Goal: Feedback & Contribution: Submit feedback/report problem

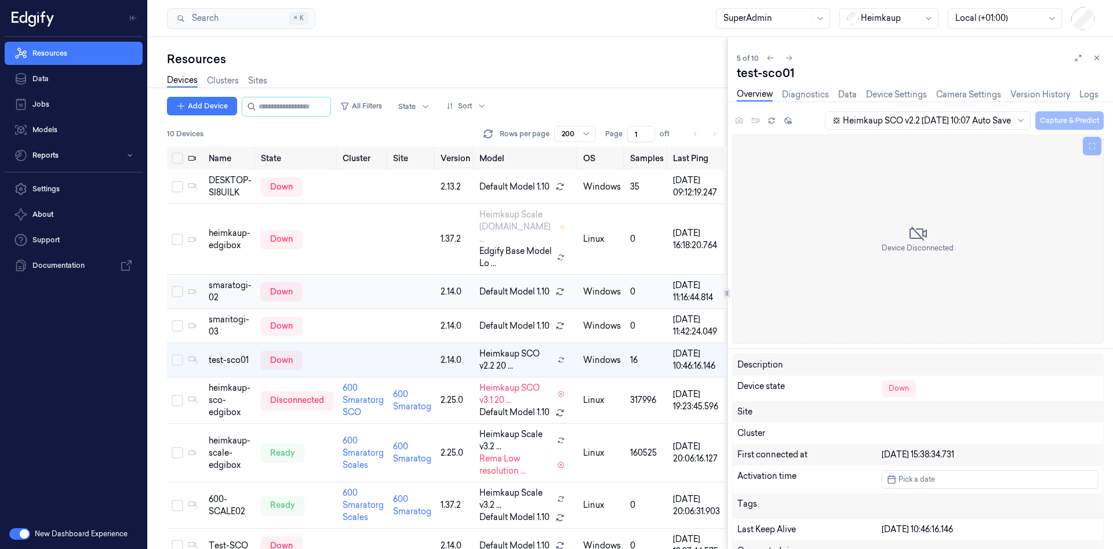
click at [316, 309] on td "down" at bounding box center [297, 292] width 82 height 34
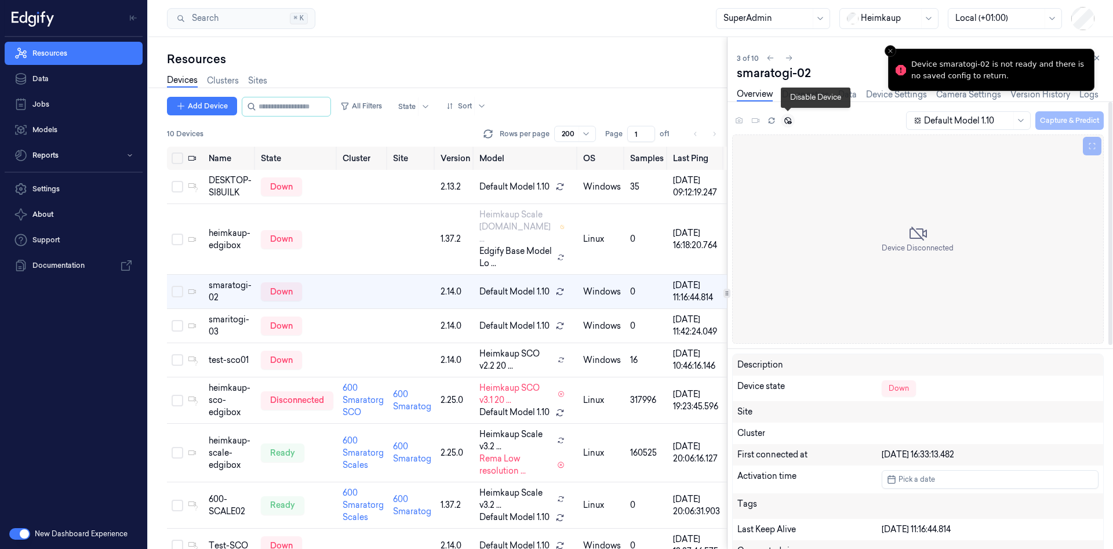
click at [787, 125] on button at bounding box center [788, 121] width 14 height 14
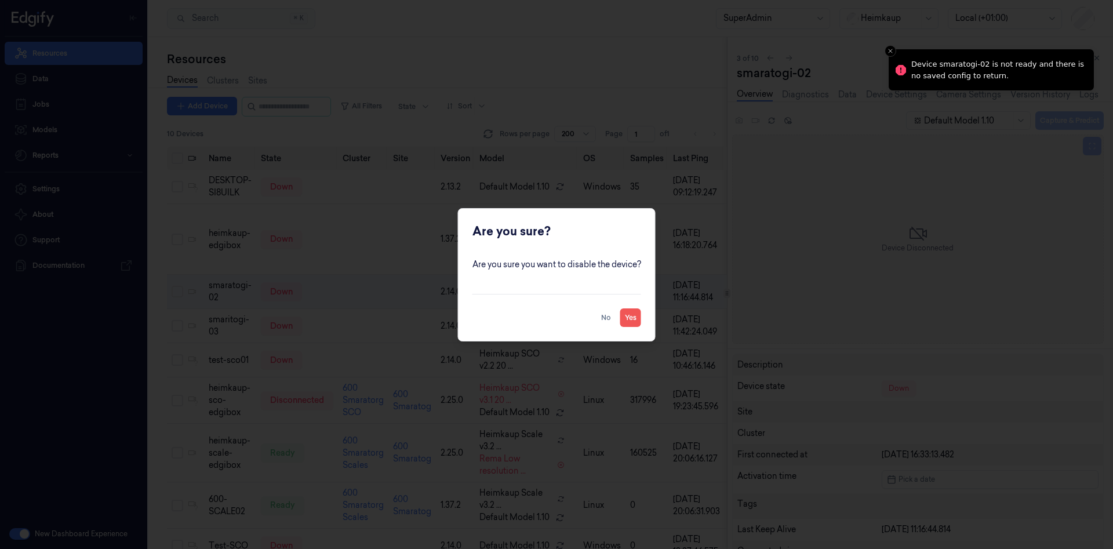
click at [629, 325] on button "Yes" at bounding box center [630, 317] width 21 height 19
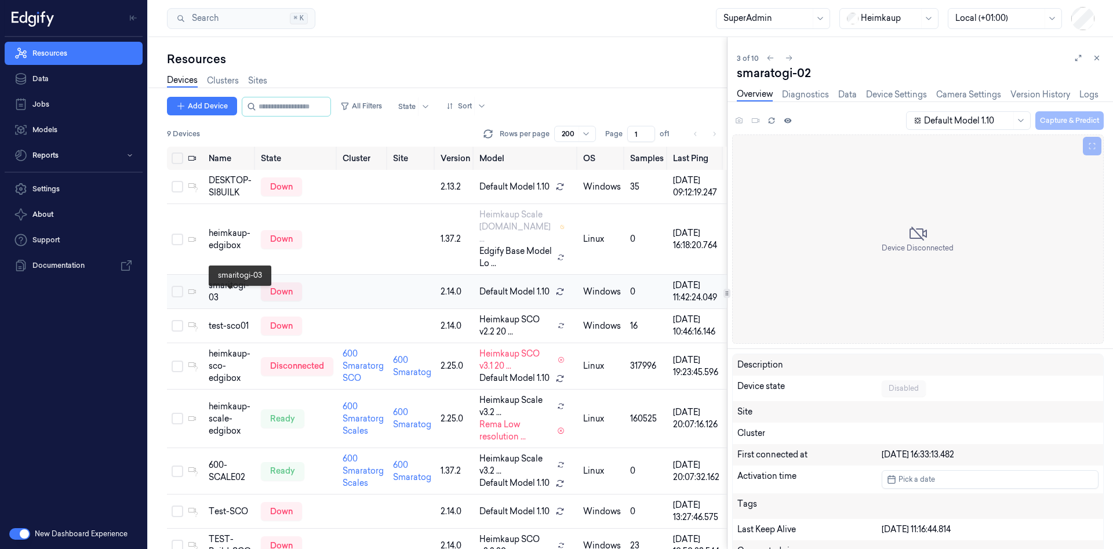
click at [224, 304] on div "smaritogi-03" at bounding box center [230, 291] width 43 height 24
click at [244, 384] on div "heimkaup-sco-edgibox" at bounding box center [230, 366] width 43 height 37
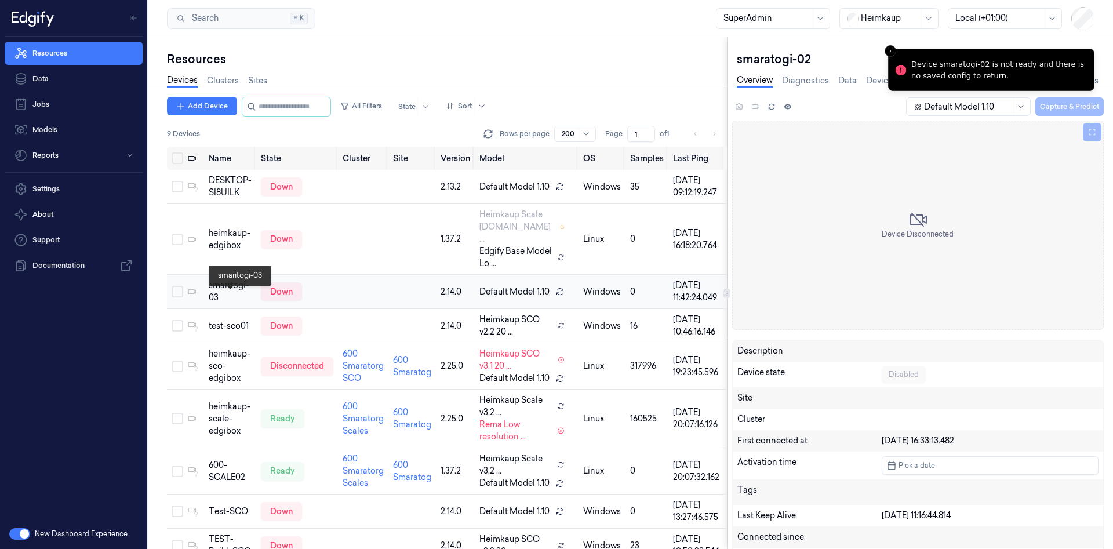
click at [242, 299] on div "smaritogi-03" at bounding box center [230, 291] width 43 height 24
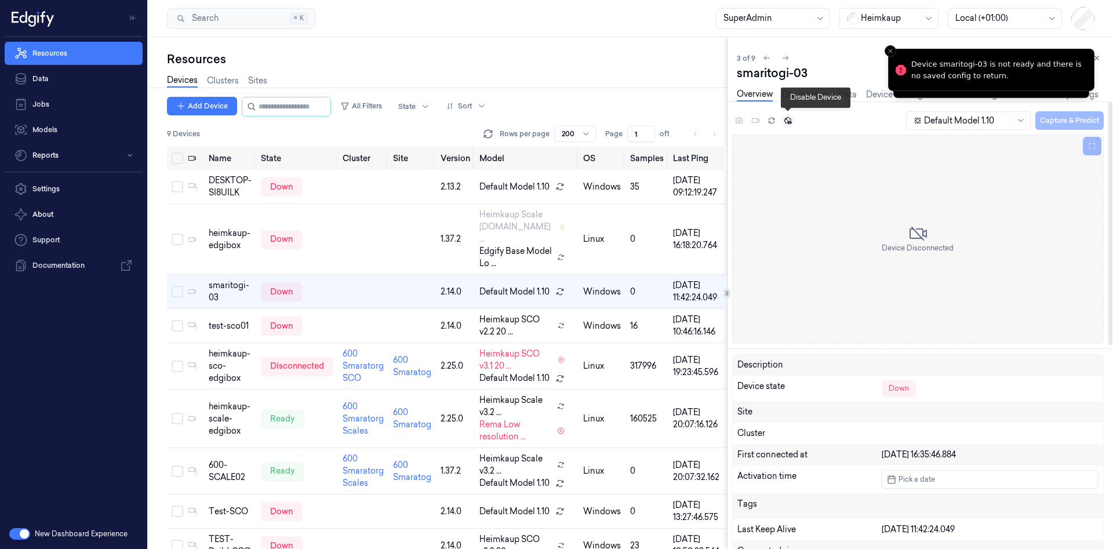
click at [786, 120] on icon at bounding box center [788, 121] width 8 height 8
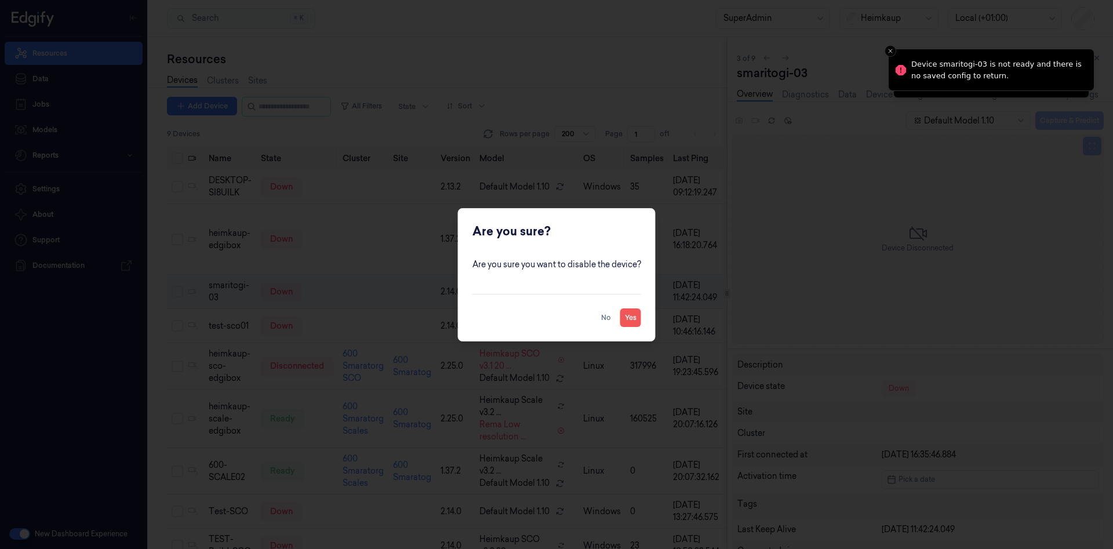
click at [625, 321] on button "Yes" at bounding box center [630, 317] width 21 height 19
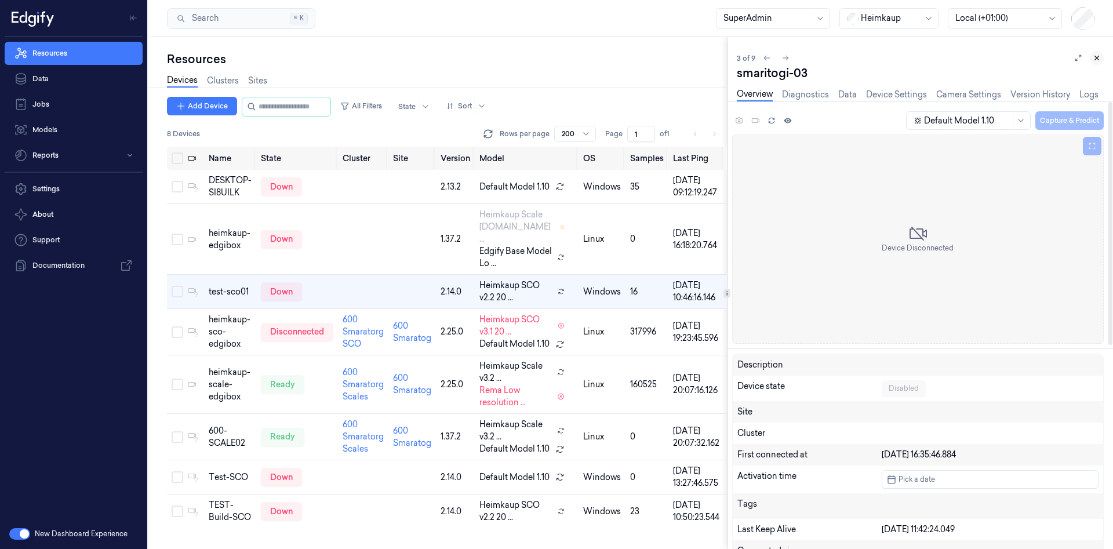
click at [1097, 60] on icon at bounding box center [1097, 58] width 8 height 8
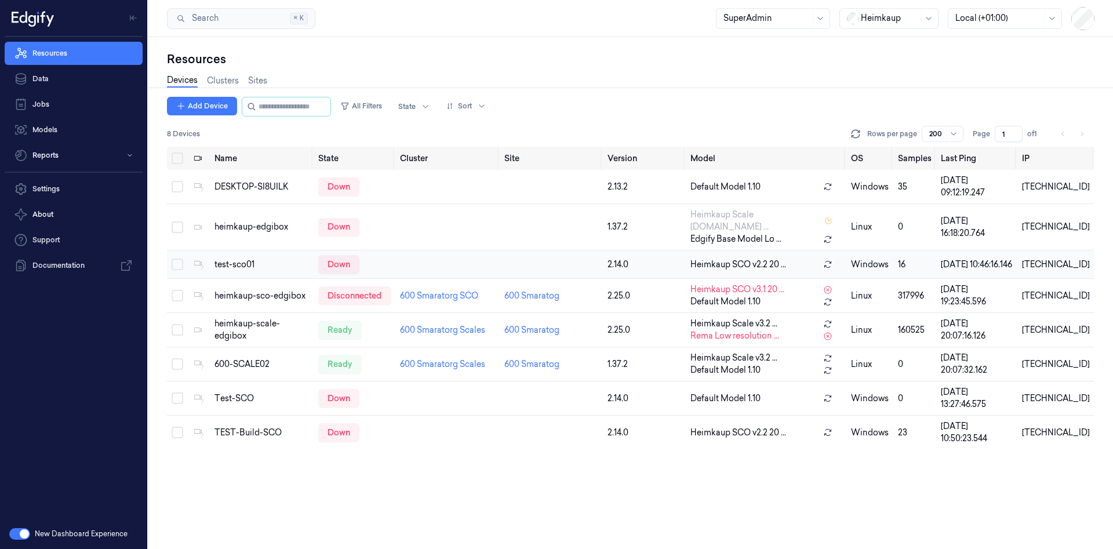
click at [244, 260] on div "test-sco01" at bounding box center [262, 265] width 95 height 12
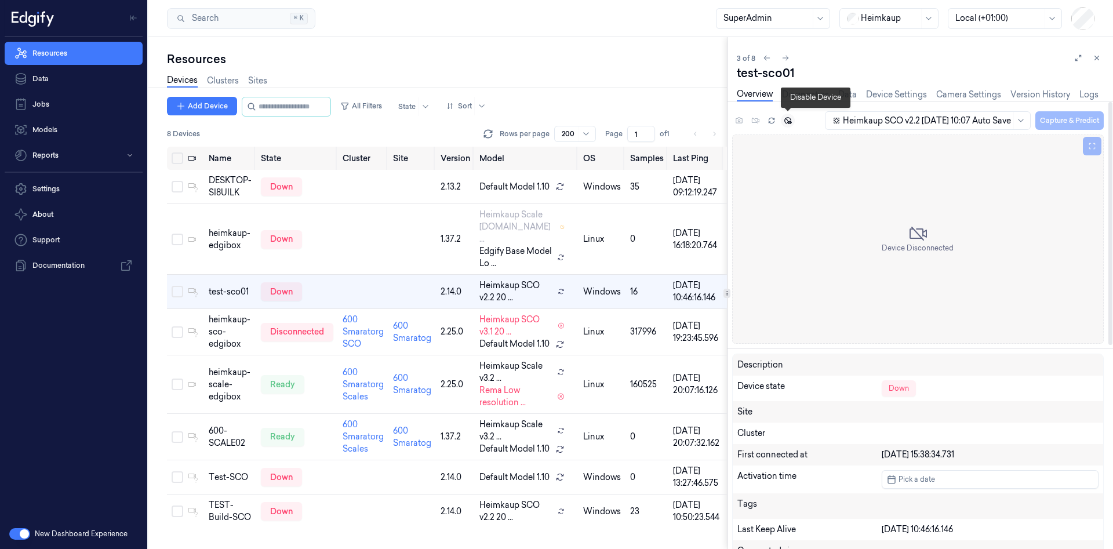
click at [786, 122] on icon at bounding box center [789, 120] width 8 height 7
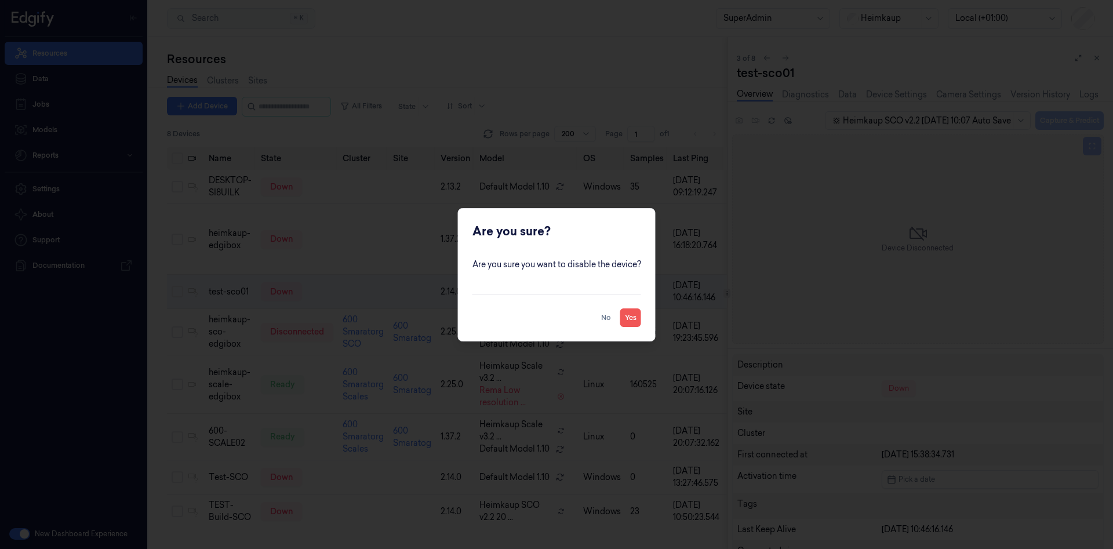
click at [624, 317] on button "Yes" at bounding box center [630, 317] width 21 height 19
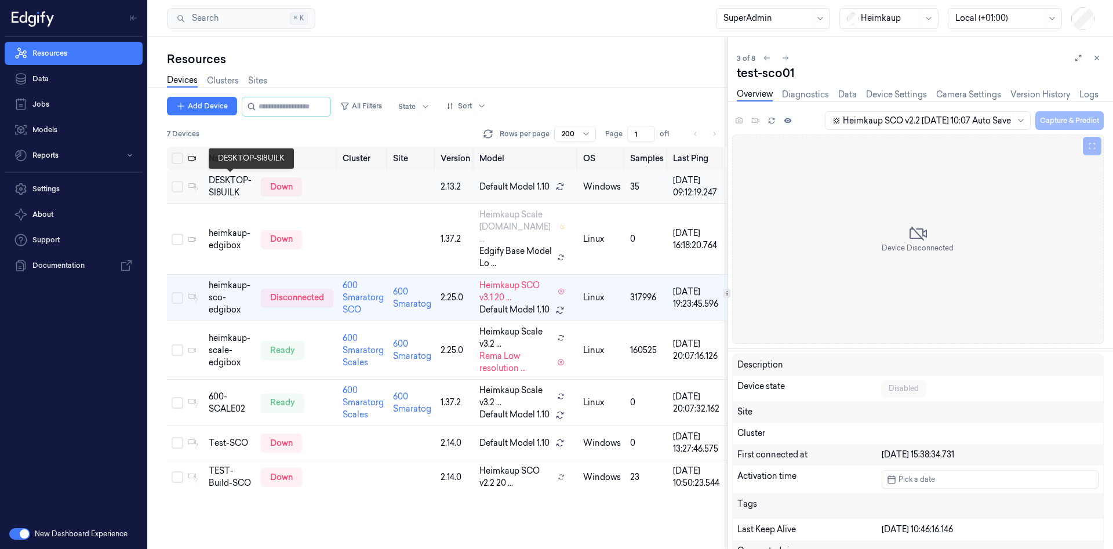
click at [235, 190] on div "DESKTOP-SI8UILK" at bounding box center [230, 187] width 43 height 24
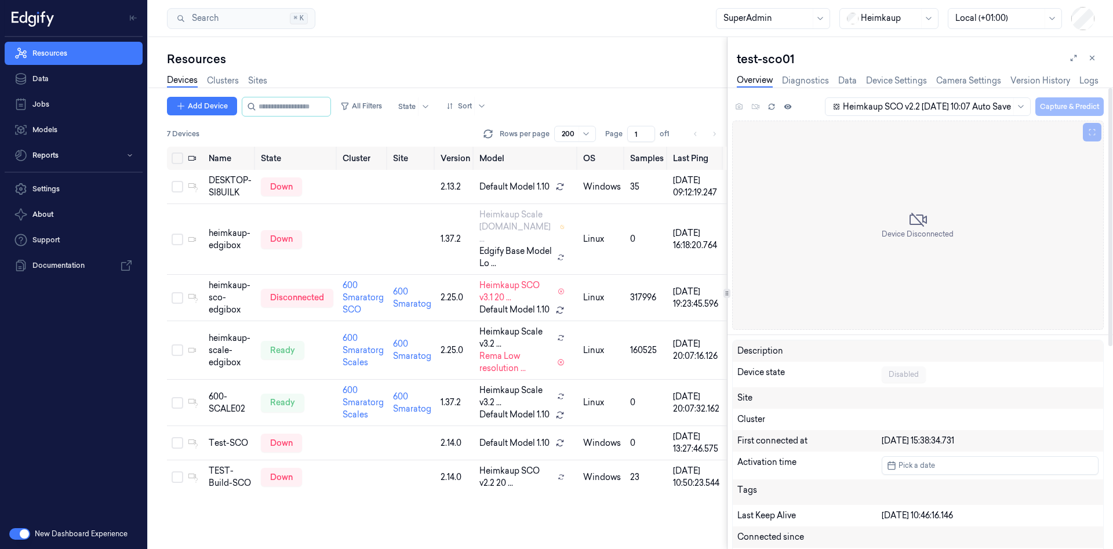
click at [688, 70] on div "Devices Clusters Sites" at bounding box center [447, 82] width 560 height 30
click at [1087, 54] on button at bounding box center [1092, 58] width 14 height 14
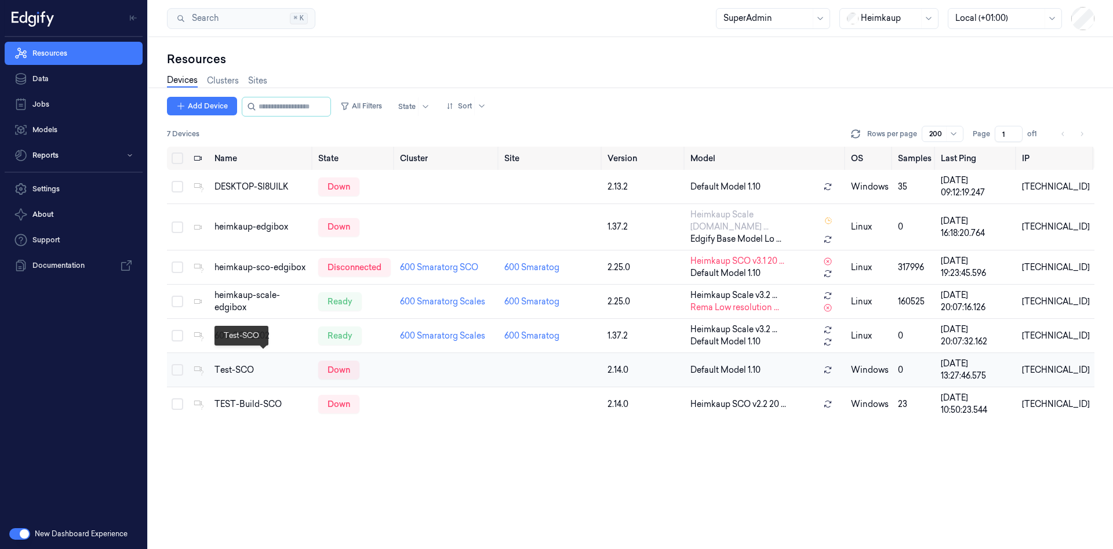
click at [263, 364] on div "Test-SCO" at bounding box center [262, 370] width 95 height 12
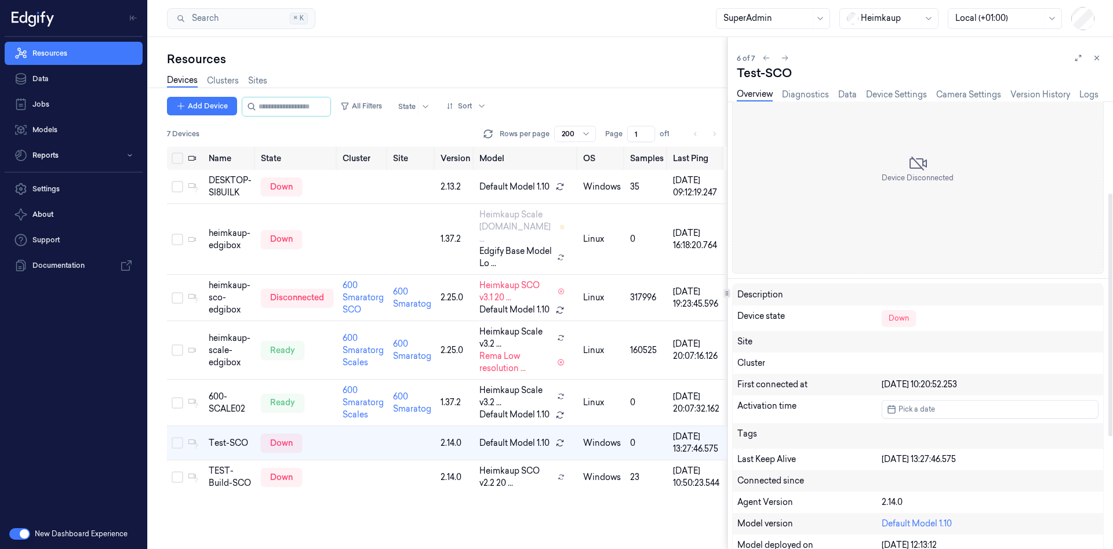
scroll to position [174, 0]
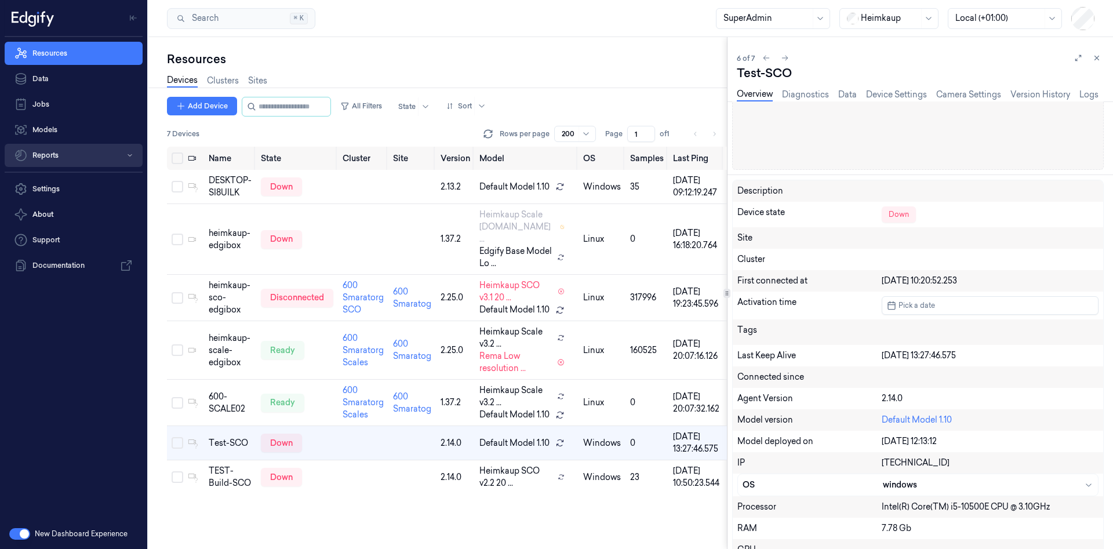
drag, startPoint x: 32, startPoint y: 129, endPoint x: 41, endPoint y: 166, distance: 37.4
click at [32, 129] on link "Models" at bounding box center [74, 129] width 138 height 23
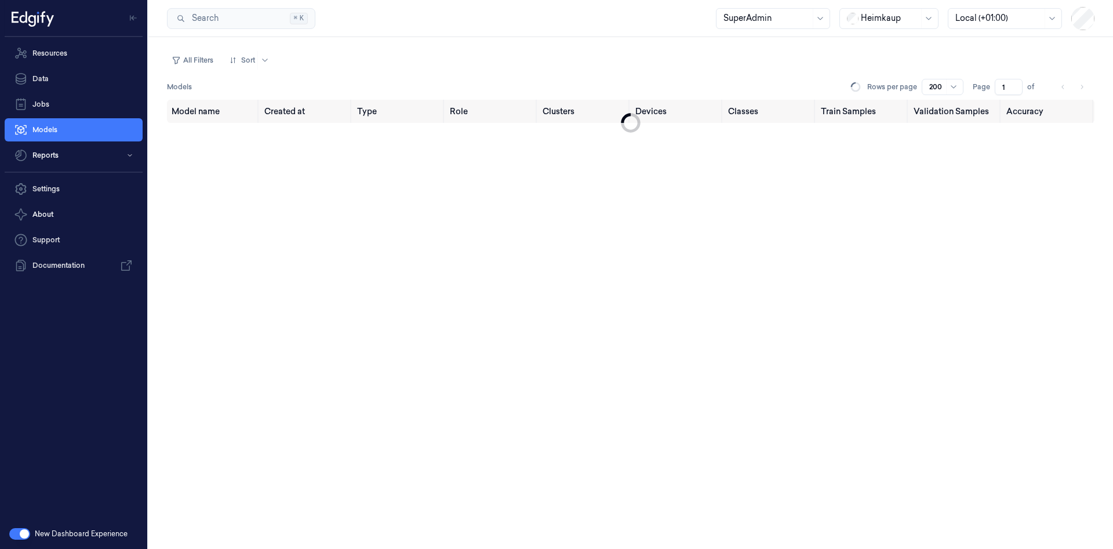
click at [15, 535] on button "button" at bounding box center [19, 534] width 21 height 12
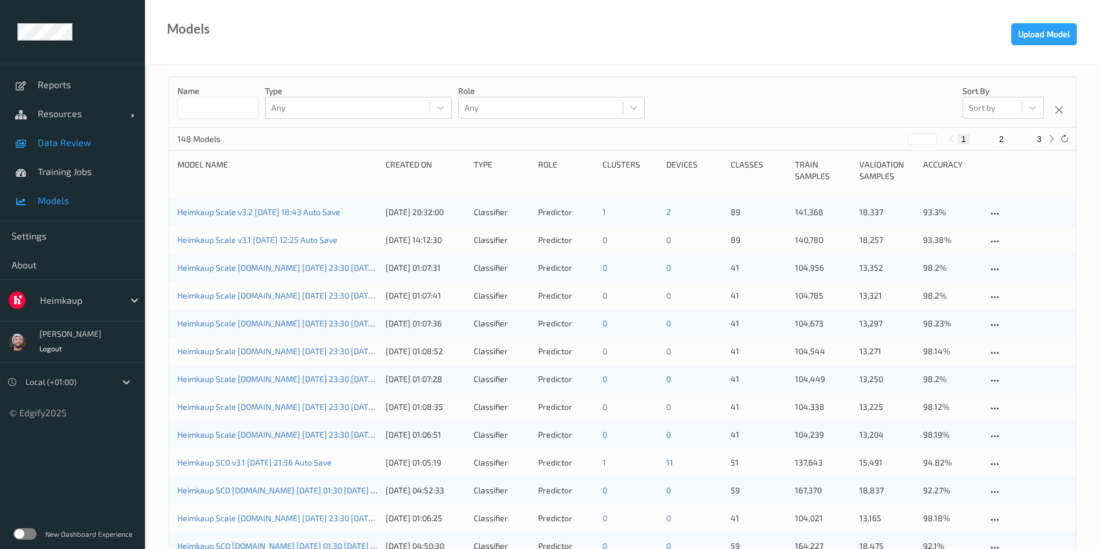
click at [80, 128] on link "Data Review" at bounding box center [72, 142] width 145 height 29
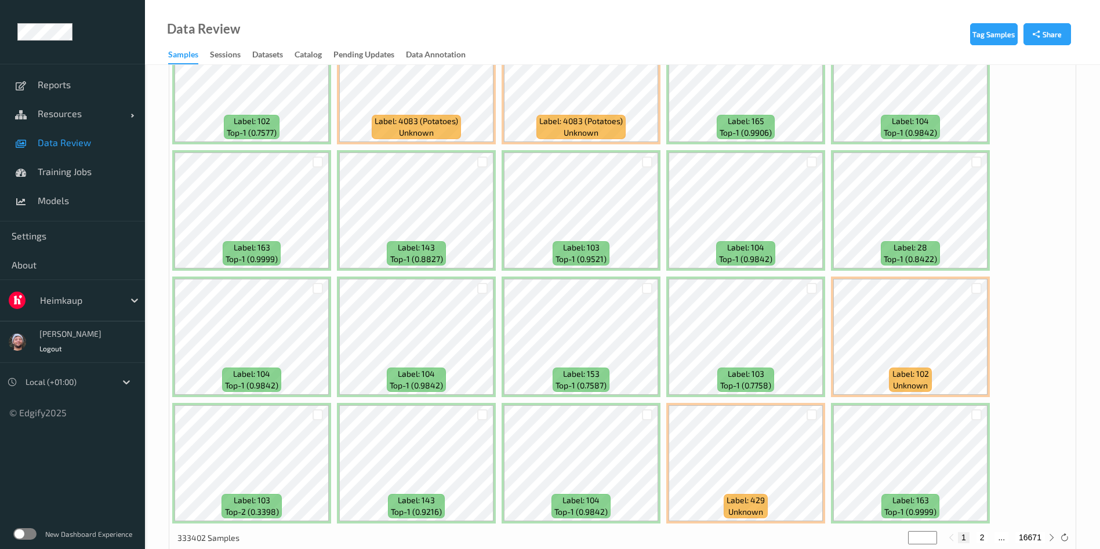
scroll to position [348, 0]
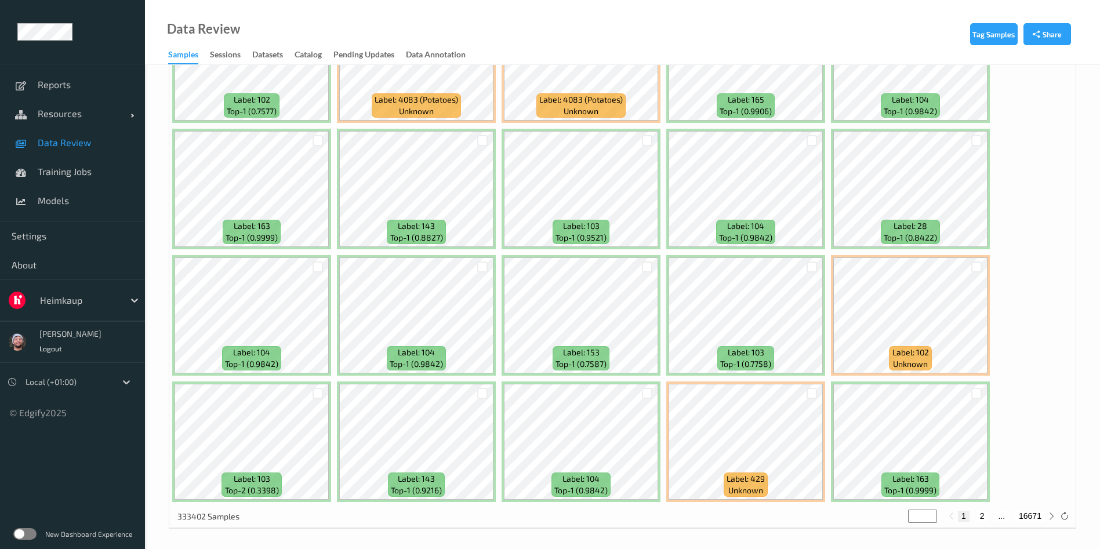
click at [979, 514] on button "2" at bounding box center [982, 516] width 12 height 10
type input "*"
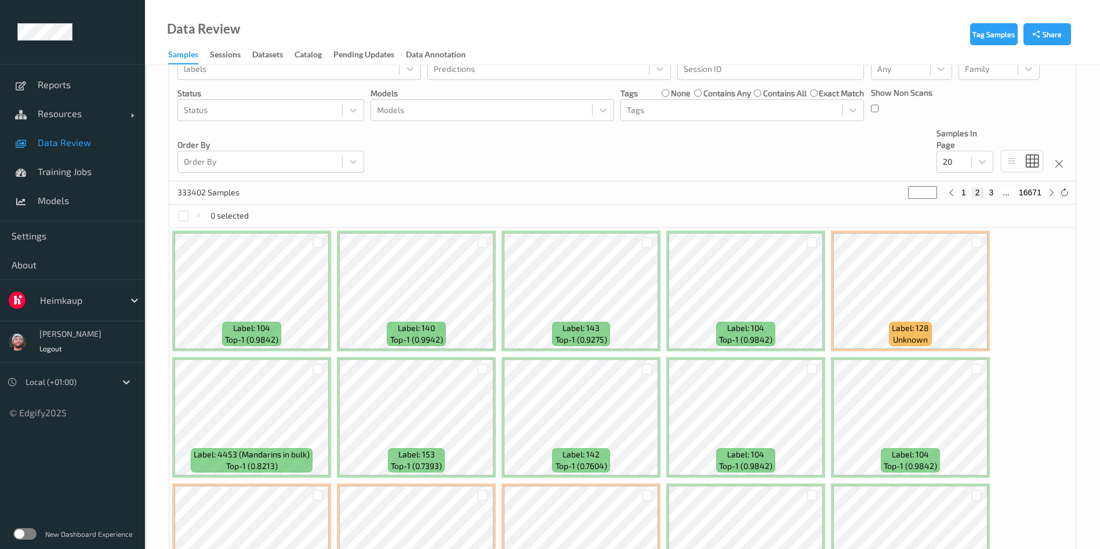
scroll to position [264, 0]
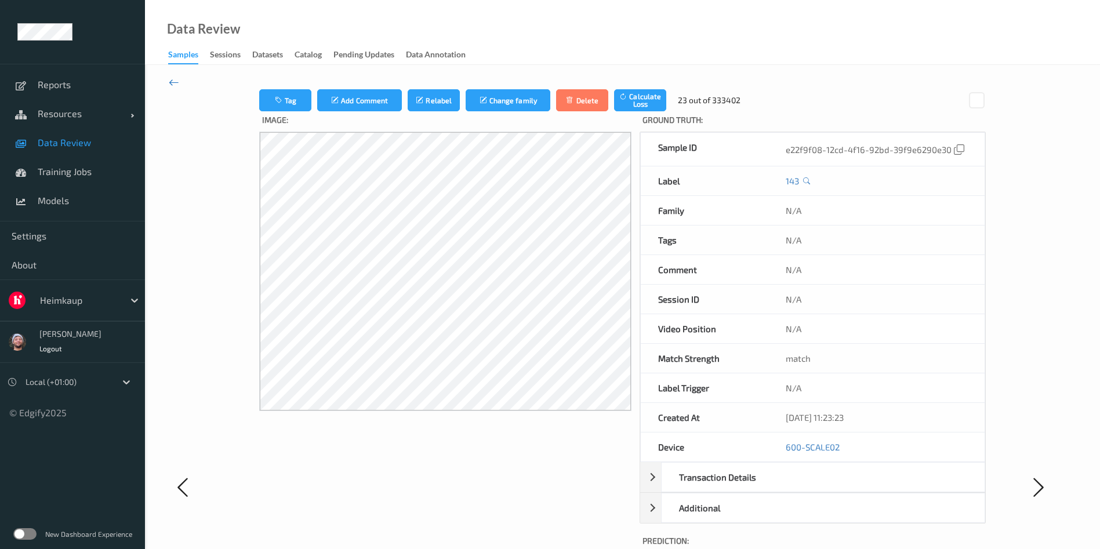
click at [176, 79] on icon at bounding box center [174, 82] width 10 height 13
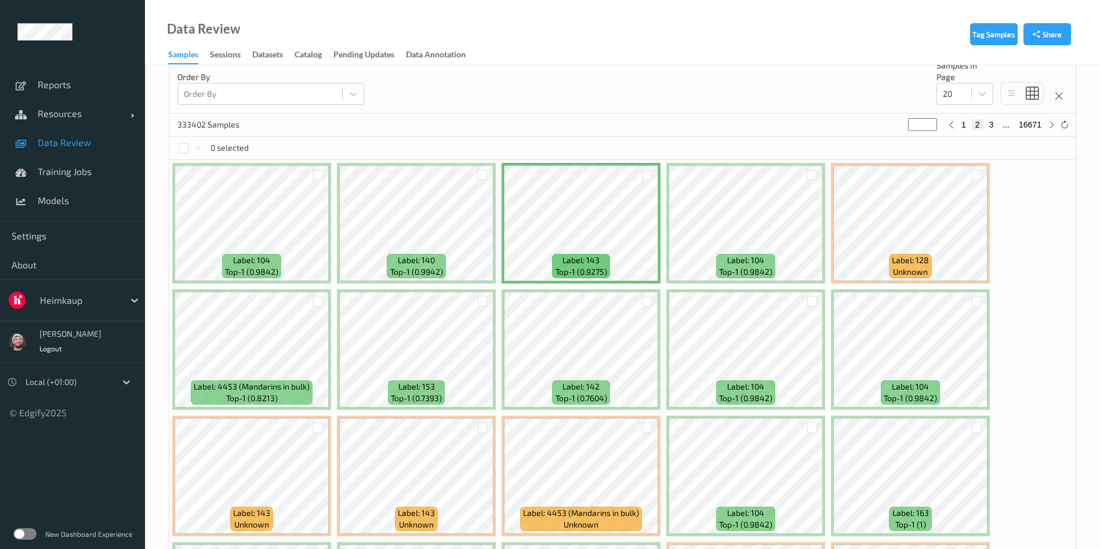
scroll to position [87, 0]
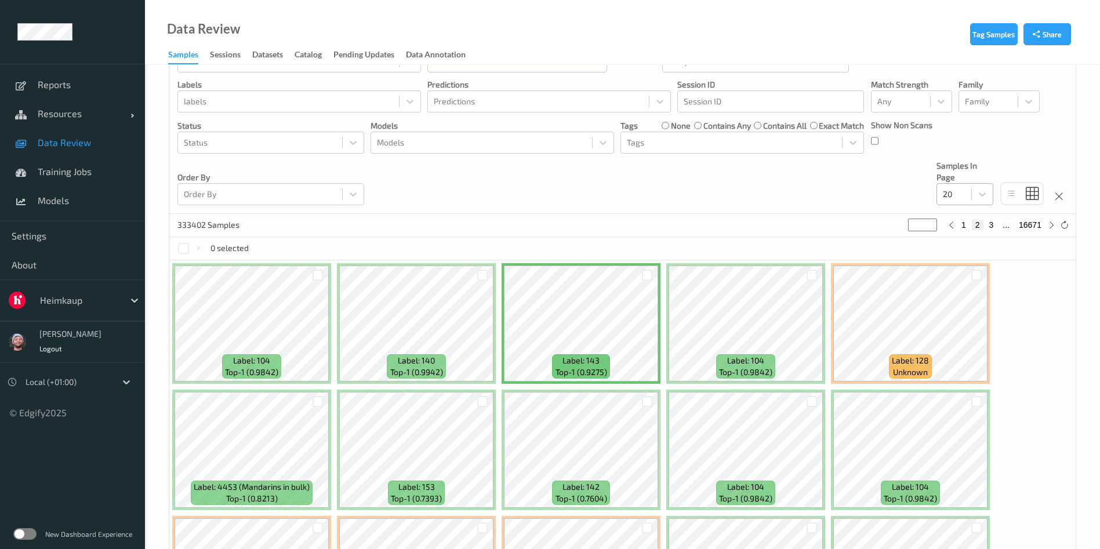
click at [946, 204] on div "20" at bounding box center [964, 194] width 57 height 22
click at [942, 278] on div "100" at bounding box center [964, 285] width 57 height 21
type input "*"
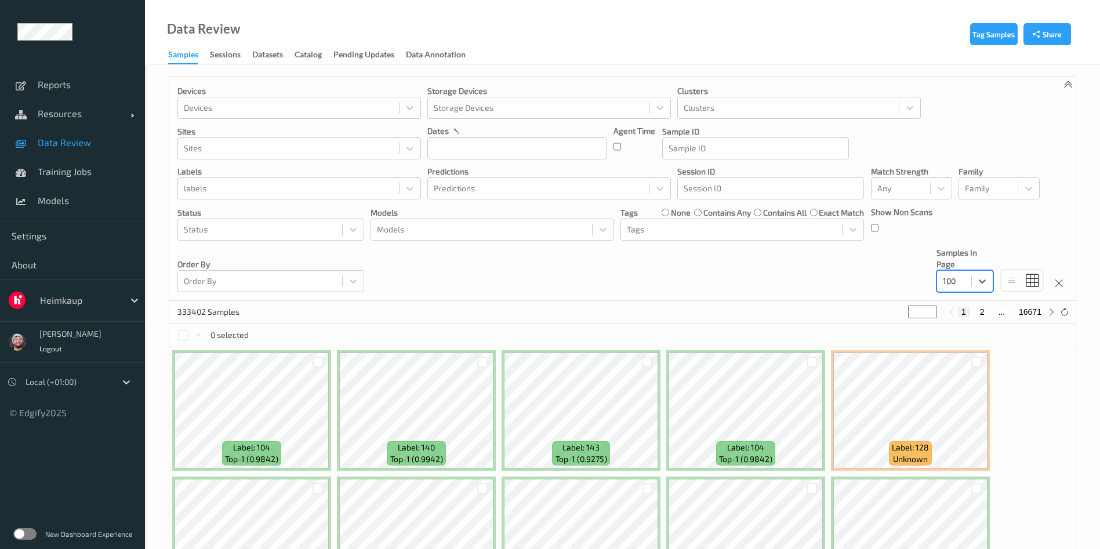
click at [527, 263] on div "Devices Devices Storage Devices Storage Devices Clusters Clusters Sites Sites d…" at bounding box center [622, 189] width 906 height 224
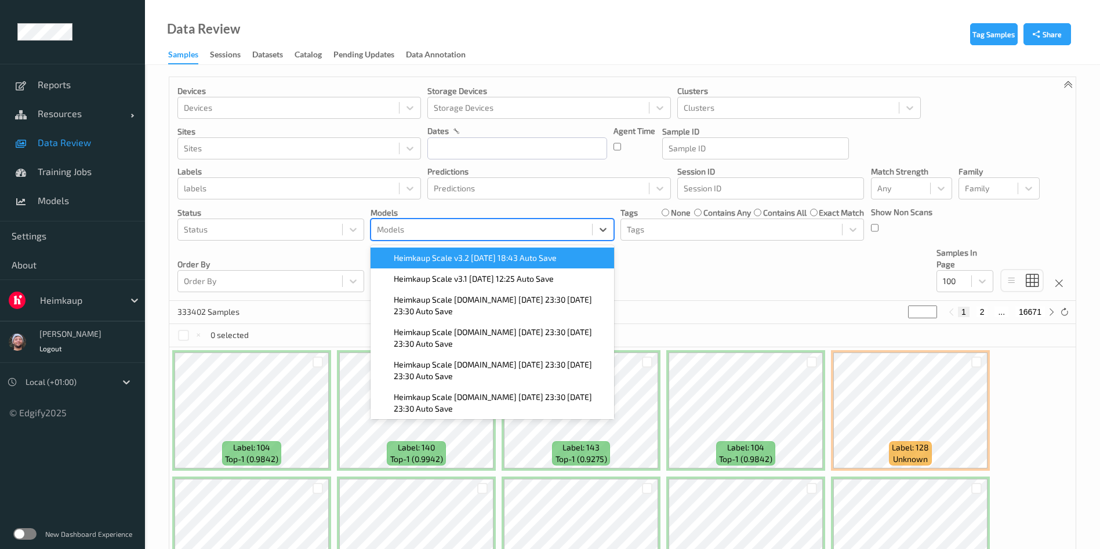
click at [486, 237] on div "Models" at bounding box center [481, 229] width 221 height 19
click at [459, 265] on div "Heimkaup Scale v3.2 2025-09-26 18:43 Auto Save" at bounding box center [493, 258] width 244 height 21
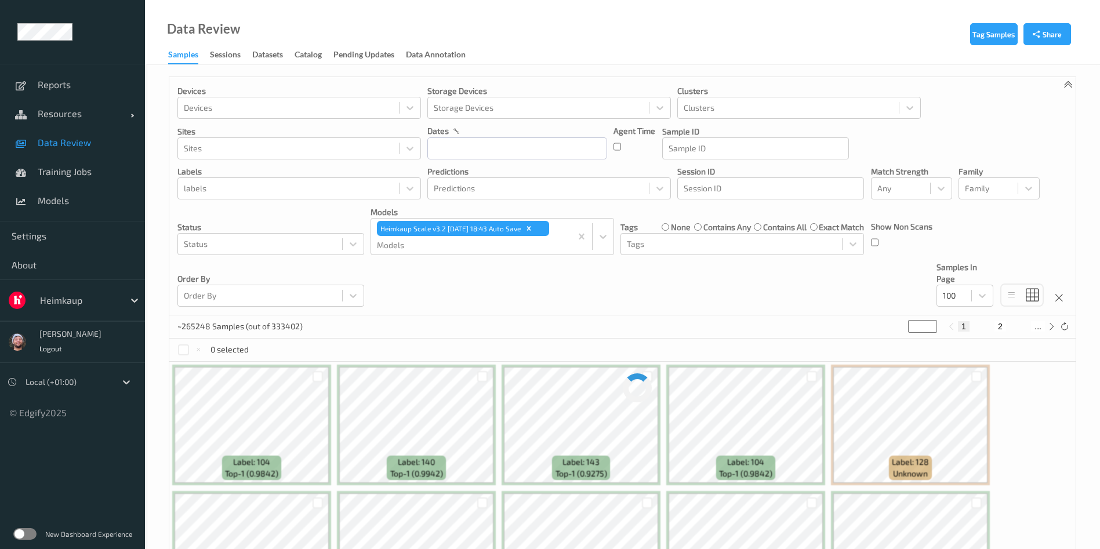
click at [665, 303] on div "Devices Devices Storage Devices Storage Devices Clusters Clusters Sites Sites d…" at bounding box center [622, 484] width 907 height 815
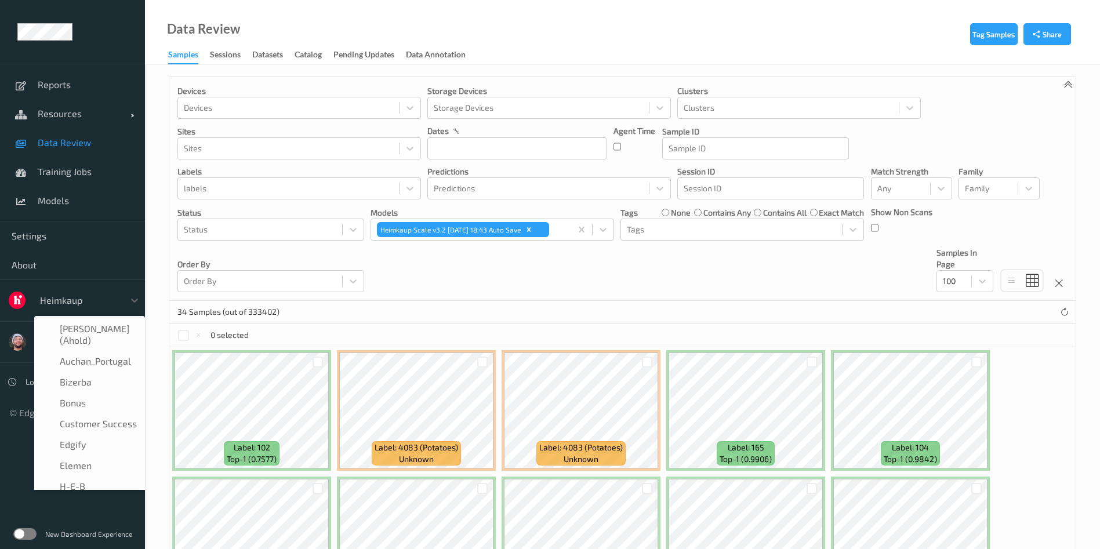
click at [82, 303] on div at bounding box center [79, 300] width 78 height 14
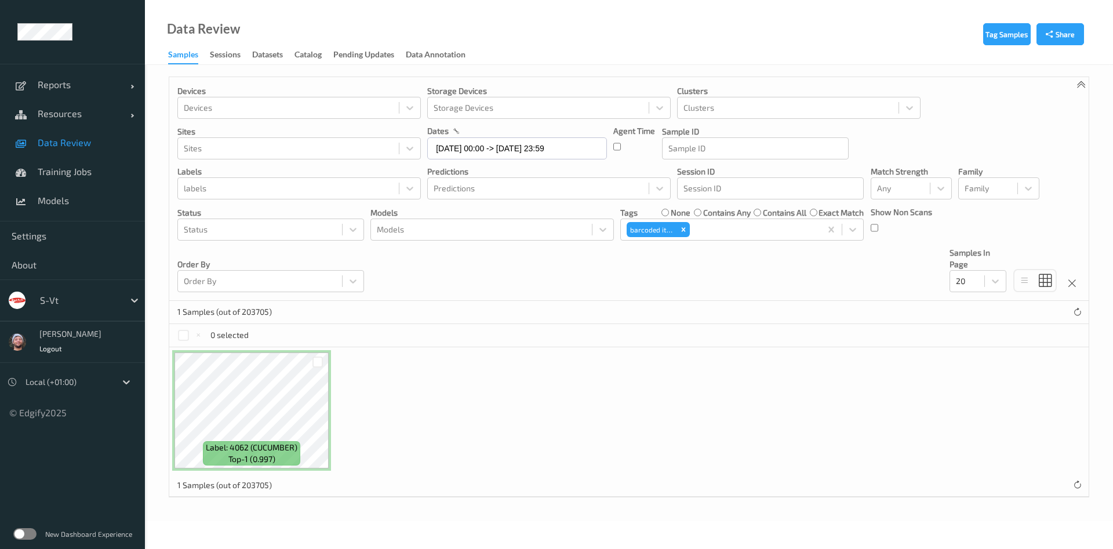
click at [68, 288] on div "s-vt" at bounding box center [72, 300] width 145 height 42
click at [64, 295] on div at bounding box center [79, 300] width 78 height 14
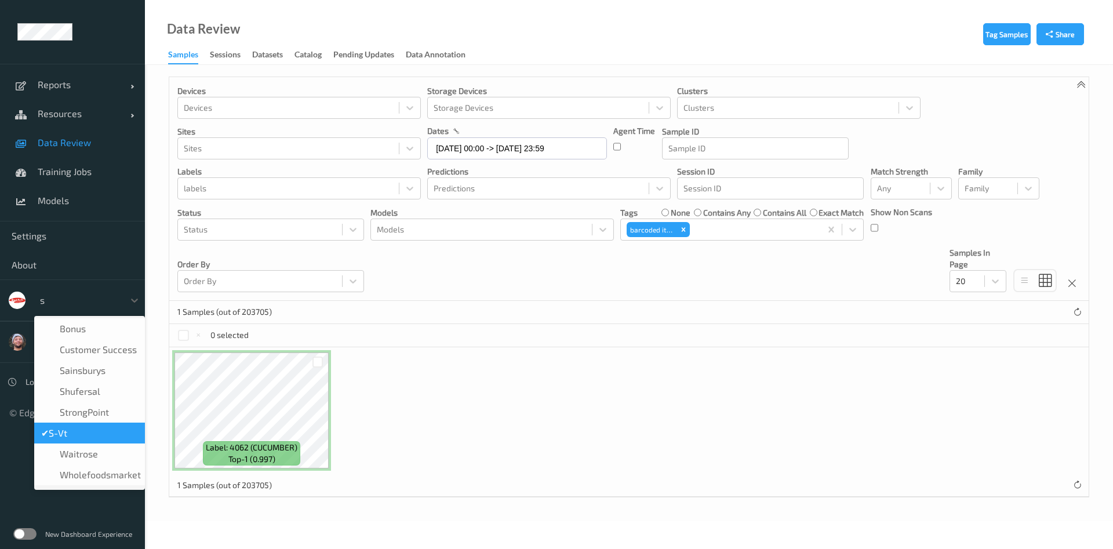
type input "sa"
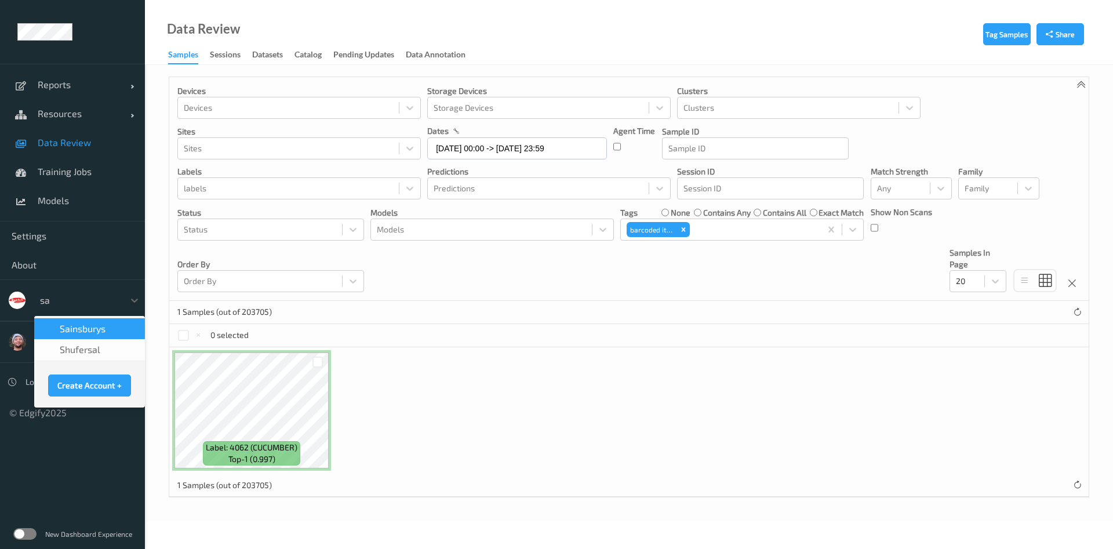
click at [85, 331] on span "Sainsburys" at bounding box center [83, 329] width 46 height 12
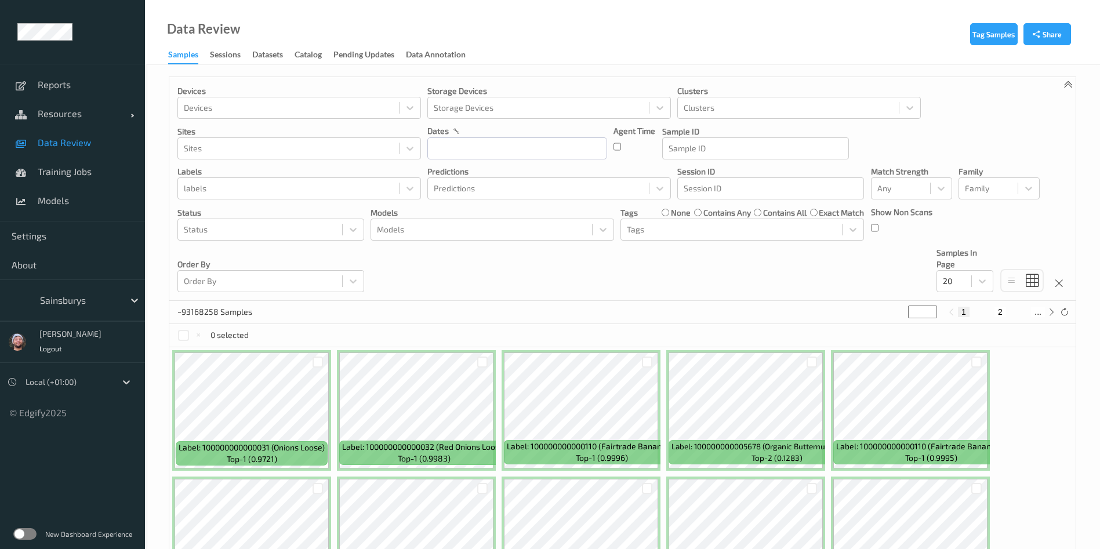
click at [24, 534] on label at bounding box center [24, 534] width 23 height 12
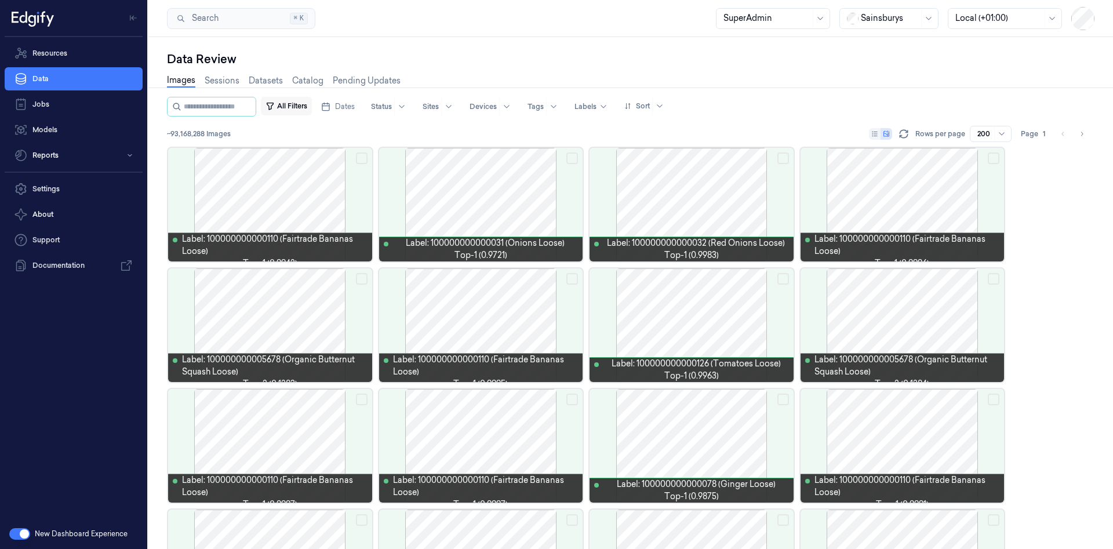
click at [303, 104] on button "All Filters" at bounding box center [286, 106] width 51 height 19
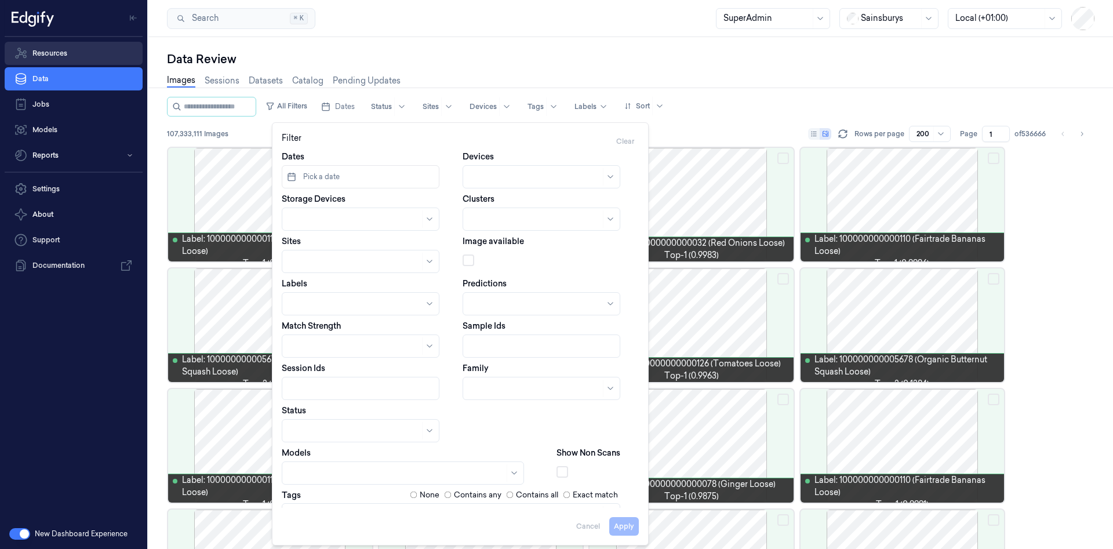
click at [70, 57] on link "Resources" at bounding box center [74, 53] width 138 height 23
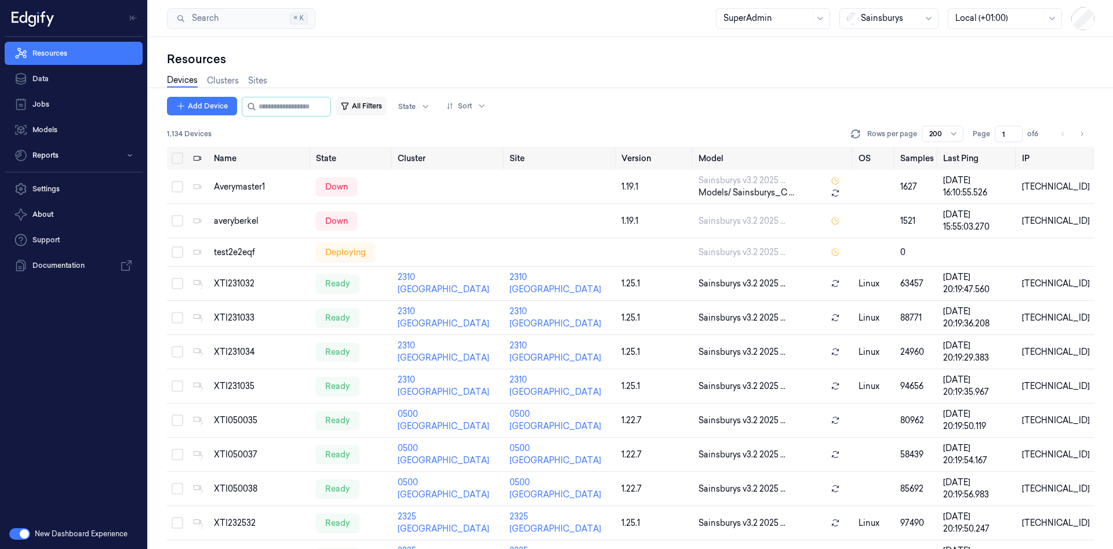
click at [383, 106] on button "All Filters" at bounding box center [361, 106] width 51 height 19
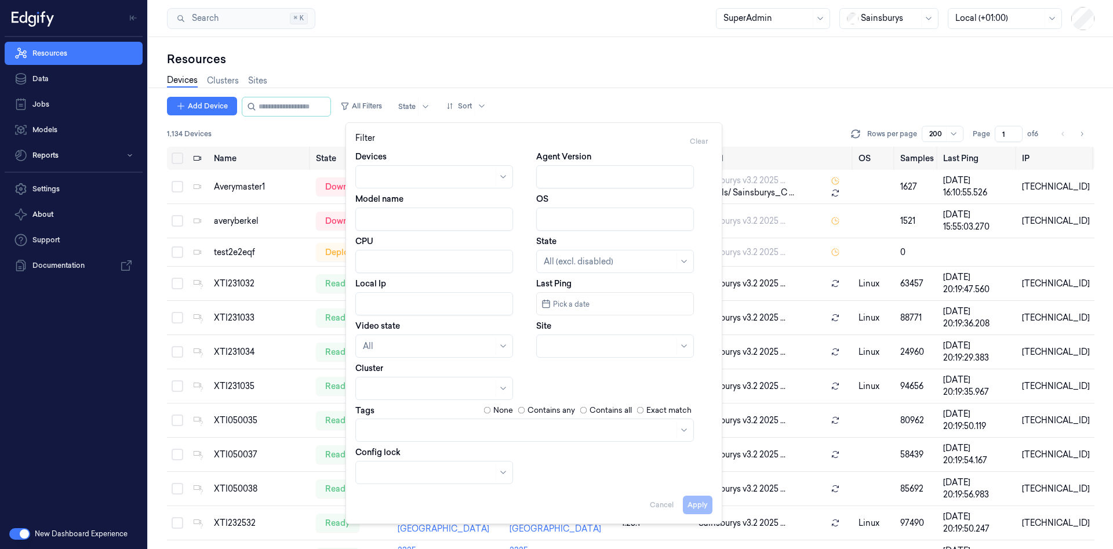
click at [484, 218] on input "Model name" at bounding box center [434, 219] width 158 height 23
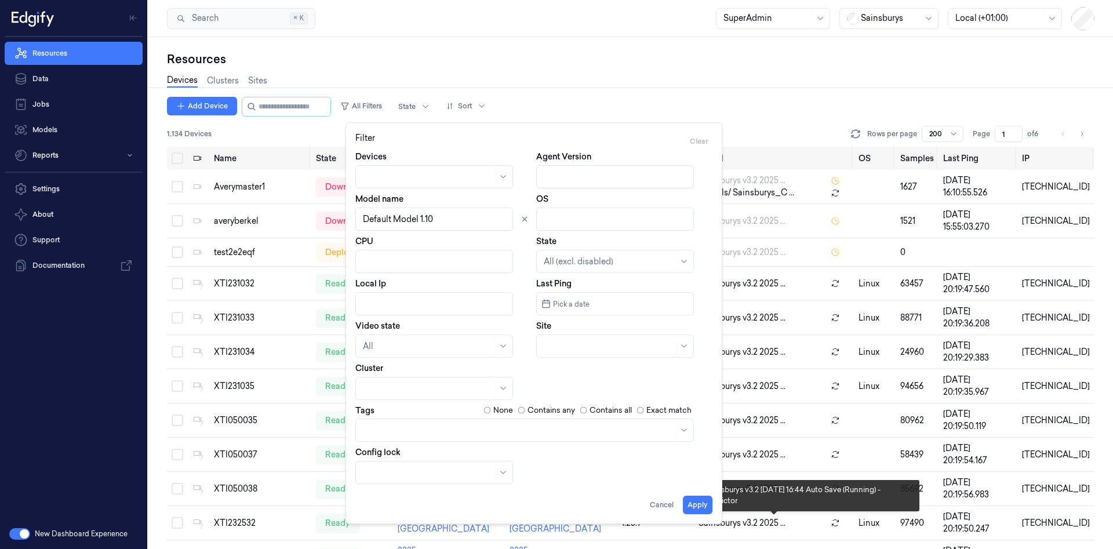
click at [702, 505] on button "Apply" at bounding box center [698, 505] width 30 height 19
type input "Default Model 1.10"
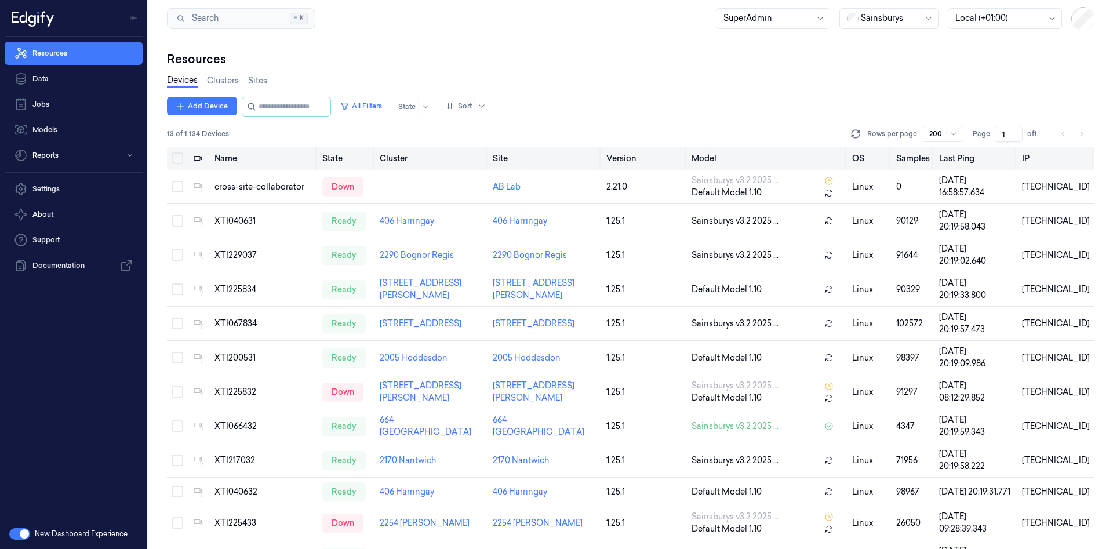
click at [177, 161] on button "Select all" at bounding box center [178, 158] width 12 height 12
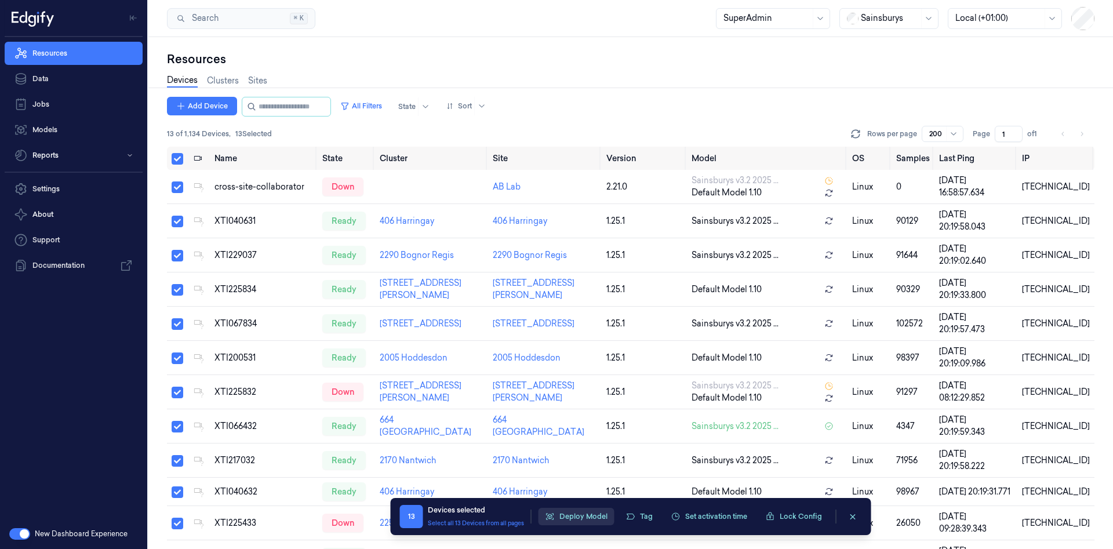
click at [563, 517] on button "Deploy Model" at bounding box center [577, 516] width 76 height 17
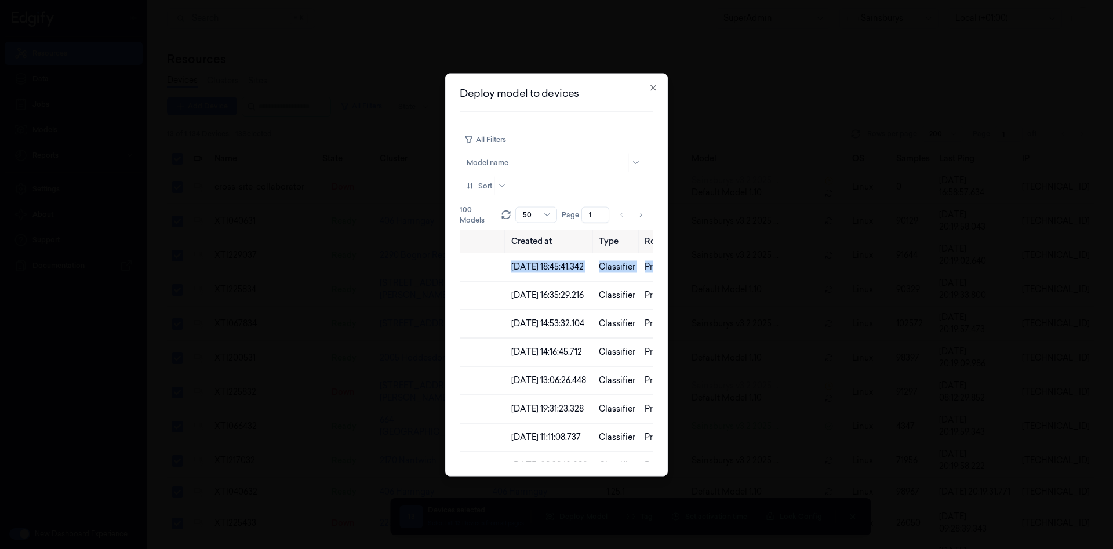
scroll to position [0, 357]
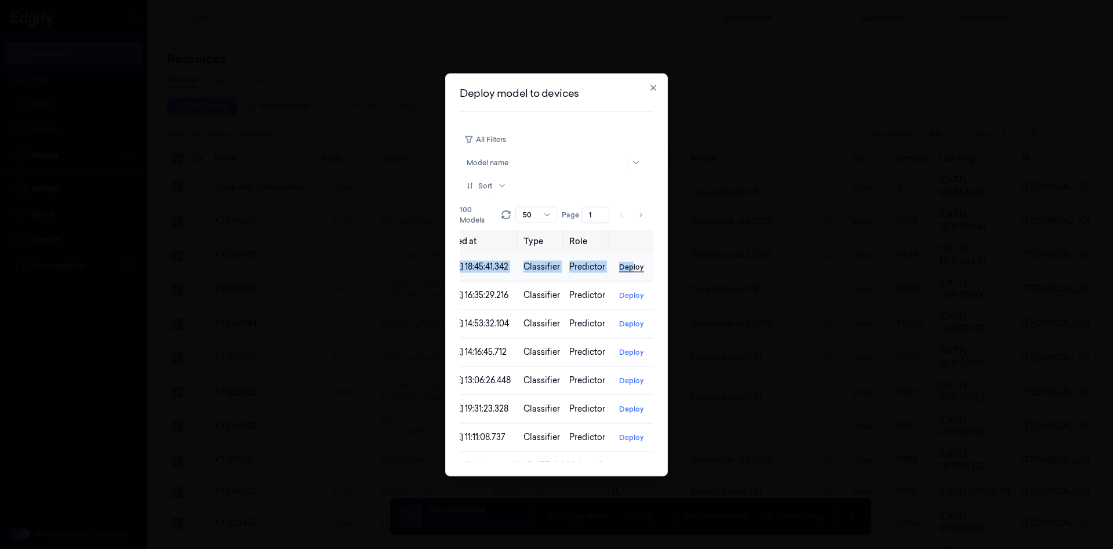
drag, startPoint x: 584, startPoint y: 269, endPoint x: 630, endPoint y: 264, distance: 46.0
click at [630, 264] on tr "Sainsburys v3.2 2025-09-19 16:44 Auto Save 19/09/2025 18:45:41.342 Classifier P…" at bounding box center [396, 267] width 515 height 28
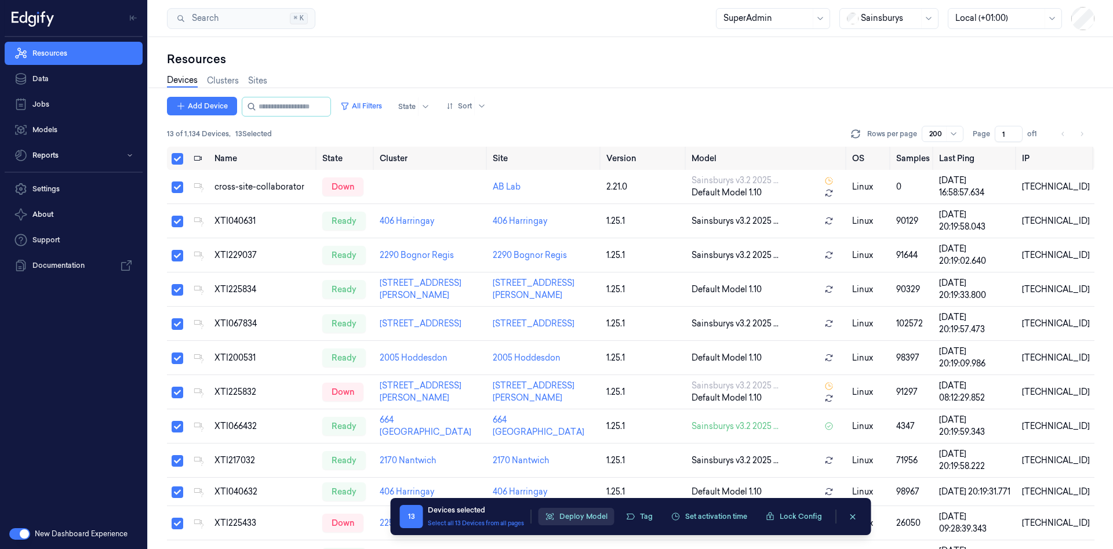
click at [579, 516] on button "Deploy Model" at bounding box center [577, 516] width 76 height 17
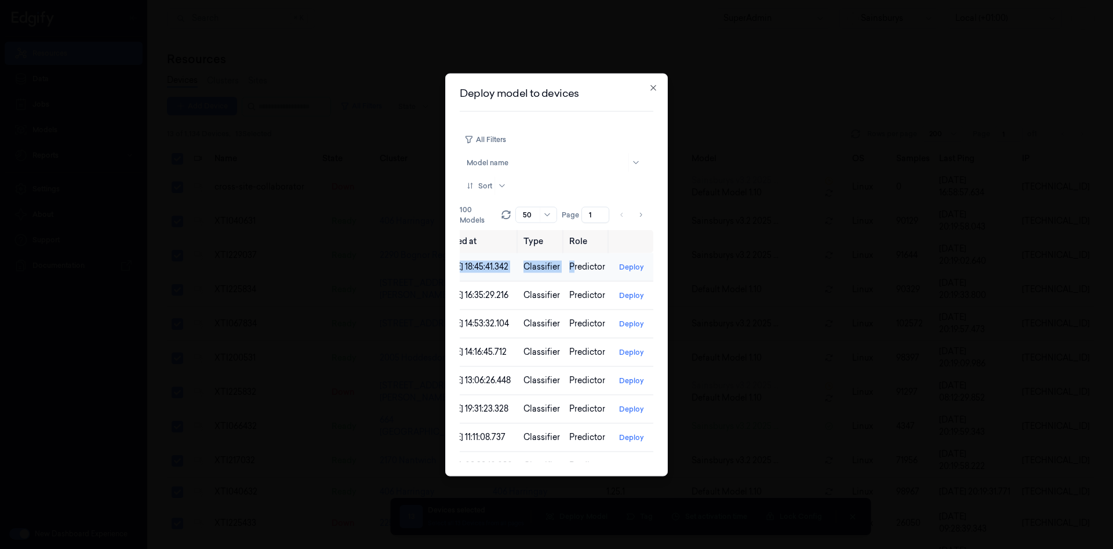
drag, startPoint x: 605, startPoint y: 267, endPoint x: 573, endPoint y: 265, distance: 32.6
click at [573, 265] on tr "Sainsburys v3.2 2025-09-19 16:44 Auto Save 19/09/2025 18:45:41.342 Classifier P…" at bounding box center [396, 267] width 515 height 28
click at [573, 266] on span "Predictor" at bounding box center [587, 267] width 36 height 10
click at [632, 266] on button "Deploy" at bounding box center [632, 266] width 34 height 19
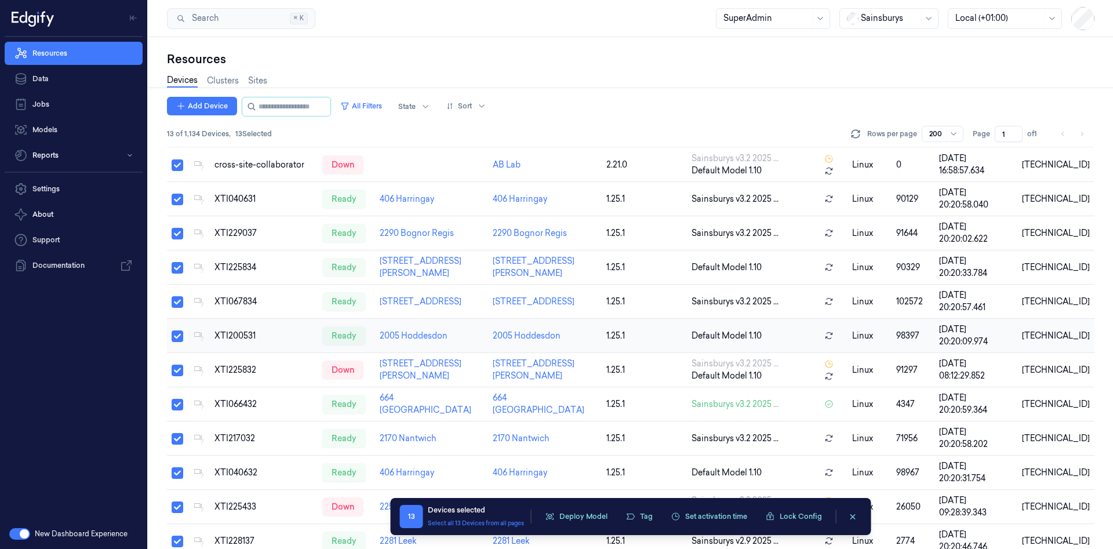
scroll to position [0, 0]
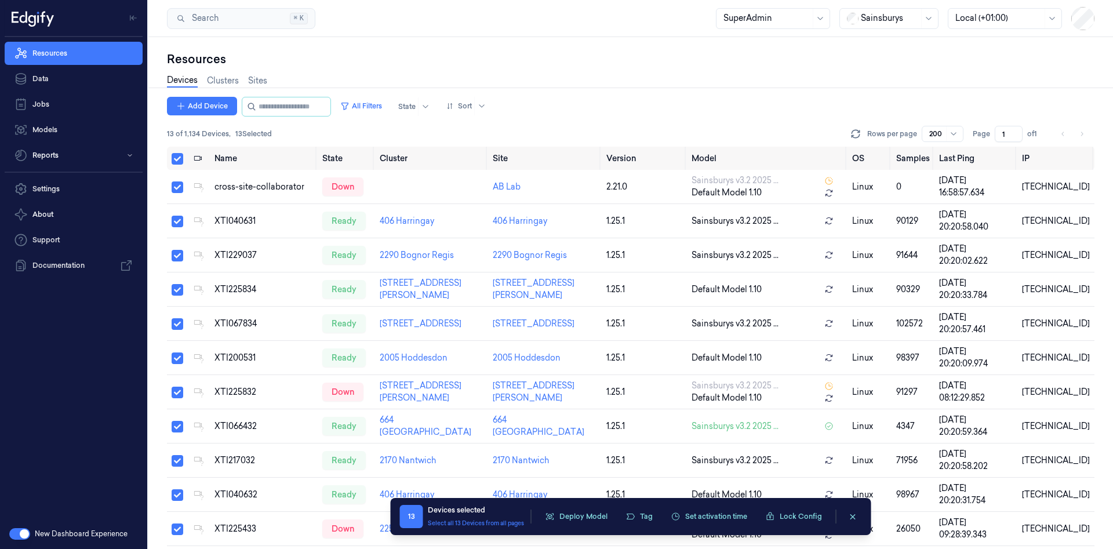
click at [376, 96] on div "Devices Clusters Sites" at bounding box center [631, 82] width 928 height 30
click at [377, 105] on button "All Filters" at bounding box center [361, 106] width 51 height 19
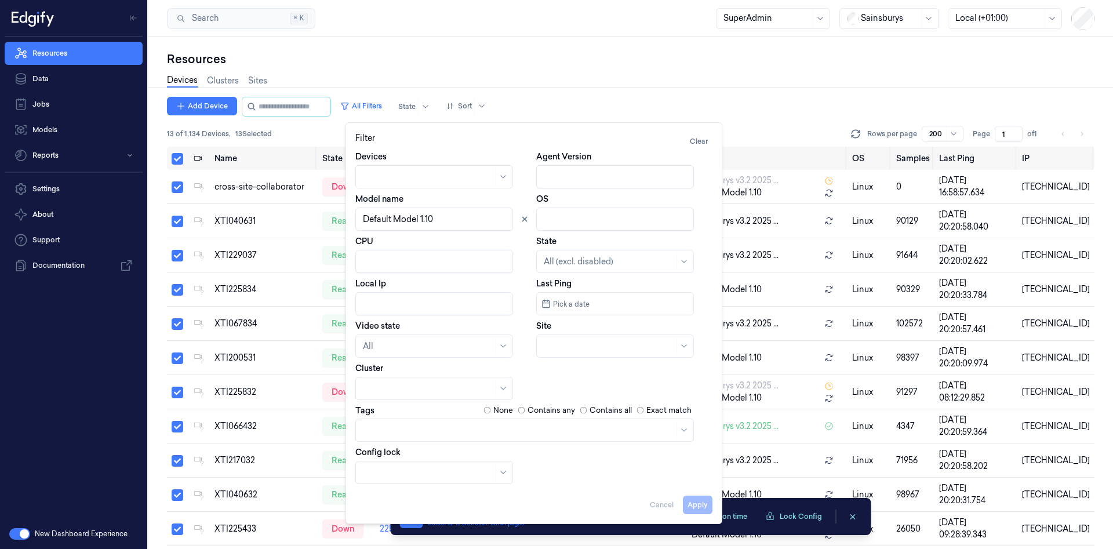
click at [404, 221] on input "Model name" at bounding box center [434, 219] width 158 height 23
click at [444, 169] on div at bounding box center [421, 177] width 117 height 16
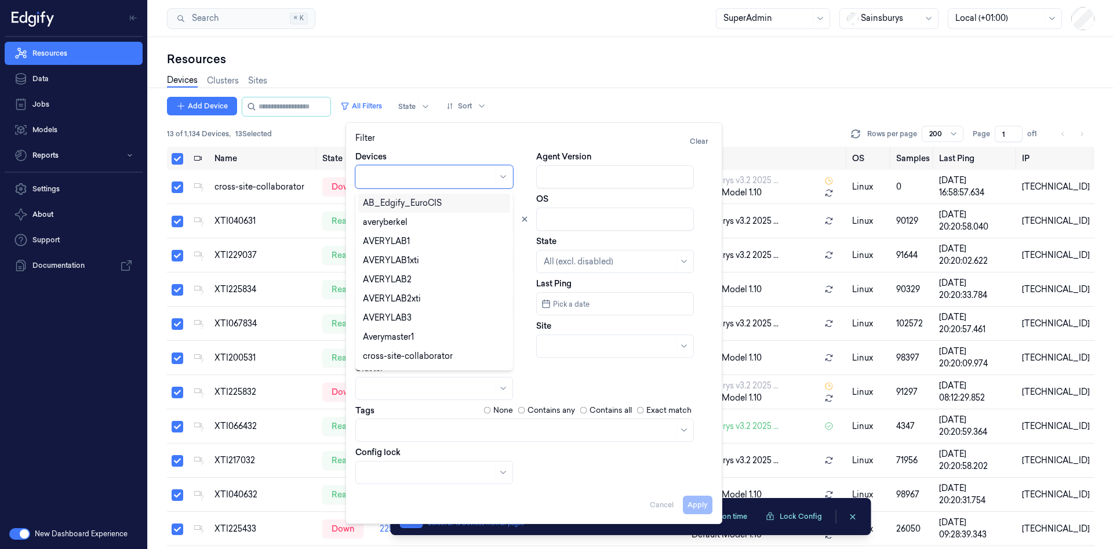
drag, startPoint x: 488, startPoint y: 150, endPoint x: 489, endPoint y: 158, distance: 8.2
click at [488, 149] on div "Filter Clear" at bounding box center [533, 141] width 357 height 19
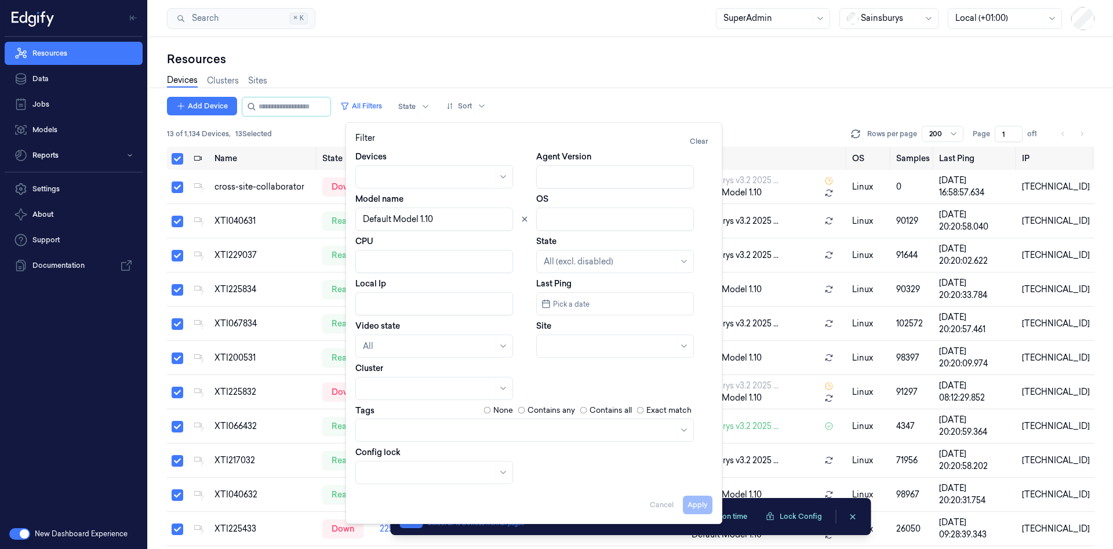
click at [442, 435] on div at bounding box center [518, 430] width 311 height 12
click at [499, 410] on label "None" at bounding box center [503, 411] width 20 height 12
click at [547, 411] on label "Contains any" at bounding box center [552, 411] width 48 height 12
click at [700, 499] on button "Apply" at bounding box center [698, 505] width 30 height 19
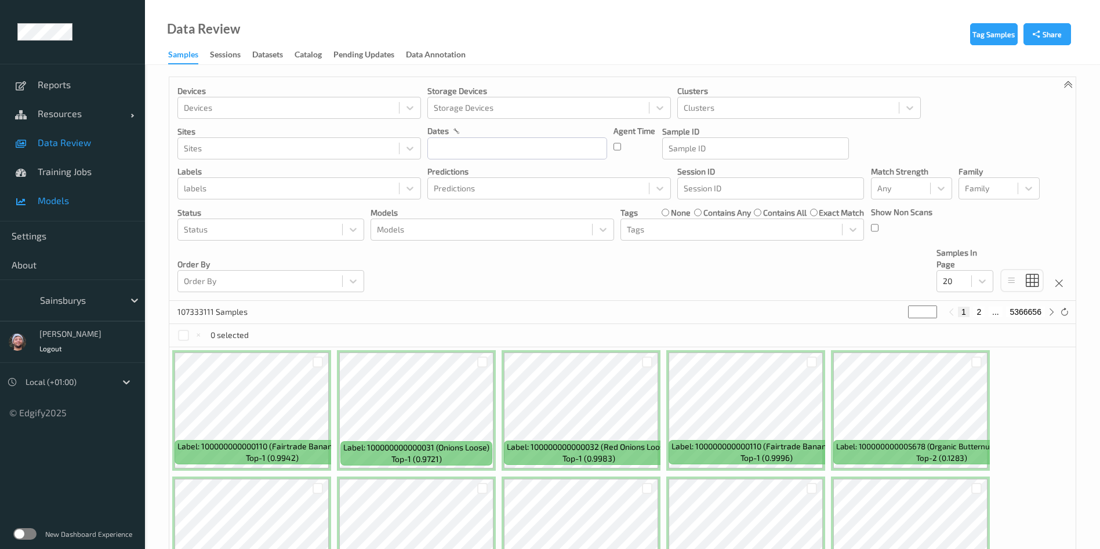
click at [52, 196] on span "Models" at bounding box center [86, 201] width 96 height 12
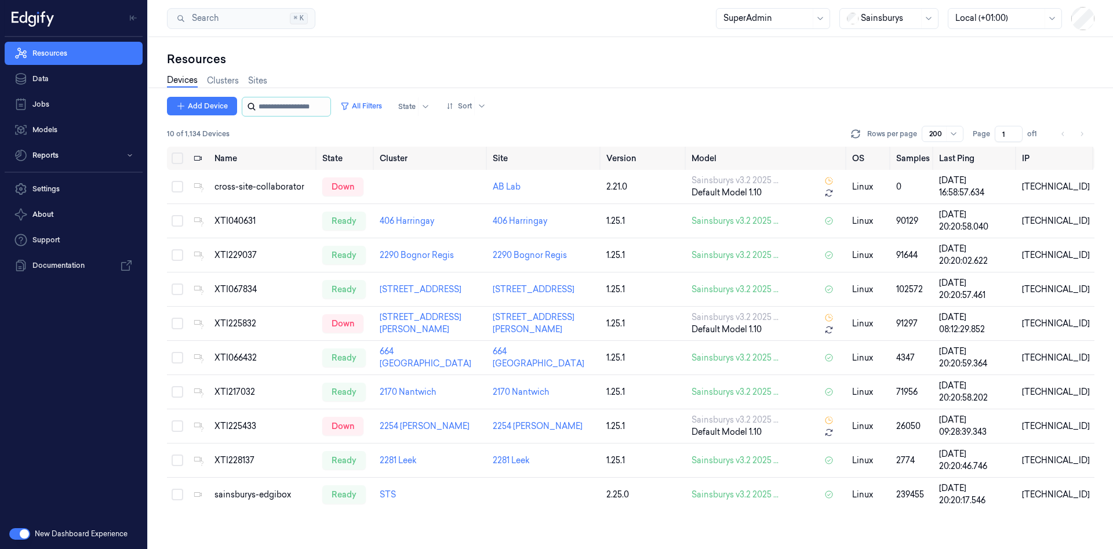
click at [268, 100] on input "string" at bounding box center [294, 106] width 70 height 19
click at [354, 97] on button "All Filters" at bounding box center [361, 106] width 51 height 19
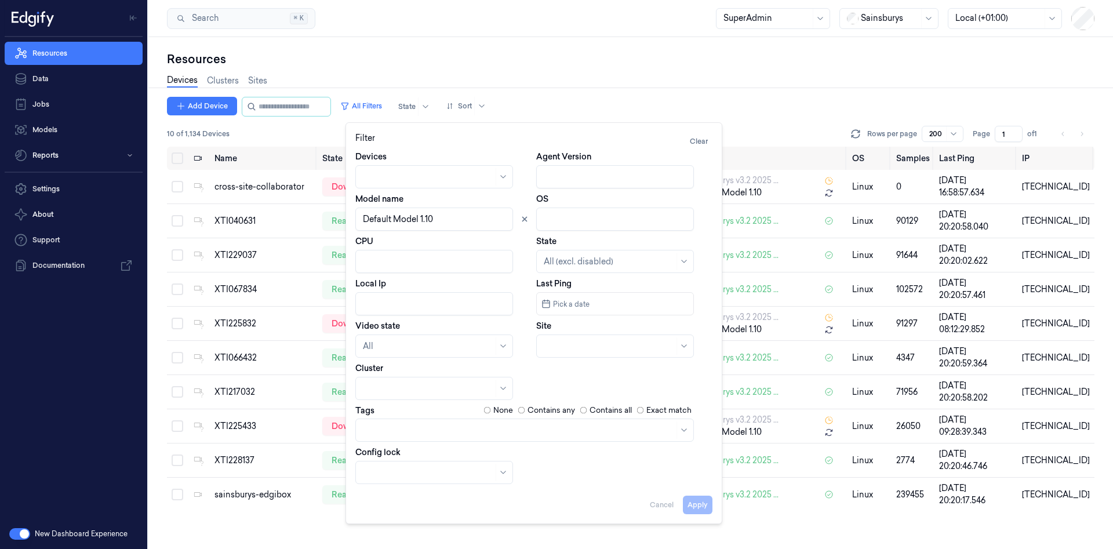
click at [408, 222] on input "Model name" at bounding box center [434, 219] width 158 height 23
click at [727, 522] on div "Name State Cluster Site Version Model OS Samples Last Ping IP cross-site-collab…" at bounding box center [631, 348] width 928 height 402
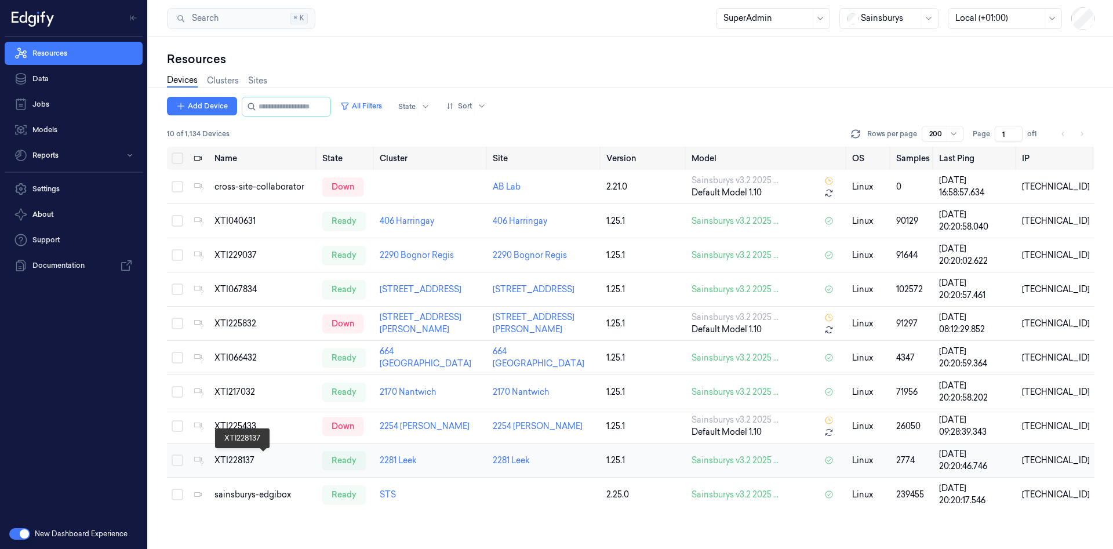
click at [245, 457] on div "XTI228137" at bounding box center [264, 461] width 99 height 12
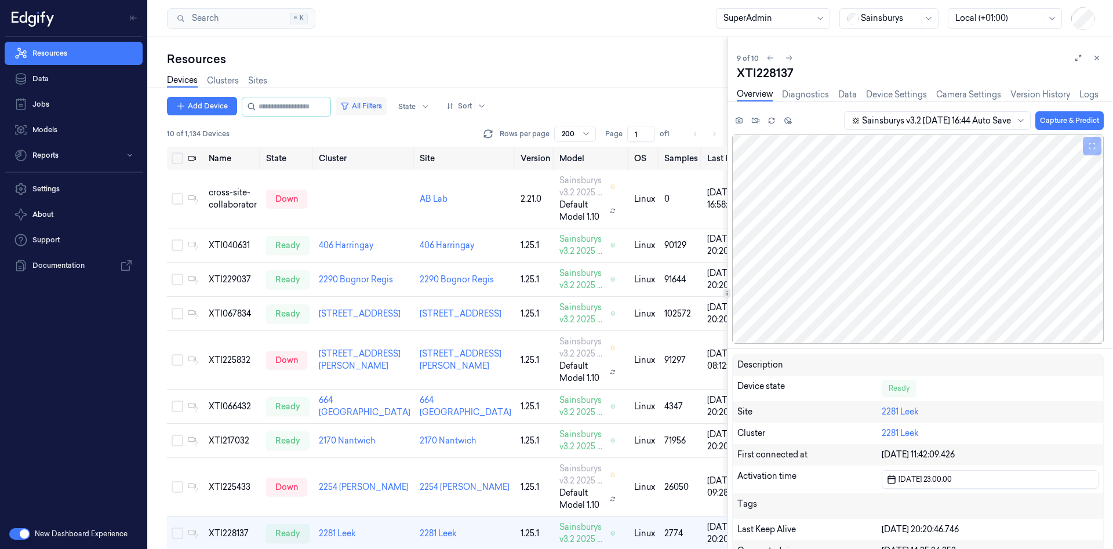
click at [372, 101] on button "All Filters" at bounding box center [361, 106] width 51 height 19
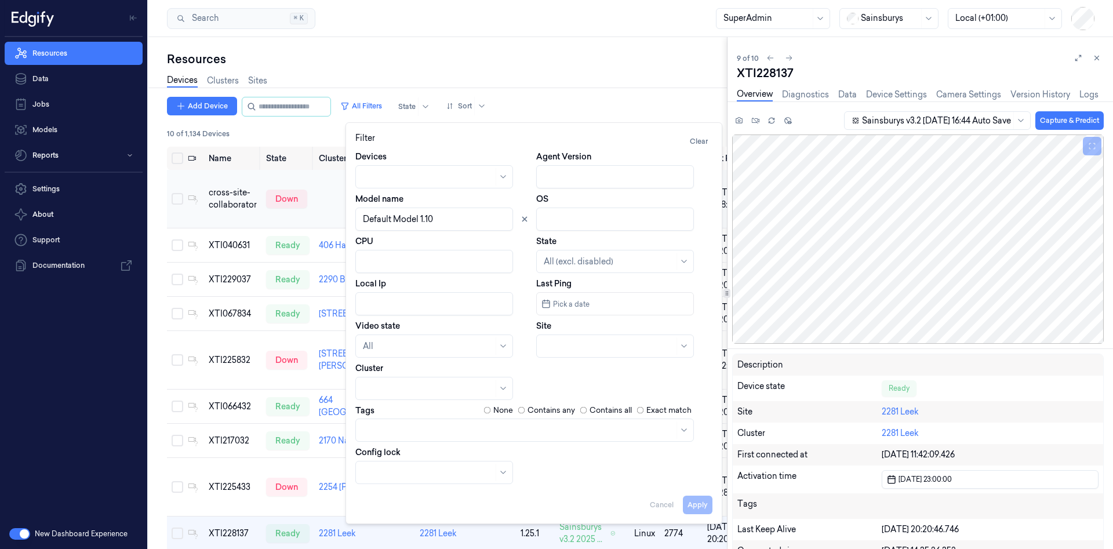
drag, startPoint x: 419, startPoint y: 209, endPoint x: 244, endPoint y: 198, distance: 174.9
click at [244, 198] on body "Resources Data Jobs Models Reports Settings About Support Documentation New Das…" at bounding box center [556, 274] width 1113 height 549
type input "D"
click at [699, 500] on button "Apply" at bounding box center [698, 505] width 30 height 19
type input "v2.9"
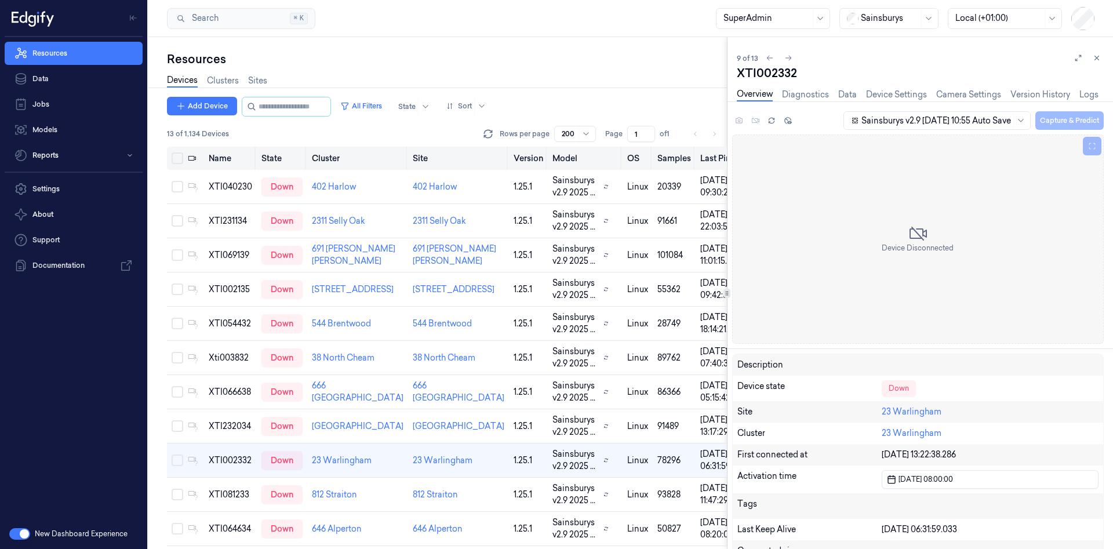
click at [174, 160] on button "Select all" at bounding box center [178, 158] width 12 height 12
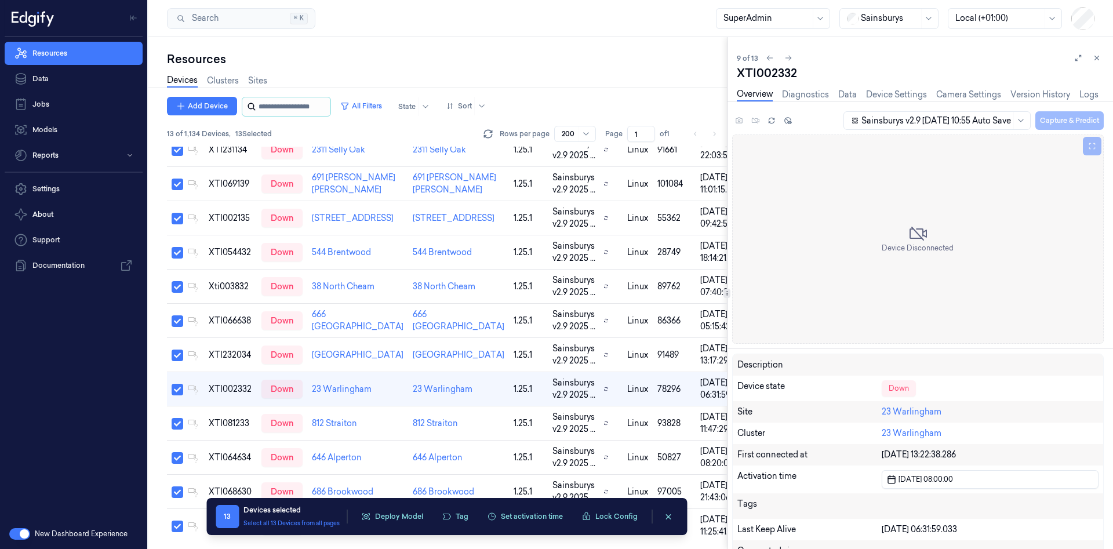
scroll to position [74, 0]
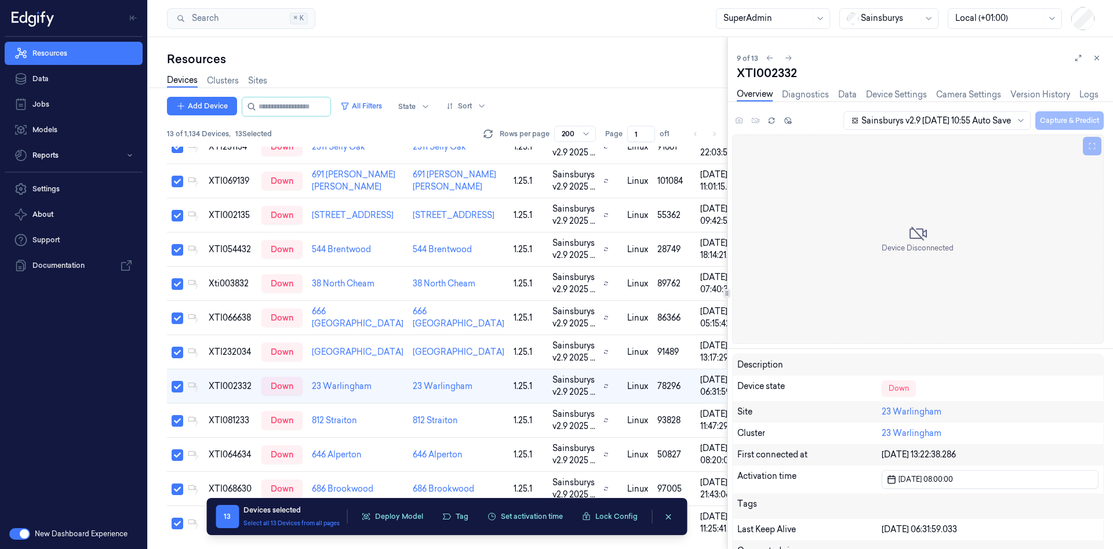
click at [408, 505] on div "13 Devices selected Select all 13 Devices from all pages Deploy Model Tag Set a…" at bounding box center [447, 516] width 462 height 23
click at [408, 514] on button "Deploy Model" at bounding box center [392, 516] width 76 height 17
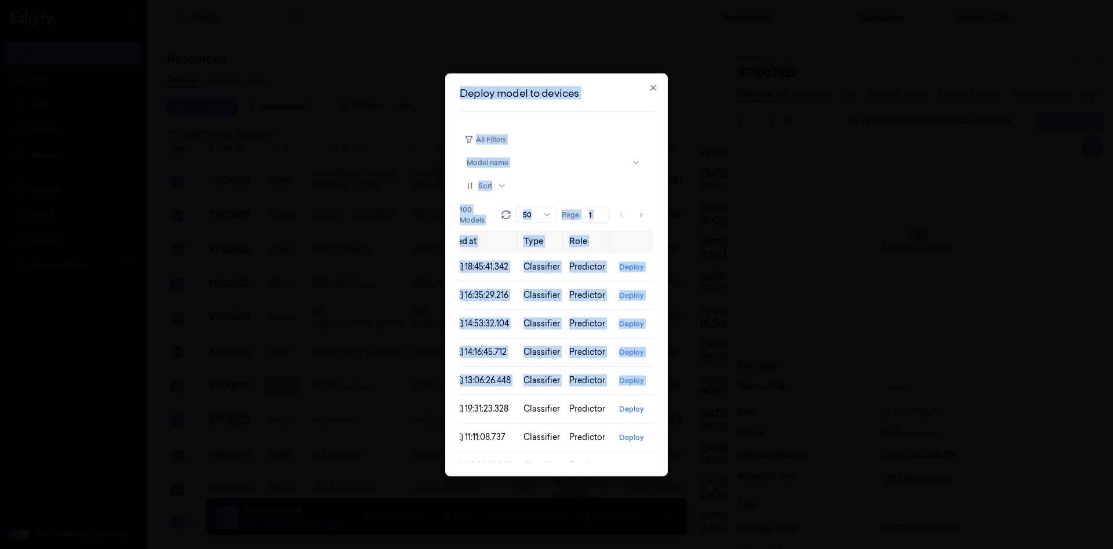
scroll to position [0, 357]
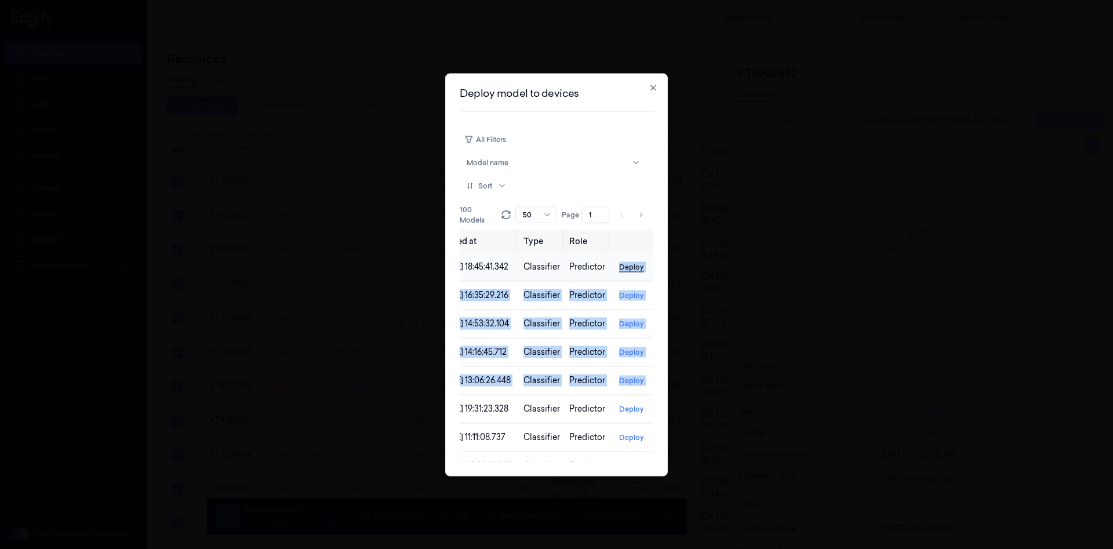
drag, startPoint x: 545, startPoint y: 398, endPoint x: 618, endPoint y: 266, distance: 150.5
click at [626, 271] on button "Deploy" at bounding box center [632, 266] width 34 height 19
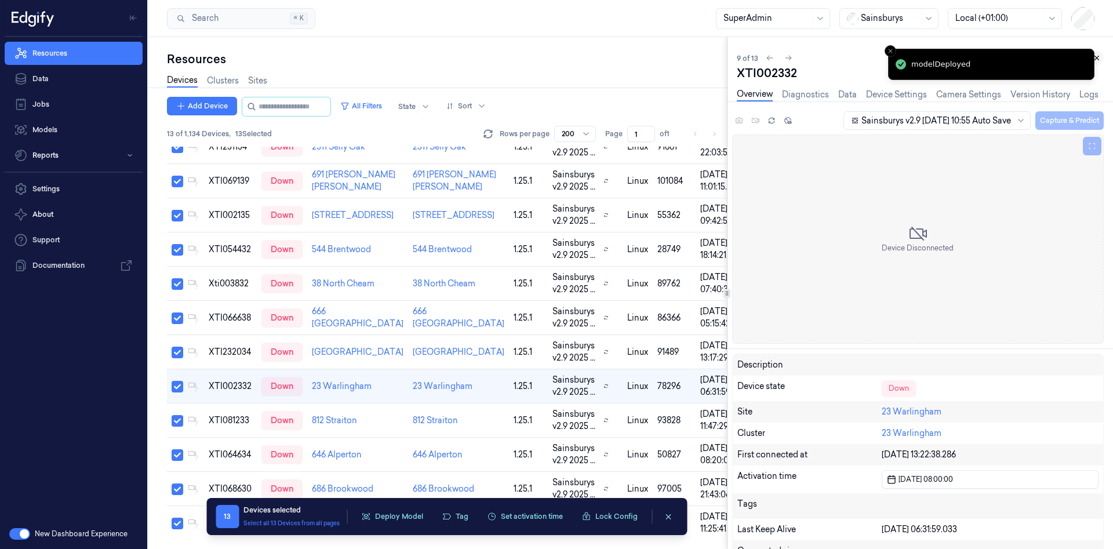
click at [1101, 56] on icon at bounding box center [1097, 58] width 8 height 8
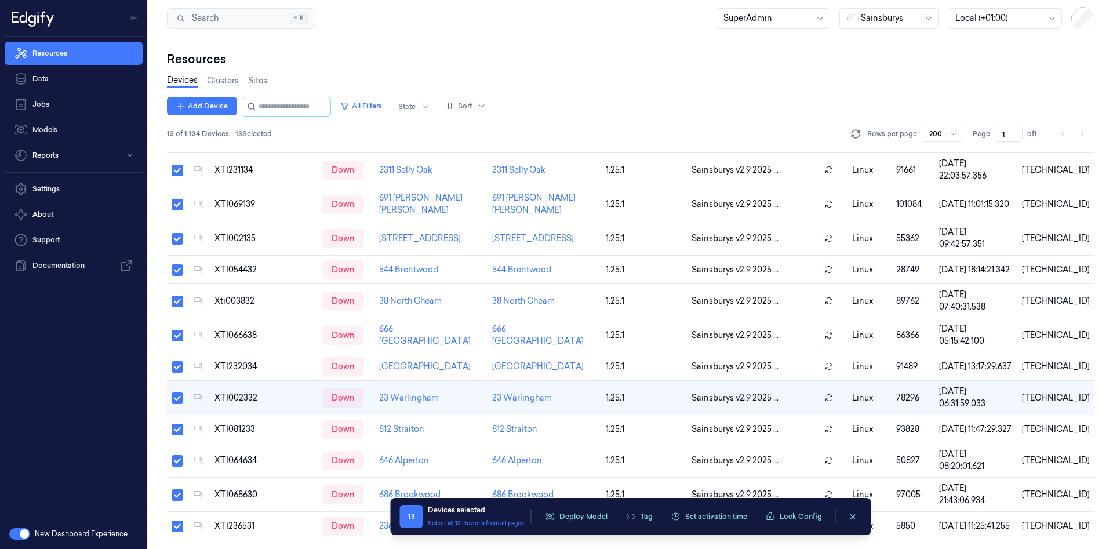
click at [13, 532] on button "button" at bounding box center [19, 534] width 21 height 12
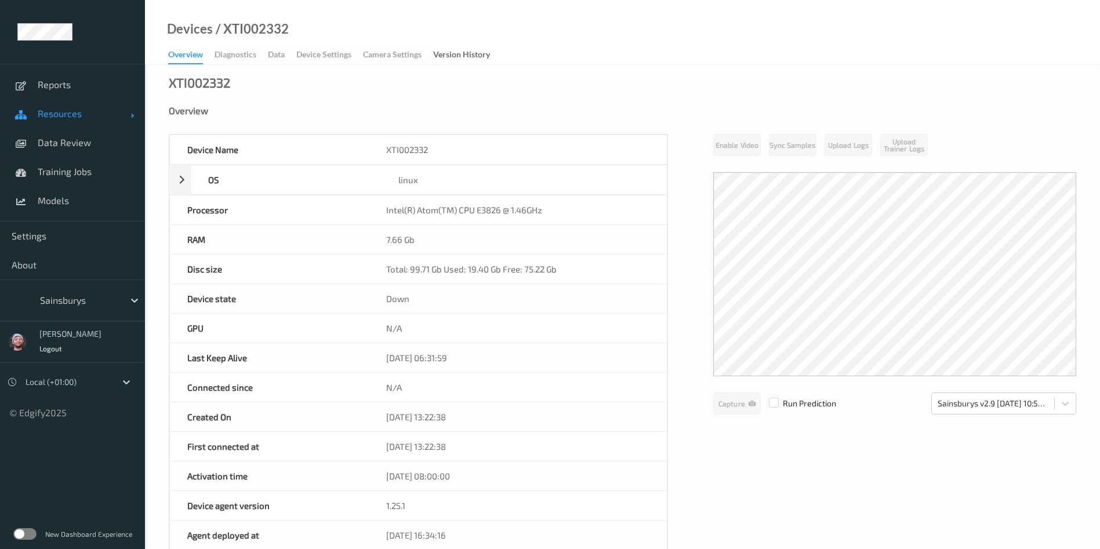
click at [106, 108] on span "Resources" at bounding box center [84, 114] width 93 height 12
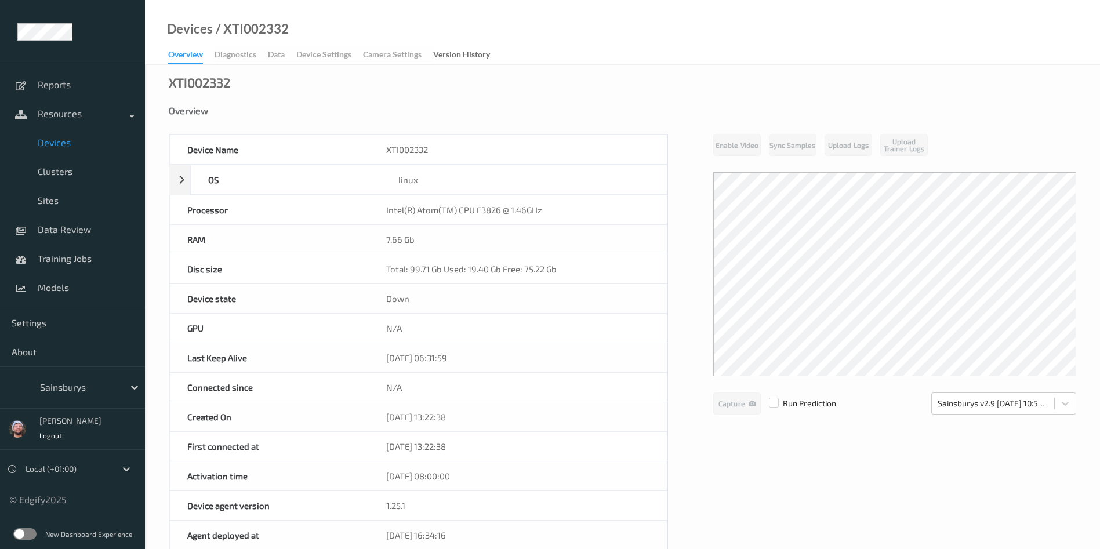
click at [95, 133] on link "Devices" at bounding box center [72, 142] width 145 height 29
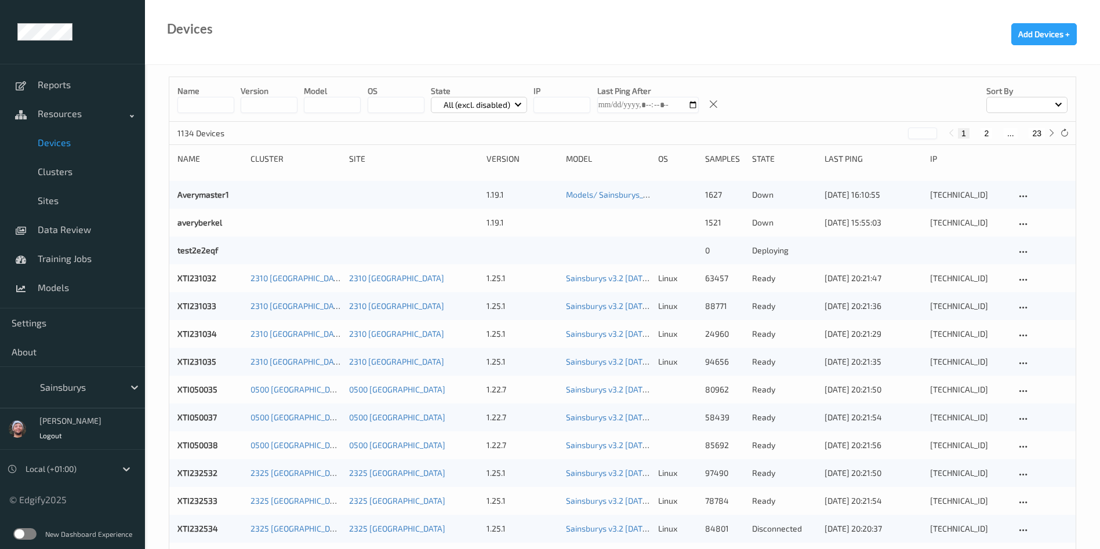
click at [320, 108] on input "string" at bounding box center [332, 105] width 57 height 16
type input "**********"
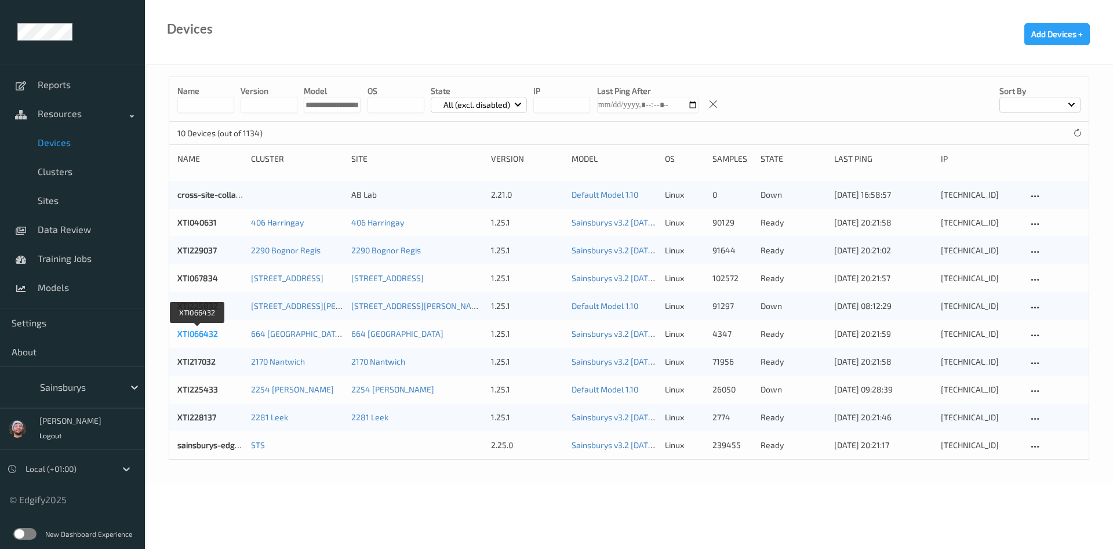
click at [213, 336] on link "XTI066432" at bounding box center [197, 334] width 41 height 10
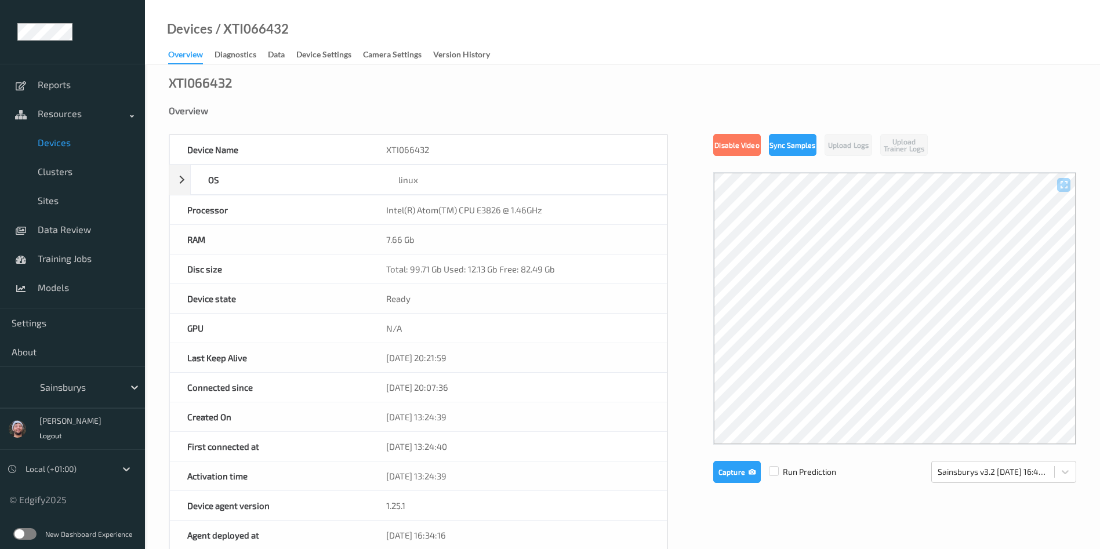
click at [93, 387] on div at bounding box center [79, 387] width 78 height 14
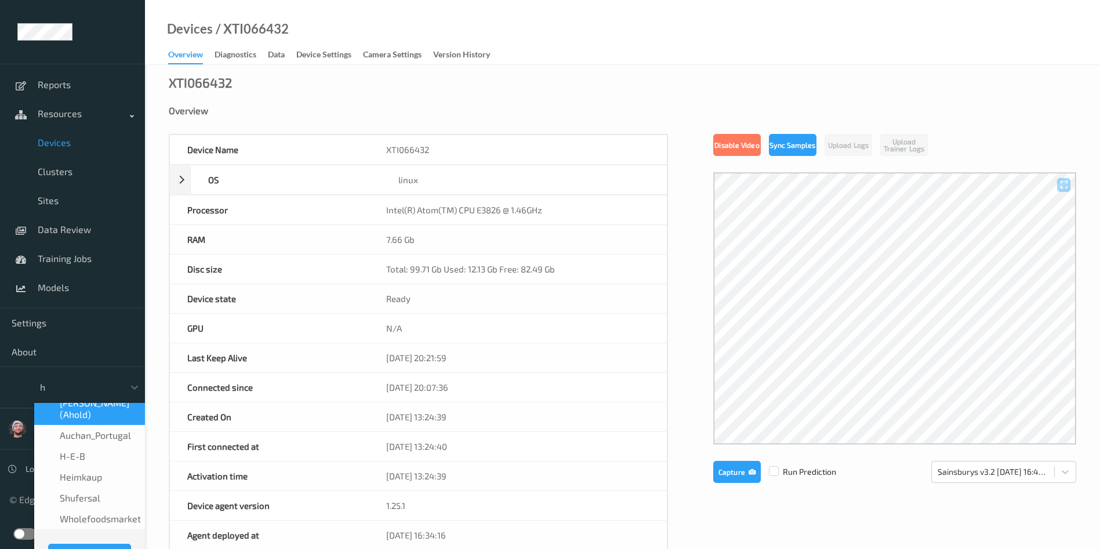
scroll to position [7, 0]
type input "h-"
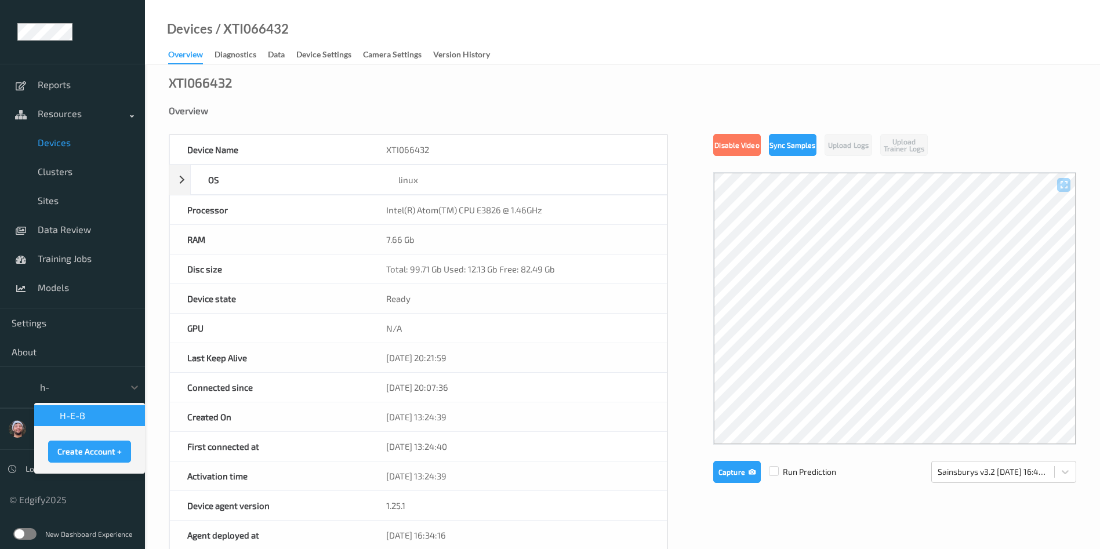
scroll to position [0, 0]
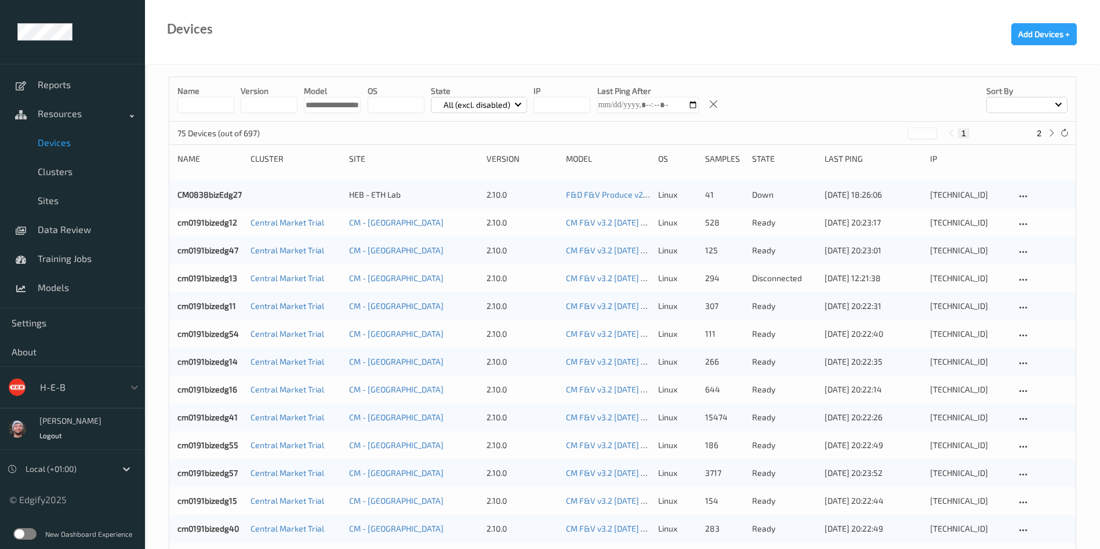
click at [22, 539] on label at bounding box center [24, 534] width 23 height 12
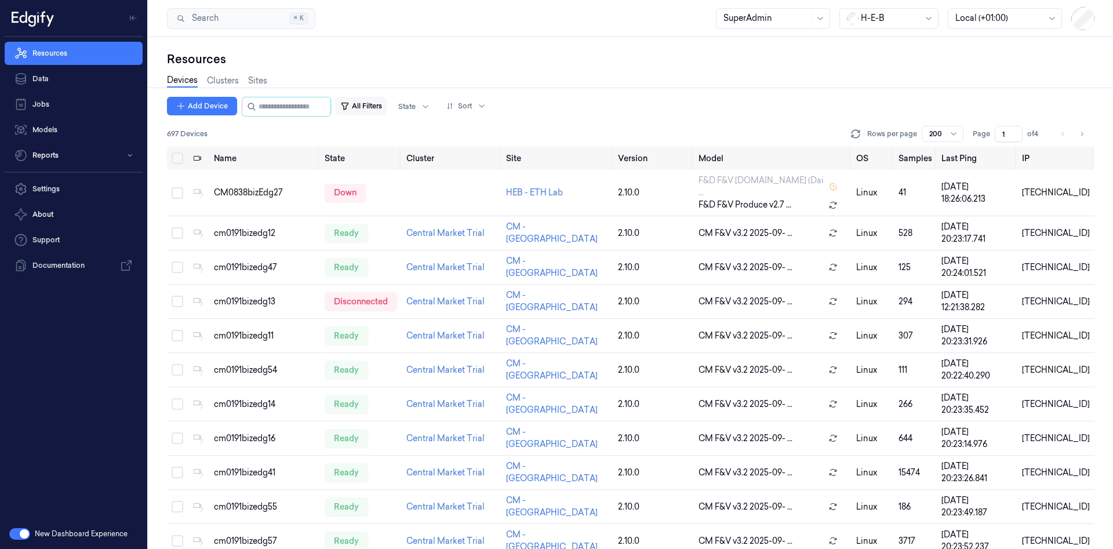
click at [366, 102] on button "All Filters" at bounding box center [361, 106] width 51 height 19
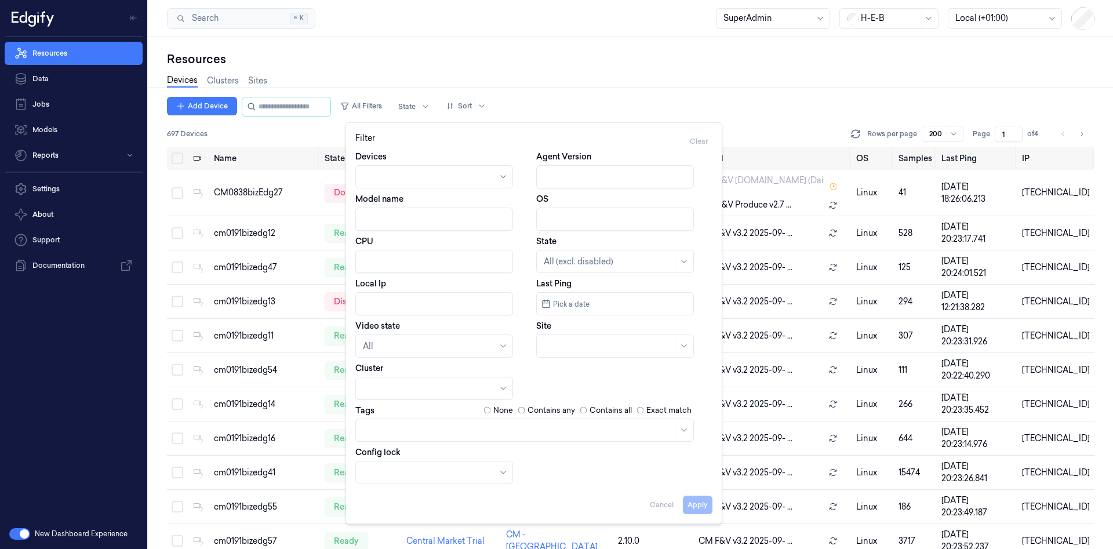
click at [424, 216] on input "Model name" at bounding box center [434, 219] width 158 height 23
click at [493, 38] on div "Resources Devices Clusters Sites Add Device All Filters State Sort 697 Devices …" at bounding box center [630, 293] width 965 height 512
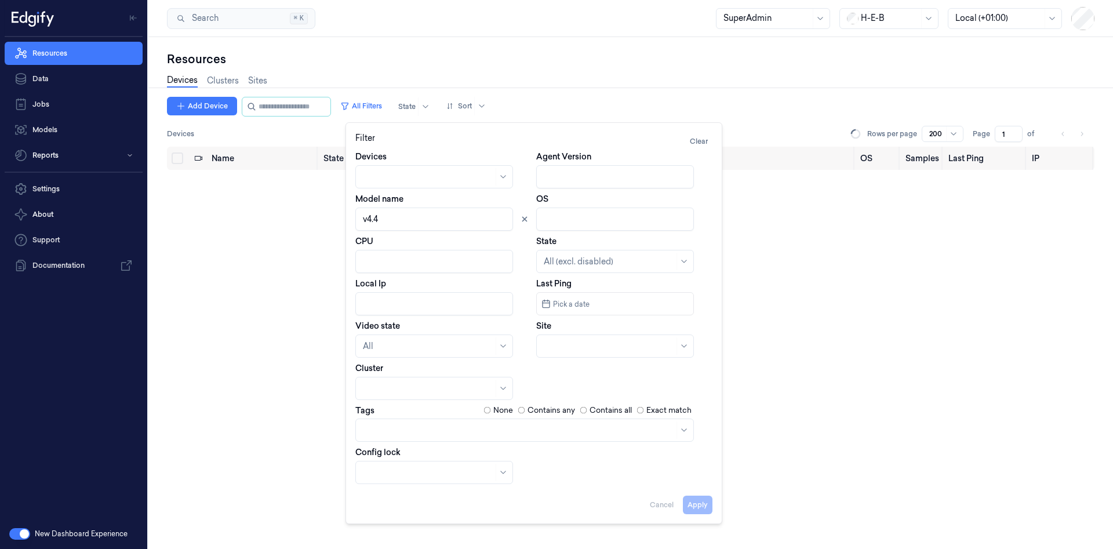
type input "v4.4"
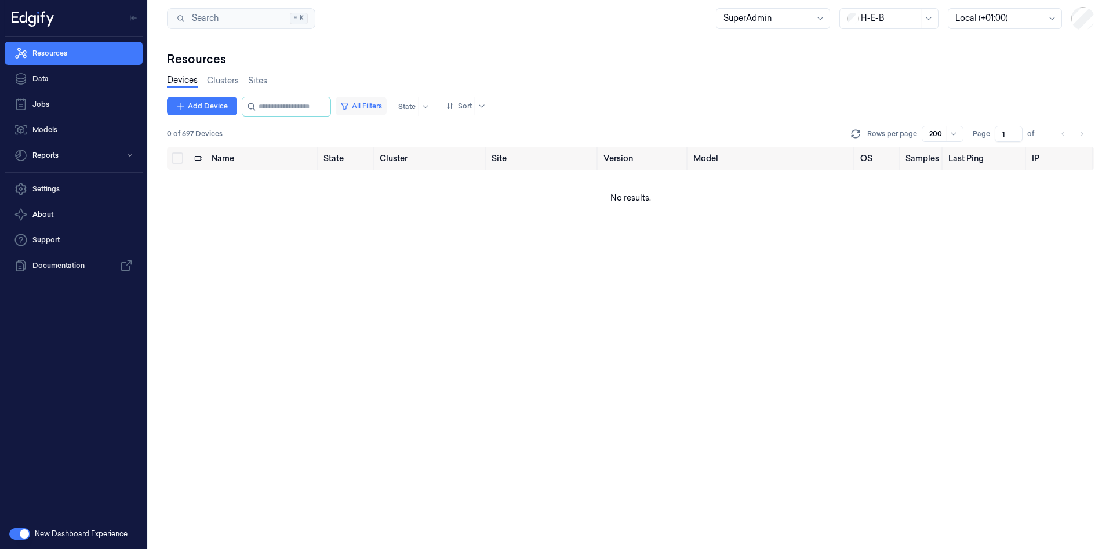
click at [387, 111] on button "All Filters" at bounding box center [361, 106] width 51 height 19
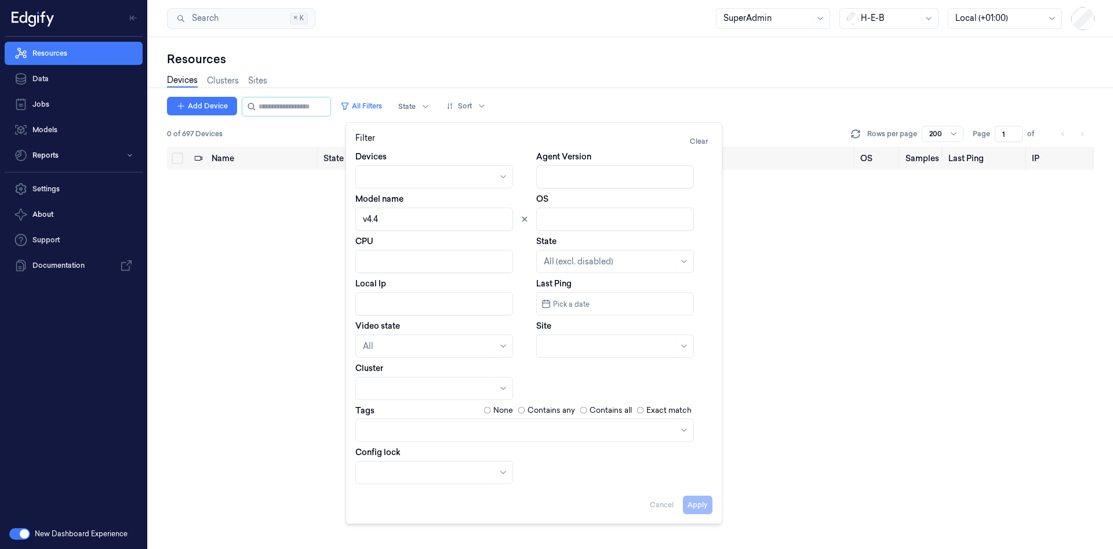
click at [658, 500] on div "Apply Cancel" at bounding box center [533, 500] width 357 height 28
click at [21, 529] on button "button" at bounding box center [19, 534] width 21 height 12
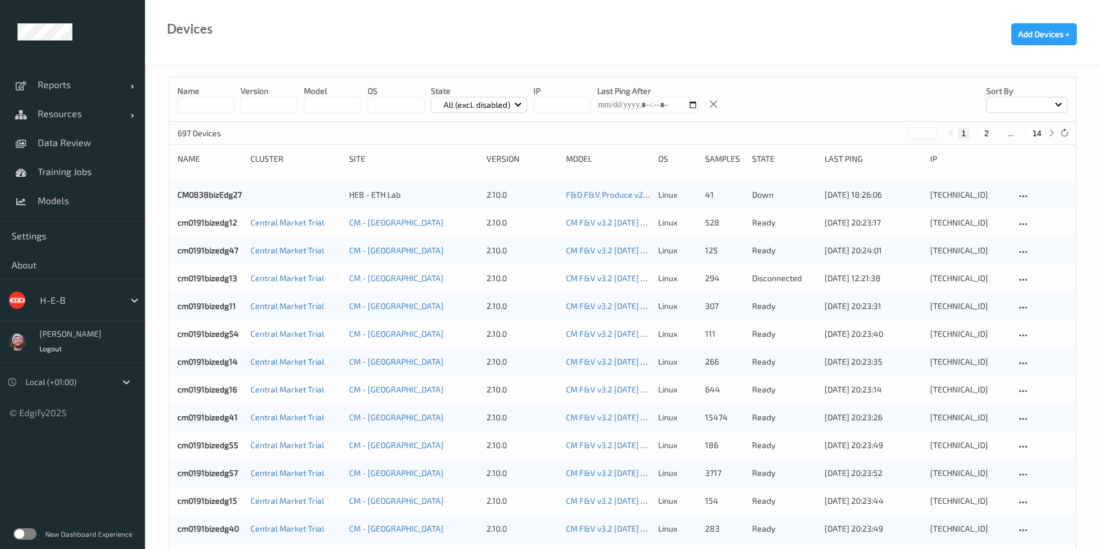
click at [220, 107] on input at bounding box center [205, 105] width 57 height 16
click at [324, 99] on input "string" at bounding box center [332, 105] width 57 height 16
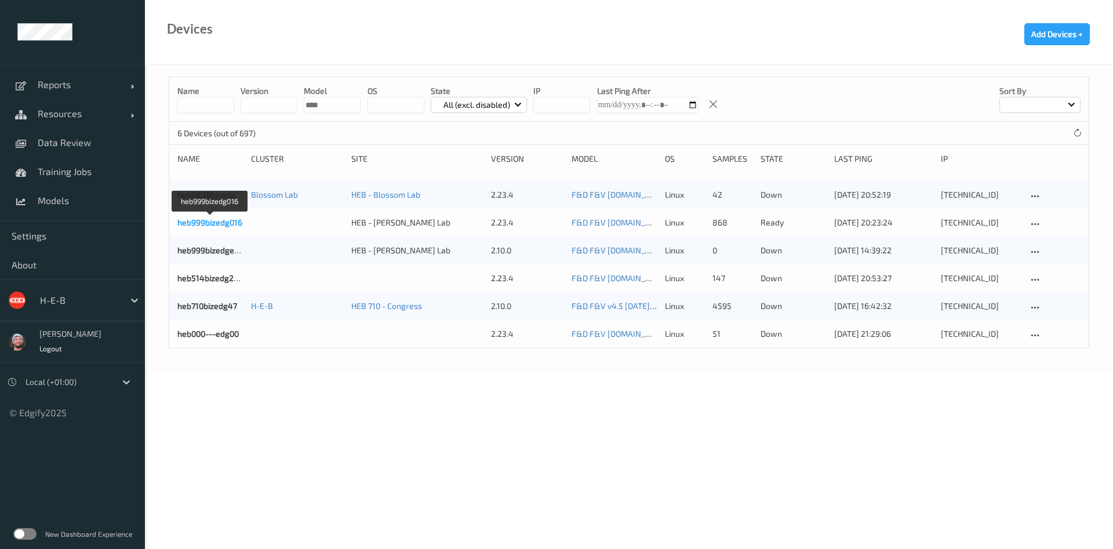
type input "****"
drag, startPoint x: 339, startPoint y: 110, endPoint x: 274, endPoint y: 97, distance: 66.1
click at [274, 97] on div "Name version model OS State All (excl. disabled) IP Last Ping After Sort by" at bounding box center [629, 99] width 920 height 45
drag, startPoint x: 222, startPoint y: 216, endPoint x: 216, endPoint y: 222, distance: 9.0
drag, startPoint x: 193, startPoint y: 90, endPoint x: 199, endPoint y: 117, distance: 28.0
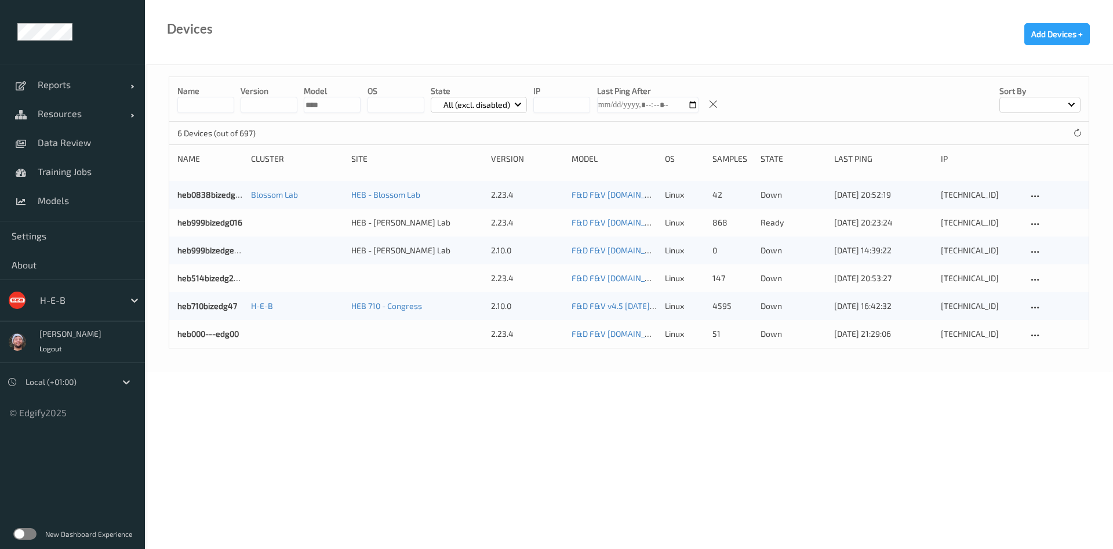
click at [193, 95] on p "Name" at bounding box center [205, 91] width 57 height 12
click at [199, 117] on div "Name version model OS State All (excl. disabled) IP Last Ping After Sort by" at bounding box center [629, 99] width 920 height 45
click at [204, 105] on input at bounding box center [205, 105] width 57 height 16
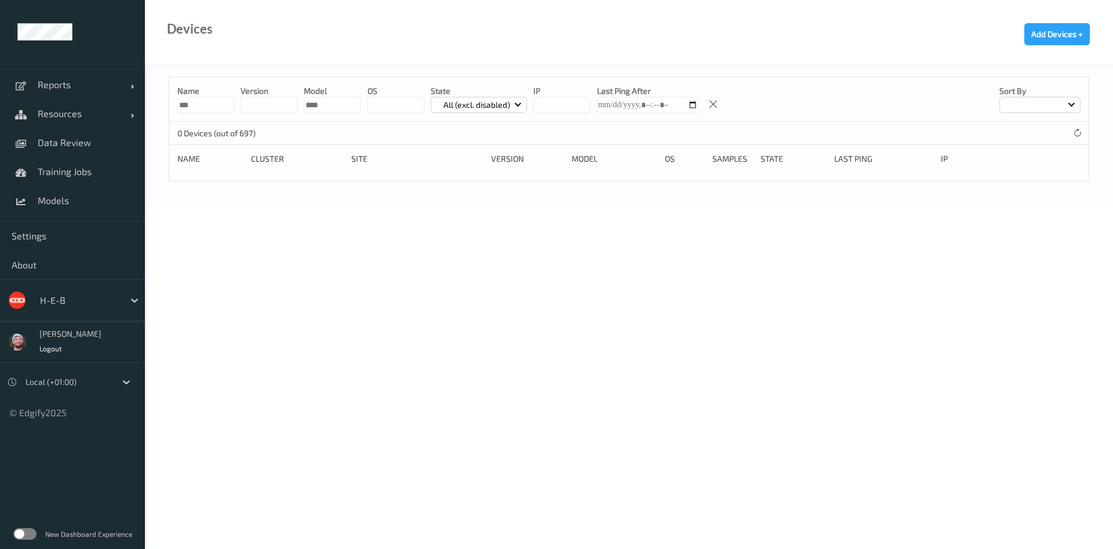
type input "***"
click at [315, 111] on input "string" at bounding box center [332, 105] width 57 height 16
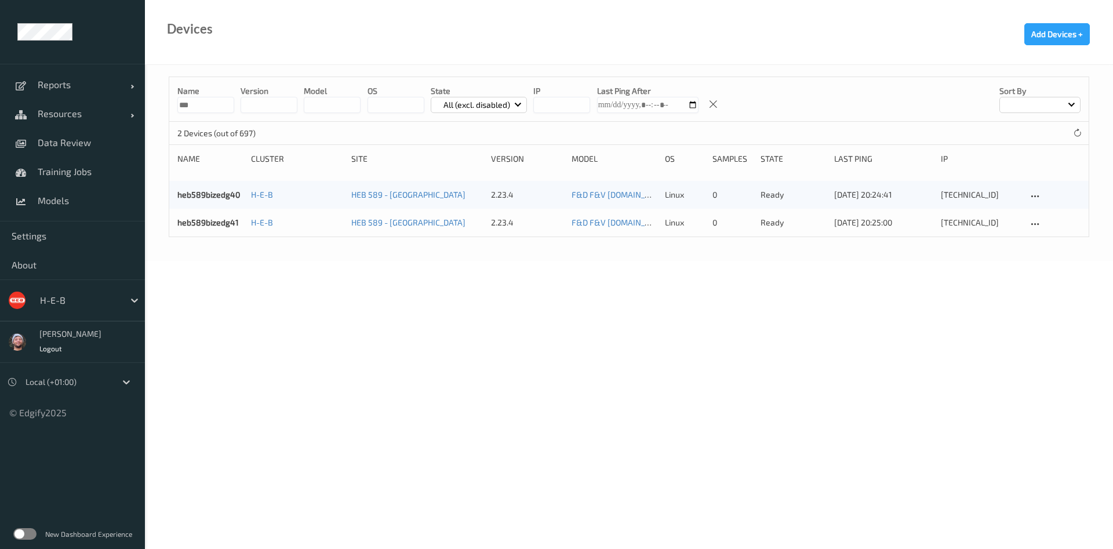
click at [321, 299] on body "Reports Default Report Customized Report Resources Devices Clusters Sites Data …" at bounding box center [556, 274] width 1113 height 549
drag, startPoint x: 218, startPoint y: 106, endPoint x: 114, endPoint y: 98, distance: 104.7
click at [114, 97] on div "Reports Default Report Customized Report Resources Devices Clusters Sites Data …" at bounding box center [556, 98] width 1113 height 196
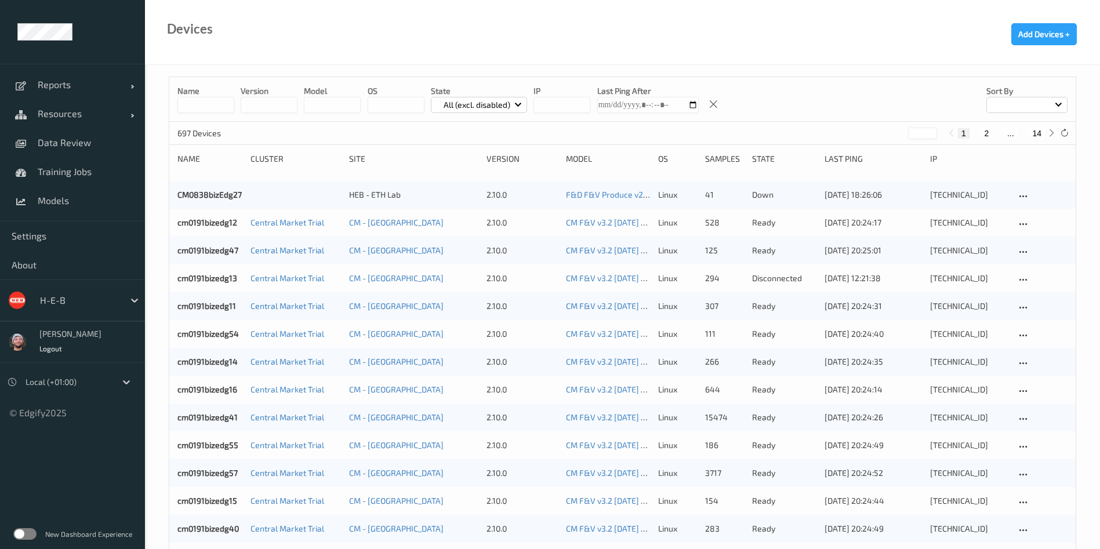
click at [561, 97] on input "string" at bounding box center [561, 105] width 57 height 16
click at [561, 99] on input "string" at bounding box center [561, 105] width 57 height 16
click at [199, 105] on input at bounding box center [205, 105] width 57 height 16
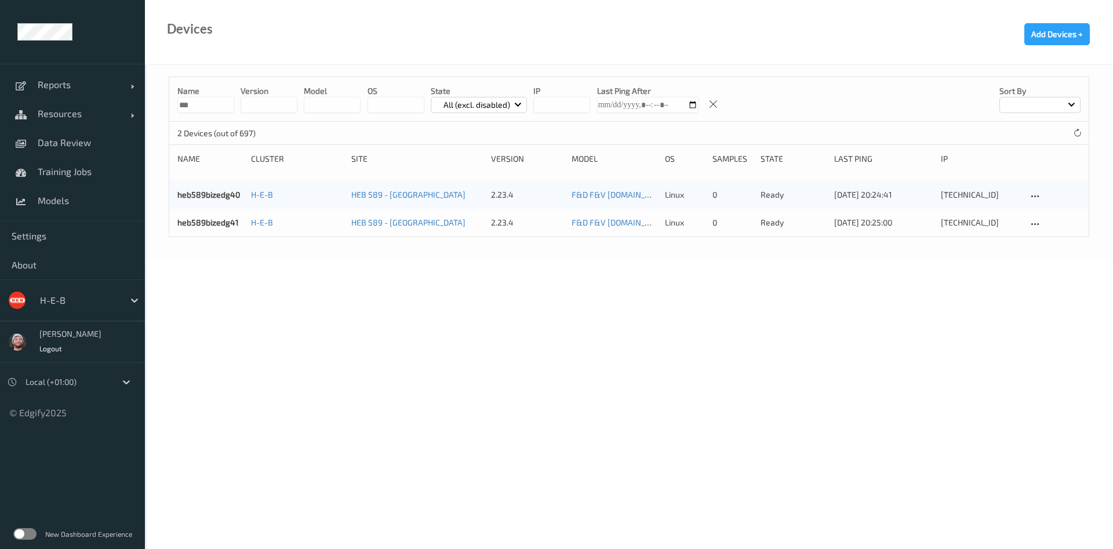
type input "***"
click at [553, 104] on input "string" at bounding box center [561, 105] width 57 height 16
type input "********"
click at [219, 102] on input "***" at bounding box center [205, 105] width 57 height 16
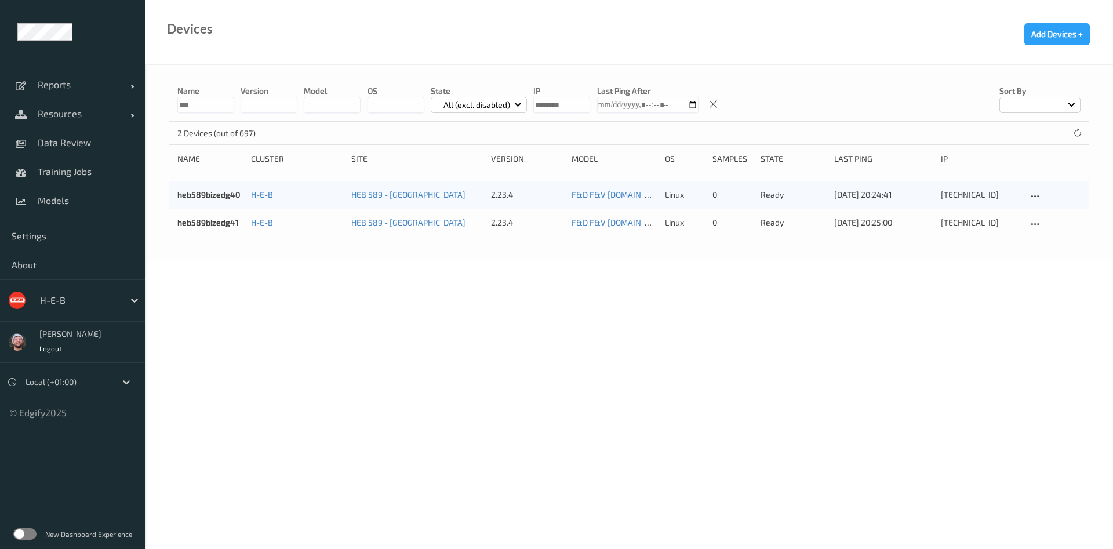
click at [219, 102] on input "***" at bounding box center [205, 105] width 57 height 16
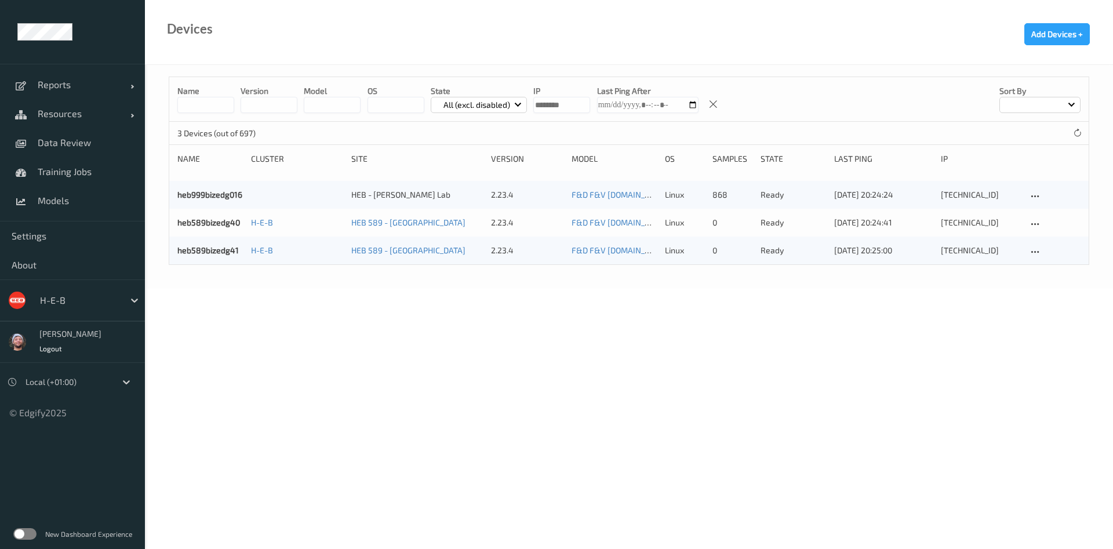
click at [349, 295] on body "Reports Default Report Customized Report Resources Devices Clusters Sites Data …" at bounding box center [556, 274] width 1113 height 549
click at [71, 195] on span "Models" at bounding box center [86, 201] width 96 height 12
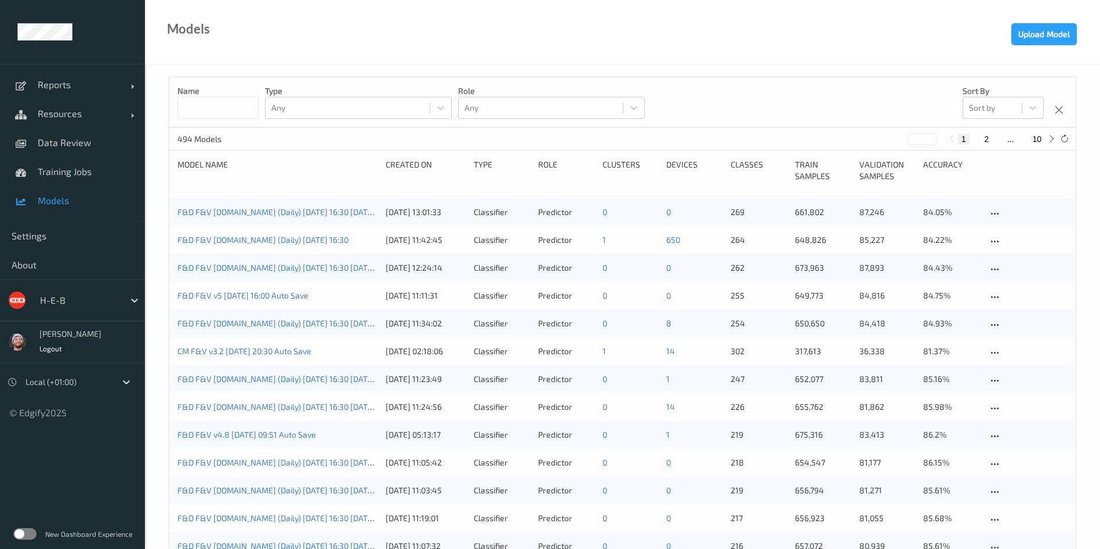
click at [242, 97] on input at bounding box center [217, 108] width 81 height 22
type input "****"
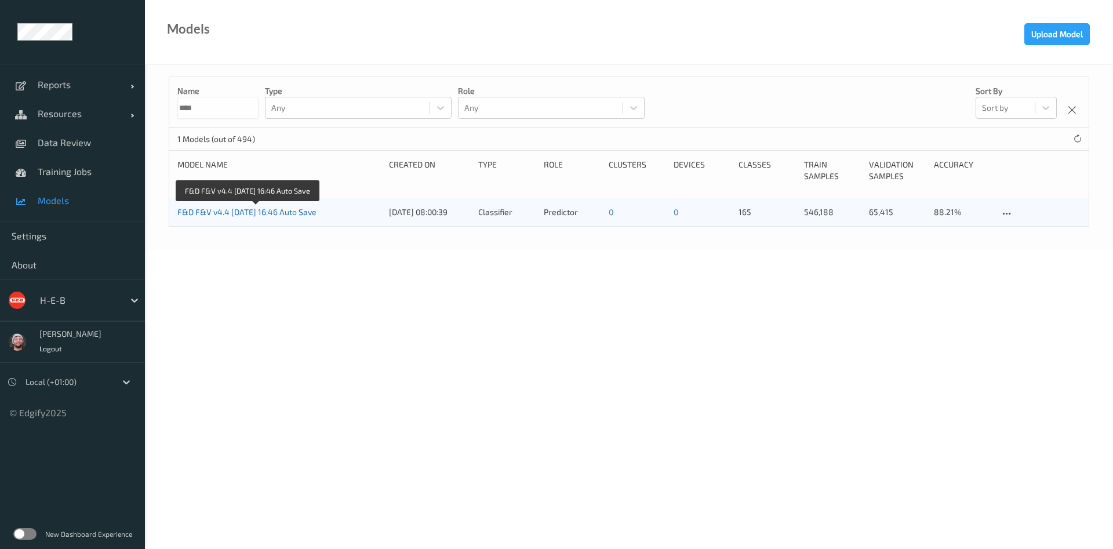
click at [303, 211] on link "F&D F&V v4.4 2025-07-02 16:46 Auto Save" at bounding box center [246, 212] width 139 height 10
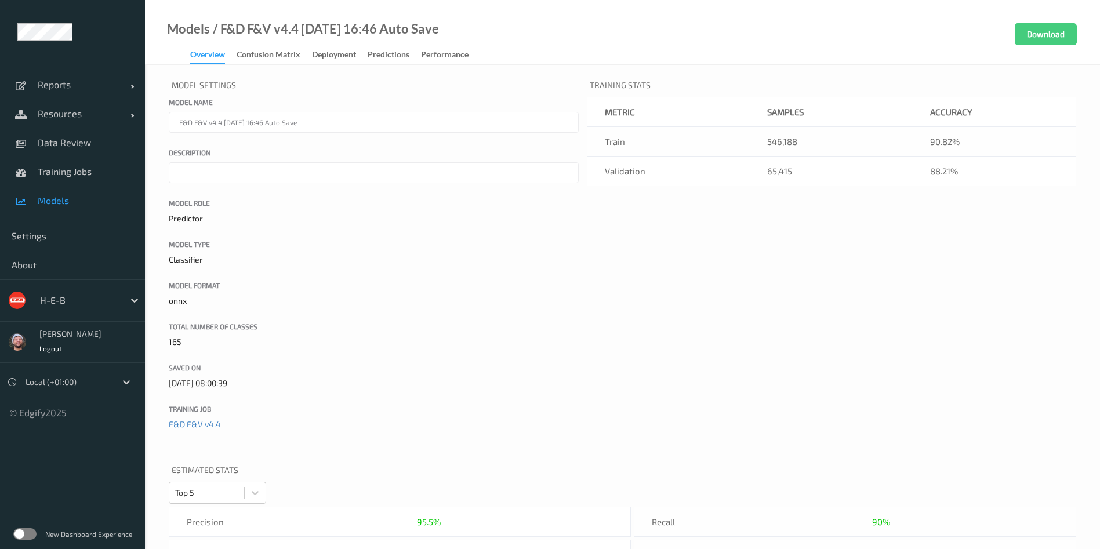
click at [310, 52] on link "Confusion matrix" at bounding box center [274, 55] width 75 height 16
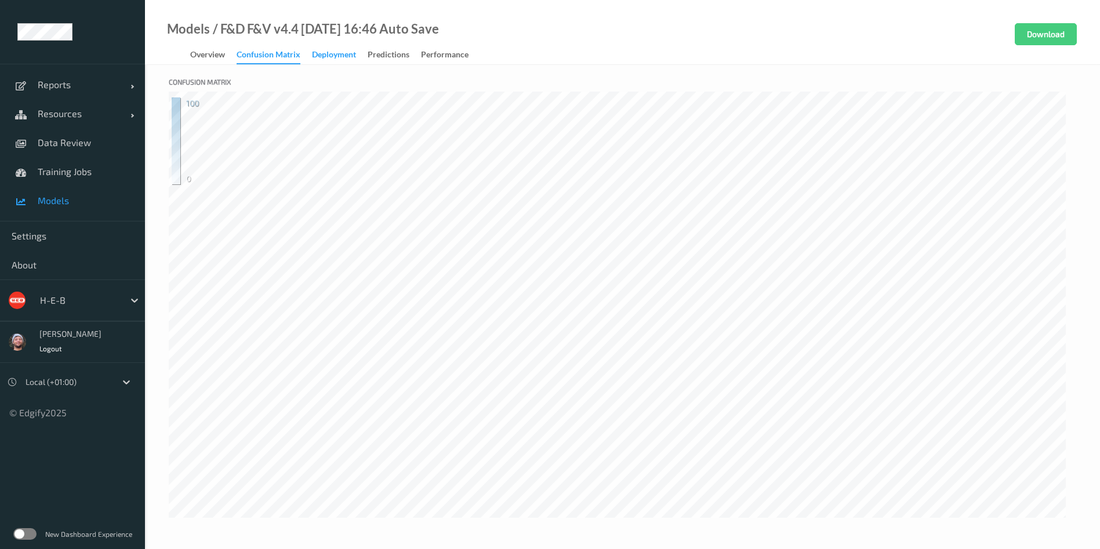
click at [326, 57] on div "Deployment" at bounding box center [334, 56] width 44 height 14
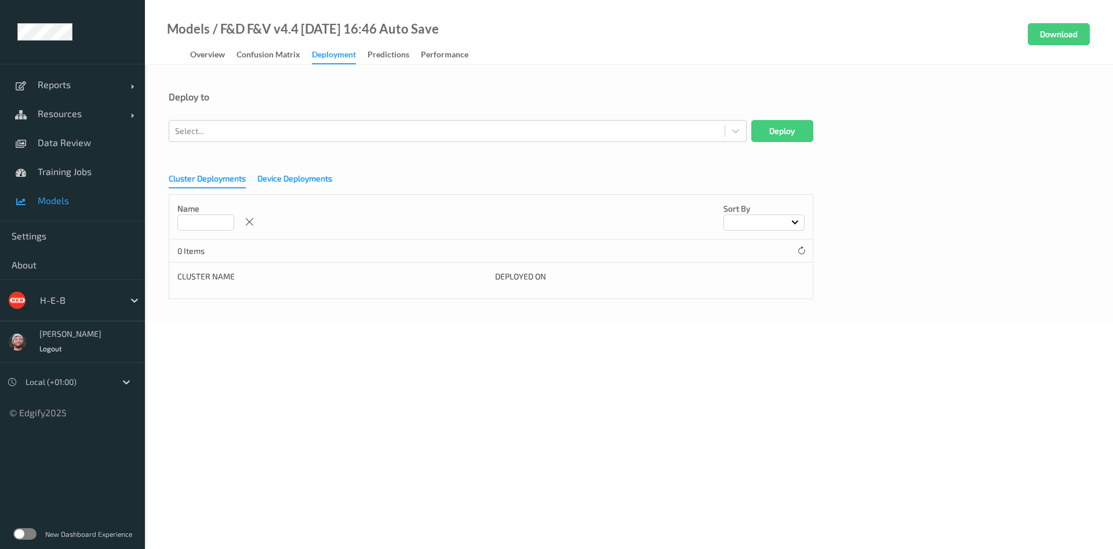
click at [260, 181] on div "Device Deployments" at bounding box center [294, 180] width 75 height 14
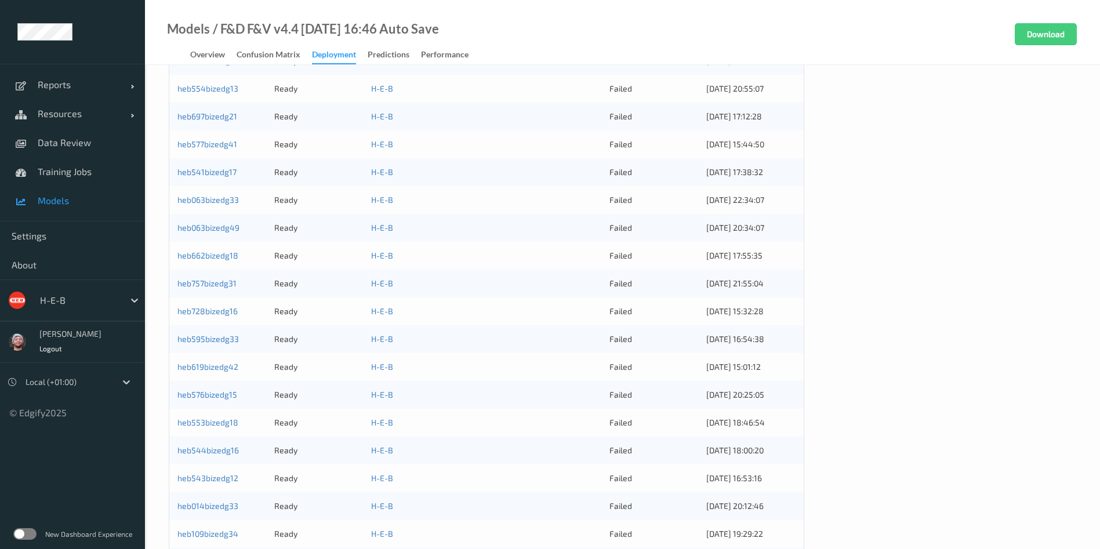
scroll to position [331, 0]
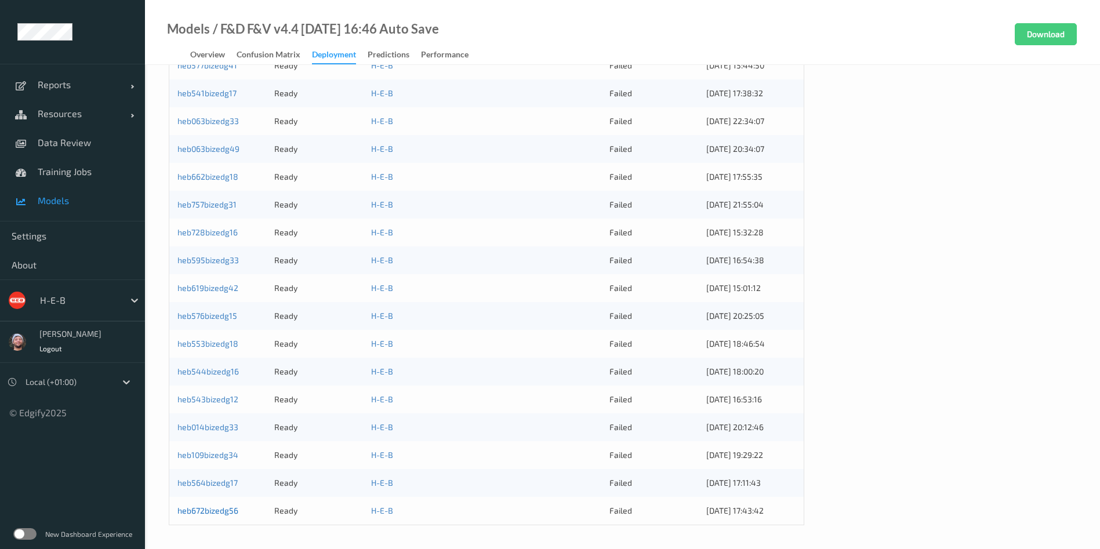
click at [213, 511] on link "heb672bizedg56" at bounding box center [207, 511] width 61 height 10
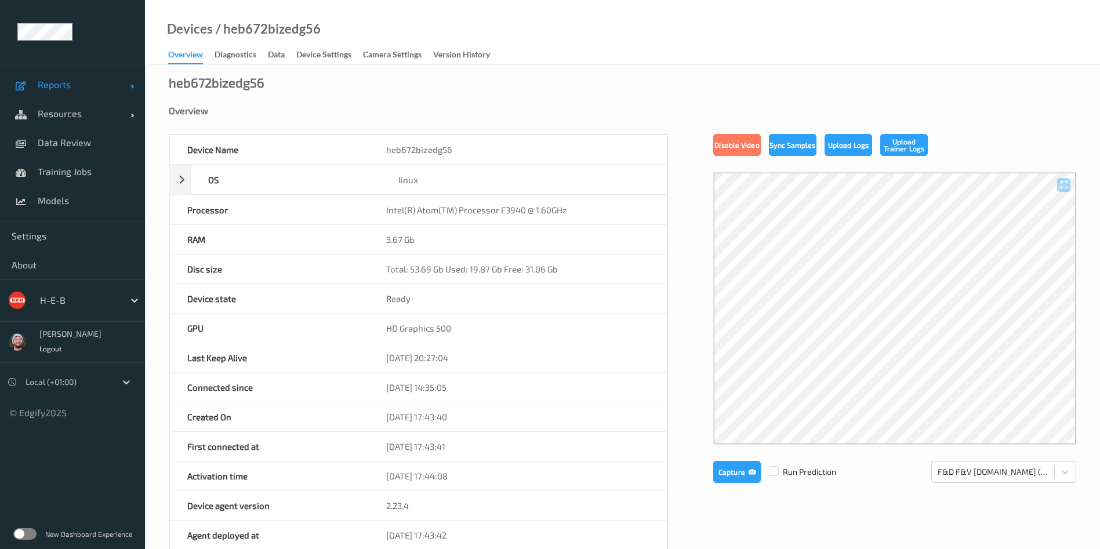
click at [72, 90] on link "Reports" at bounding box center [72, 84] width 145 height 29
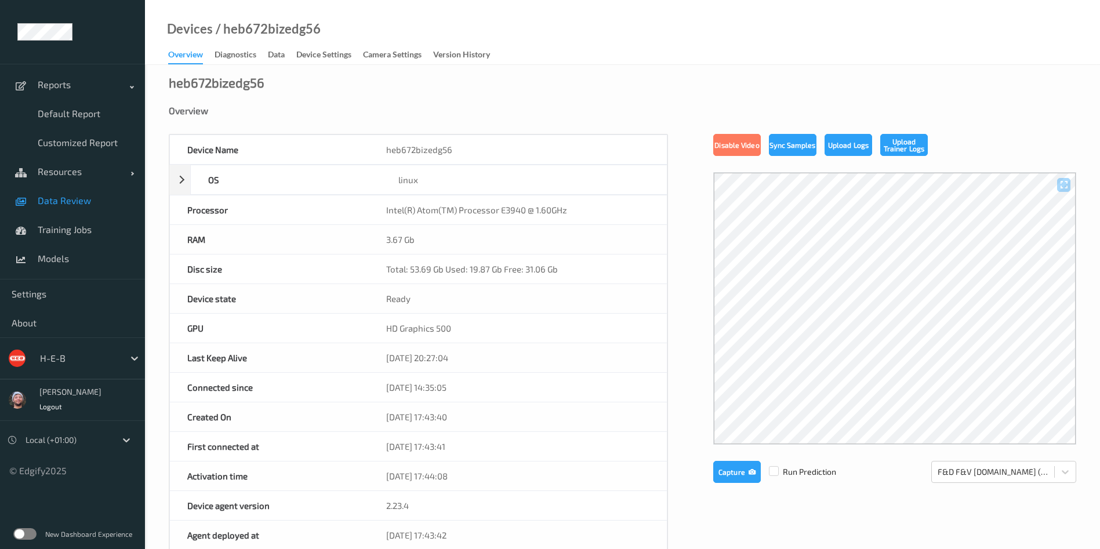
click at [67, 195] on span "Data Review" at bounding box center [86, 201] width 96 height 12
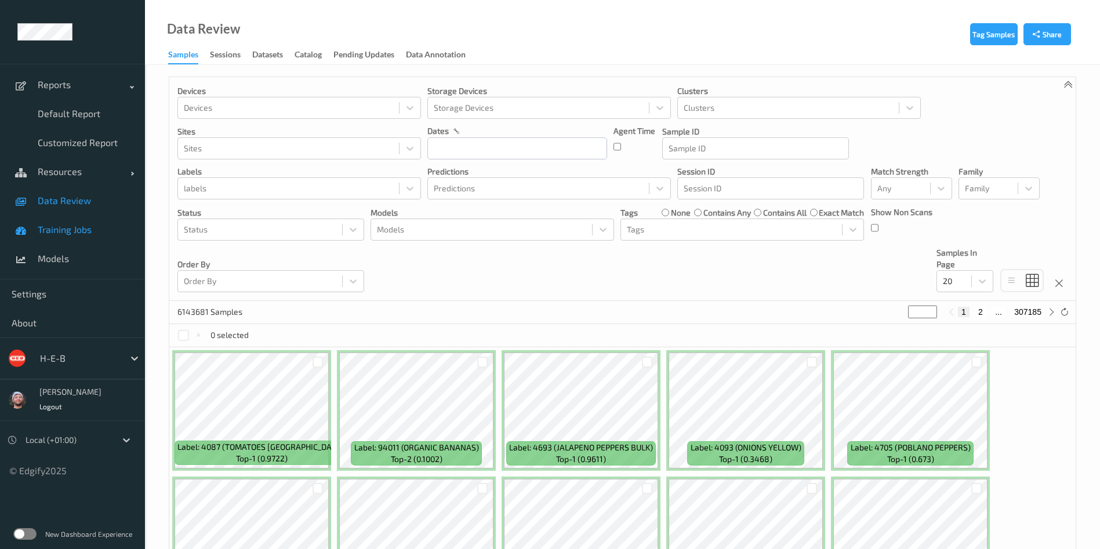
click at [60, 233] on span "Training Jobs" at bounding box center [86, 230] width 96 height 12
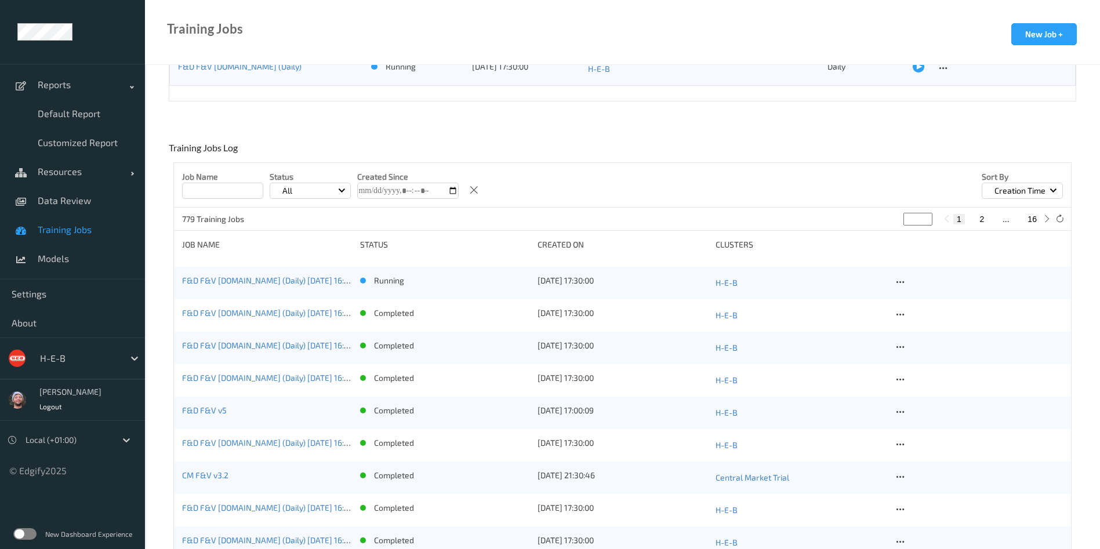
scroll to position [261, 0]
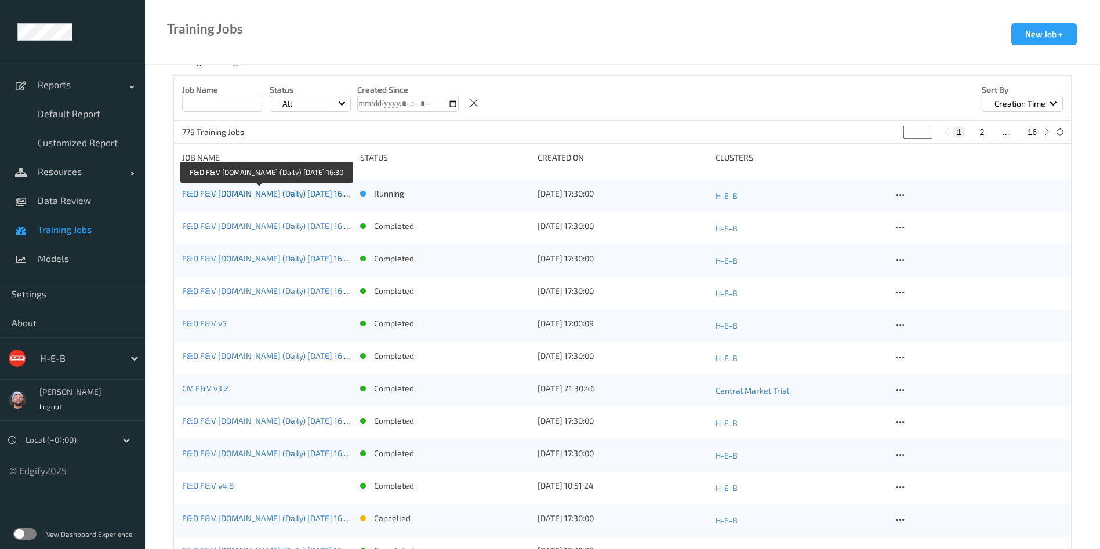
click at [304, 194] on link "F&D F&V [DOMAIN_NAME] (Daily) [DATE] 16:30" at bounding box center [267, 193] width 171 height 10
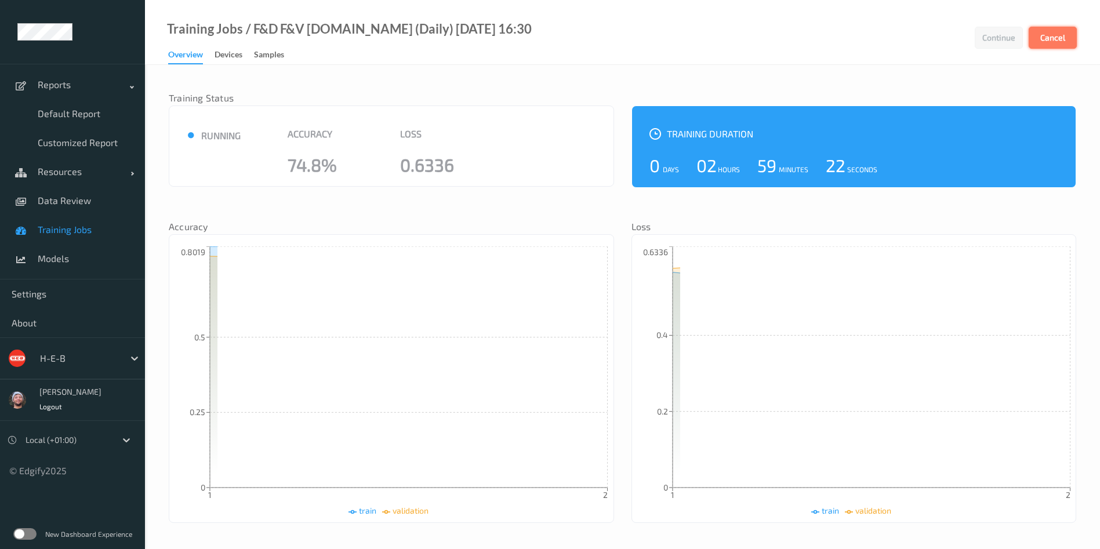
click at [1051, 39] on button "Cancel" at bounding box center [1053, 38] width 48 height 22
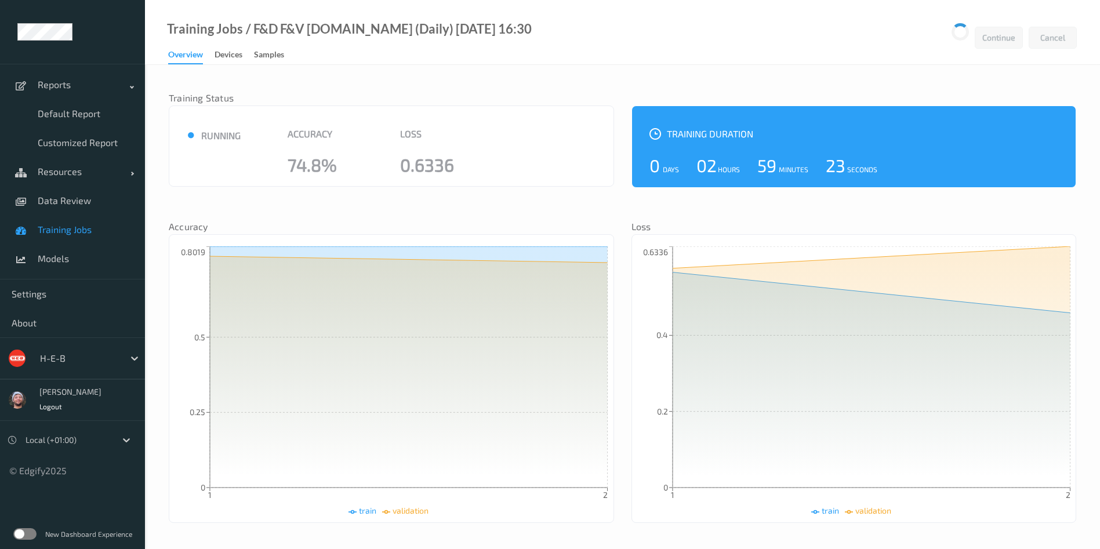
click at [73, 239] on link "Training Jobs" at bounding box center [72, 229] width 145 height 29
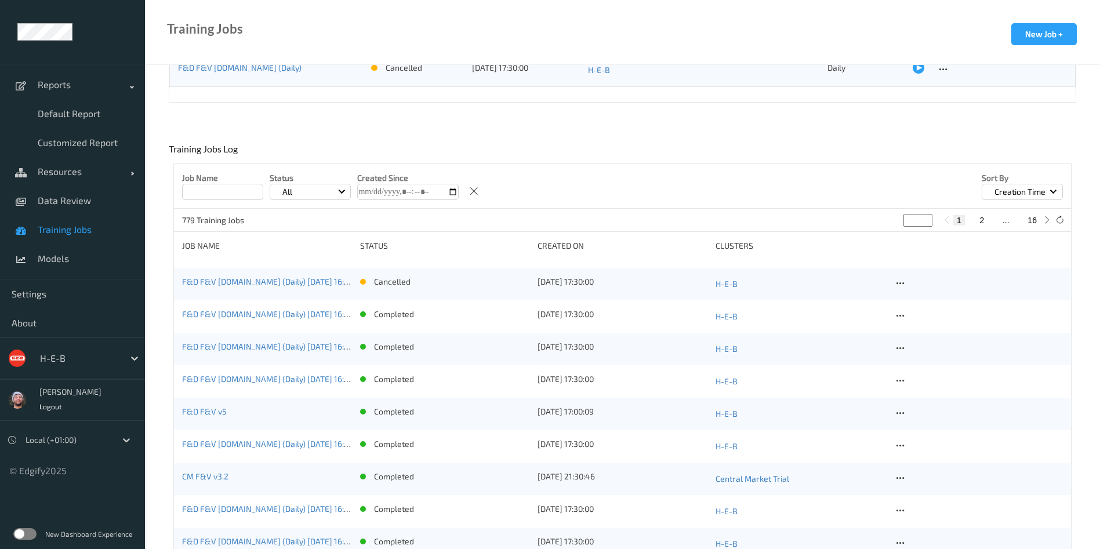
scroll to position [174, 0]
click at [88, 246] on link "Models" at bounding box center [72, 258] width 145 height 29
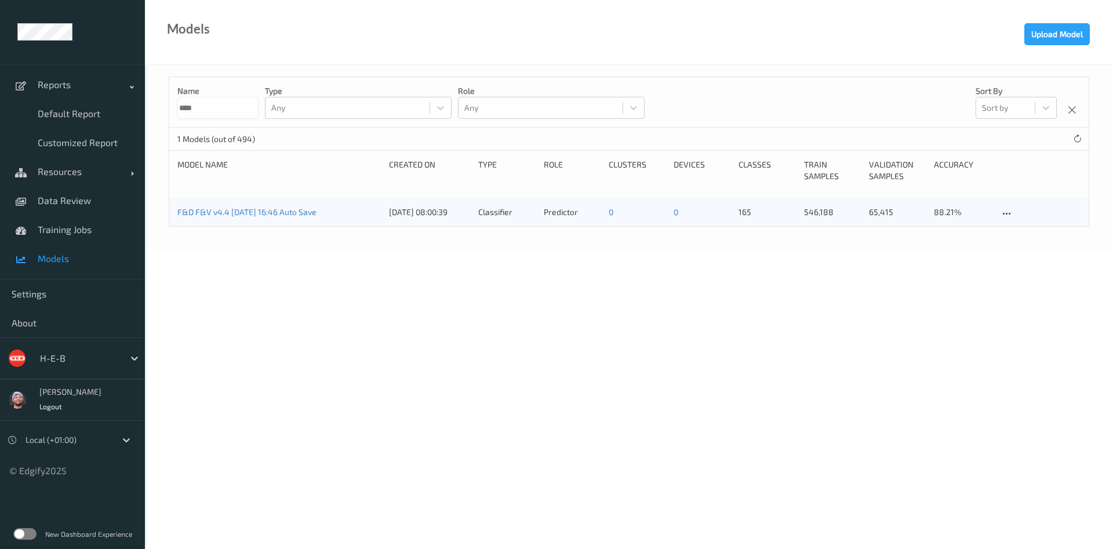
click at [235, 108] on input "****" at bounding box center [217, 108] width 81 height 22
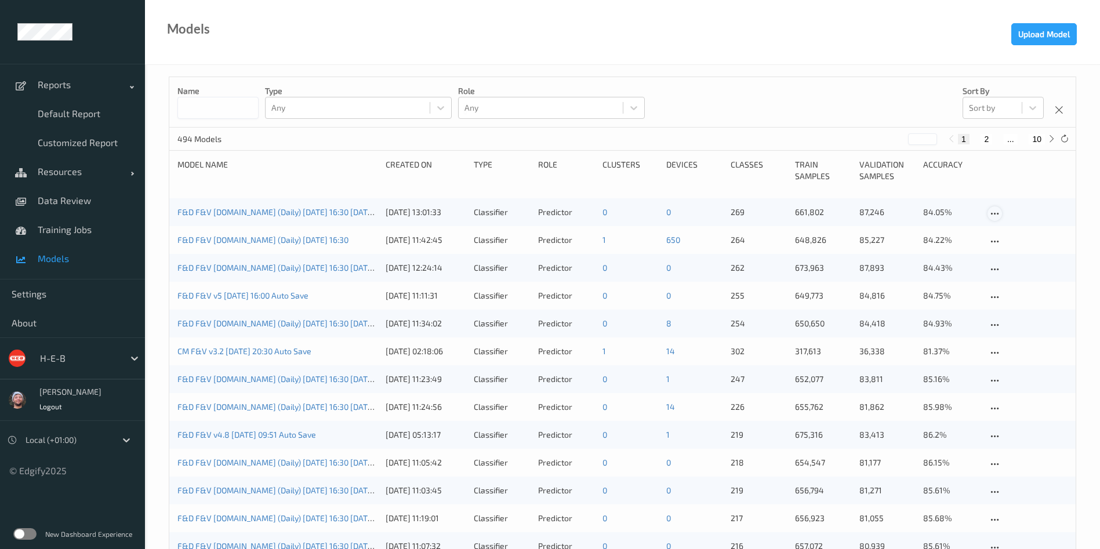
click at [992, 213] on icon at bounding box center [995, 214] width 10 height 10
click at [1006, 231] on link "Edit model" at bounding box center [1029, 233] width 82 height 21
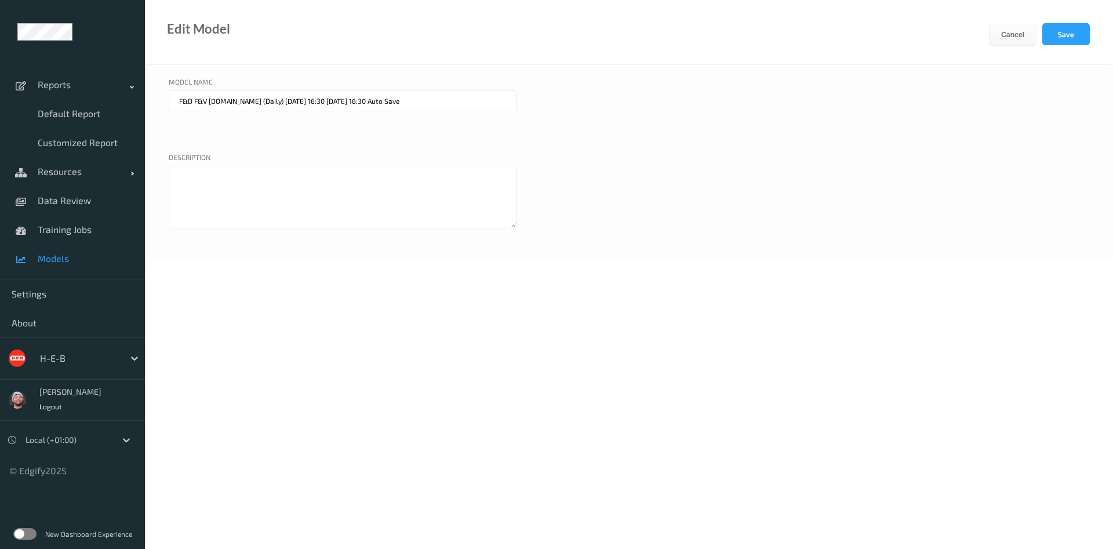
drag, startPoint x: 313, startPoint y: 106, endPoint x: 710, endPoint y: 143, distance: 398.9
click at [710, 143] on div "Model name F&D F&V v4.9.ST (Daily) 2025-09-27 16:30 2025-09-27 16:30 Auto Save" at bounding box center [629, 112] width 921 height 70
type input "F&D F&V v4.9.ST (Daily) 2025-09-27 16:30"
click at [1067, 30] on button "Save" at bounding box center [1067, 34] width 48 height 22
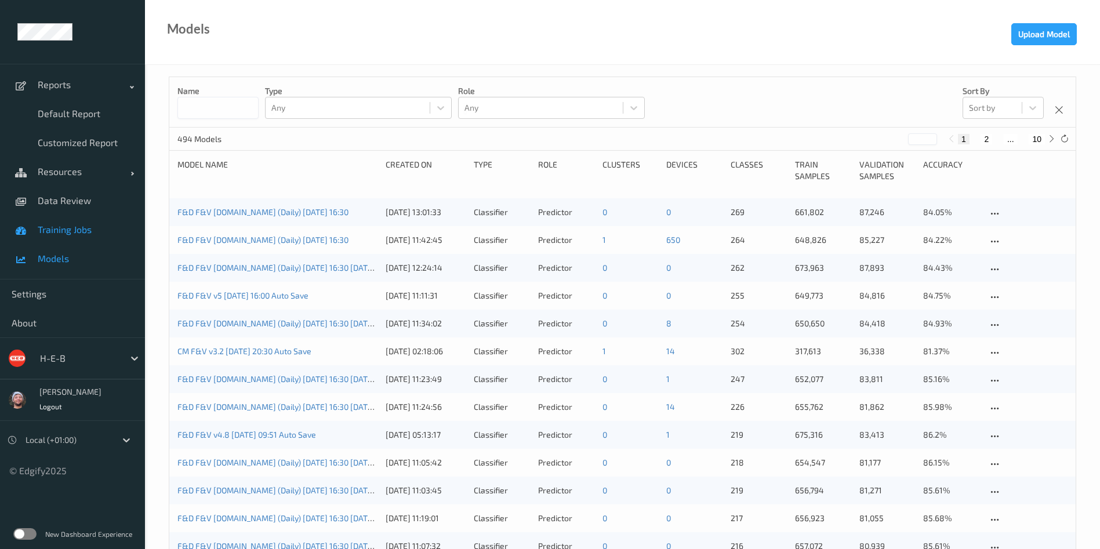
click at [84, 228] on span "Training Jobs" at bounding box center [86, 230] width 96 height 12
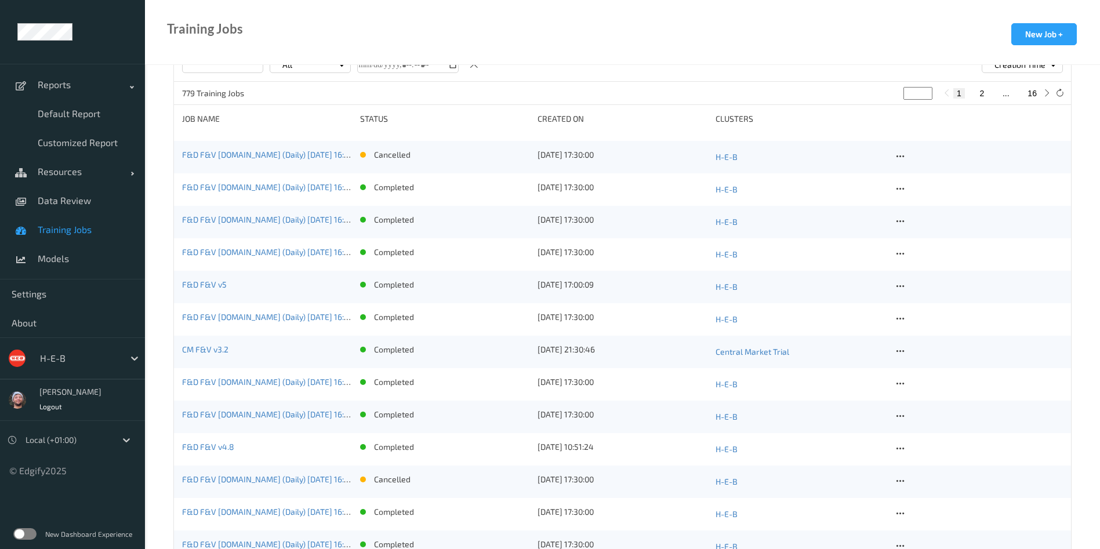
scroll to position [348, 0]
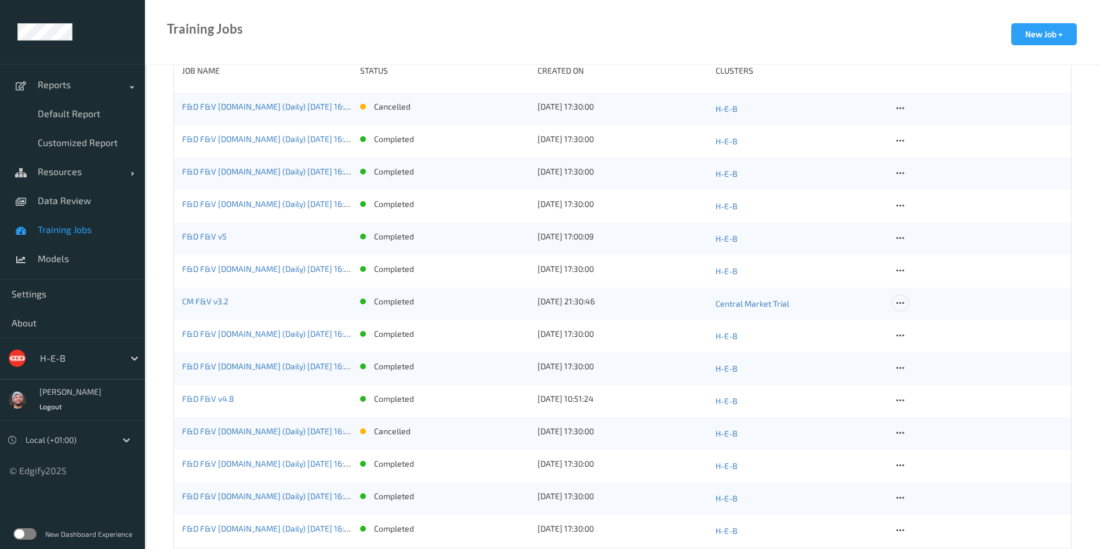
click at [895, 300] on icon at bounding box center [900, 303] width 10 height 10
click at [920, 337] on div "Copy Job" at bounding box center [928, 342] width 28 height 11
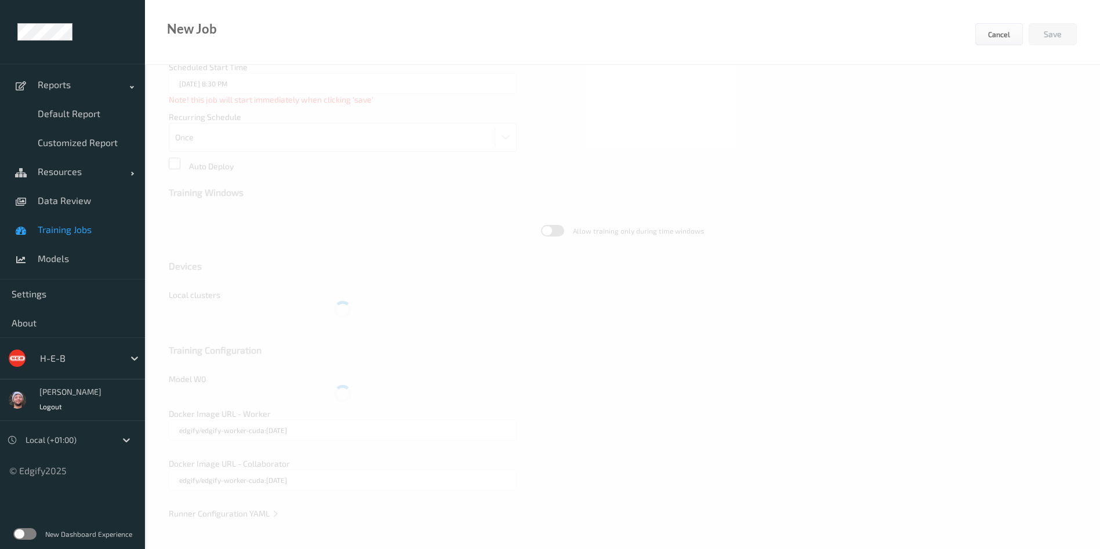
type input "CM F&V v3.2"
type textarea "**********"
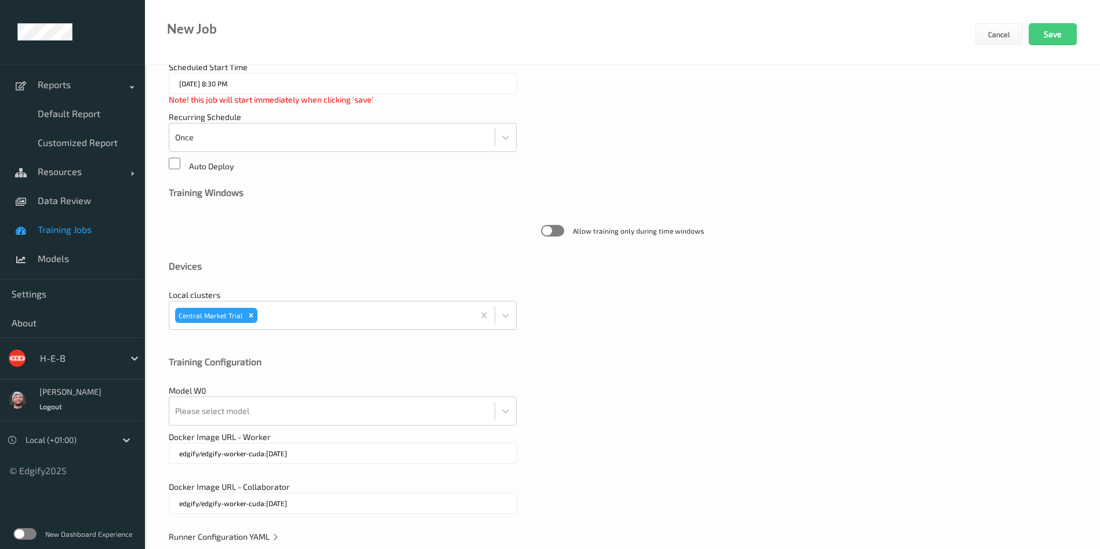
scroll to position [249, 0]
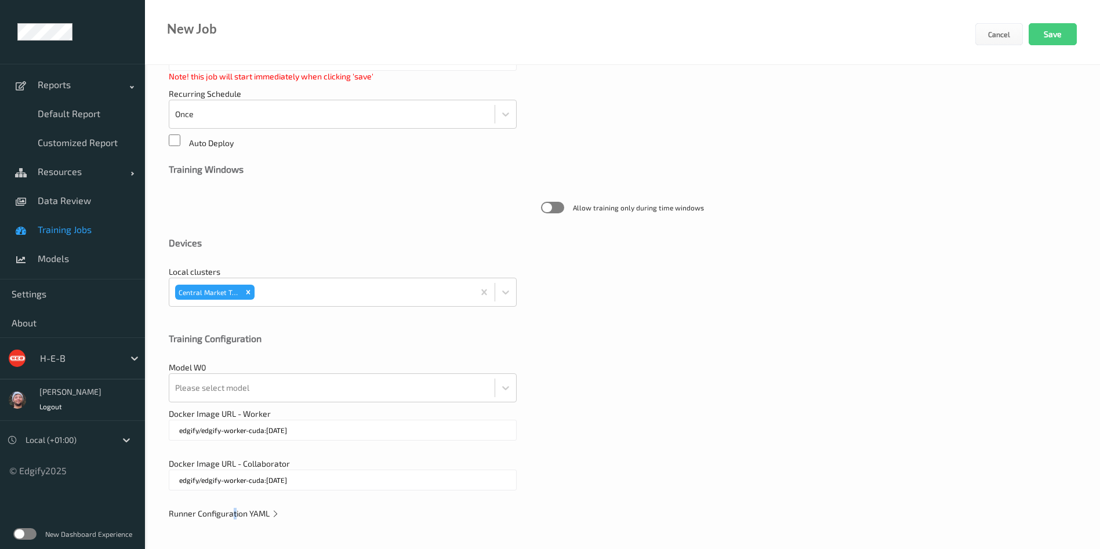
click at [235, 507] on div "**********" at bounding box center [622, 183] width 955 height 734
click at [252, 510] on span "Runner Configuration YAML" at bounding box center [224, 514] width 111 height 10
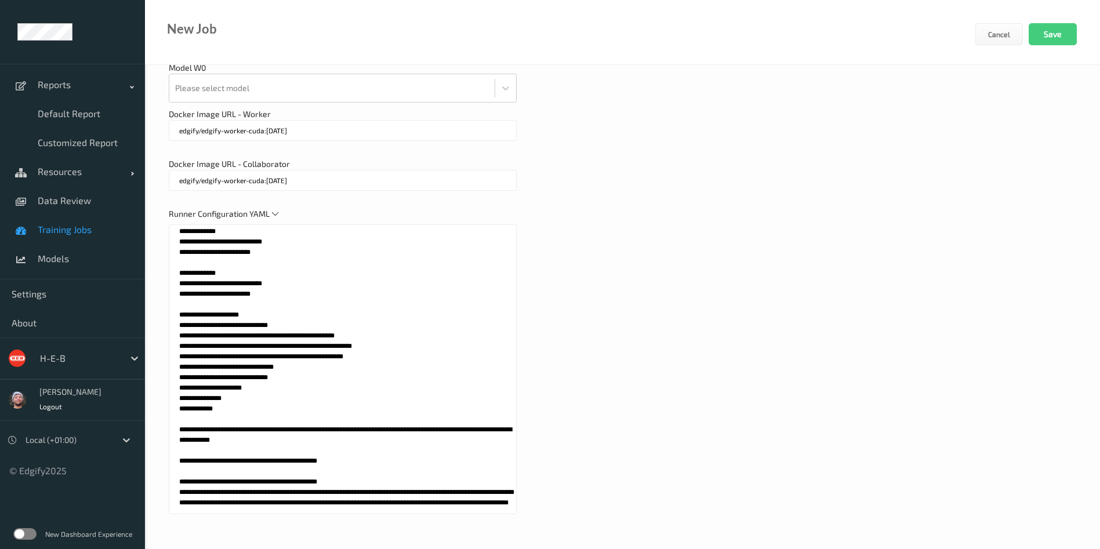
scroll to position [555, 0]
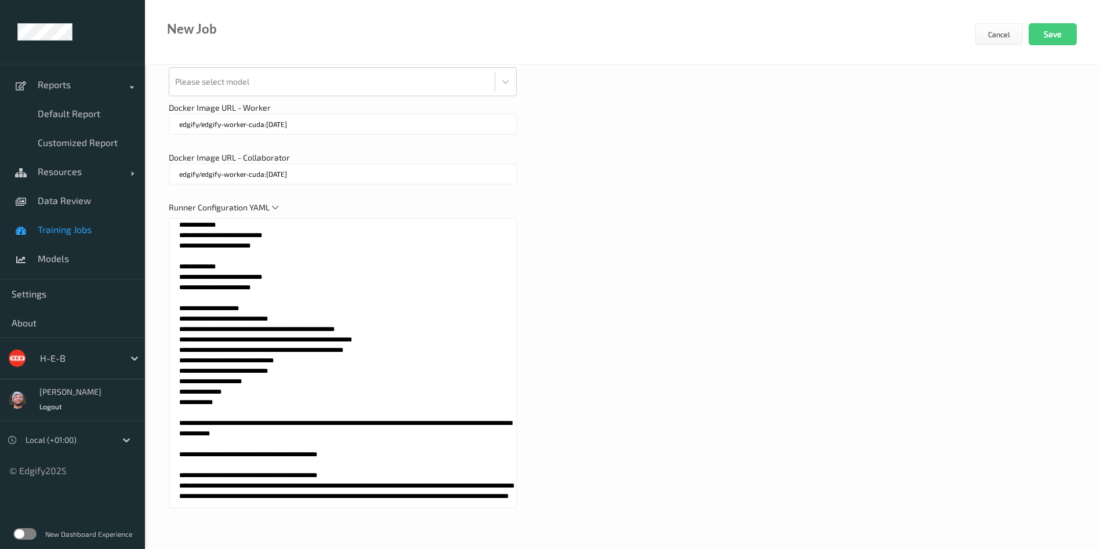
click at [356, 454] on textarea at bounding box center [343, 363] width 348 height 290
click at [387, 469] on textarea at bounding box center [343, 363] width 348 height 290
type textarea "**********"
click at [45, 503] on ul "Reports Default Report Customized Report Resources Devices Clusters Sites Data …" at bounding box center [72, 274] width 145 height 549
click at [111, 201] on span "Data Review" at bounding box center [86, 201] width 96 height 12
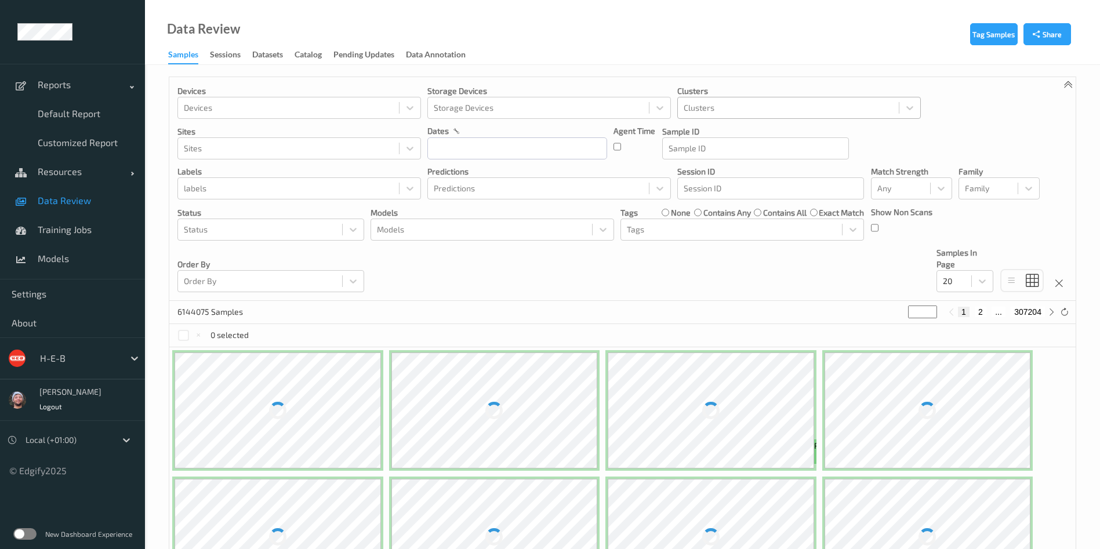
click at [696, 108] on div at bounding box center [788, 108] width 209 height 14
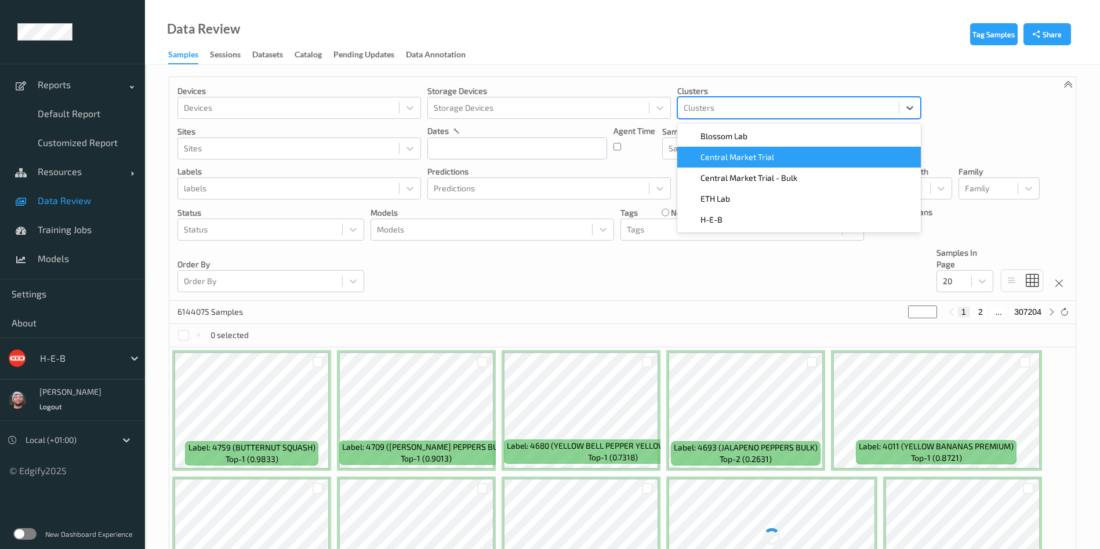
click at [727, 159] on span "Central Market Trial" at bounding box center [737, 157] width 74 height 12
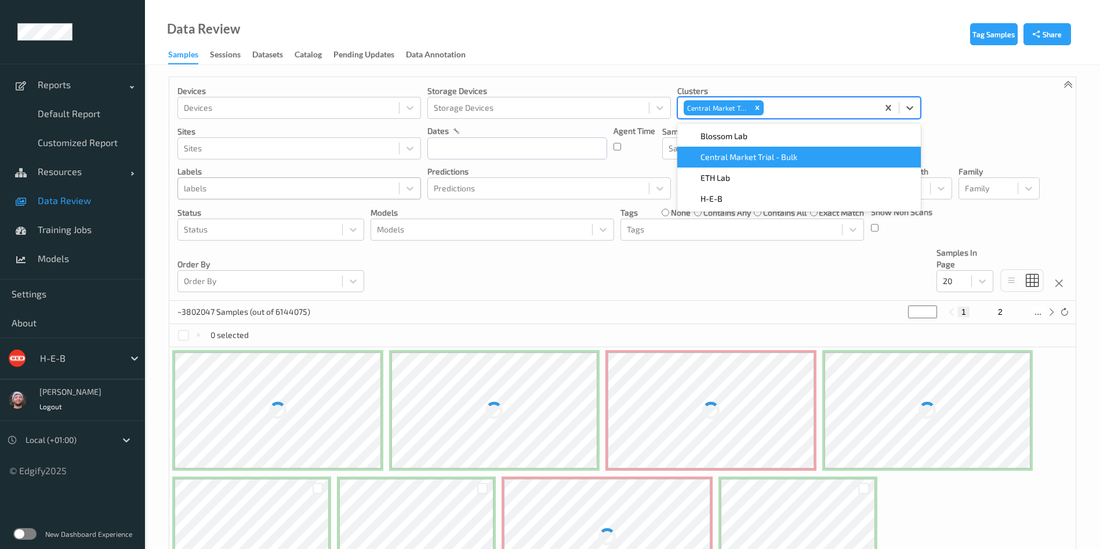
click at [346, 188] on div at bounding box center [288, 188] width 209 height 14
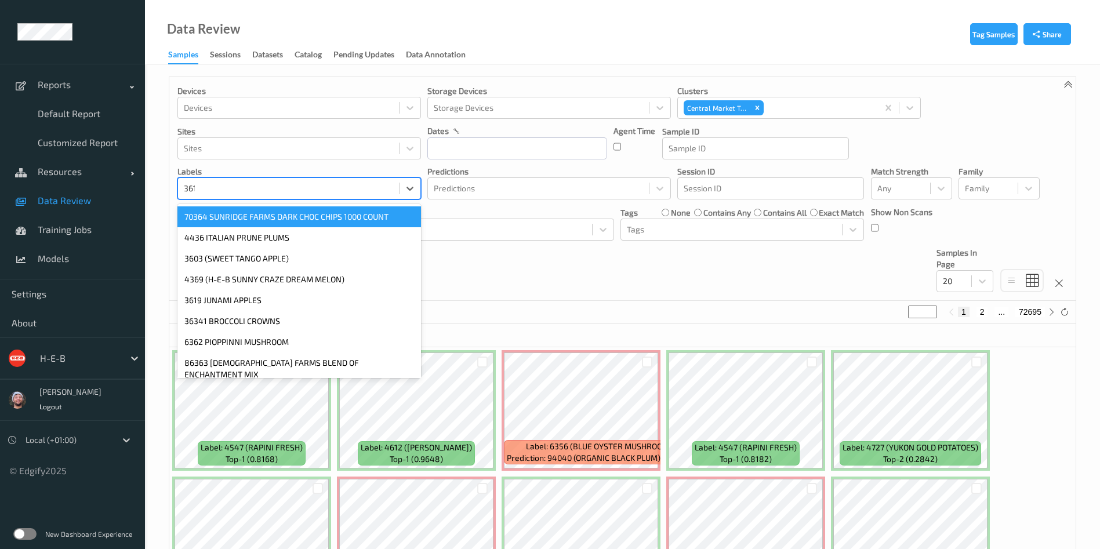
type input "3614"
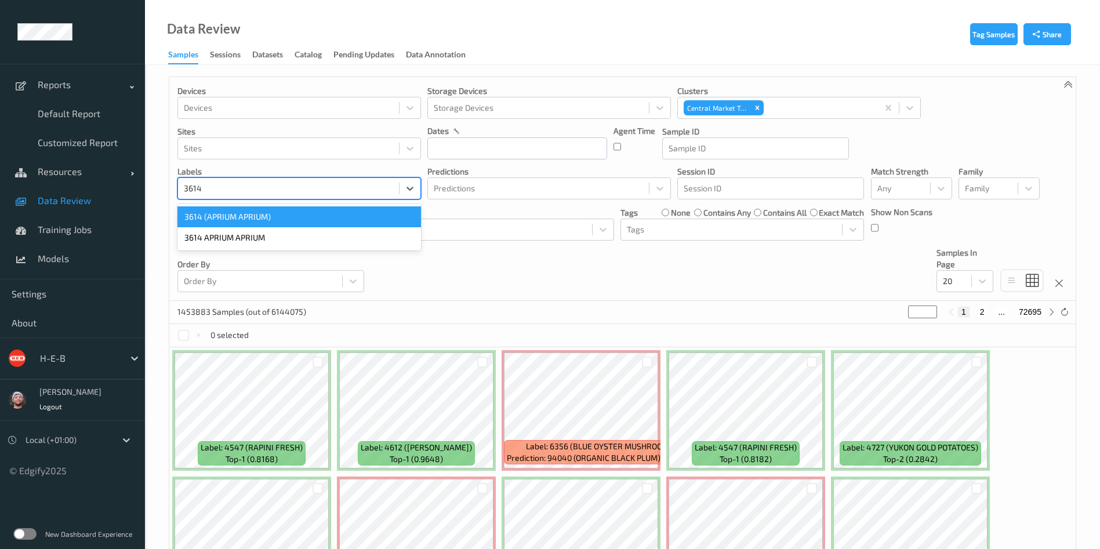
click at [318, 217] on div "3614 (APRIUM APRIUM)" at bounding box center [299, 216] width 244 height 21
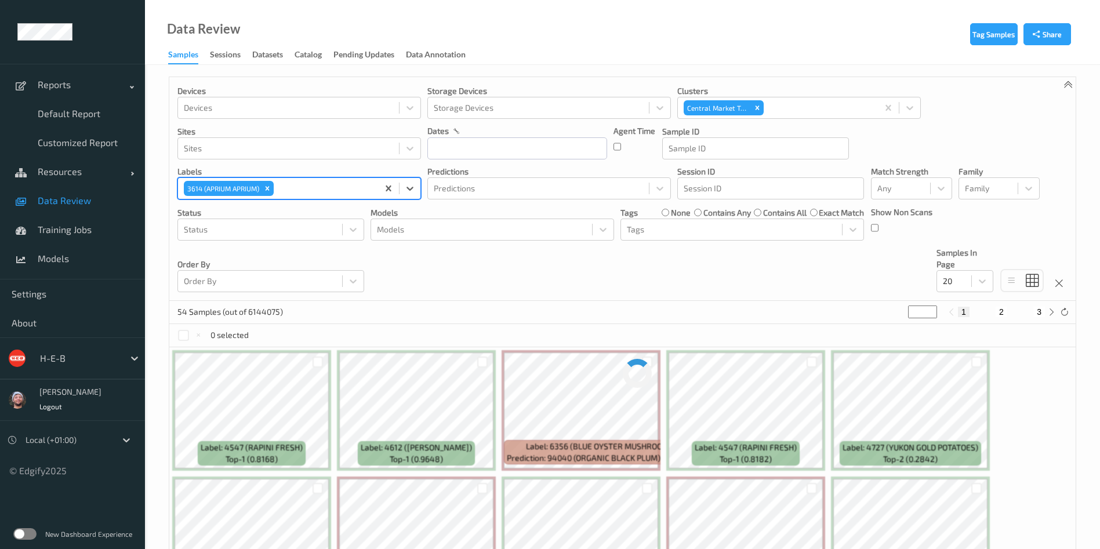
click at [441, 254] on div "Devices Devices Storage Devices Storage Devices Clusters Central Market Trial S…" at bounding box center [622, 189] width 906 height 224
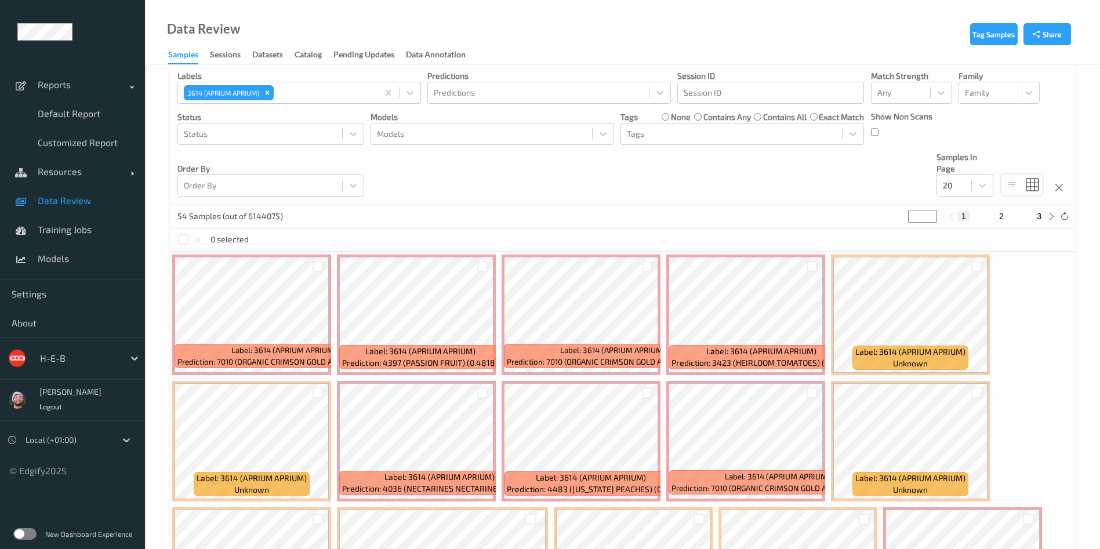
scroll to position [90, 0]
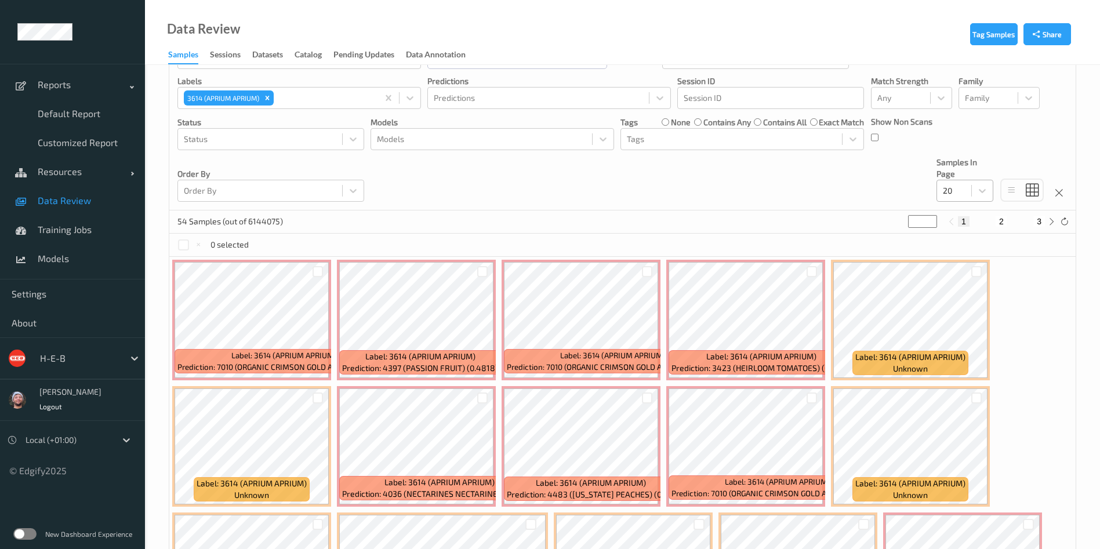
click at [964, 195] on div at bounding box center [954, 191] width 23 height 14
click at [965, 297] on span "200" at bounding box center [967, 303] width 14 height 12
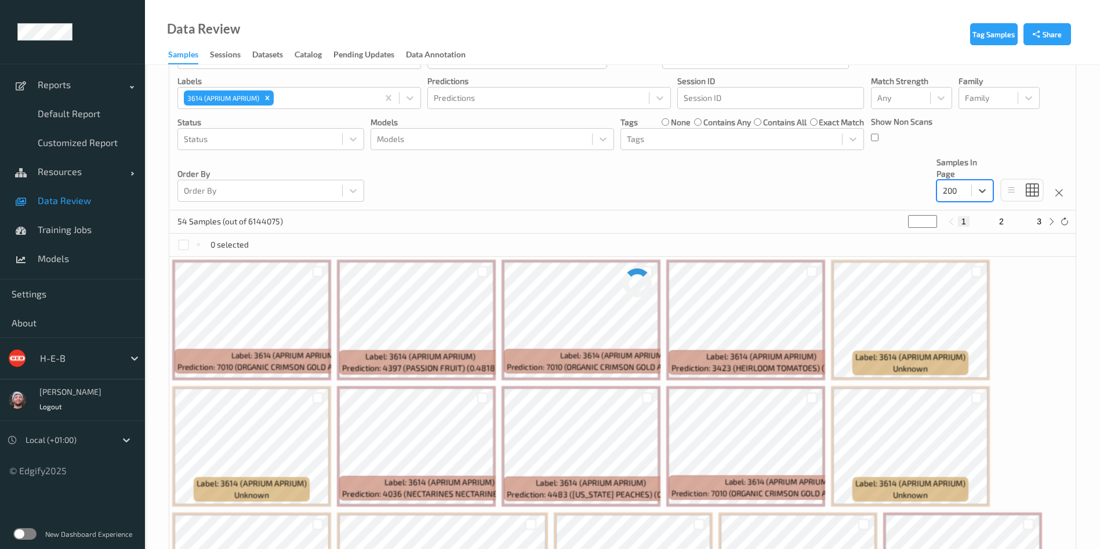
click at [708, 198] on div "Devices Devices Storage Devices Storage Devices Clusters Central Market Trial S…" at bounding box center [622, 99] width 906 height 224
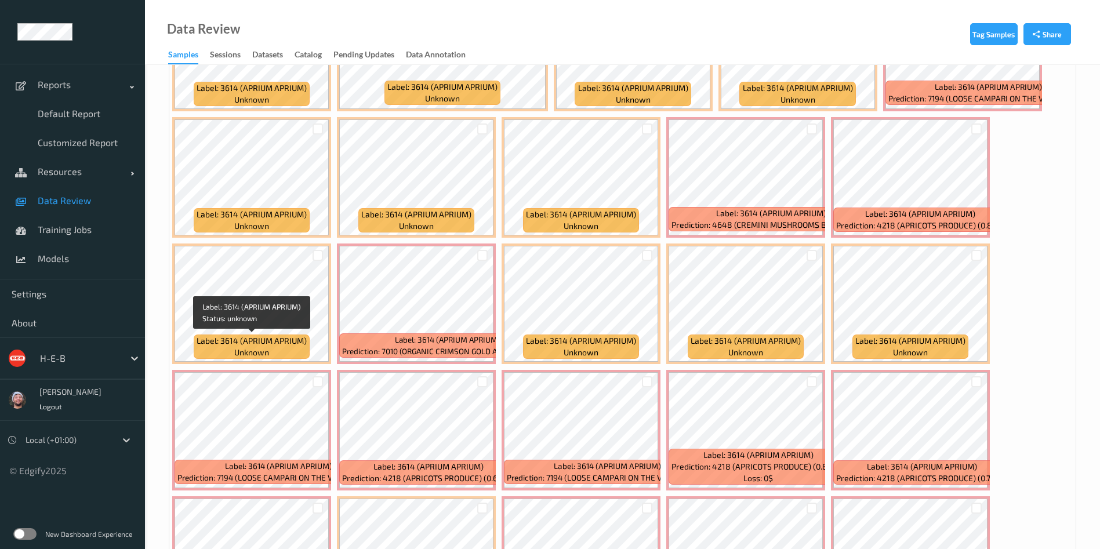
scroll to position [960, 0]
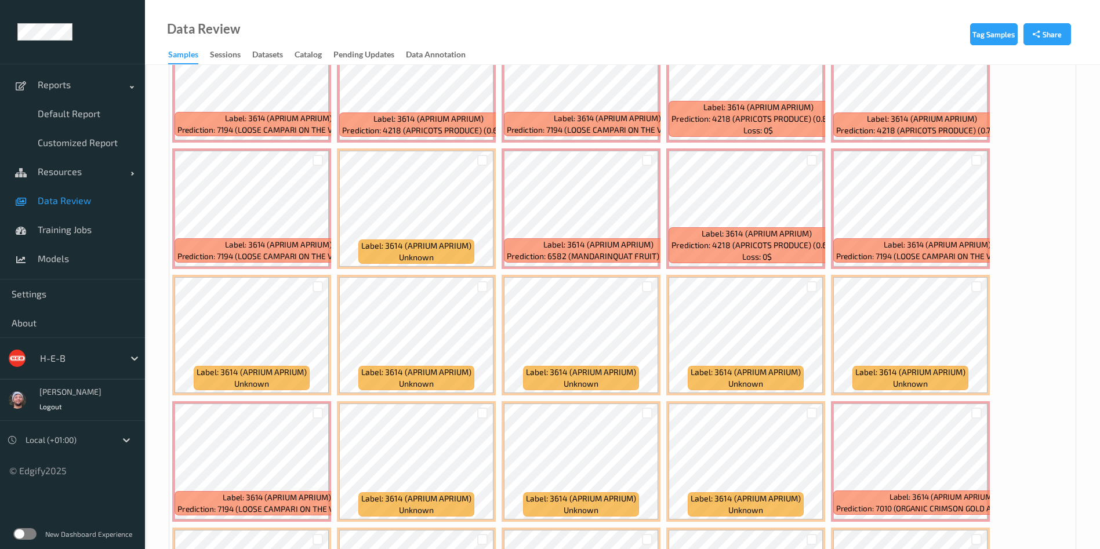
drag, startPoint x: 648, startPoint y: 285, endPoint x: 638, endPoint y: 285, distance: 9.3
click at [648, 285] on div at bounding box center [647, 286] width 11 height 11
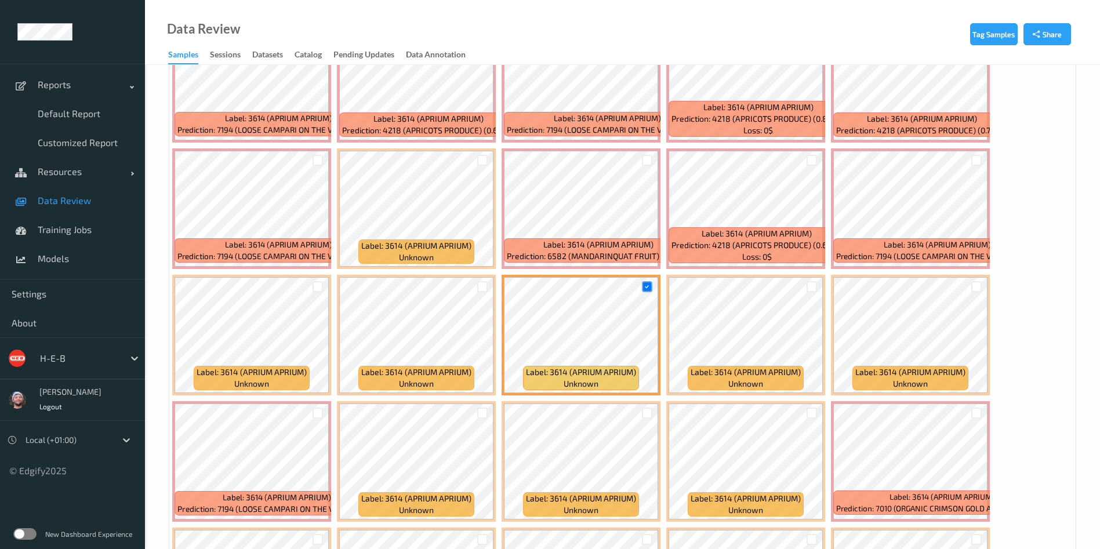
click at [488, 283] on div at bounding box center [482, 286] width 22 height 19
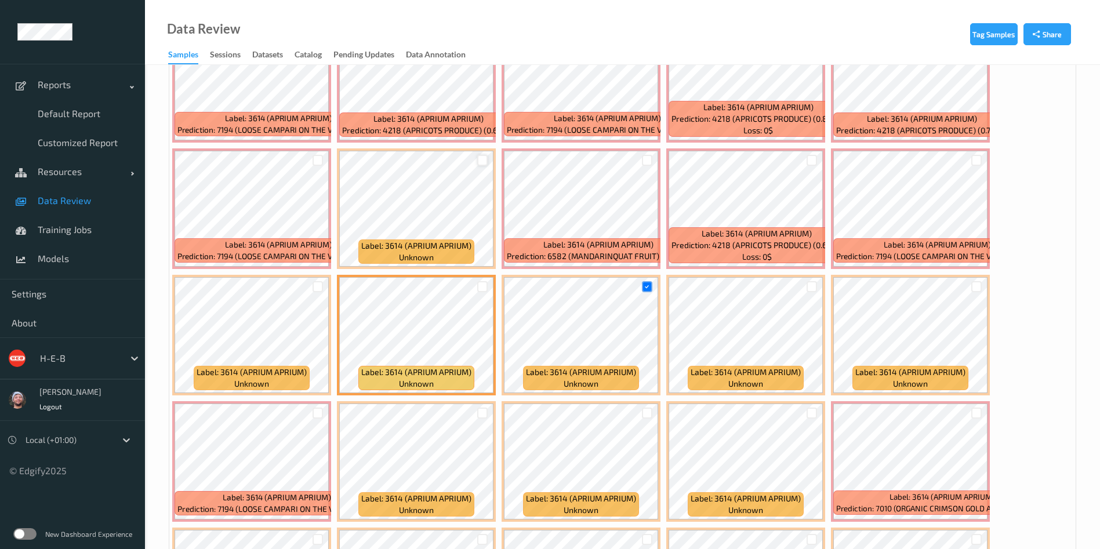
click at [482, 161] on div at bounding box center [482, 160] width 11 height 11
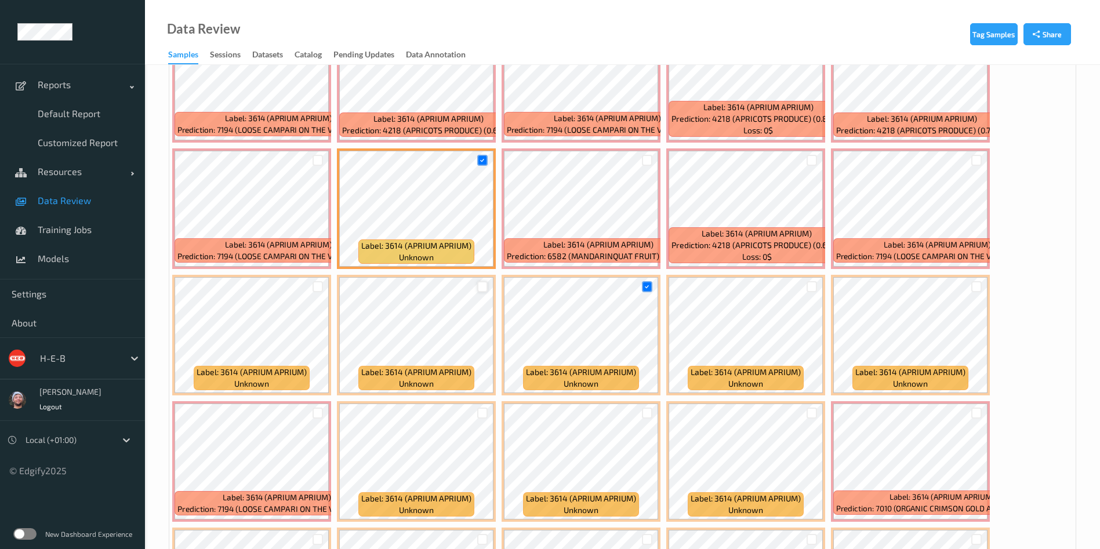
click at [477, 285] on div at bounding box center [482, 286] width 11 height 11
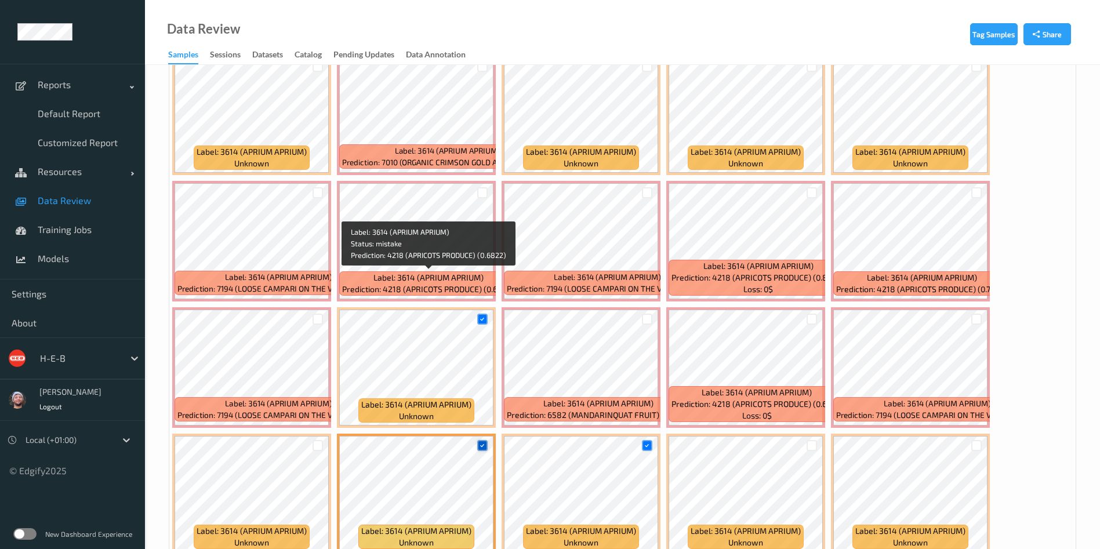
scroll to position [714, 0]
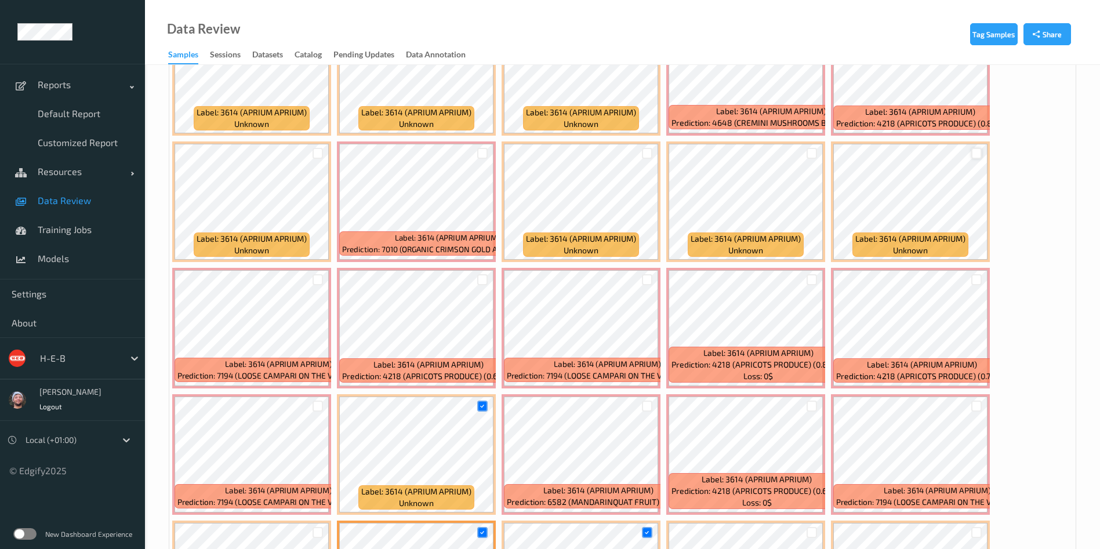
click at [981, 154] on div at bounding box center [976, 153] width 11 height 11
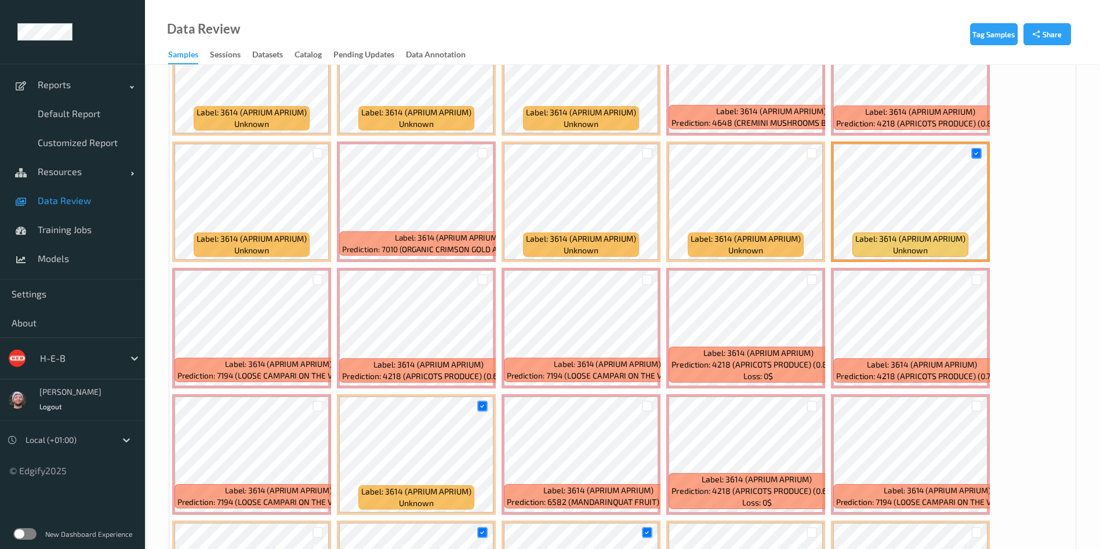
scroll to position [627, 0]
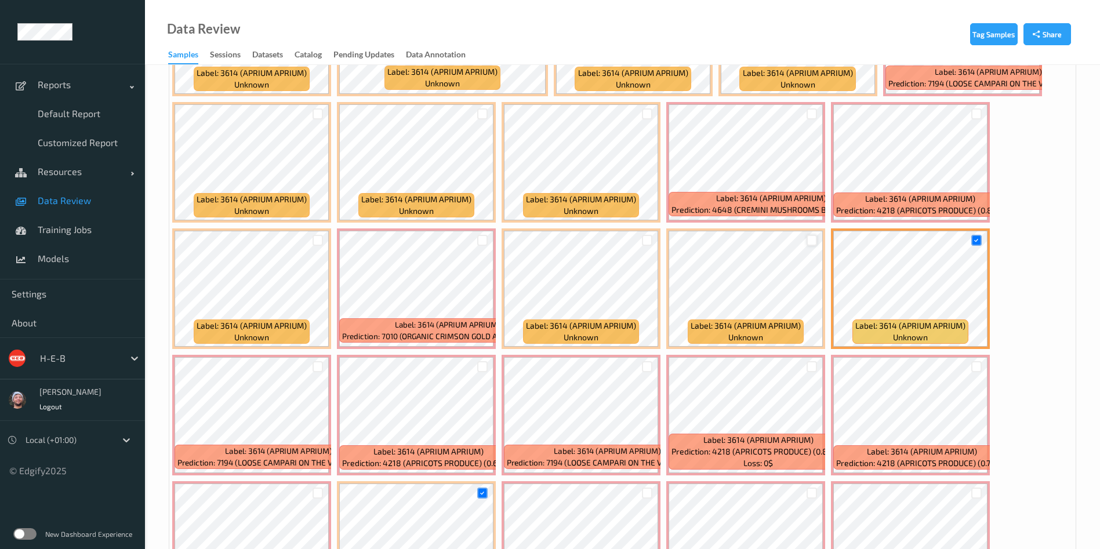
click at [809, 240] on div at bounding box center [812, 240] width 11 height 11
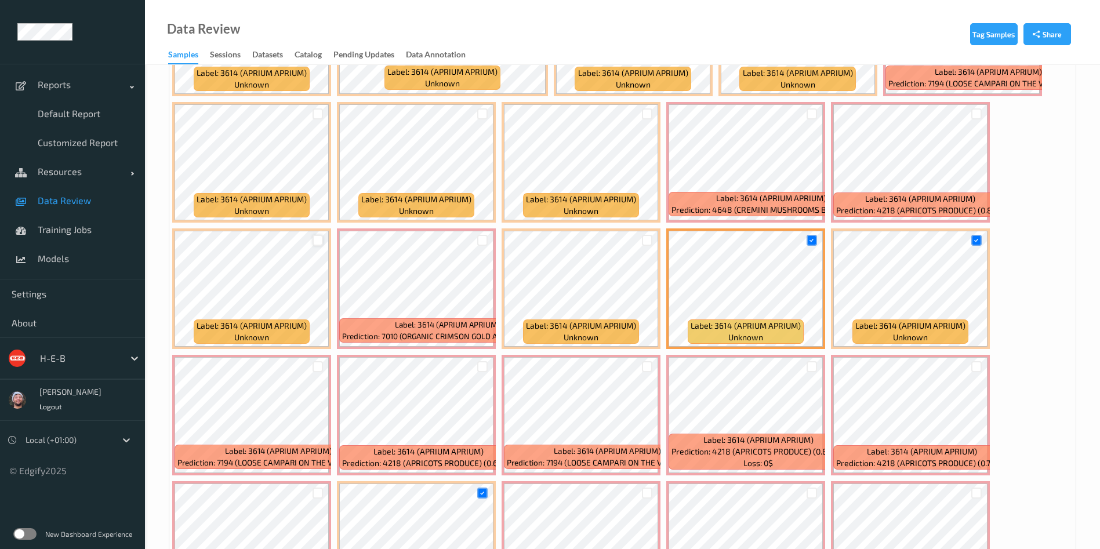
click at [321, 241] on div at bounding box center [318, 240] width 11 height 11
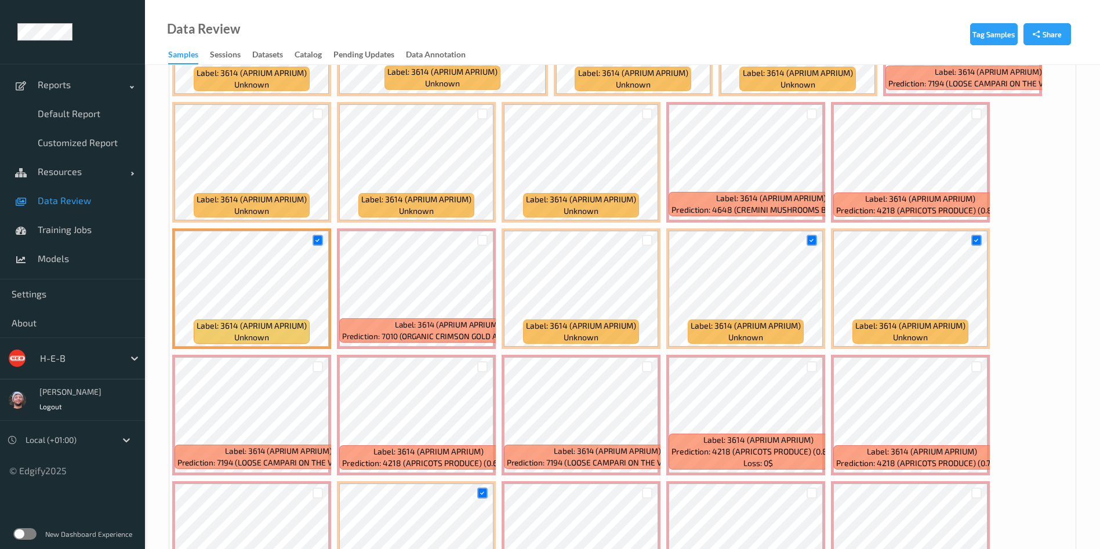
drag, startPoint x: 315, startPoint y: 114, endPoint x: 325, endPoint y: 114, distance: 9.3
click at [315, 115] on div at bounding box center [318, 113] width 11 height 11
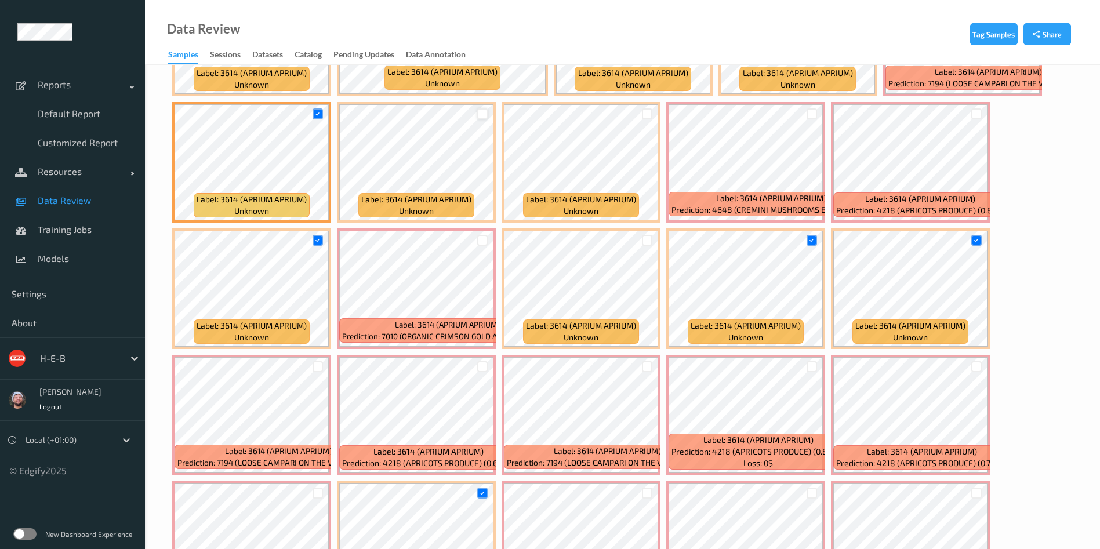
click at [478, 109] on div at bounding box center [482, 113] width 11 height 11
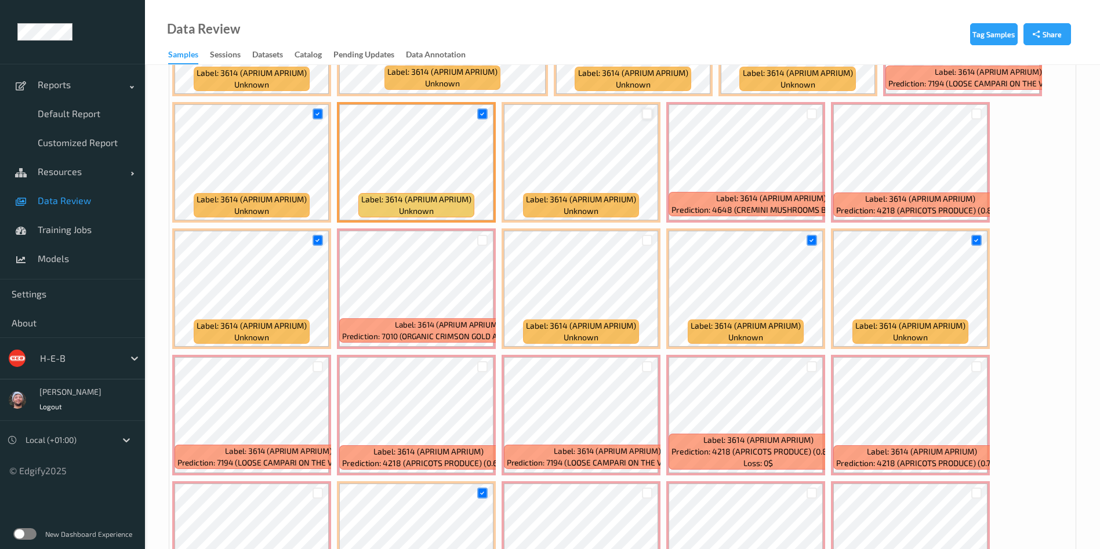
click at [644, 111] on div at bounding box center [647, 113] width 11 height 11
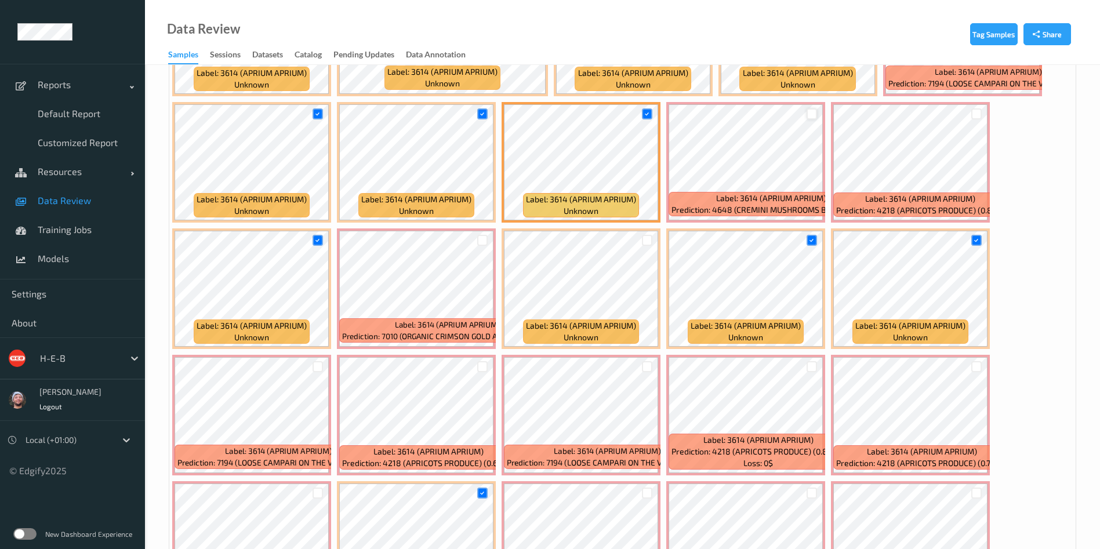
click at [810, 115] on div at bounding box center [812, 113] width 11 height 11
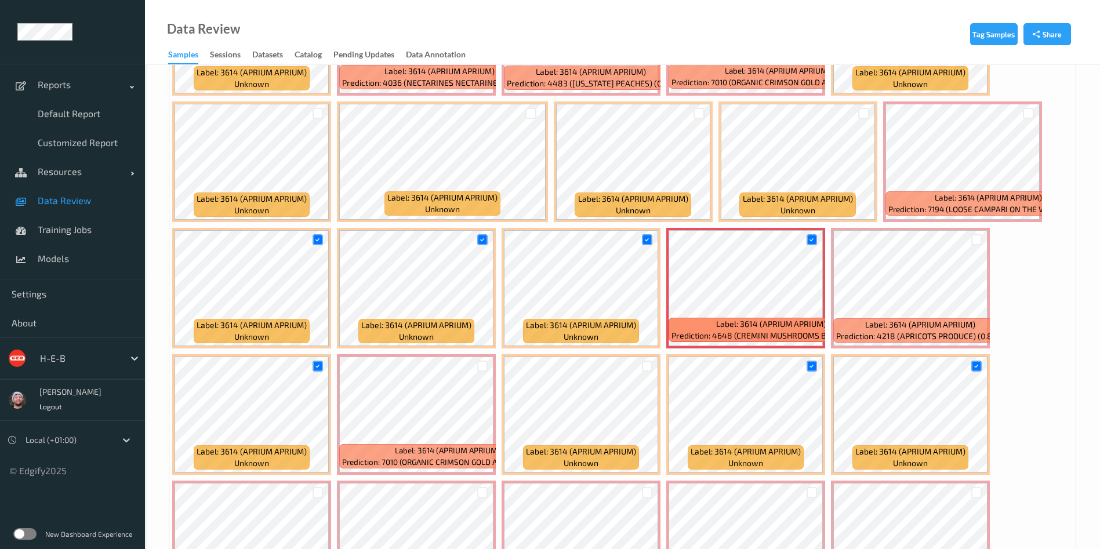
scroll to position [453, 0]
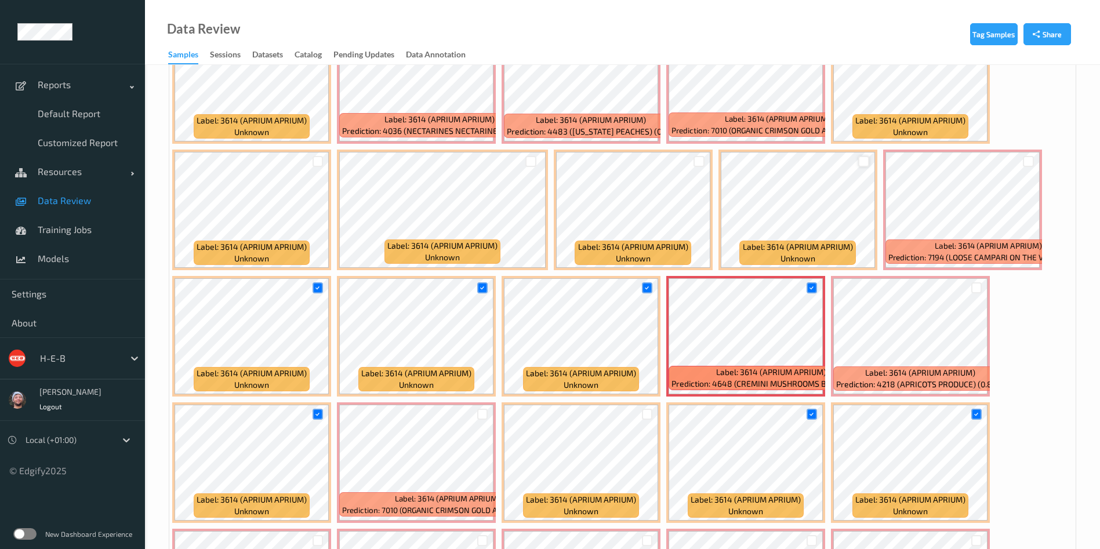
click at [862, 159] on div at bounding box center [863, 161] width 11 height 11
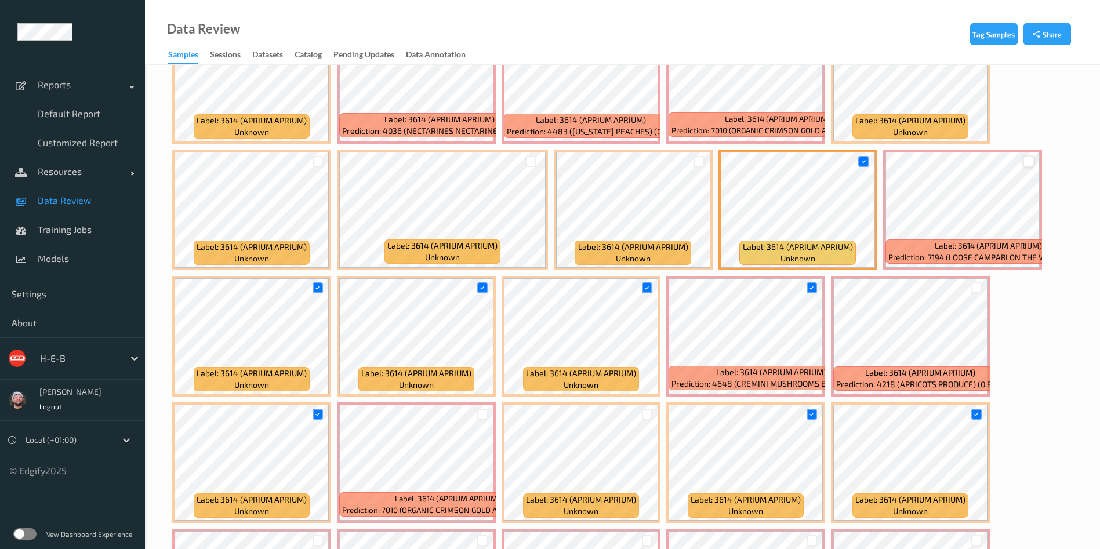
click at [1030, 160] on div at bounding box center [1028, 161] width 11 height 11
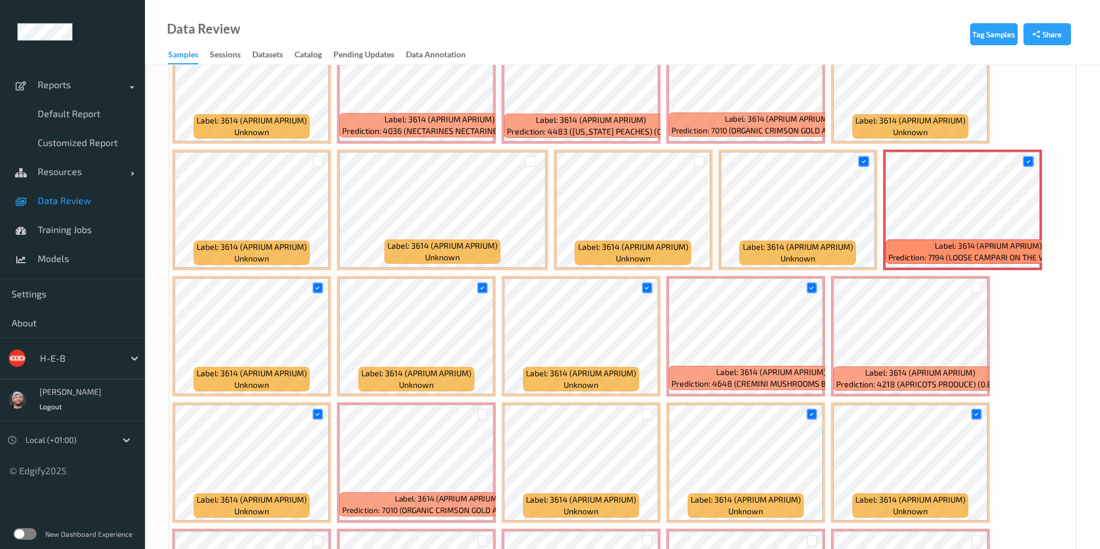
click at [699, 155] on div at bounding box center [699, 161] width 22 height 19
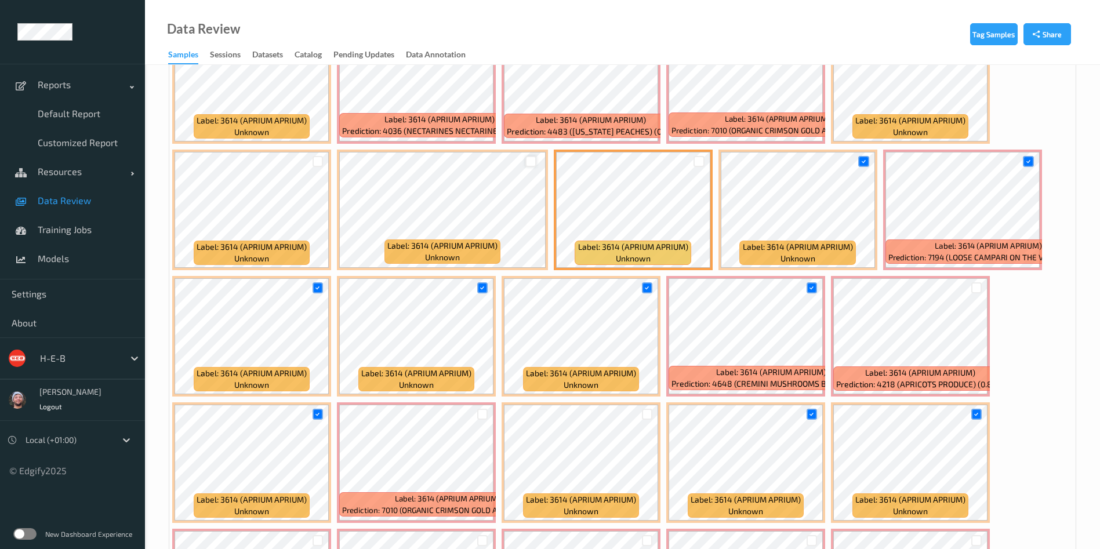
click at [526, 162] on div at bounding box center [530, 161] width 11 height 11
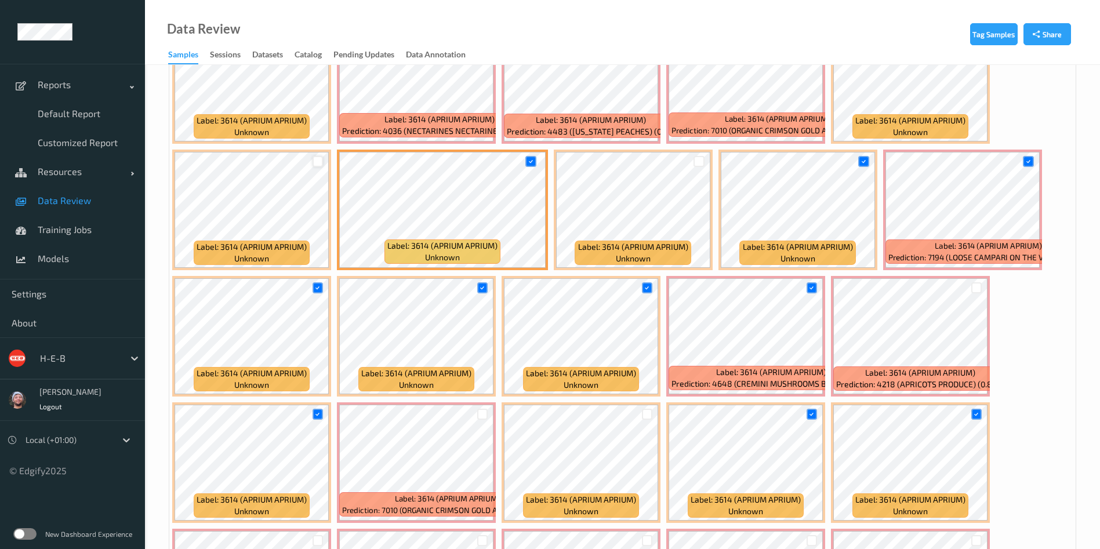
click at [317, 162] on div at bounding box center [318, 161] width 11 height 11
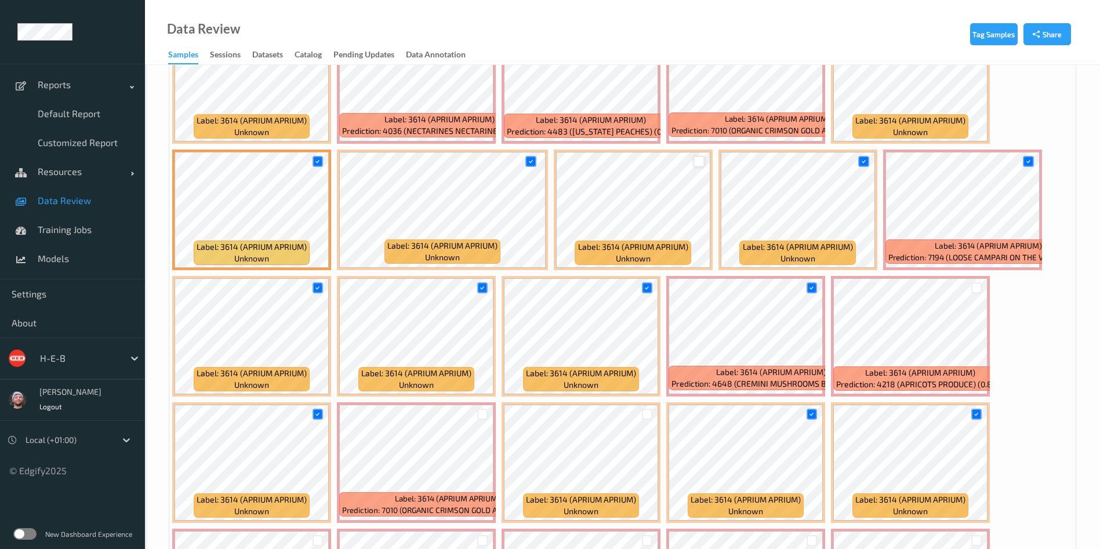
click at [695, 159] on div at bounding box center [698, 161] width 11 height 11
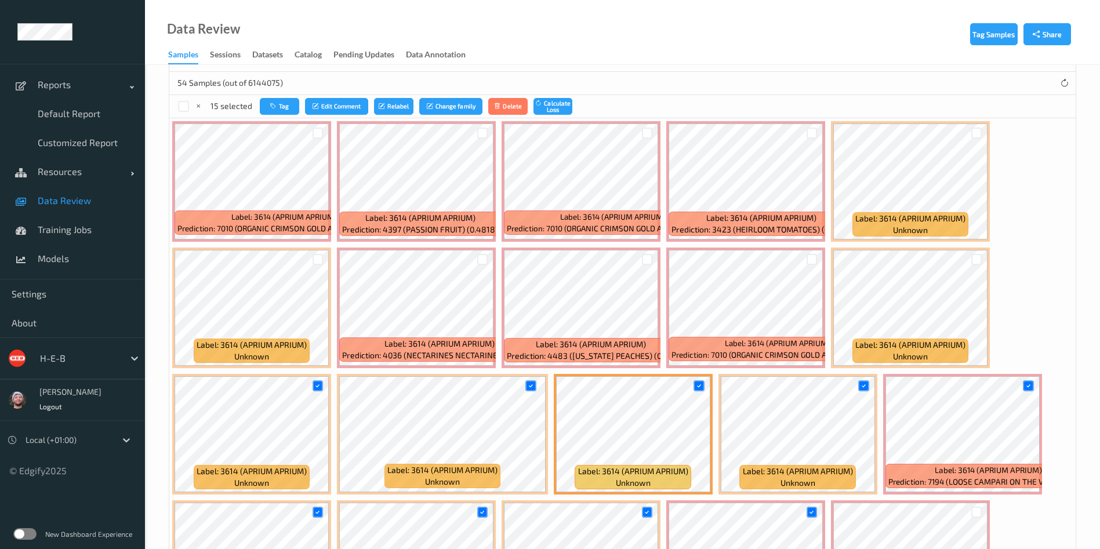
scroll to position [193, 0]
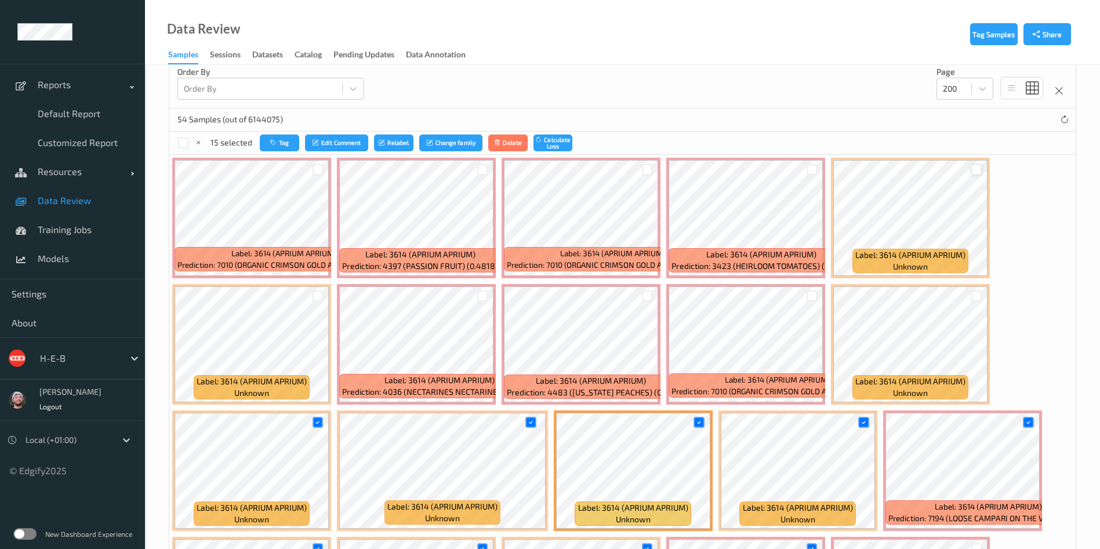
click at [975, 172] on div at bounding box center [976, 169] width 11 height 11
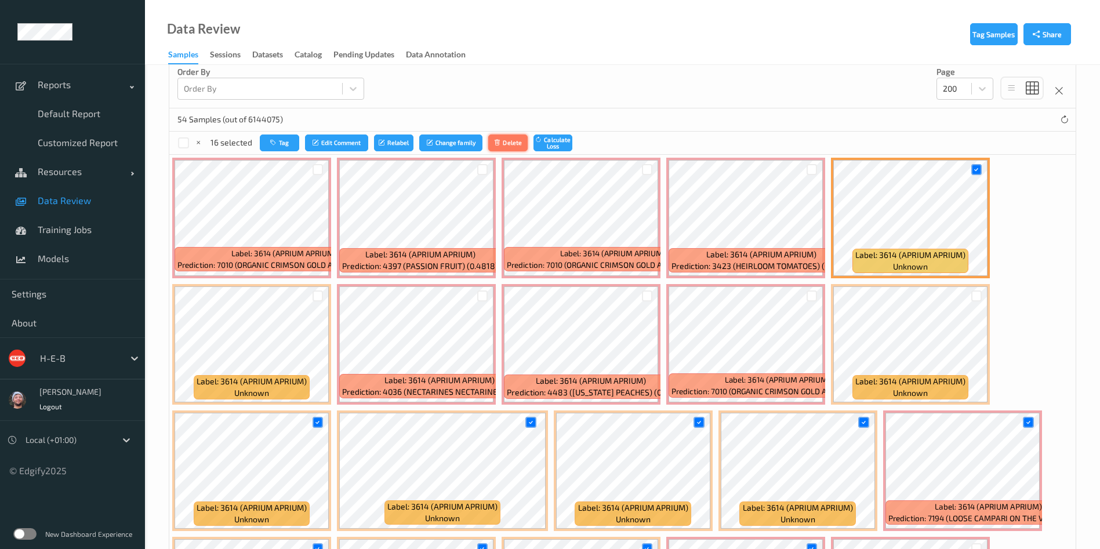
click at [517, 142] on button "Delete" at bounding box center [507, 143] width 39 height 17
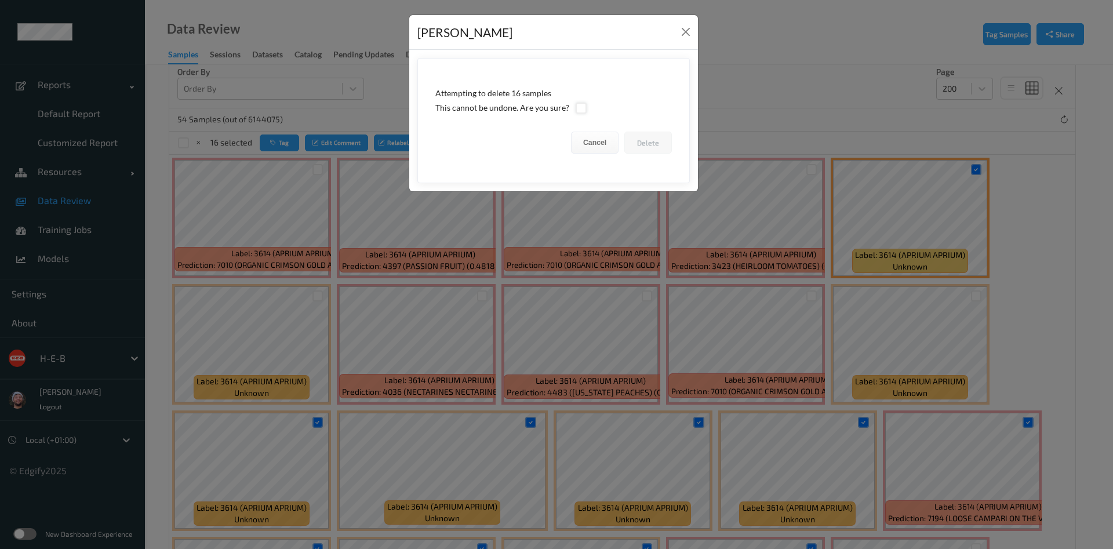
click at [579, 112] on div at bounding box center [581, 108] width 11 height 11
click at [634, 141] on button "Delete" at bounding box center [648, 143] width 48 height 22
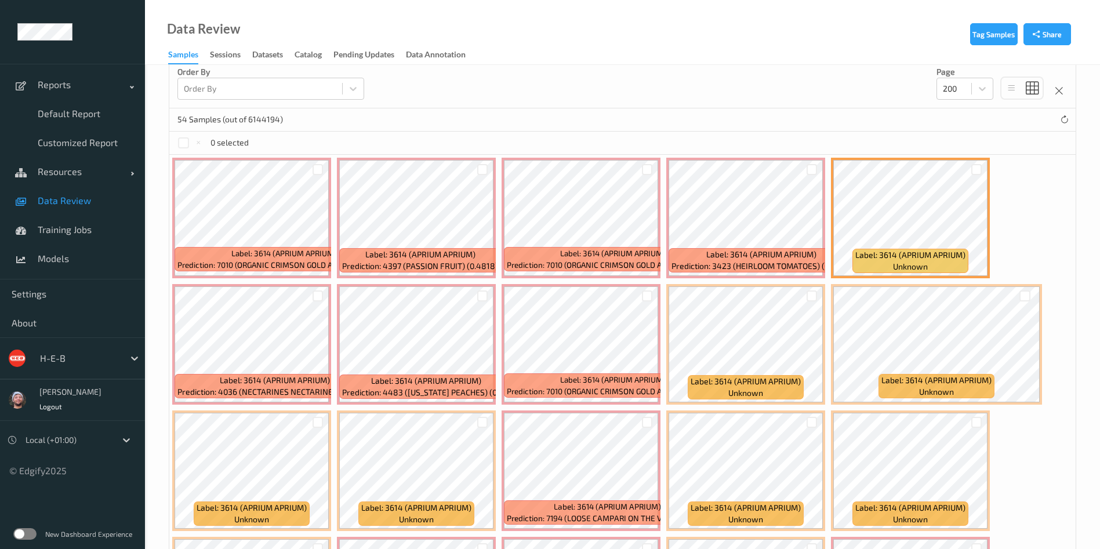
click at [128, 196] on span "Data Review" at bounding box center [86, 201] width 96 height 12
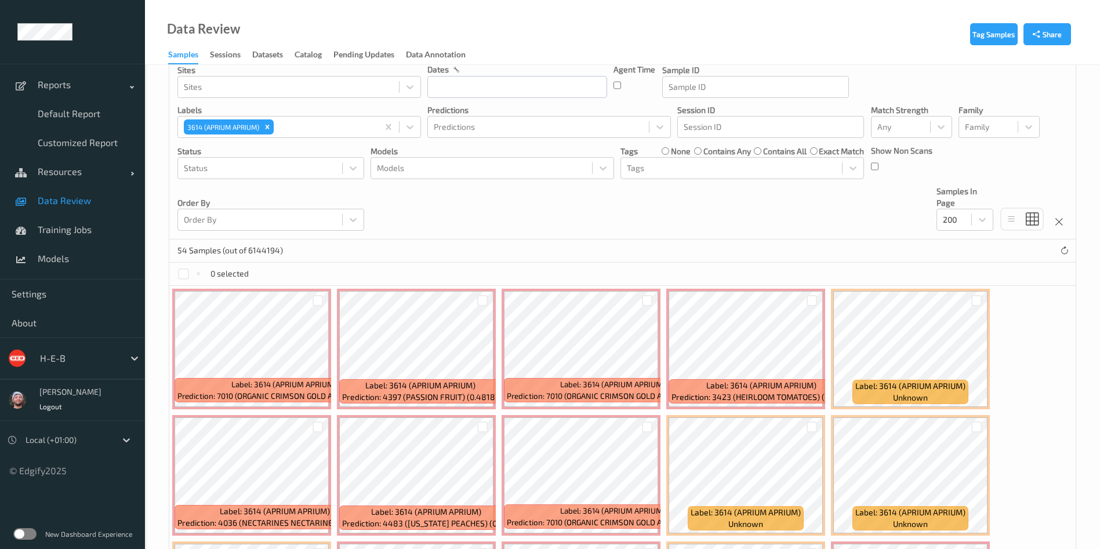
scroll to position [87, 0]
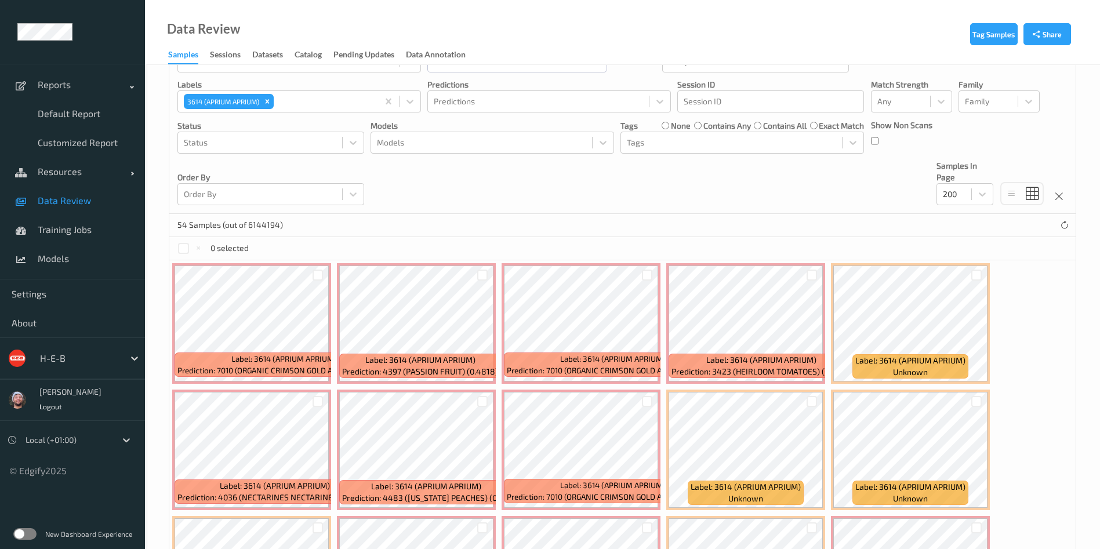
click at [123, 203] on span "Data Review" at bounding box center [86, 201] width 96 height 12
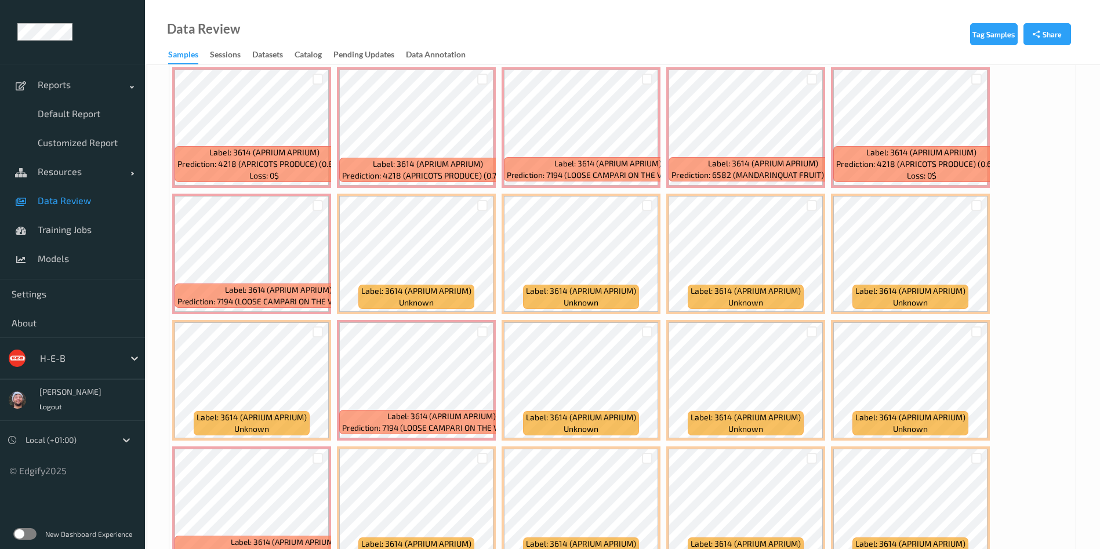
scroll to position [696, 0]
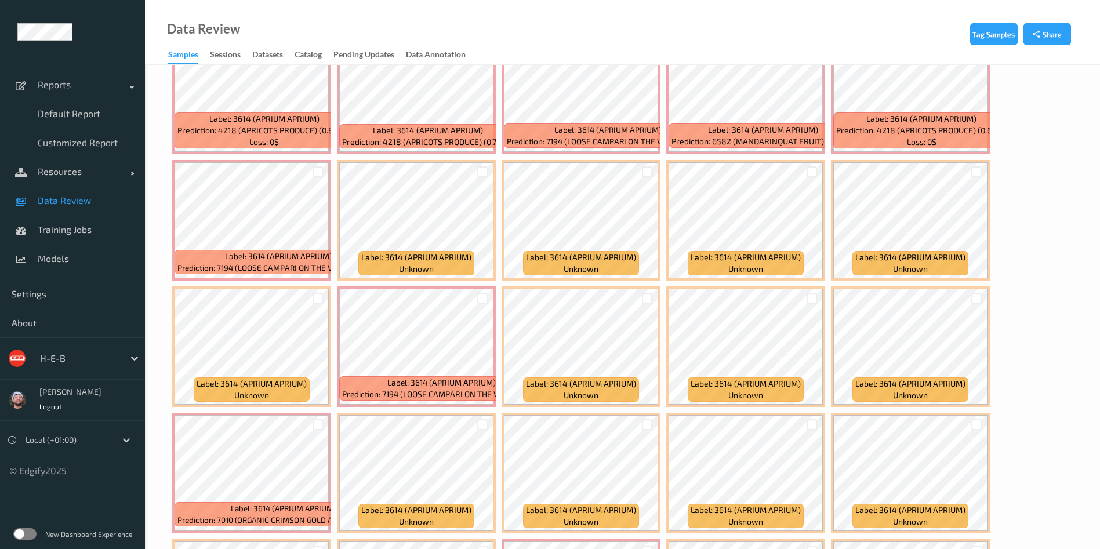
click at [86, 197] on span "Data Review" at bounding box center [86, 201] width 96 height 12
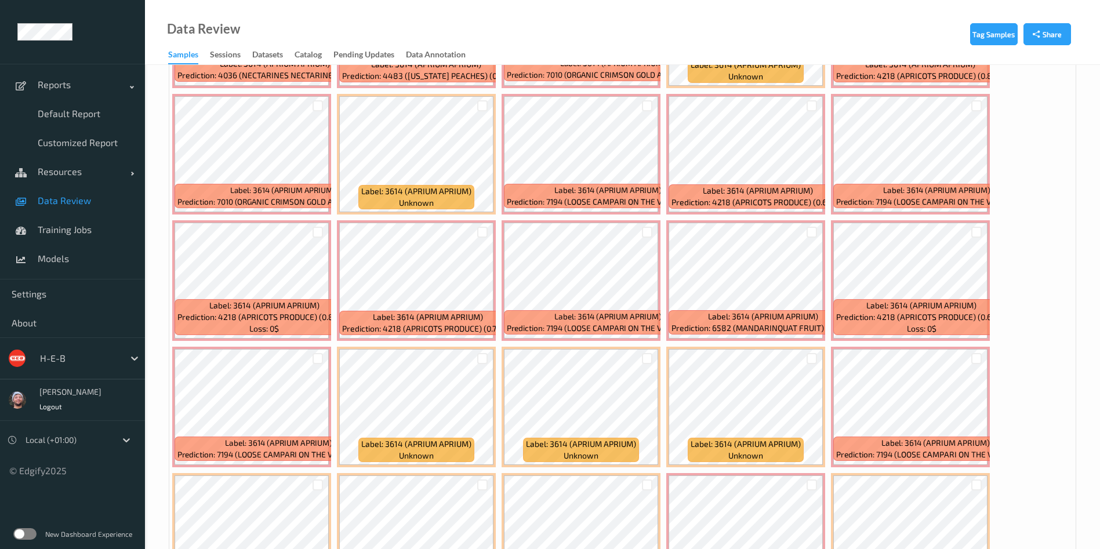
scroll to position [74, 0]
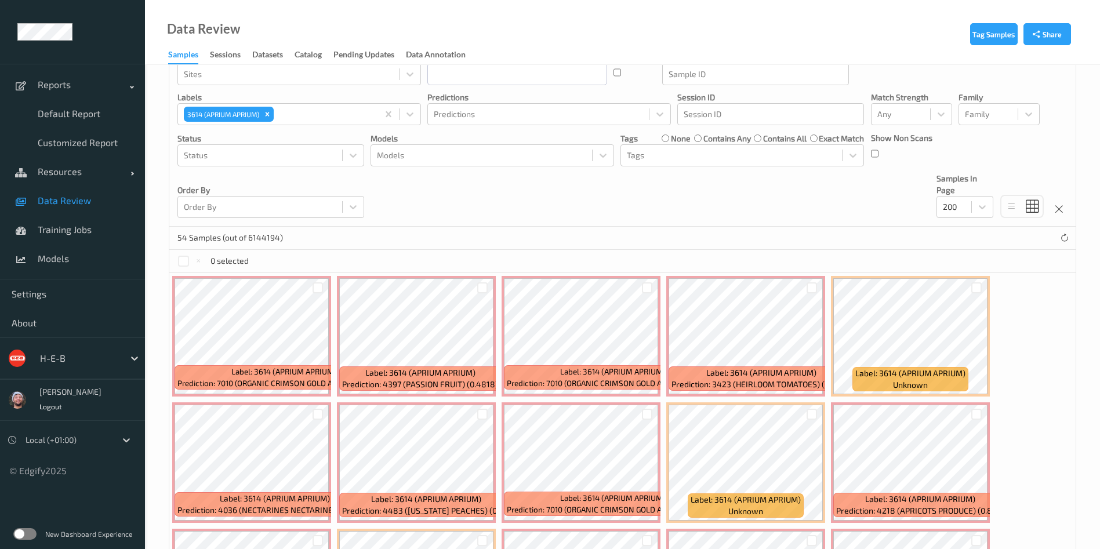
click at [463, 220] on div "Devices Devices Storage Devices Storage Devices Clusters Central Market Trial S…" at bounding box center [622, 115] width 906 height 224
click at [66, 358] on div at bounding box center [79, 358] width 78 height 14
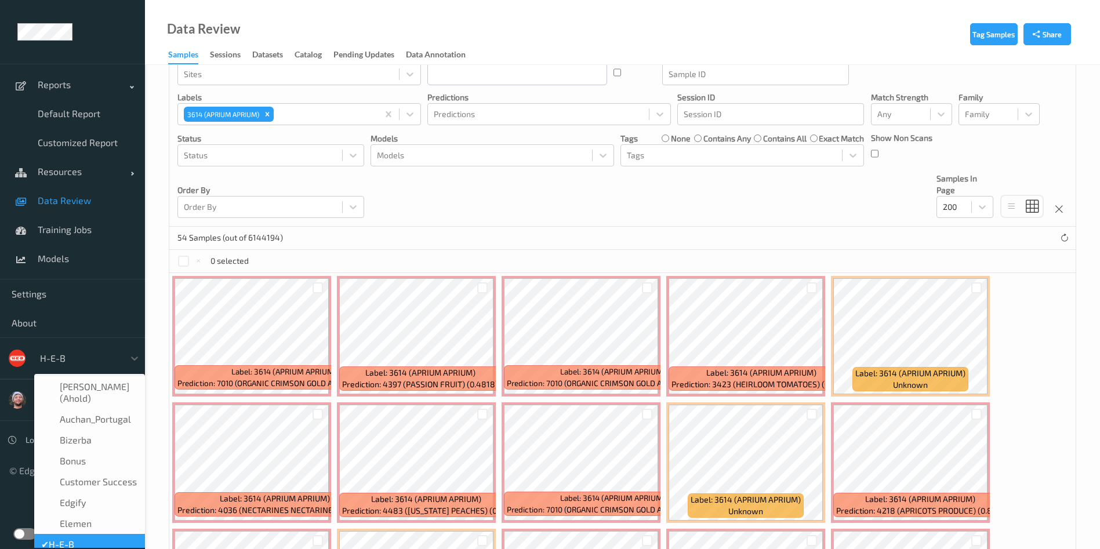
scroll to position [14, 0]
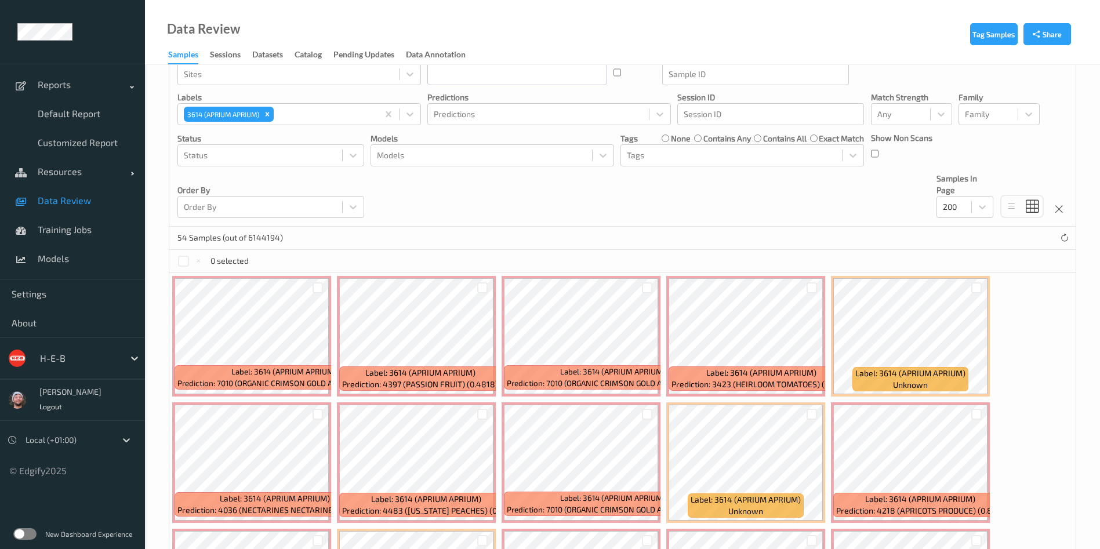
click at [90, 209] on link "Data Review" at bounding box center [72, 200] width 145 height 29
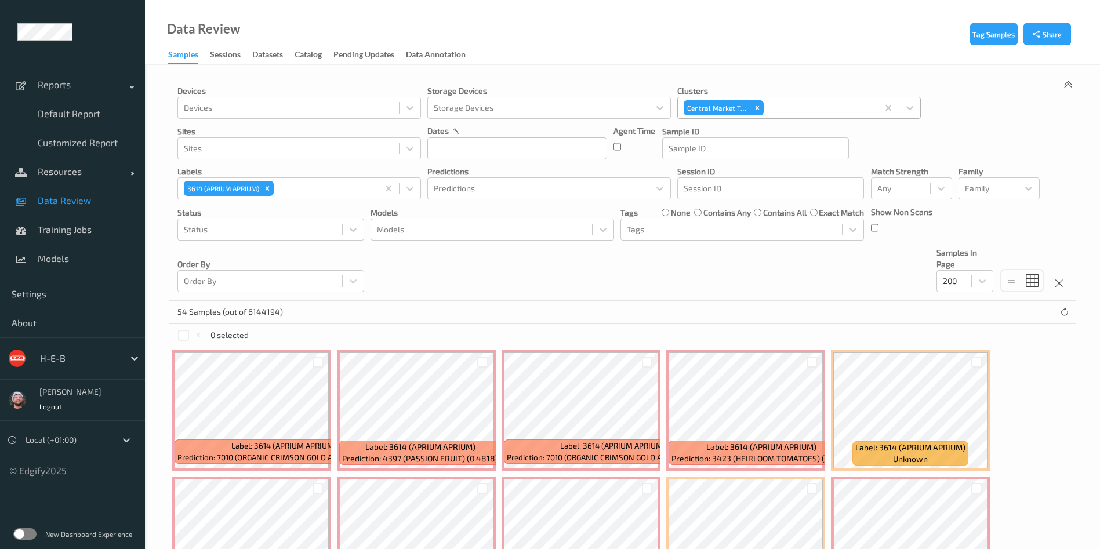
click at [846, 101] on div at bounding box center [819, 108] width 107 height 14
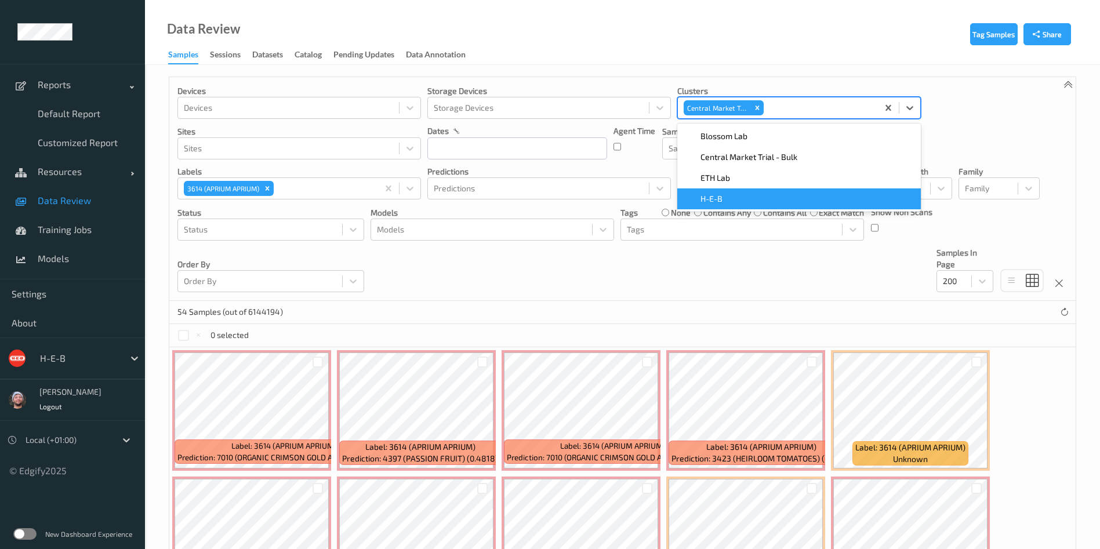
click at [767, 193] on div "H-E-B" at bounding box center [799, 199] width 230 height 12
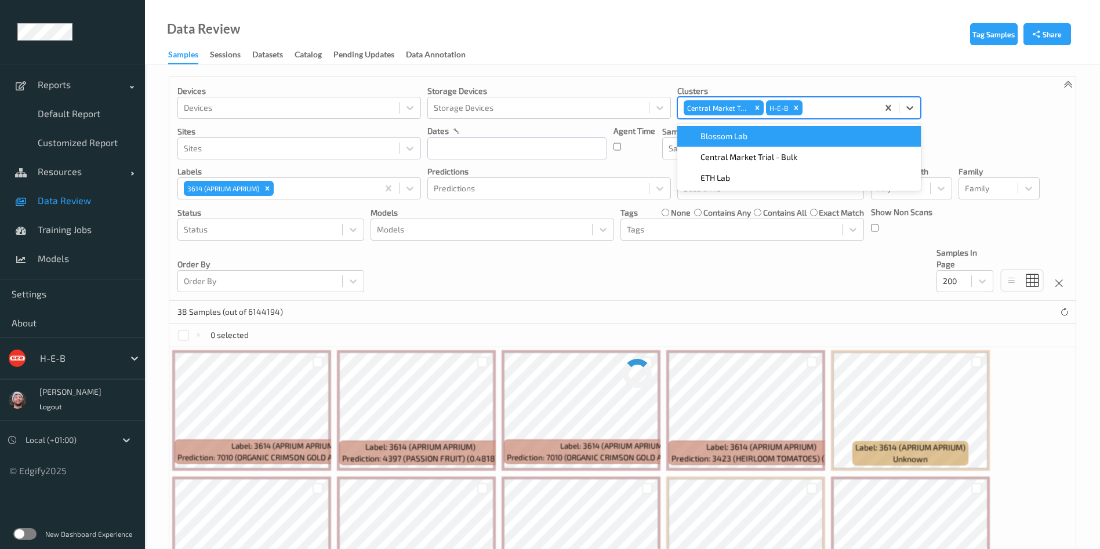
click at [765, 105] on div "H-E-B" at bounding box center [784, 107] width 39 height 17
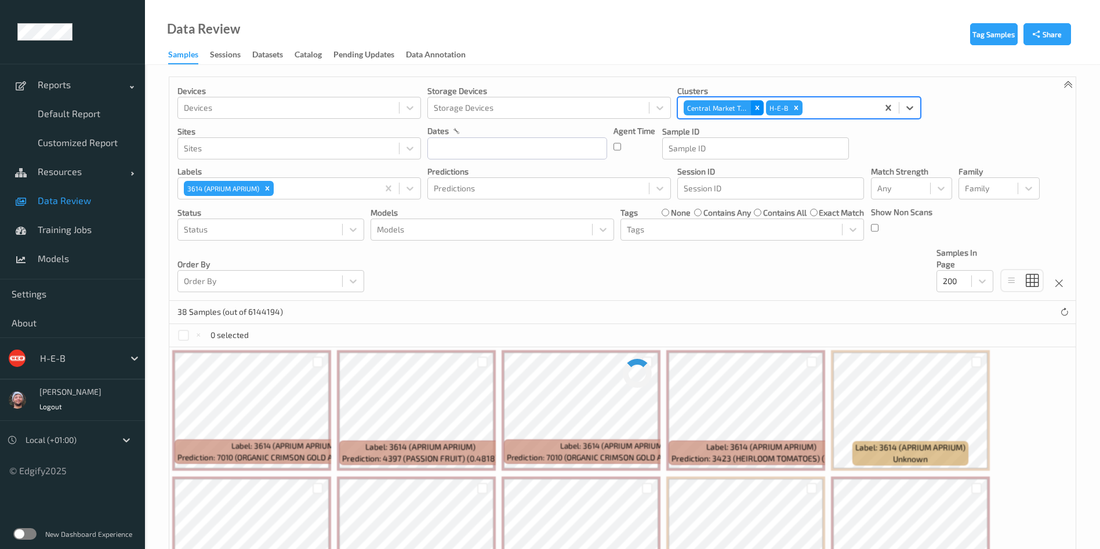
click at [761, 106] on div "Remove Central Market Trial" at bounding box center [757, 107] width 13 height 15
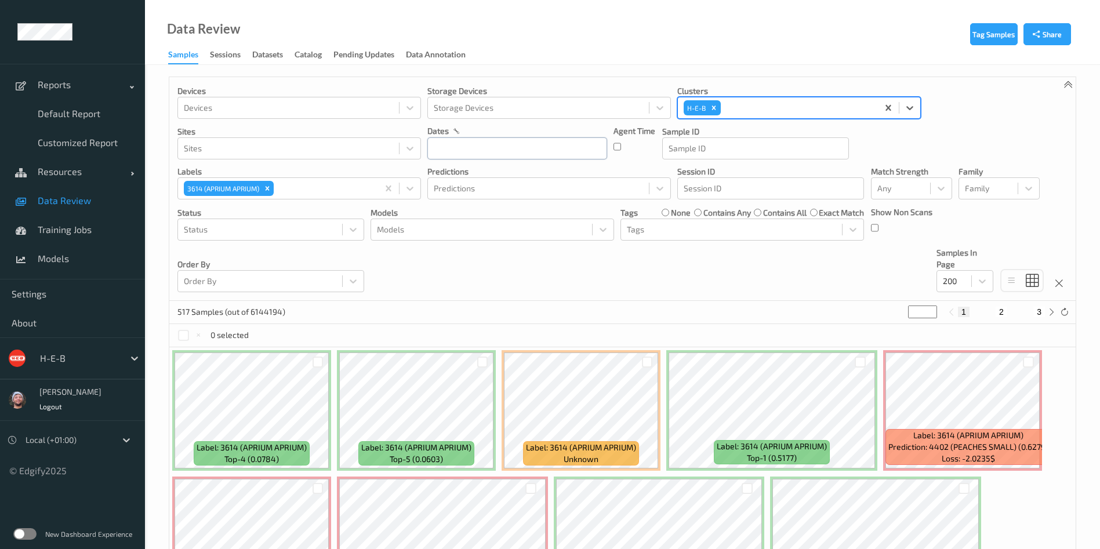
click at [493, 141] on input "text" at bounding box center [517, 148] width 180 height 22
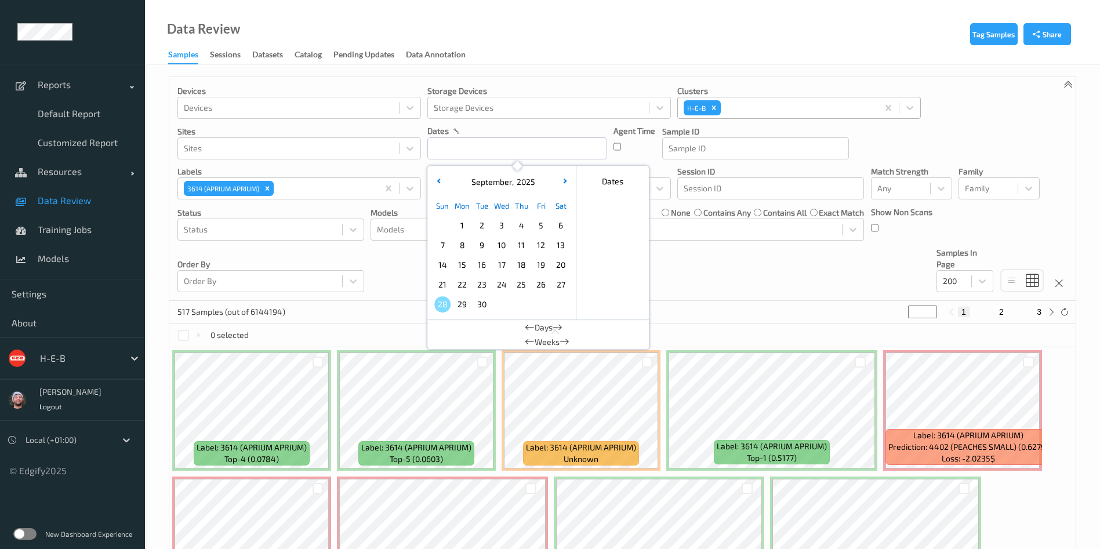
click at [558, 282] on span "27" at bounding box center [561, 285] width 16 height 16
type input "27/09/2025 00:00 -> 27/09/2025 23:59"
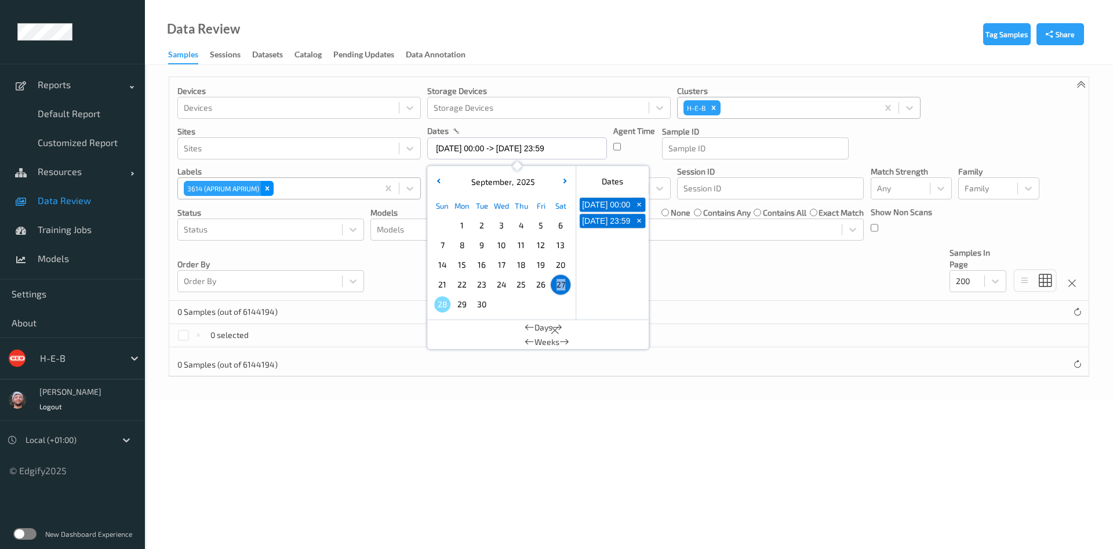
click at [270, 188] on icon "Remove 3614 (APRIUM APRIUM)" at bounding box center [267, 188] width 8 height 8
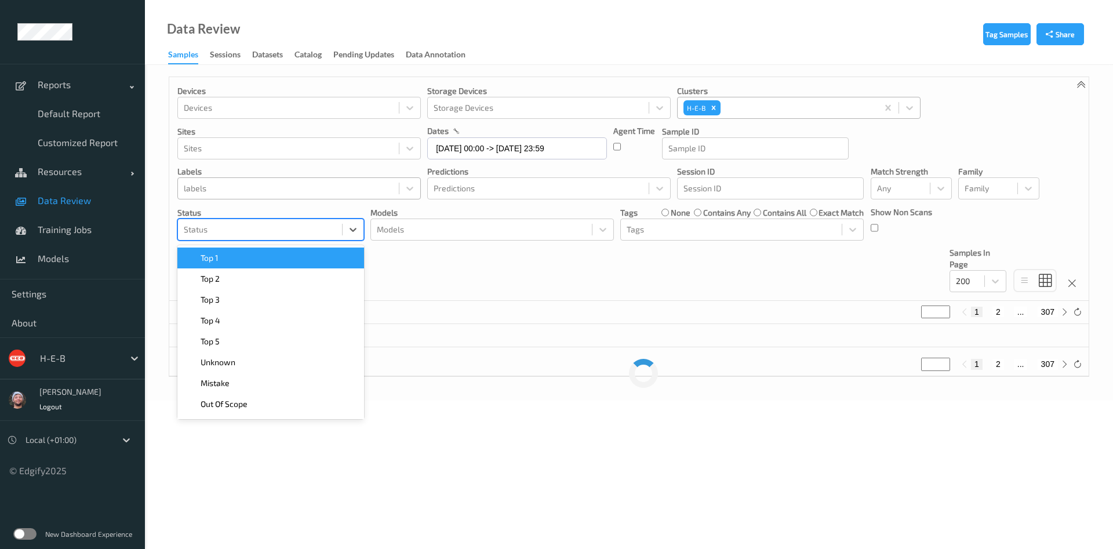
click at [305, 233] on div at bounding box center [260, 230] width 152 height 14
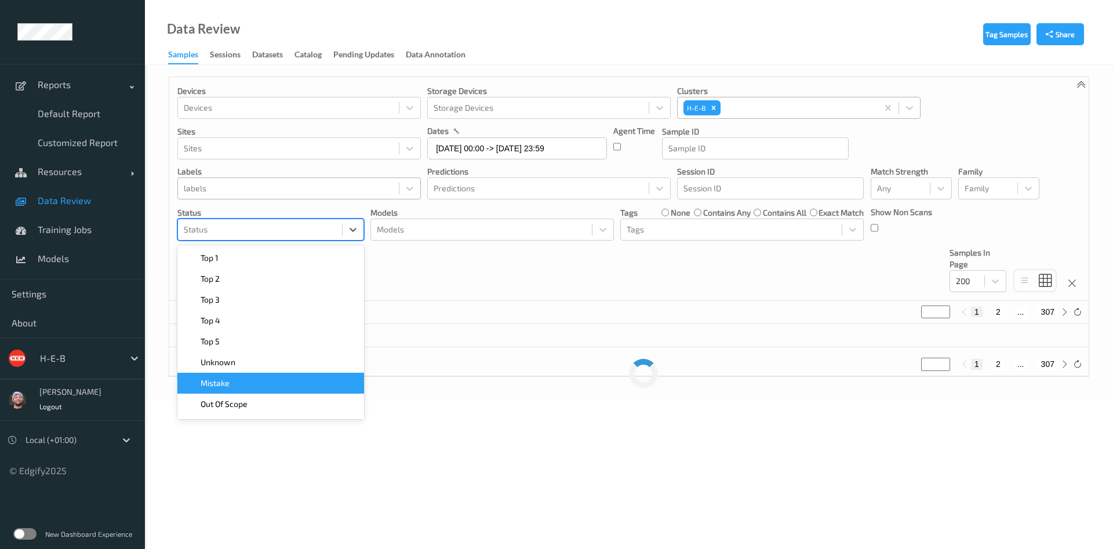
click at [306, 390] on div "Mistake" at bounding box center [270, 383] width 187 height 21
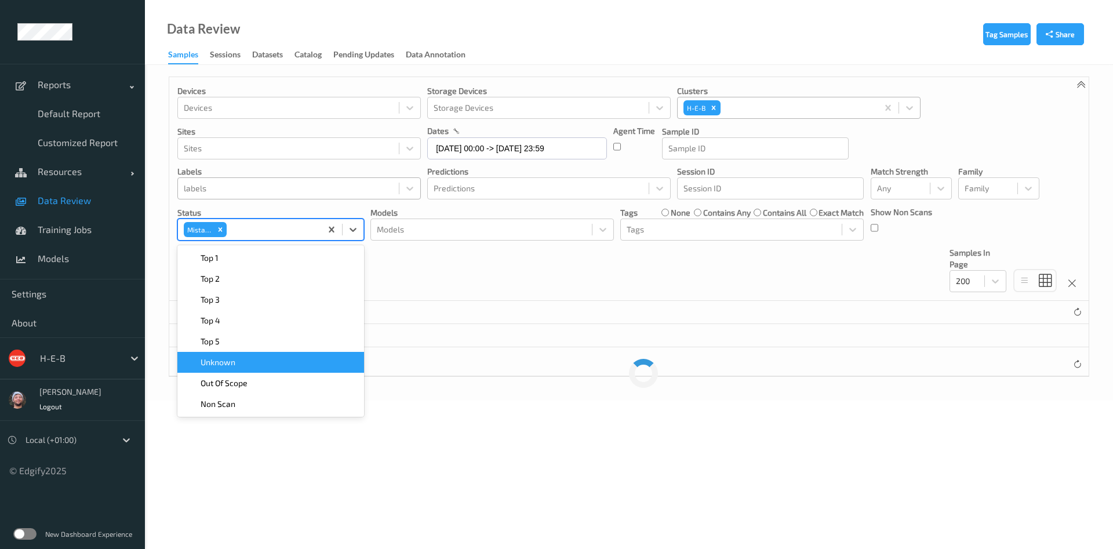
click at [479, 271] on div "Devices Devices Storage Devices Storage Devices Clusters H-E-B Sites Sites date…" at bounding box center [629, 189] width 920 height 224
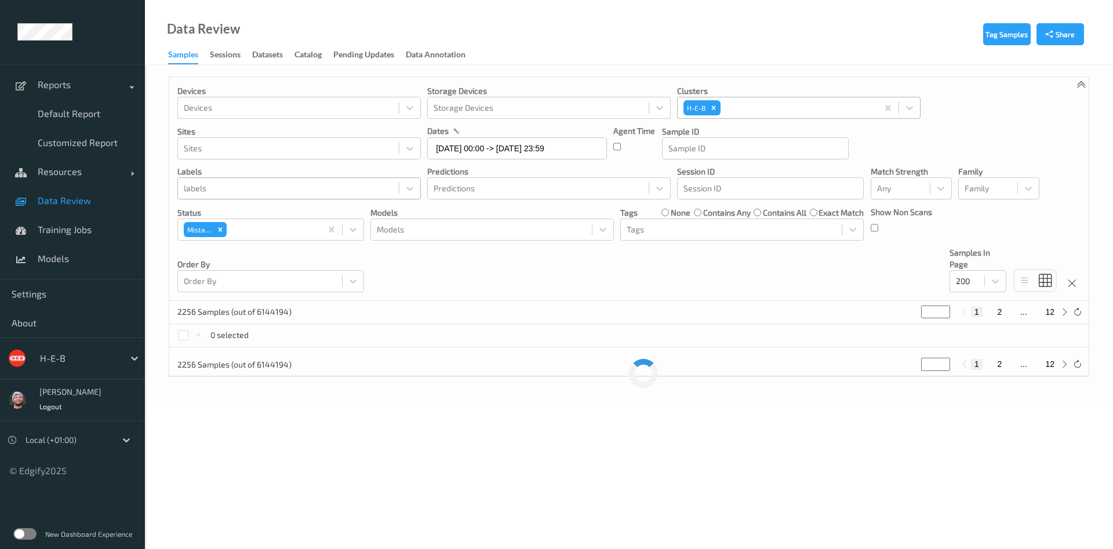
click at [458, 273] on div "Devices Devices Storage Devices Storage Devices Clusters H-E-B Sites Sites date…" at bounding box center [629, 189] width 920 height 224
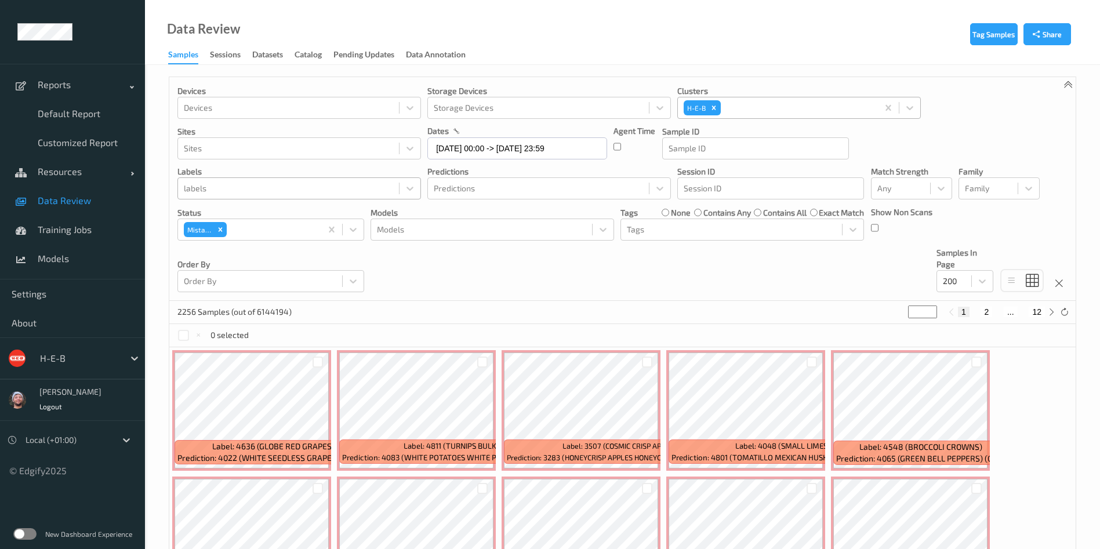
click at [435, 268] on div "Devices Devices Storage Devices Storage Devices Clusters H-E-B Sites Sites date…" at bounding box center [622, 189] width 906 height 224
click at [430, 288] on div "Devices Devices Storage Devices Storage Devices Clusters H-E-B Sites Sites date…" at bounding box center [622, 189] width 906 height 224
click at [430, 278] on div "Devices Devices Storage Devices Storage Devices Clusters H-E-B Sites Sites date…" at bounding box center [622, 189] width 906 height 224
click at [81, 235] on span "Training Jobs" at bounding box center [86, 230] width 96 height 12
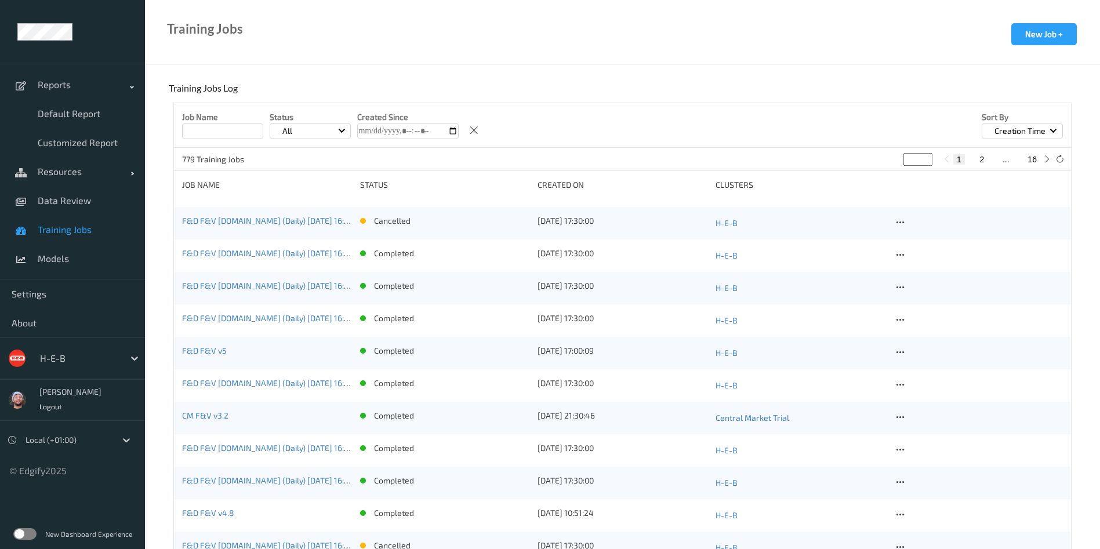
scroll to position [261, 0]
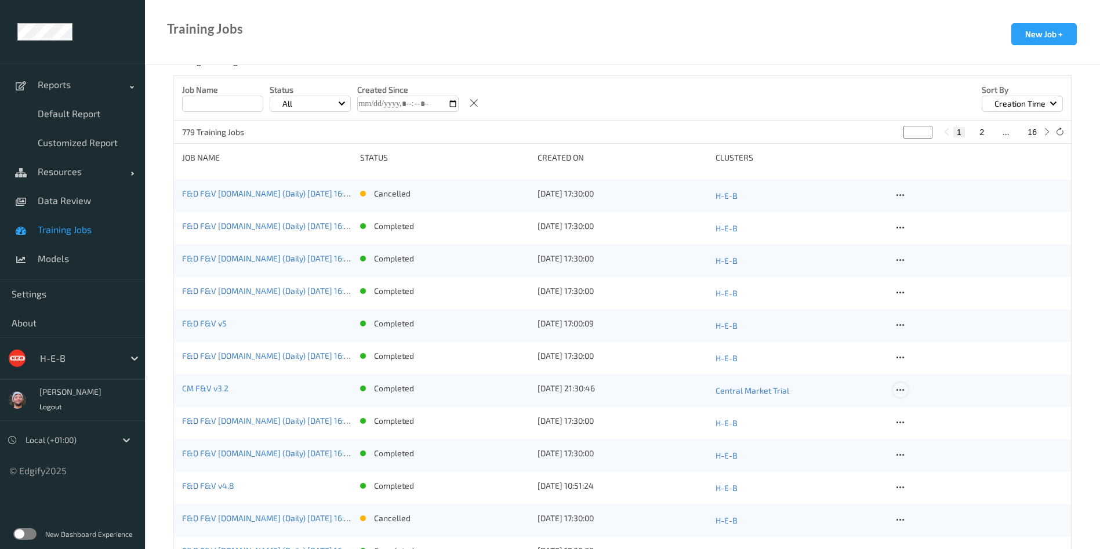
click at [906, 390] on div at bounding box center [900, 390] width 14 height 14
click at [923, 427] on div "Copy Job" at bounding box center [928, 429] width 28 height 11
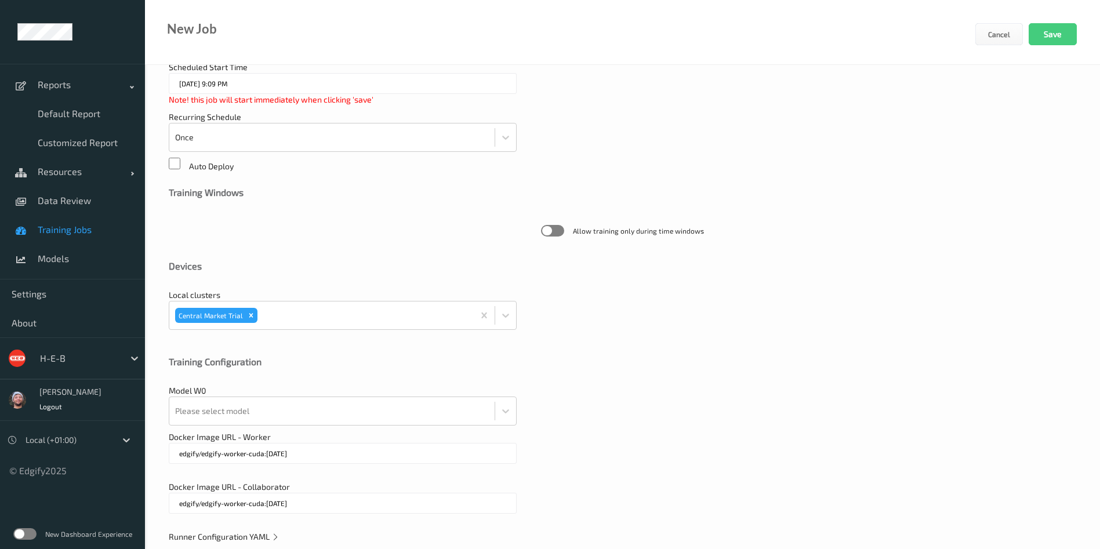
scroll to position [249, 0]
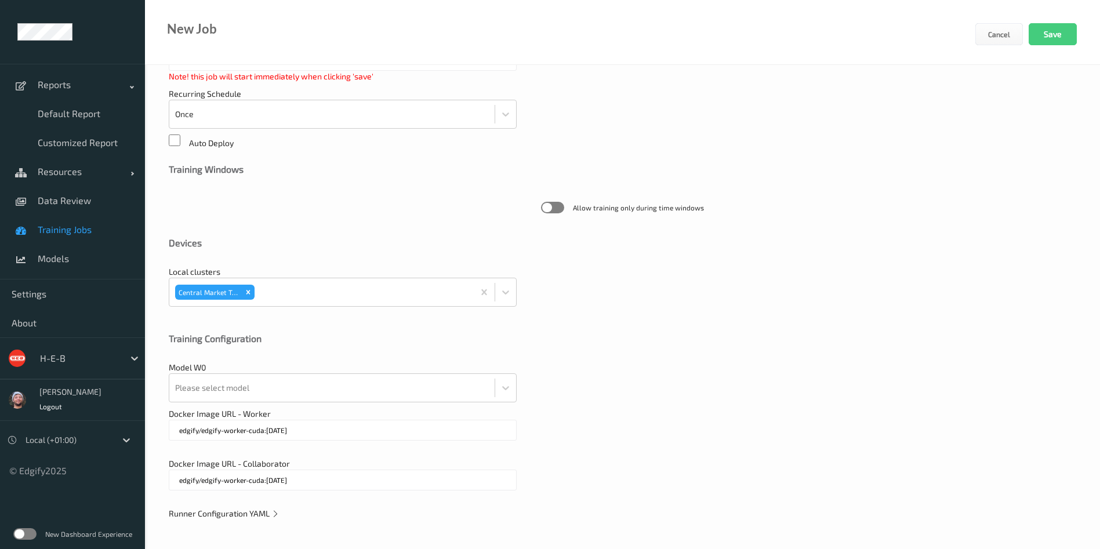
click at [249, 513] on span "Runner Configuration YAML" at bounding box center [224, 514] width 111 height 10
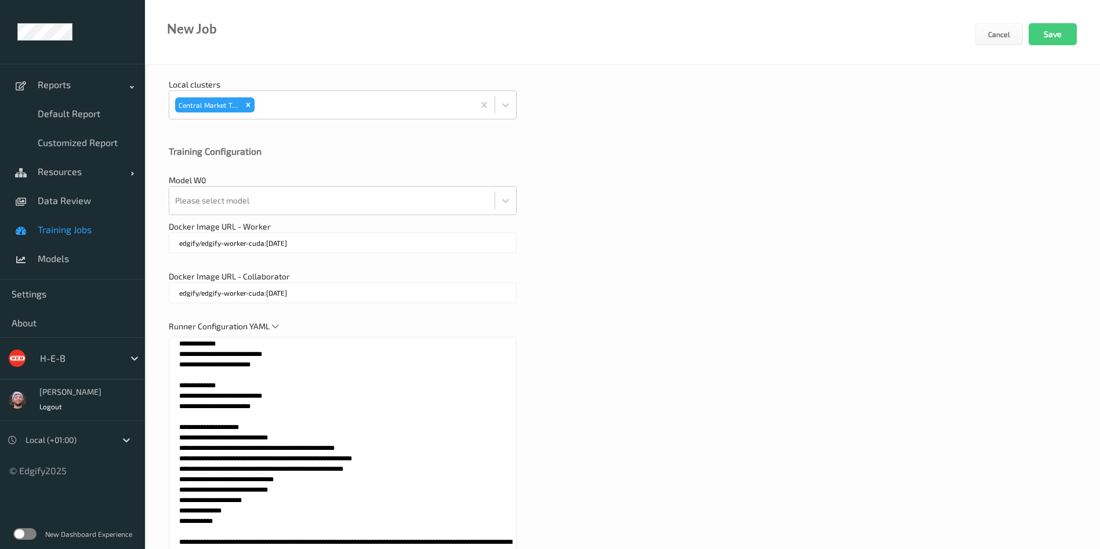
scroll to position [555, 0]
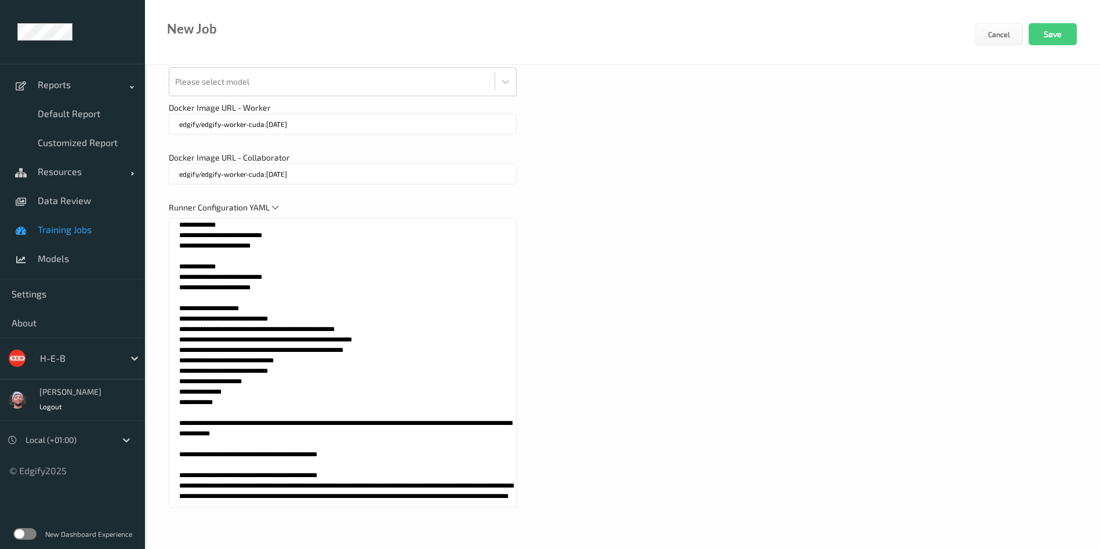
click at [345, 451] on textarea at bounding box center [343, 363] width 348 height 290
paste textarea "**********"
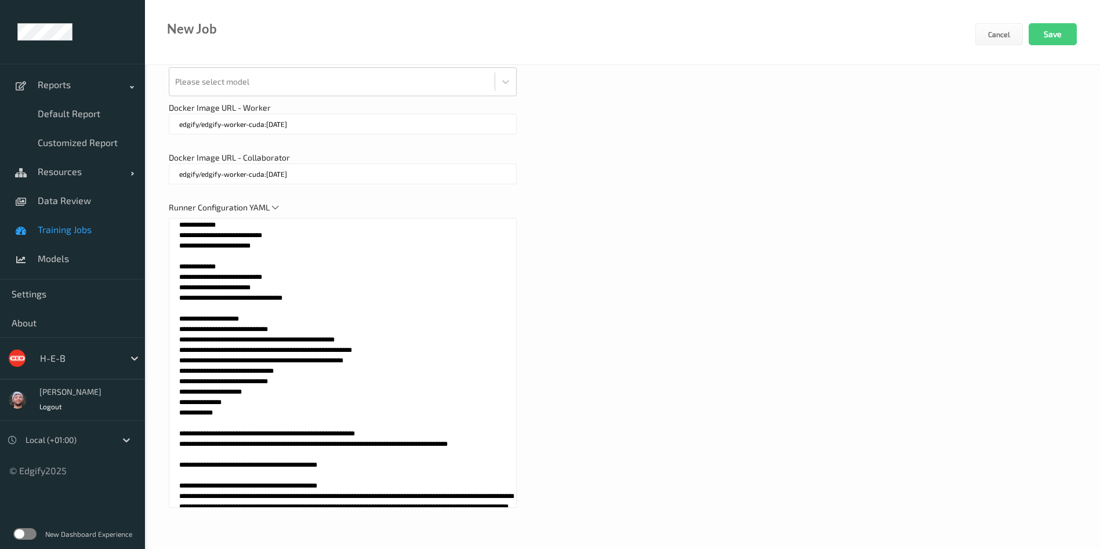
scroll to position [5337, 0]
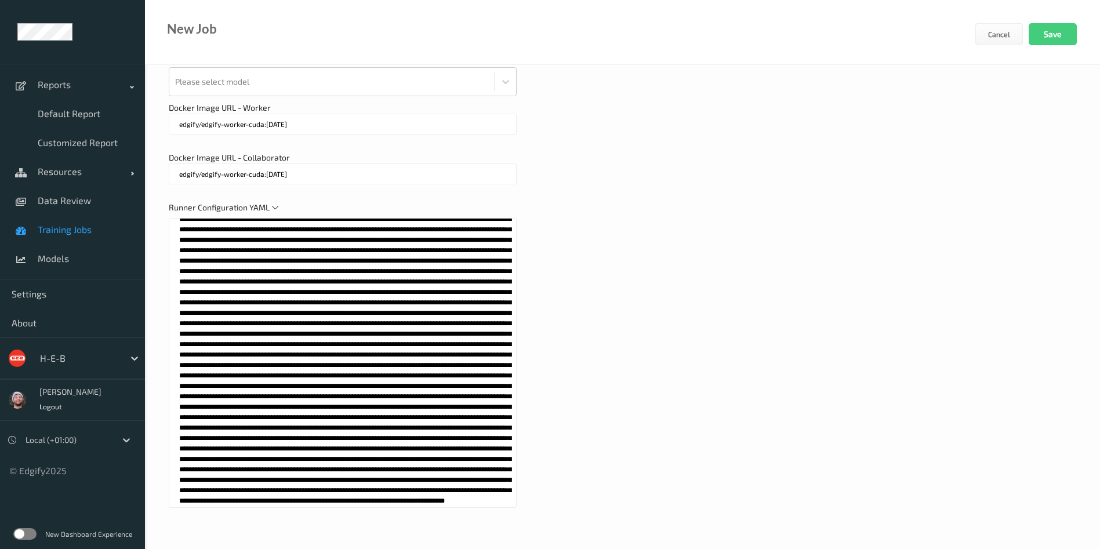
type textarea "**********"
click at [652, 325] on div "Runner Configuration YAML" at bounding box center [622, 361] width 907 height 318
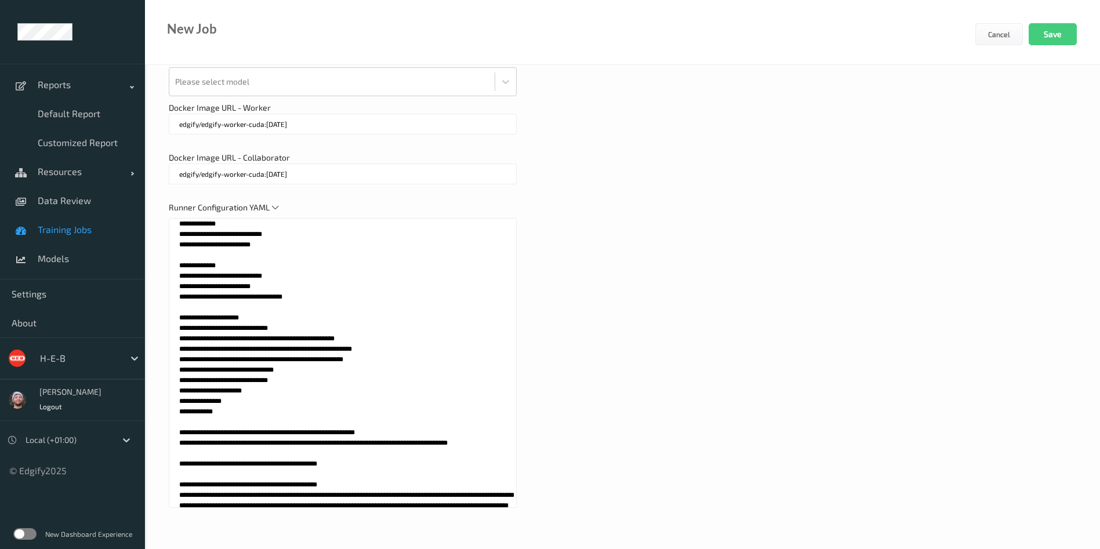
scroll to position [0, 0]
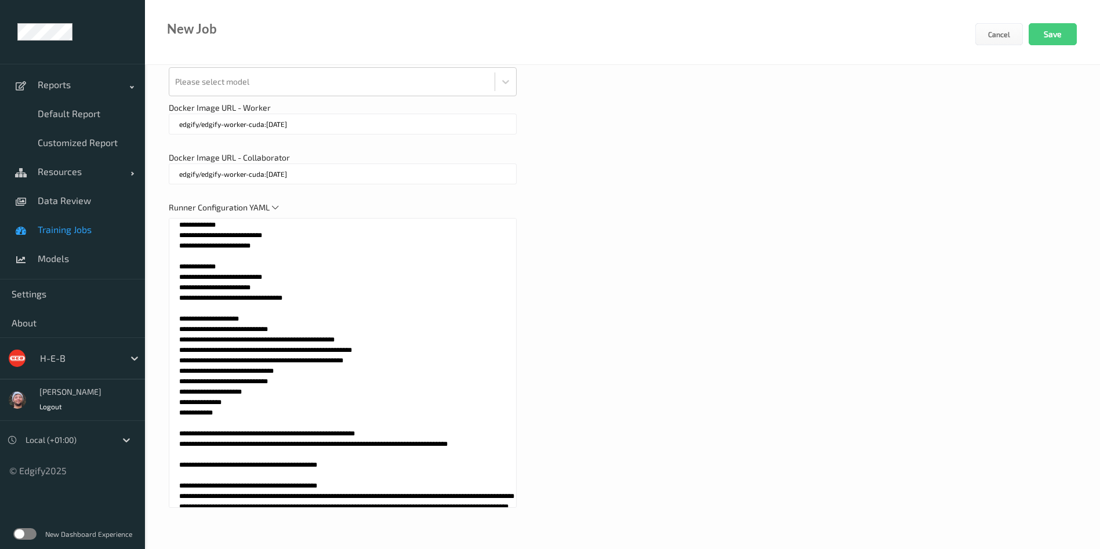
drag, startPoint x: 307, startPoint y: 293, endPoint x: 166, endPoint y: 266, distance: 144.0
click at [166, 266] on div "**********" at bounding box center [622, 29] width 955 height 1040
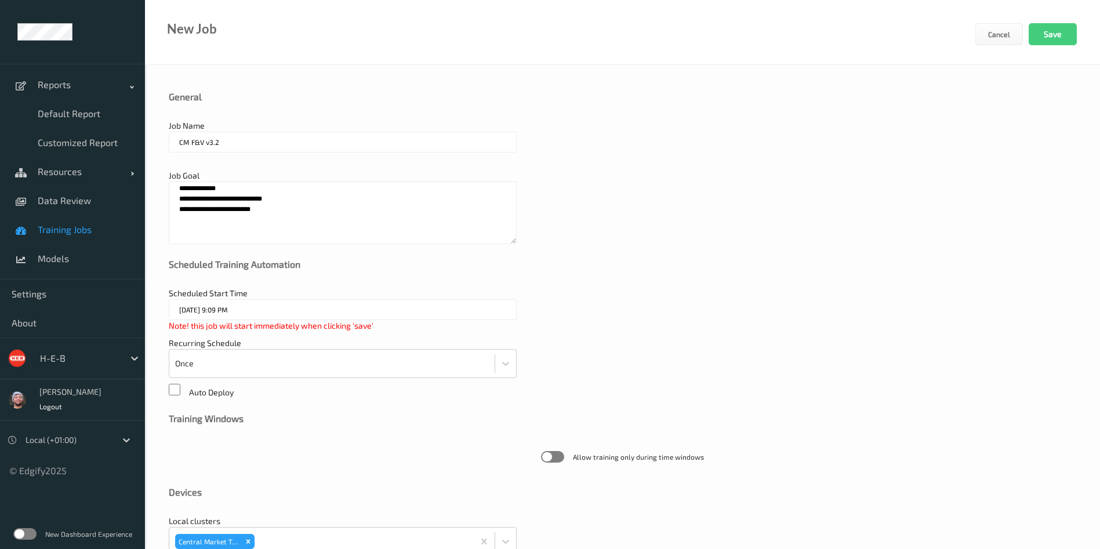
click at [227, 148] on input "CM F&V v3.2" at bounding box center [343, 142] width 348 height 21
click at [253, 204] on textarea "**********" at bounding box center [343, 212] width 348 height 63
paste textarea "**********"
type textarea "**********"
click at [234, 142] on input "CM F&V v3.2" at bounding box center [343, 142] width 348 height 21
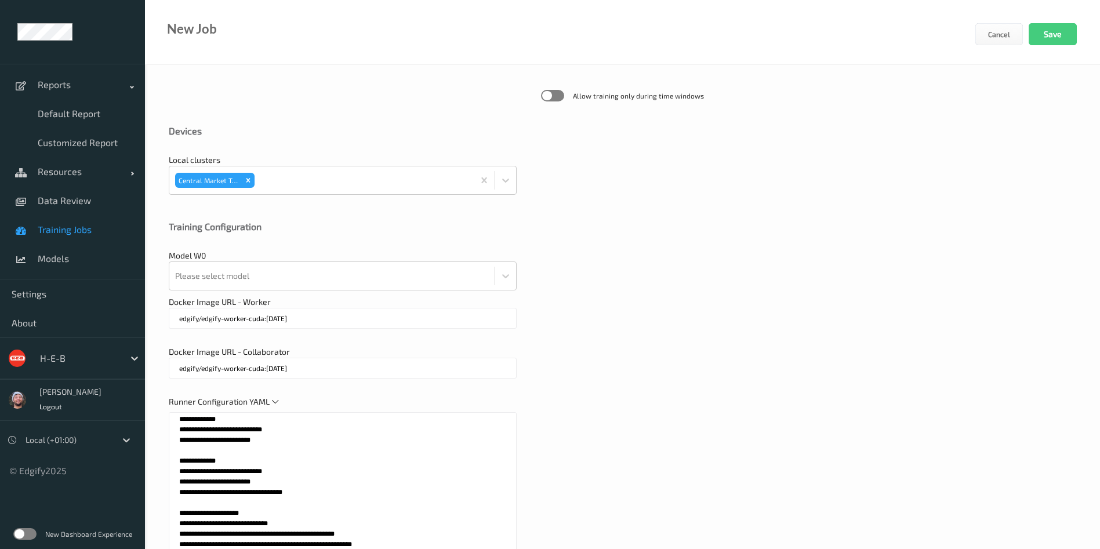
scroll to position [295, 0]
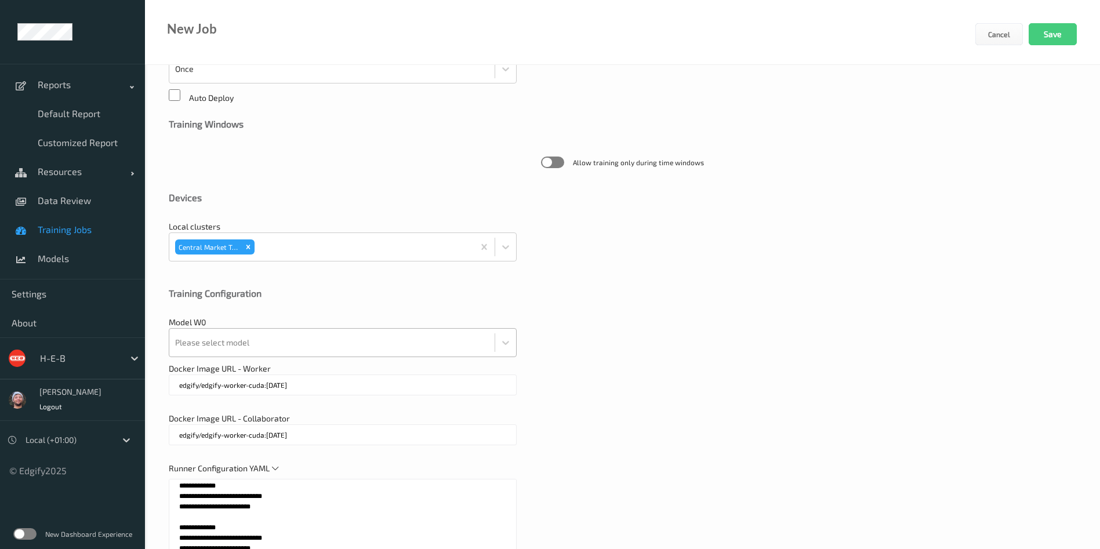
type input "CM F&V v3.3"
click at [280, 341] on div at bounding box center [332, 342] width 314 height 23
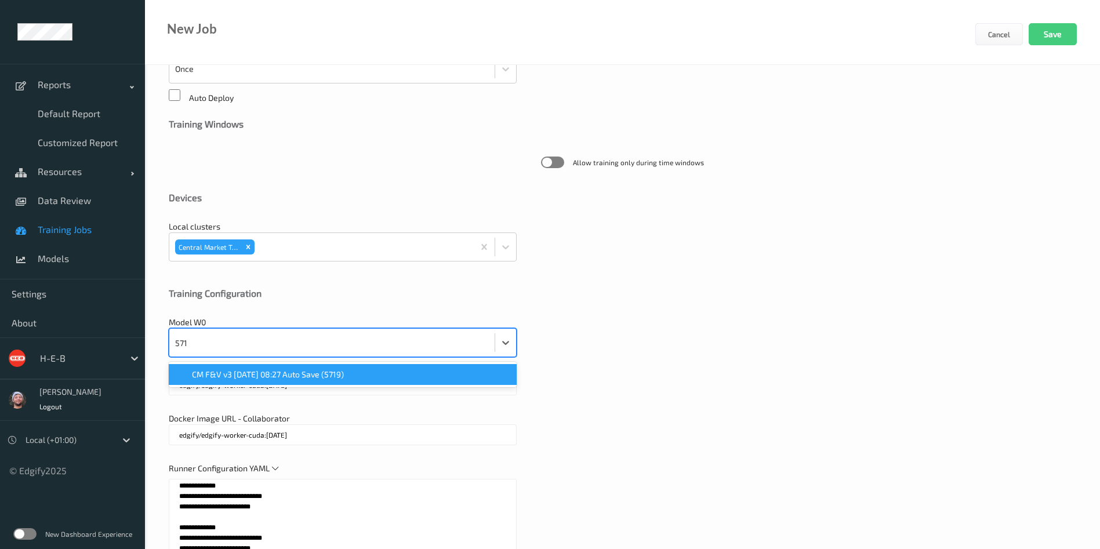
type input "5719"
click at [278, 375] on span "CM F&V v3 2025-07-07 08:27 Auto Save (5719)" at bounding box center [268, 375] width 152 height 12
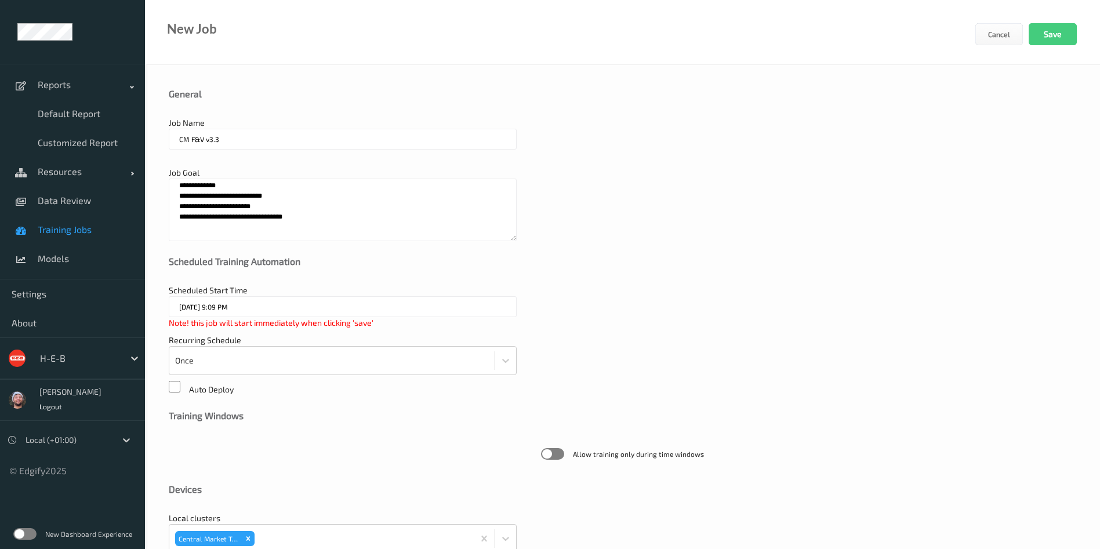
scroll to position [0, 0]
click at [1032, 41] on button "Save" at bounding box center [1053, 34] width 48 height 22
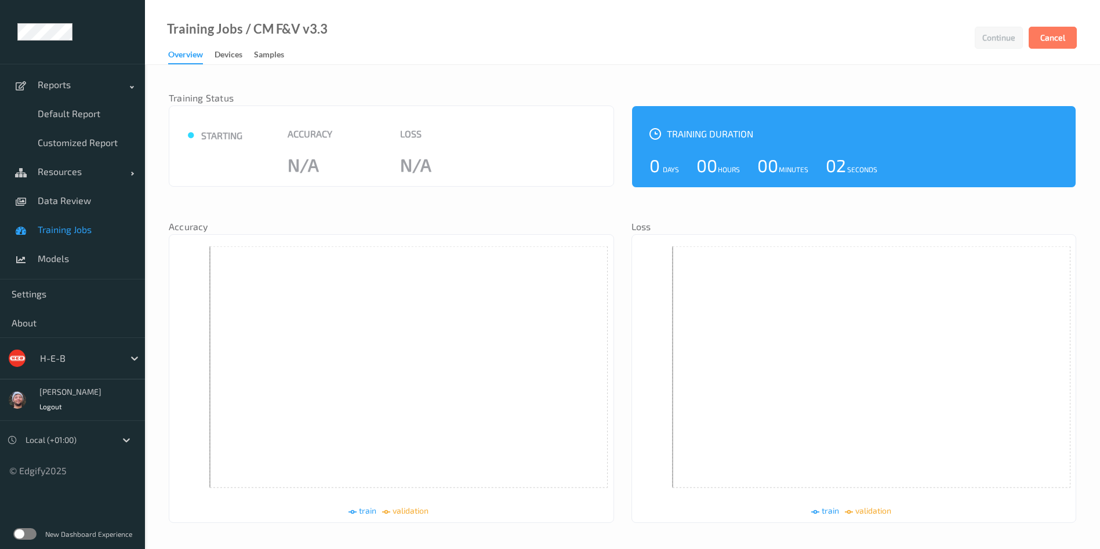
click at [67, 219] on link "Training Jobs" at bounding box center [72, 229] width 145 height 29
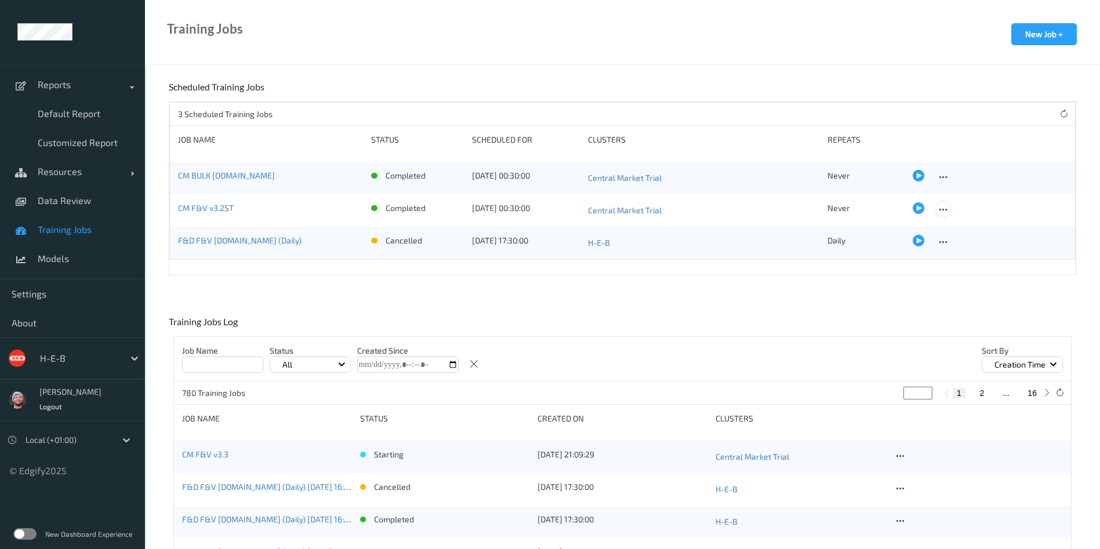
click at [938, 211] on icon at bounding box center [943, 210] width 10 height 10
click at [957, 224] on div "Edit Job" at bounding box center [969, 228] width 25 height 11
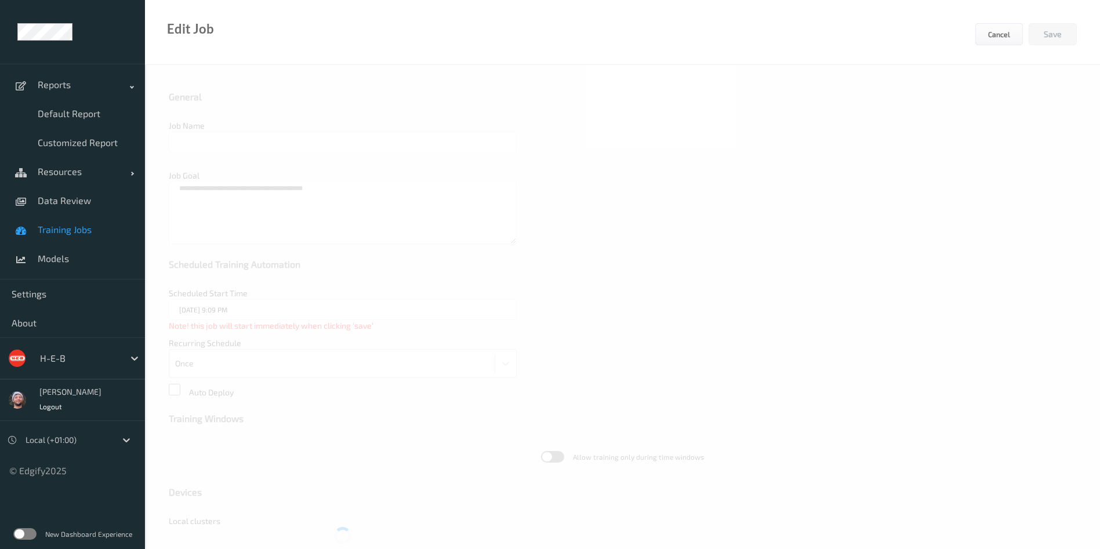
type input "CM F&V v3.2ST"
type textarea "**********"
type input "05/08/2025 12:30 AM"
type input "edgify/edgify-worker-cuda:2.5.20"
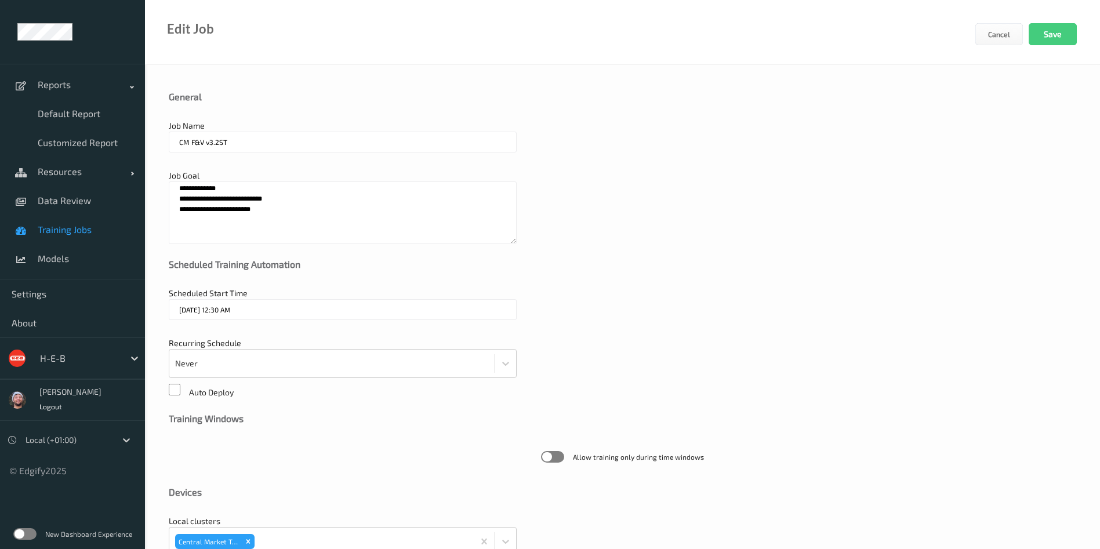
click at [240, 187] on textarea "**********" at bounding box center [343, 212] width 348 height 63
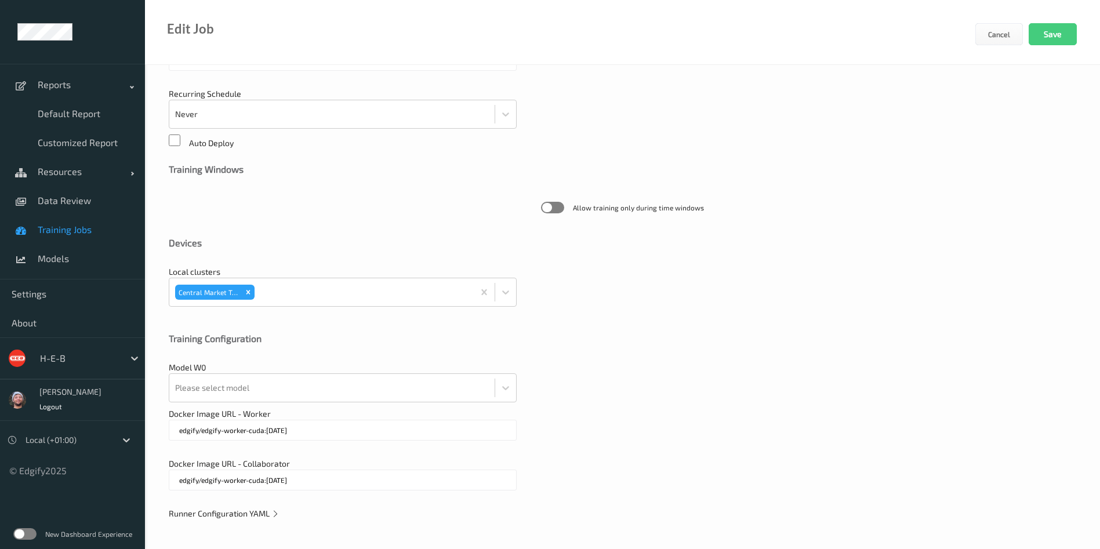
click at [231, 506] on div "**********" at bounding box center [622, 183] width 955 height 734
click at [237, 516] on span "Runner Configuration YAML" at bounding box center [224, 514] width 111 height 10
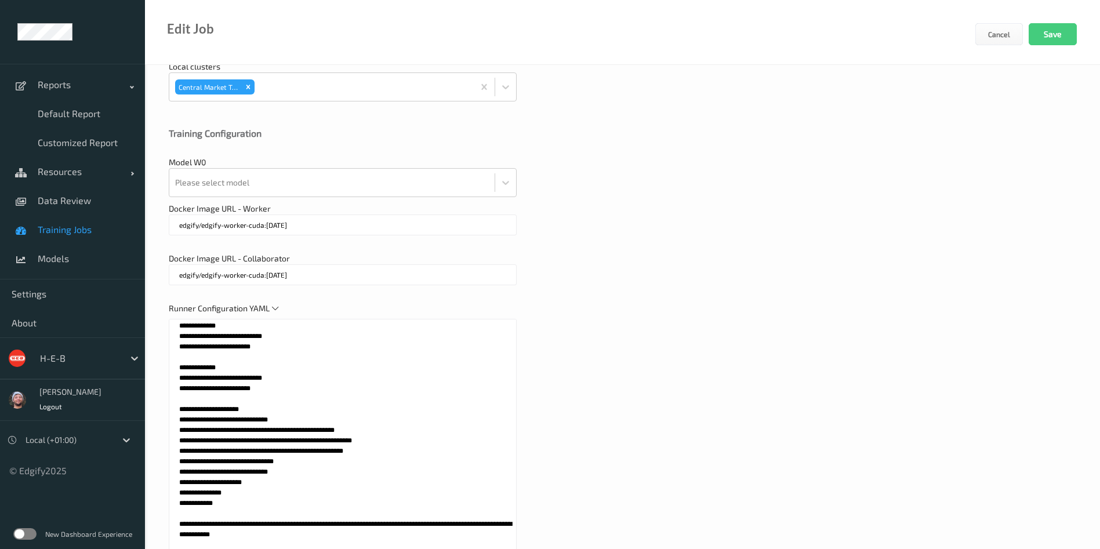
scroll to position [555, 0]
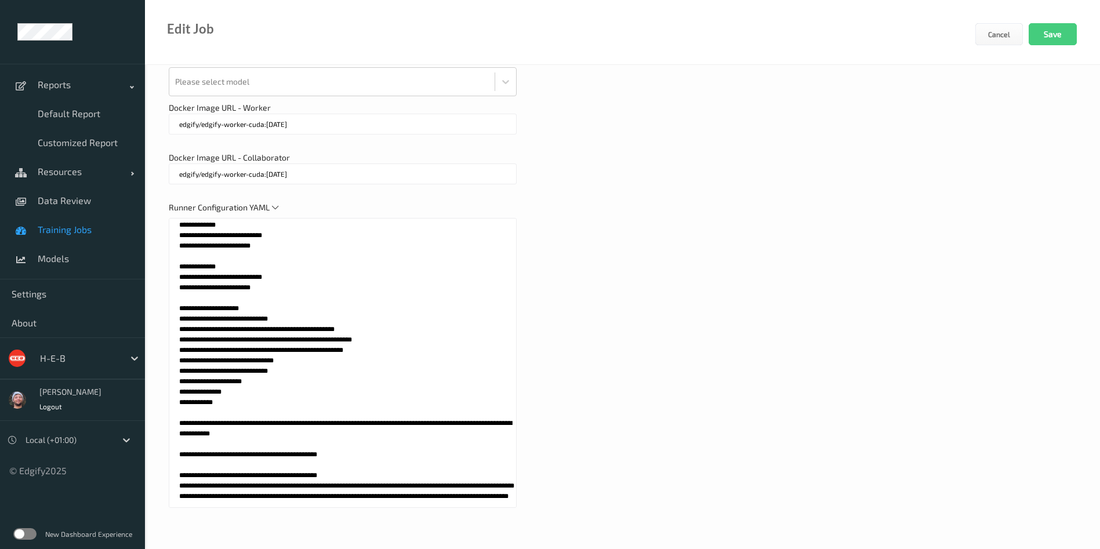
click at [378, 455] on textarea at bounding box center [343, 363] width 348 height 290
paste textarea "**********"
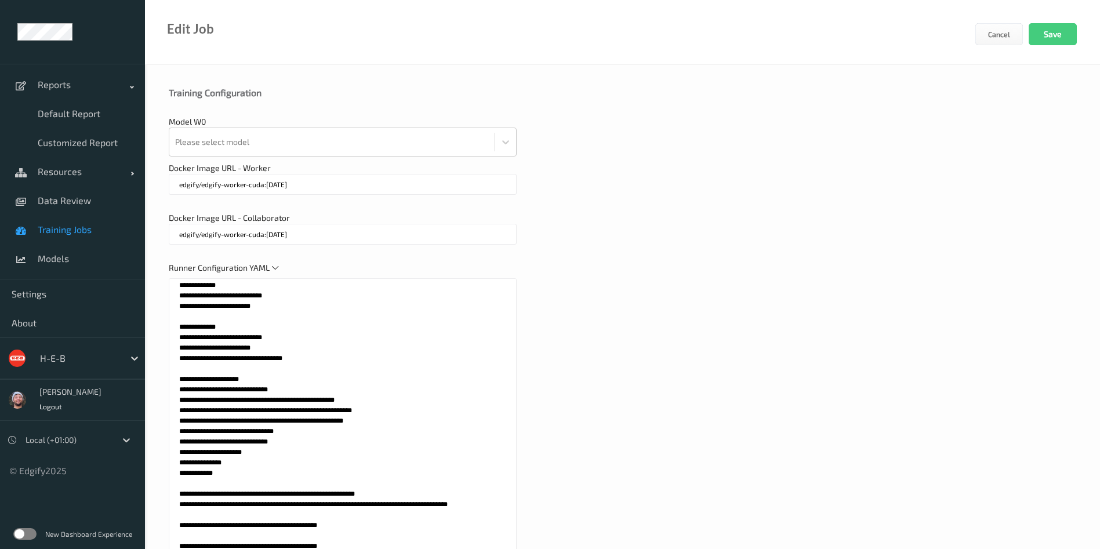
scroll to position [469, 0]
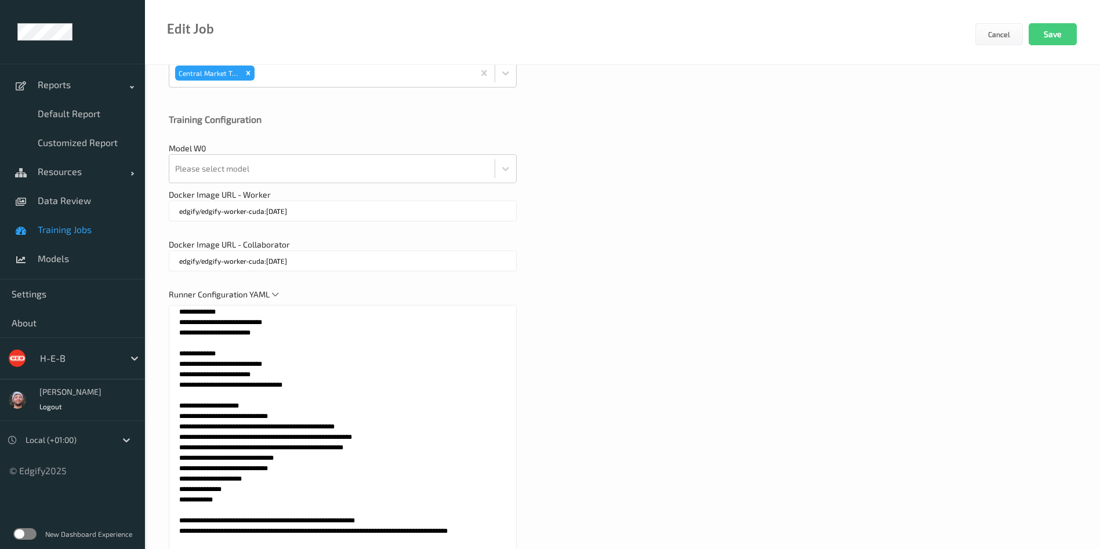
drag, startPoint x: 291, startPoint y: 384, endPoint x: 170, endPoint y: 355, distance: 124.0
click at [170, 355] on textarea at bounding box center [343, 450] width 348 height 290
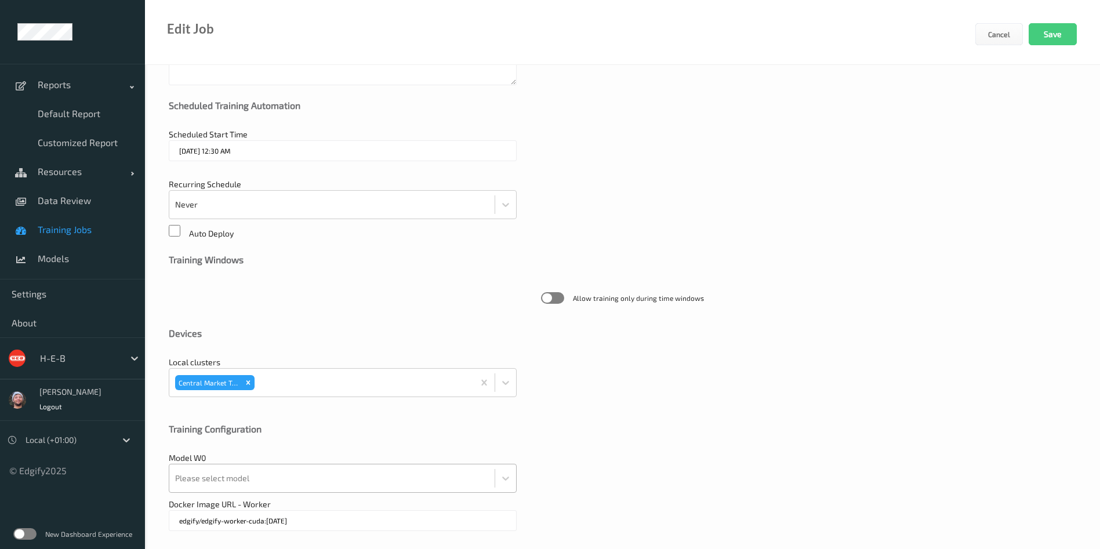
scroll to position [34, 0]
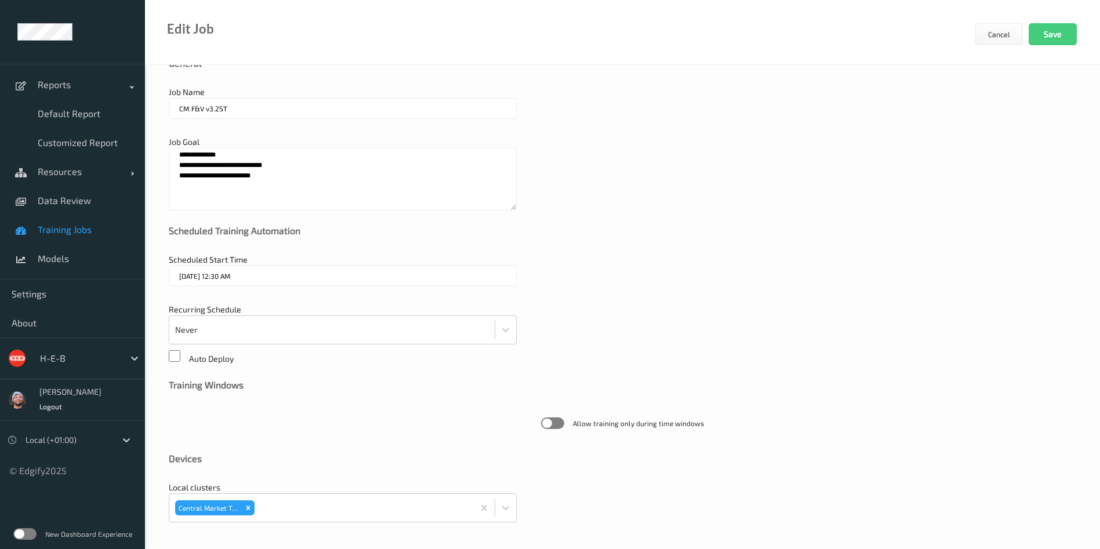
type textarea "**********"
click at [280, 185] on textarea "**********" at bounding box center [343, 179] width 348 height 63
paste textarea "**********"
type textarea "**********"
click at [282, 112] on input "CM F&V v3.2ST" at bounding box center [343, 108] width 348 height 21
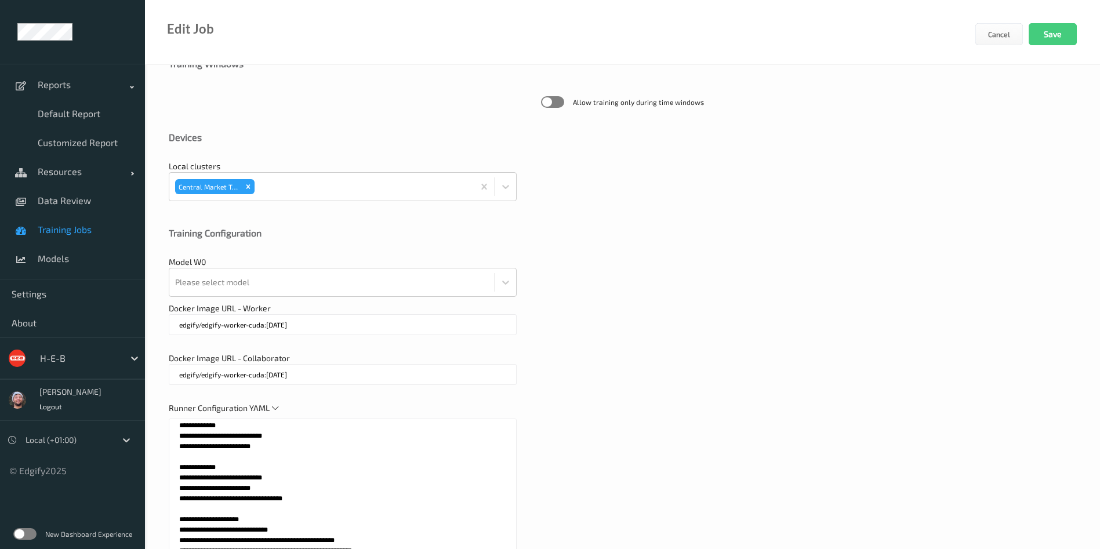
scroll to position [382, 0]
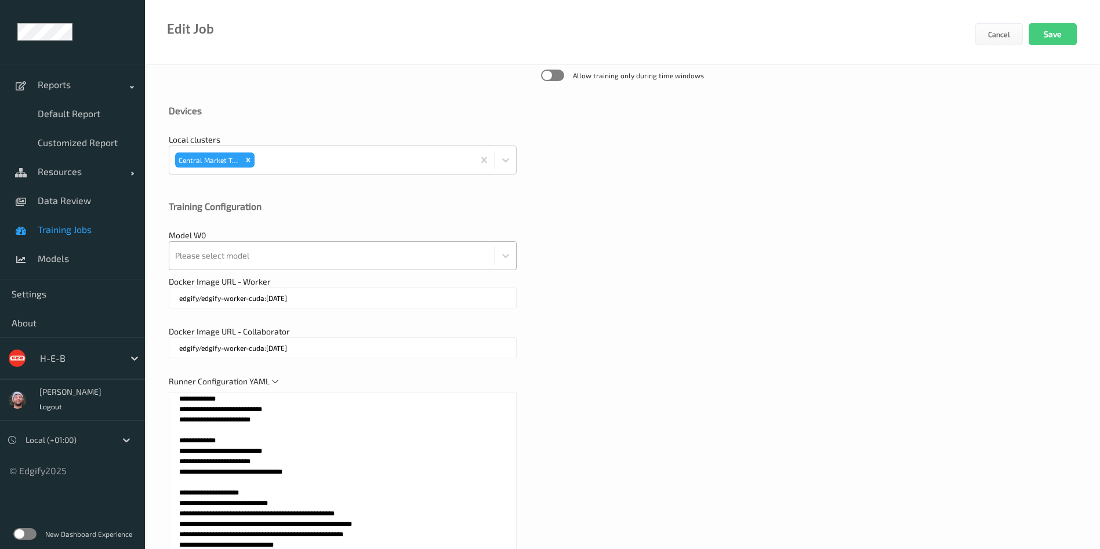
type input "CM F&V v3.3ST"
click at [242, 259] on div at bounding box center [332, 255] width 314 height 23
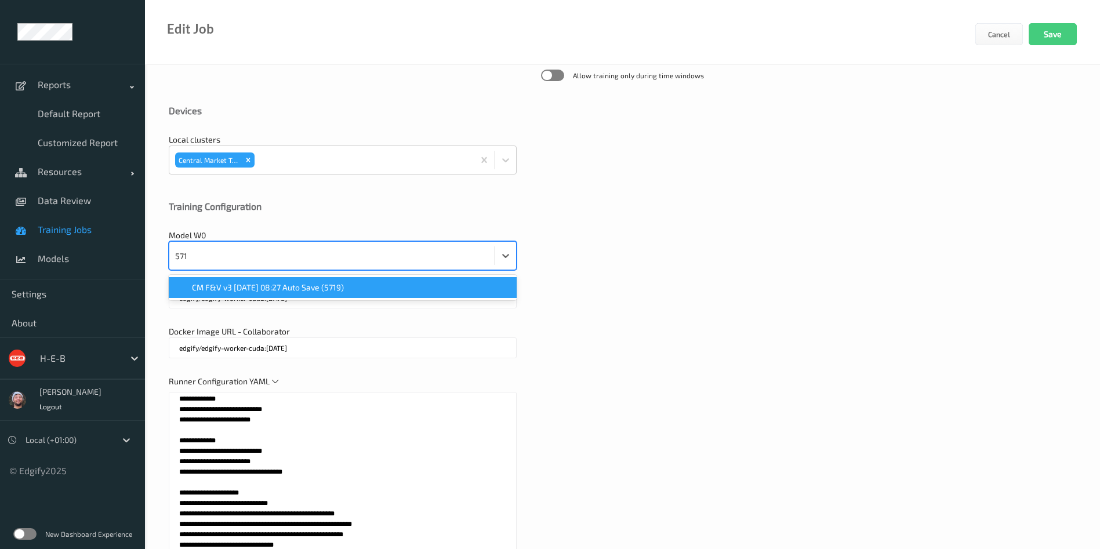
type input "5719"
click at [247, 282] on span "CM F&V v3 2025-07-07 08:27 Auto Save (5719)" at bounding box center [268, 288] width 152 height 12
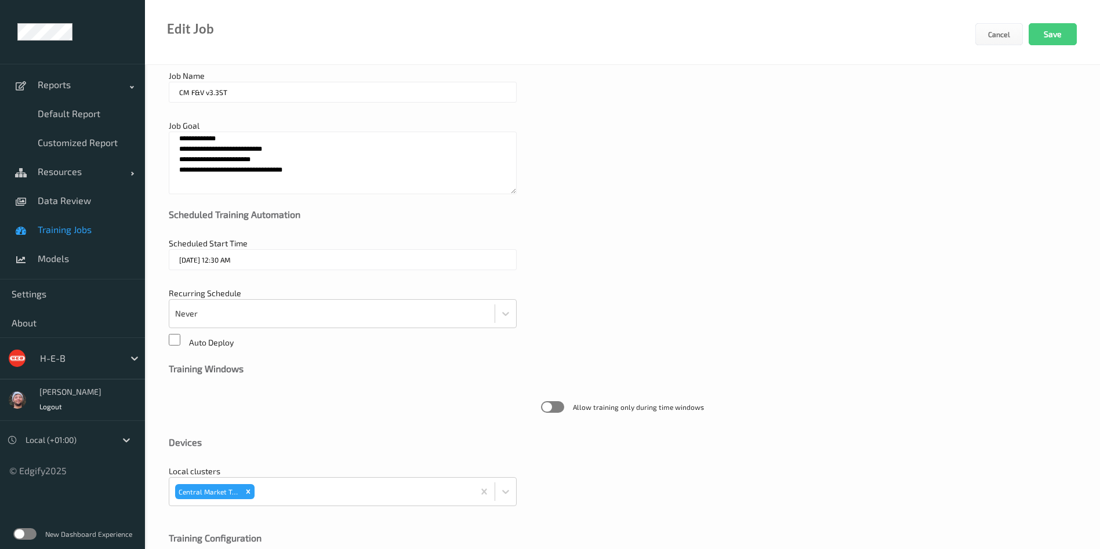
scroll to position [0, 0]
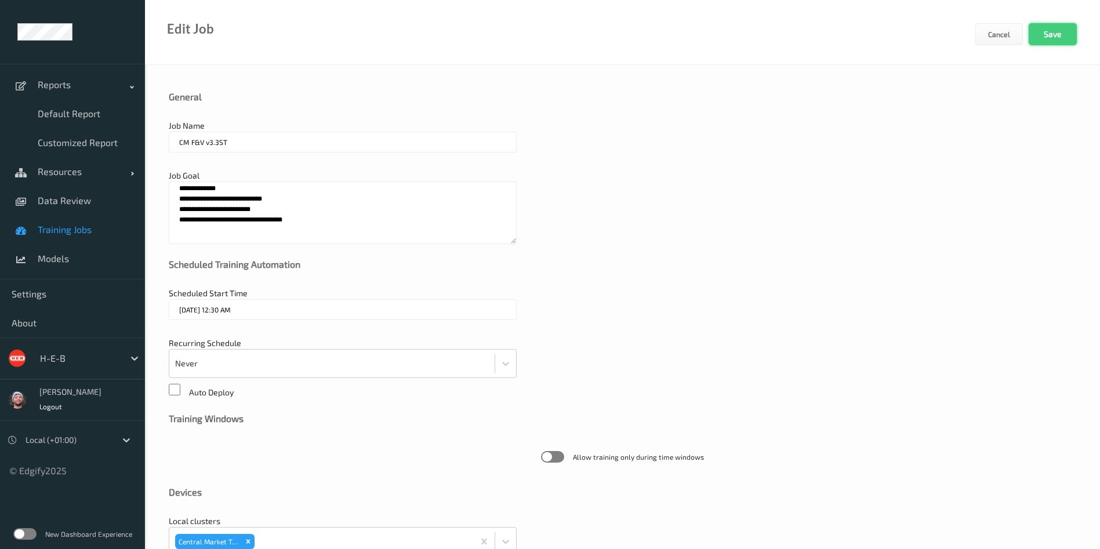
click at [1037, 32] on button "Save" at bounding box center [1053, 34] width 48 height 22
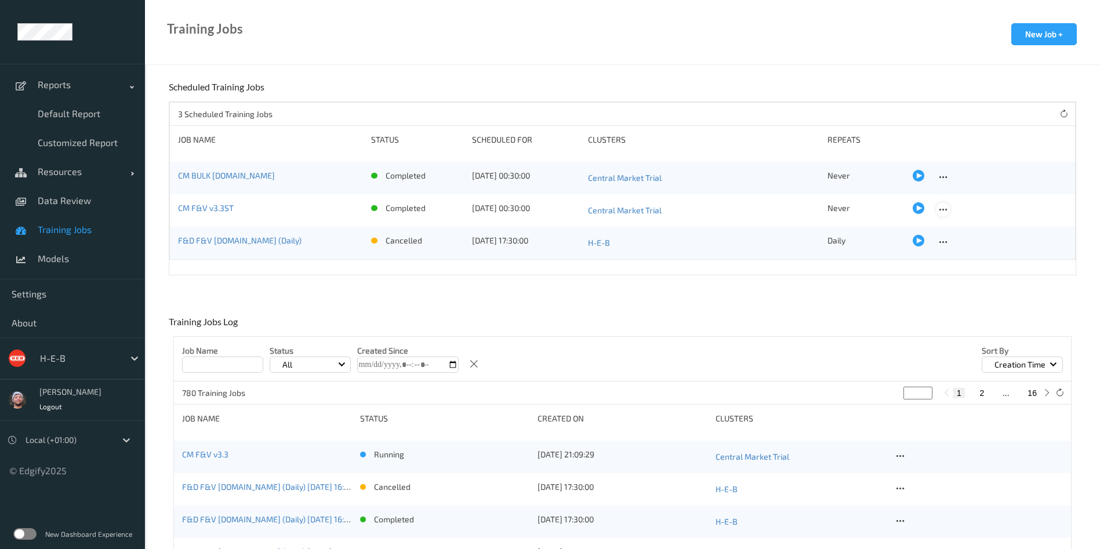
click at [938, 210] on icon at bounding box center [943, 210] width 10 height 10
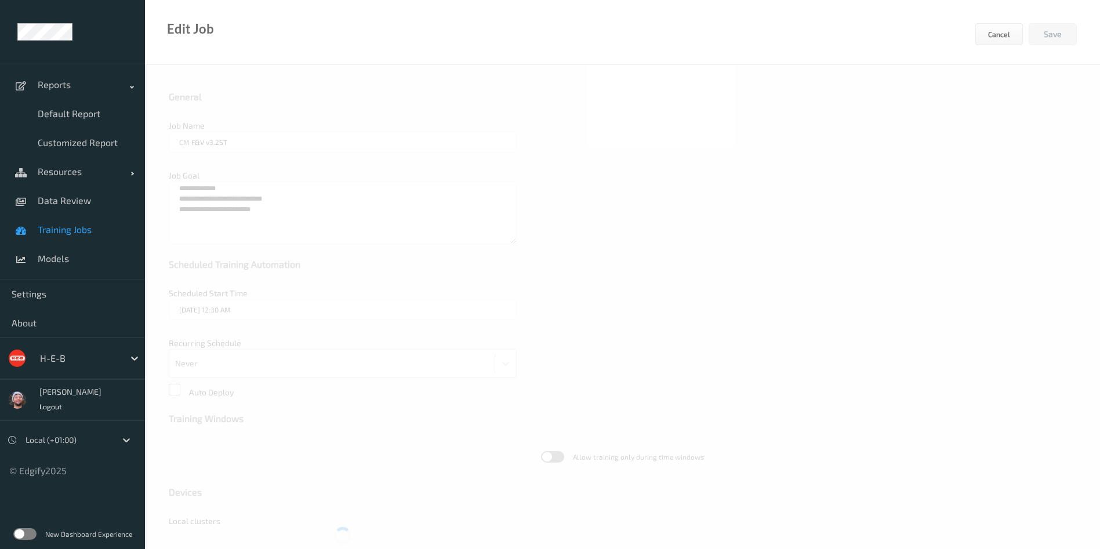
type input "CM F&V v3.3ST"
type textarea "**********"
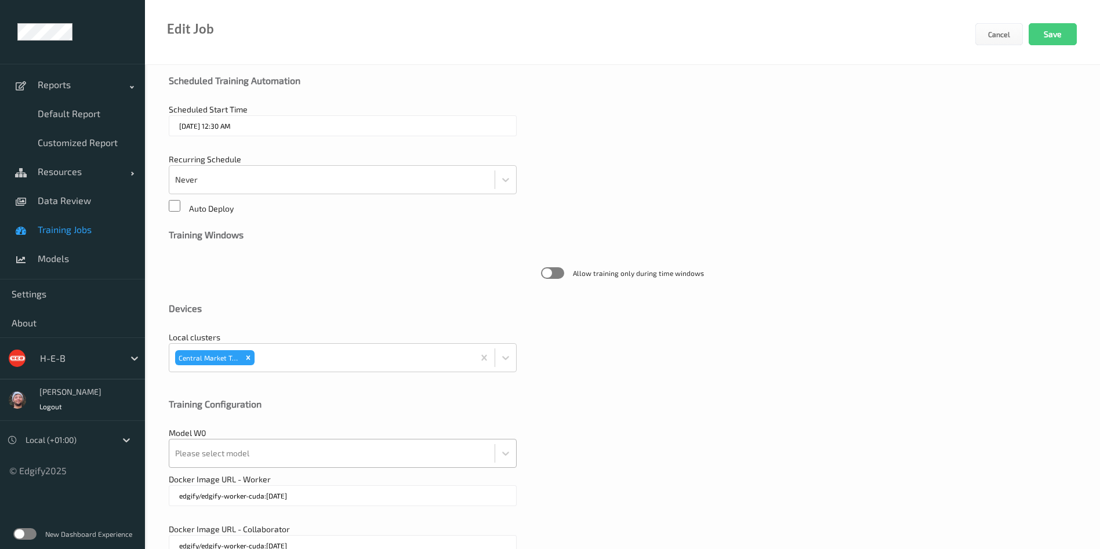
click at [281, 451] on div at bounding box center [332, 453] width 314 height 23
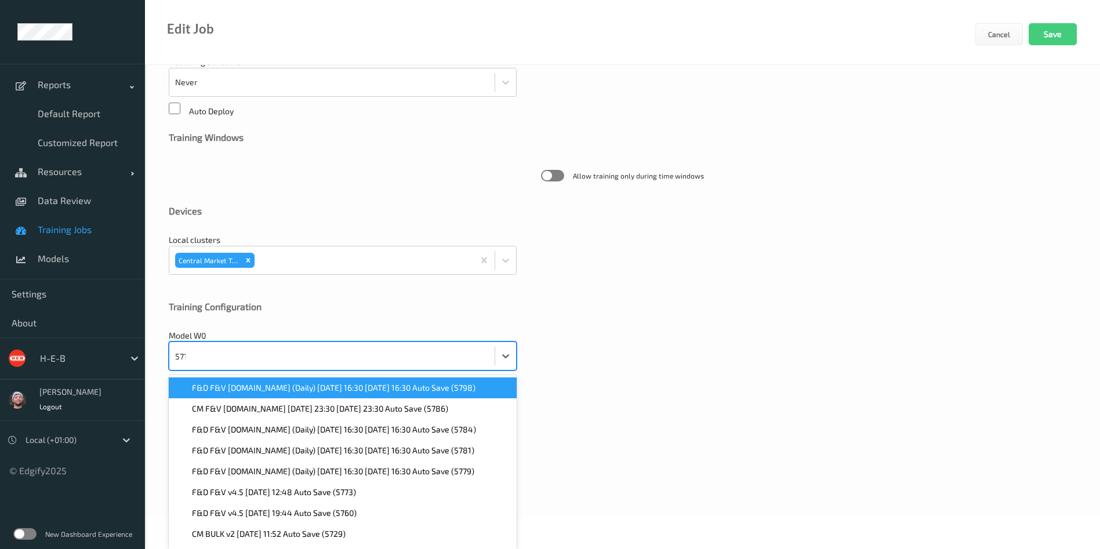
type input "5719"
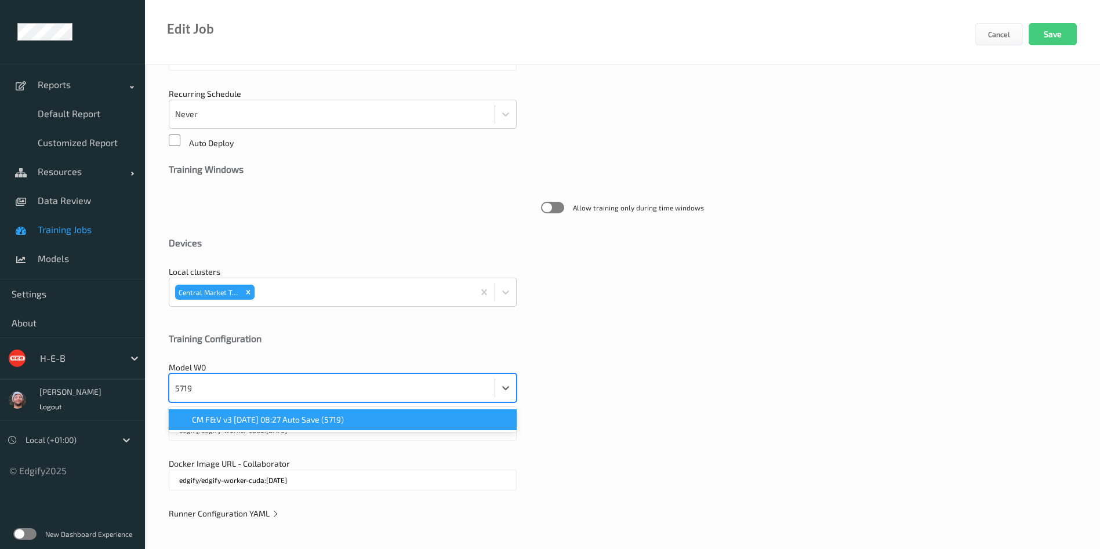
click at [279, 423] on span "CM F&V v3 2025-07-07 08:27 Auto Save (5719)" at bounding box center [268, 420] width 152 height 12
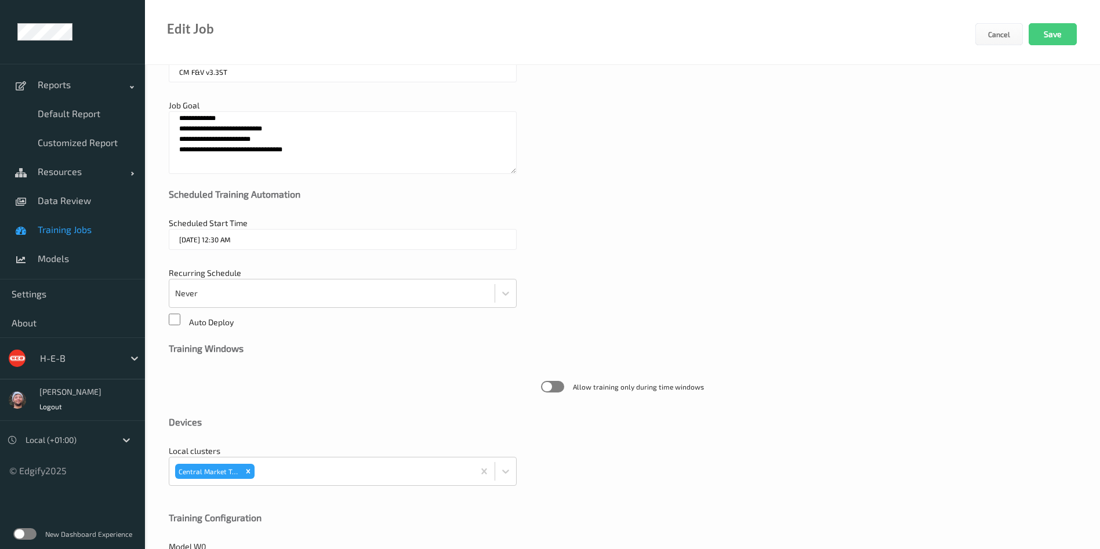
scroll to position [66, 0]
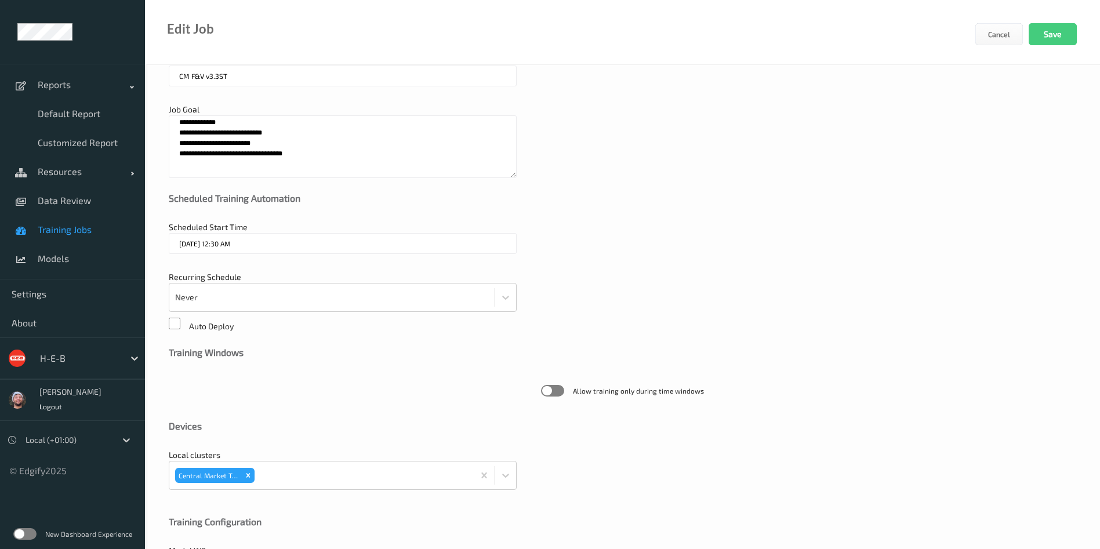
click at [241, 249] on input "05/08/2025 12:30 AM" at bounding box center [343, 243] width 348 height 21
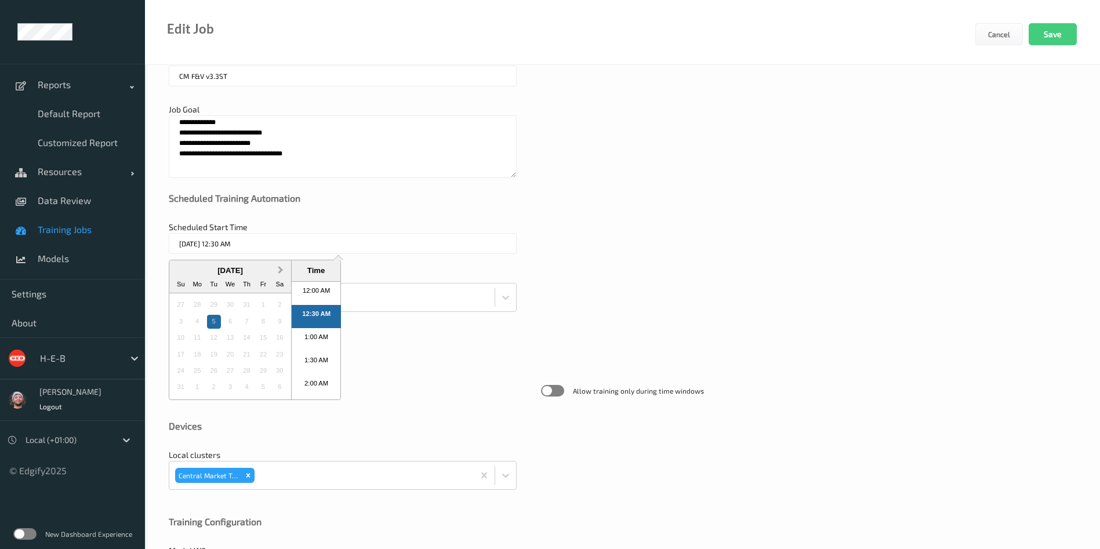
click at [281, 269] on span "Next Month" at bounding box center [281, 270] width 0 height 13
click at [181, 271] on span "Previous Month" at bounding box center [181, 270] width 0 height 13
click at [184, 337] on div "12" at bounding box center [181, 338] width 14 height 14
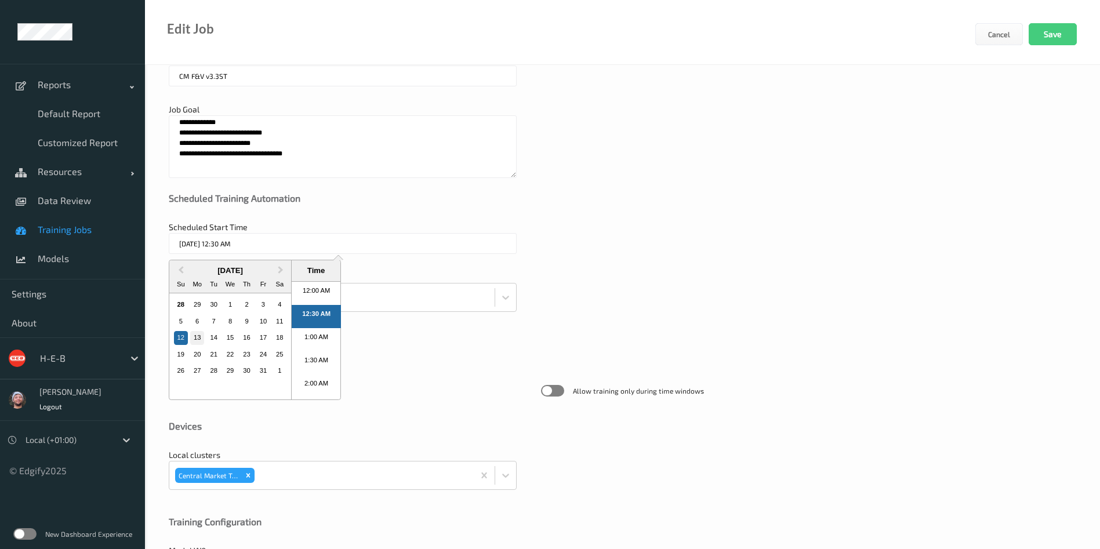
click at [197, 333] on div "13" at bounding box center [197, 338] width 14 height 14
type input "13/10/2025 12:30 AM"
click at [1049, 29] on button "Save" at bounding box center [1053, 34] width 48 height 22
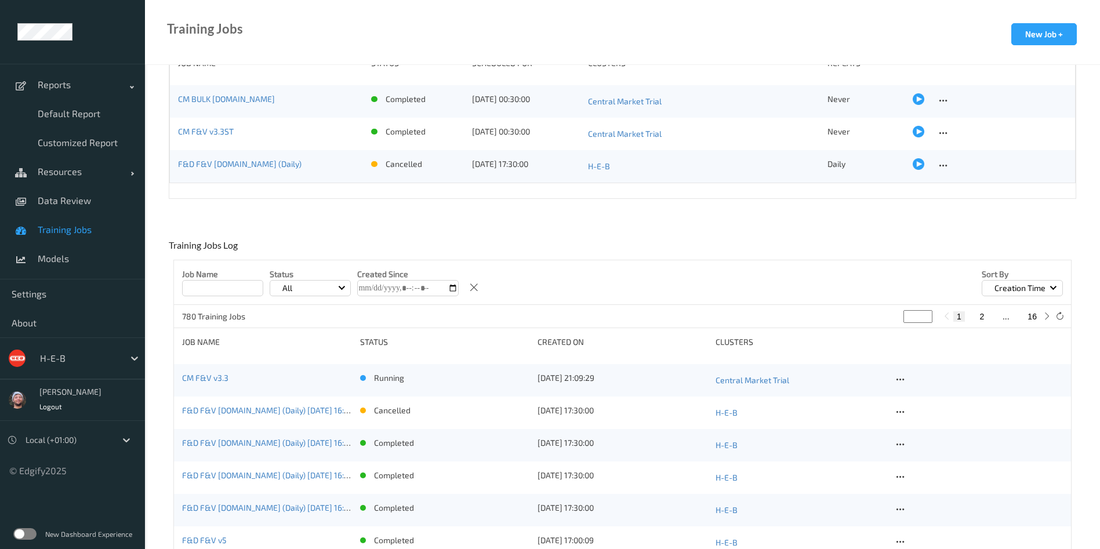
scroll to position [197, 0]
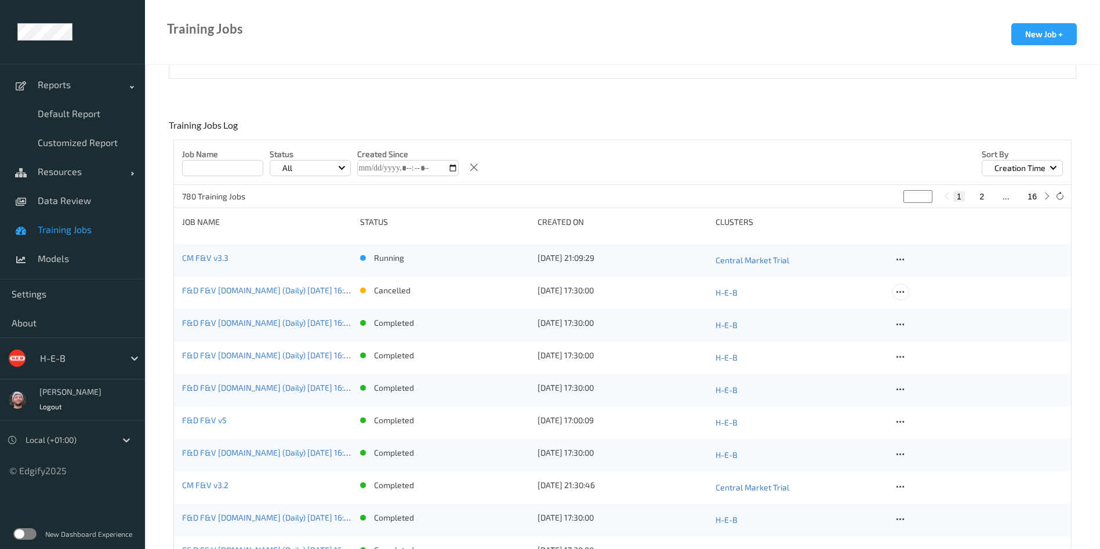
click at [903, 288] on icon at bounding box center [900, 292] width 10 height 10
click at [928, 353] on div "Delete Job" at bounding box center [929, 353] width 32 height 11
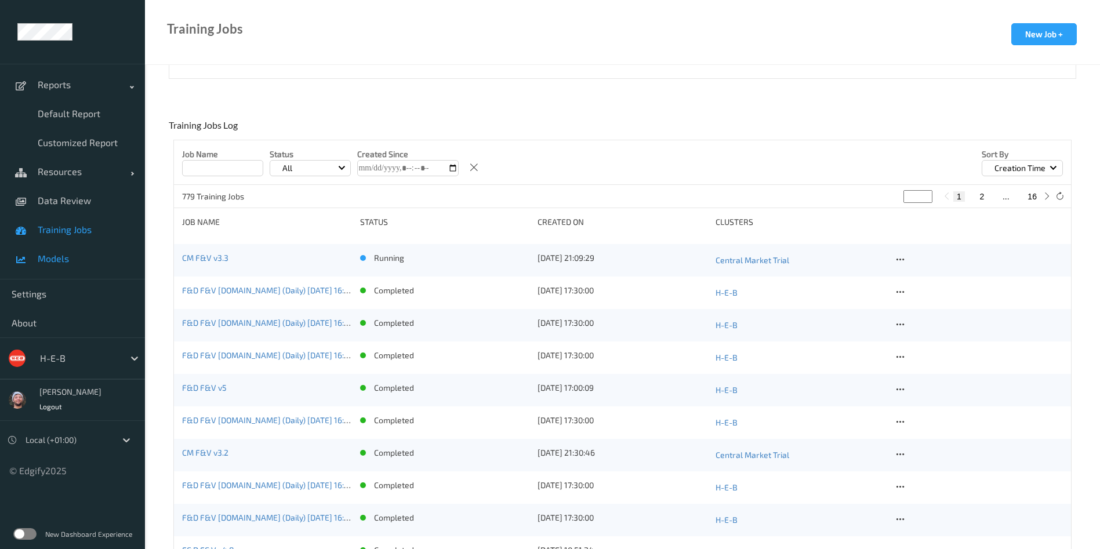
click at [72, 262] on span "Models" at bounding box center [86, 259] width 96 height 12
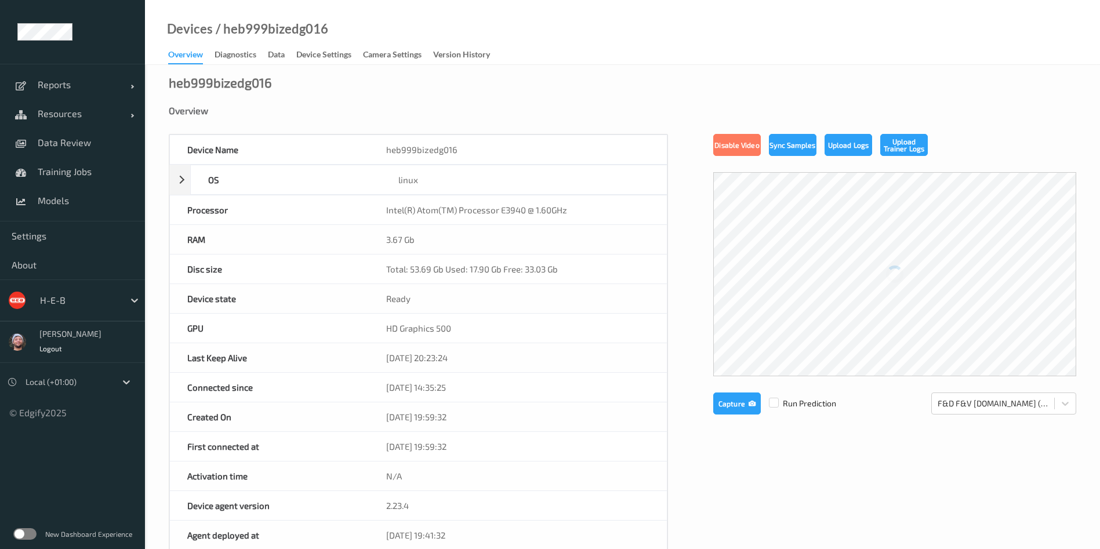
click at [317, 33] on div "/ heb999bizedg016" at bounding box center [270, 29] width 115 height 12
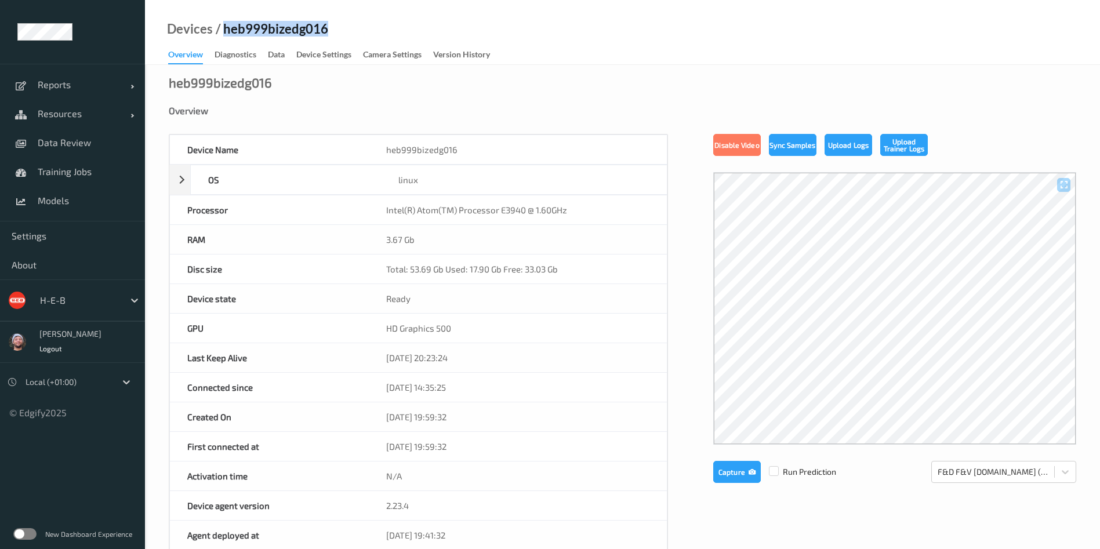
copy div "heb999bizedg016"
click at [99, 199] on span "Models" at bounding box center [86, 201] width 96 height 12
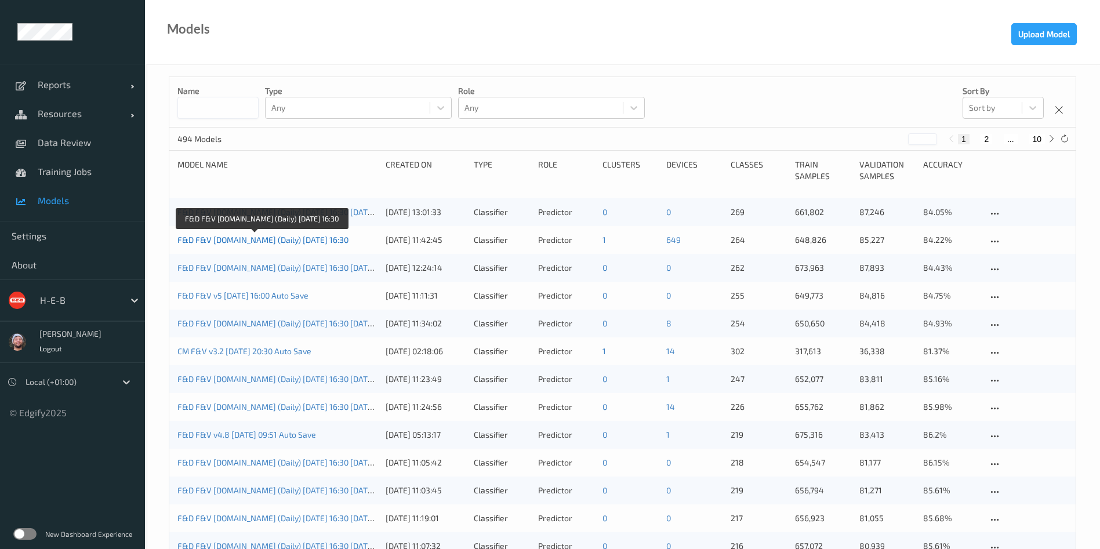
click at [265, 239] on link "F&D F&V [DOMAIN_NAME] (Daily) [DATE] 16:30" at bounding box center [262, 240] width 171 height 10
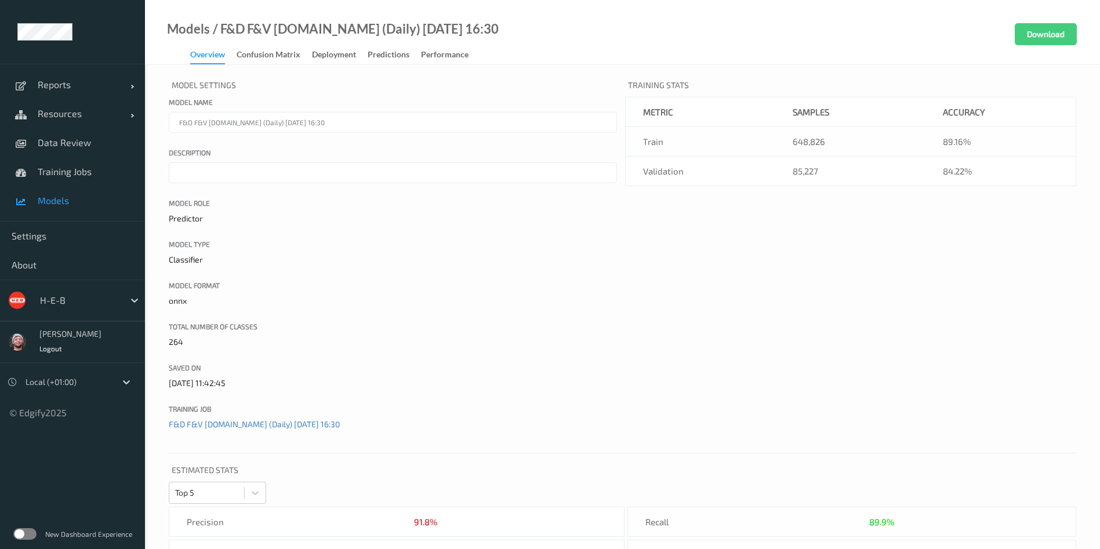
click at [292, 117] on input "F&D F&V [DOMAIN_NAME] (Daily) [DATE] 16:30" at bounding box center [393, 122] width 448 height 21
click at [321, 49] on div "Deployment" at bounding box center [334, 56] width 44 height 14
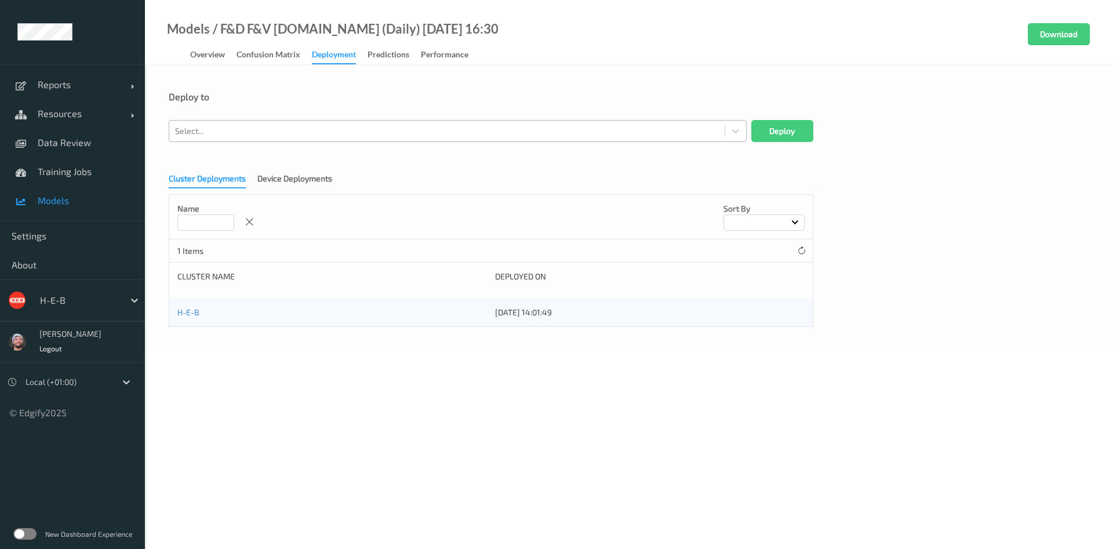
click at [285, 135] on div at bounding box center [447, 131] width 544 height 14
paste input "heb999bizedg016"
type input "heb999bizedg016"
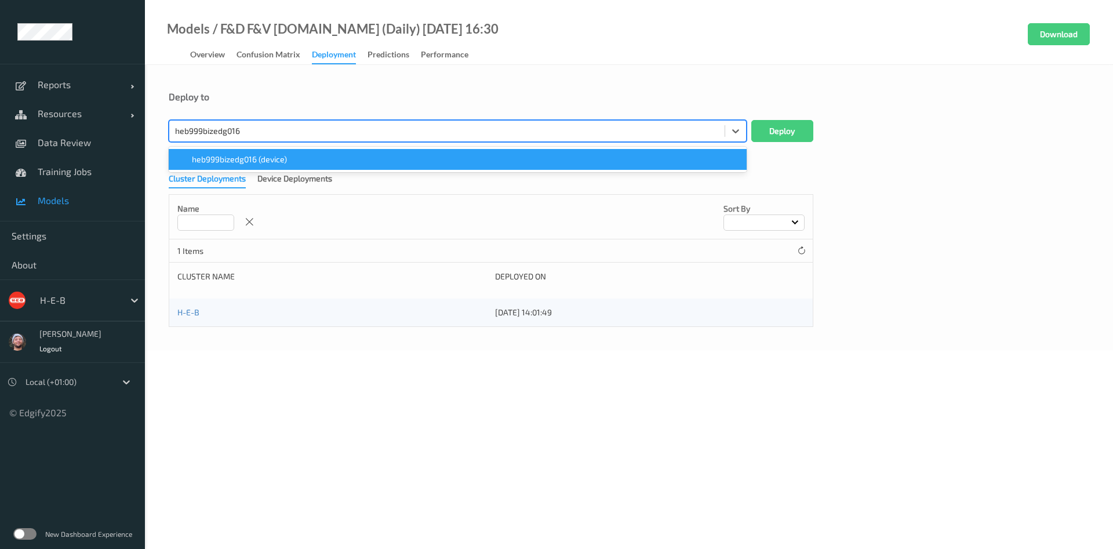
click at [284, 162] on span "heb999bizedg016 (device)" at bounding box center [239, 160] width 95 height 12
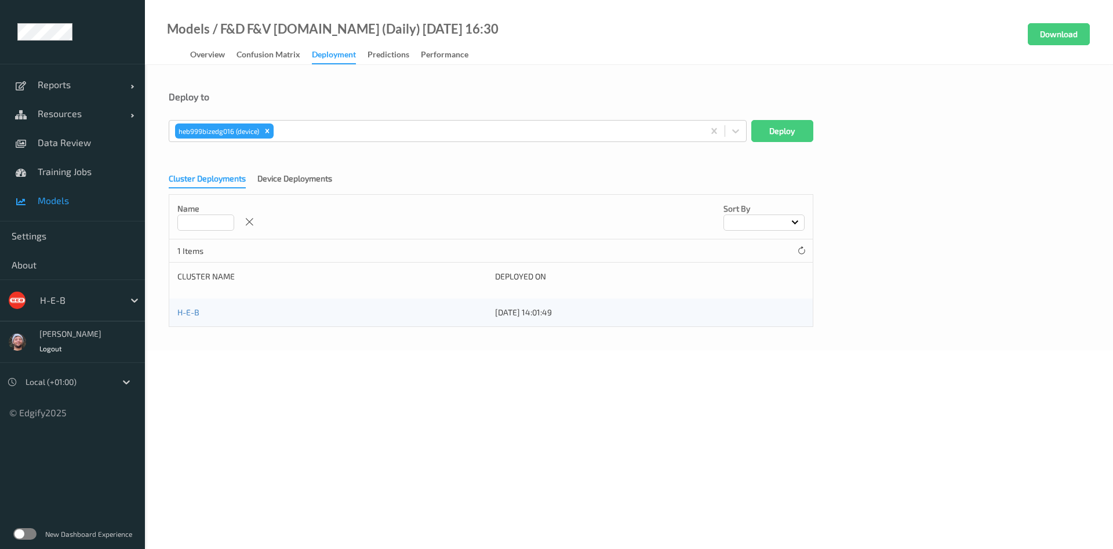
click at [790, 143] on form "Deploy to heb999bizedg016 (device) Deploy Cluster Deployments Device Deployment…" at bounding box center [629, 209] width 921 height 236
click at [788, 130] on button "Deploy" at bounding box center [782, 131] width 62 height 22
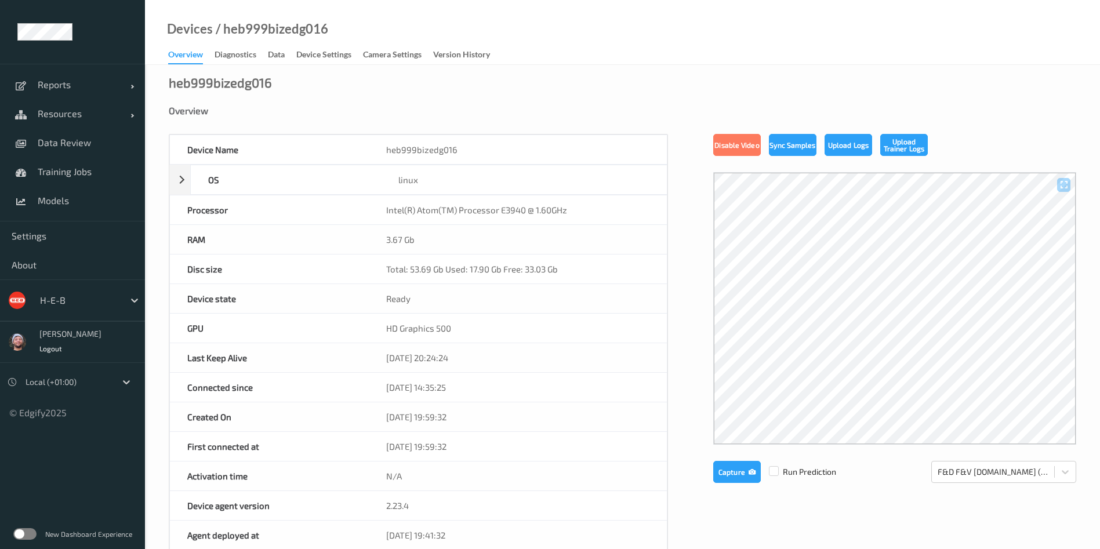
click at [25, 530] on label at bounding box center [24, 534] width 23 height 12
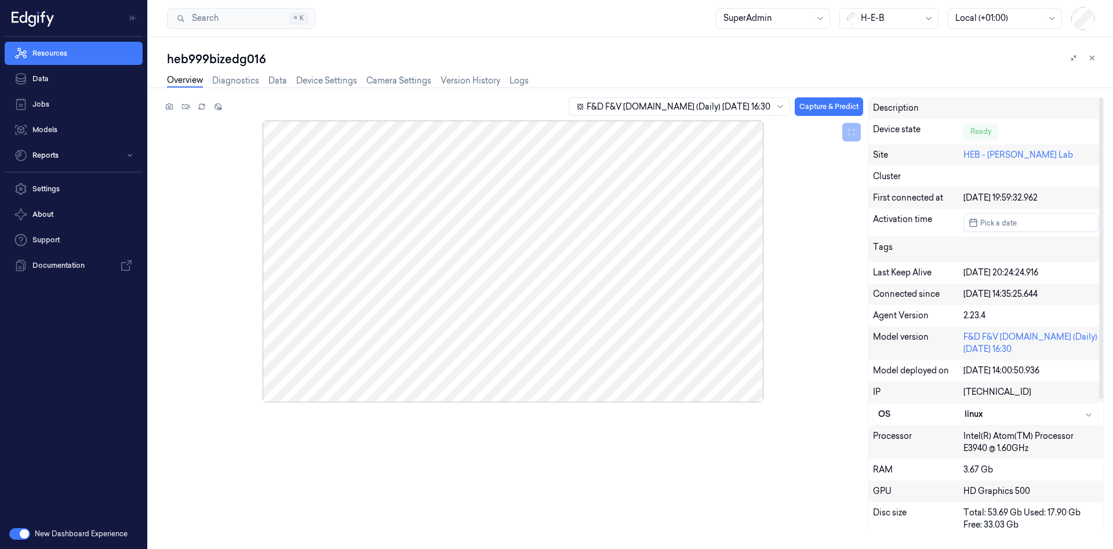
copy div "[DATE] 19:59:32.962"
drag, startPoint x: 970, startPoint y: 199, endPoint x: 1063, endPoint y: 195, distance: 93.4
click at [1063, 195] on div "[DATE] 19:59:32.962" at bounding box center [1031, 198] width 135 height 12
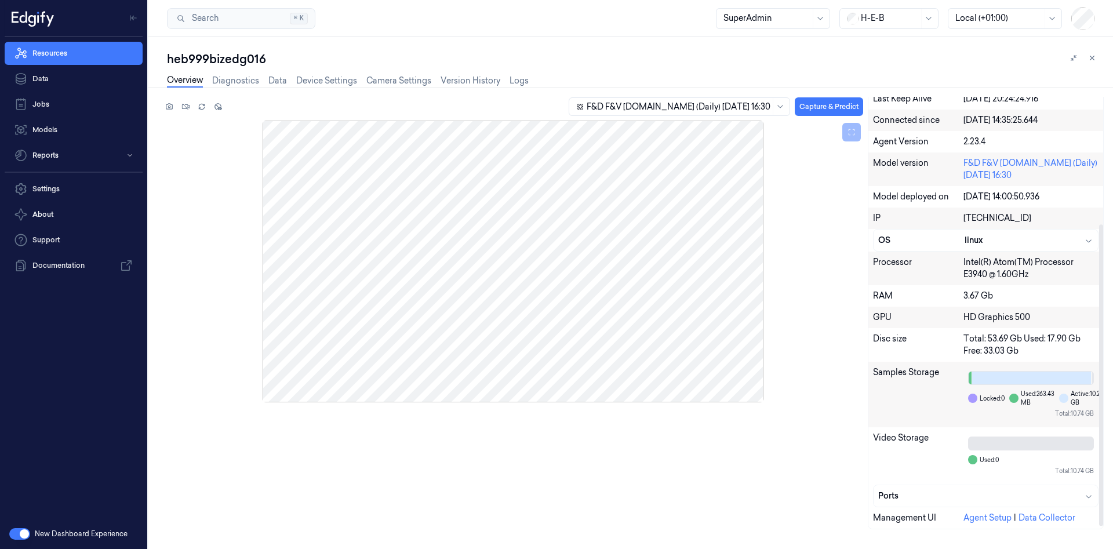
scroll to position [190, 0]
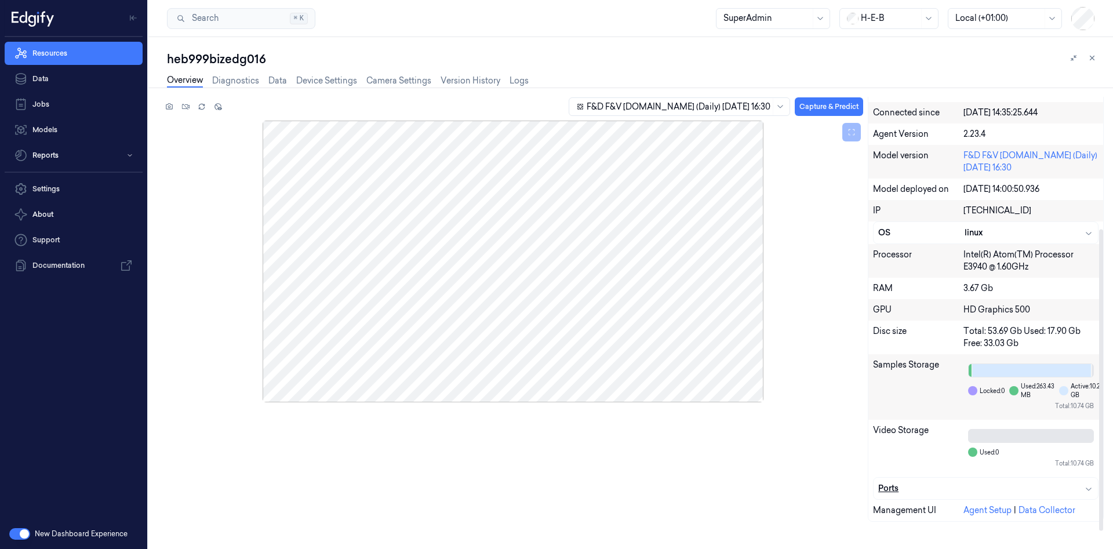
click at [1095, 489] on div "Ports" at bounding box center [986, 488] width 224 height 21
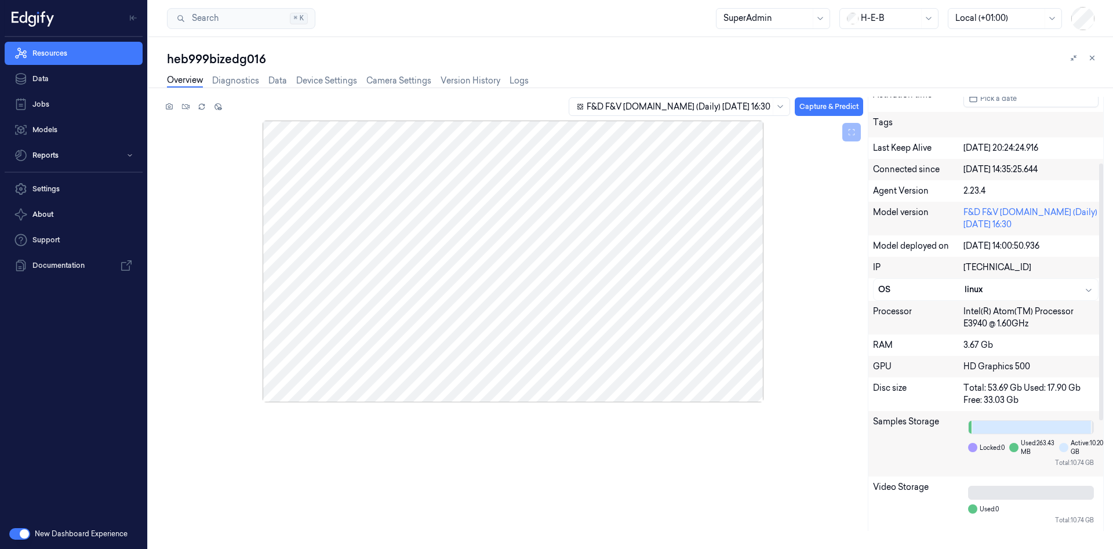
scroll to position [38, 0]
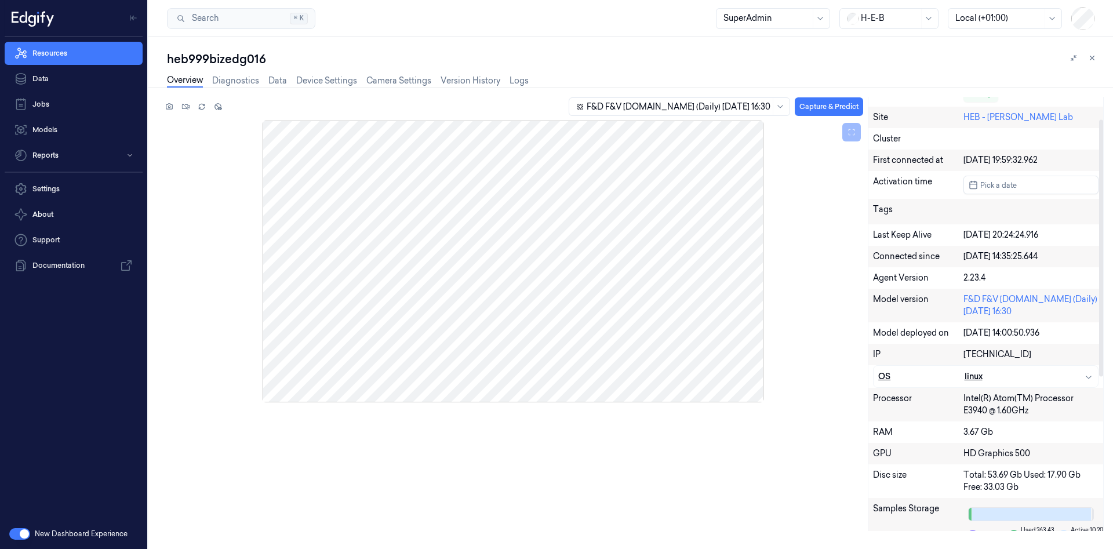
click at [1088, 379] on icon "button" at bounding box center [1088, 376] width 9 height 9
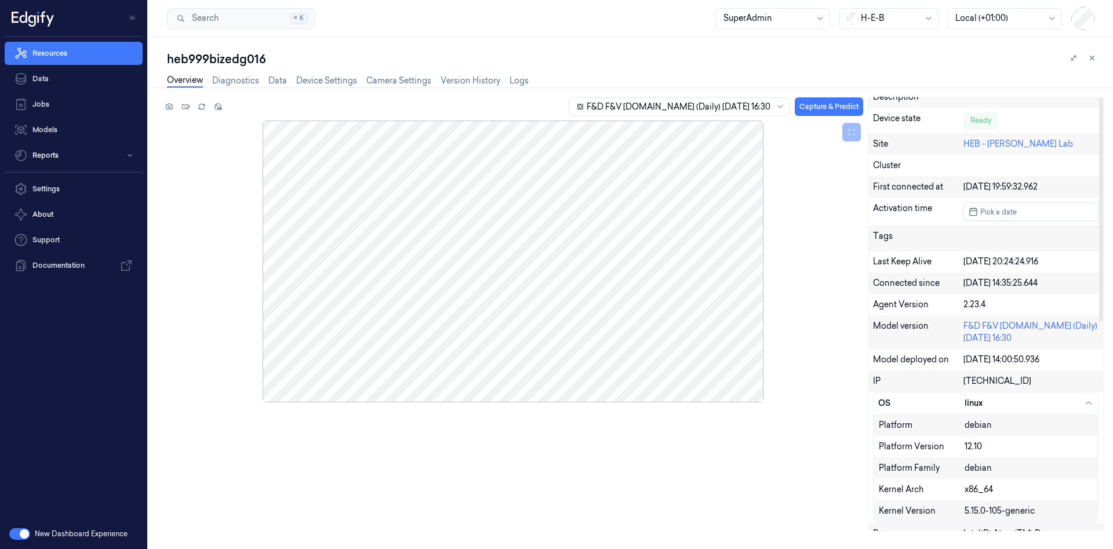
scroll to position [0, 0]
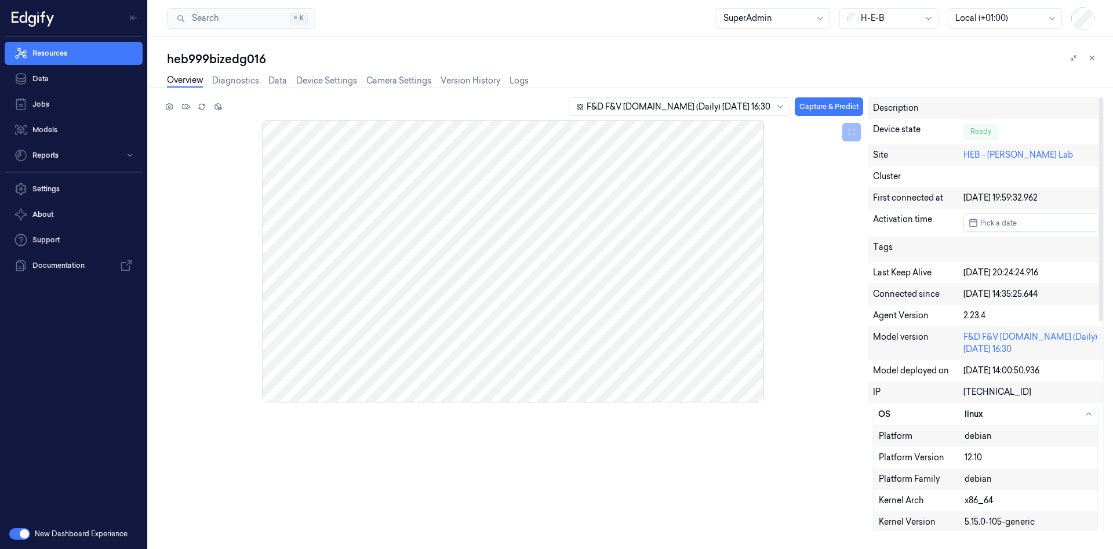
click at [957, 106] on div "Description" at bounding box center [918, 108] width 90 height 12
click at [976, 390] on div "[TECHNICAL_ID]" at bounding box center [1031, 392] width 135 height 12
copy div "[TECHNICAL_ID]"
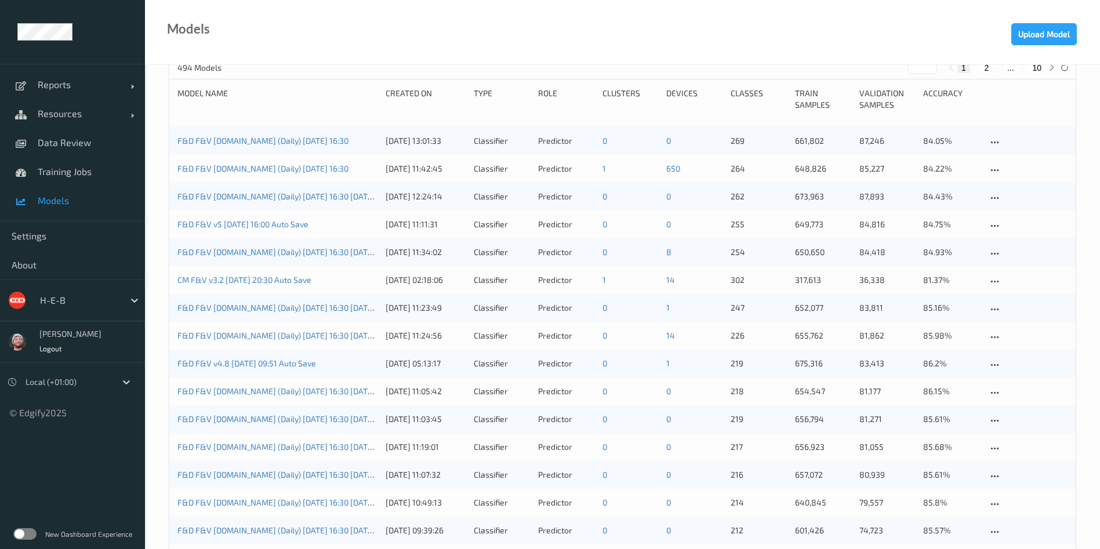
scroll to position [87, 0]
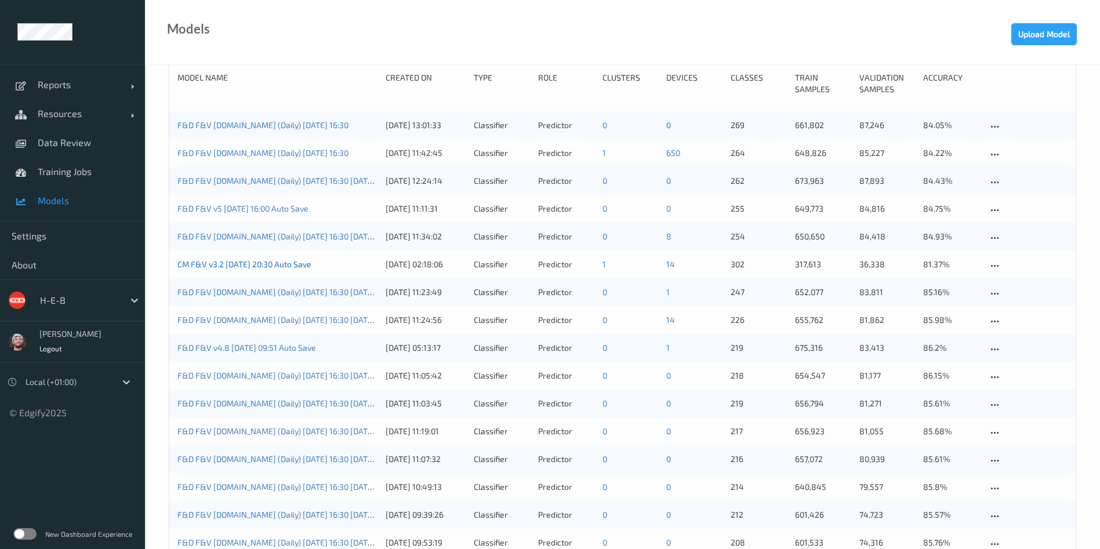
click at [275, 265] on link "CM F&V v3.2 [DATE] 20:30 Auto Save" at bounding box center [244, 264] width 134 height 10
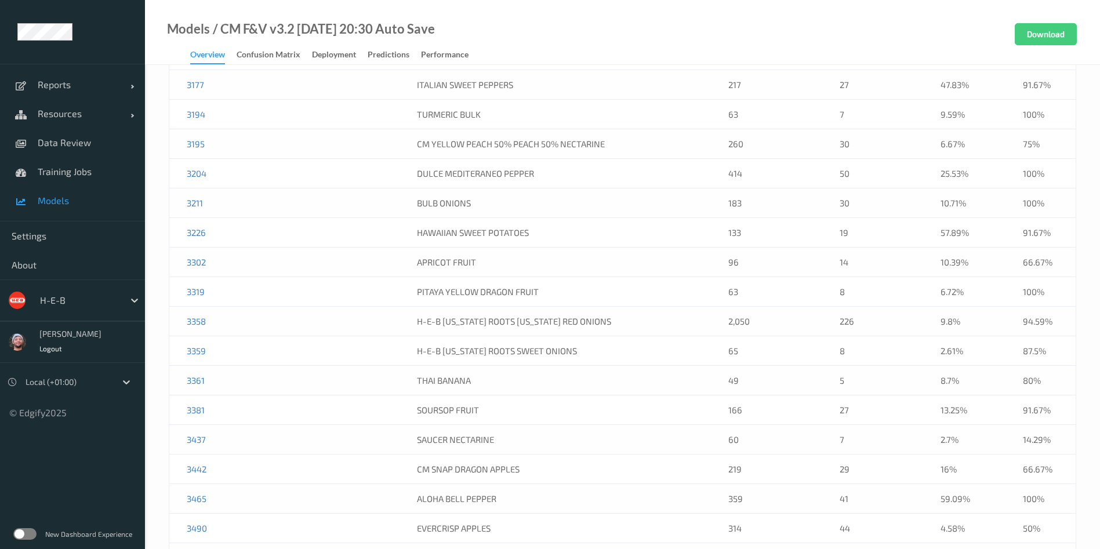
scroll to position [978, 0]
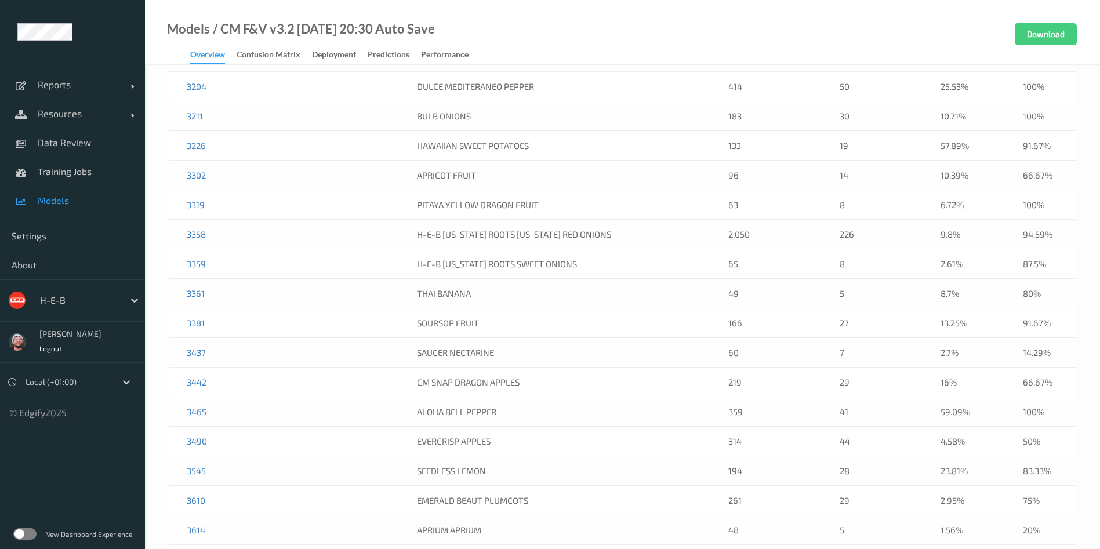
click at [313, 287] on td at bounding box center [352, 294] width 93 height 30
drag, startPoint x: 94, startPoint y: 158, endPoint x: 93, endPoint y: 146, distance: 12.8
click at [94, 158] on link "Training Jobs" at bounding box center [72, 171] width 145 height 29
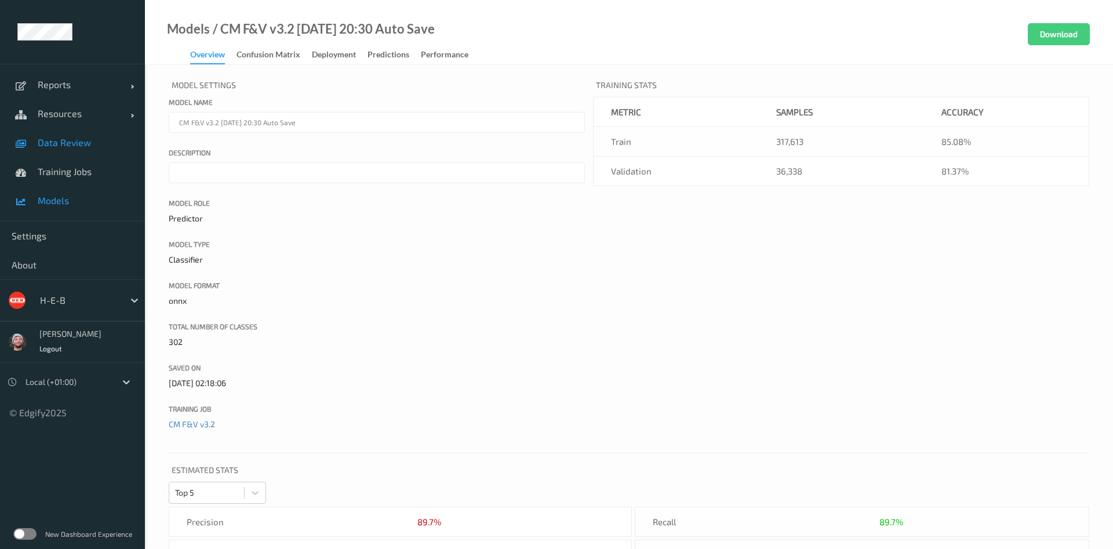
click at [93, 145] on span "Data Review" at bounding box center [86, 143] width 96 height 12
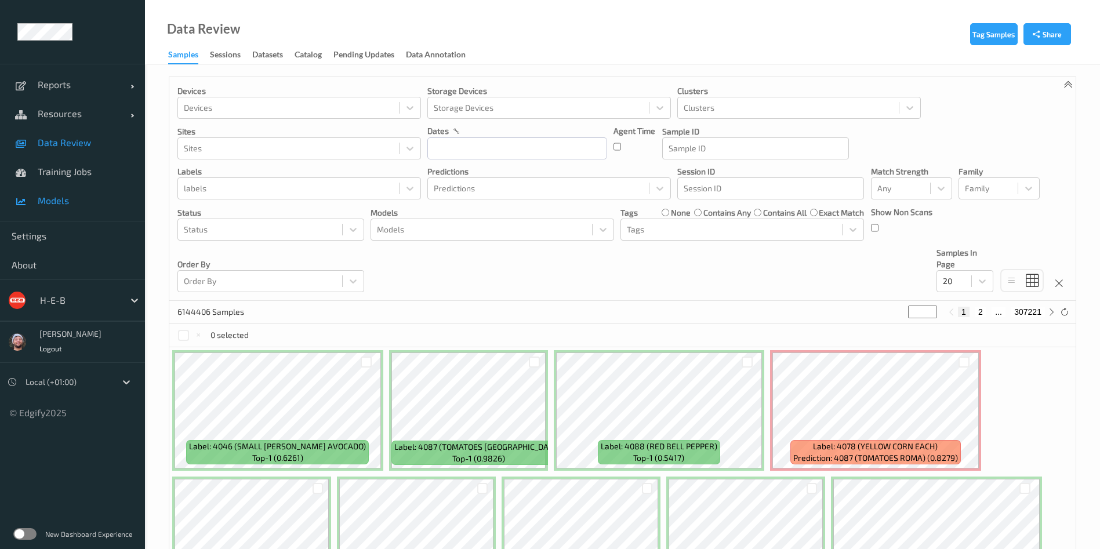
click at [42, 196] on span "Models" at bounding box center [86, 201] width 96 height 12
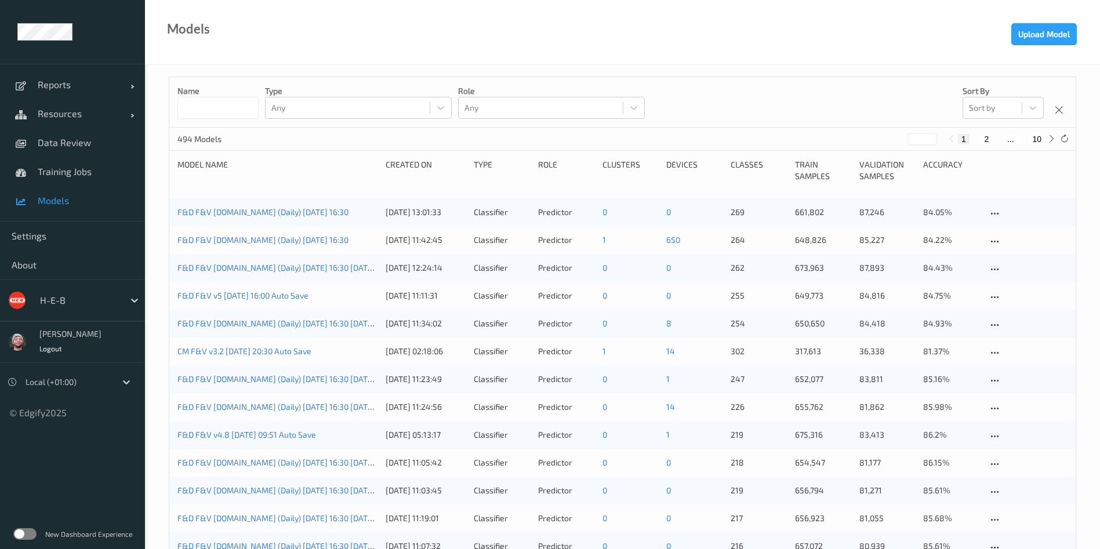
click at [279, 355] on link "CM F&V v3.2 2025-09-14 20:30 Auto Save" at bounding box center [244, 351] width 134 height 10
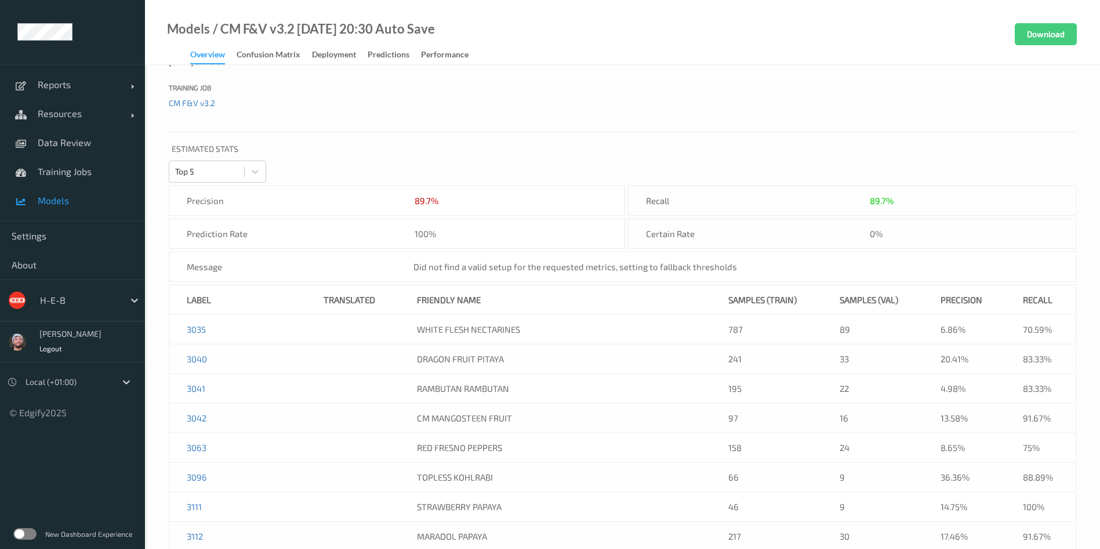
scroll to position [348, 0]
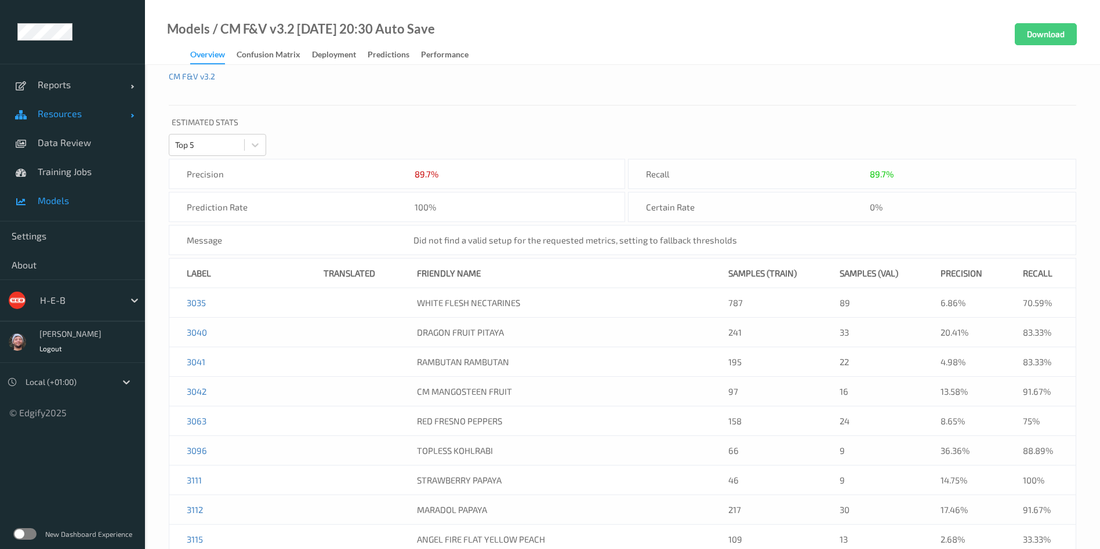
click at [101, 126] on link "Resources" at bounding box center [72, 113] width 145 height 29
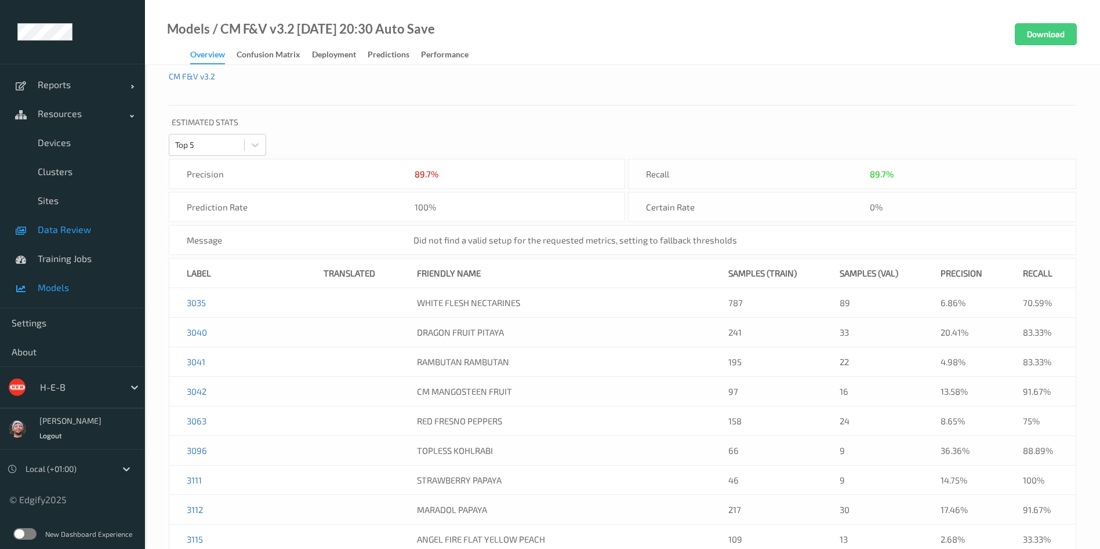
click at [99, 241] on link "Data Review" at bounding box center [72, 229] width 145 height 29
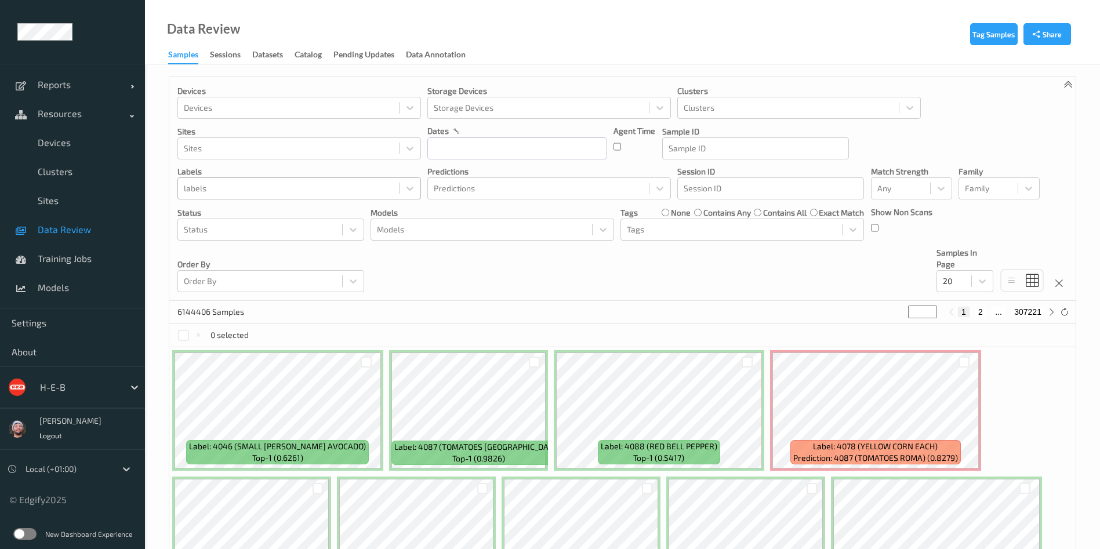
click at [297, 193] on div at bounding box center [288, 188] width 209 height 14
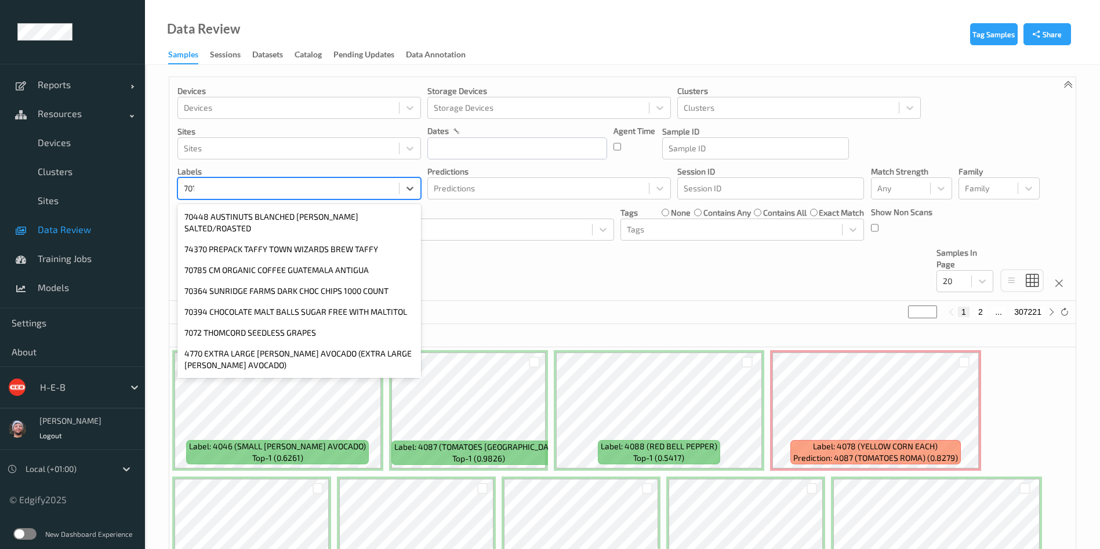
type input "7011"
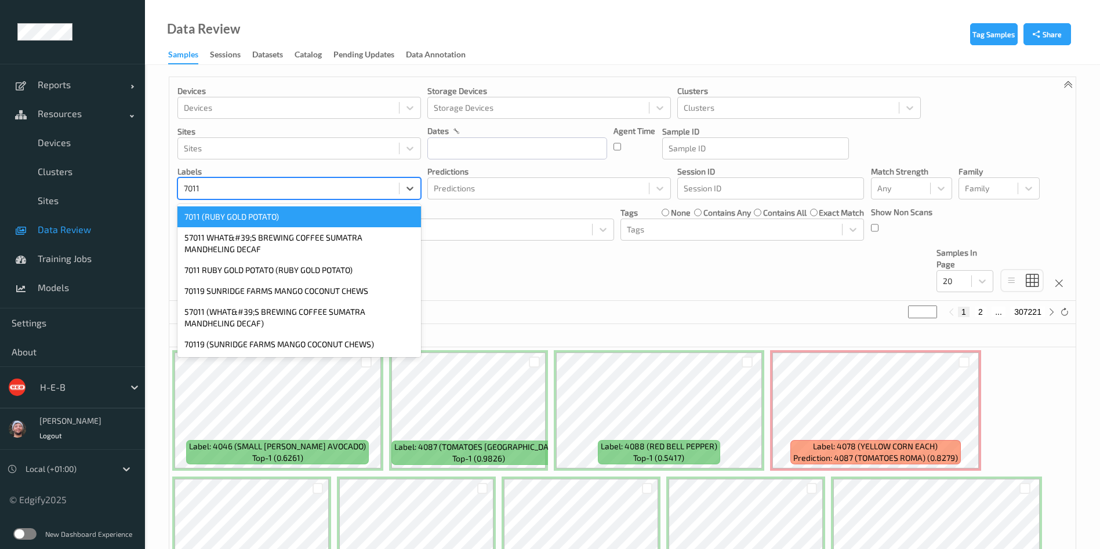
click at [299, 213] on div "7011 (RUBY GOLD POTATO)" at bounding box center [299, 216] width 244 height 21
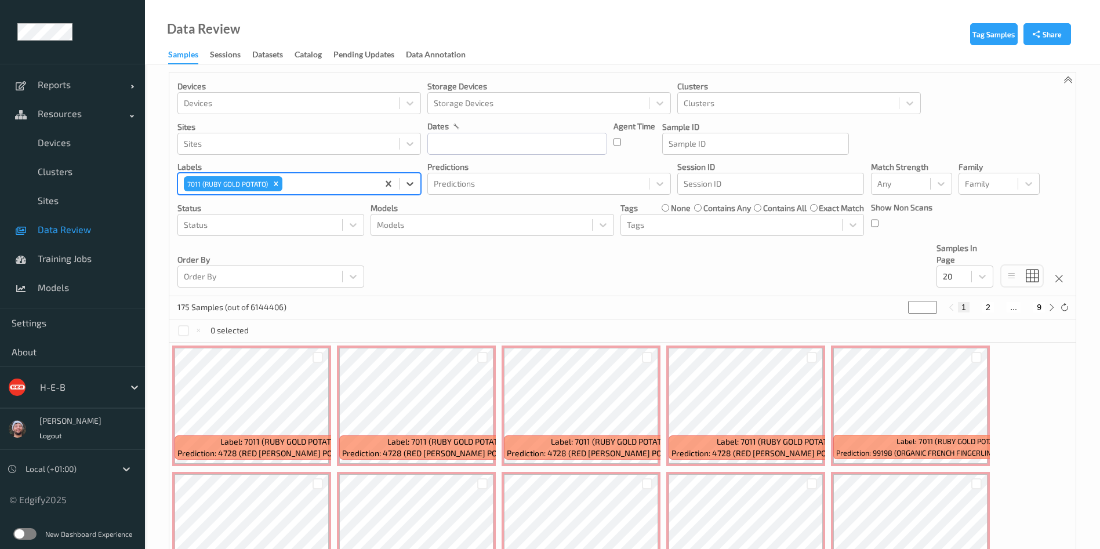
scroll to position [3, 0]
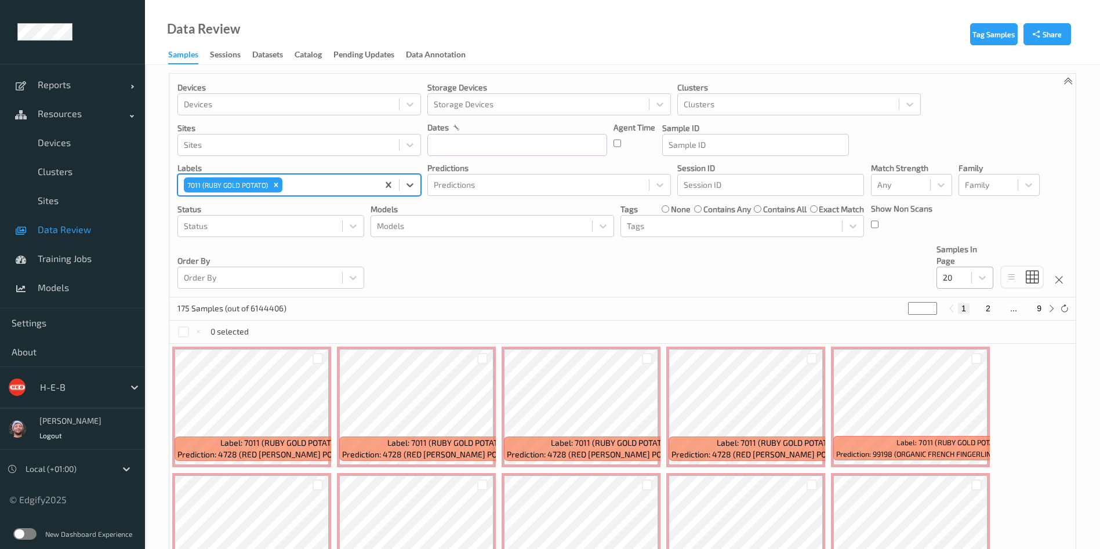
click at [970, 277] on div "20" at bounding box center [954, 277] width 34 height 19
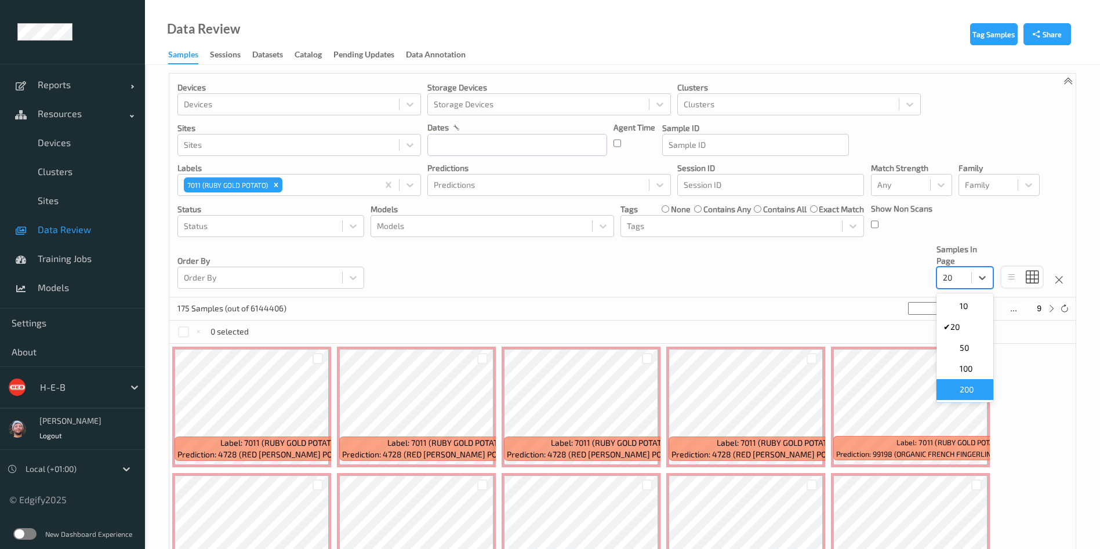
click at [961, 384] on span "200" at bounding box center [967, 390] width 14 height 12
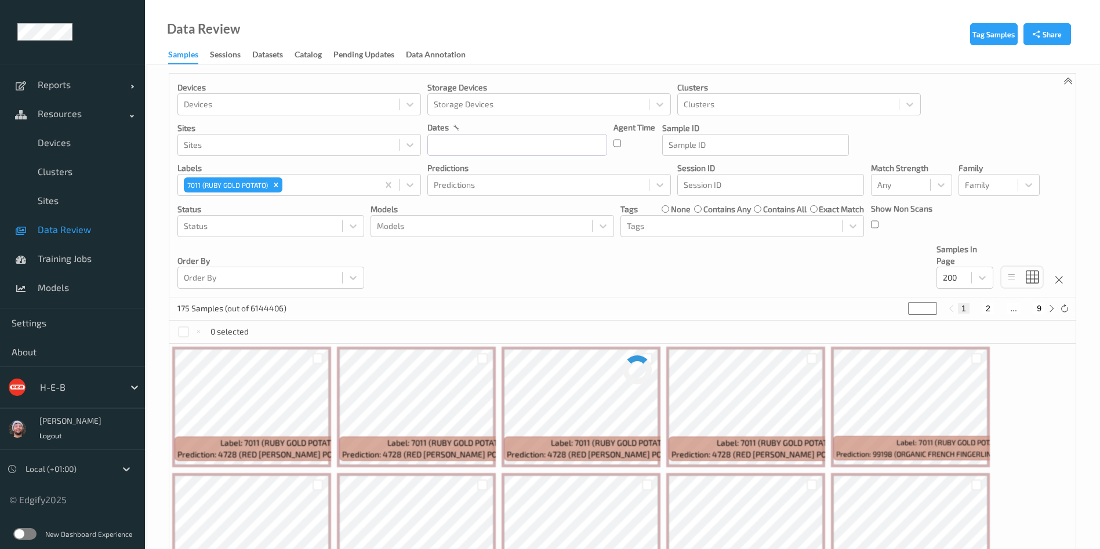
click at [493, 277] on div "Devices Devices Storage Devices Storage Devices Clusters Clusters Sites Sites d…" at bounding box center [622, 186] width 906 height 224
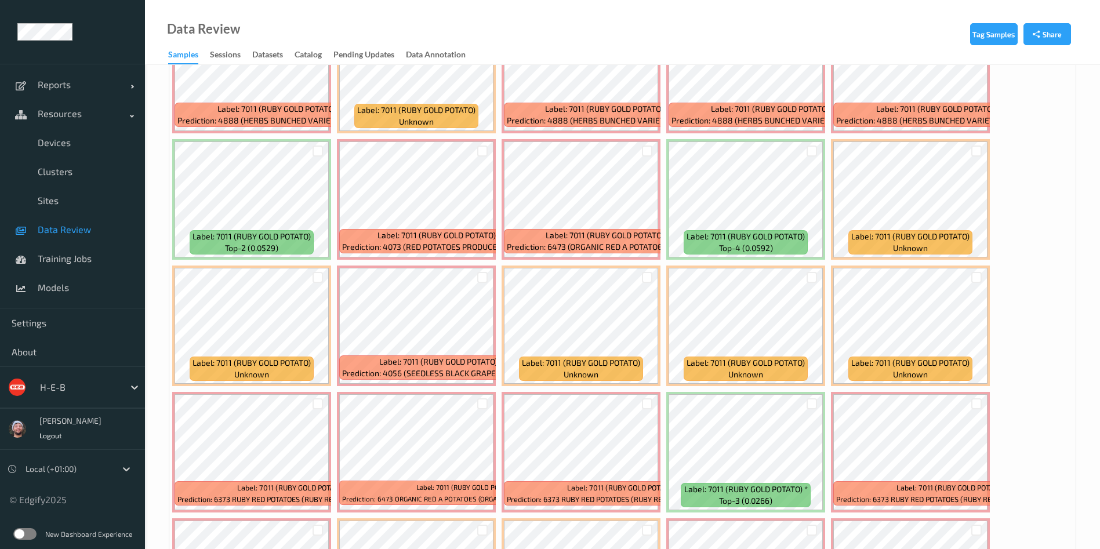
scroll to position [2700, 0]
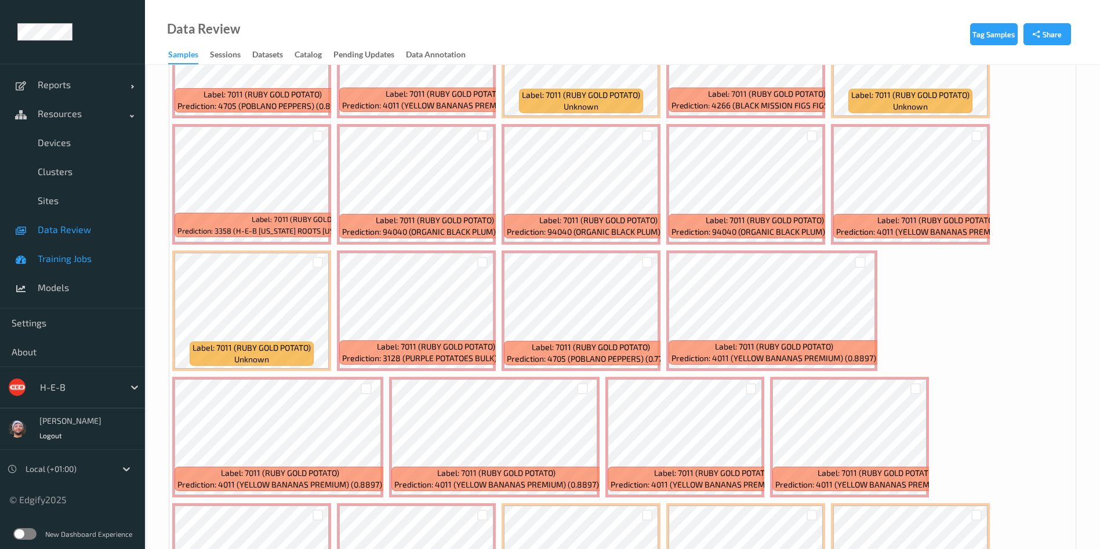
drag, startPoint x: 61, startPoint y: 259, endPoint x: 110, endPoint y: 246, distance: 50.4
click at [61, 258] on span "Training Jobs" at bounding box center [86, 259] width 96 height 12
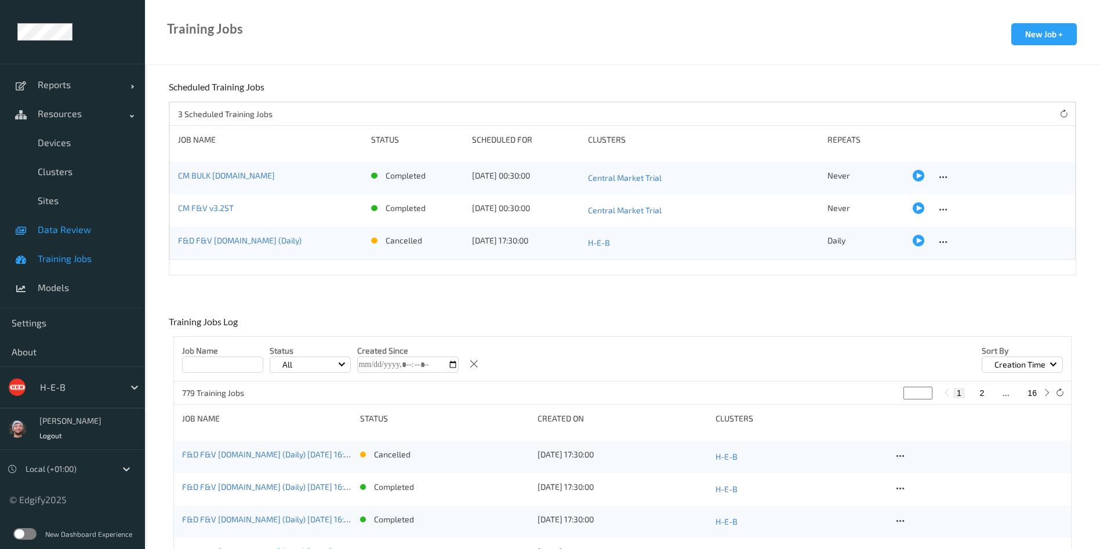
click at [68, 231] on span "Data Review" at bounding box center [86, 230] width 96 height 12
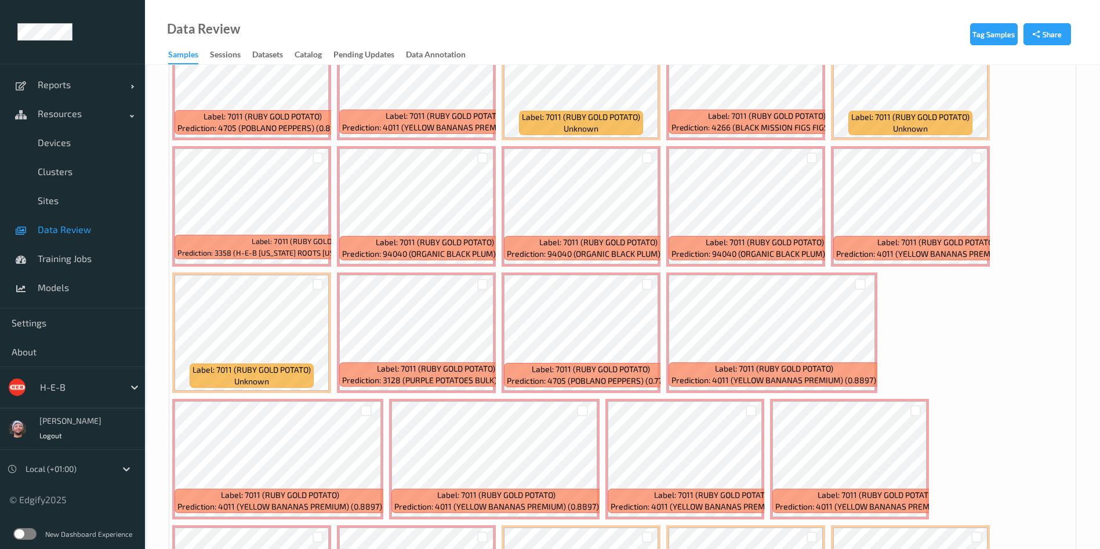
scroll to position [1566, 0]
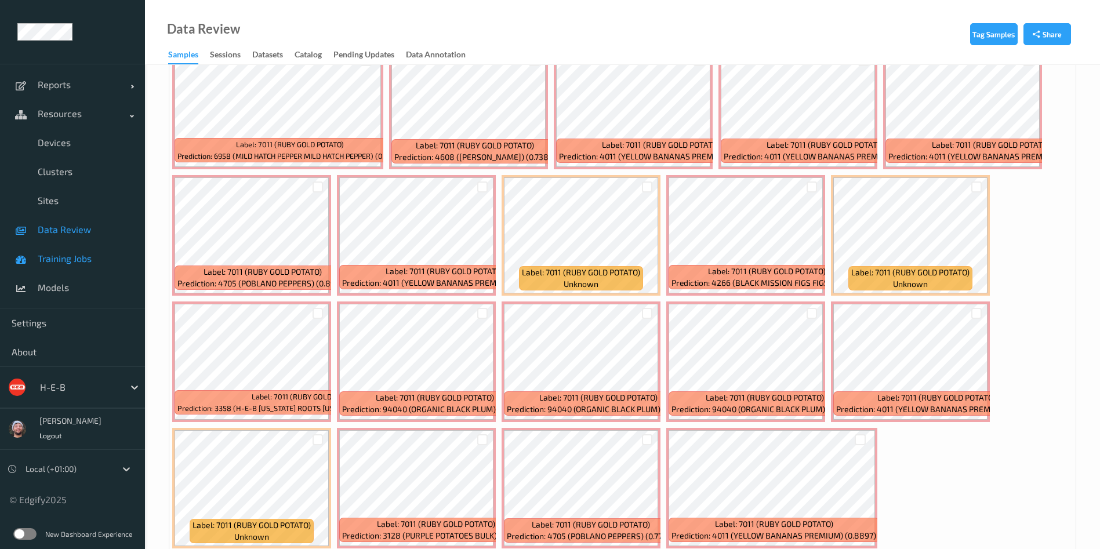
drag, startPoint x: 23, startPoint y: 252, endPoint x: 100, endPoint y: 262, distance: 77.7
click at [23, 252] on span at bounding box center [22, 259] width 20 height 20
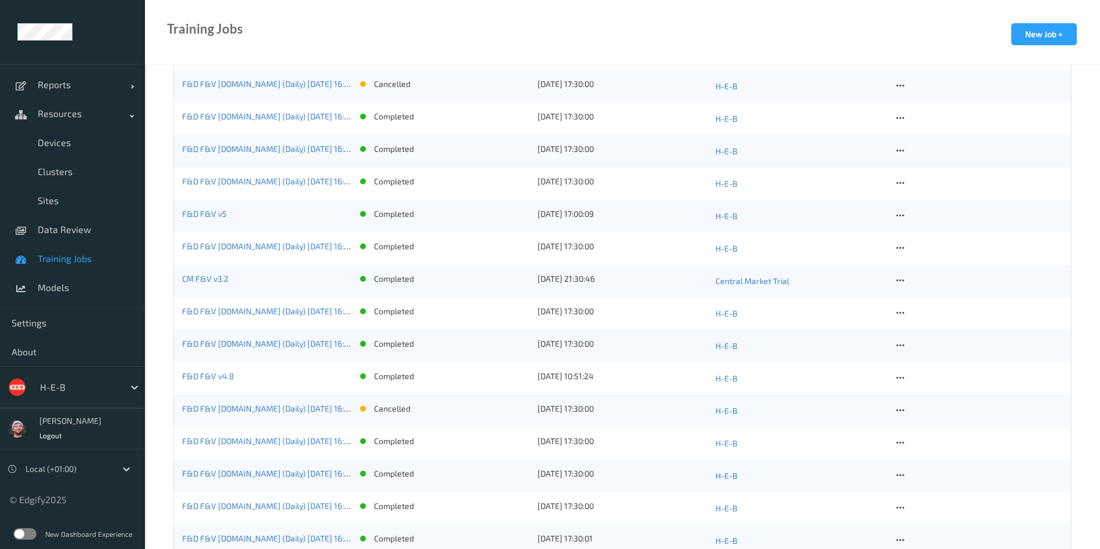
scroll to position [435, 0]
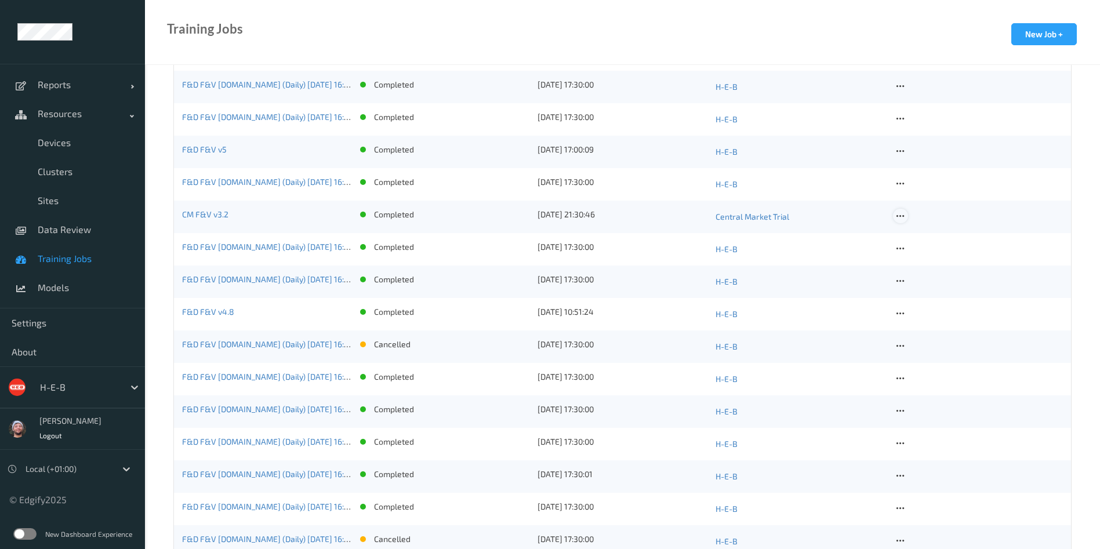
click at [899, 213] on icon at bounding box center [900, 216] width 10 height 10
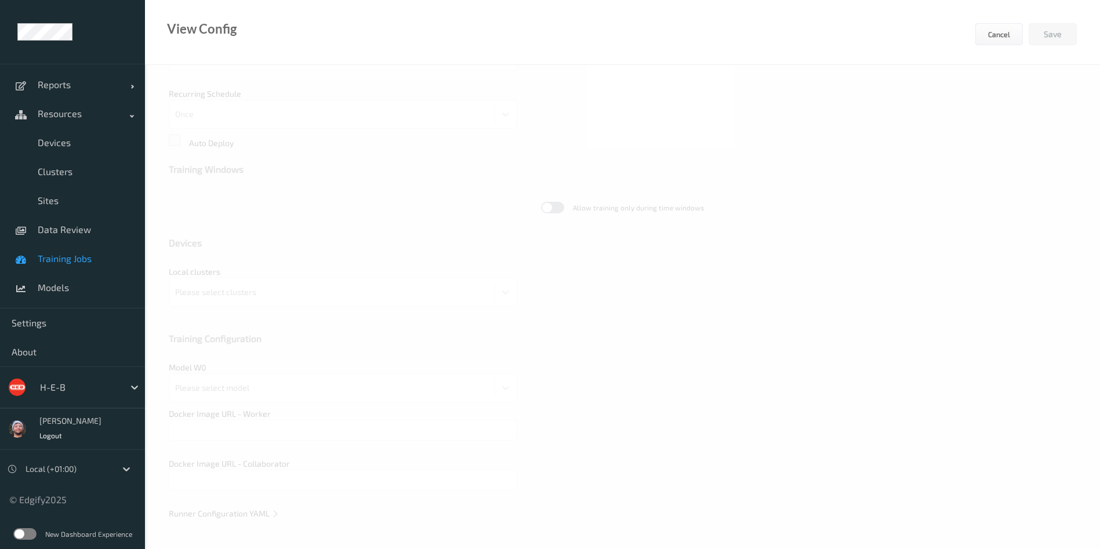
scroll to position [249, 0]
type input "CM F&V v3.2"
type textarea "**********"
type input "edgify/edgify-worker-cuda:2.5.20"
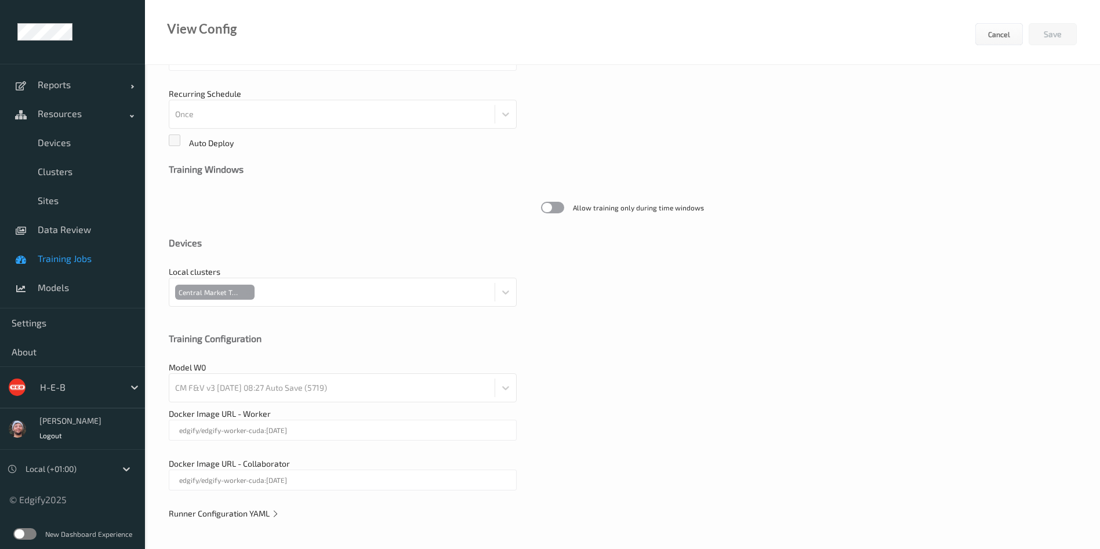
click at [228, 502] on div "**********" at bounding box center [622, 183] width 955 height 734
click at [239, 512] on span "Runner Configuration YAML" at bounding box center [224, 514] width 111 height 10
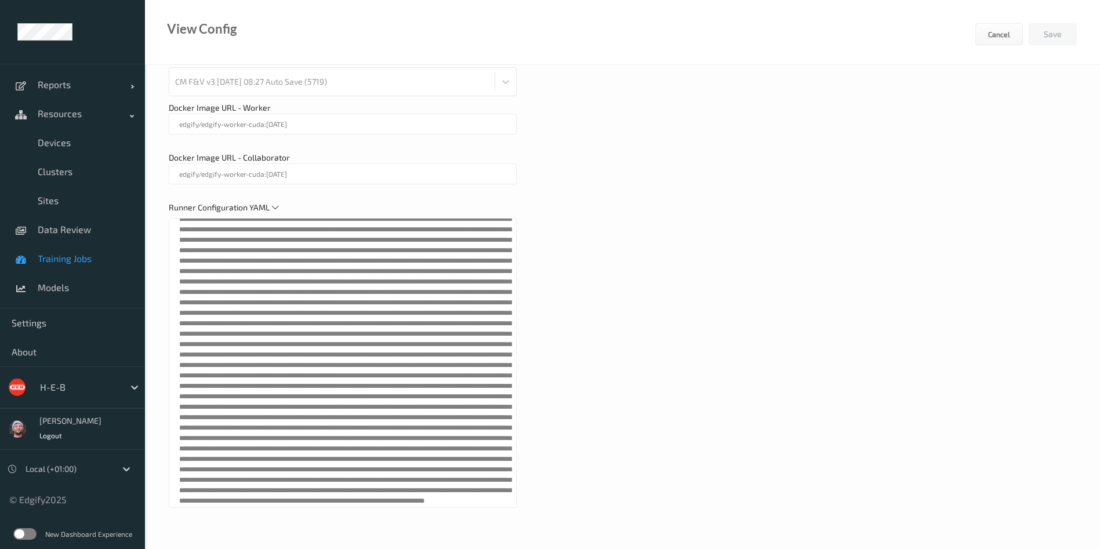
scroll to position [5318, 0]
click at [0, 31] on div "Reports Default Report Customized Report Resources Devices Clusters Sites Data …" at bounding box center [72, 253] width 145 height 506
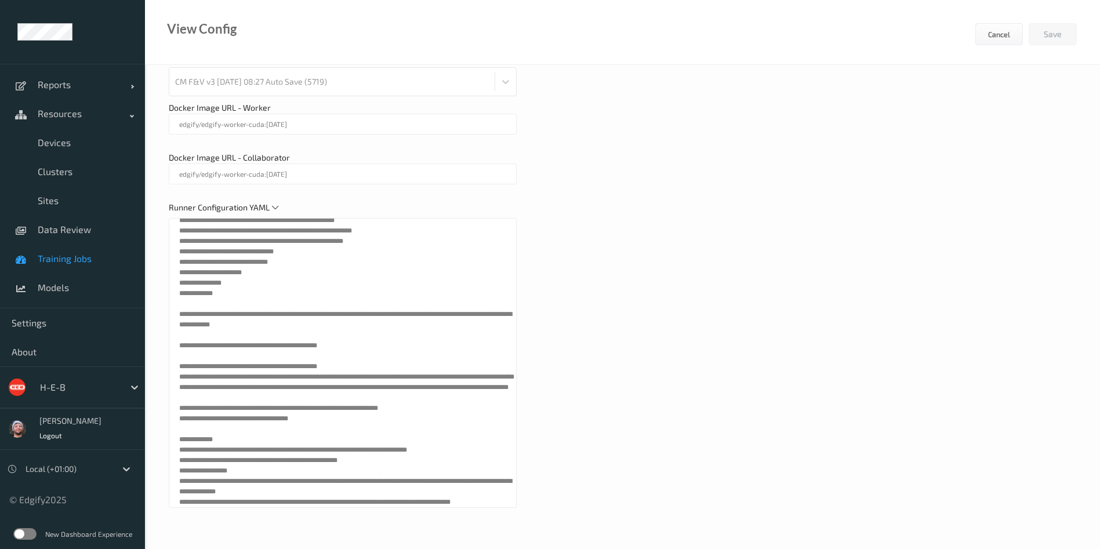
scroll to position [87, 0]
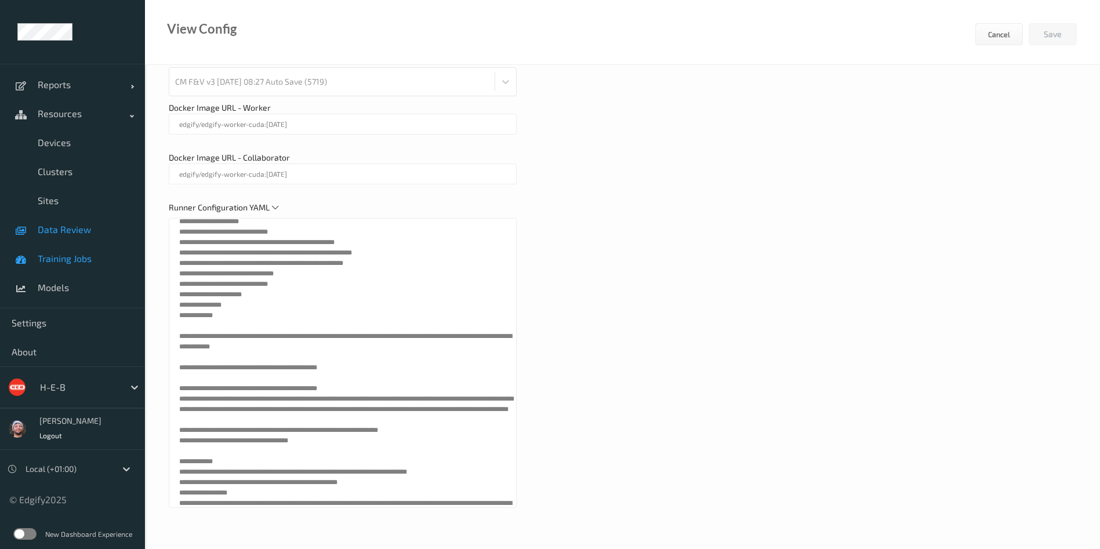
click at [117, 230] on span "Data Review" at bounding box center [86, 230] width 96 height 12
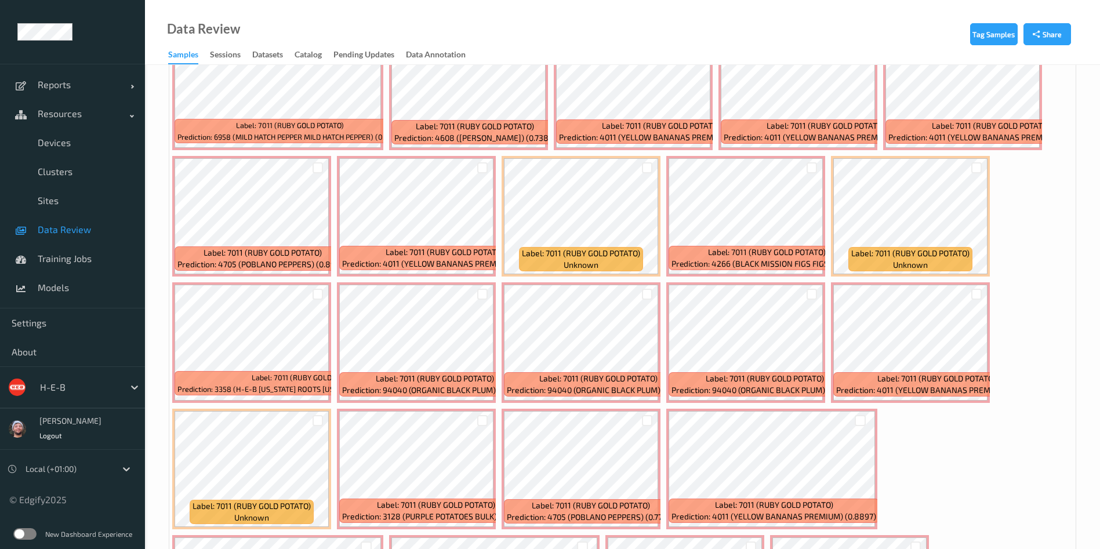
scroll to position [1653, 0]
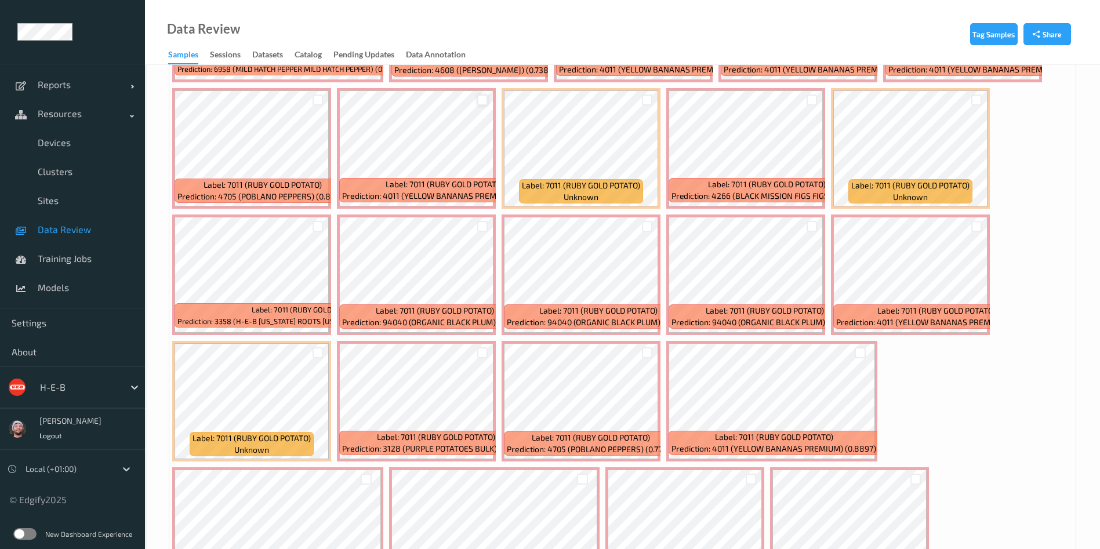
click at [482, 103] on div at bounding box center [482, 100] width 11 height 11
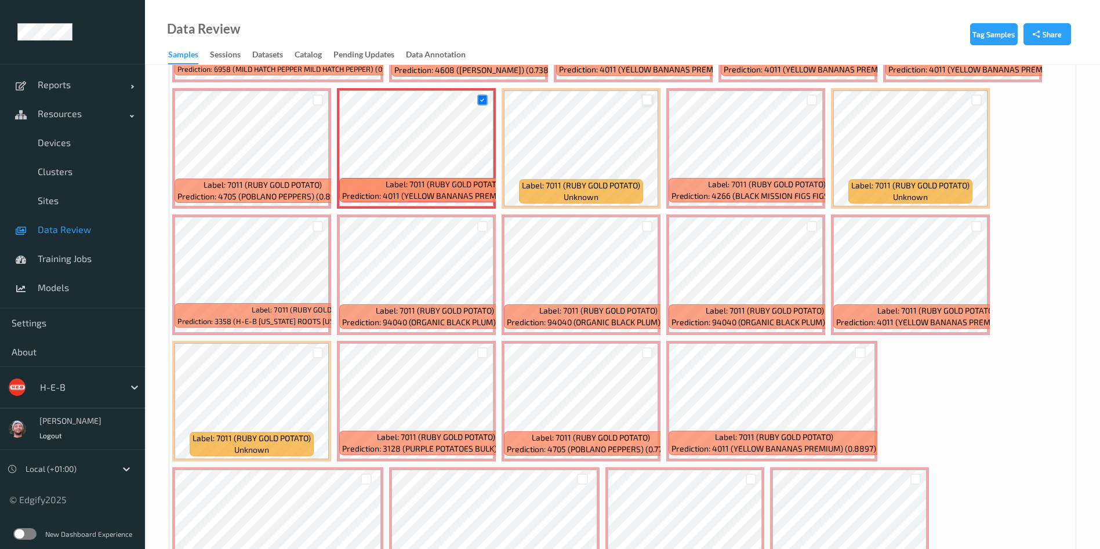
click at [651, 97] on div at bounding box center [647, 100] width 11 height 11
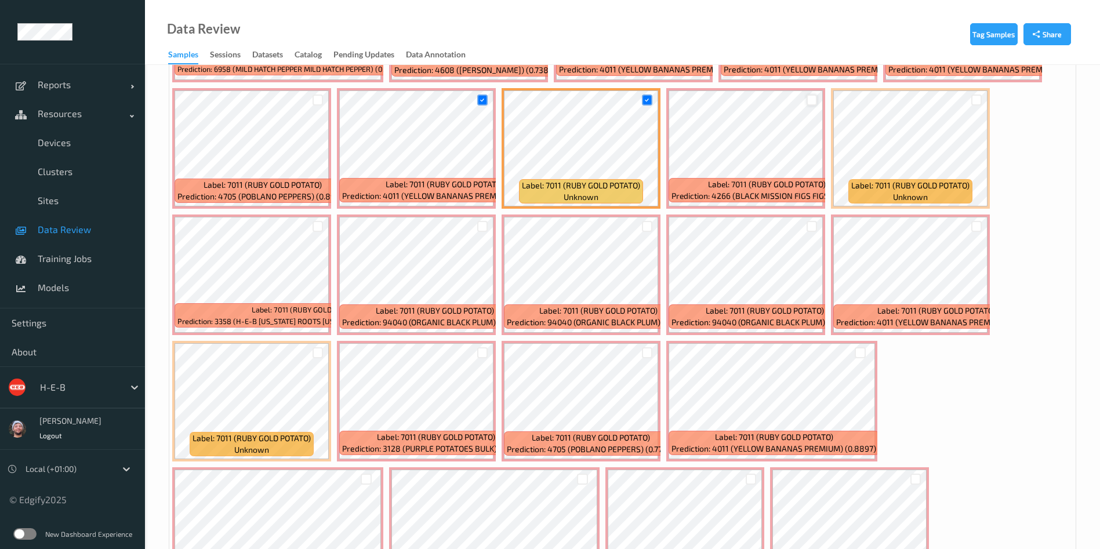
click at [814, 102] on div at bounding box center [812, 100] width 11 height 11
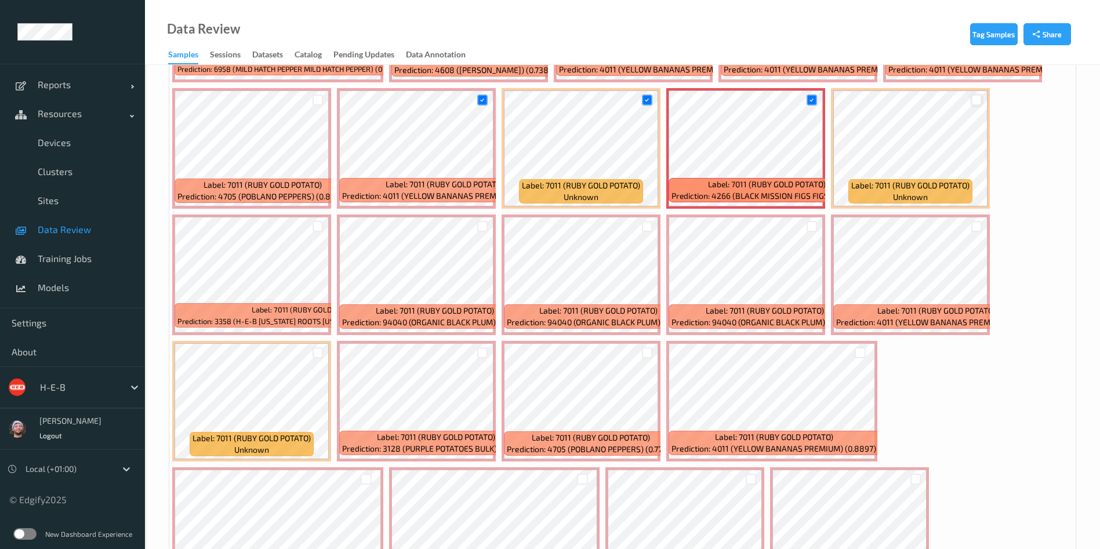
click at [974, 100] on div at bounding box center [976, 100] width 11 height 11
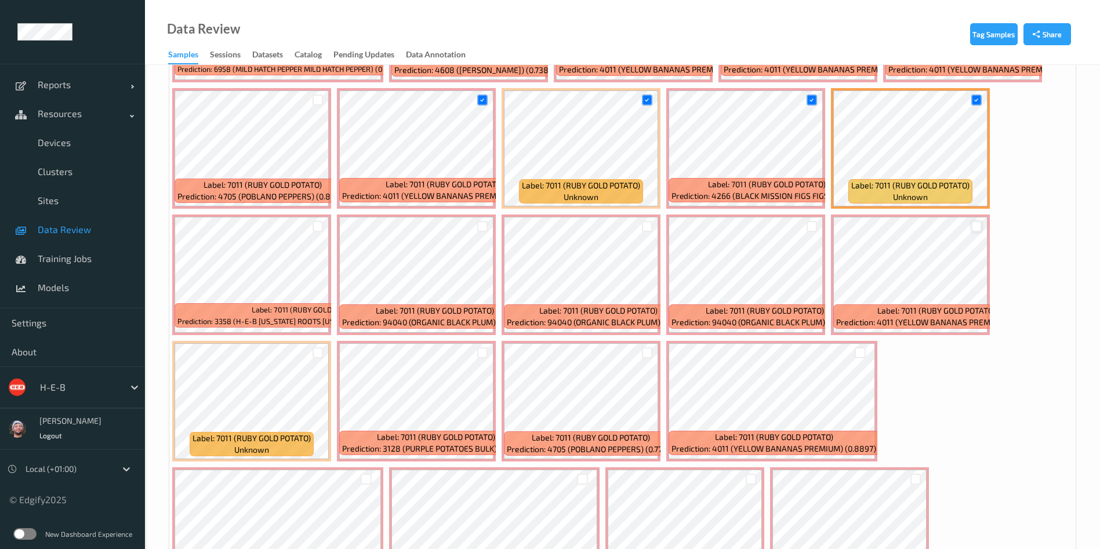
click at [979, 225] on div at bounding box center [976, 226] width 11 height 11
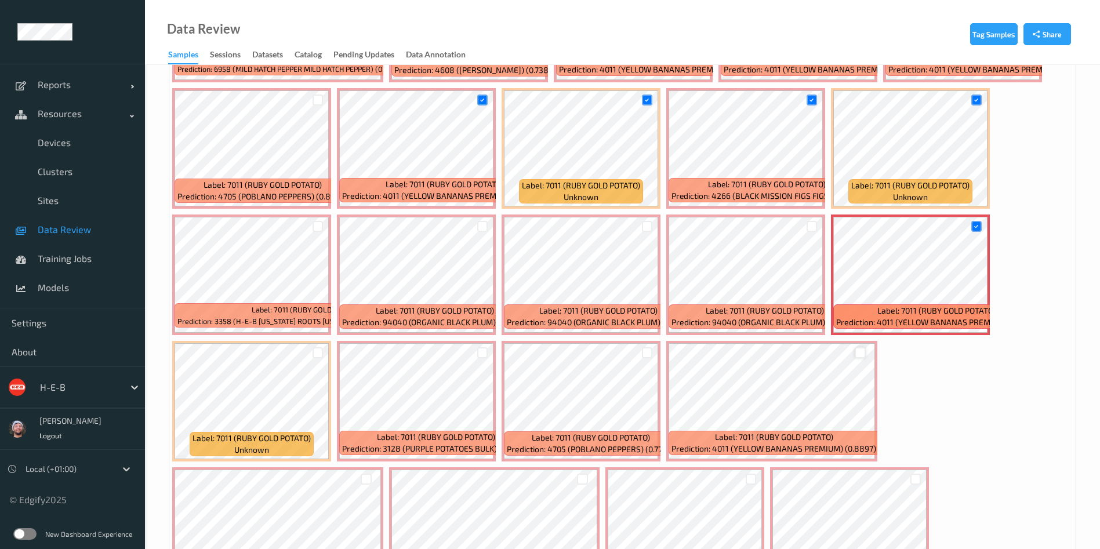
click at [855, 351] on div at bounding box center [860, 352] width 11 height 11
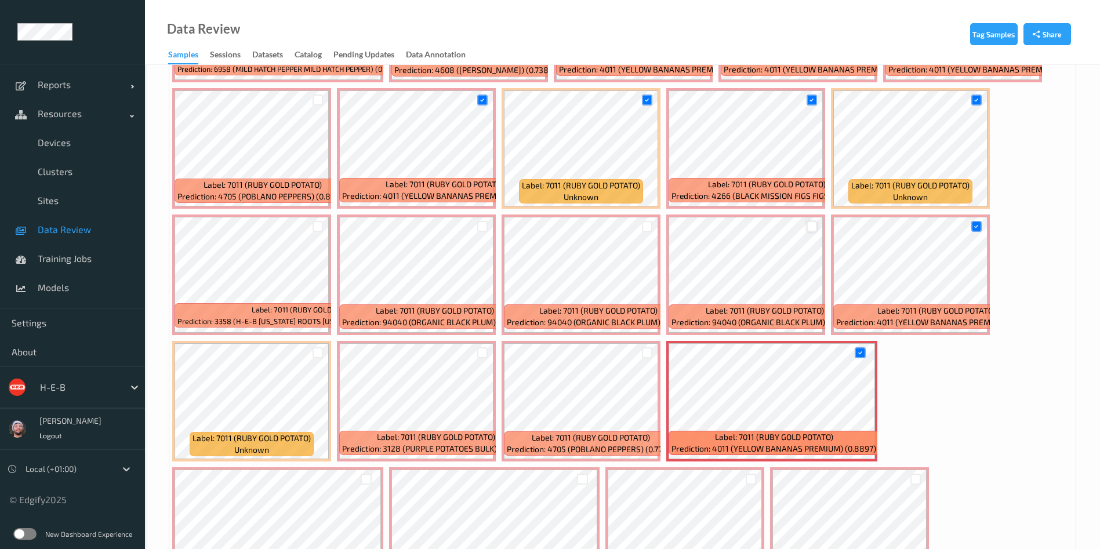
click at [811, 222] on div at bounding box center [812, 226] width 11 height 11
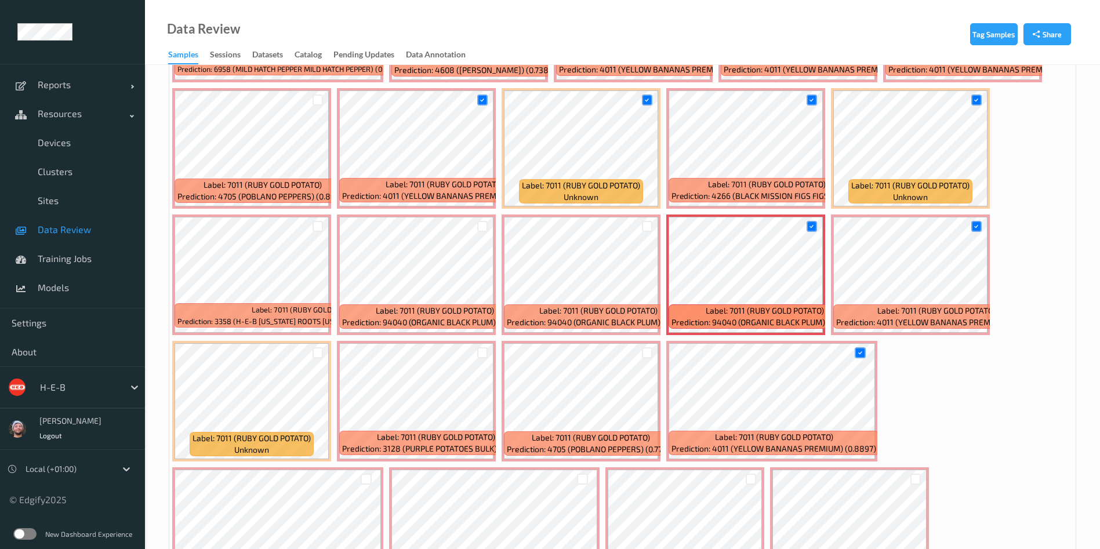
click at [653, 222] on div at bounding box center [647, 226] width 22 height 19
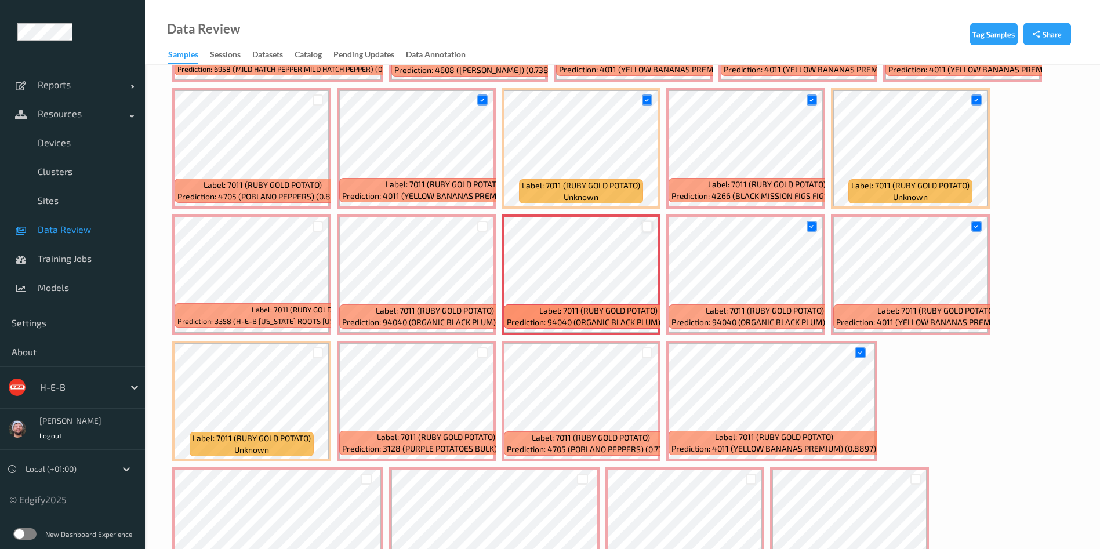
click at [645, 225] on div at bounding box center [647, 226] width 11 height 11
click at [477, 227] on div at bounding box center [482, 226] width 11 height 11
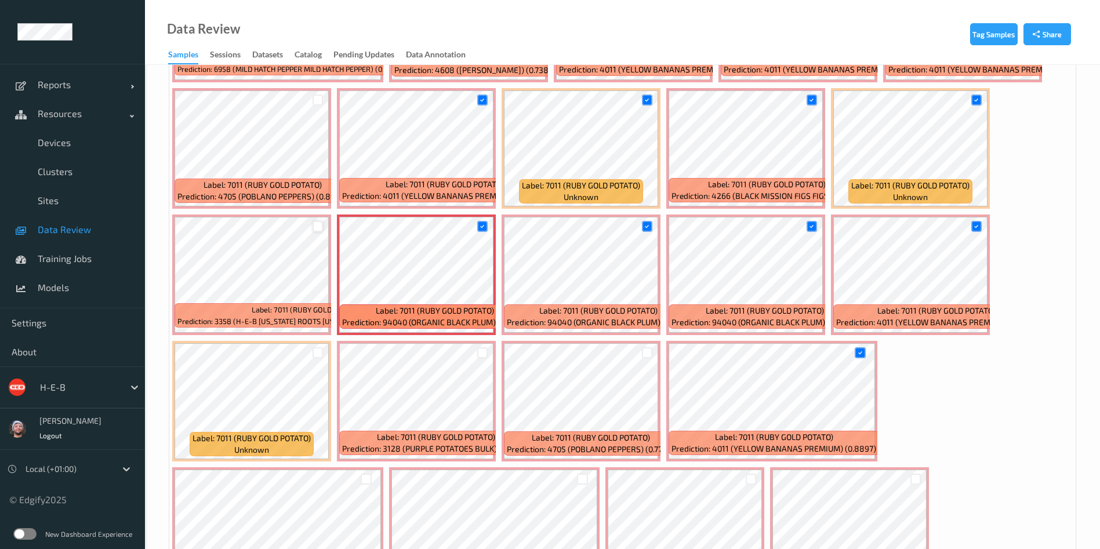
click at [317, 223] on div at bounding box center [318, 226] width 11 height 11
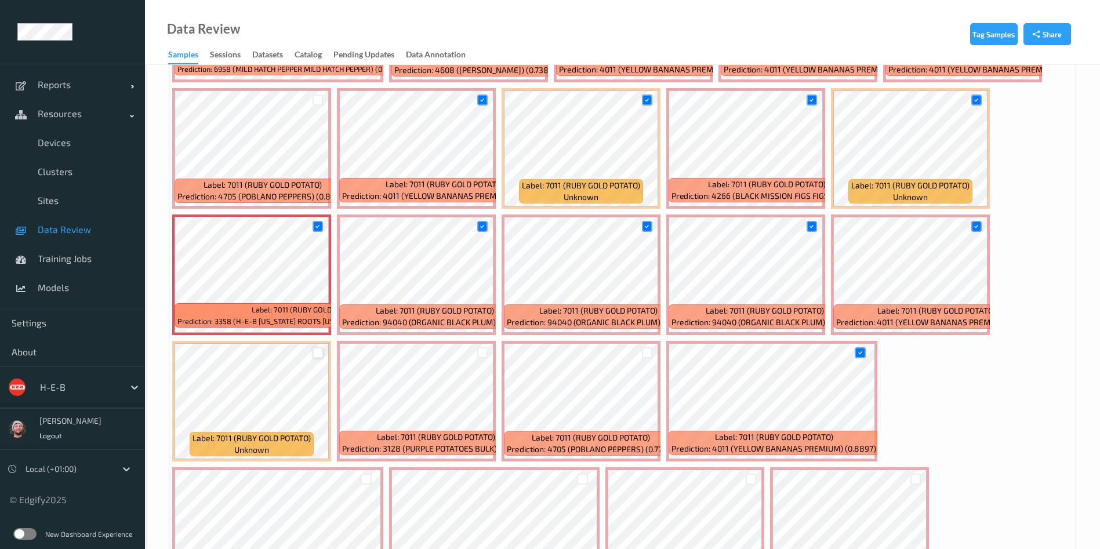
click at [321, 353] on div at bounding box center [318, 352] width 11 height 11
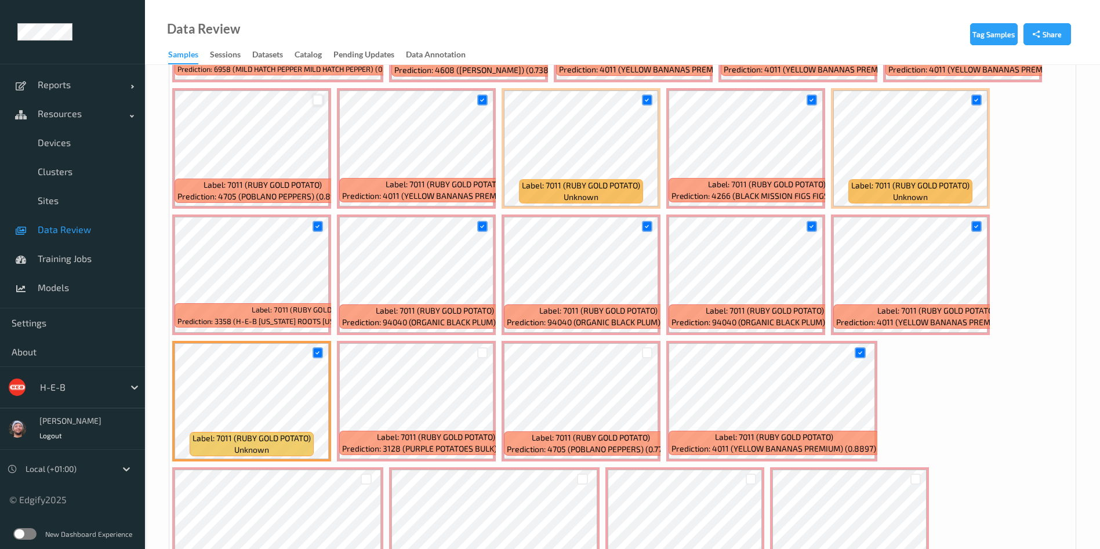
click at [321, 101] on div at bounding box center [318, 100] width 11 height 11
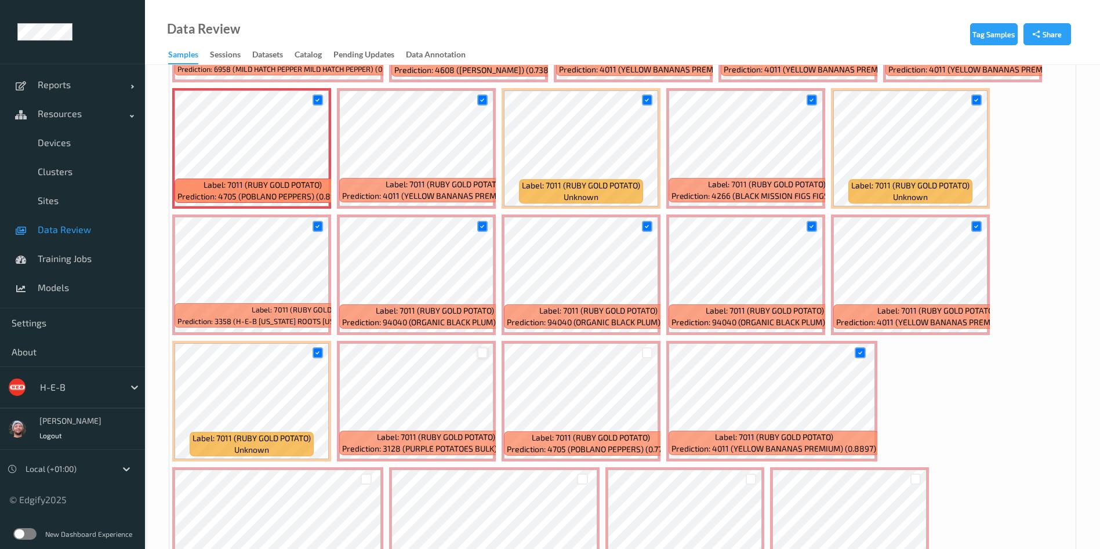
click at [486, 350] on div at bounding box center [482, 352] width 11 height 11
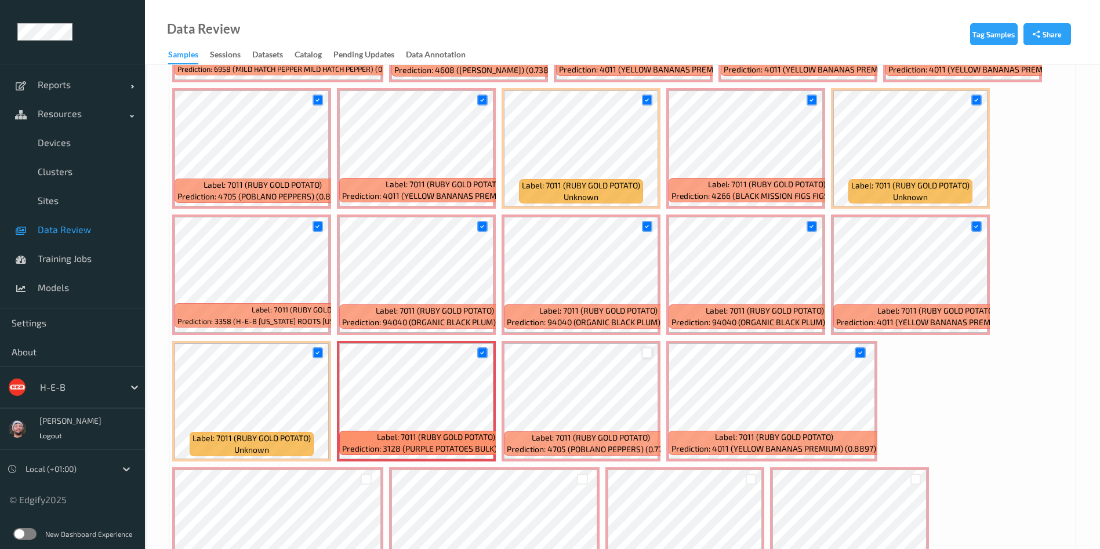
click at [651, 354] on div at bounding box center [647, 352] width 11 height 11
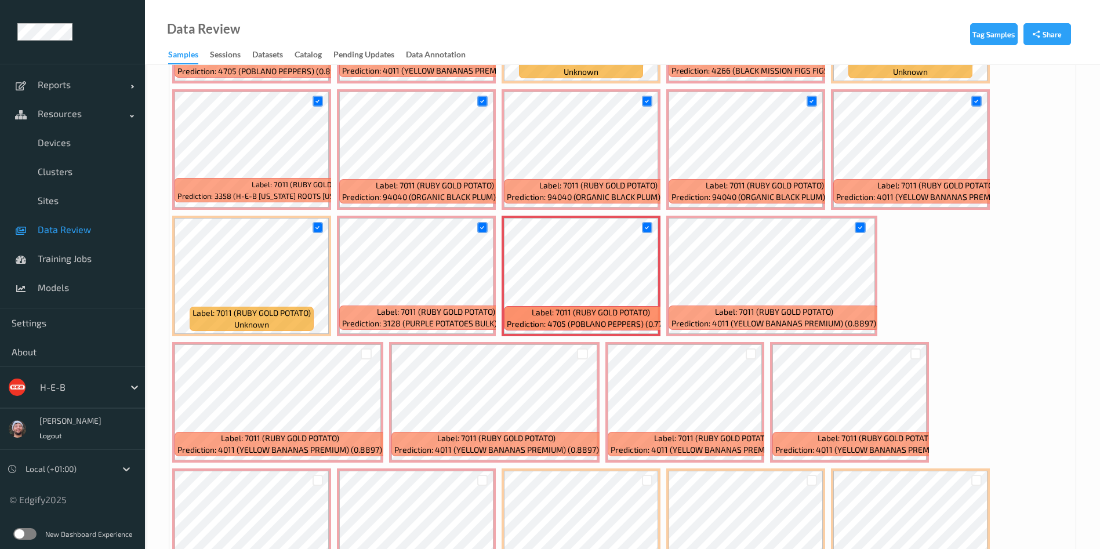
scroll to position [1913, 0]
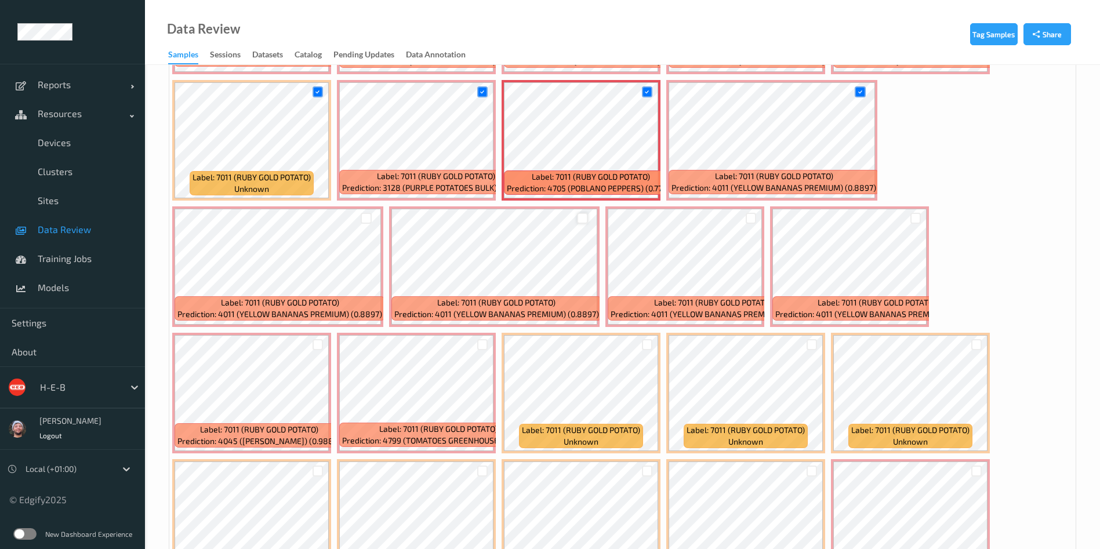
click at [581, 217] on div at bounding box center [582, 218] width 11 height 11
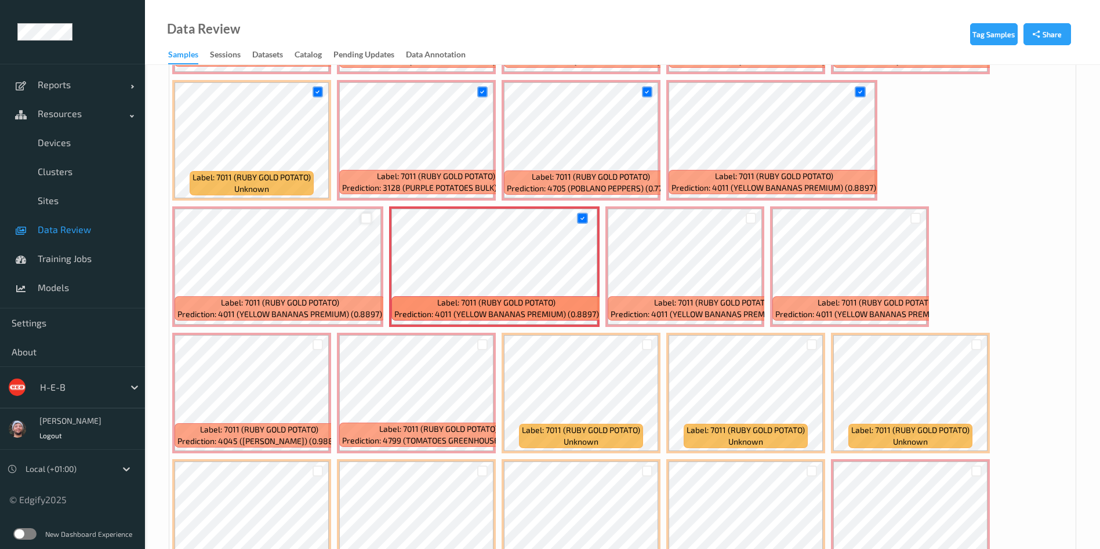
click at [364, 217] on div at bounding box center [366, 218] width 11 height 11
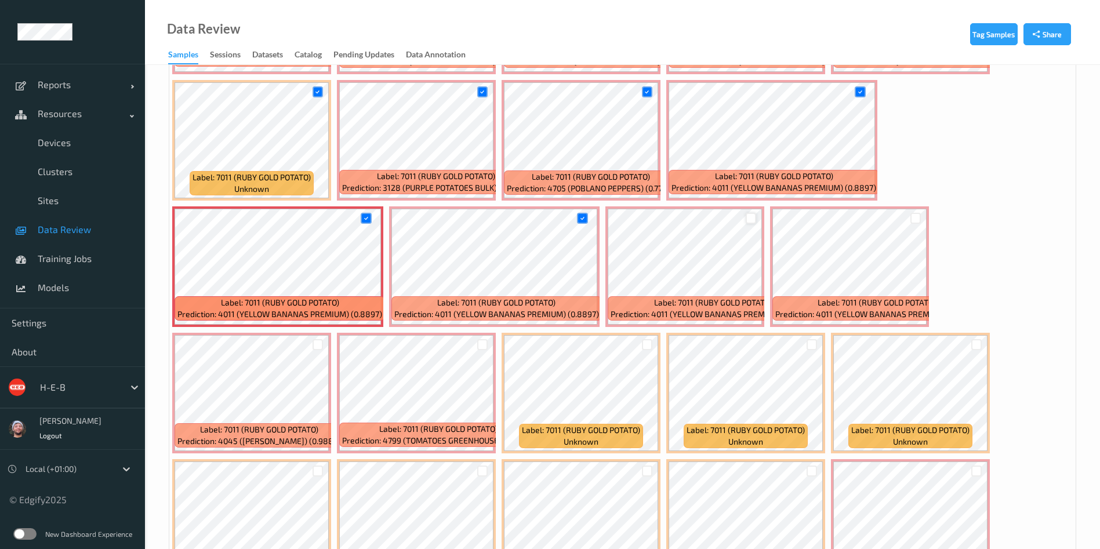
click at [747, 219] on div at bounding box center [751, 218] width 11 height 11
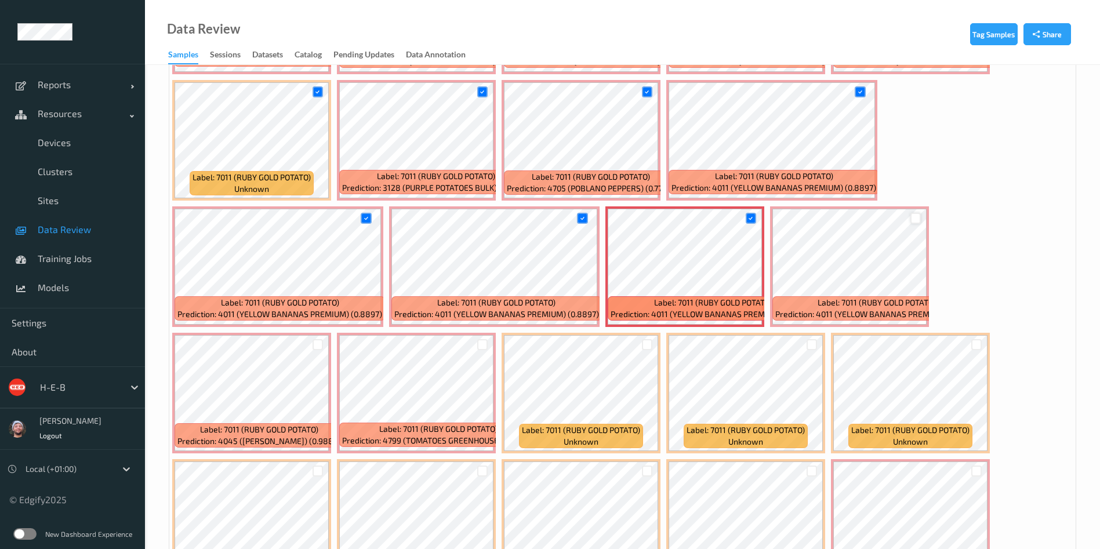
click at [918, 216] on div at bounding box center [915, 218] width 11 height 11
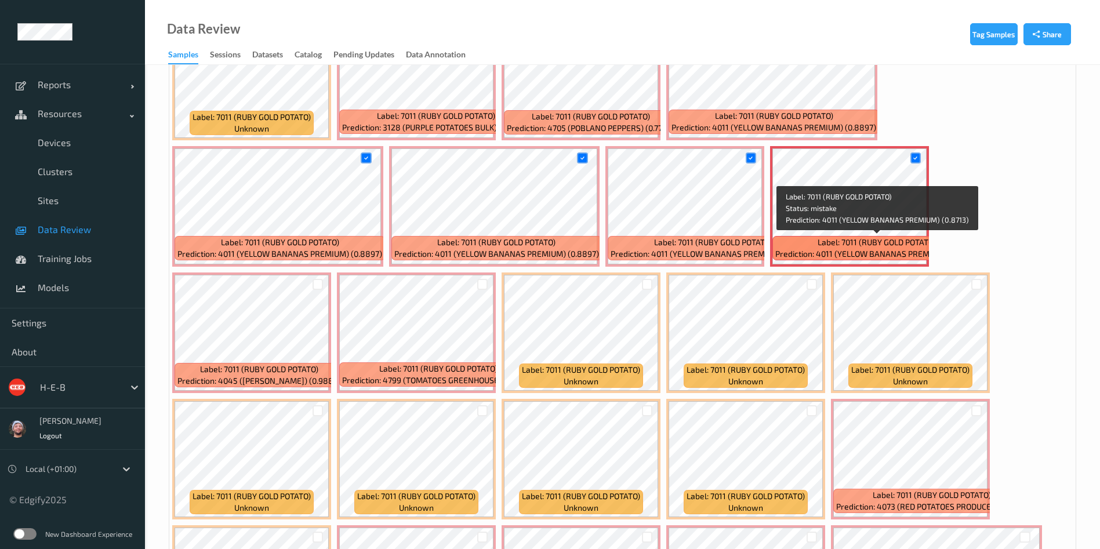
scroll to position [2000, 0]
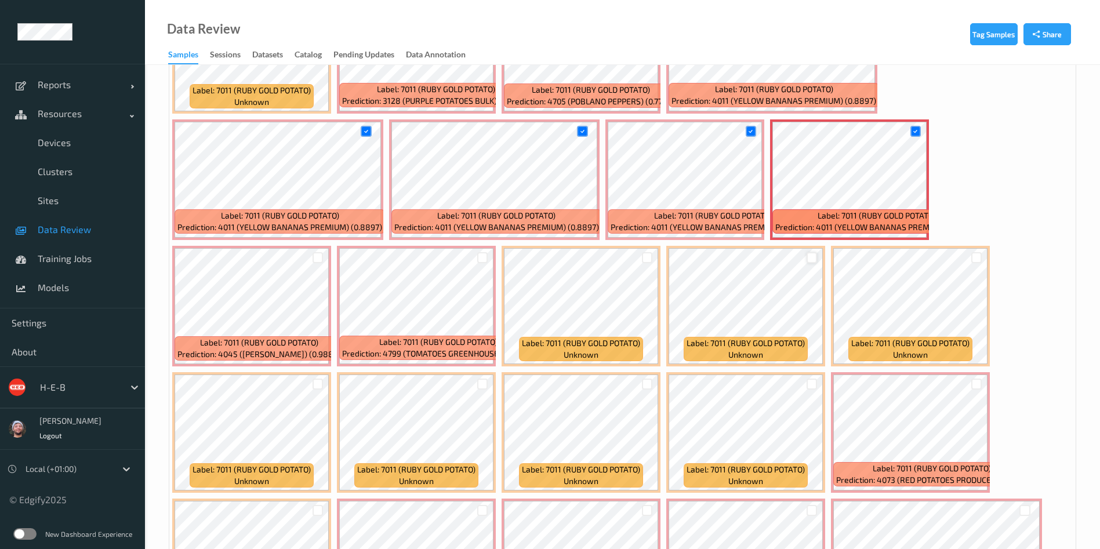
click at [810, 257] on div at bounding box center [812, 257] width 11 height 11
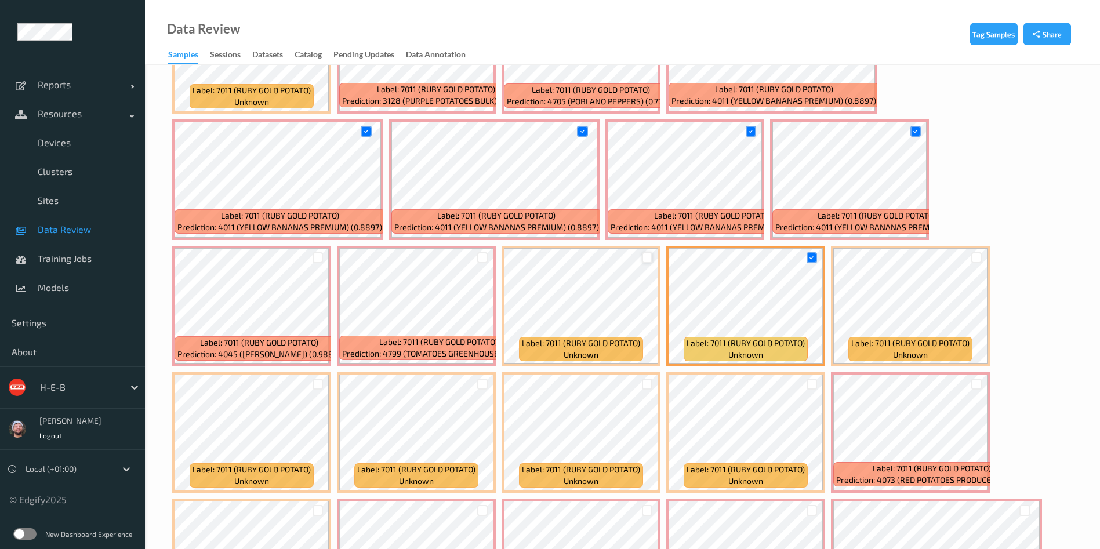
click at [643, 252] on div at bounding box center [647, 257] width 11 height 11
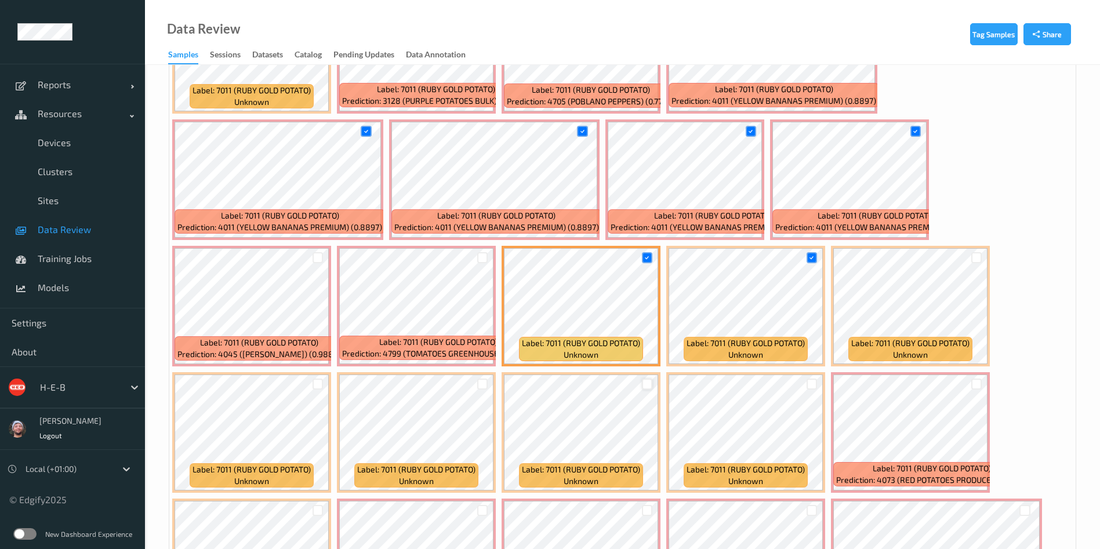
click at [643, 383] on div at bounding box center [647, 384] width 11 height 11
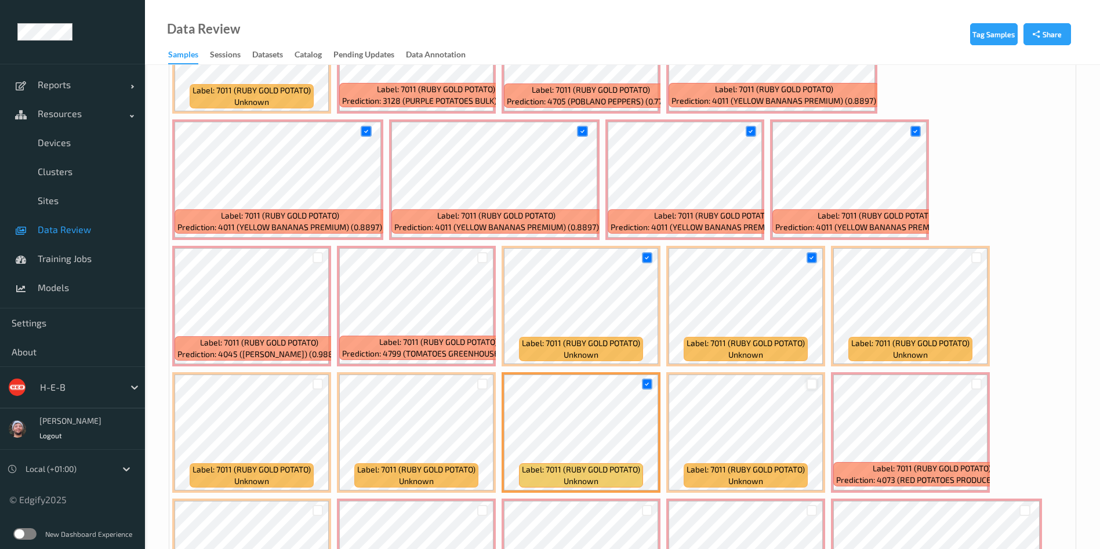
click at [809, 382] on div at bounding box center [812, 384] width 11 height 11
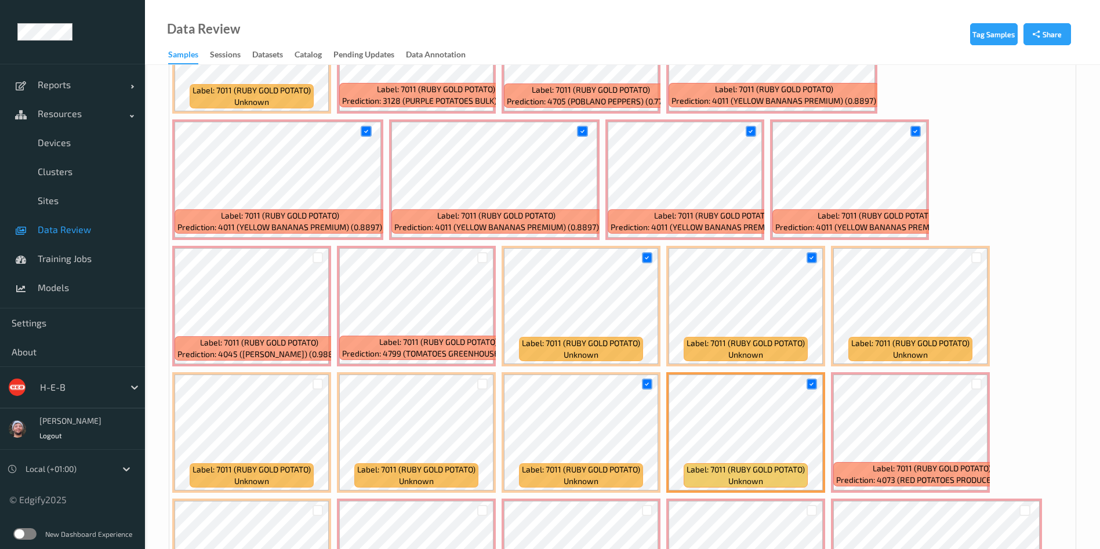
click at [971, 257] on div at bounding box center [976, 257] width 11 height 11
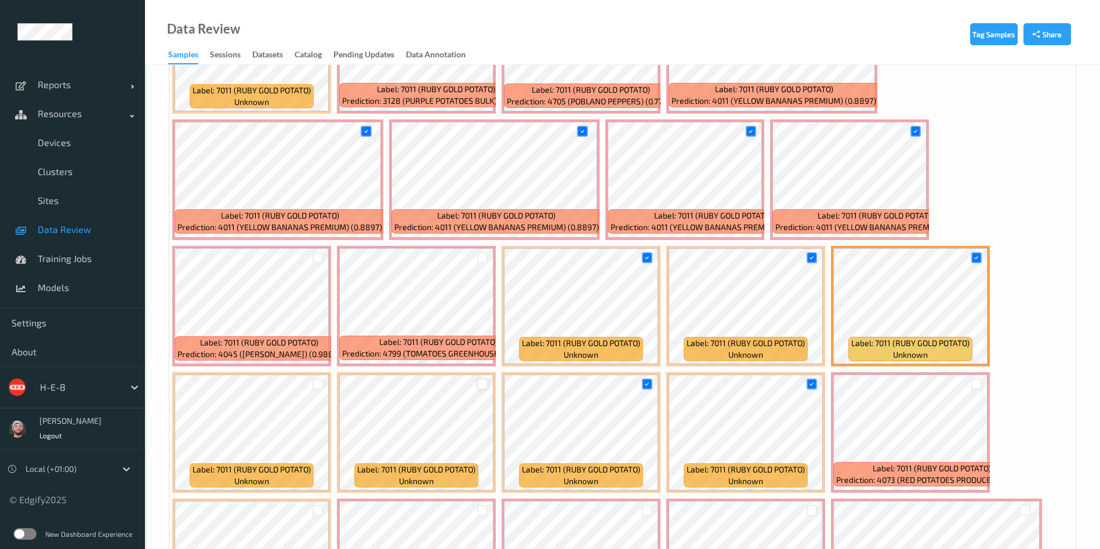
click at [487, 386] on div at bounding box center [482, 384] width 11 height 11
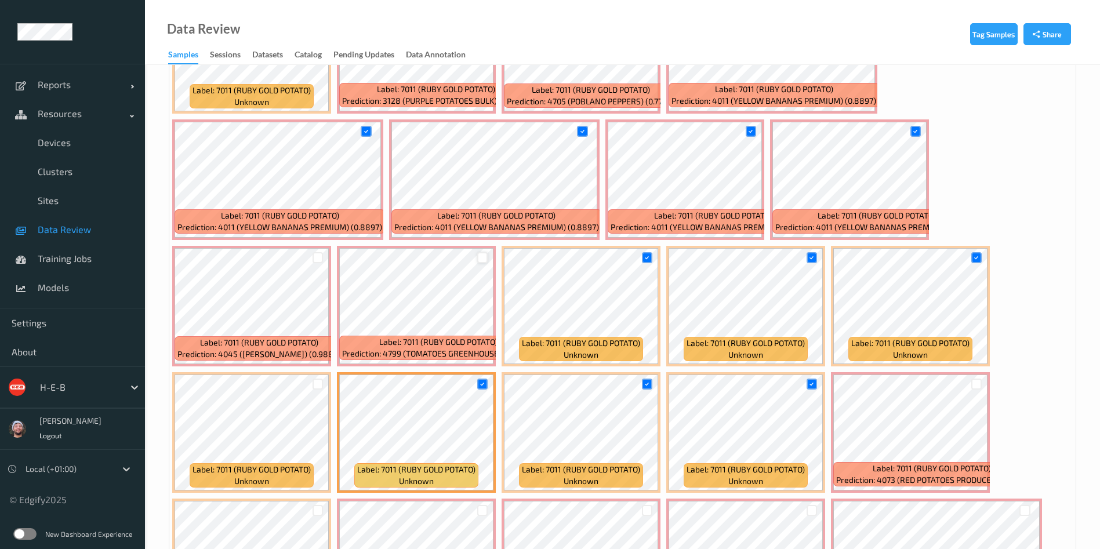
click at [481, 255] on div at bounding box center [482, 257] width 11 height 11
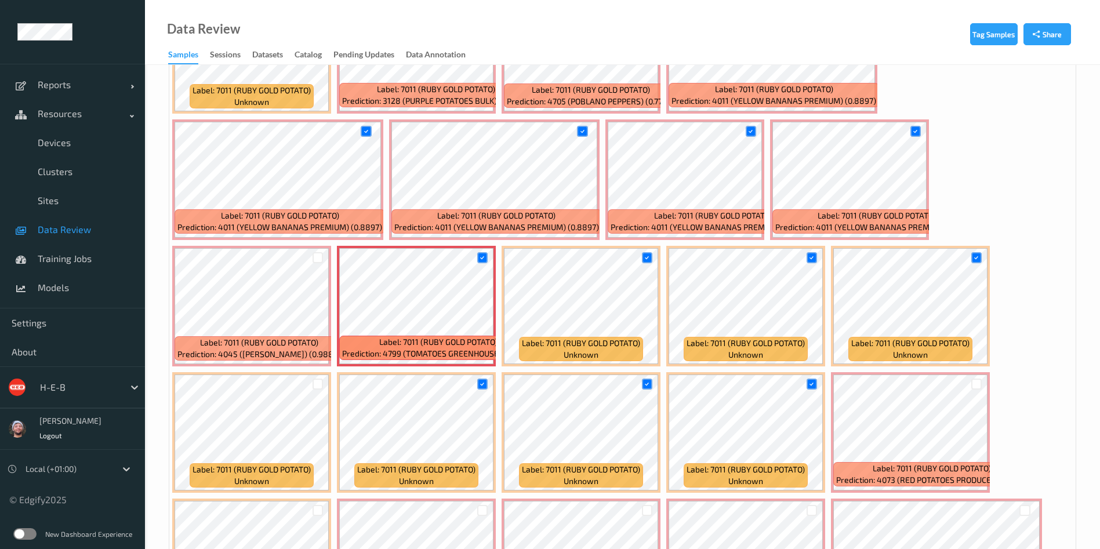
click at [323, 260] on div at bounding box center [318, 257] width 22 height 19
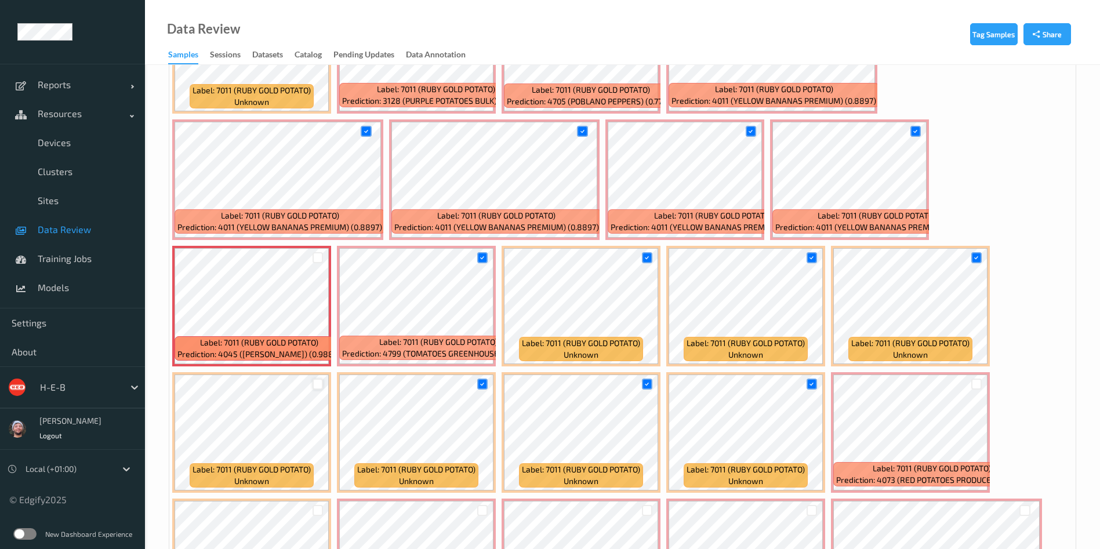
click at [314, 384] on div at bounding box center [318, 384] width 11 height 11
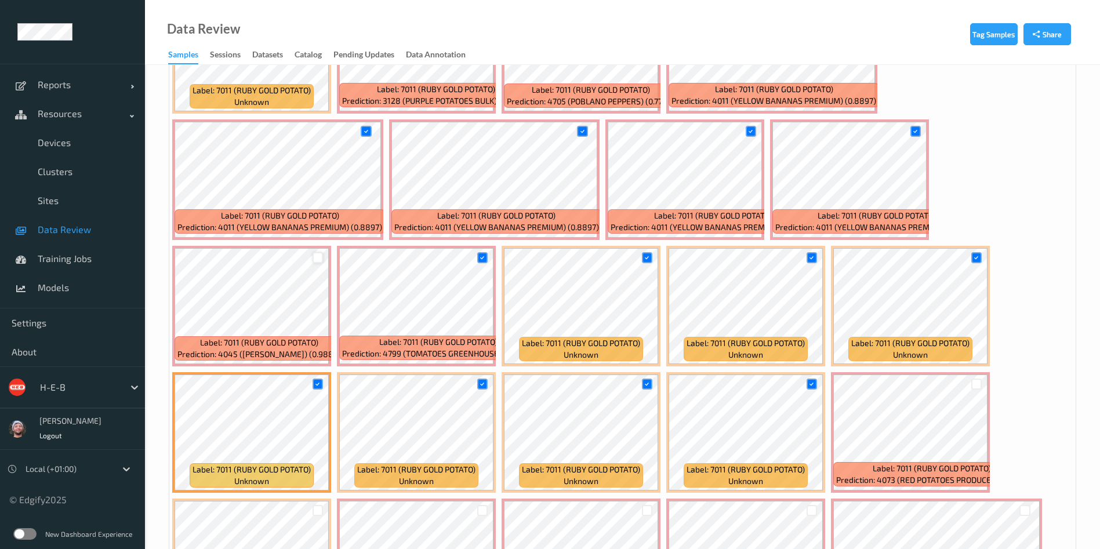
click at [316, 255] on div at bounding box center [318, 257] width 11 height 11
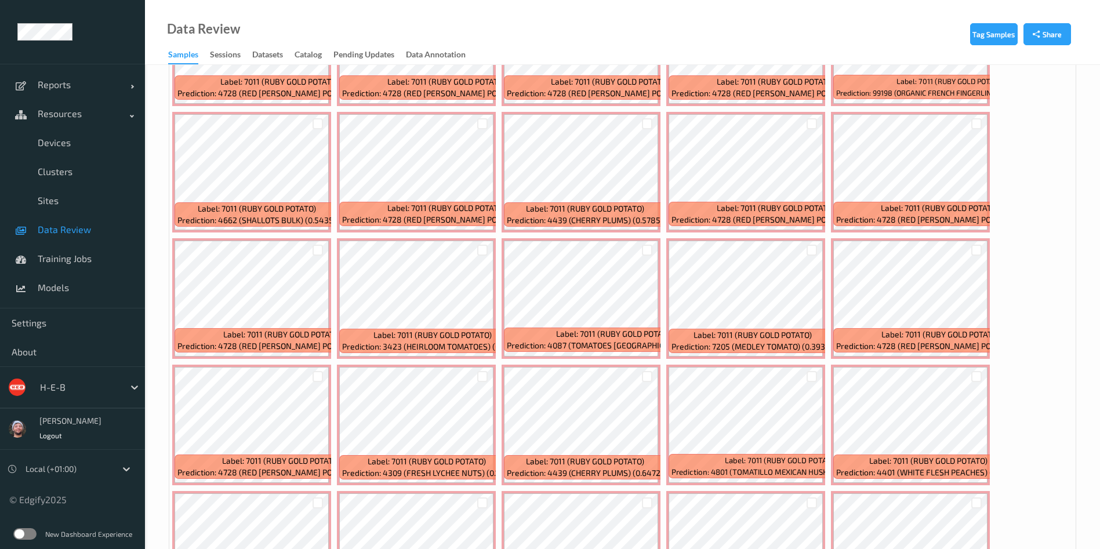
scroll to position [87, 0]
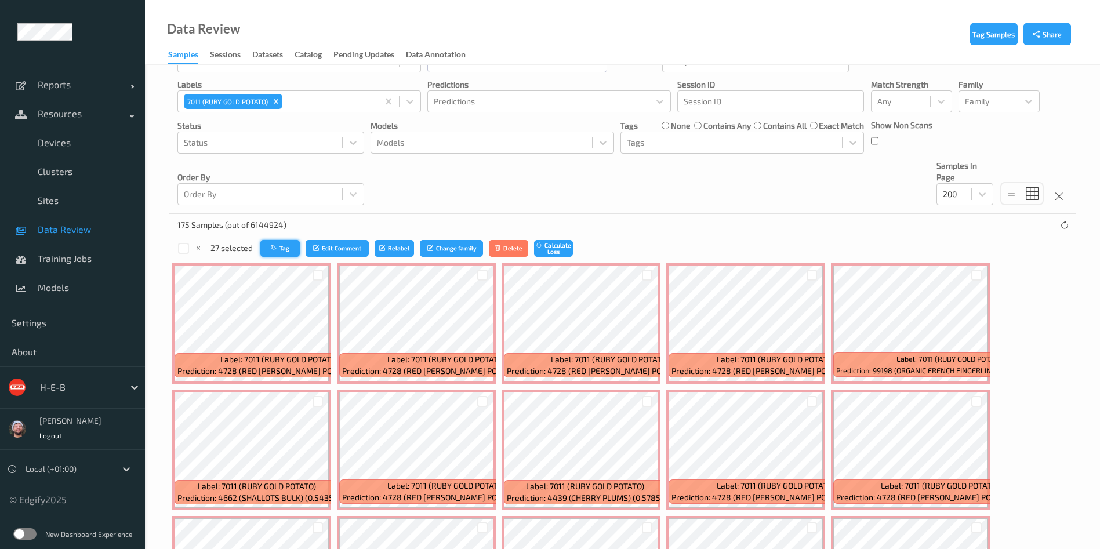
click at [274, 249] on icon "button" at bounding box center [275, 248] width 9 height 7
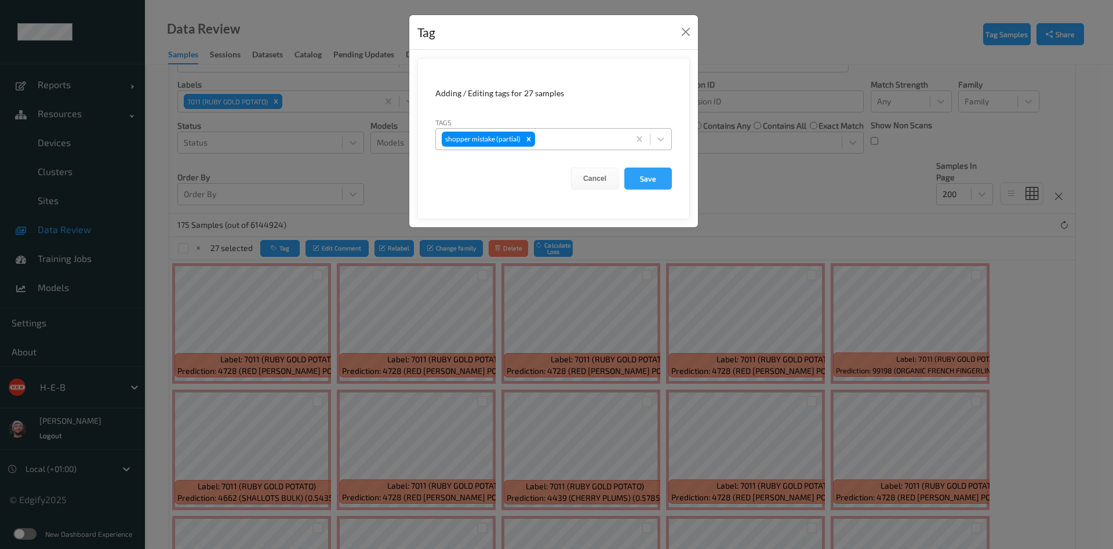
click at [545, 144] on div at bounding box center [581, 139] width 86 height 14
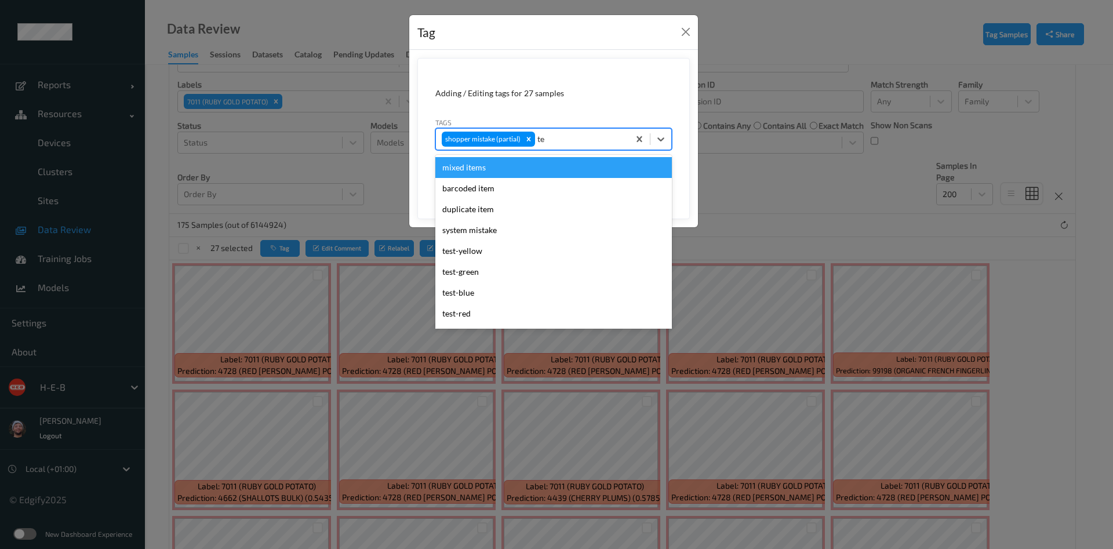
type input "tem"
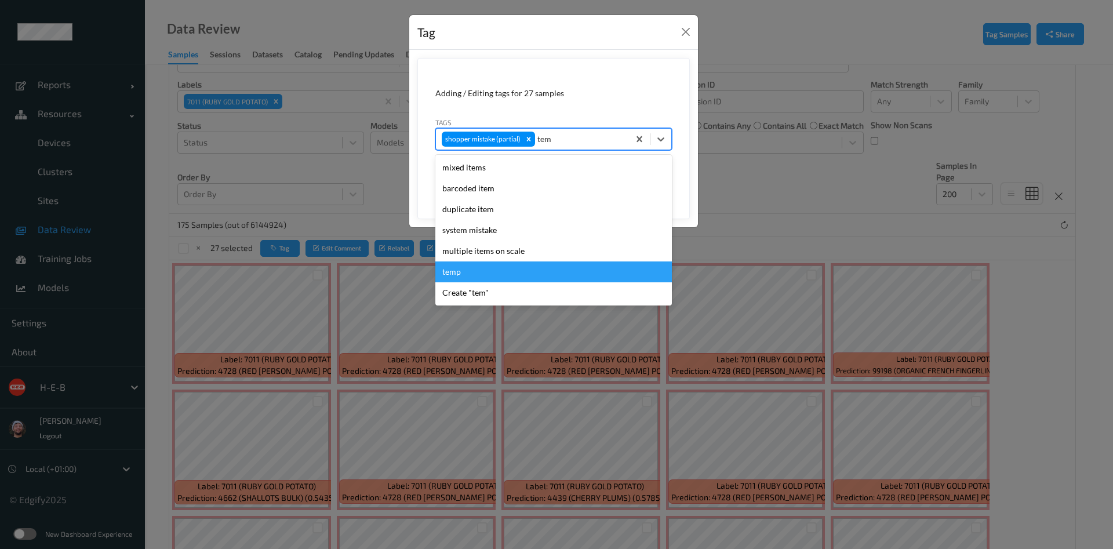
click at [502, 270] on div "temp" at bounding box center [553, 272] width 237 height 21
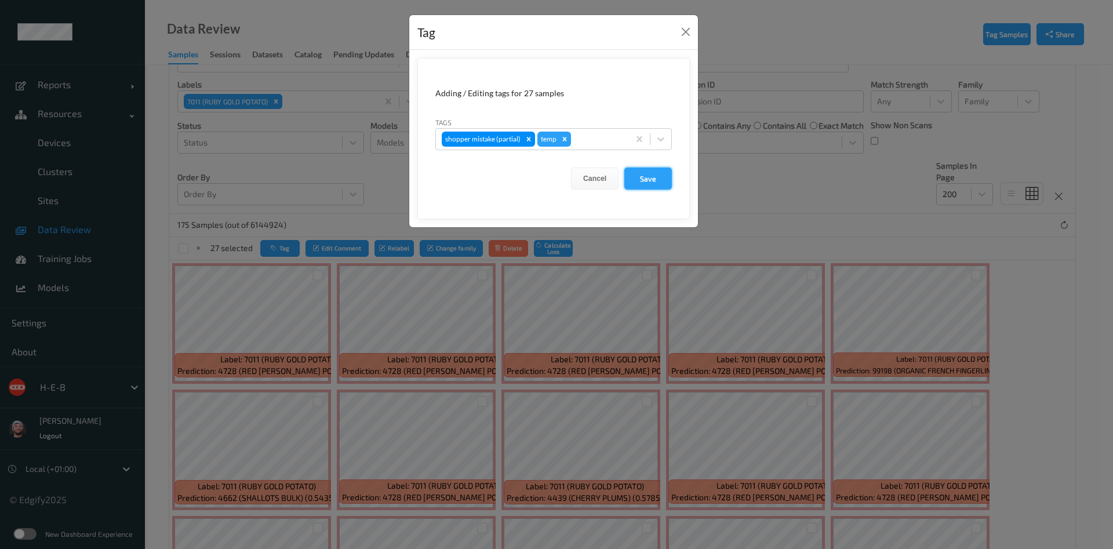
click at [651, 177] on button "Save" at bounding box center [648, 179] width 48 height 22
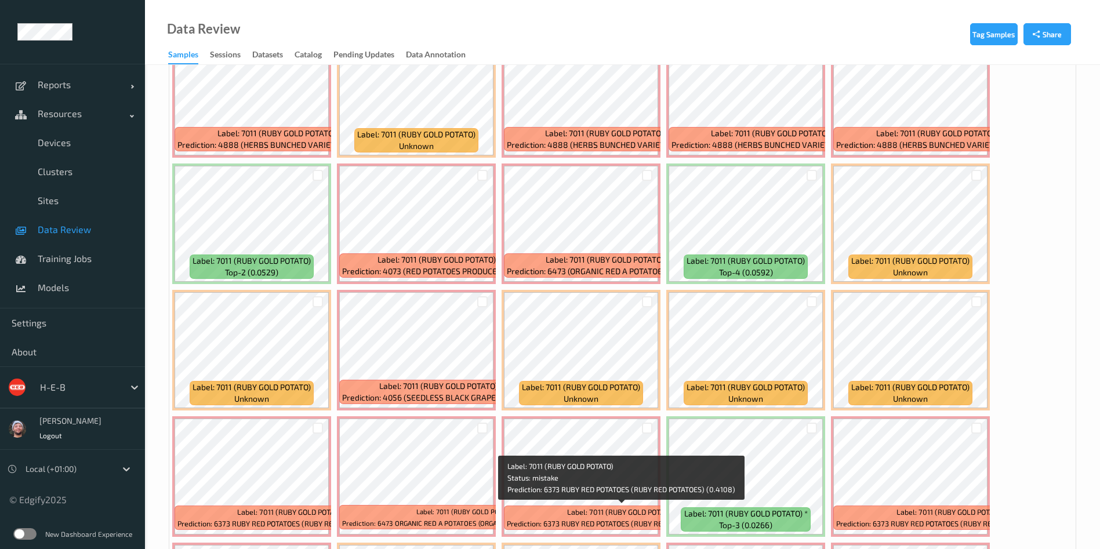
scroll to position [2783, 0]
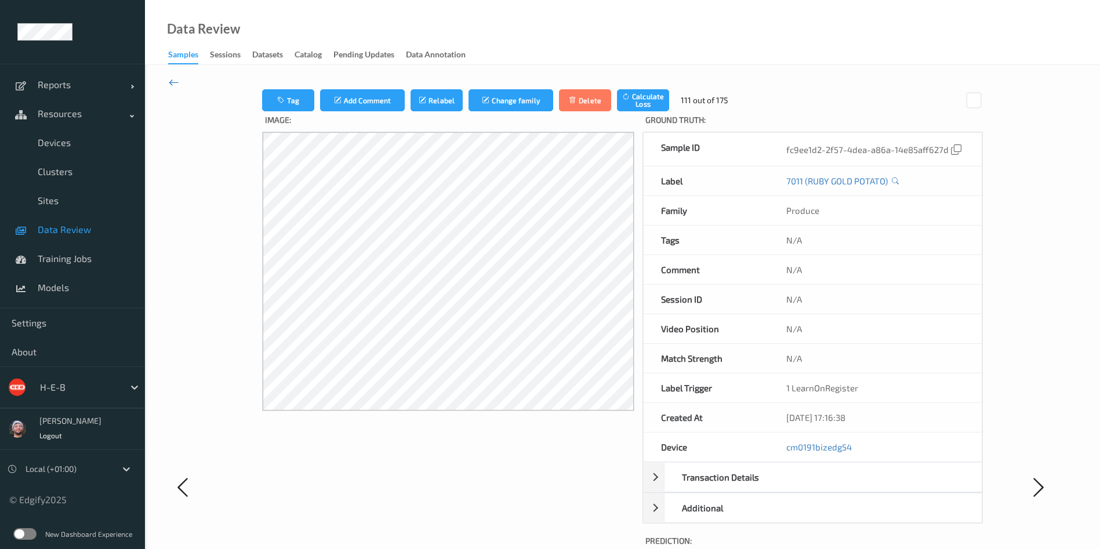
click at [180, 83] on div "Tag Add Comment Relabel Change family Delete Calculate Loss 111 out of 175 Imag…" at bounding box center [622, 487] width 955 height 844
click at [171, 85] on icon at bounding box center [174, 82] width 10 height 13
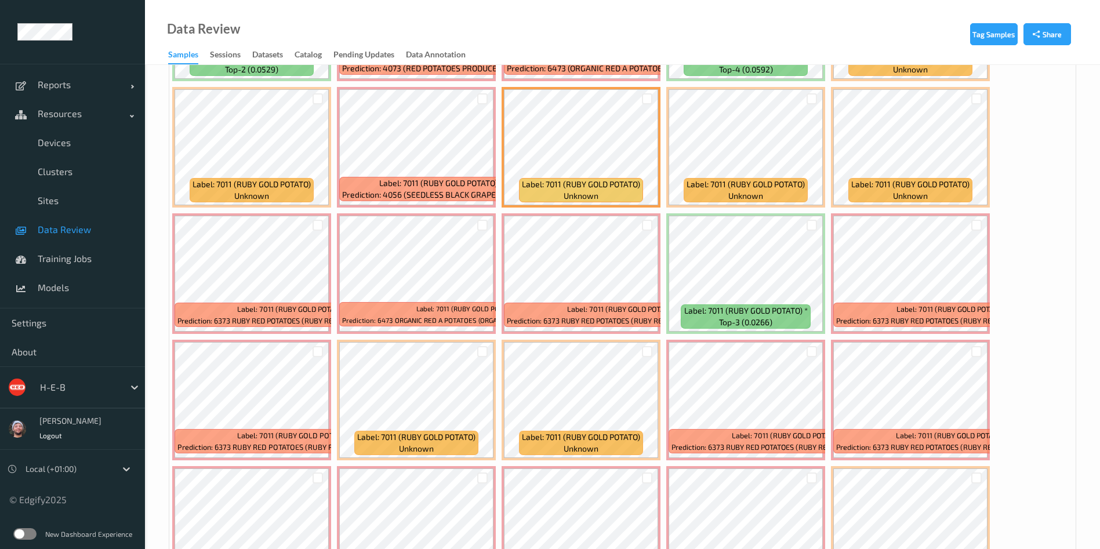
scroll to position [2870, 0]
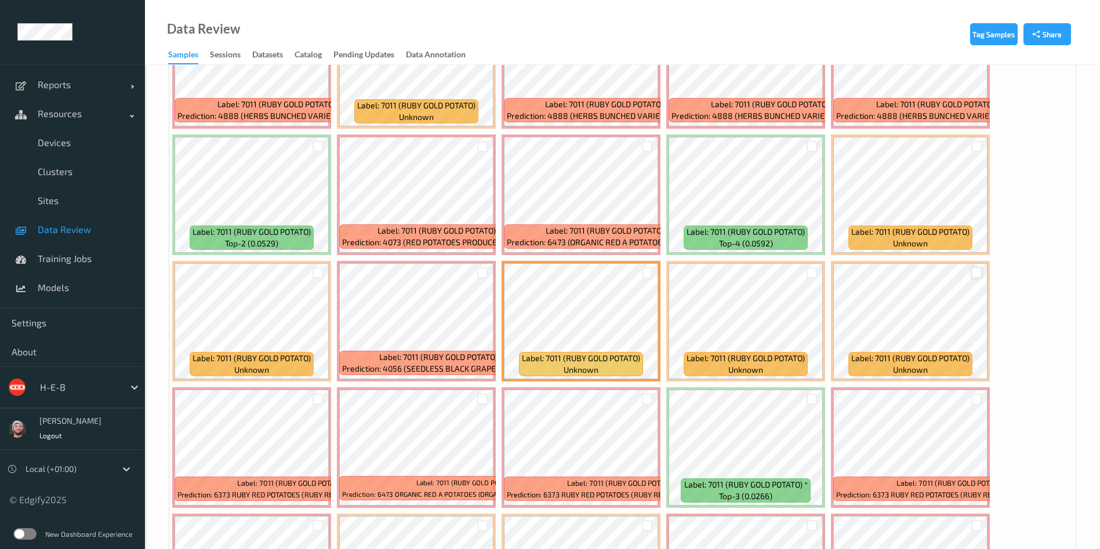
click at [977, 272] on div at bounding box center [976, 272] width 11 height 11
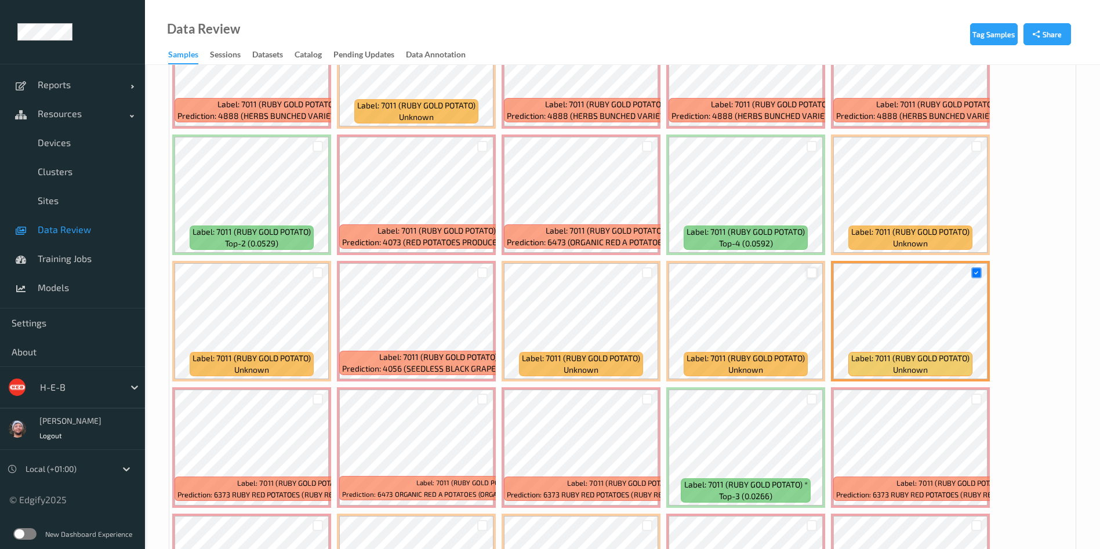
click at [812, 271] on div at bounding box center [812, 272] width 11 height 11
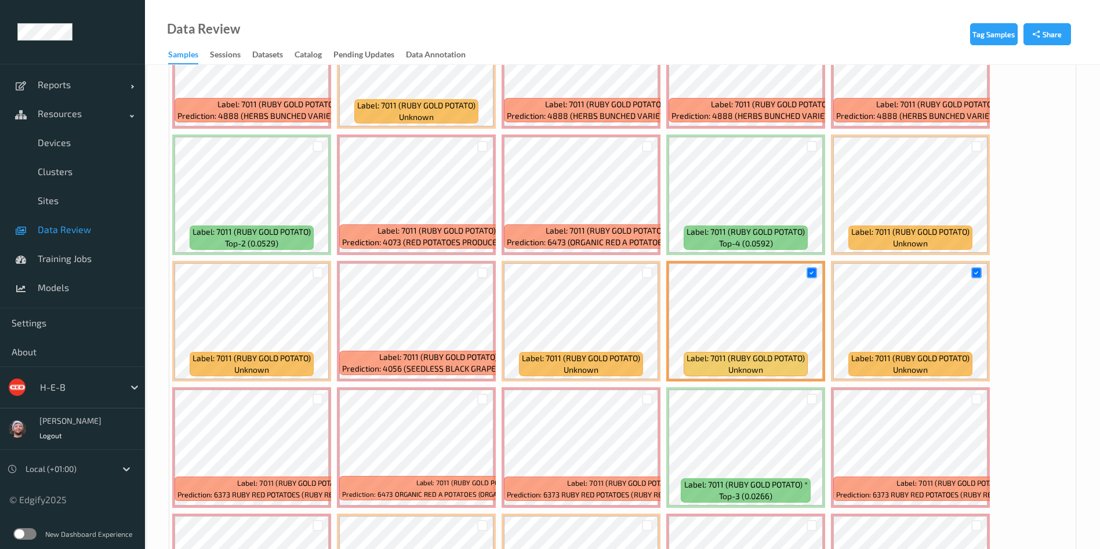
click at [974, 150] on div at bounding box center [976, 146] width 11 height 11
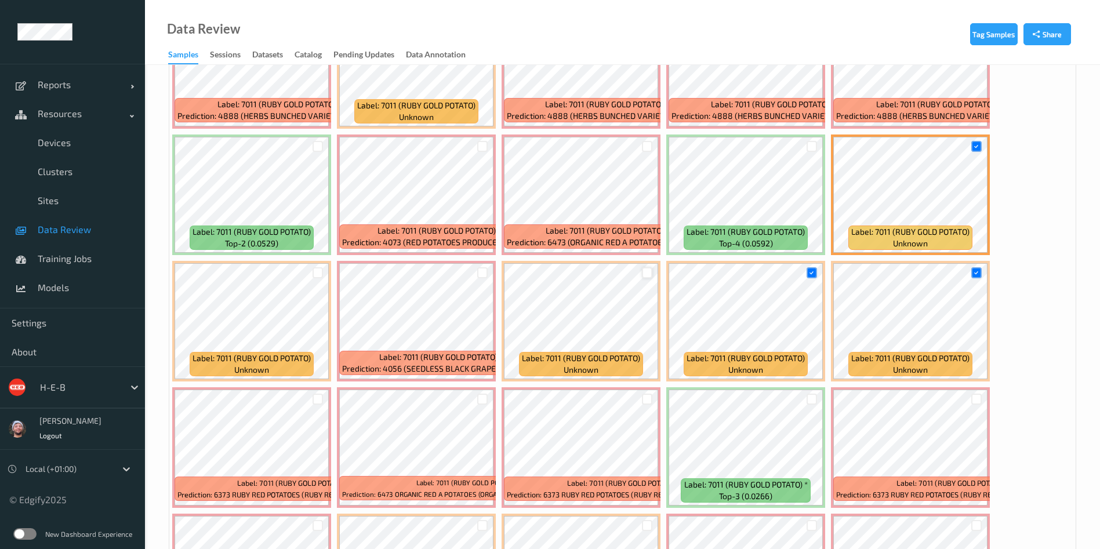
click at [646, 271] on div at bounding box center [647, 272] width 11 height 11
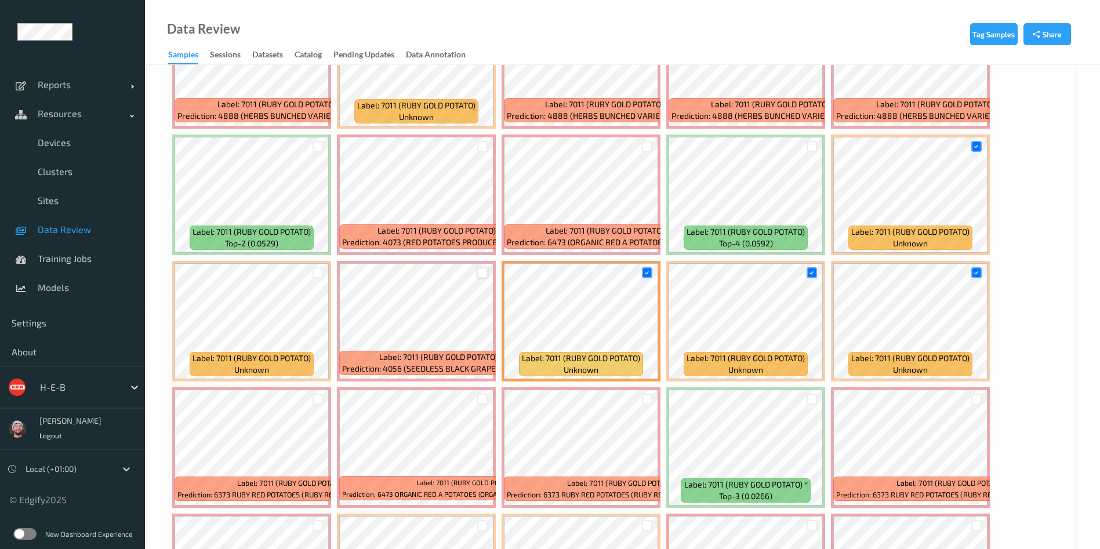
click at [481, 273] on div at bounding box center [482, 272] width 11 height 11
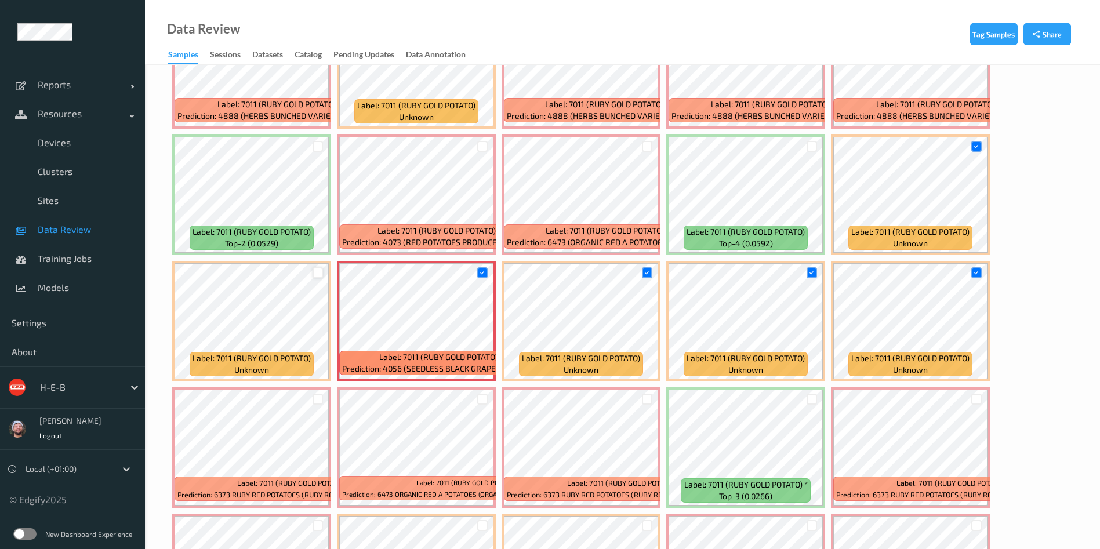
click at [317, 273] on div at bounding box center [318, 272] width 11 height 11
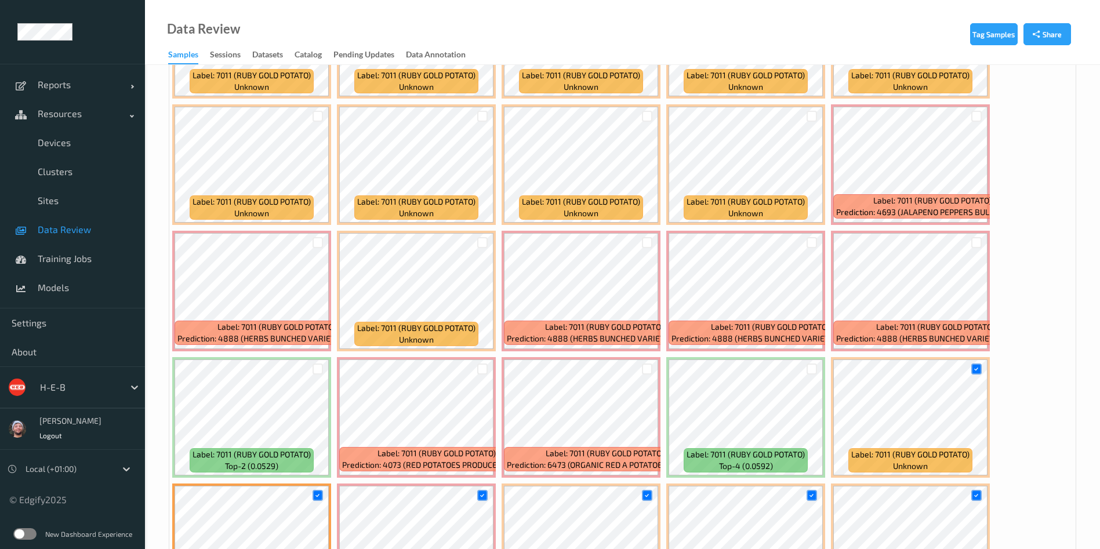
scroll to position [2609, 0]
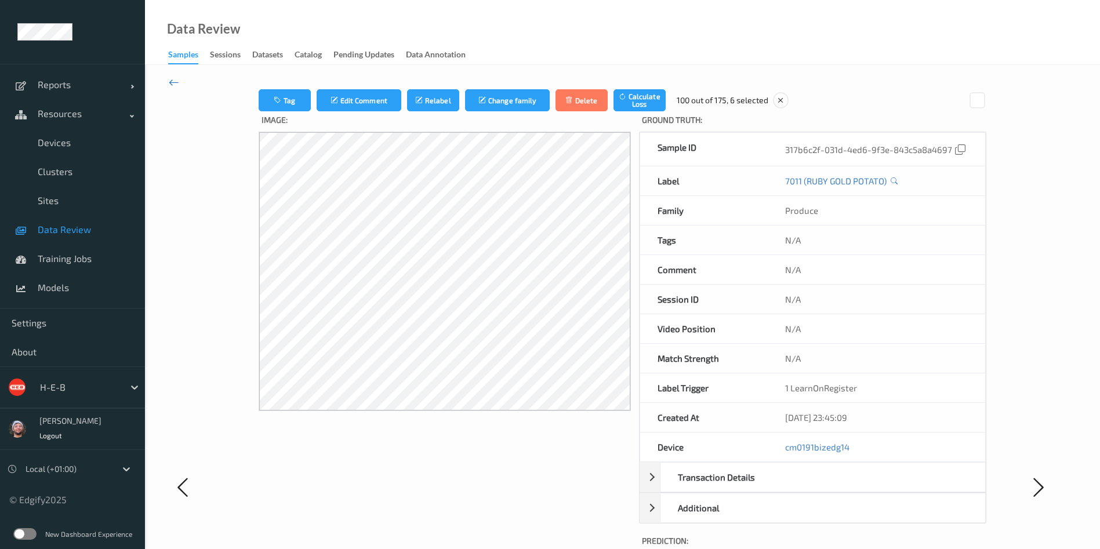
click at [175, 85] on icon at bounding box center [174, 82] width 10 height 13
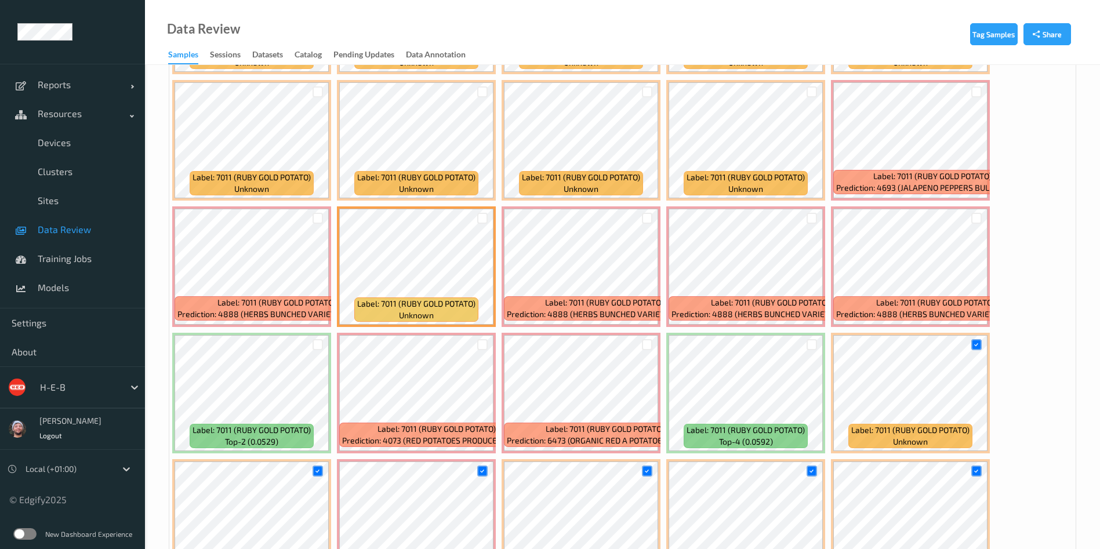
scroll to position [2609, 0]
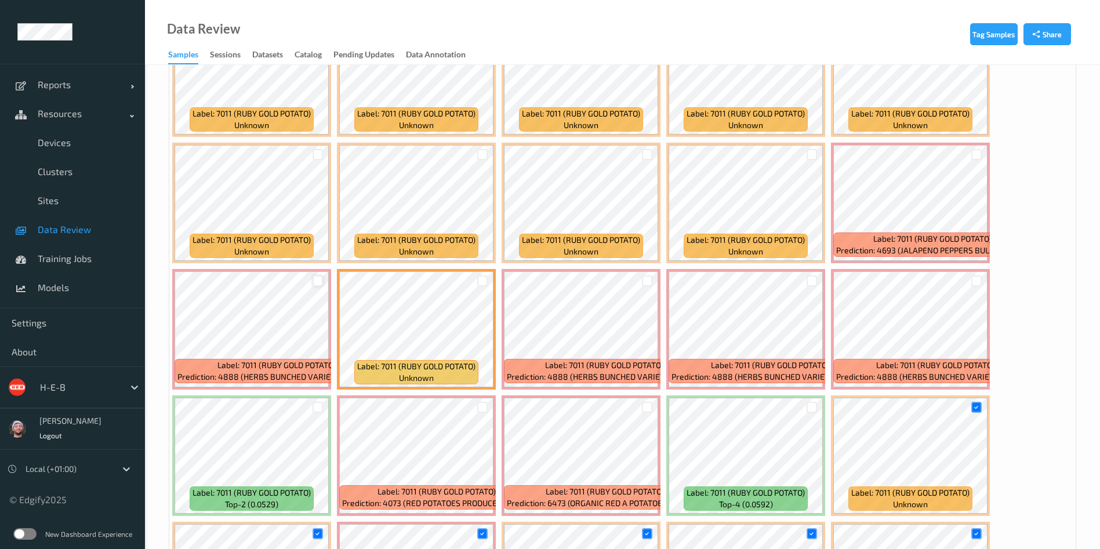
click at [319, 285] on div at bounding box center [318, 280] width 11 height 11
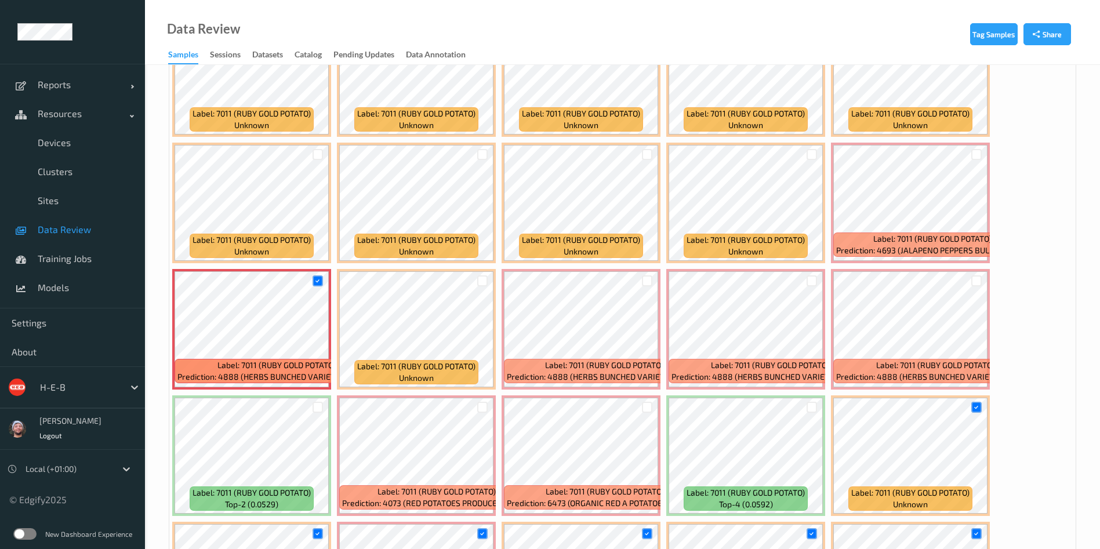
click at [475, 281] on div at bounding box center [482, 280] width 22 height 19
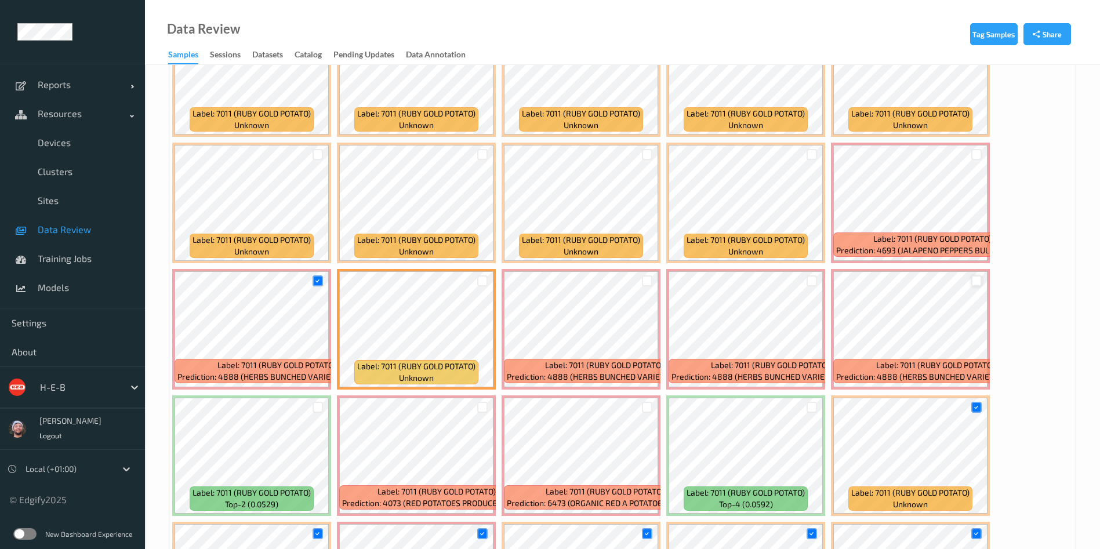
click at [978, 282] on div at bounding box center [976, 280] width 11 height 11
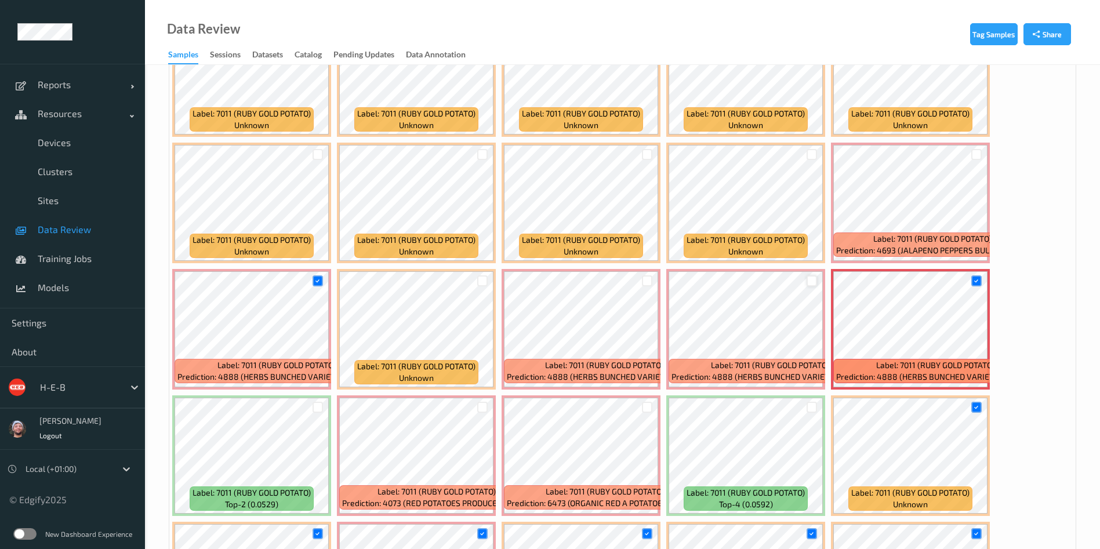
click at [816, 277] on div at bounding box center [812, 280] width 11 height 11
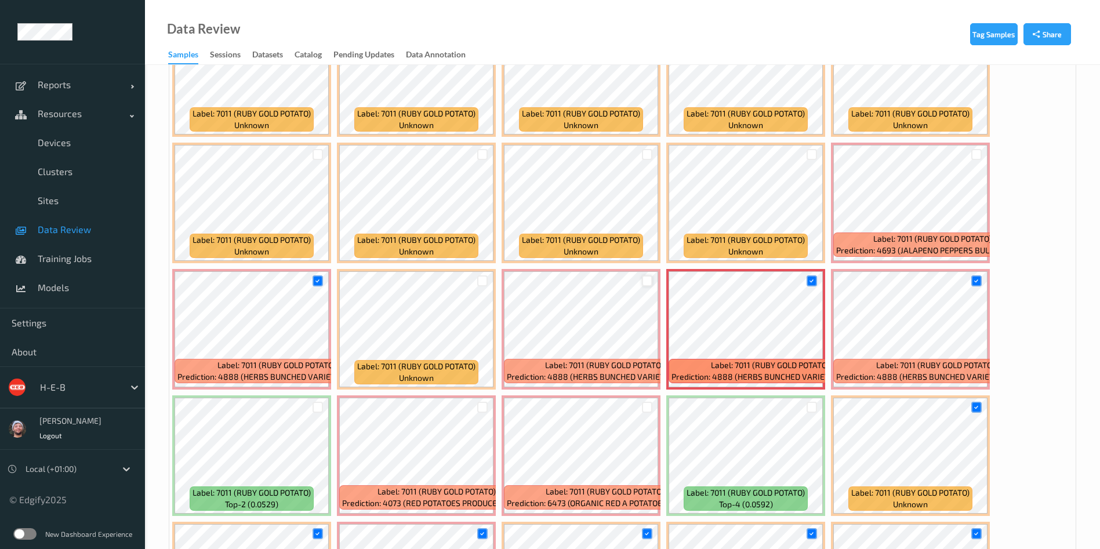
click at [650, 279] on div at bounding box center [647, 280] width 11 height 11
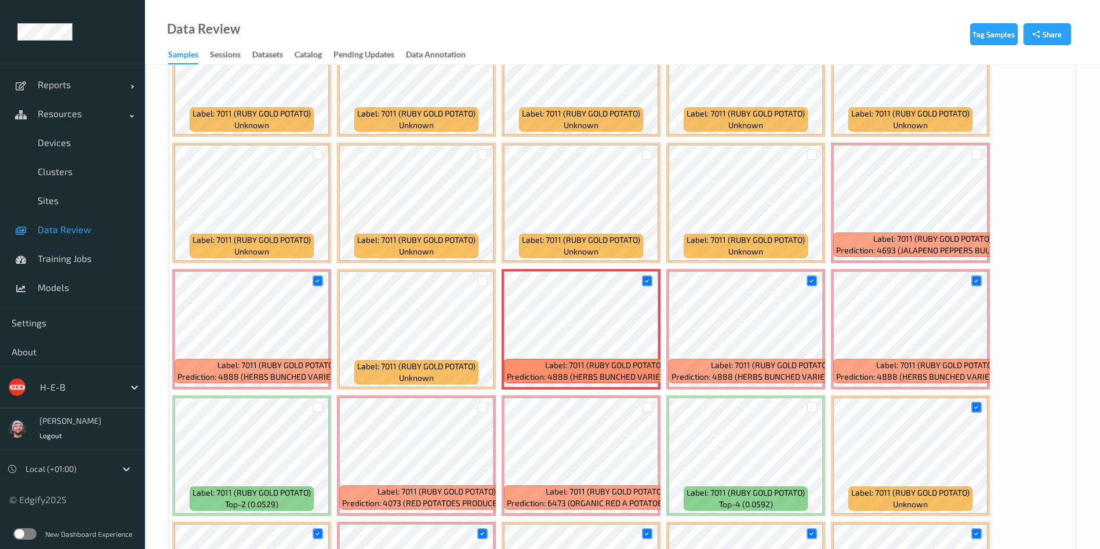
click at [489, 279] on div at bounding box center [482, 280] width 22 height 19
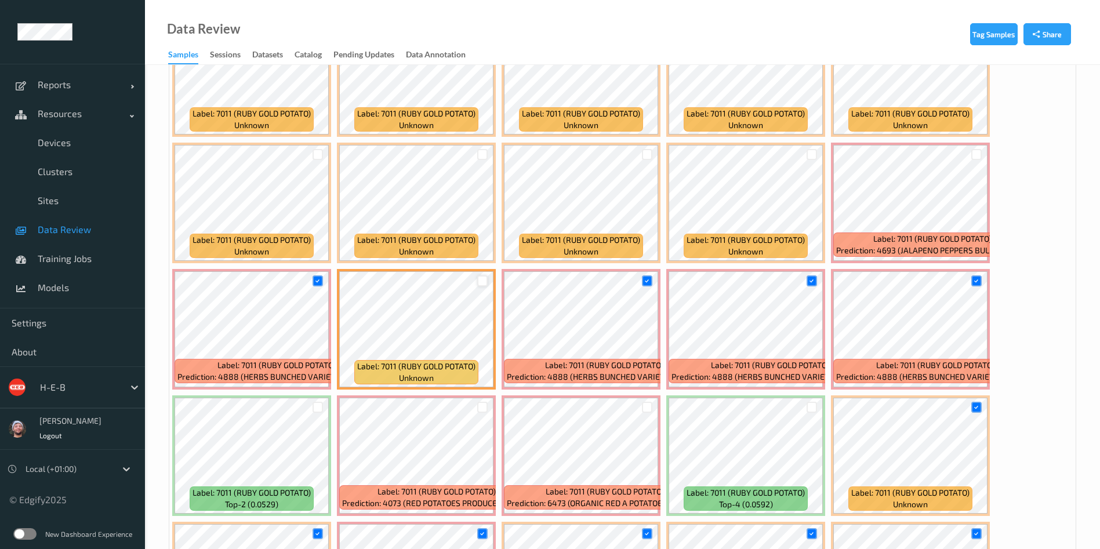
click at [486, 281] on div at bounding box center [482, 280] width 11 height 11
click at [484, 159] on div at bounding box center [482, 154] width 11 height 11
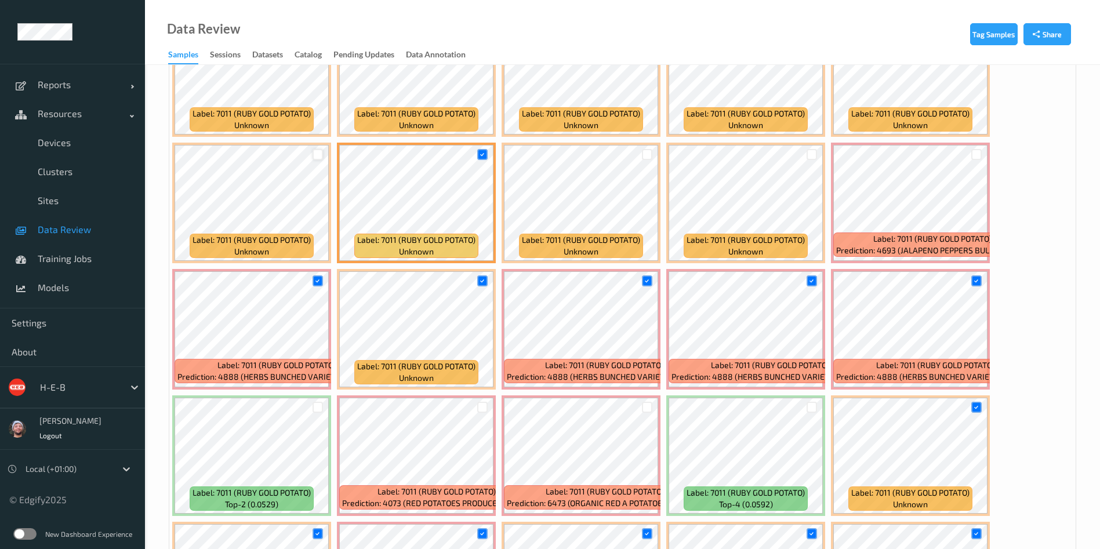
click at [320, 154] on div at bounding box center [318, 154] width 11 height 11
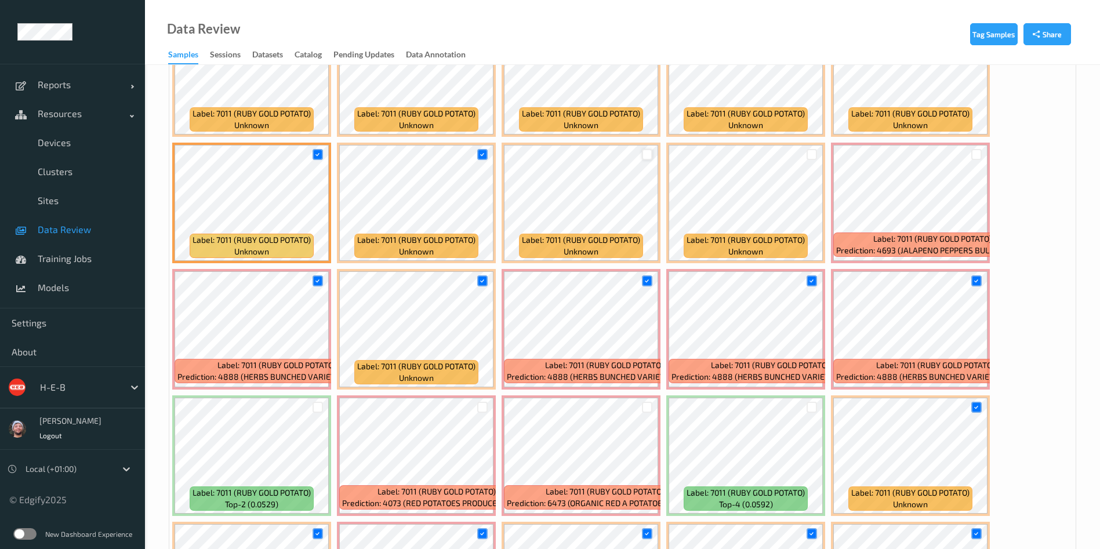
click at [644, 156] on div at bounding box center [647, 154] width 11 height 11
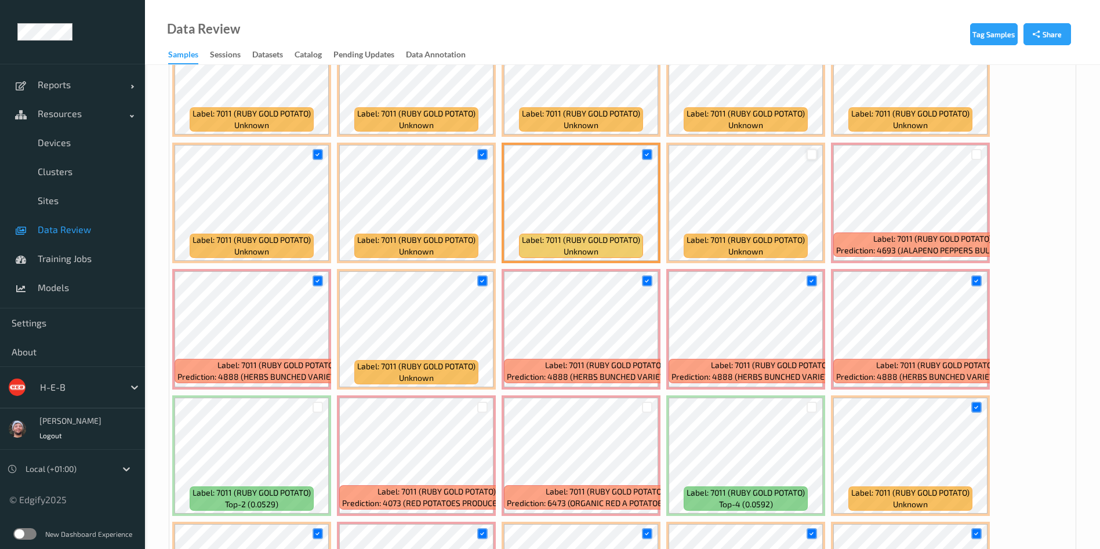
click at [811, 159] on div at bounding box center [812, 154] width 11 height 11
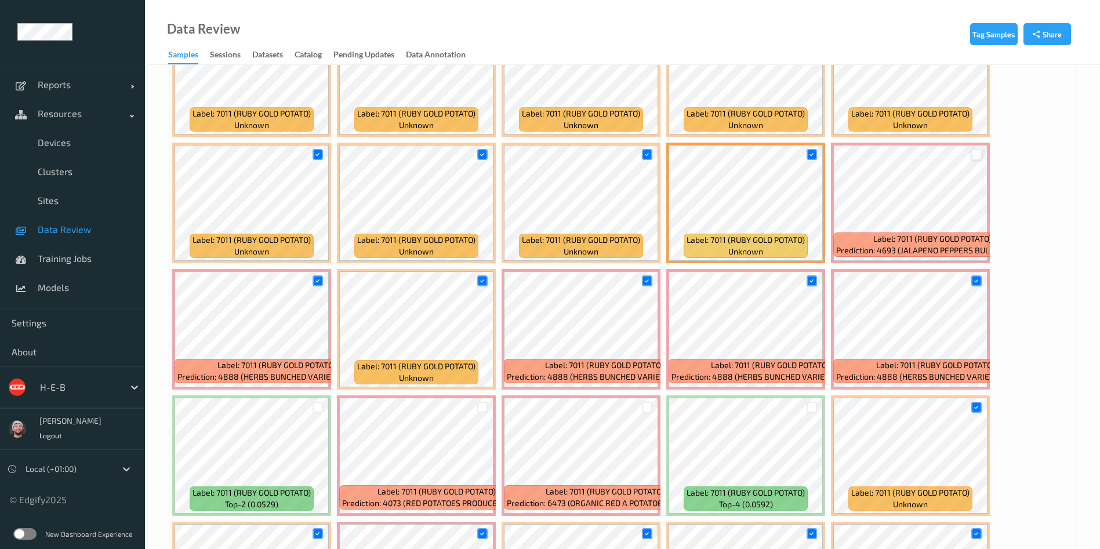
click at [977, 154] on div at bounding box center [976, 154] width 11 height 11
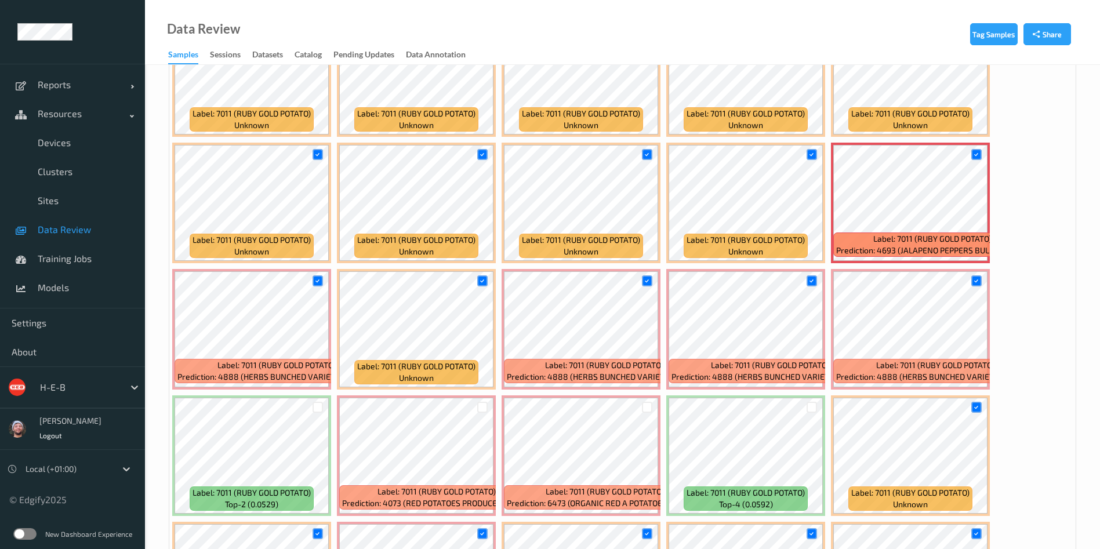
scroll to position [2435, 0]
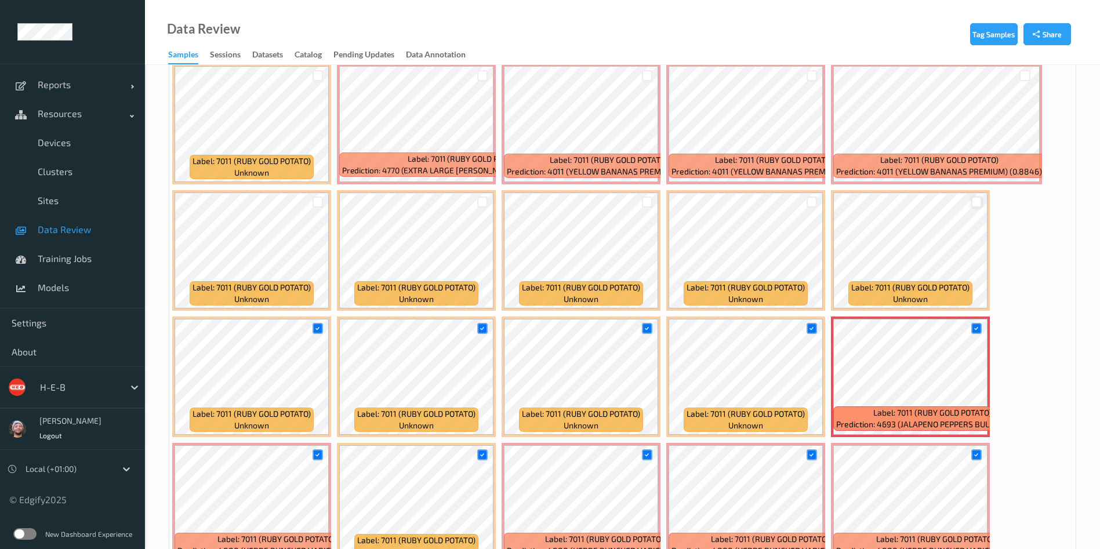
click at [978, 198] on div at bounding box center [976, 202] width 11 height 11
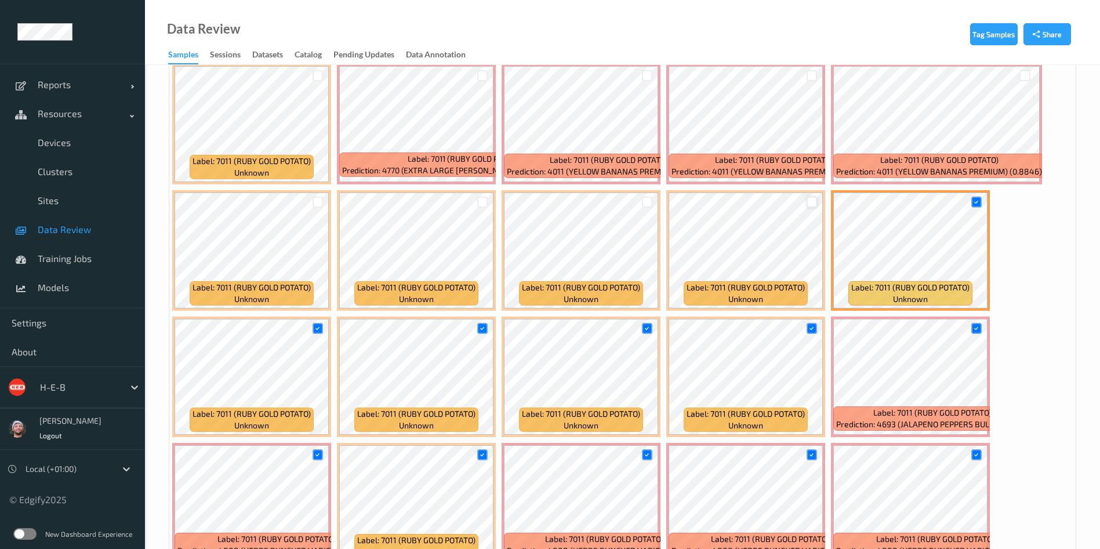
click at [809, 201] on div at bounding box center [812, 202] width 11 height 11
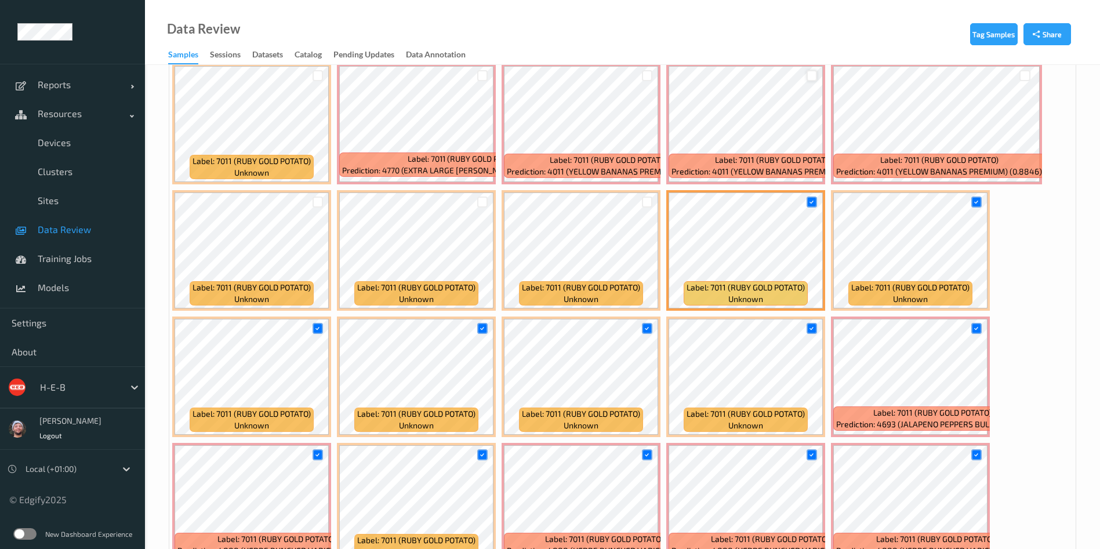
click at [814, 77] on div at bounding box center [812, 75] width 11 height 11
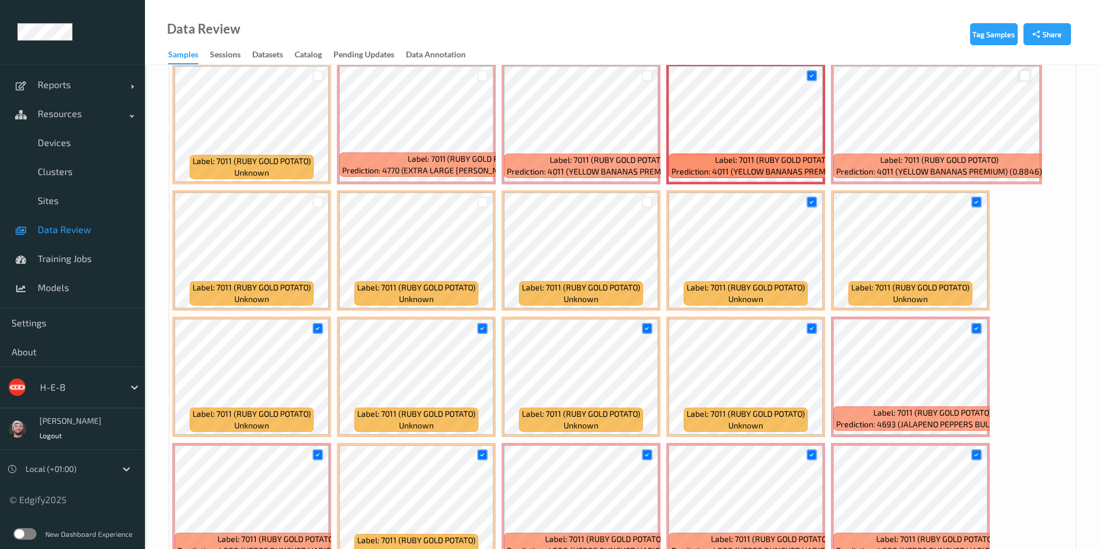
click at [1025, 74] on div at bounding box center [1024, 75] width 11 height 11
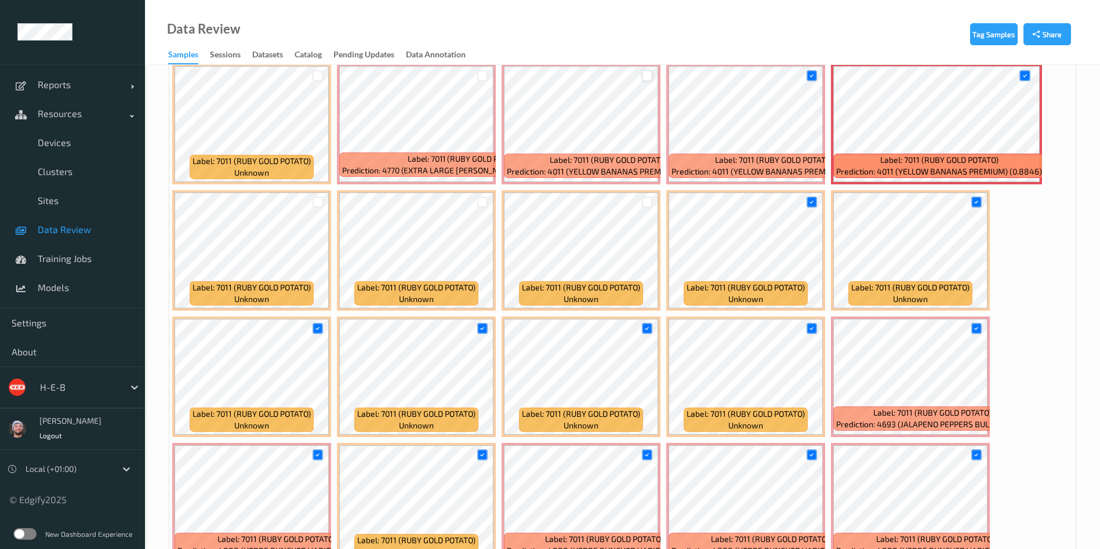
click at [652, 78] on div at bounding box center [647, 75] width 11 height 11
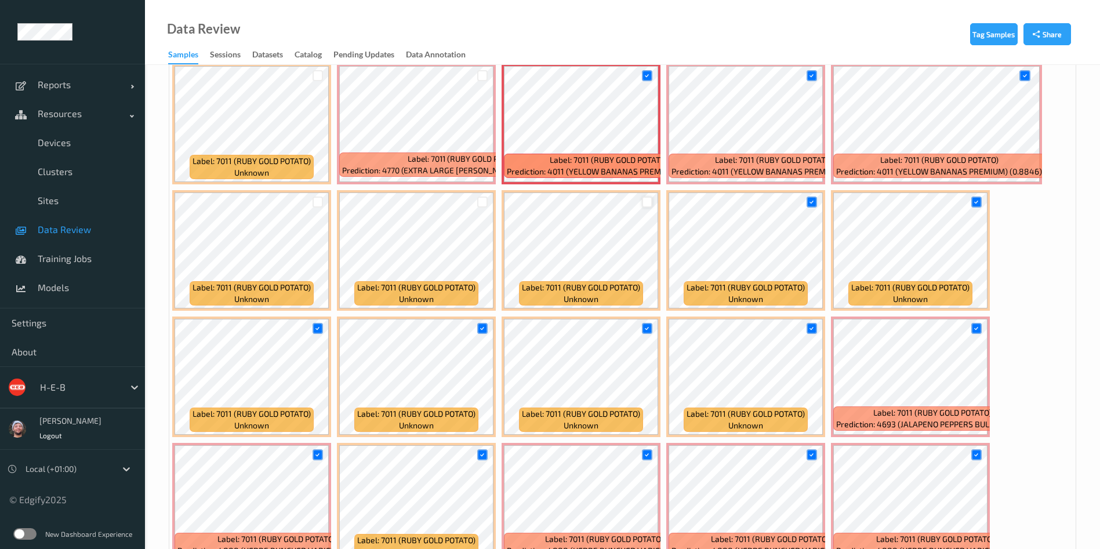
click at [648, 202] on div at bounding box center [647, 202] width 11 height 11
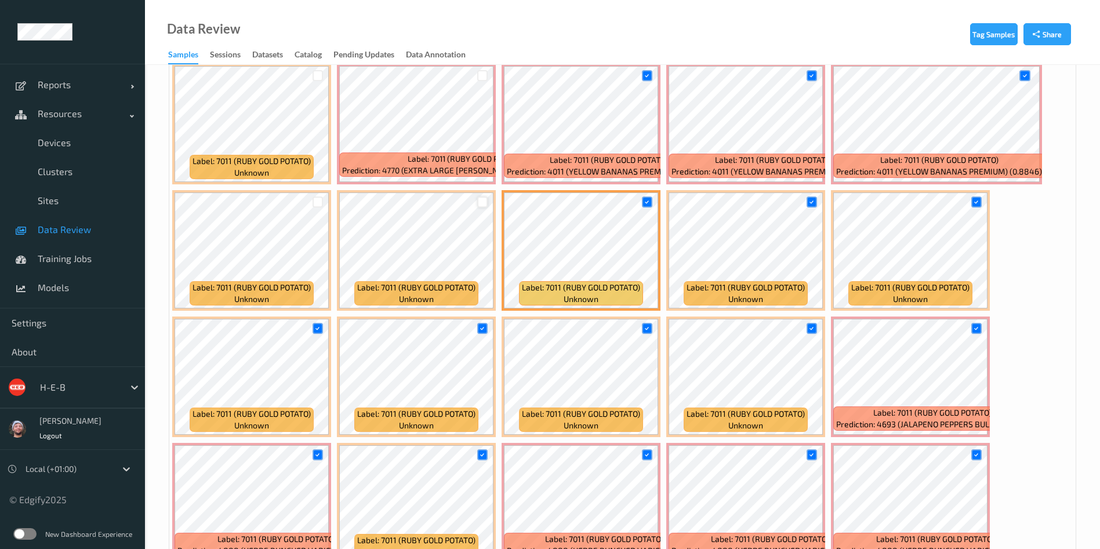
click at [486, 202] on div at bounding box center [482, 202] width 11 height 11
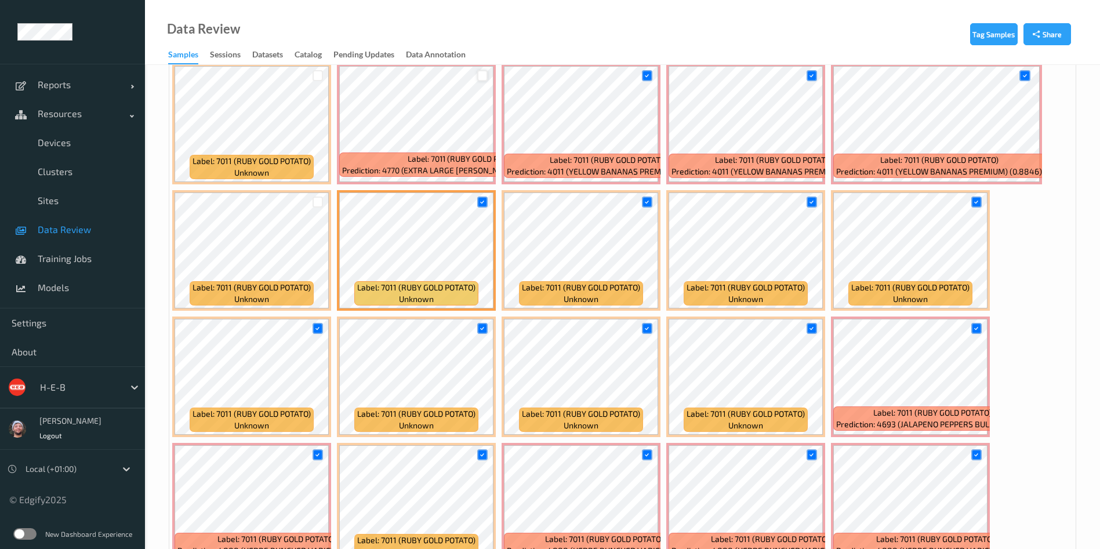
click at [481, 72] on div at bounding box center [482, 75] width 11 height 11
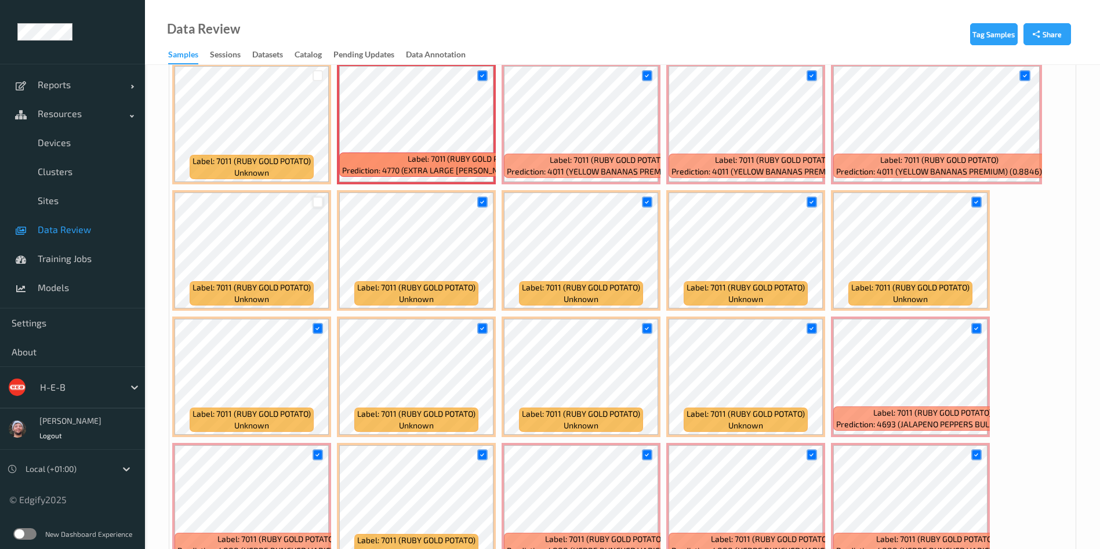
click at [318, 197] on div at bounding box center [318, 202] width 11 height 11
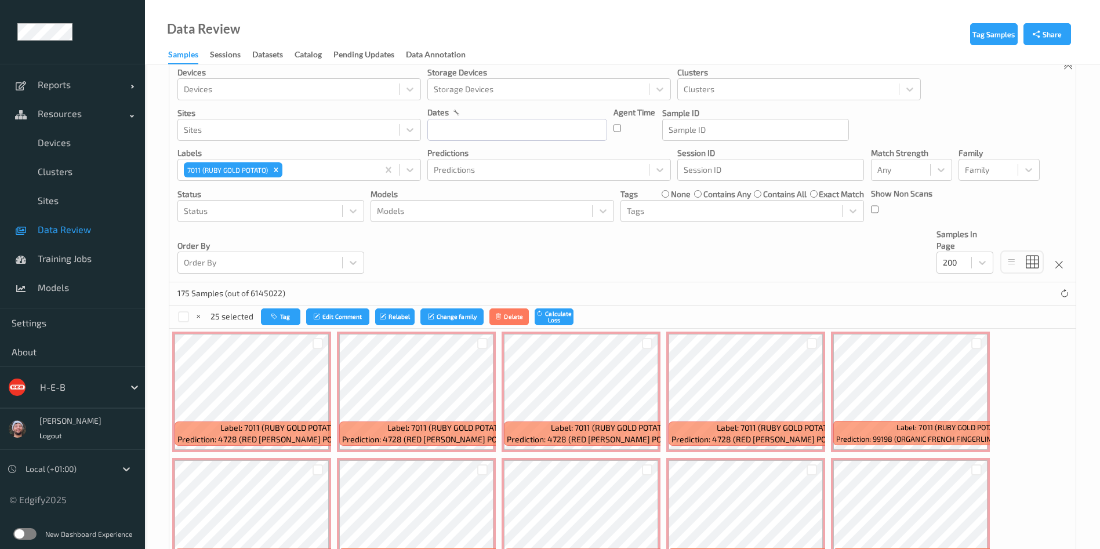
scroll to position [0, 0]
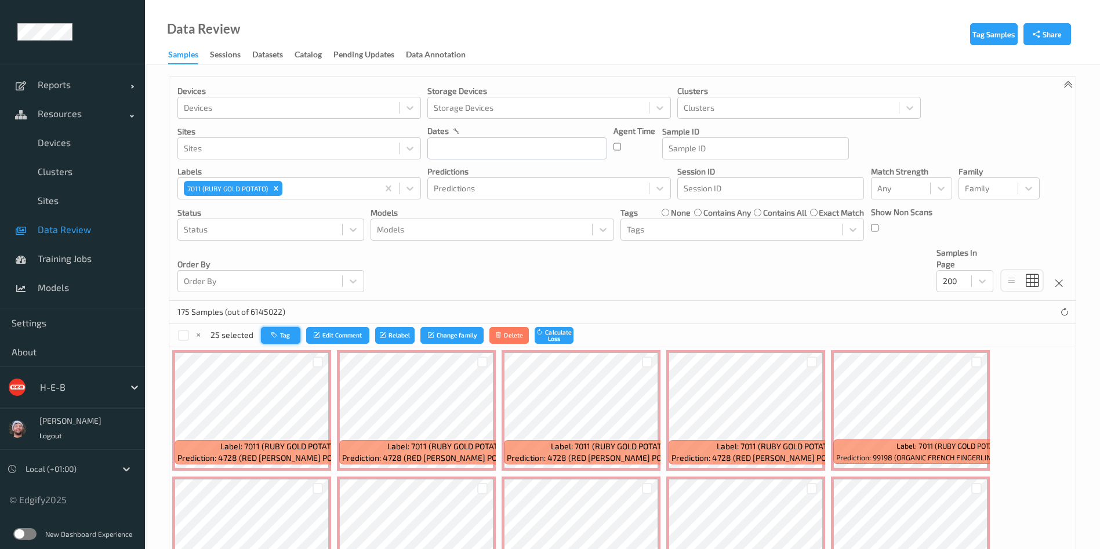
click at [273, 339] on button "Tag" at bounding box center [280, 335] width 39 height 17
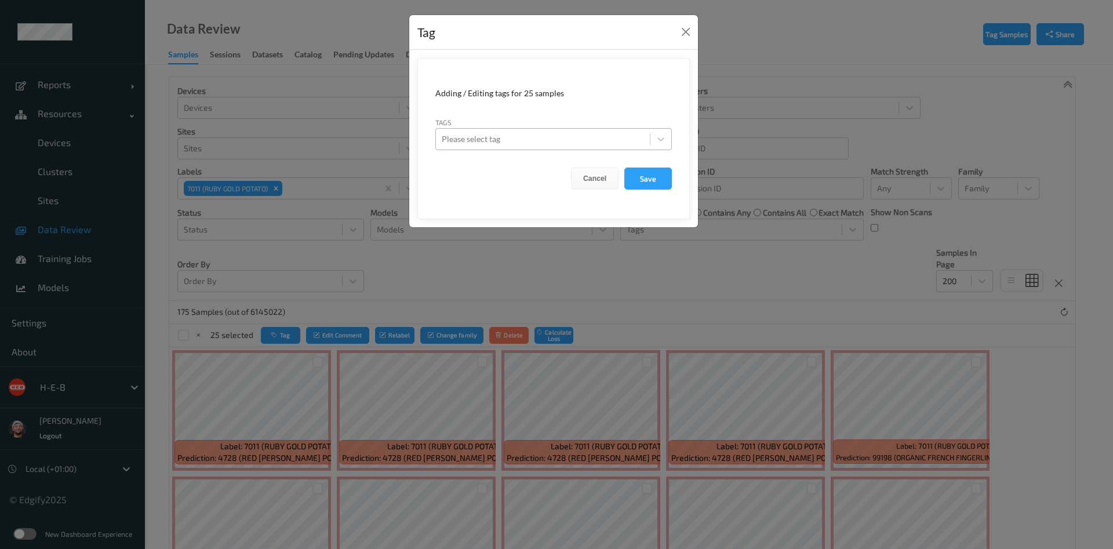
click at [566, 135] on div at bounding box center [543, 139] width 202 height 14
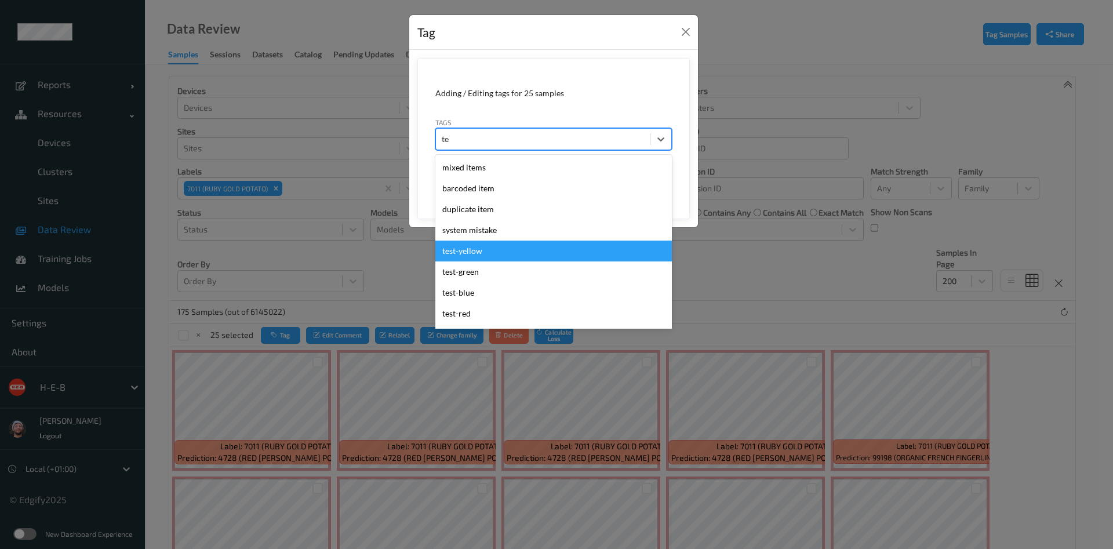
type input "tem"
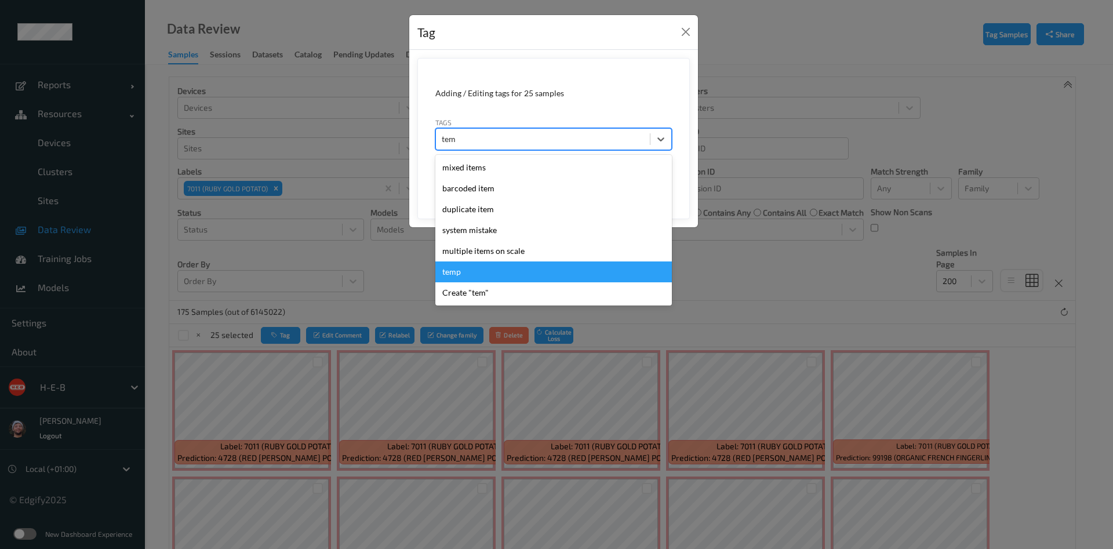
click at [478, 269] on div "temp" at bounding box center [553, 272] width 237 height 21
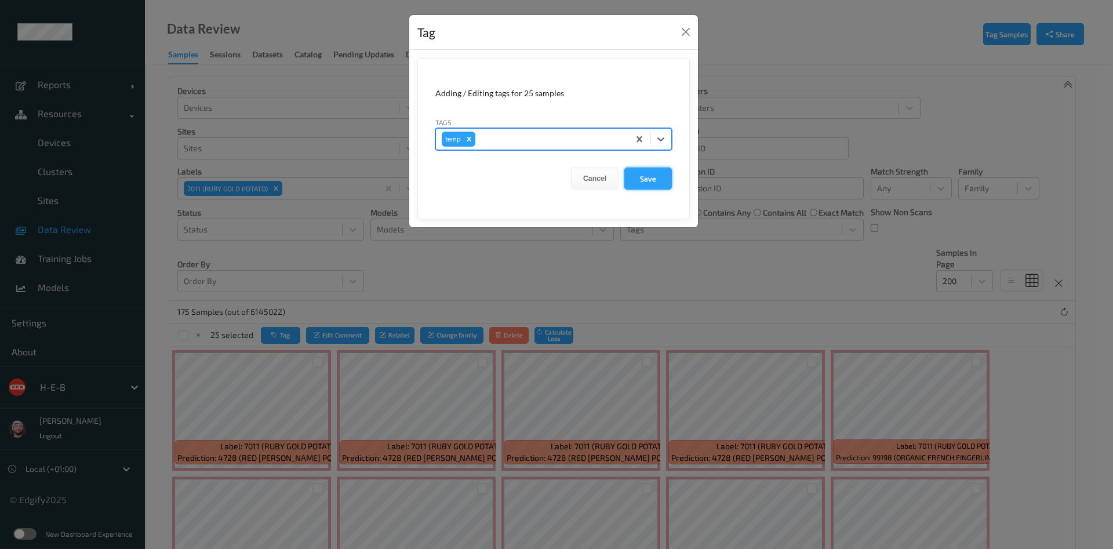
click at [654, 177] on button "Save" at bounding box center [648, 179] width 48 height 22
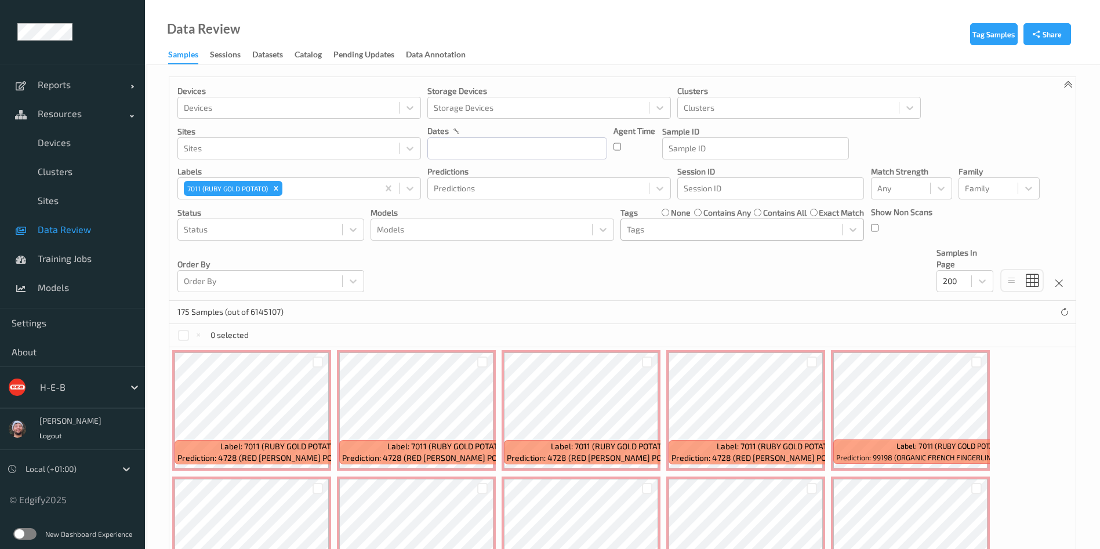
click at [673, 237] on div "Tags" at bounding box center [731, 229] width 221 height 19
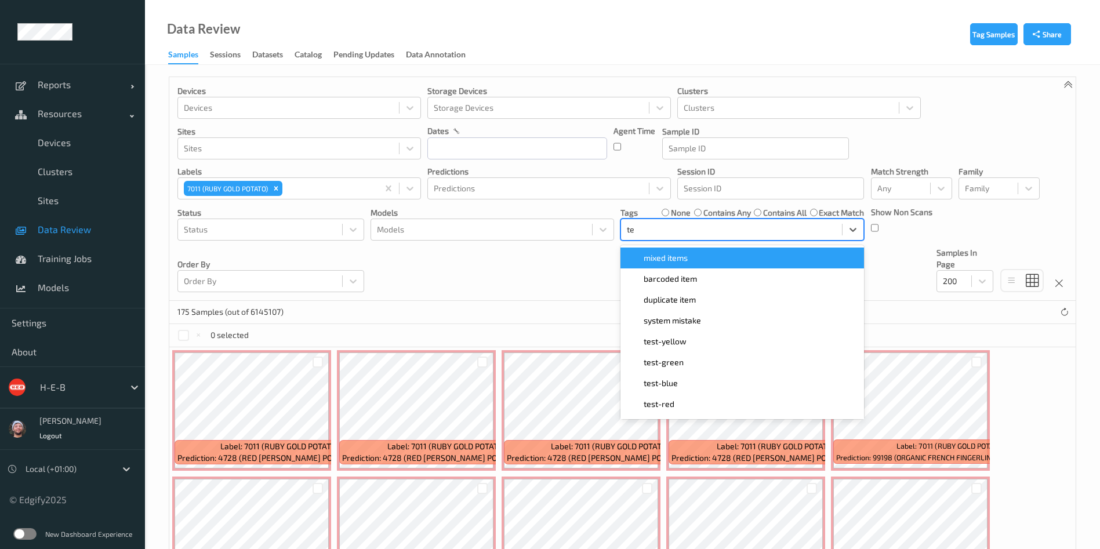
type input "tem"
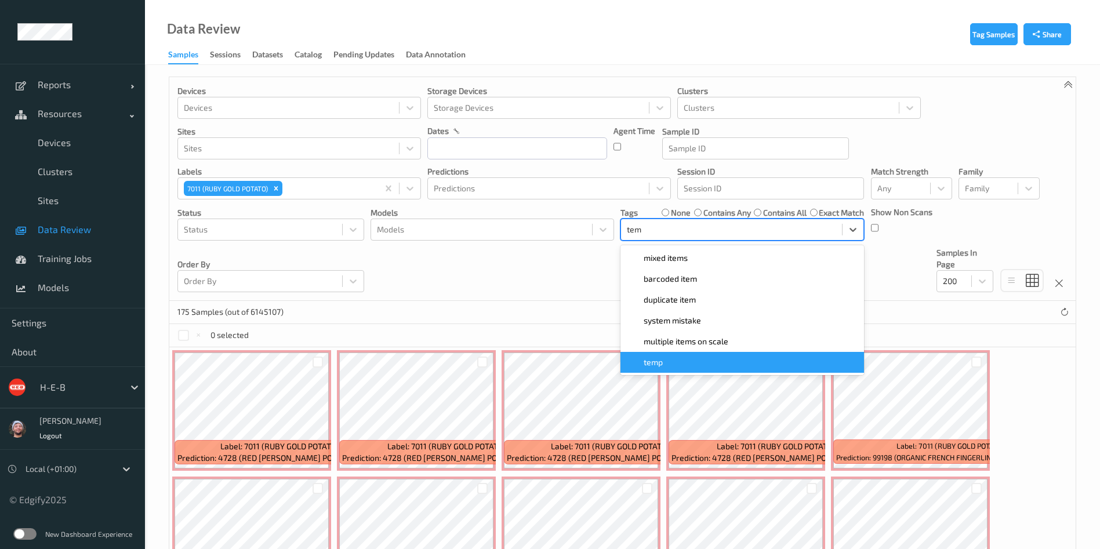
click at [643, 371] on div "temp" at bounding box center [742, 362] width 244 height 21
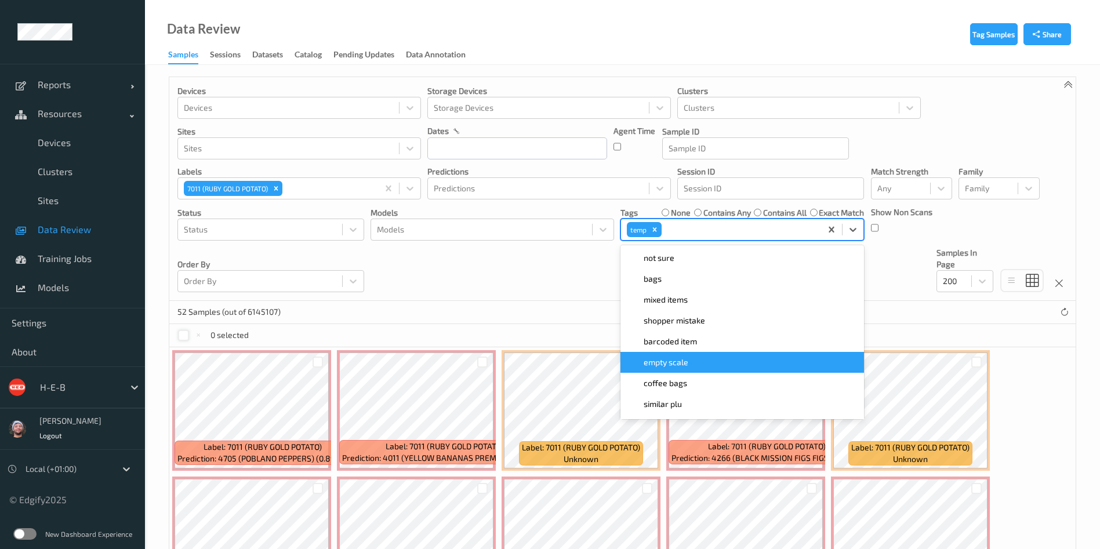
click at [182, 339] on div at bounding box center [183, 335] width 11 height 11
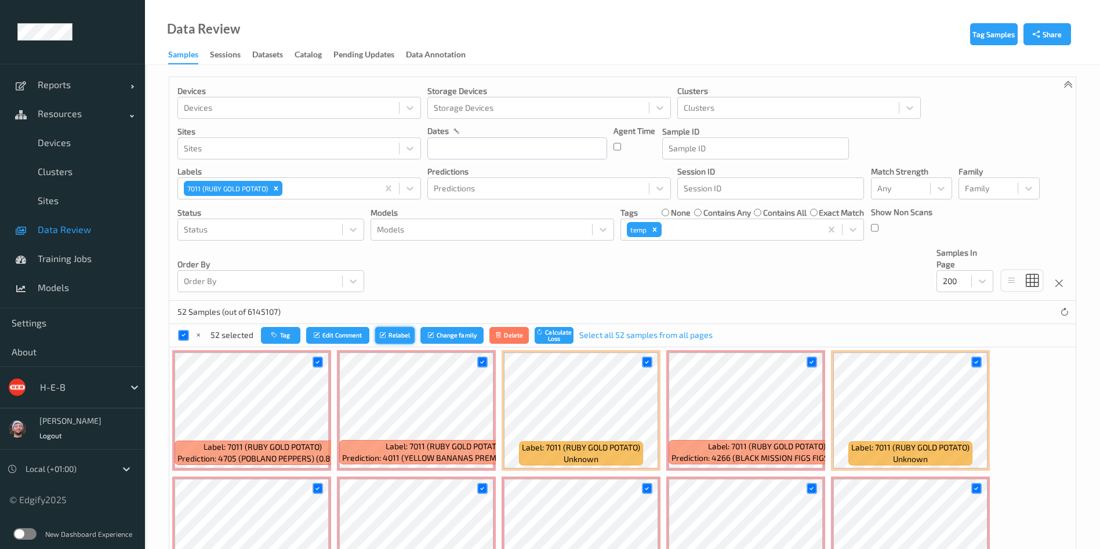
click at [391, 333] on button "Relabel" at bounding box center [394, 335] width 39 height 17
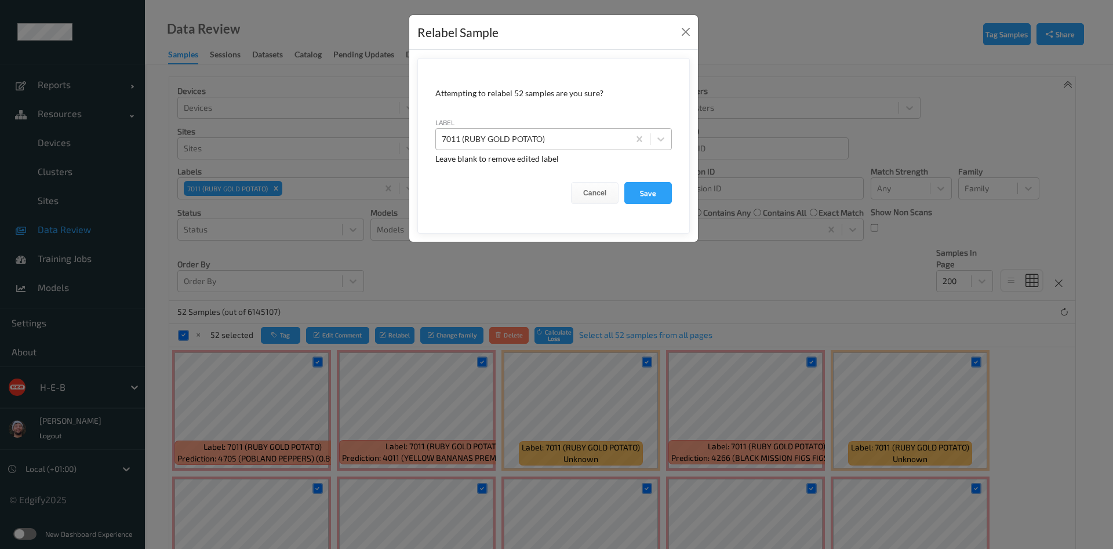
click at [536, 149] on div "7011 (RUBY GOLD POTATO)" at bounding box center [553, 139] width 237 height 22
click at [537, 139] on div at bounding box center [532, 139] width 181 height 14
type input "dnt"
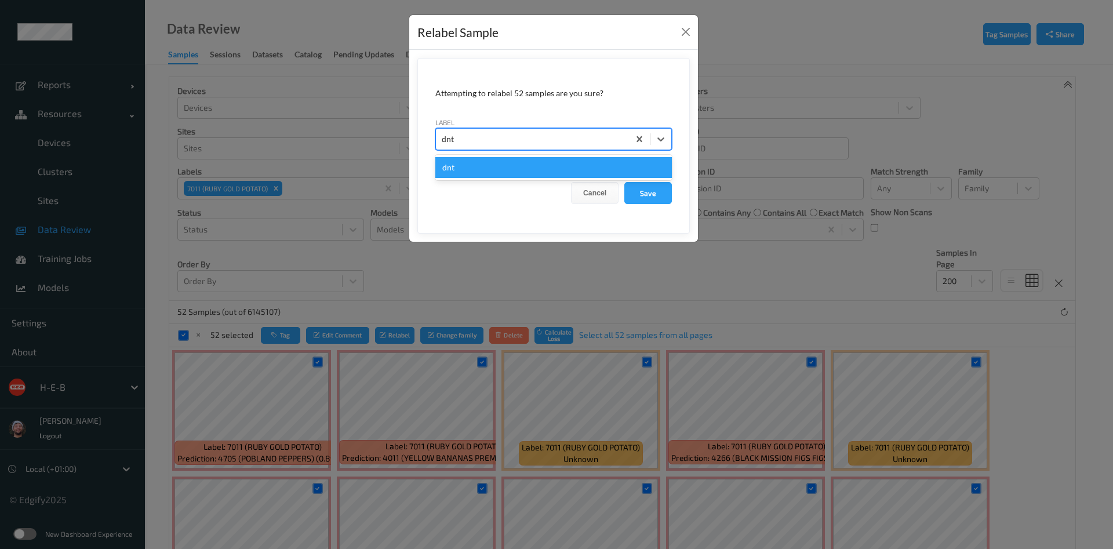
click at [586, 163] on div "dnt" at bounding box center [553, 167] width 237 height 21
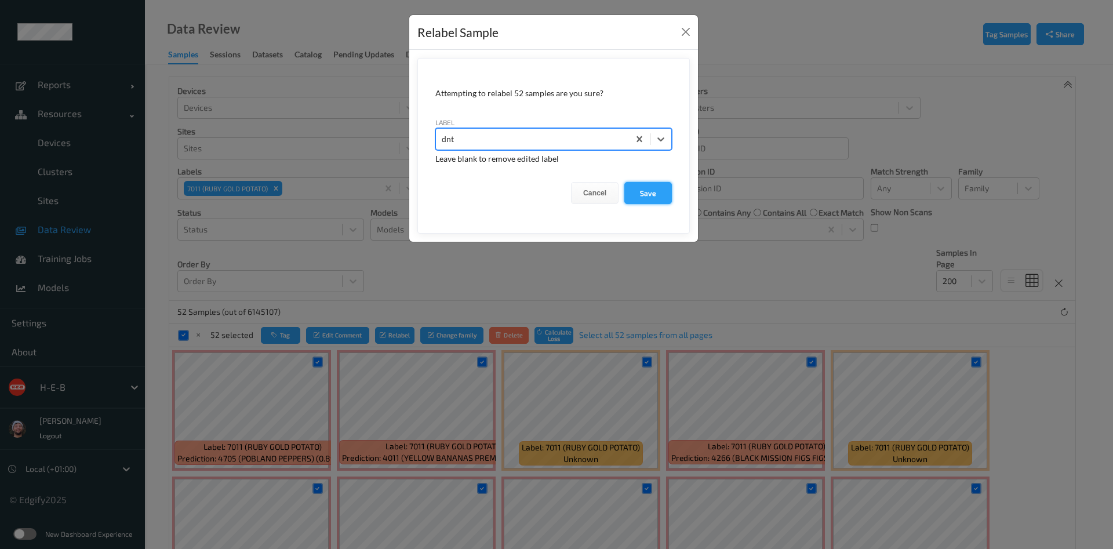
click at [643, 195] on button "Save" at bounding box center [648, 193] width 48 height 22
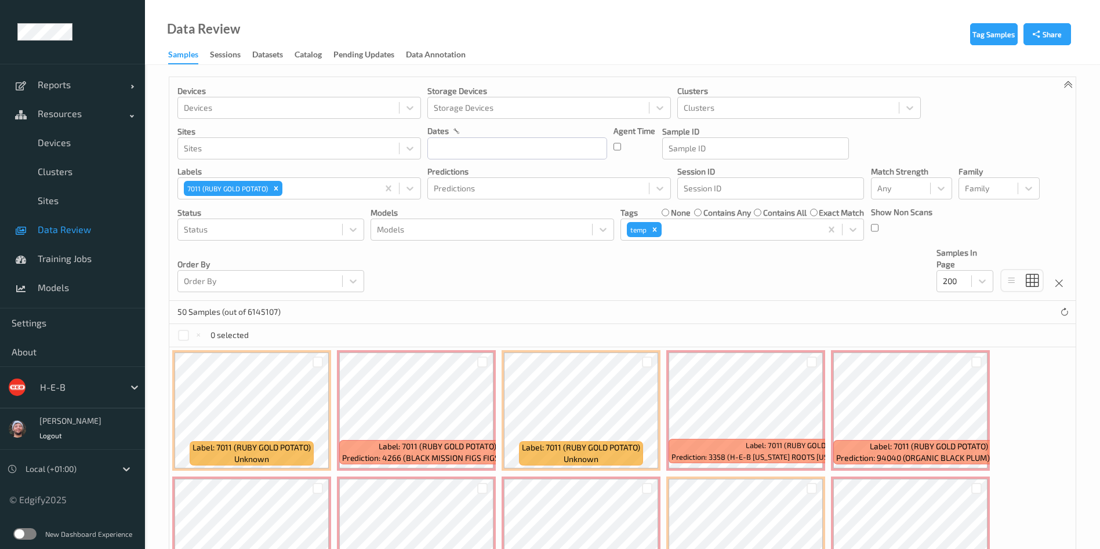
click at [176, 332] on div "0 selected" at bounding box center [622, 335] width 906 height 23
click at [185, 334] on div at bounding box center [183, 335] width 11 height 11
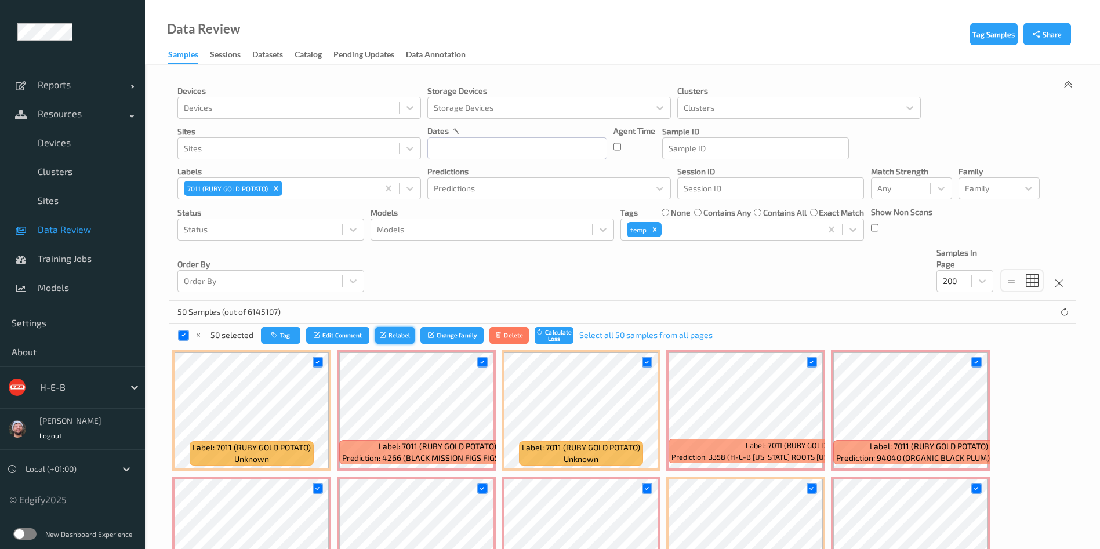
click at [401, 332] on button "Relabel" at bounding box center [394, 335] width 39 height 17
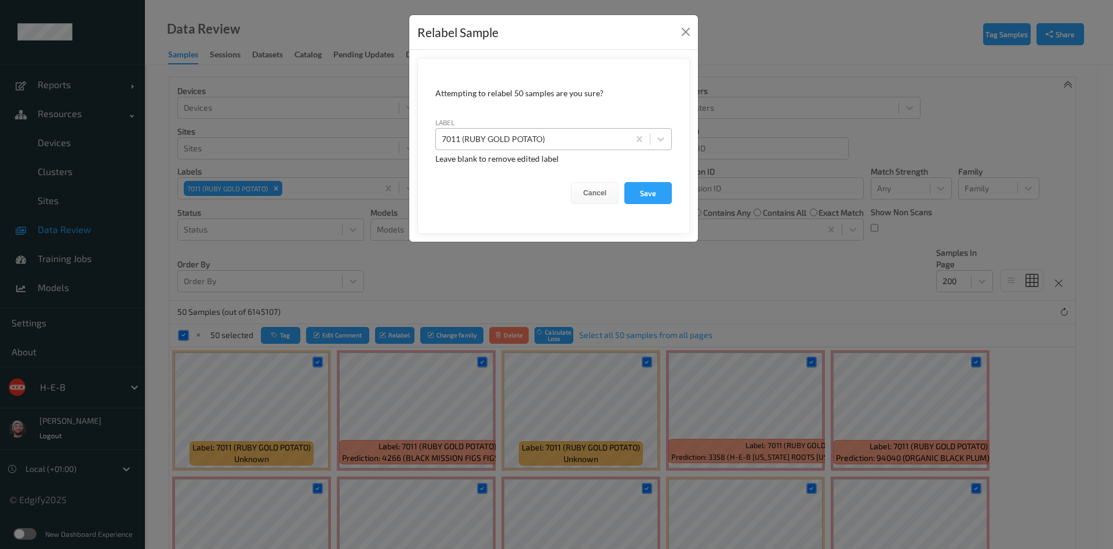
click at [541, 148] on div "7011 (RUBY GOLD POTATO)" at bounding box center [532, 139] width 193 height 19
paste input "dnt"
type input "dnt"
click at [541, 143] on div "dnt" at bounding box center [532, 139] width 181 height 14
paste input "dnt"
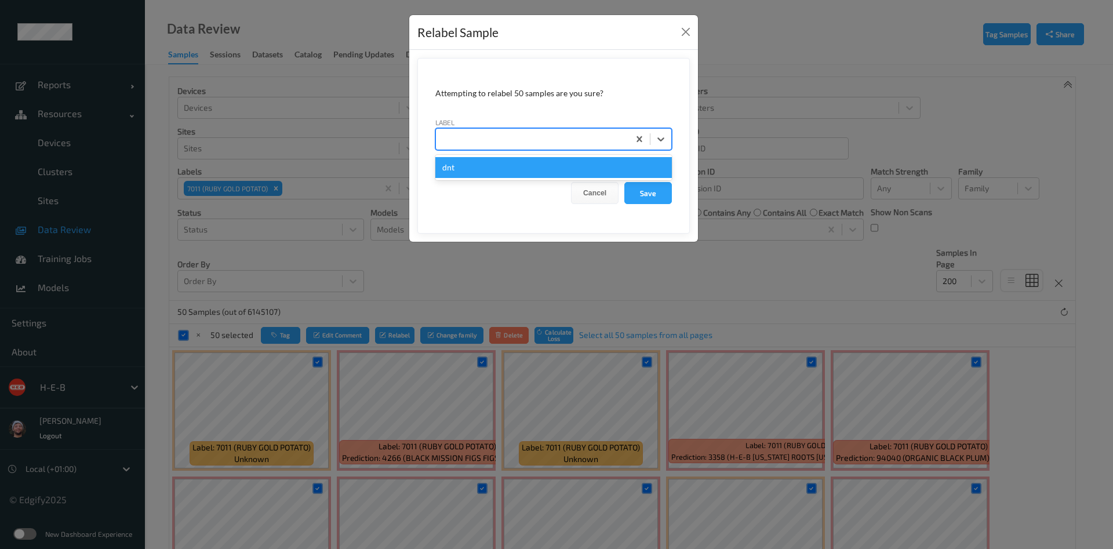
type input "dnt"
click at [529, 164] on div "dnt" at bounding box center [553, 167] width 237 height 21
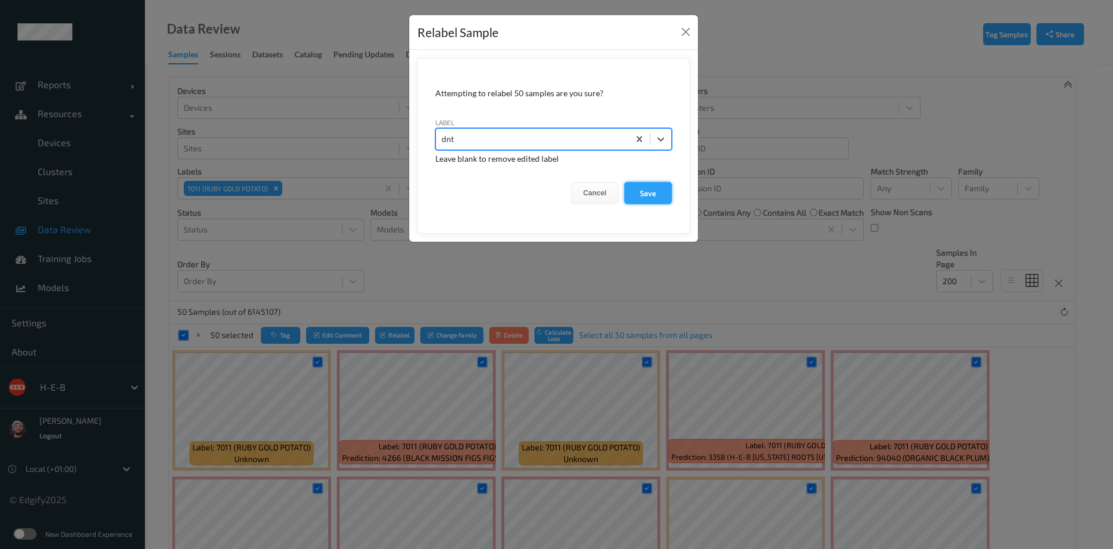
click at [643, 187] on button "Save" at bounding box center [648, 193] width 48 height 22
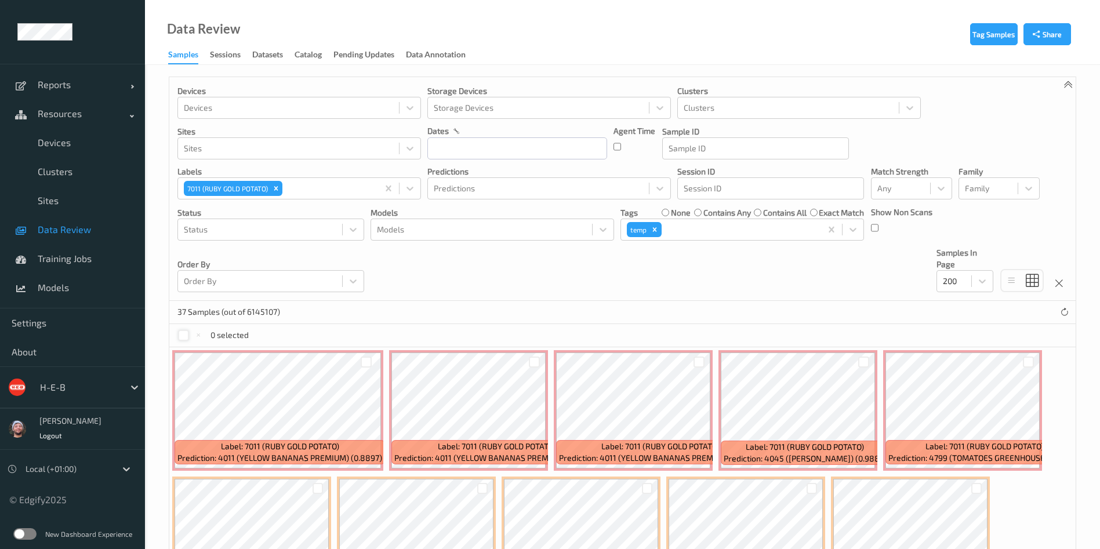
click at [182, 333] on div at bounding box center [183, 335] width 11 height 11
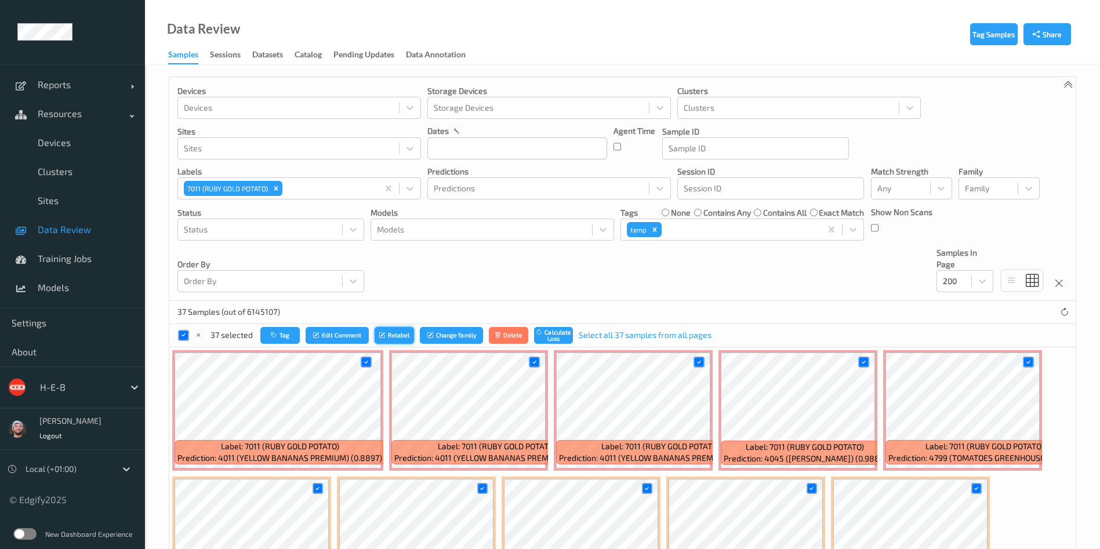
click at [394, 332] on button "Relabel" at bounding box center [394, 335] width 39 height 17
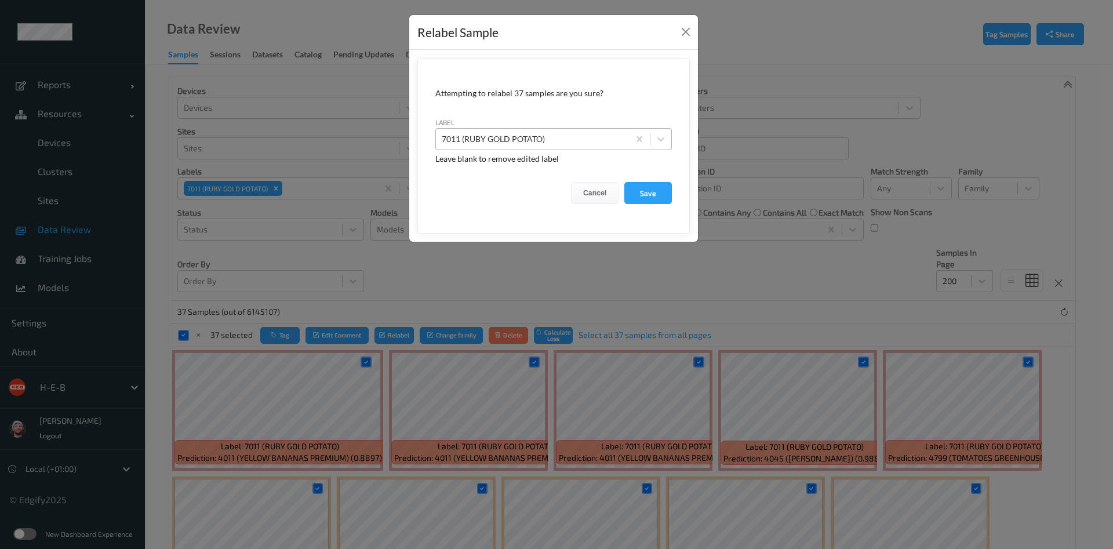
click at [539, 132] on div at bounding box center [532, 139] width 181 height 14
paste input "dnt"
type input "dnt"
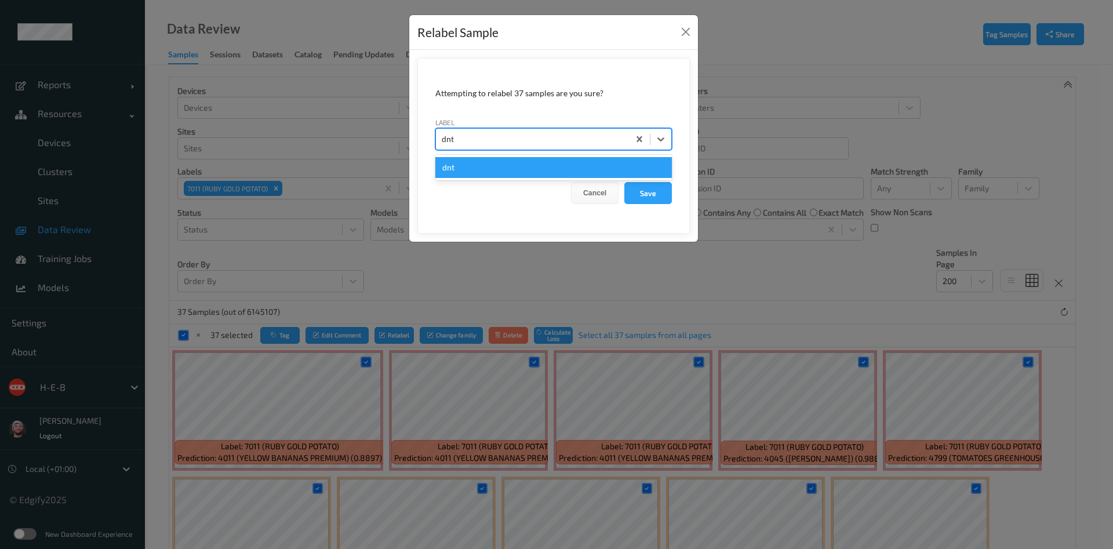
click at [477, 168] on div "dnt" at bounding box center [553, 167] width 237 height 21
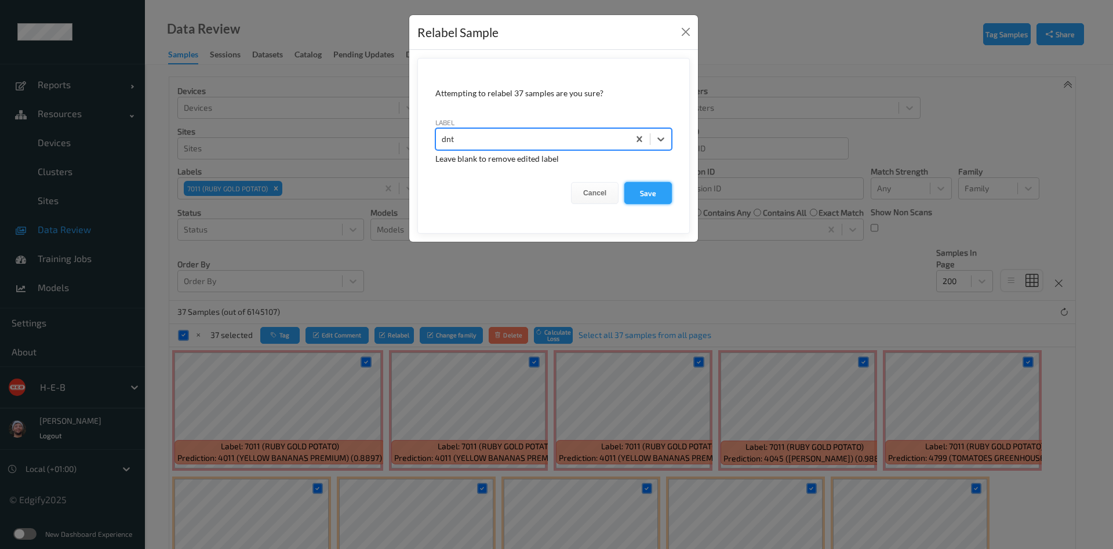
click at [651, 194] on button "Save" at bounding box center [648, 193] width 48 height 22
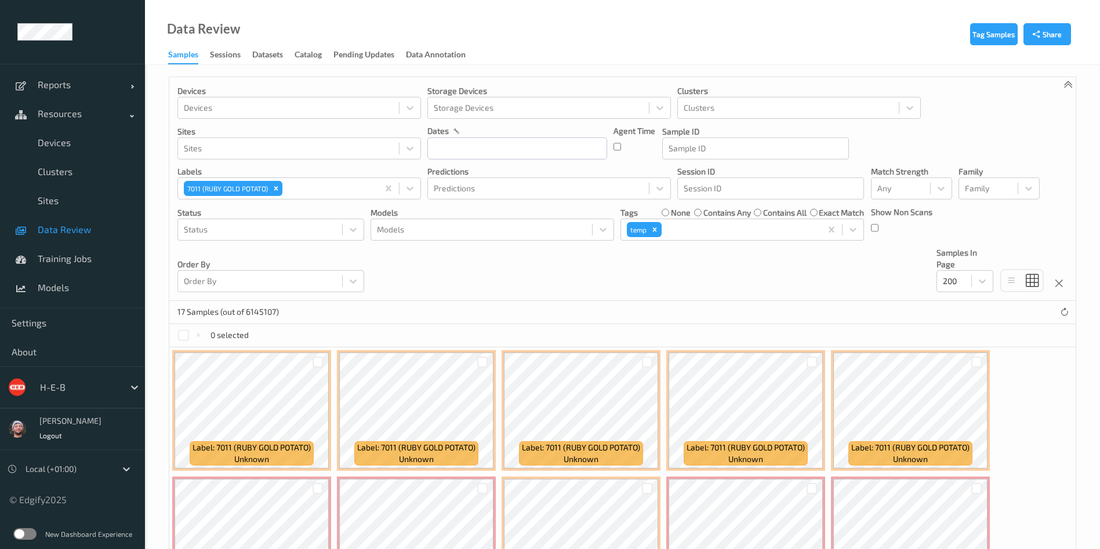
click at [93, 232] on span "Data Review" at bounding box center [86, 230] width 96 height 12
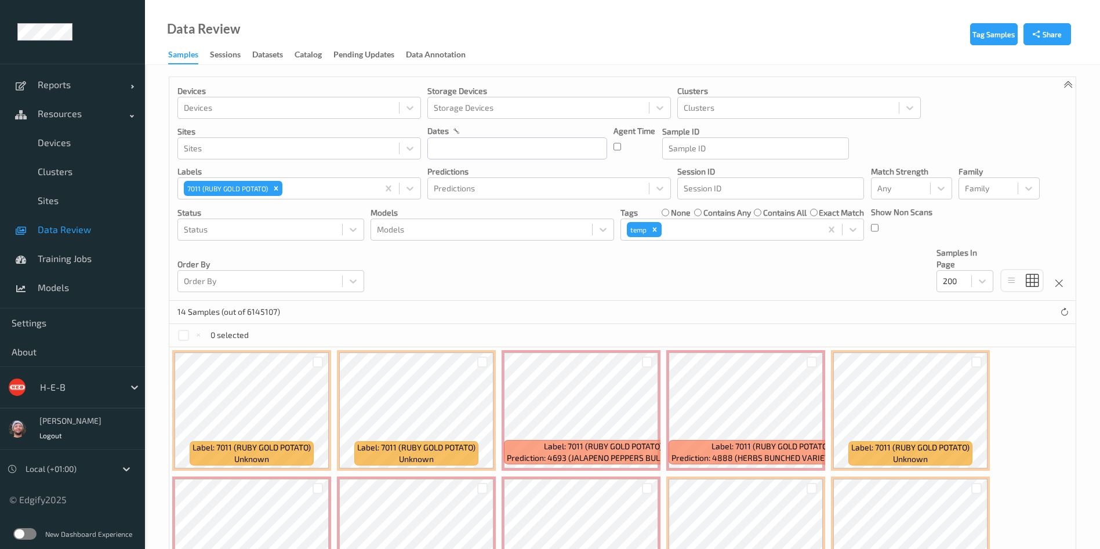
click at [93, 232] on span "Data Review" at bounding box center [86, 230] width 96 height 12
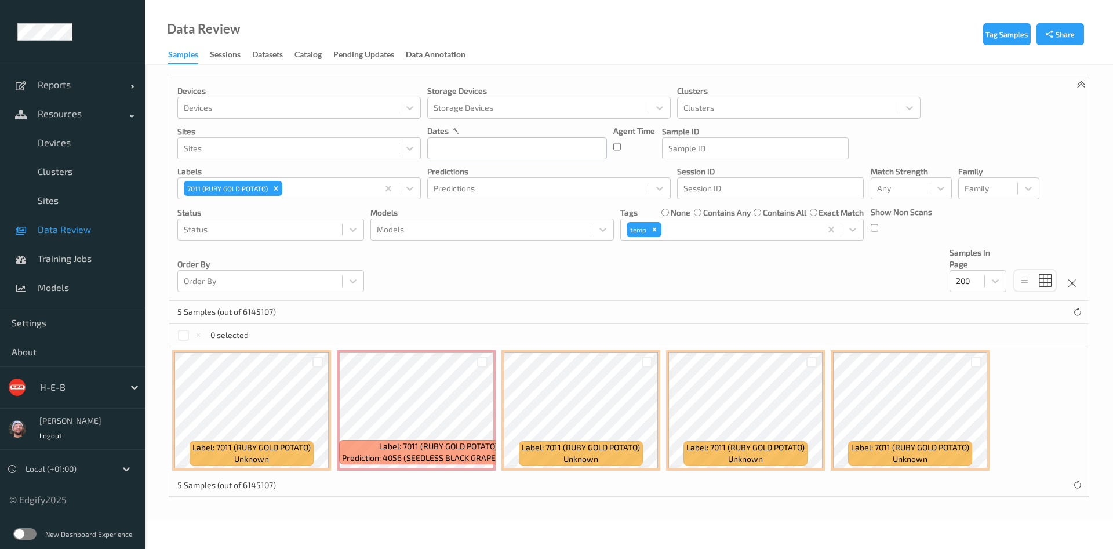
click at [93, 232] on span "Data Review" at bounding box center [86, 230] width 96 height 12
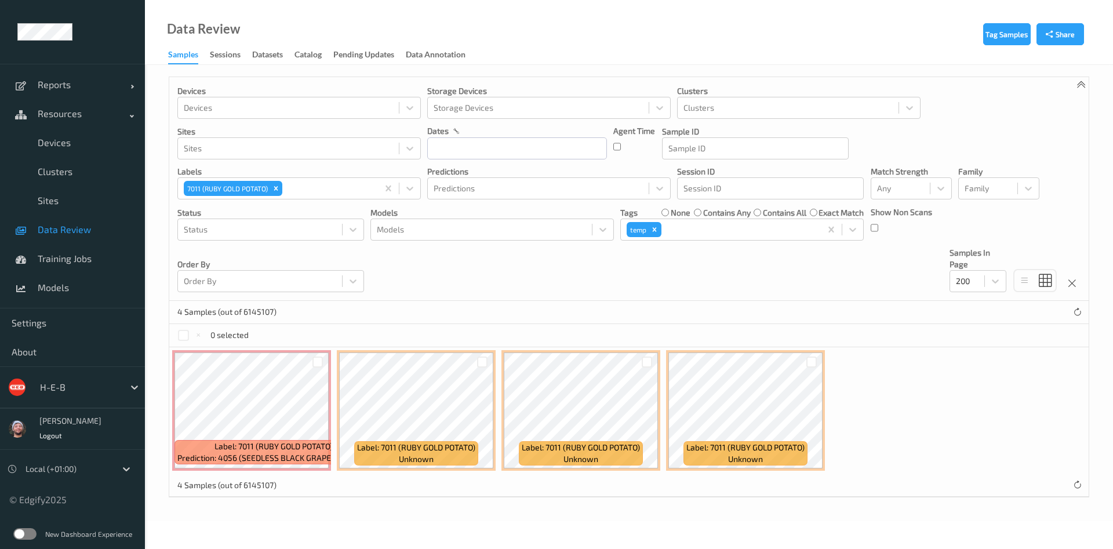
click at [58, 228] on span "Data Review" at bounding box center [86, 230] width 96 height 12
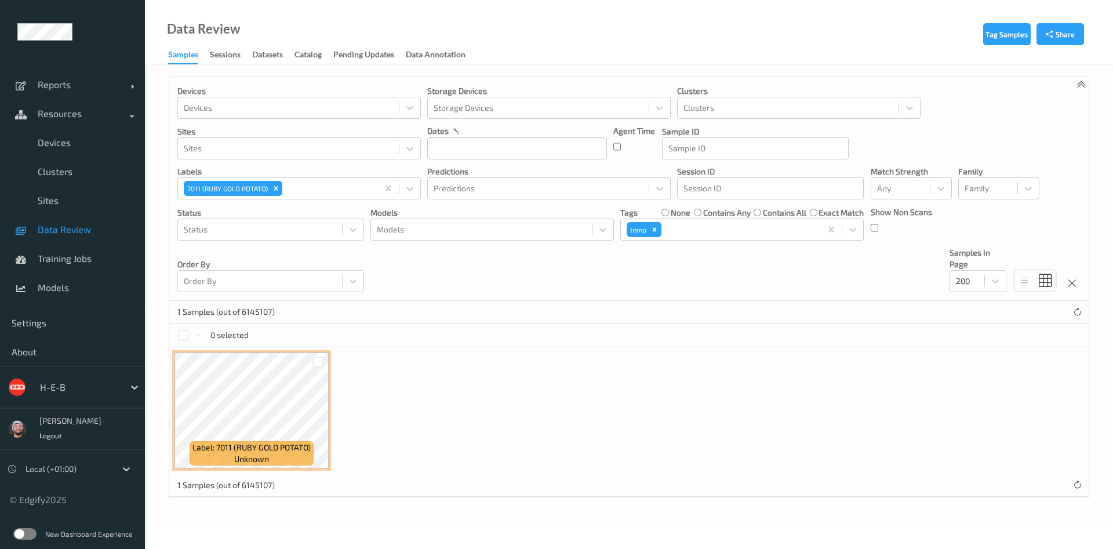
click at [53, 227] on span "Data Review" at bounding box center [86, 230] width 96 height 12
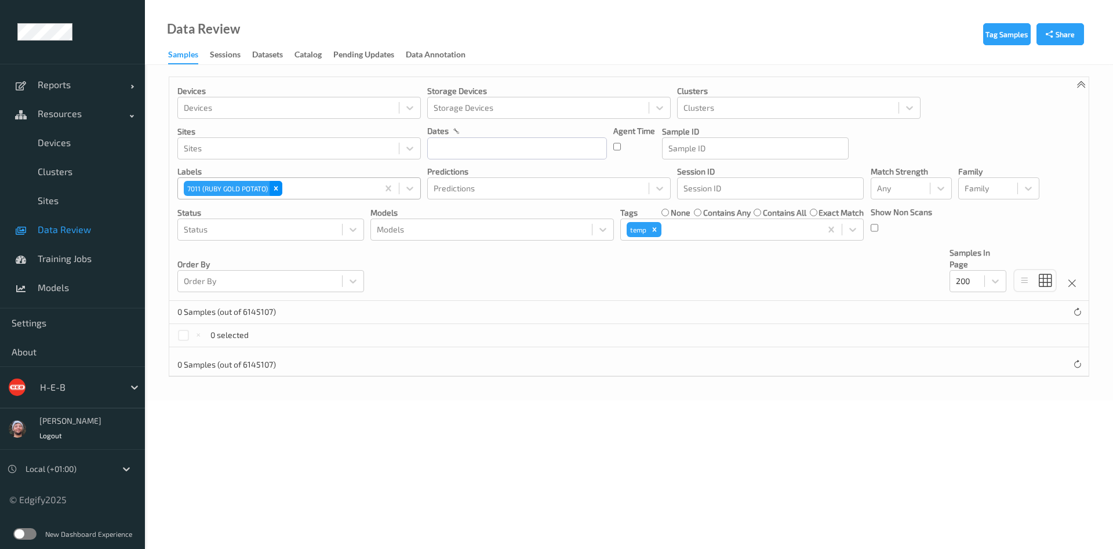
click at [277, 193] on div "Remove 7011 (RUBY GOLD POTATO)" at bounding box center [276, 188] width 13 height 15
paste input "dnt"
type input "dnt"
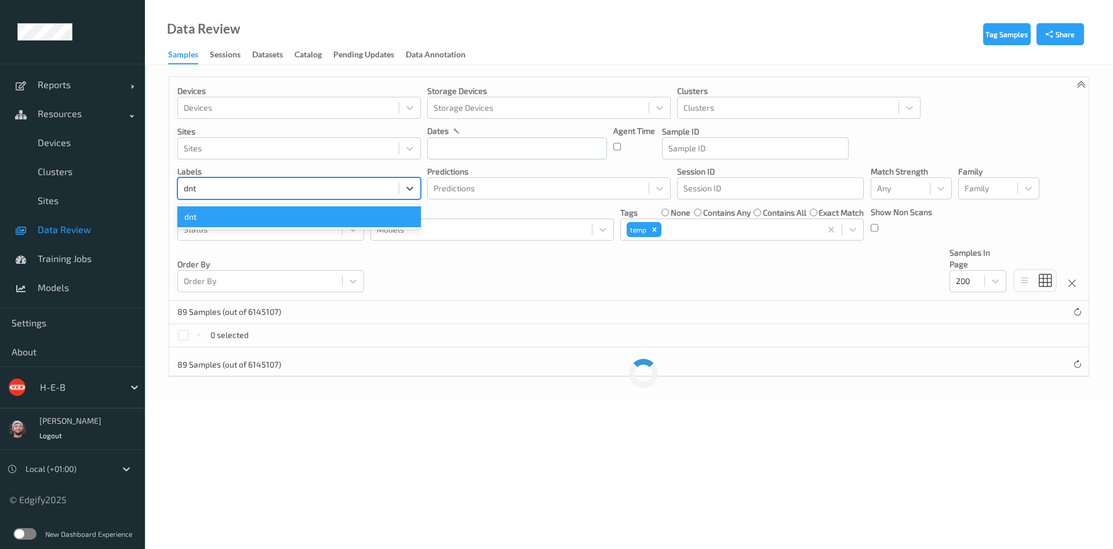
click at [238, 219] on div "dnt" at bounding box center [299, 216] width 244 height 21
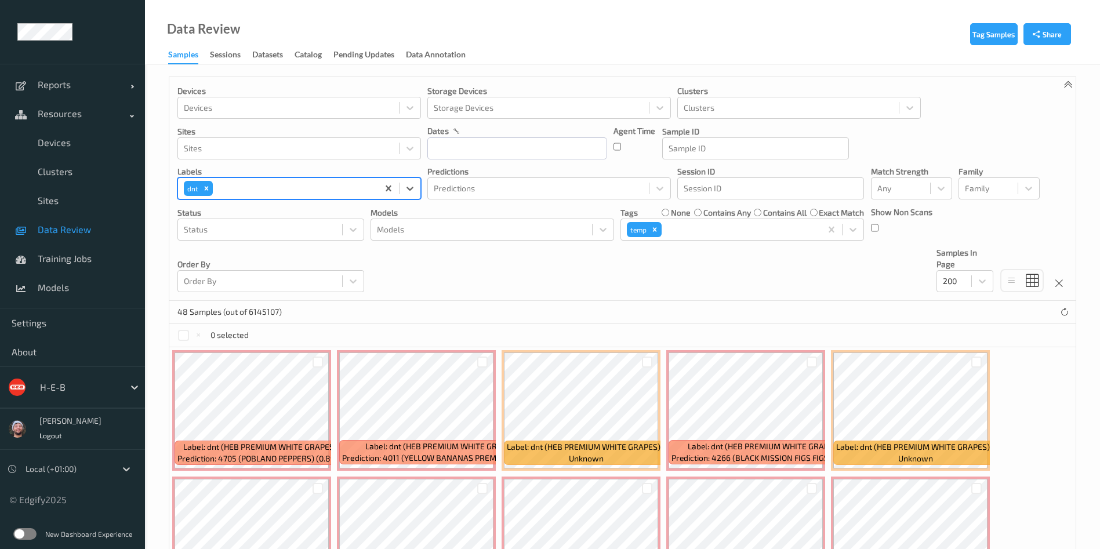
click at [82, 228] on span "Data Review" at bounding box center [86, 230] width 96 height 12
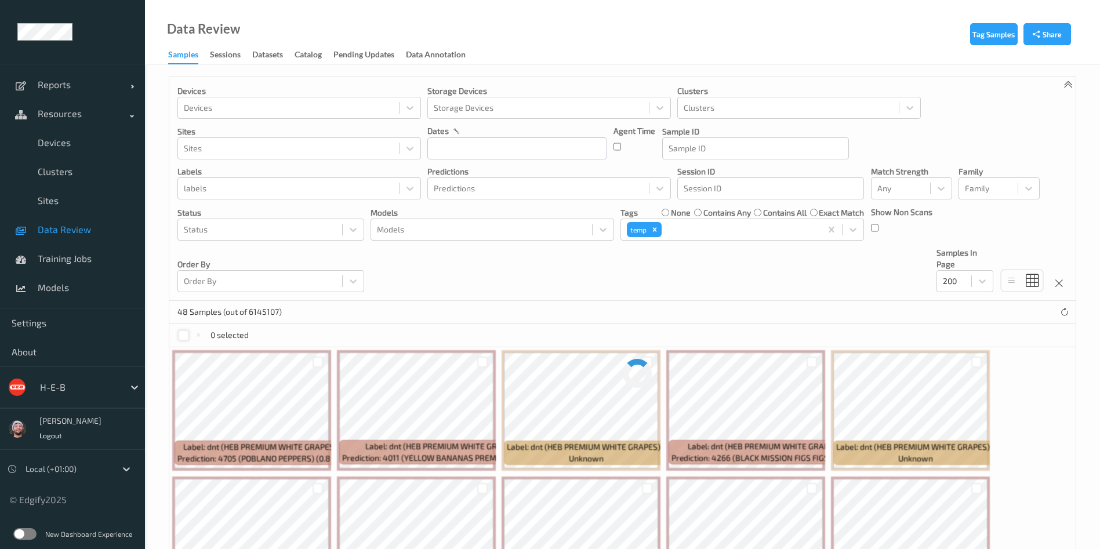
click at [179, 333] on div at bounding box center [183, 335] width 11 height 11
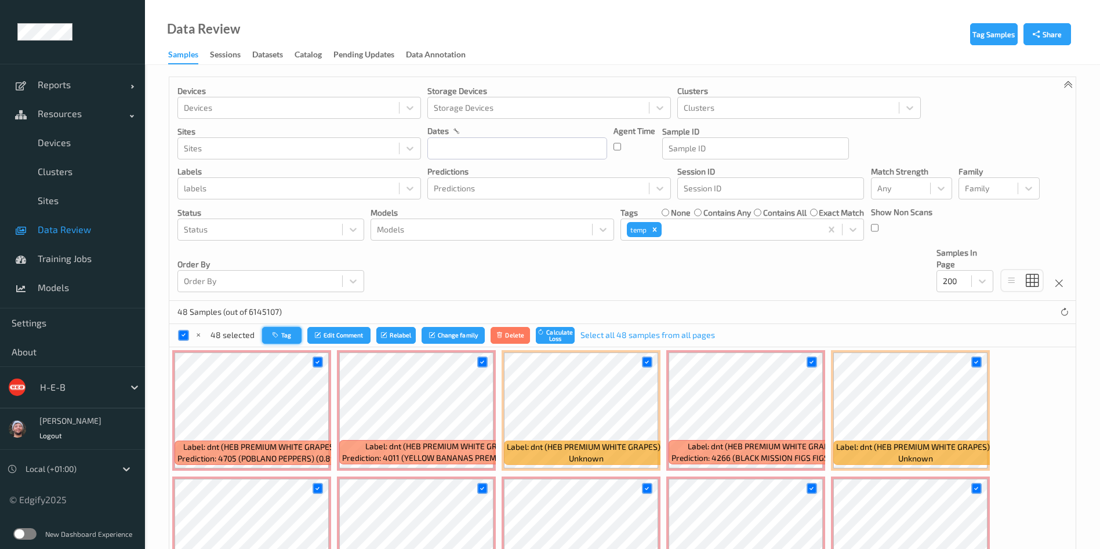
click at [289, 333] on button "Tag" at bounding box center [281, 335] width 39 height 17
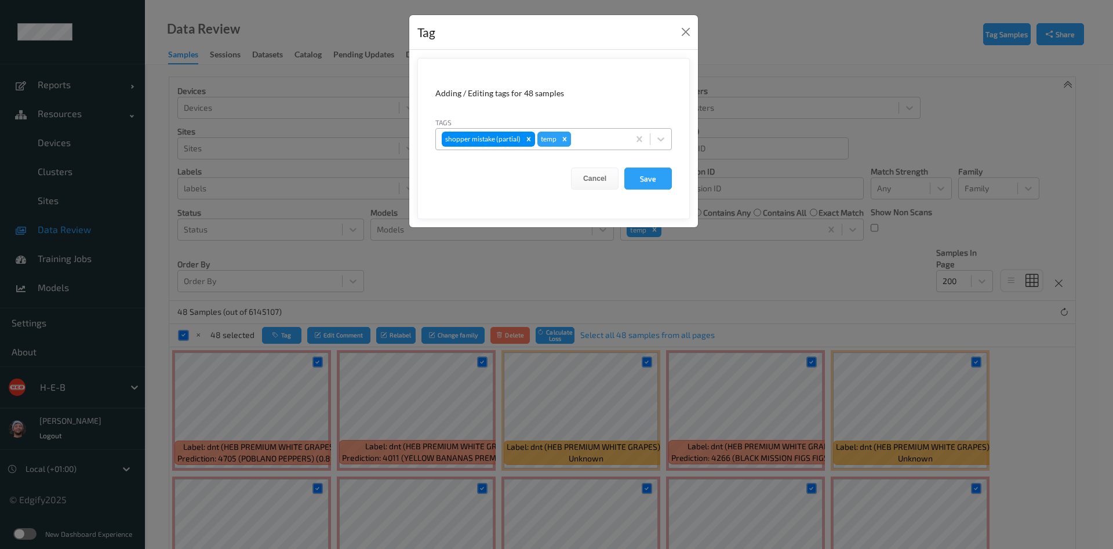
click at [563, 140] on icon "Remove temp" at bounding box center [565, 139] width 8 height 8
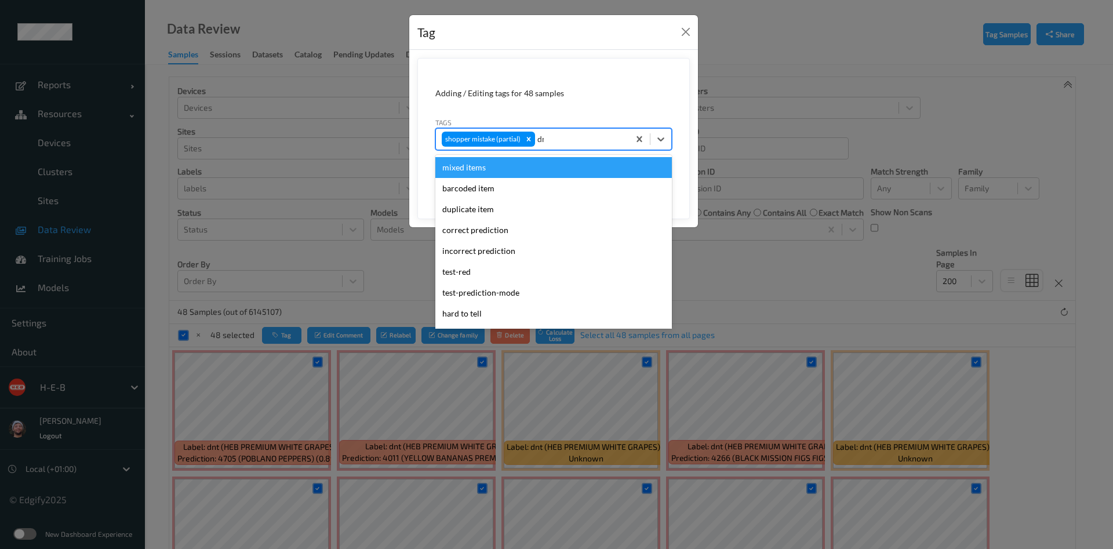
type input "dnt"
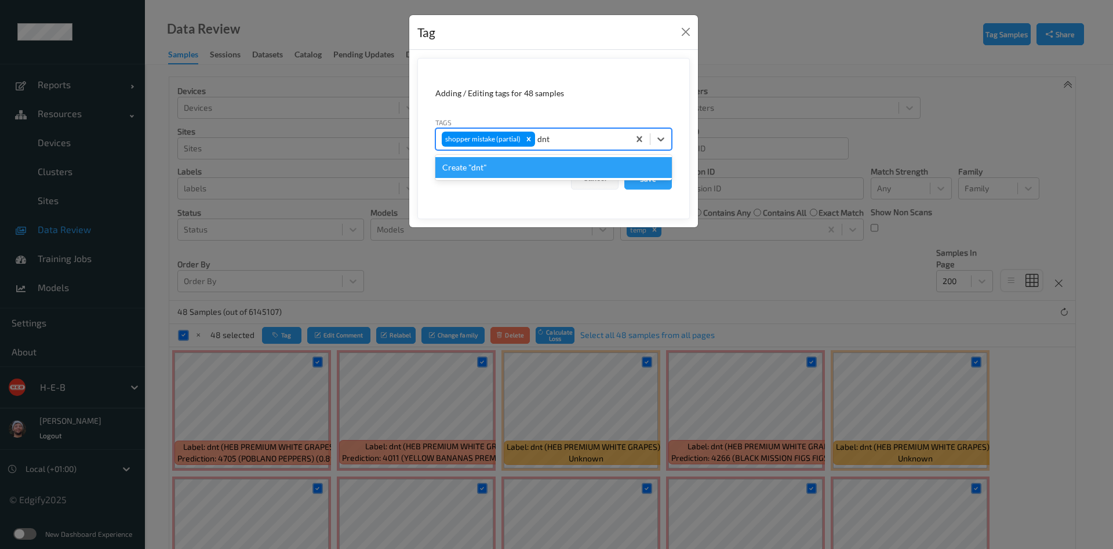
click at [532, 168] on div "Create "dnt"" at bounding box center [553, 167] width 237 height 21
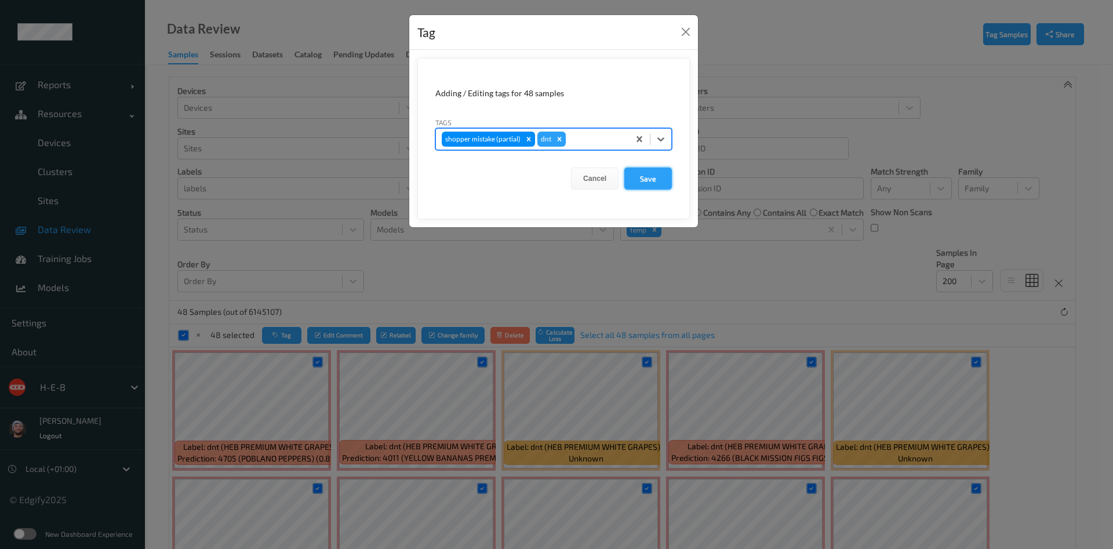
click at [642, 178] on button "Save" at bounding box center [648, 179] width 48 height 22
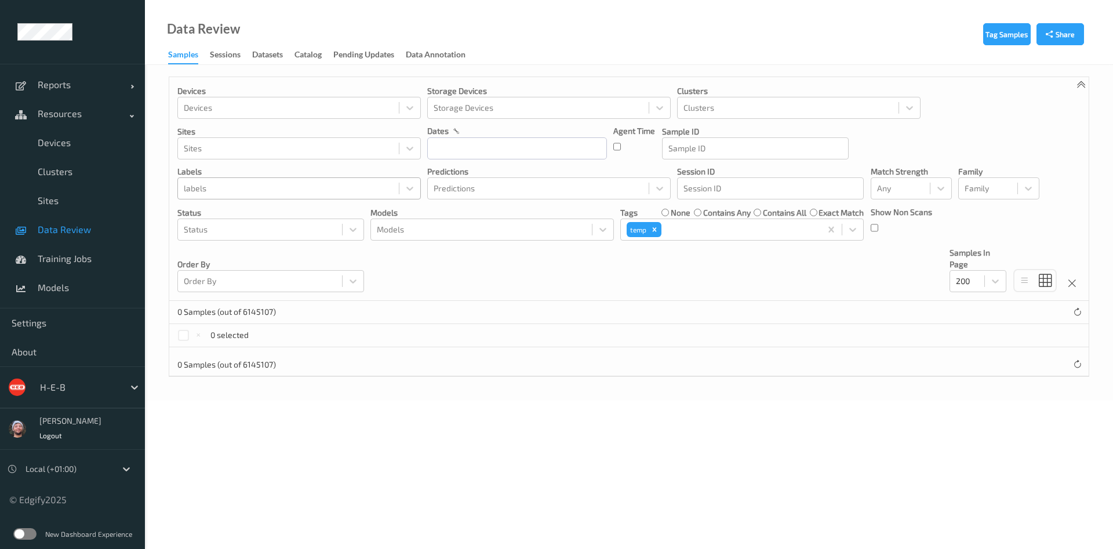
click at [295, 186] on div at bounding box center [288, 188] width 209 height 14
type input "4419"
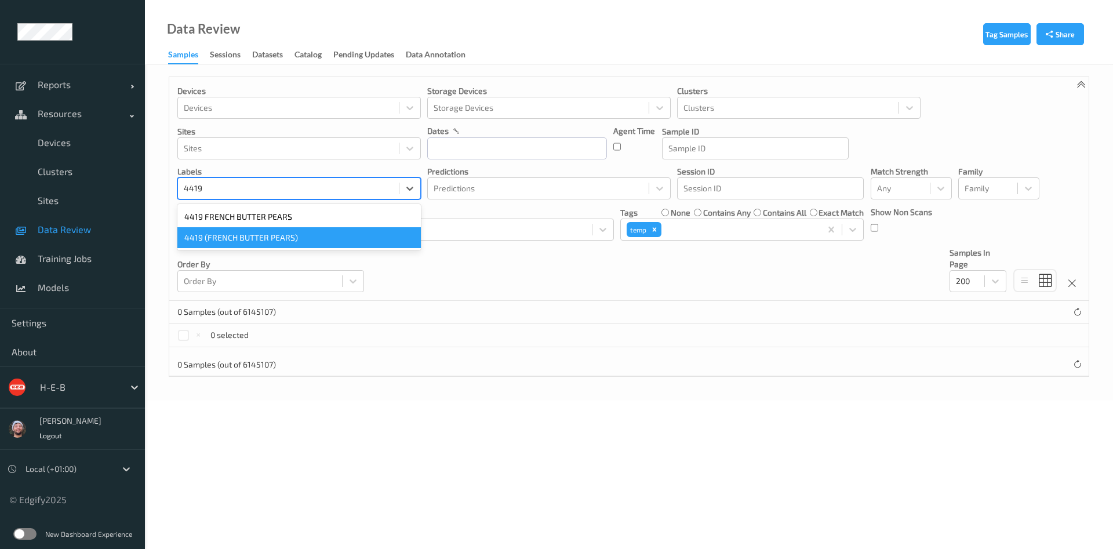
click at [232, 231] on div "4419 (FRENCH BUTTER PEARS)" at bounding box center [299, 237] width 244 height 21
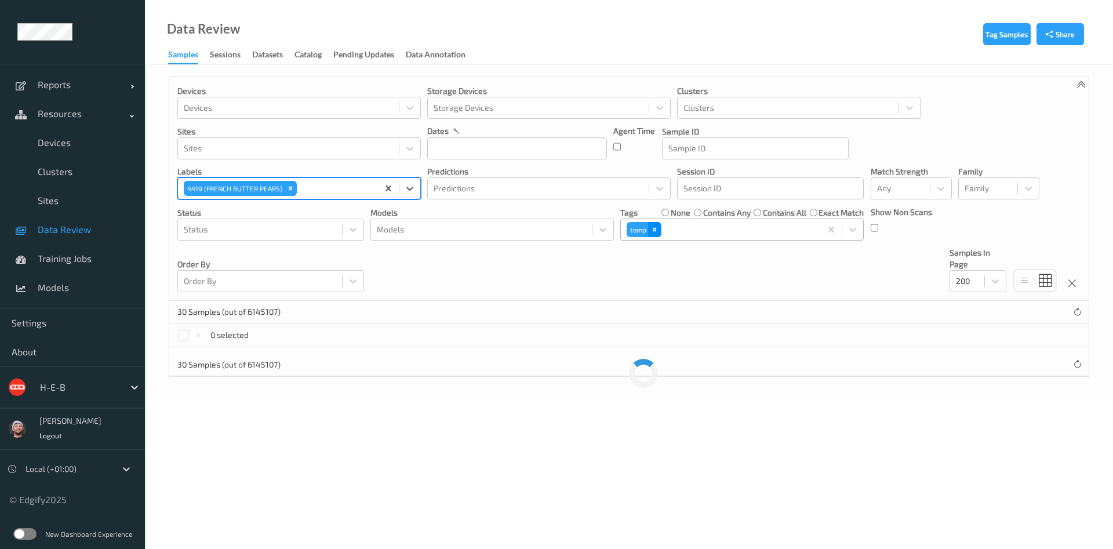
click at [657, 228] on icon "Remove temp" at bounding box center [655, 230] width 8 height 8
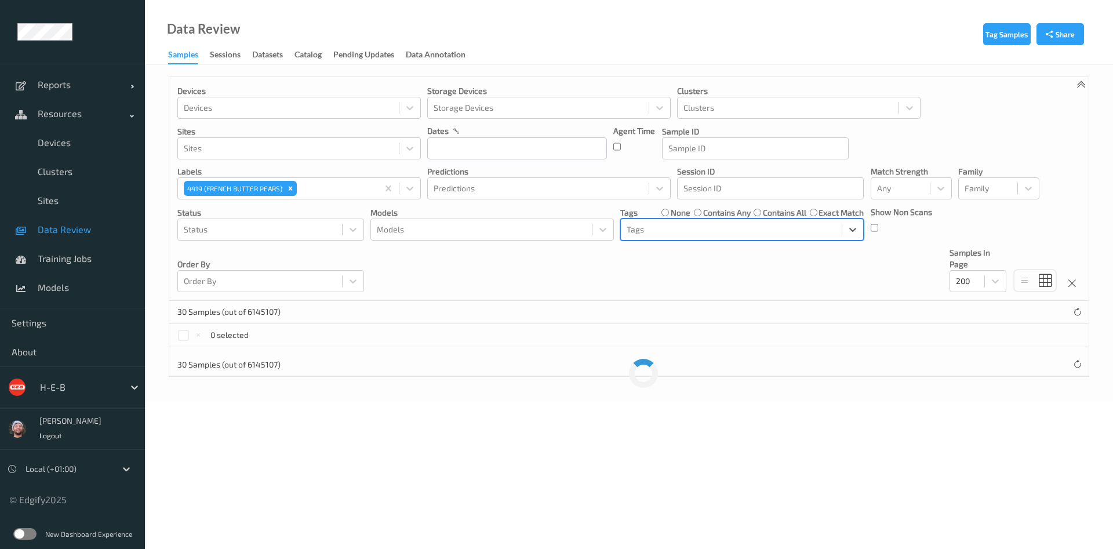
click at [870, 278] on div "Devices Devices Storage Devices Storage Devices Clusters Clusters Sites Sites d…" at bounding box center [629, 189] width 920 height 224
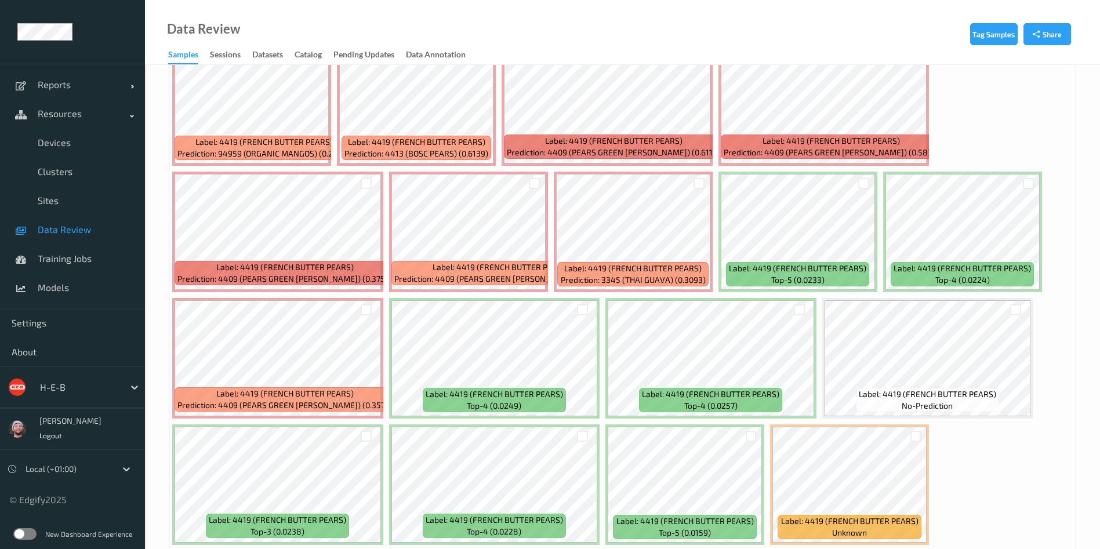
scroll to position [1653, 0]
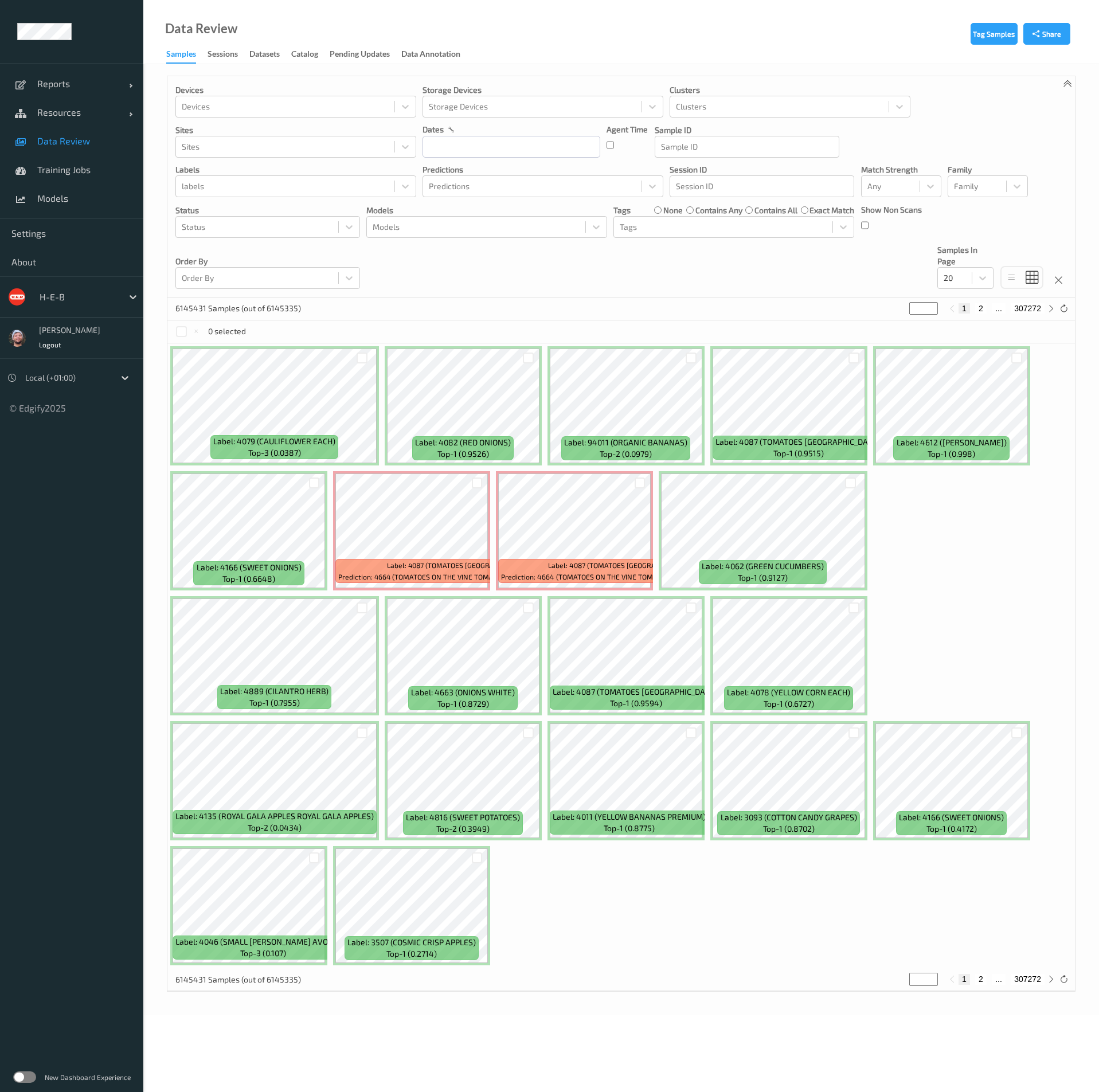
click at [78, 305] on div "H-E-B" at bounding box center [78, 296] width 89 height 19
type input "bonu"
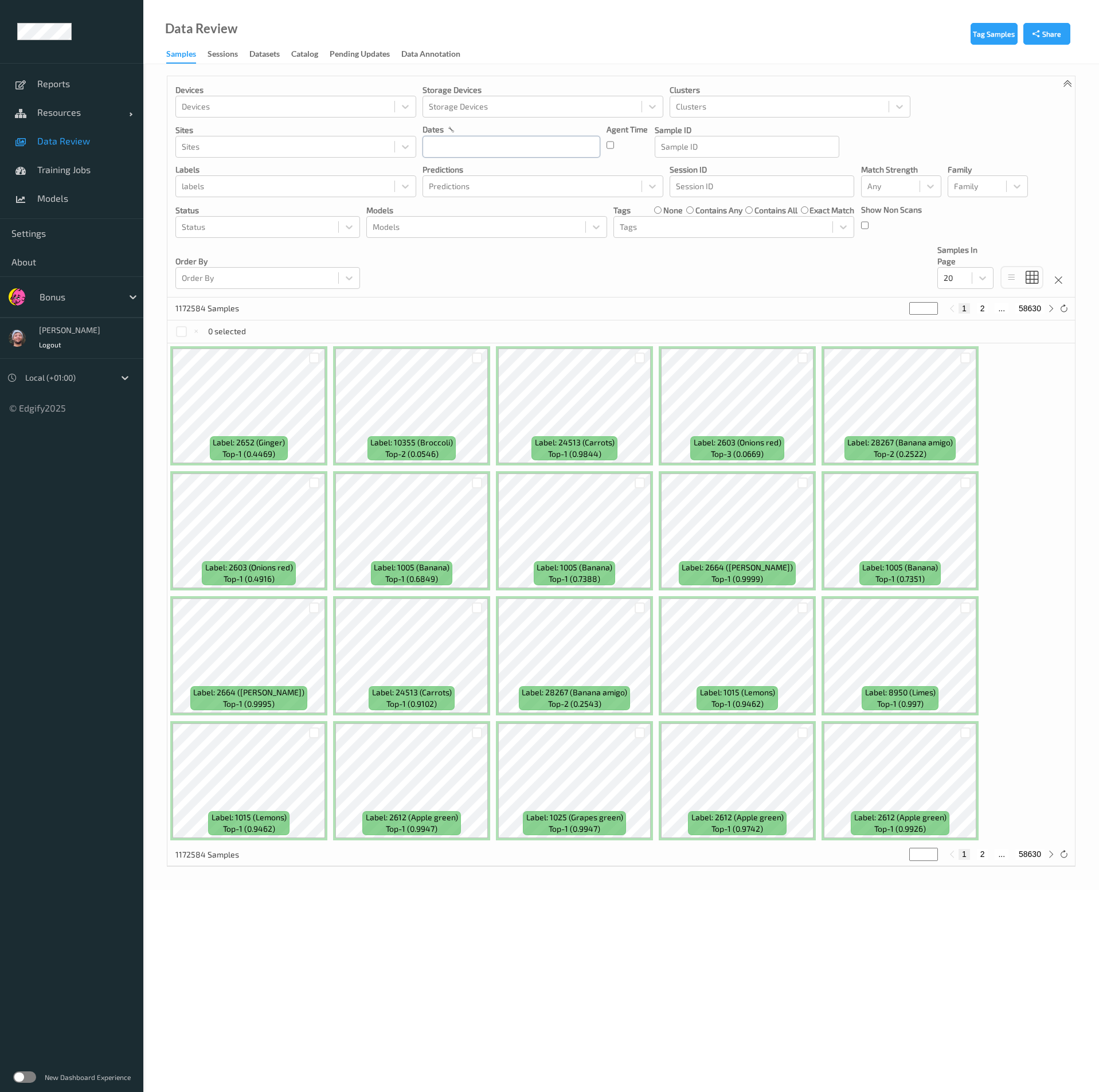
click at [475, 148] on input "text" at bounding box center [511, 146] width 178 height 22
click at [442, 298] on span "28" at bounding box center [437, 300] width 16 height 16
type input "[DATE] 00:00 -> [DATE] 23:59"
click at [587, 296] on div "[DATE] 00:00 + [DATE] 23:59 +" at bounding box center [605, 254] width 71 height 123
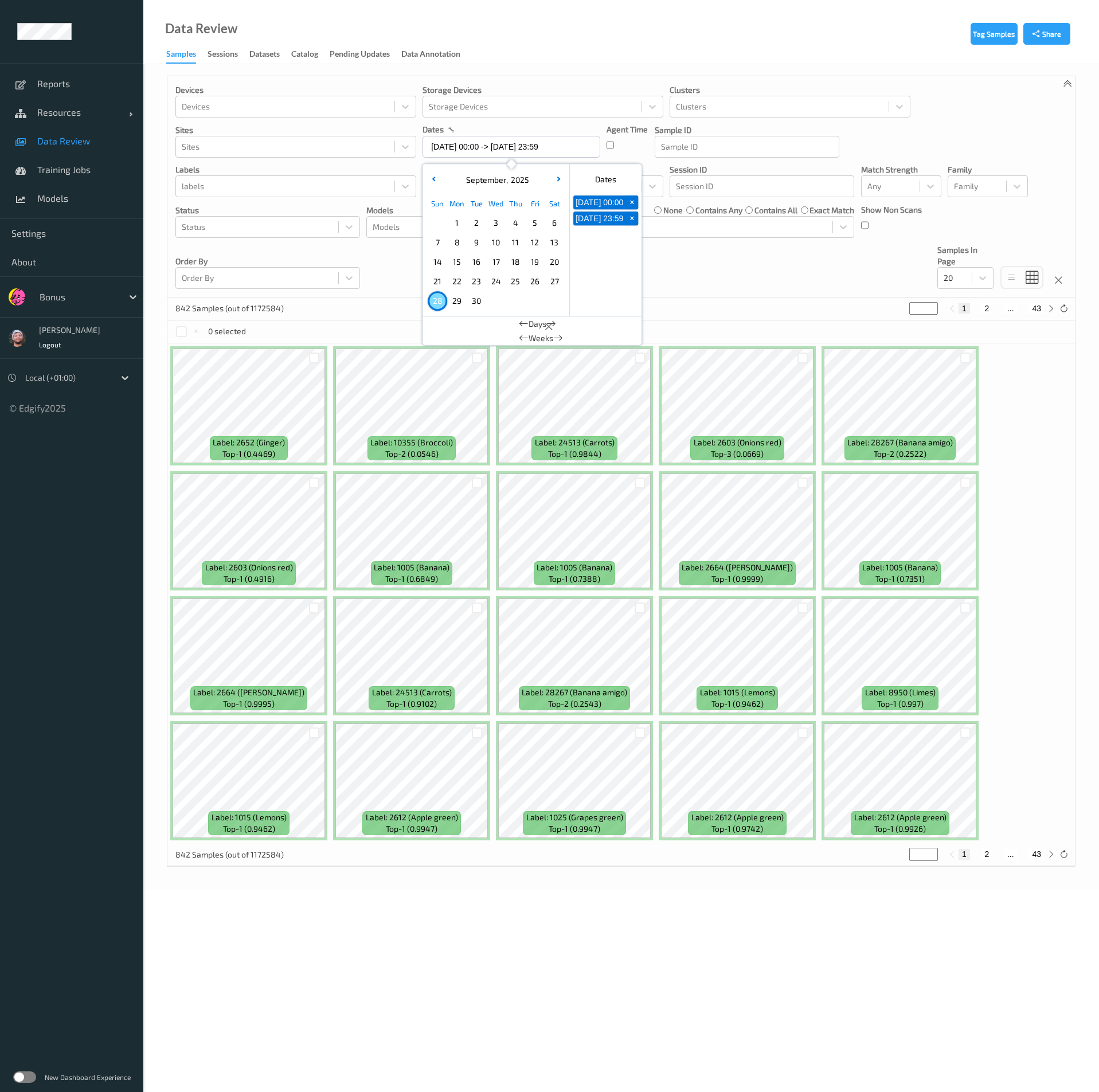
click at [380, 292] on div "Devices Devices Storage Devices Storage Devices Clusters Clusters Sites Sites d…" at bounding box center [621, 187] width 907 height 221
click at [882, 175] on div "Any" at bounding box center [900, 186] width 80 height 22
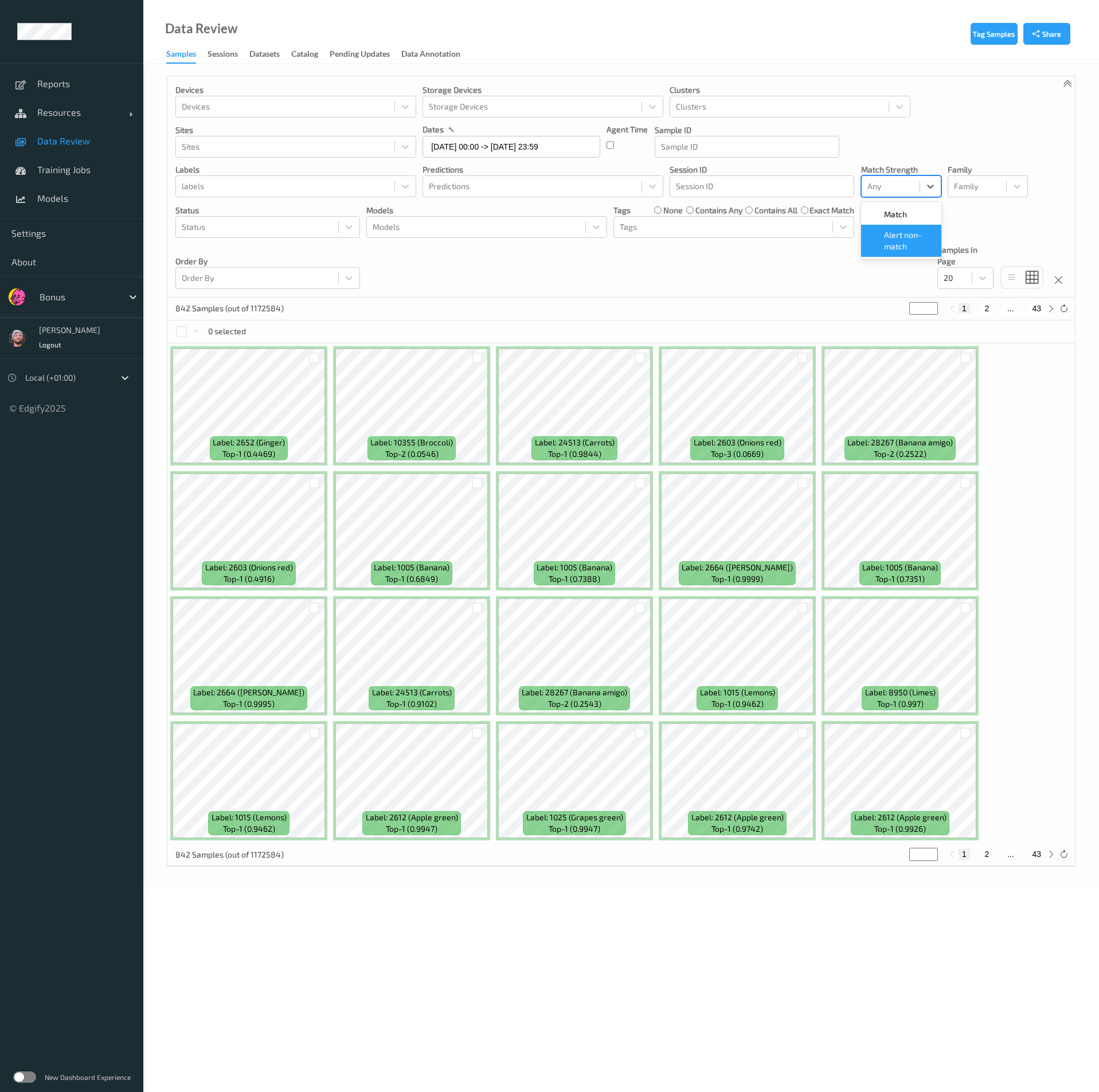
click at [891, 227] on div "Alert non-match" at bounding box center [900, 240] width 80 height 32
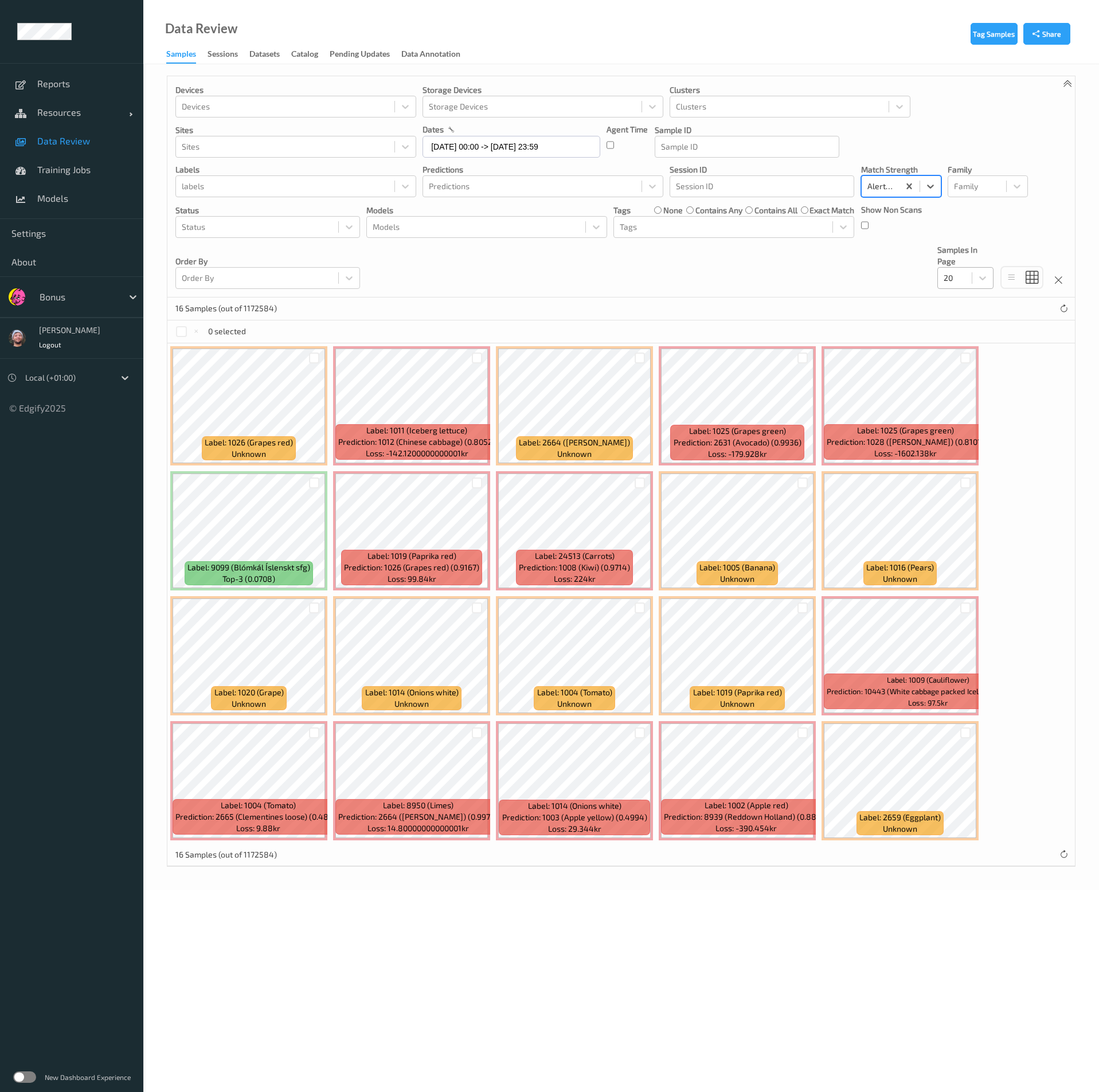
click at [958, 288] on div "20" at bounding box center [965, 278] width 56 height 22
click at [960, 381] on div "200" at bounding box center [965, 388] width 56 height 21
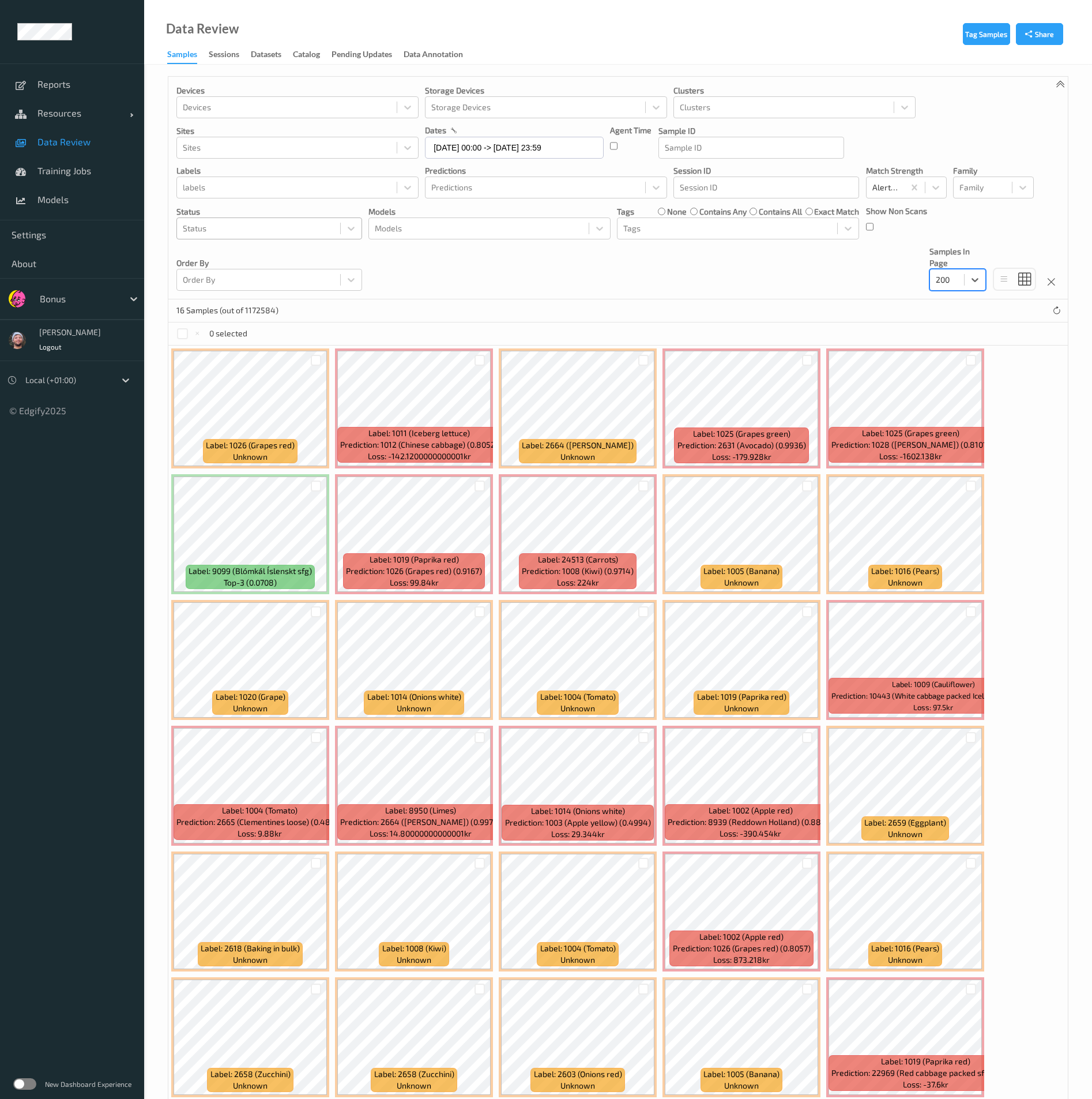
click at [303, 229] on div at bounding box center [259, 229] width 151 height 14
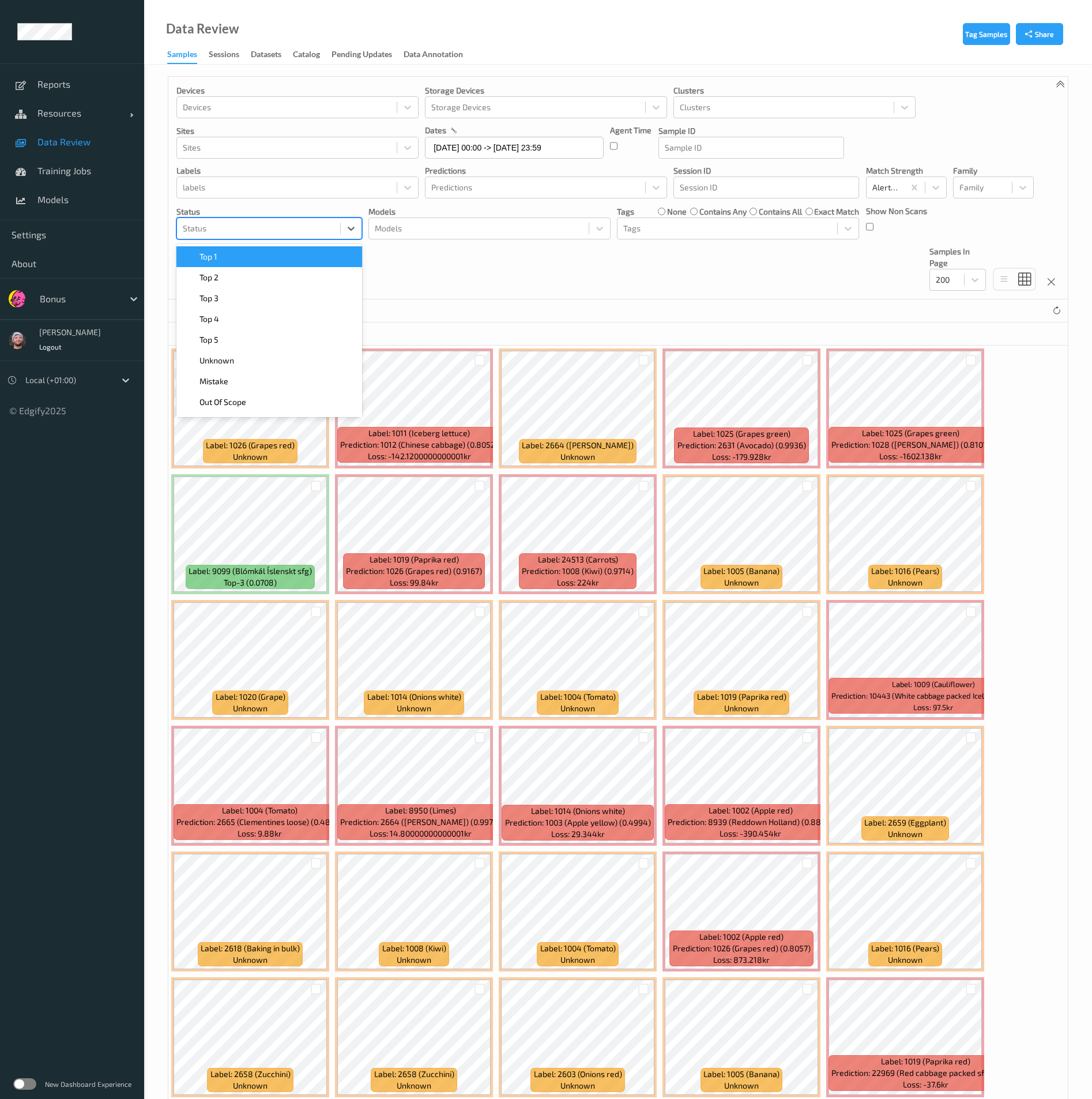
click at [284, 252] on div "Top 1" at bounding box center [269, 257] width 172 height 12
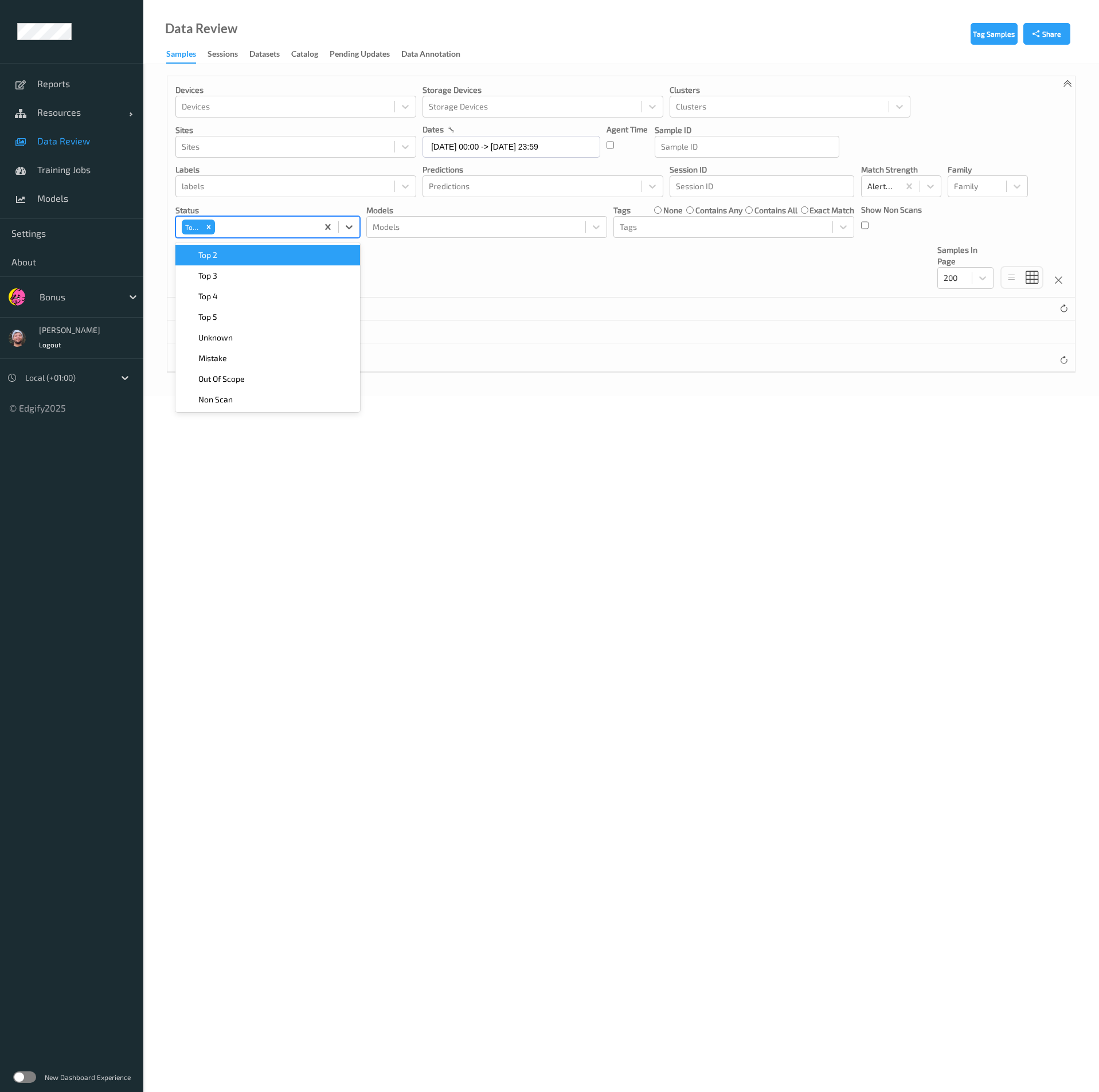
click at [283, 250] on div "Top 2" at bounding box center [267, 255] width 171 height 12
click at [283, 250] on div "Top 3" at bounding box center [267, 255] width 171 height 12
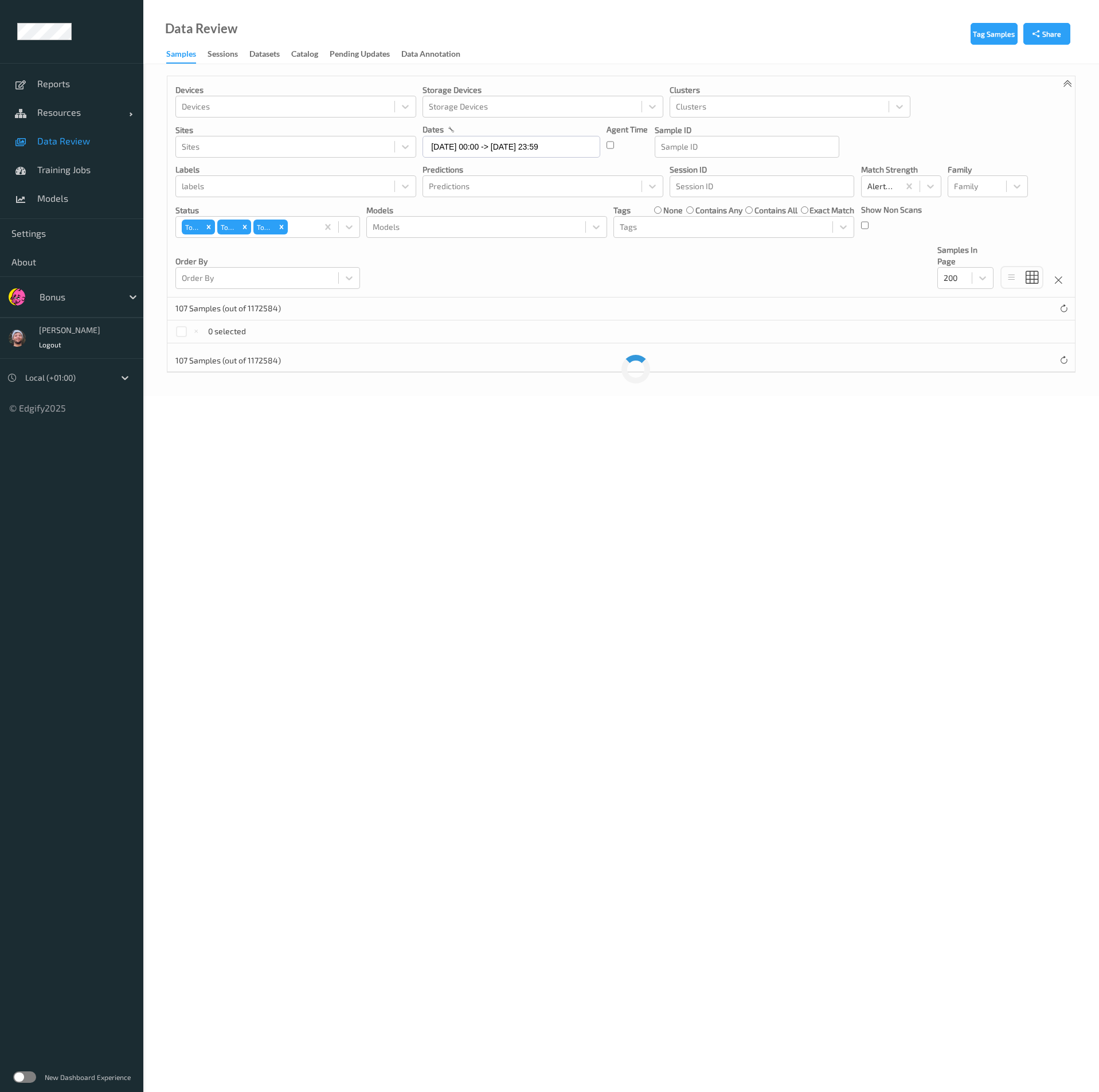
click at [459, 243] on div "Devices Devices Storage Devices Storage Devices Clusters Clusters Sites Sites d…" at bounding box center [621, 187] width 907 height 221
click at [311, 354] on div at bounding box center [314, 358] width 11 height 11
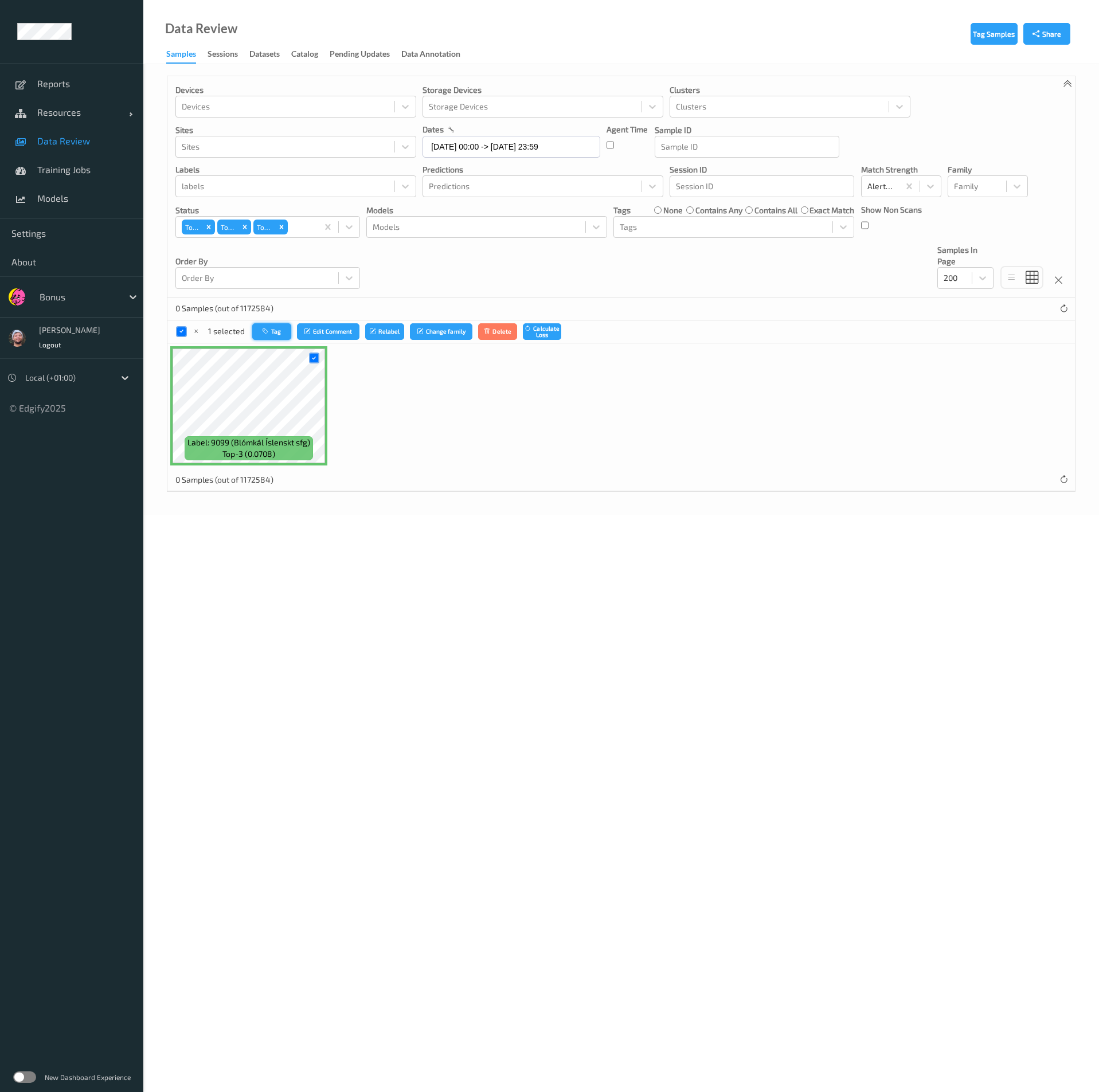
click at [261, 327] on button "Tag" at bounding box center [271, 331] width 39 height 17
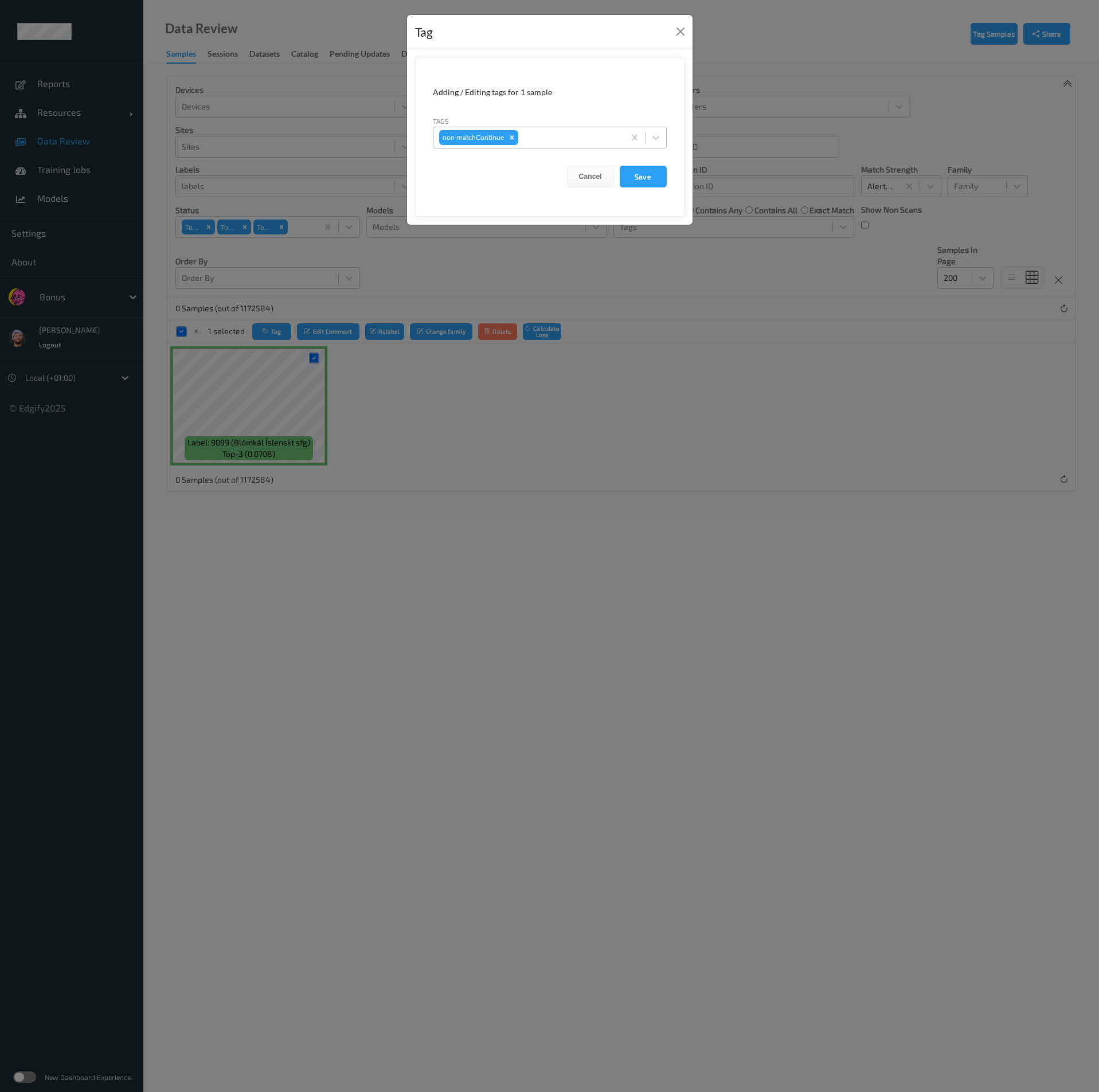
click at [544, 136] on div at bounding box center [569, 137] width 98 height 14
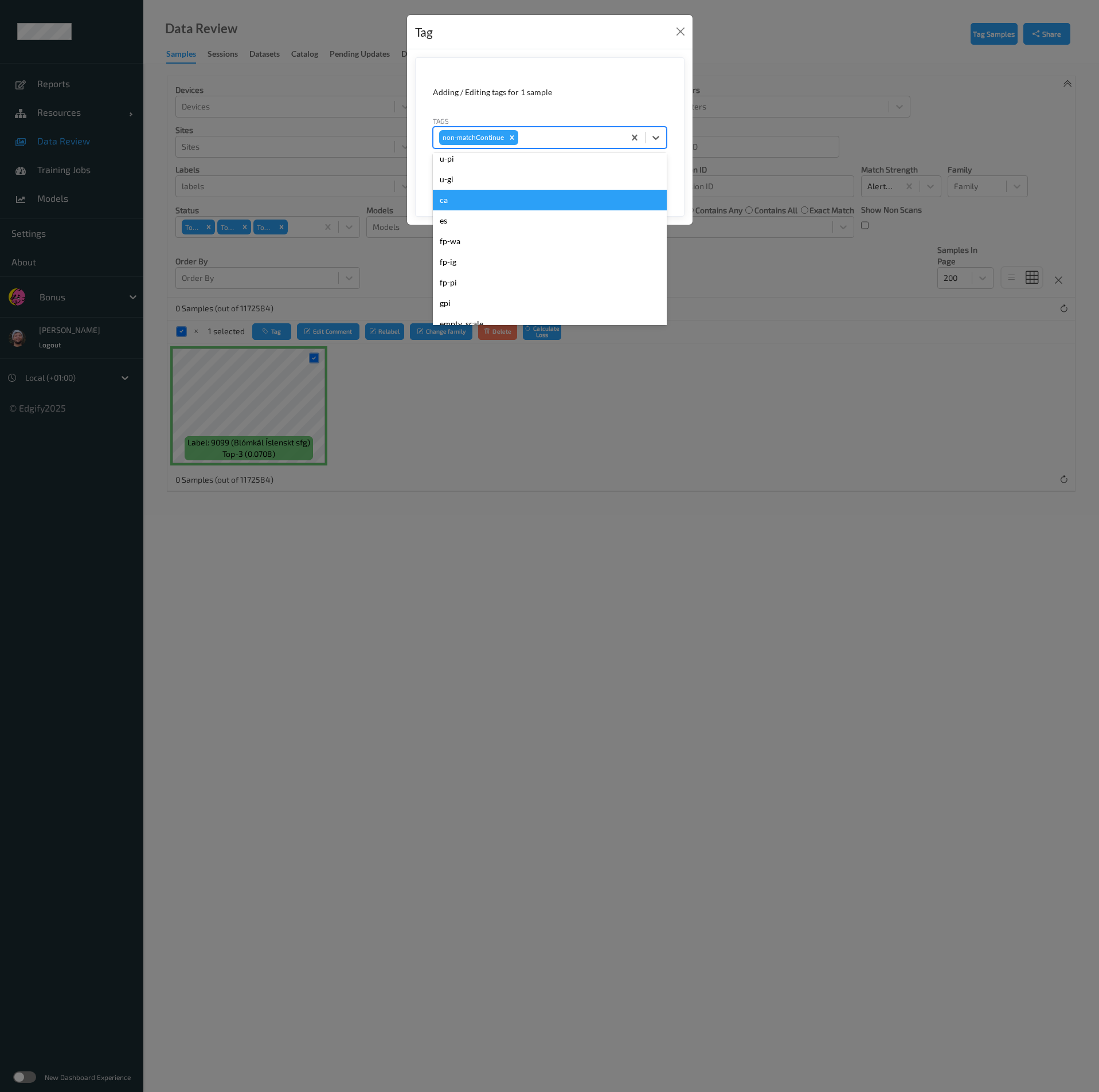
scroll to position [258, 0]
click at [480, 162] on div "fp-wa" at bounding box center [550, 155] width 234 height 21
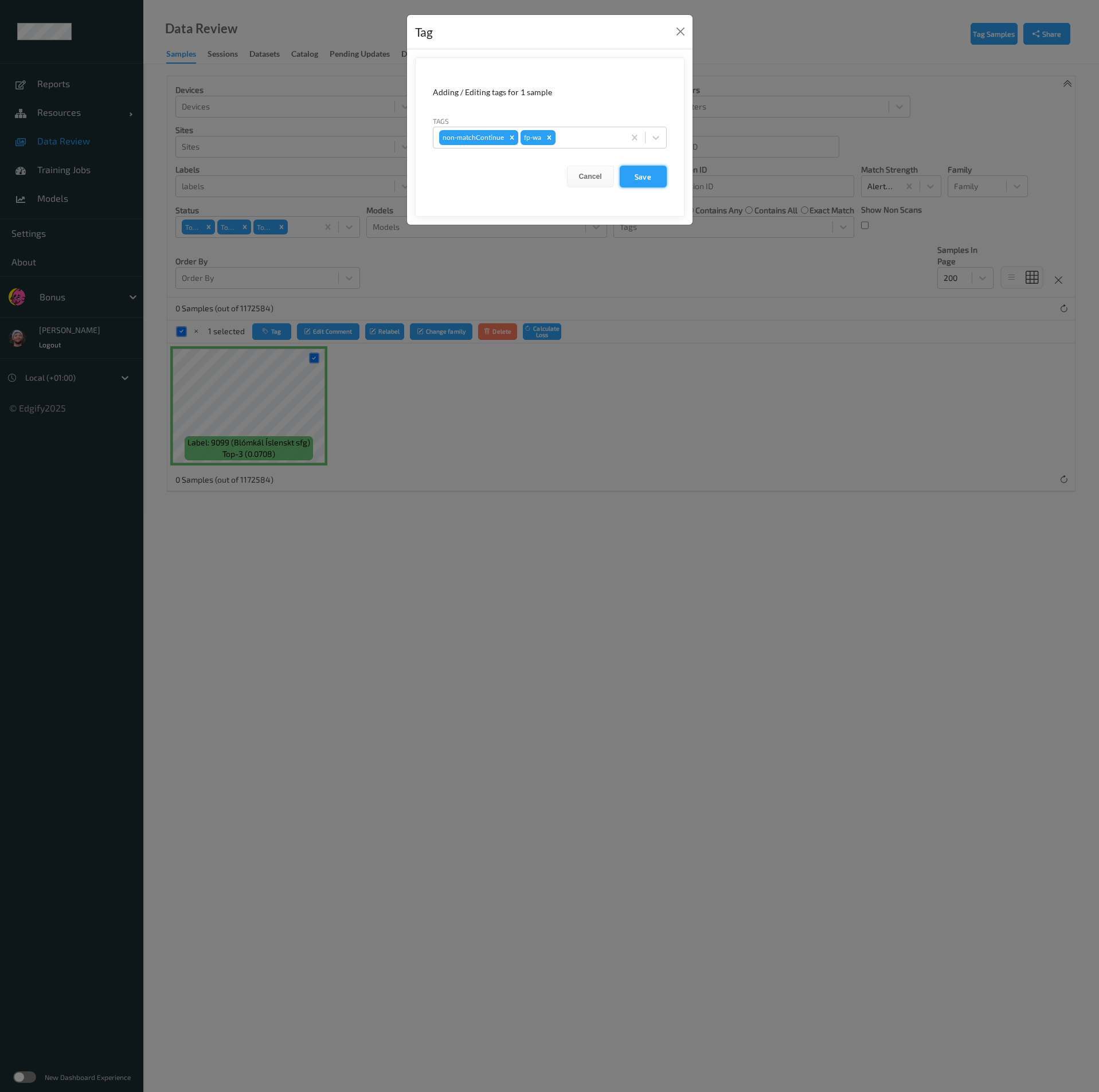
click at [651, 182] on button "Save" at bounding box center [643, 177] width 47 height 22
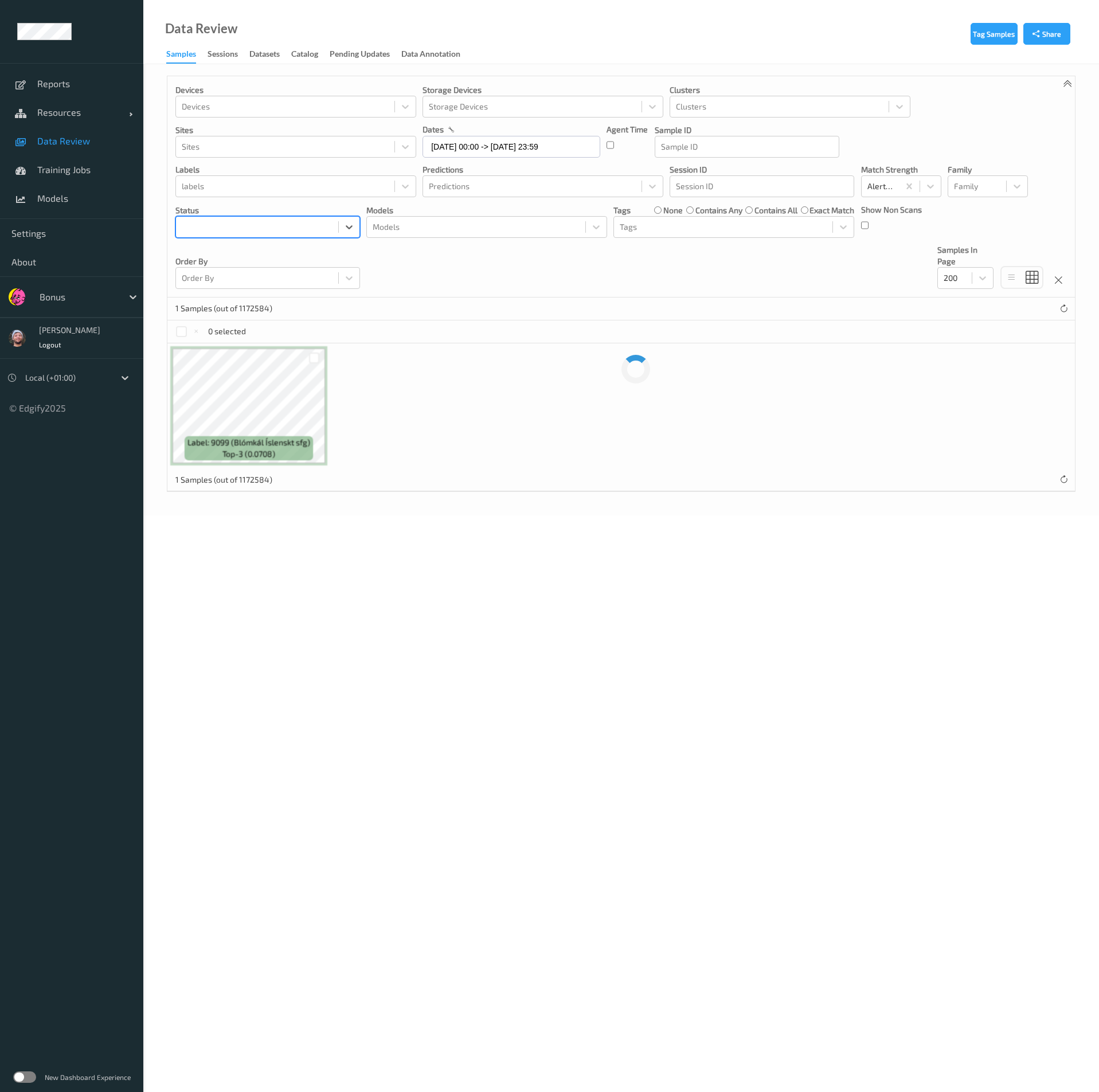
click at [296, 231] on div at bounding box center [257, 227] width 150 height 14
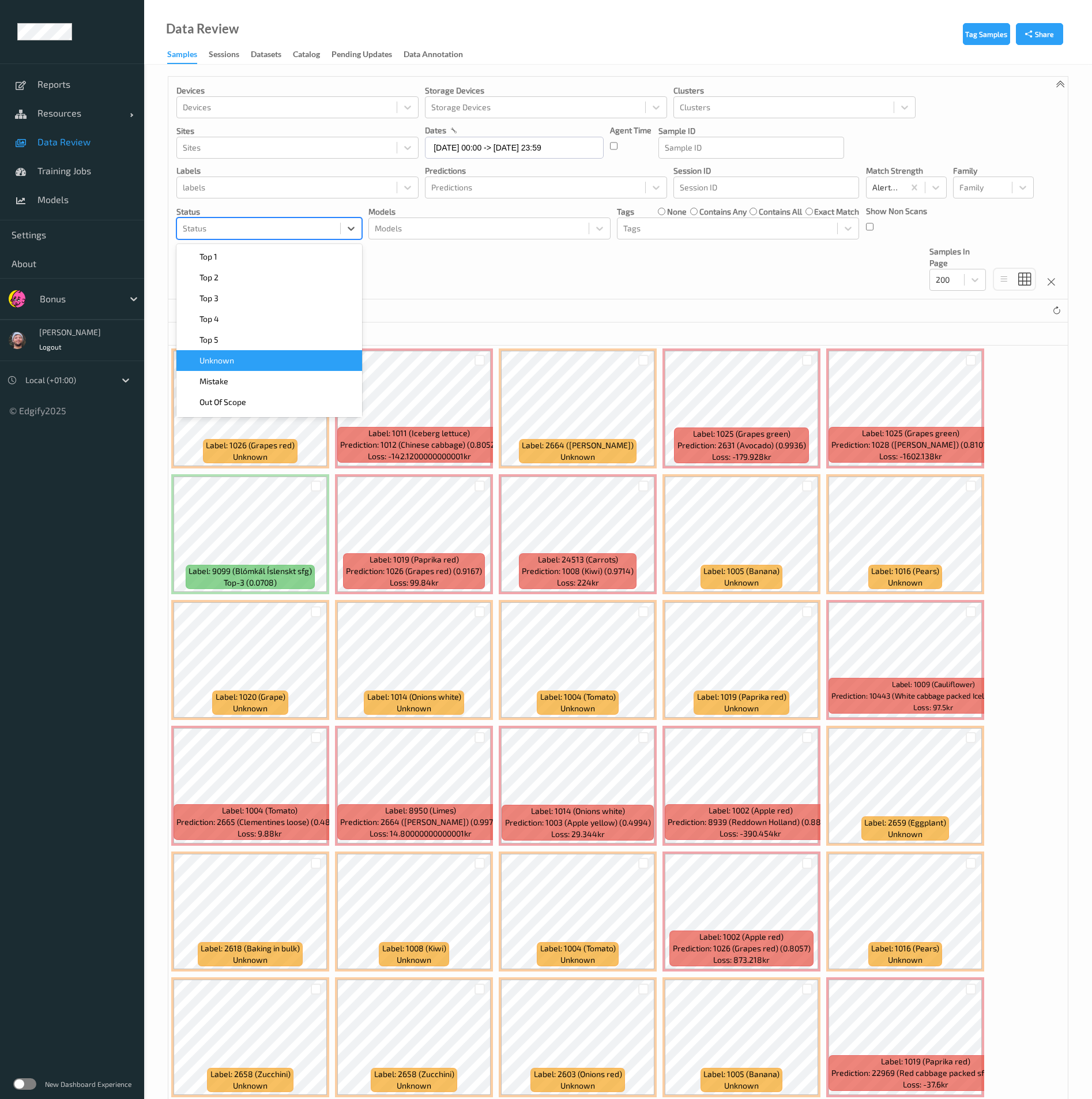
click at [267, 362] on div "Unknown" at bounding box center [269, 361] width 172 height 12
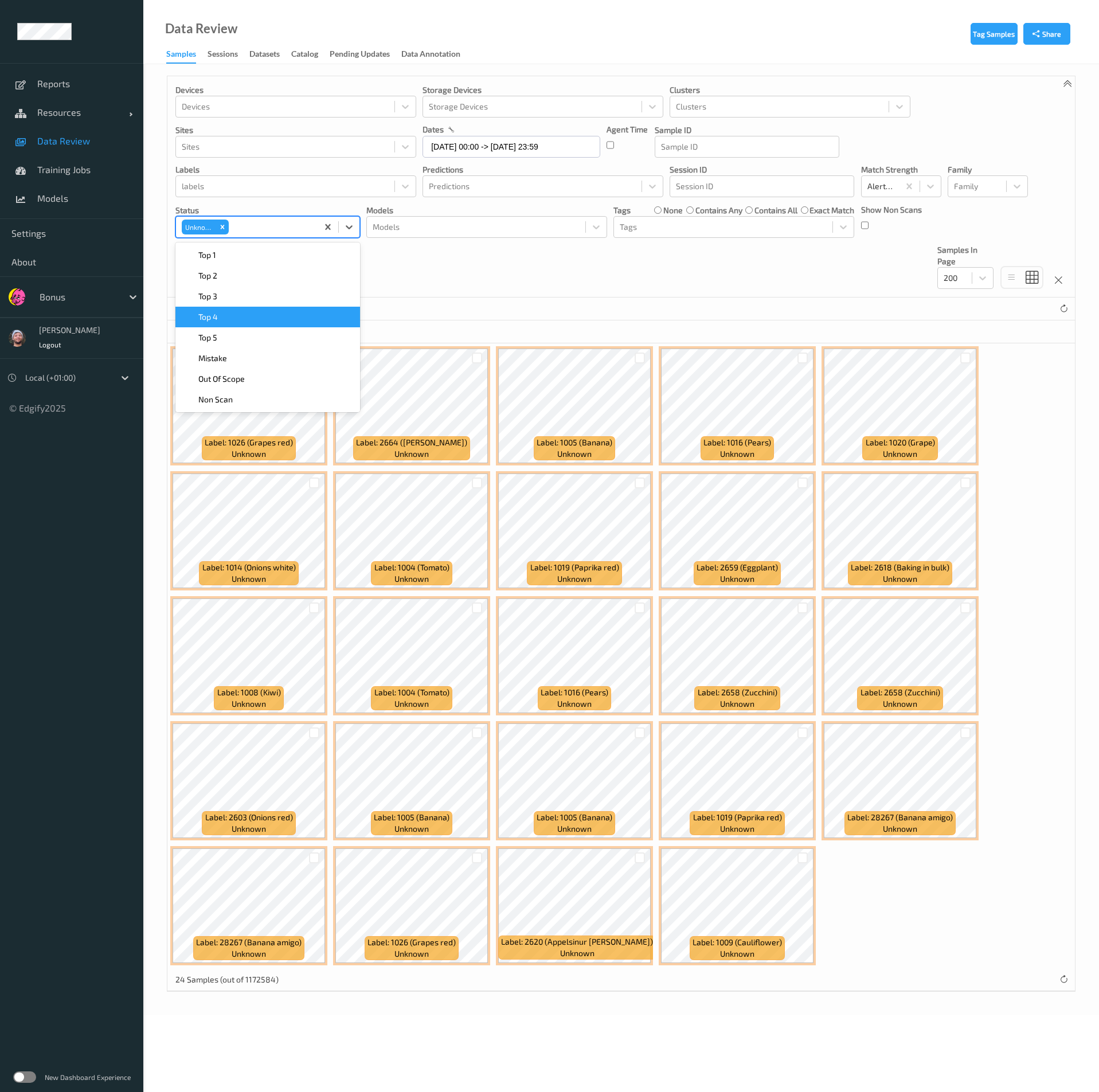
click at [508, 270] on div "Devices Devices Storage Devices Storage Devices Clusters Clusters Sites Sites d…" at bounding box center [621, 187] width 907 height 221
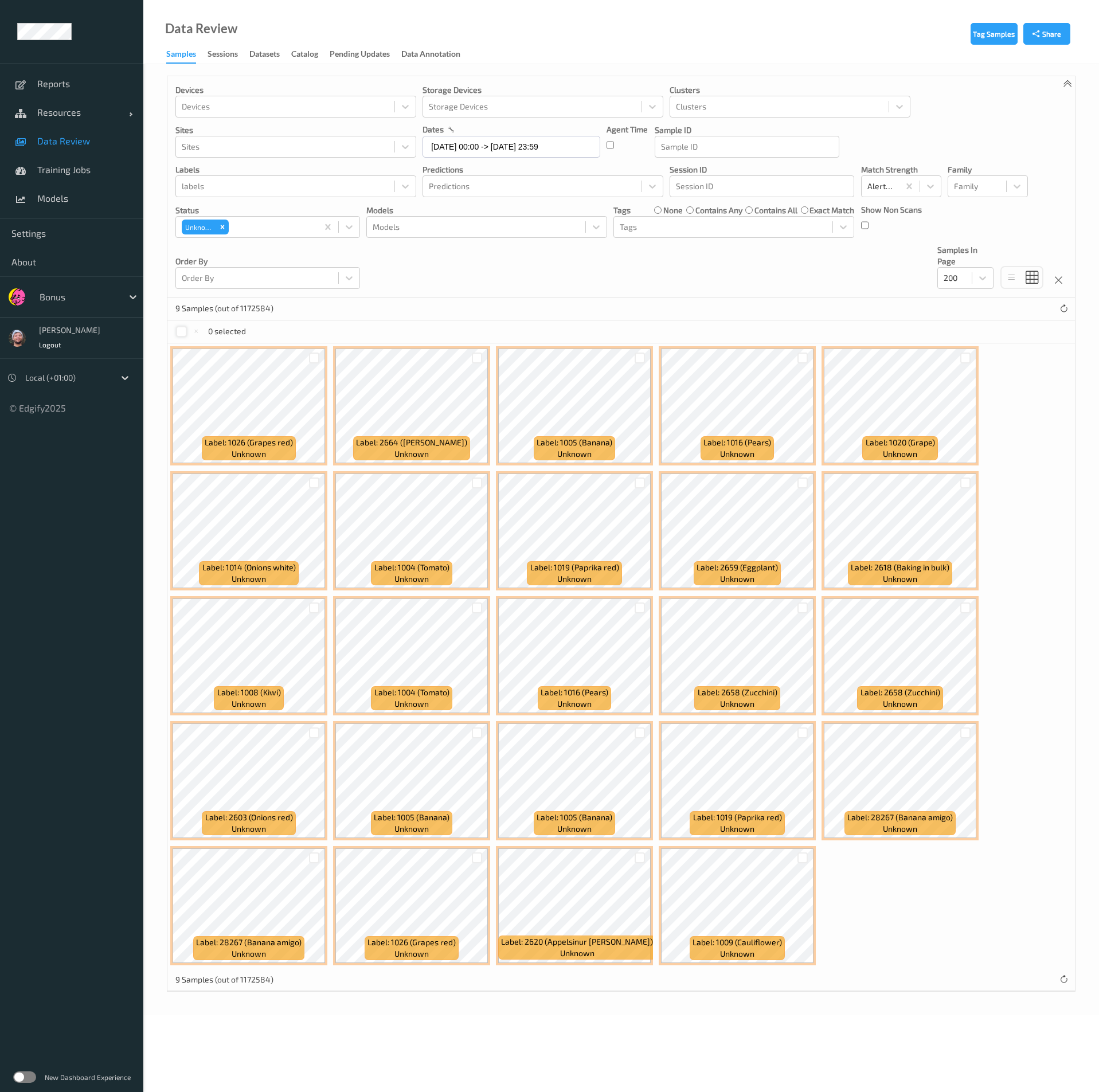
click at [185, 333] on div at bounding box center [181, 331] width 11 height 11
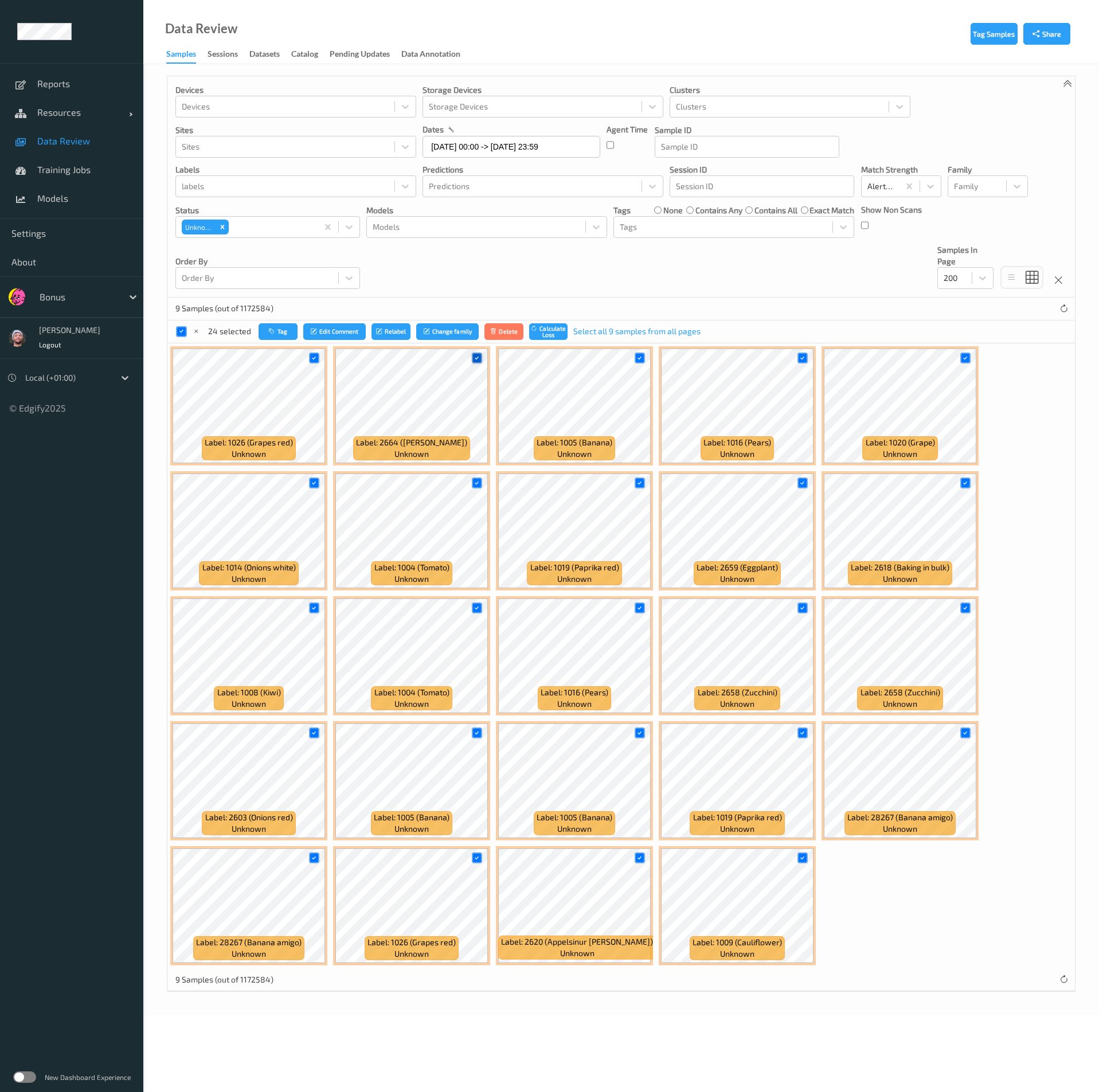
click at [471, 356] on div at bounding box center [476, 358] width 11 height 11
click at [640, 357] on icon at bounding box center [639, 358] width 8 height 8
click at [967, 360] on icon at bounding box center [965, 358] width 8 height 8
click at [802, 609] on icon at bounding box center [803, 608] width 8 height 8
click at [970, 607] on div at bounding box center [965, 607] width 11 height 11
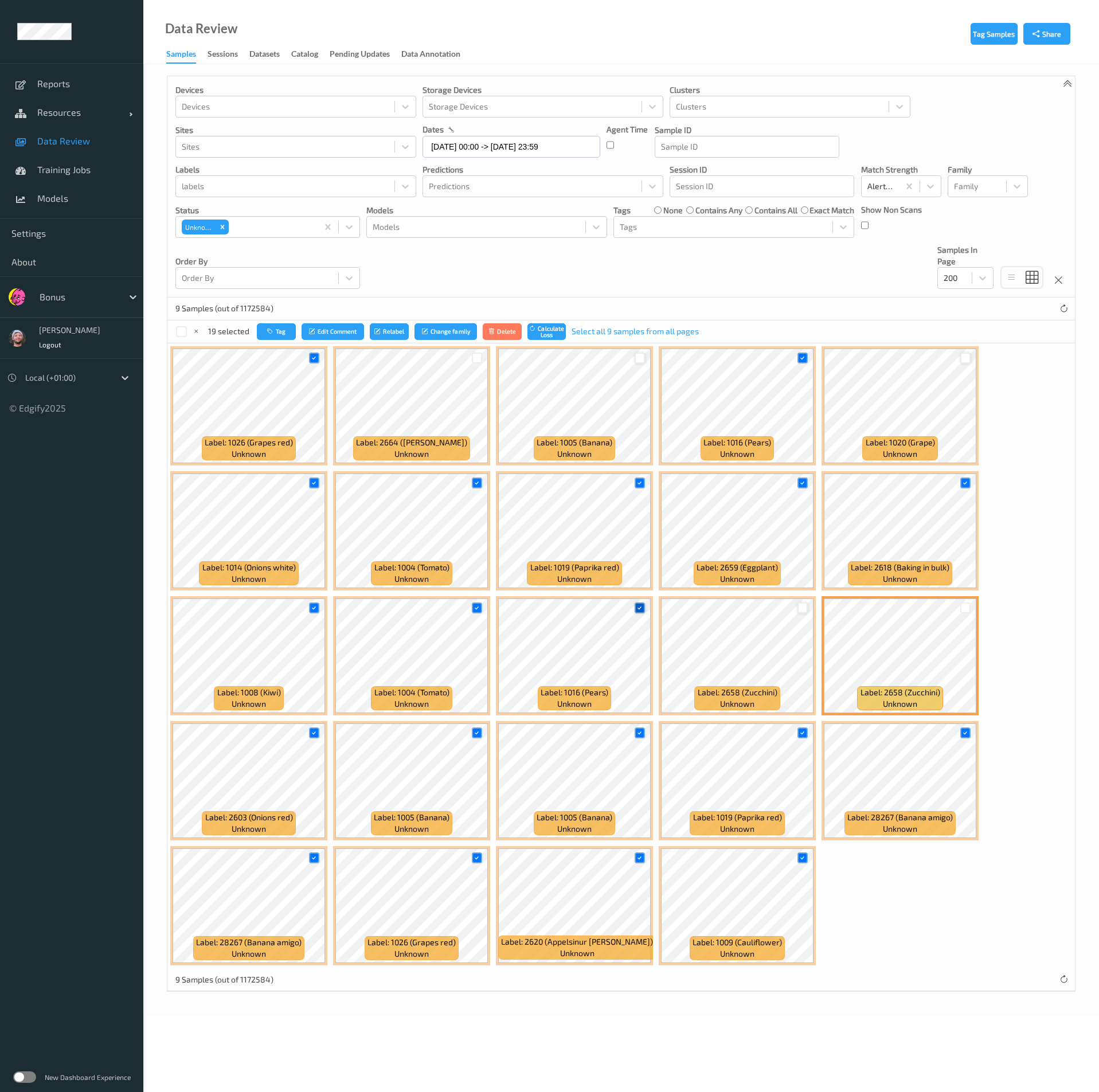
click at [640, 609] on icon at bounding box center [639, 608] width 8 height 8
click at [478, 608] on icon at bounding box center [476, 608] width 8 height 8
click at [309, 616] on div at bounding box center [314, 607] width 22 height 19
click at [314, 609] on icon at bounding box center [314, 608] width 8 height 8
click at [311, 482] on icon at bounding box center [314, 483] width 8 height 8
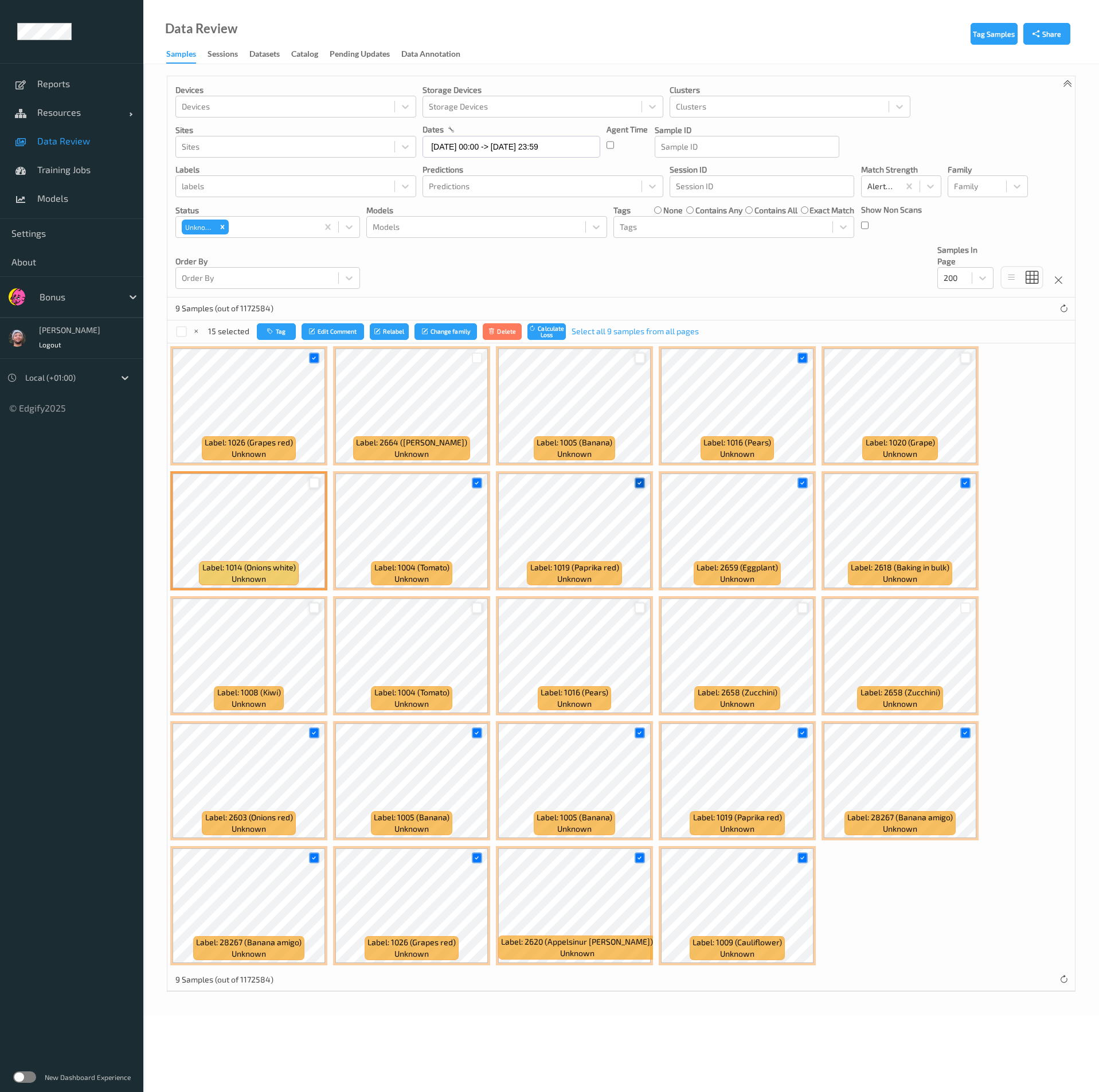
click at [639, 480] on icon at bounding box center [639, 483] width 8 height 8
click at [310, 856] on icon at bounding box center [314, 858] width 8 height 8
click at [637, 733] on icon at bounding box center [639, 733] width 8 height 8
click at [967, 729] on icon at bounding box center [965, 733] width 8 height 8
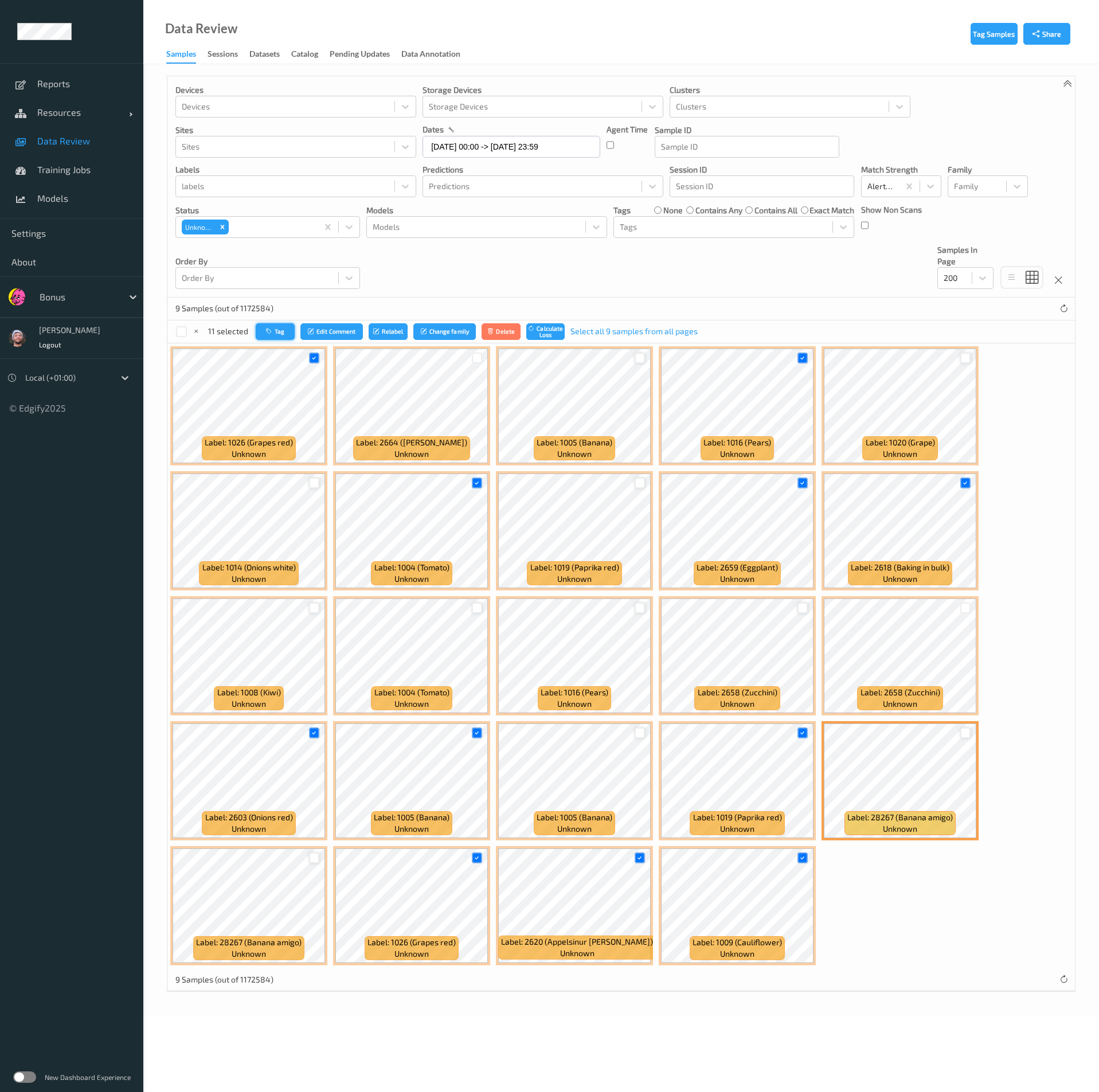
click at [261, 331] on button "Tag" at bounding box center [275, 331] width 39 height 17
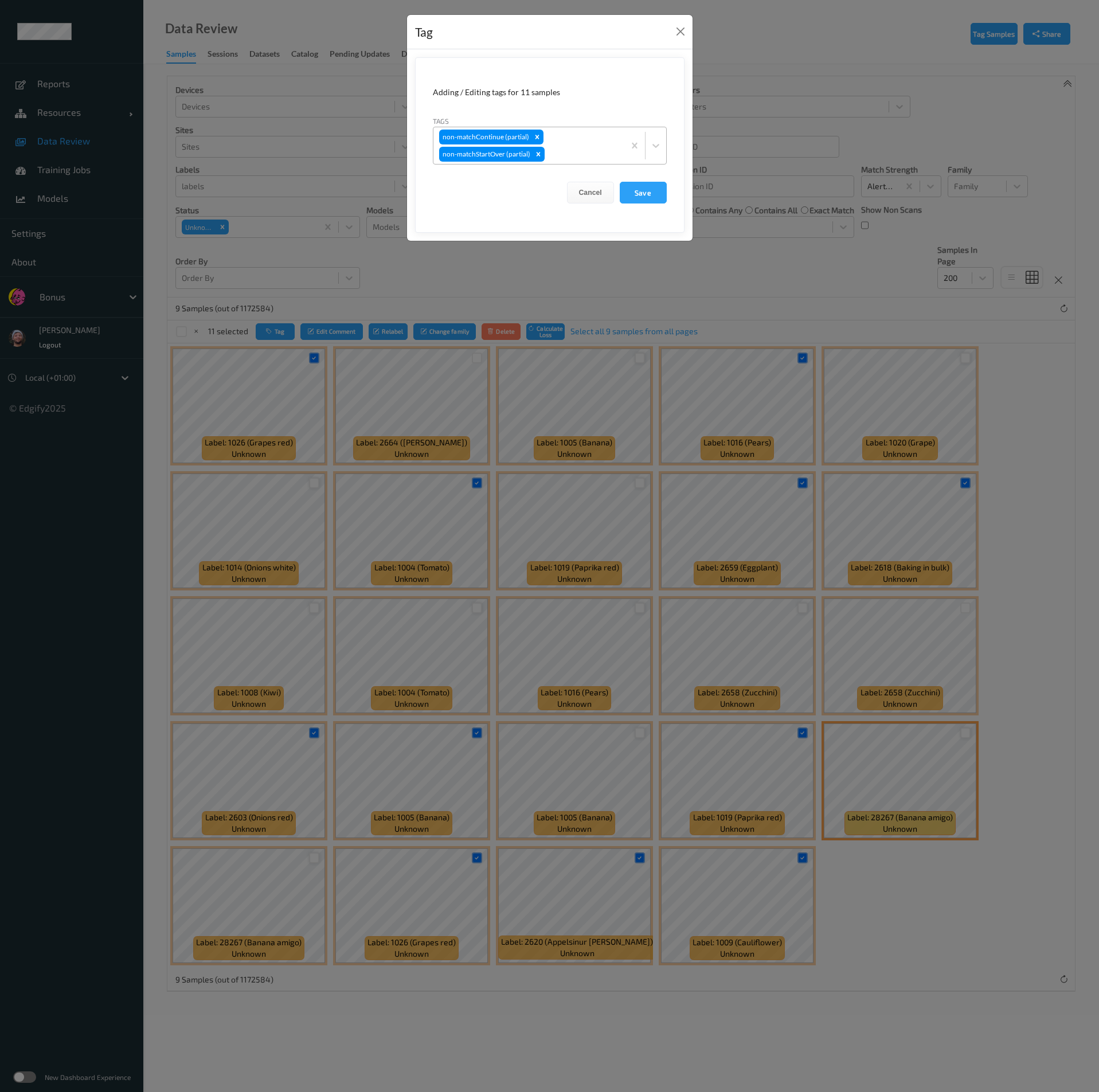
click at [557, 146] on div "non-matchContinue (partial) non-matchStartOver (partial)" at bounding box center [528, 145] width 191 height 37
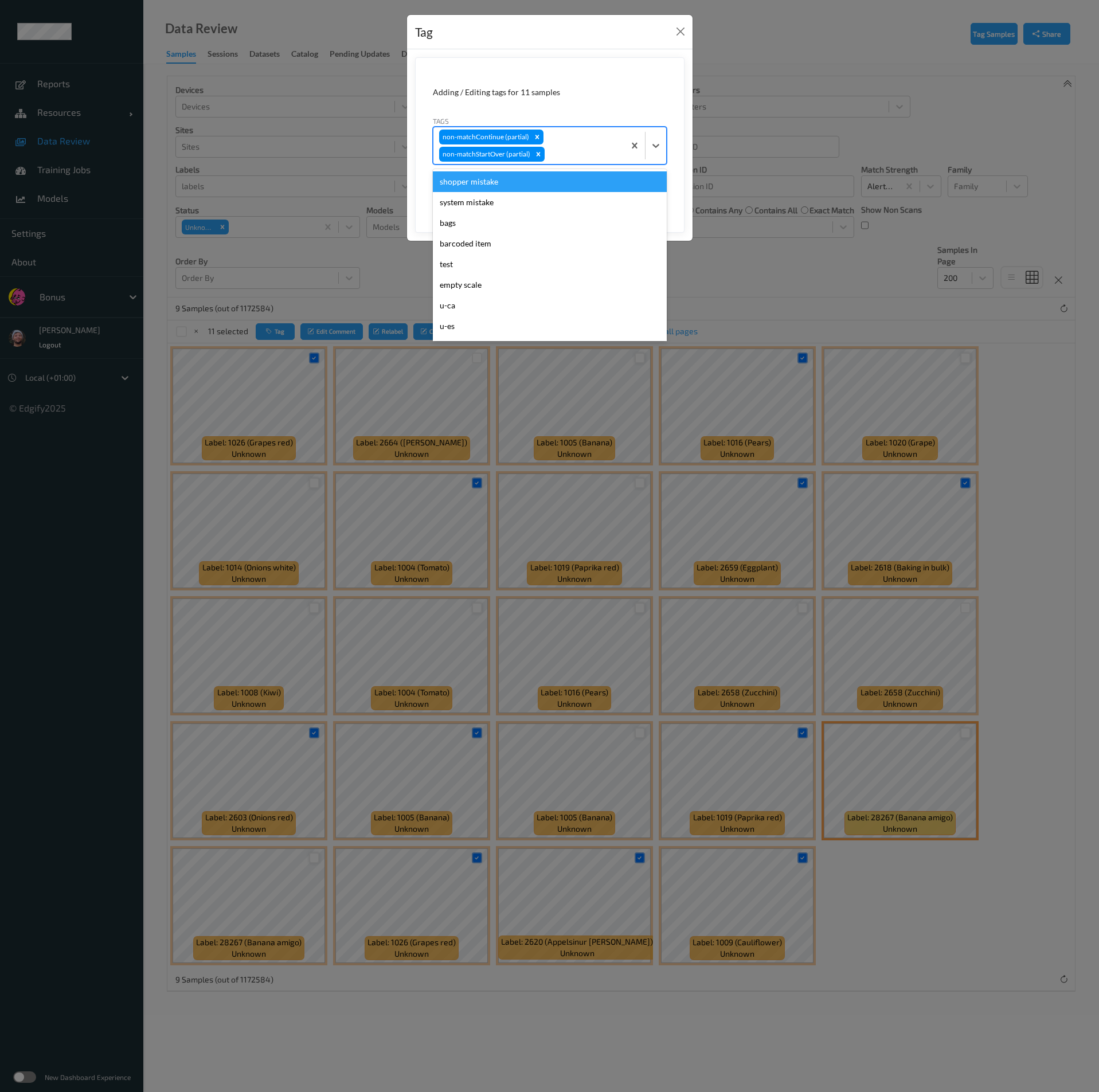
click at [477, 184] on div "shopper mistake" at bounding box center [550, 181] width 234 height 21
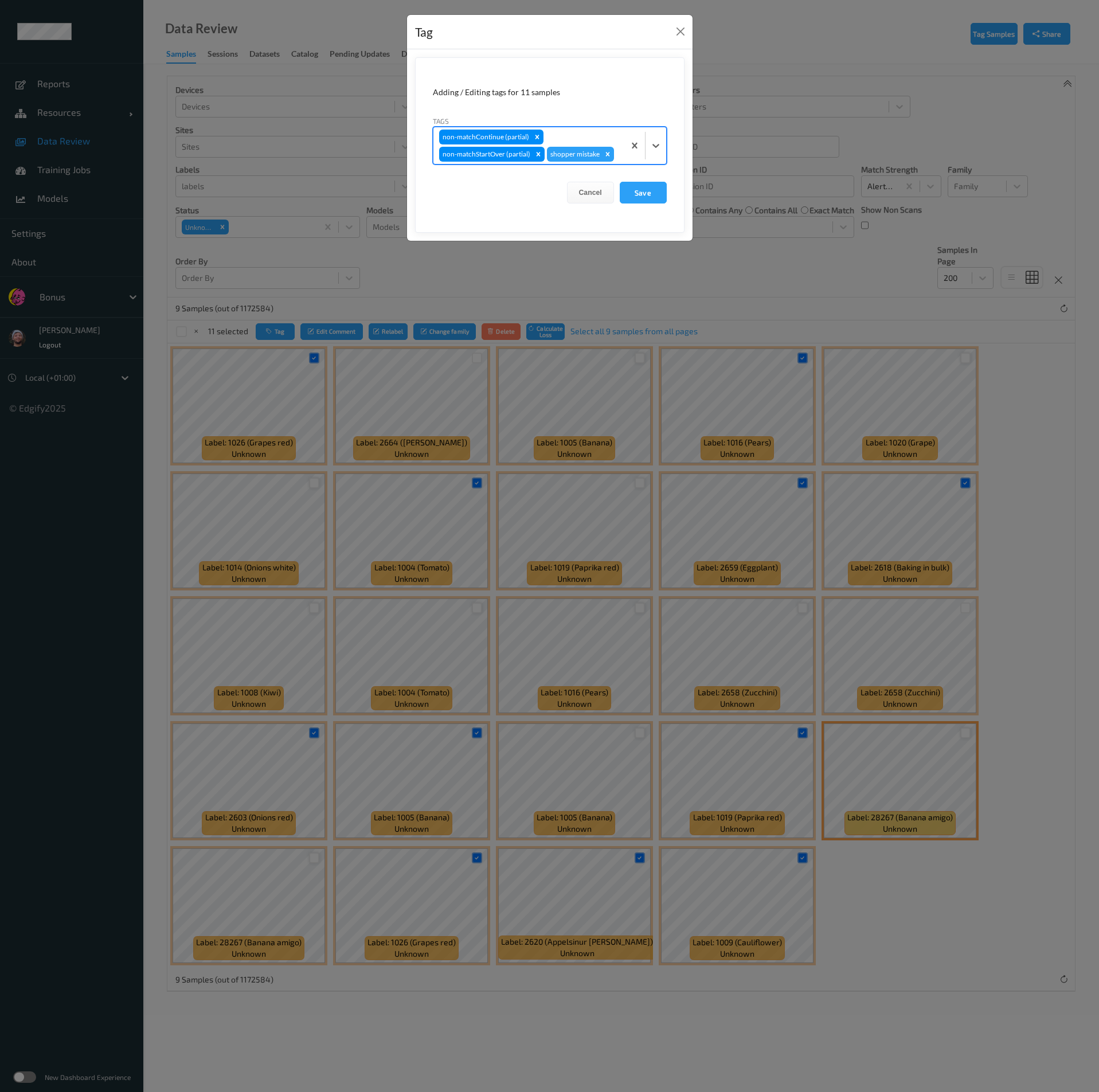
click at [567, 138] on div "non-matchContinue (partial) non-matchStartOver (partial) shopper mistake" at bounding box center [528, 145] width 191 height 37
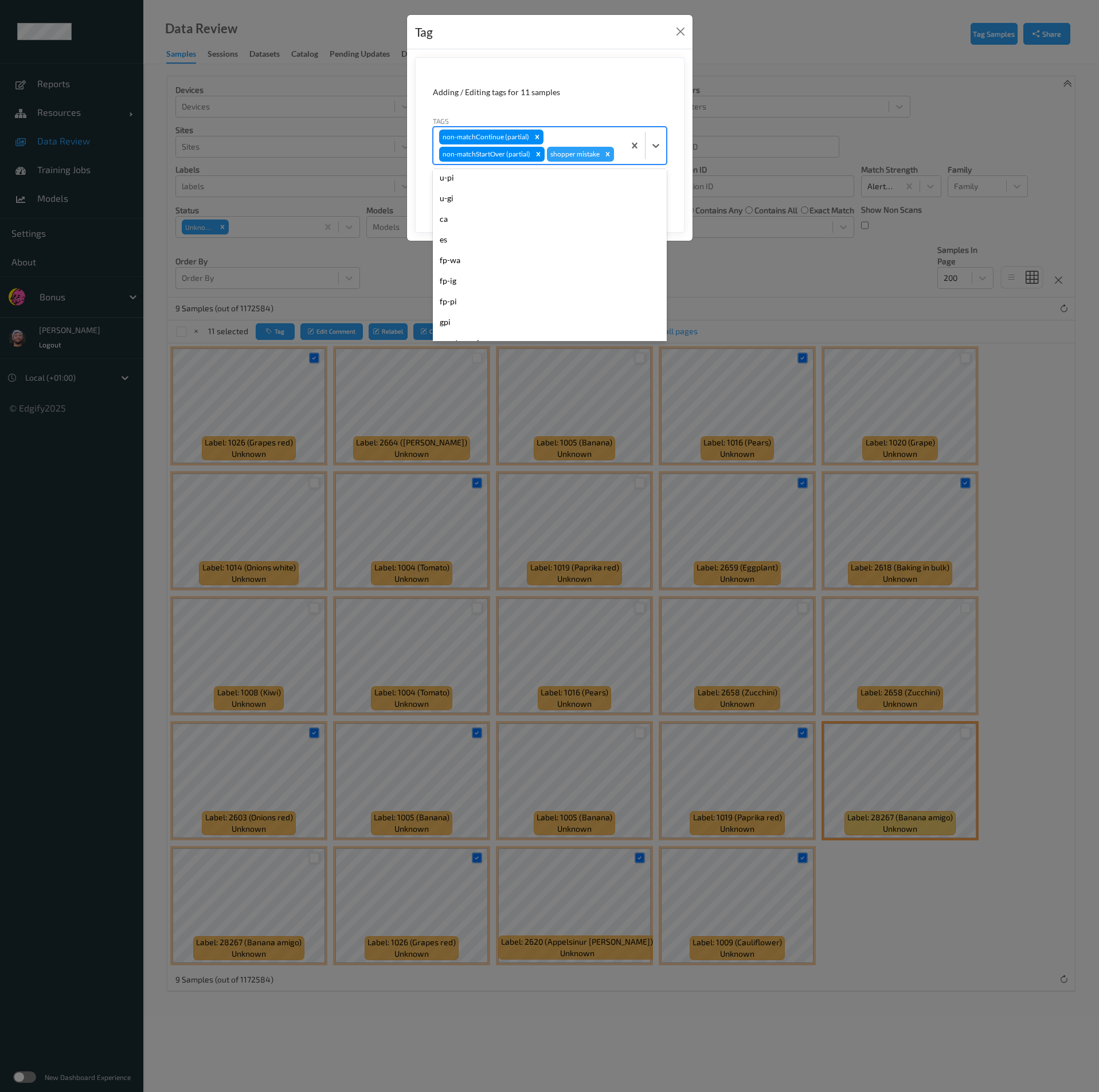
scroll to position [172, 0]
drag, startPoint x: 484, startPoint y: 210, endPoint x: 532, endPoint y: 405, distance: 200.8
click at [532, 405] on div "Tag Adding / Editing tags for 11 samples Tags option shopper mistake, selected.…" at bounding box center [550, 546] width 1099 height 1092
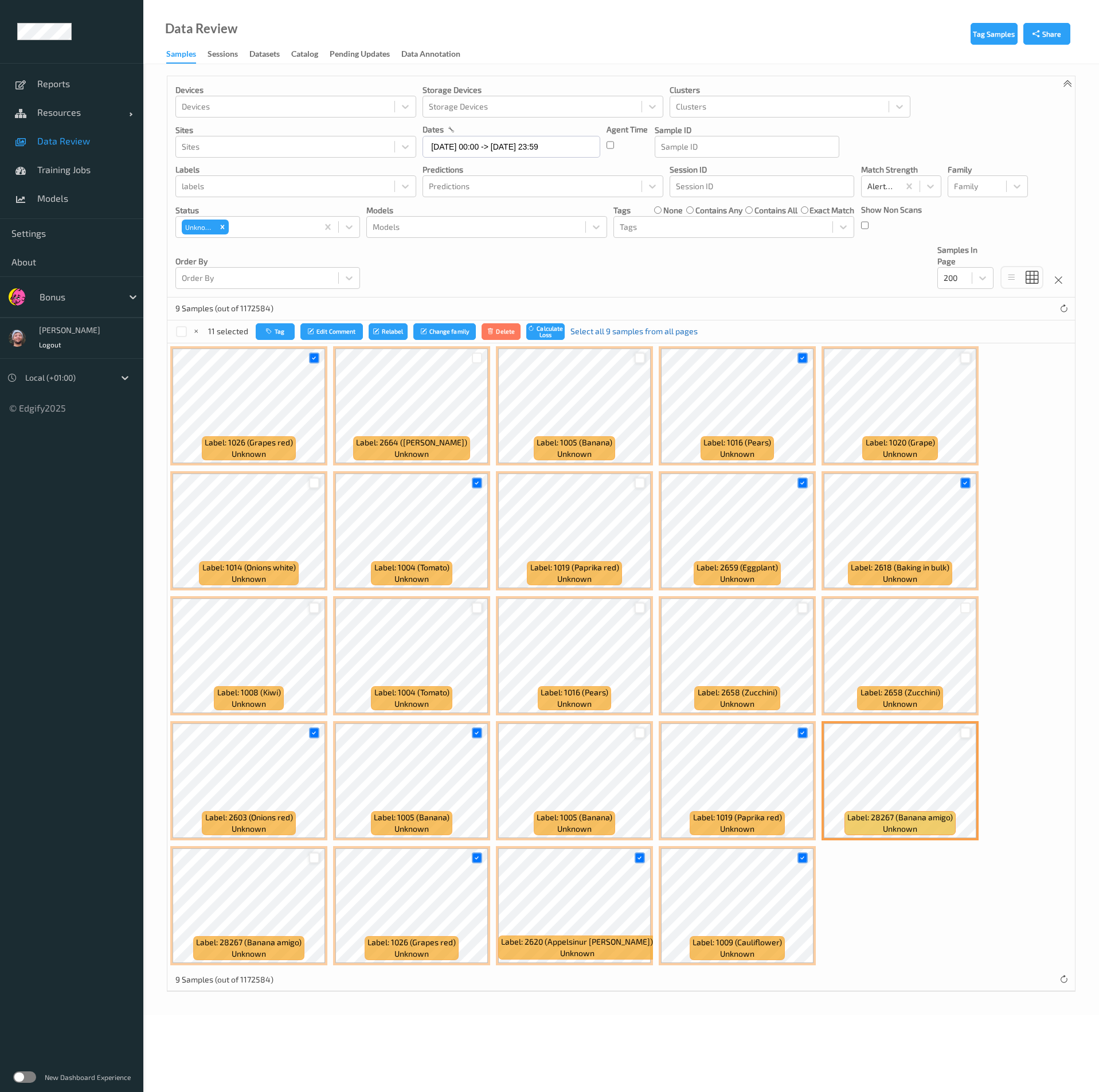
scroll to position [193, 0]
click at [276, 336] on button "Tag" at bounding box center [275, 331] width 39 height 17
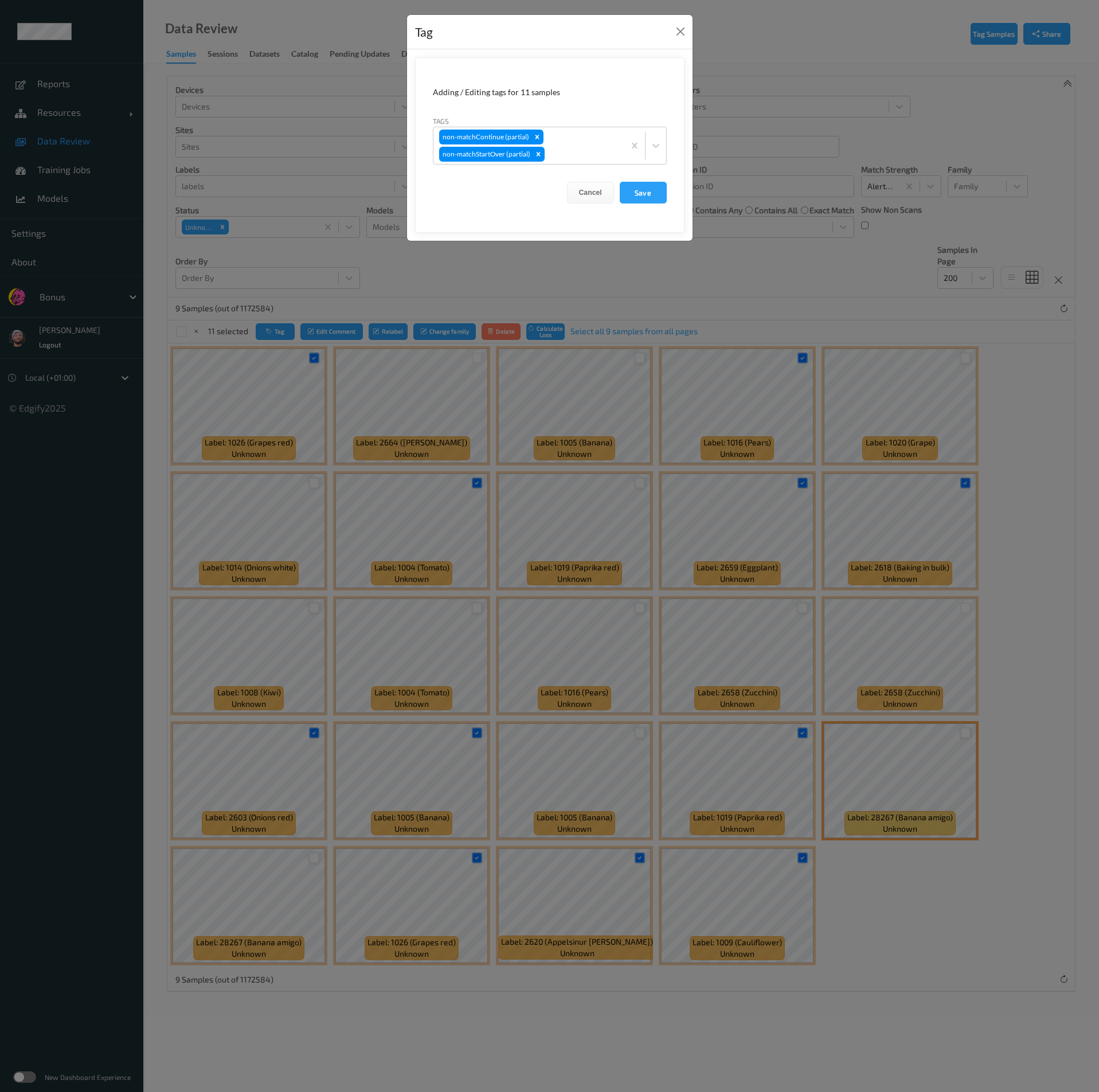
click at [606, 118] on div "Tags non-matchContinue (partial) non-matchStartOver (partial)" at bounding box center [550, 140] width 234 height 49
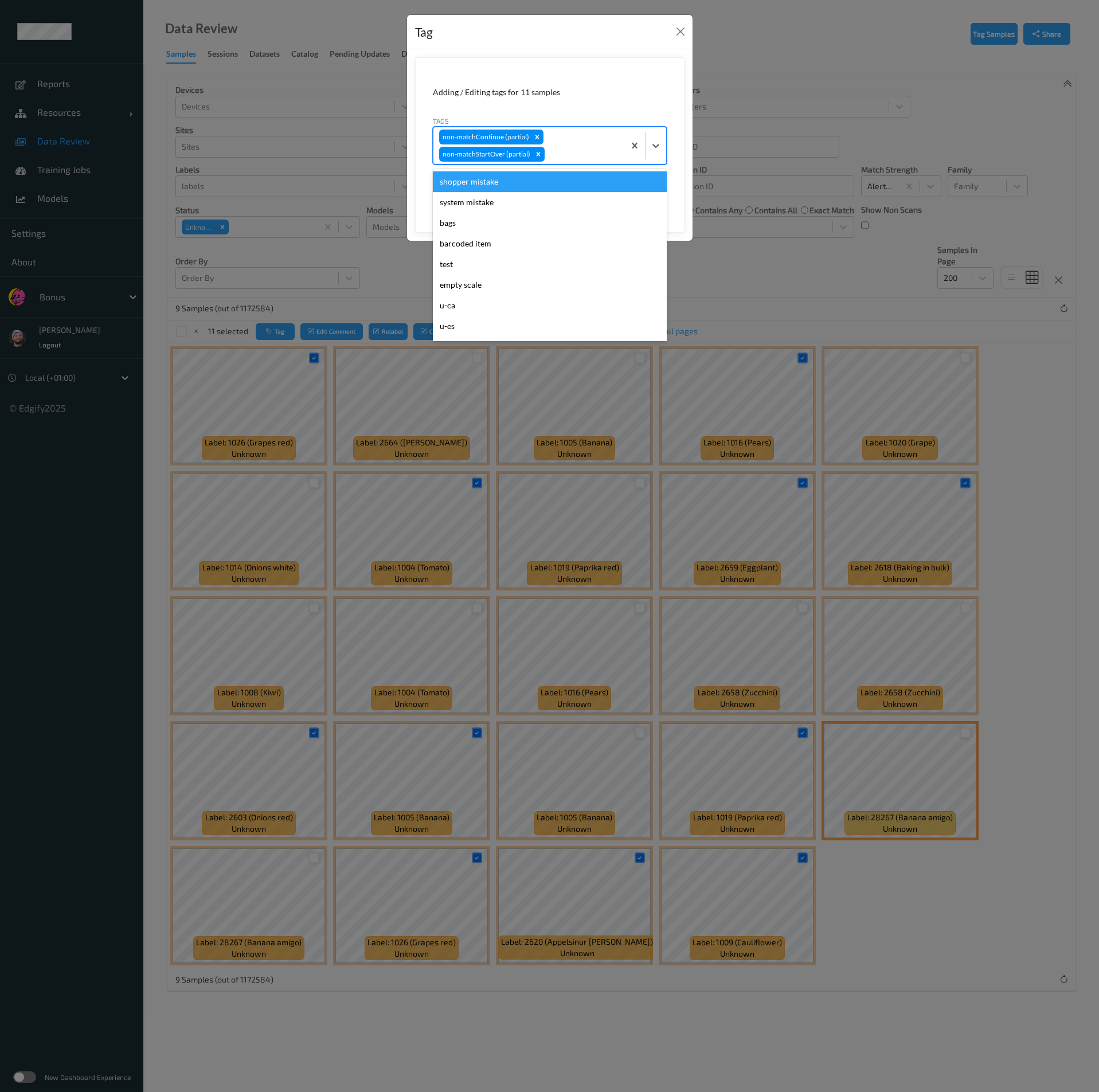
click at [588, 132] on div "non-matchContinue (partial) non-matchStartOver (partial)" at bounding box center [528, 145] width 191 height 37
click at [496, 177] on div "shopper mistake" at bounding box center [550, 181] width 234 height 21
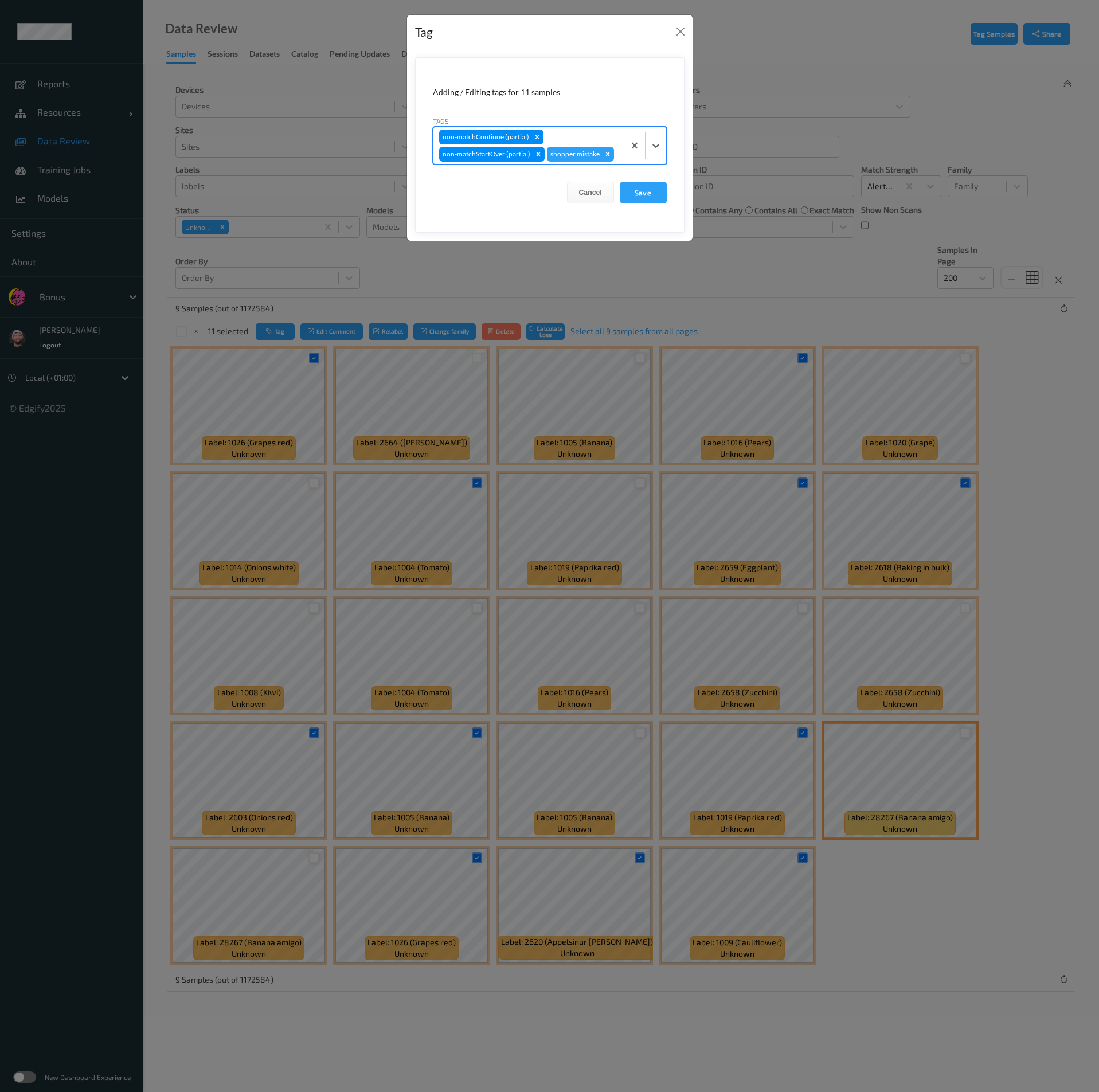
click at [577, 129] on div "non-matchContinue (partial) non-matchStartOver (partial) shopper mistake" at bounding box center [528, 145] width 191 height 37
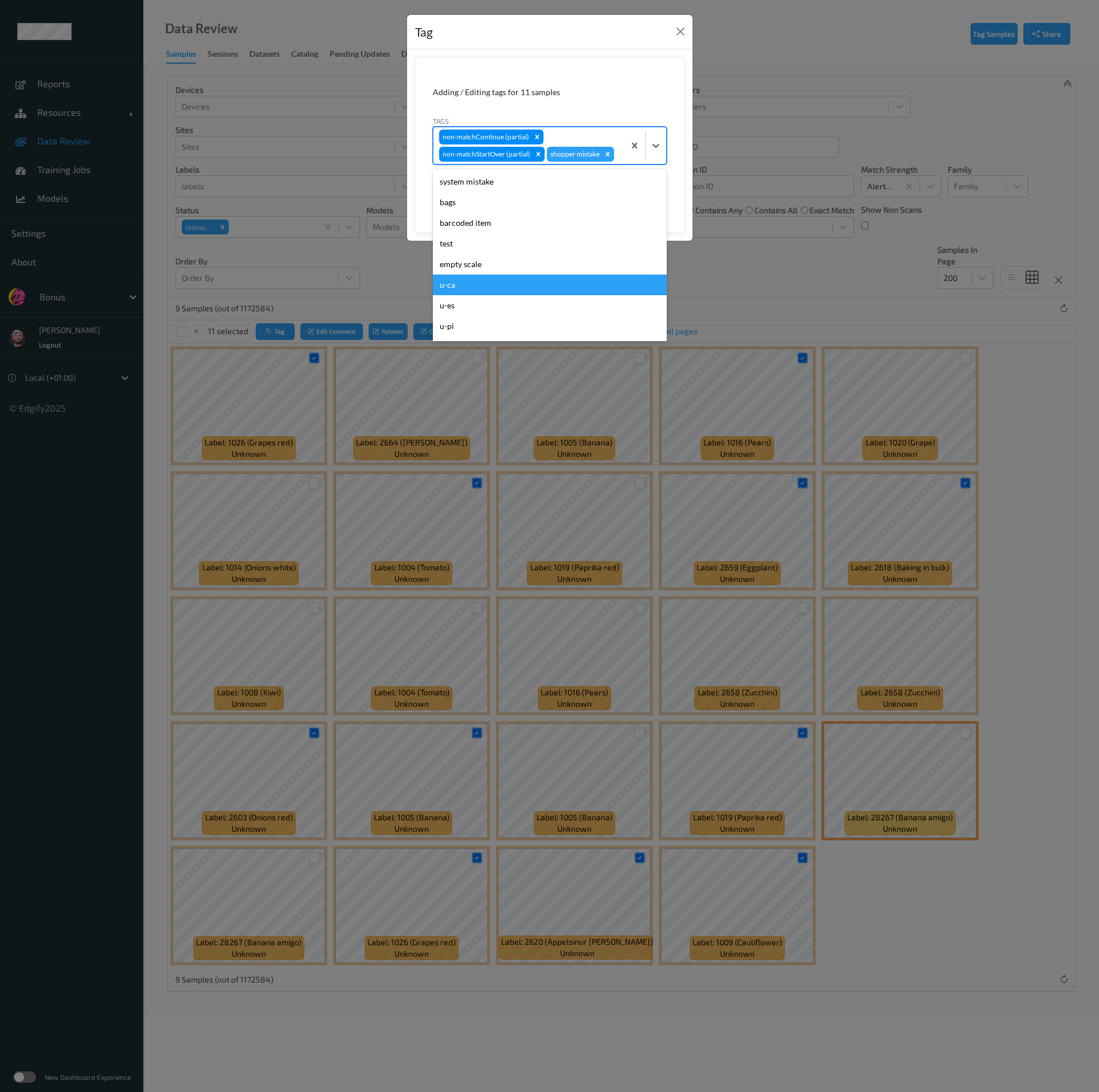
click at [465, 276] on div "u-ca" at bounding box center [550, 285] width 234 height 21
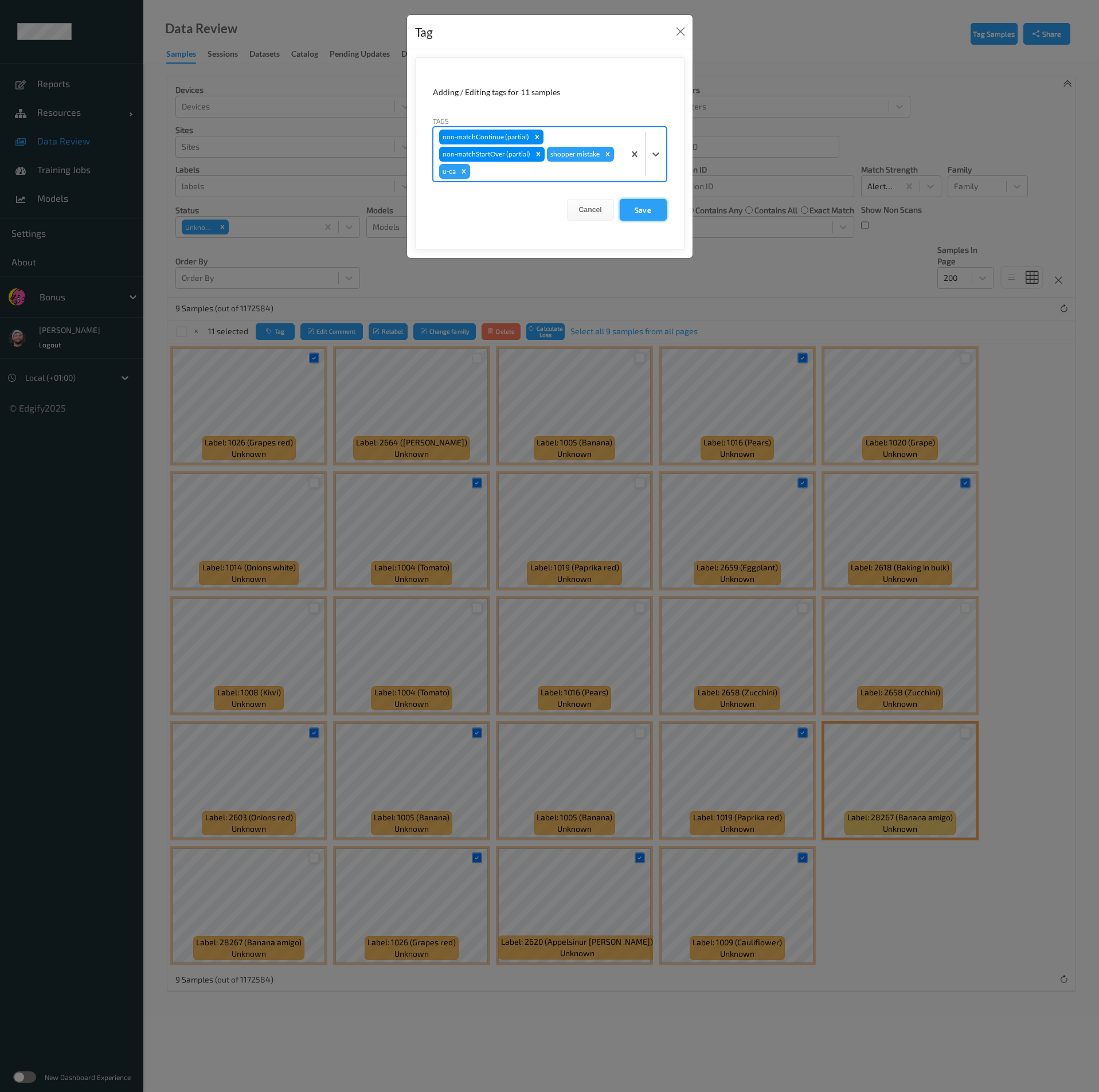
click at [632, 201] on button "Save" at bounding box center [643, 210] width 47 height 22
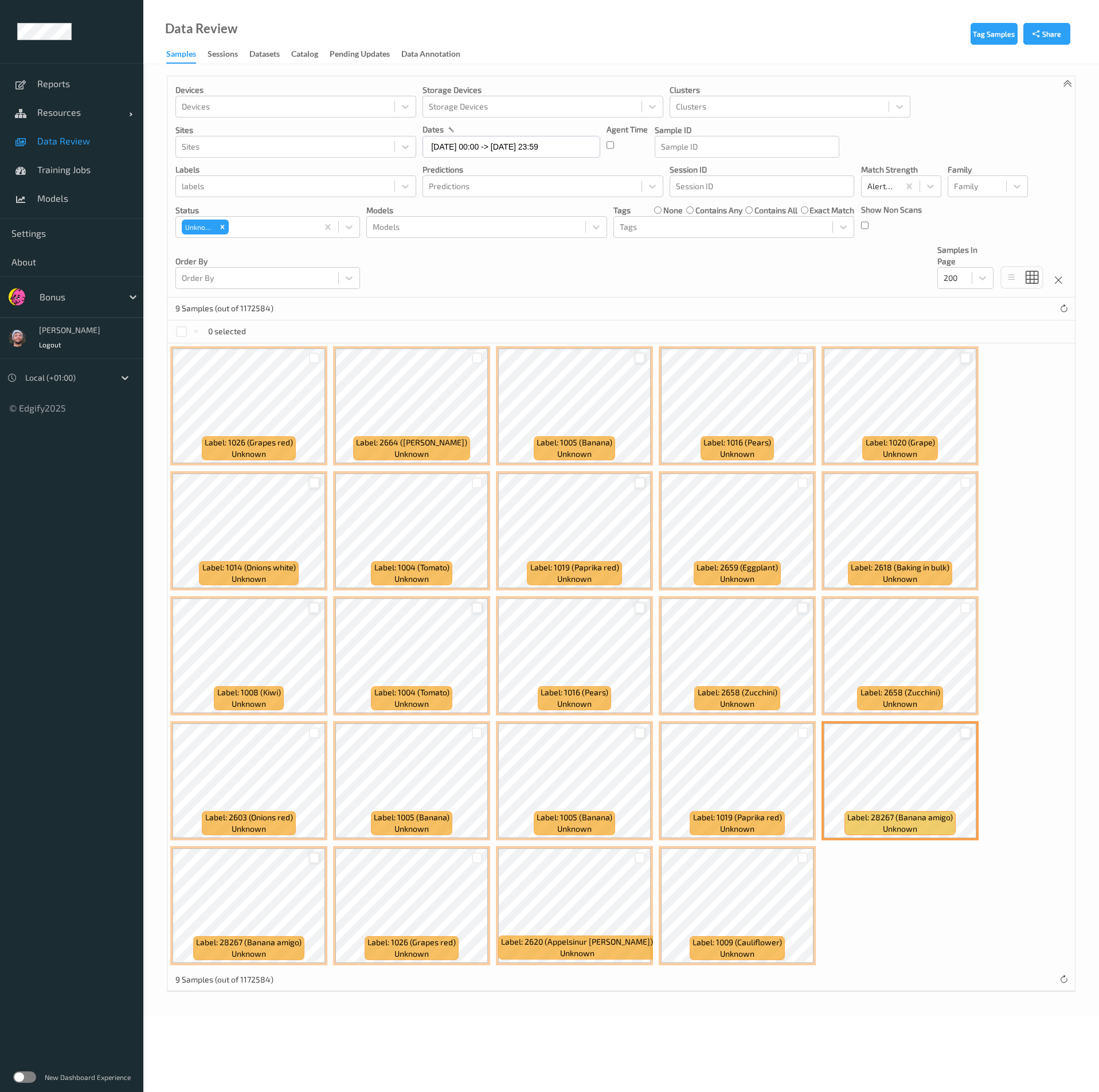
click at [675, 210] on label "none" at bounding box center [673, 210] width 20 height 12
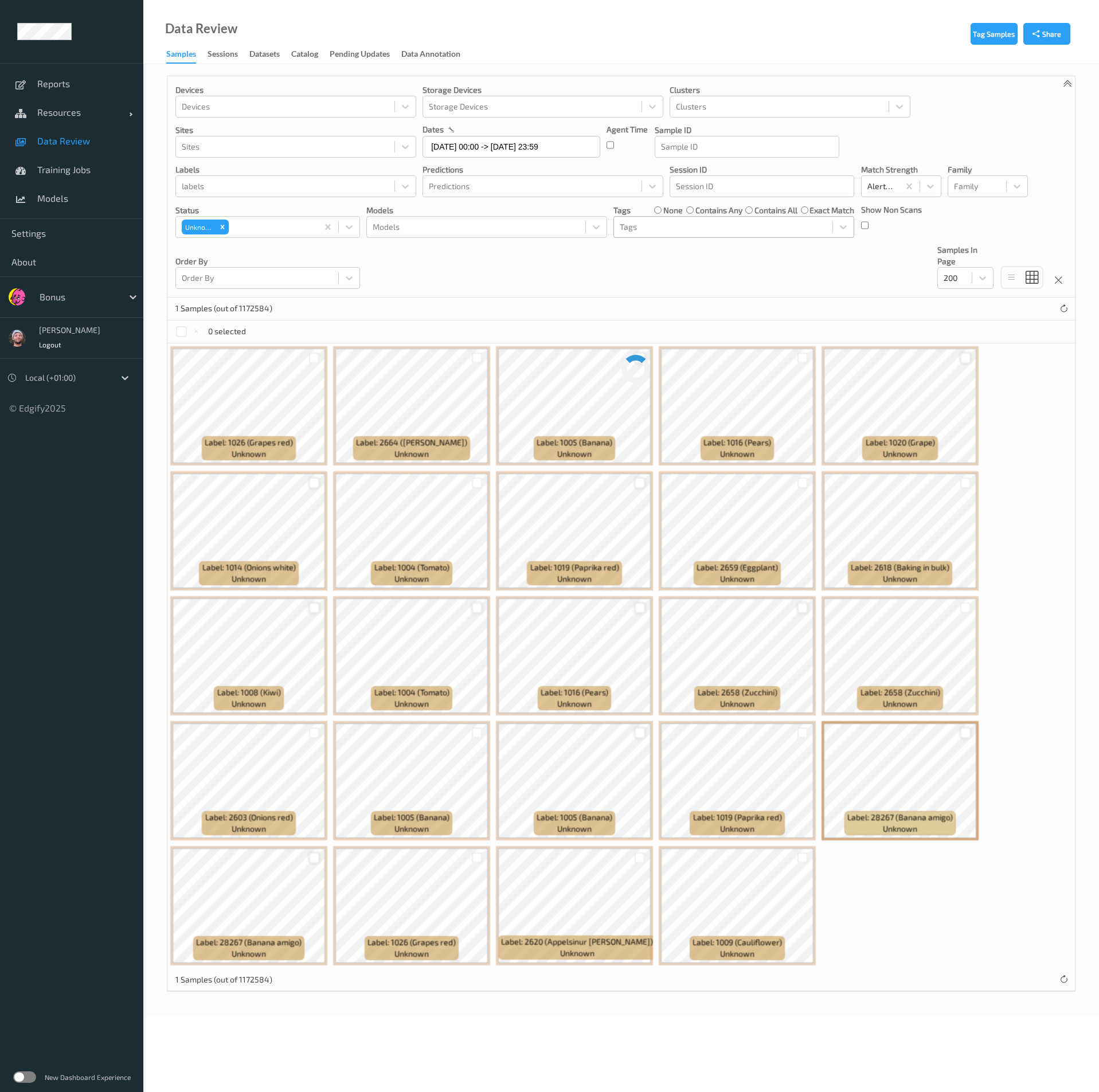
click at [663, 226] on div at bounding box center [722, 227] width 207 height 14
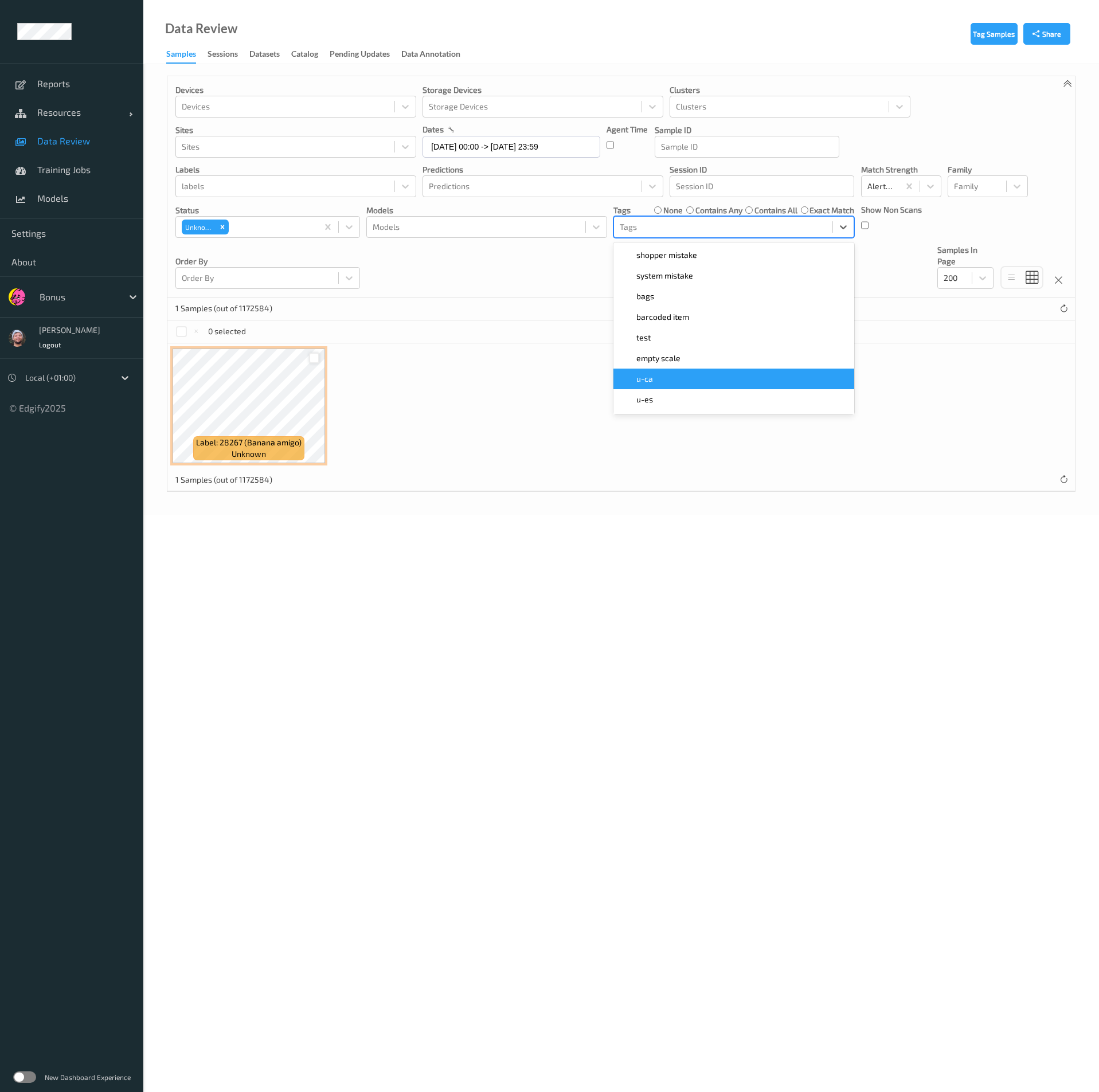
click at [665, 379] on div "u-ca" at bounding box center [733, 378] width 227 height 12
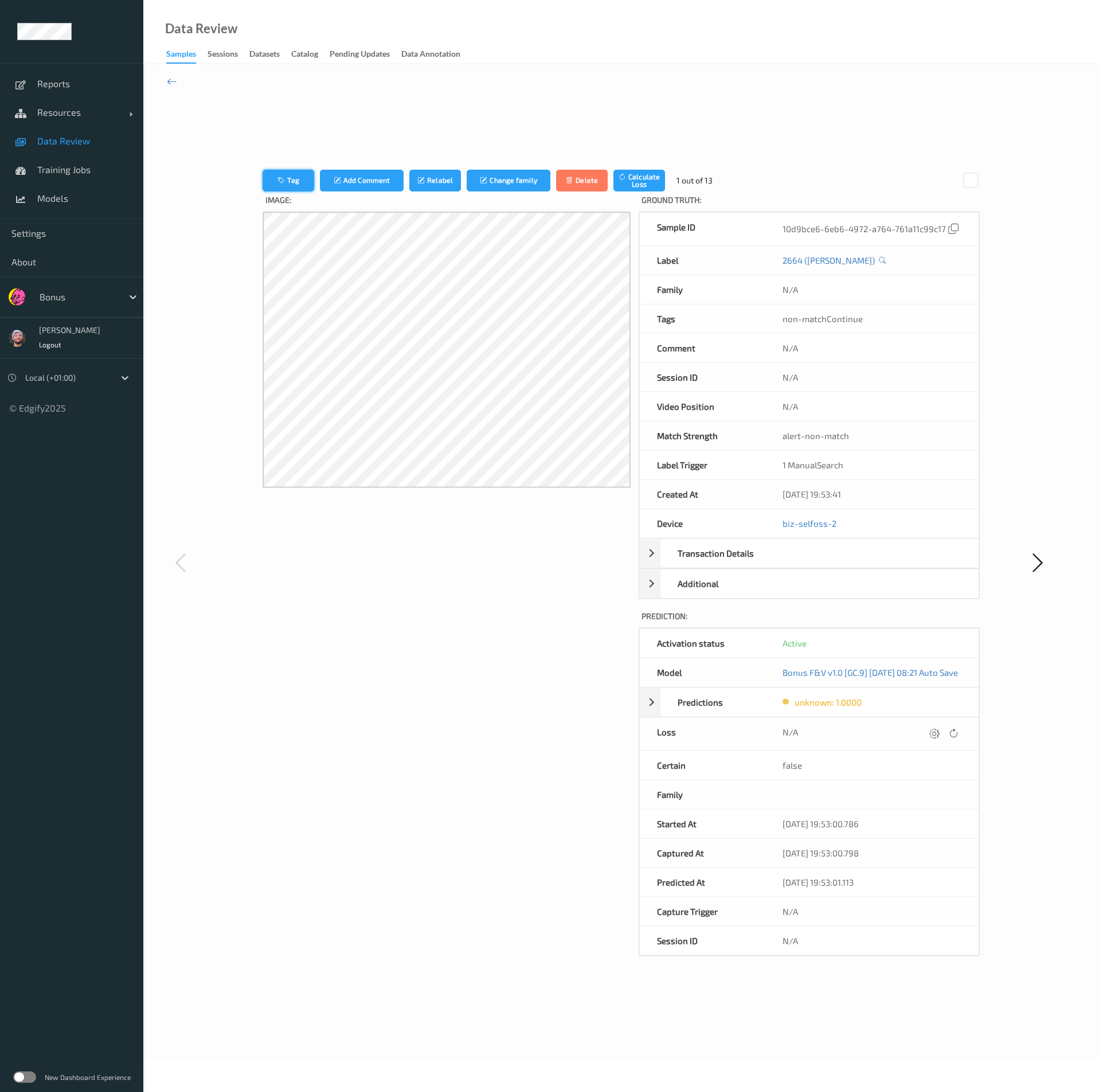
click at [299, 184] on button "Tag" at bounding box center [289, 181] width 51 height 22
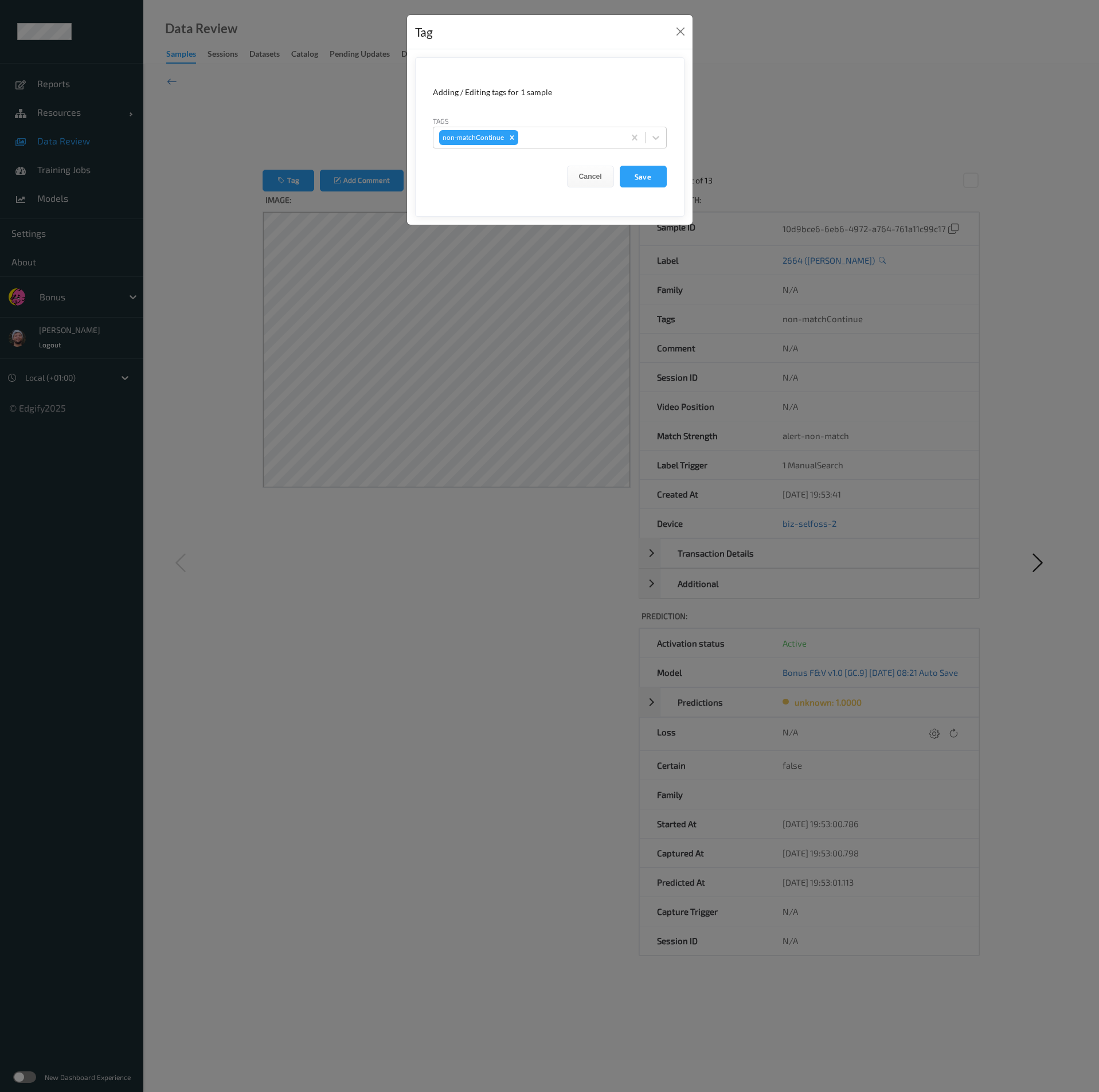
click at [285, 181] on div "Tag Adding / Editing tags for 1 sample Tags non-matchContinue Cancel Save" at bounding box center [550, 546] width 1099 height 1092
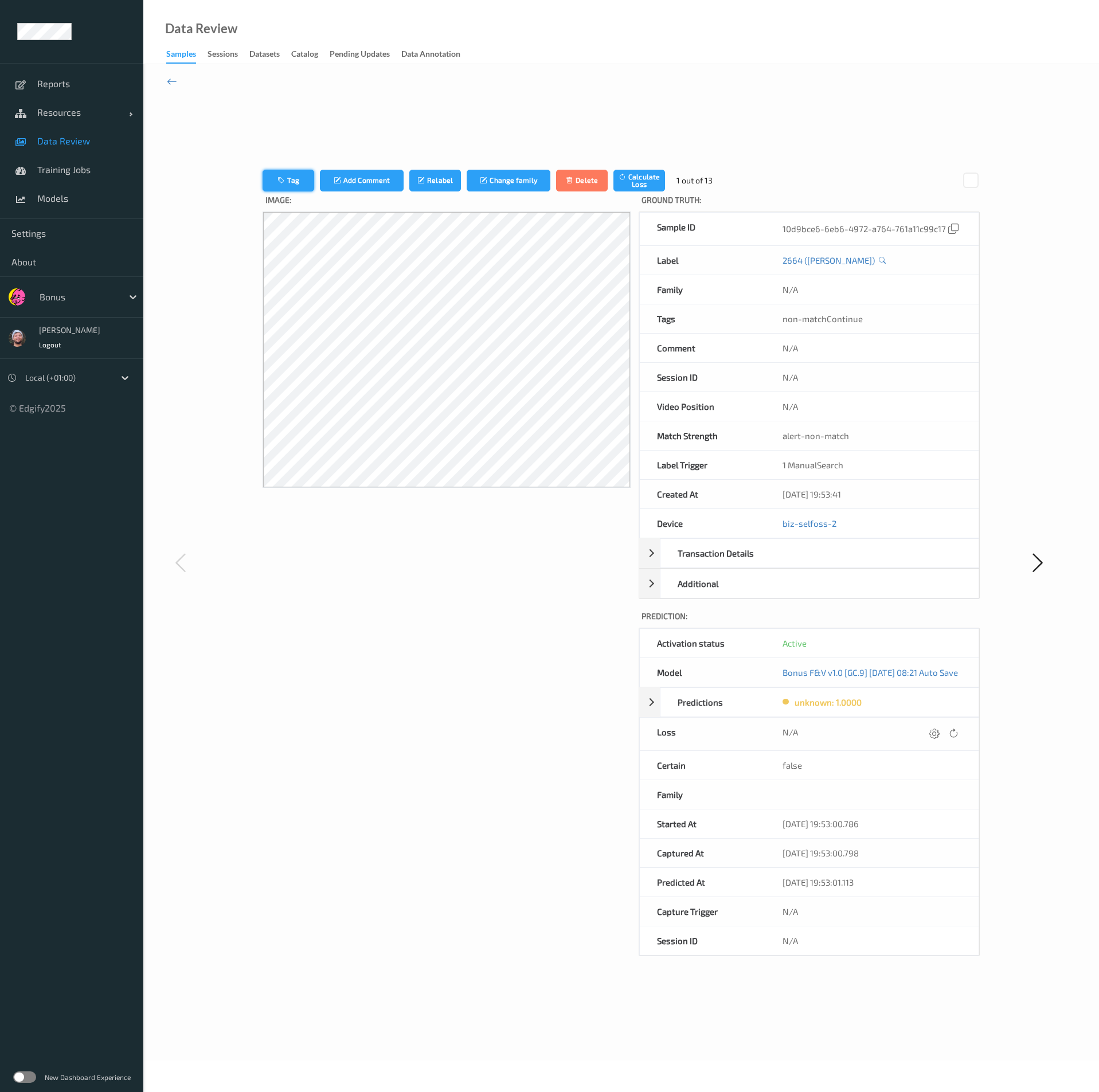
click at [282, 174] on button "Tag" at bounding box center [289, 181] width 51 height 22
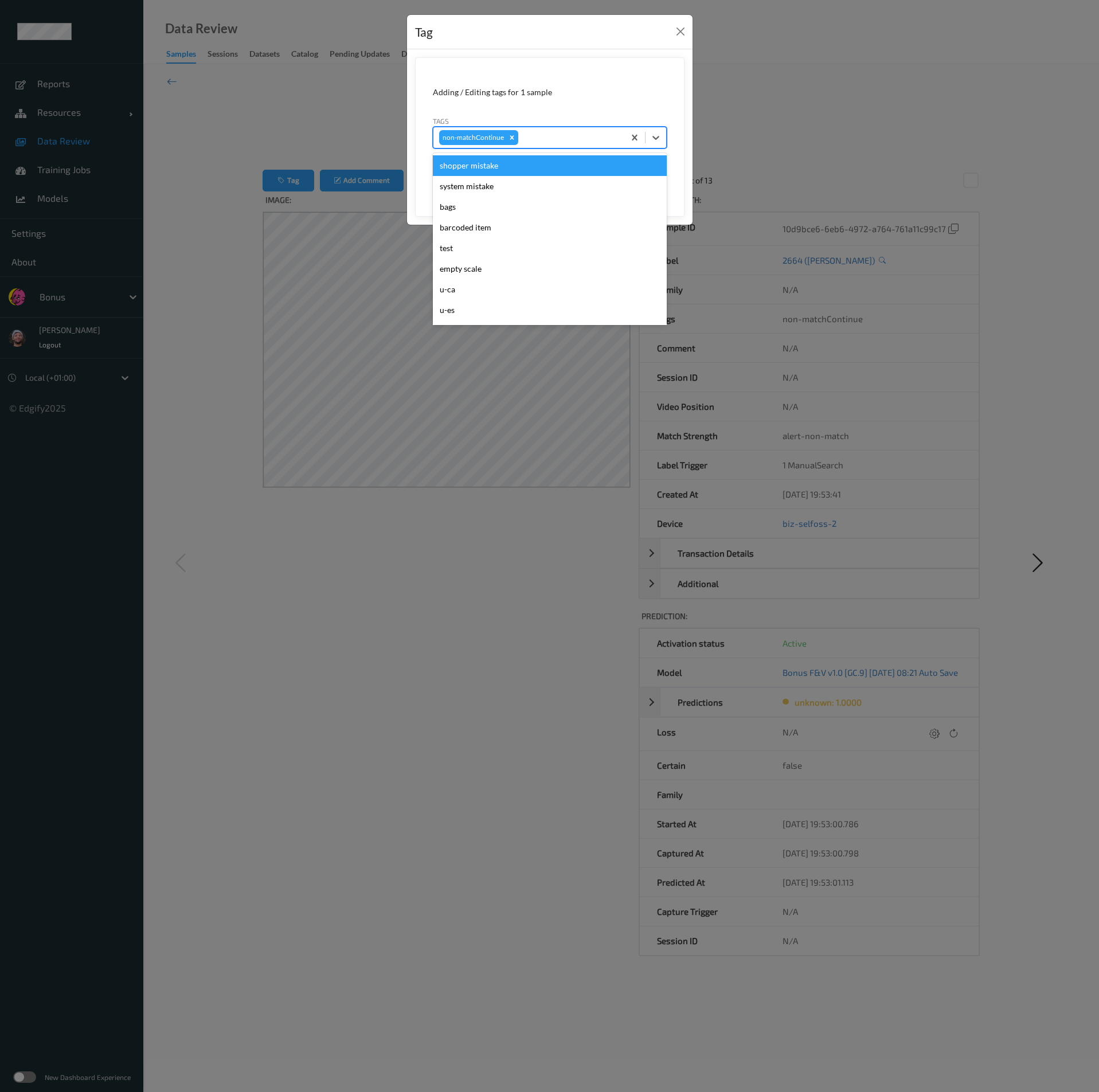
click at [524, 139] on div at bounding box center [569, 137] width 98 height 14
type input "gi"
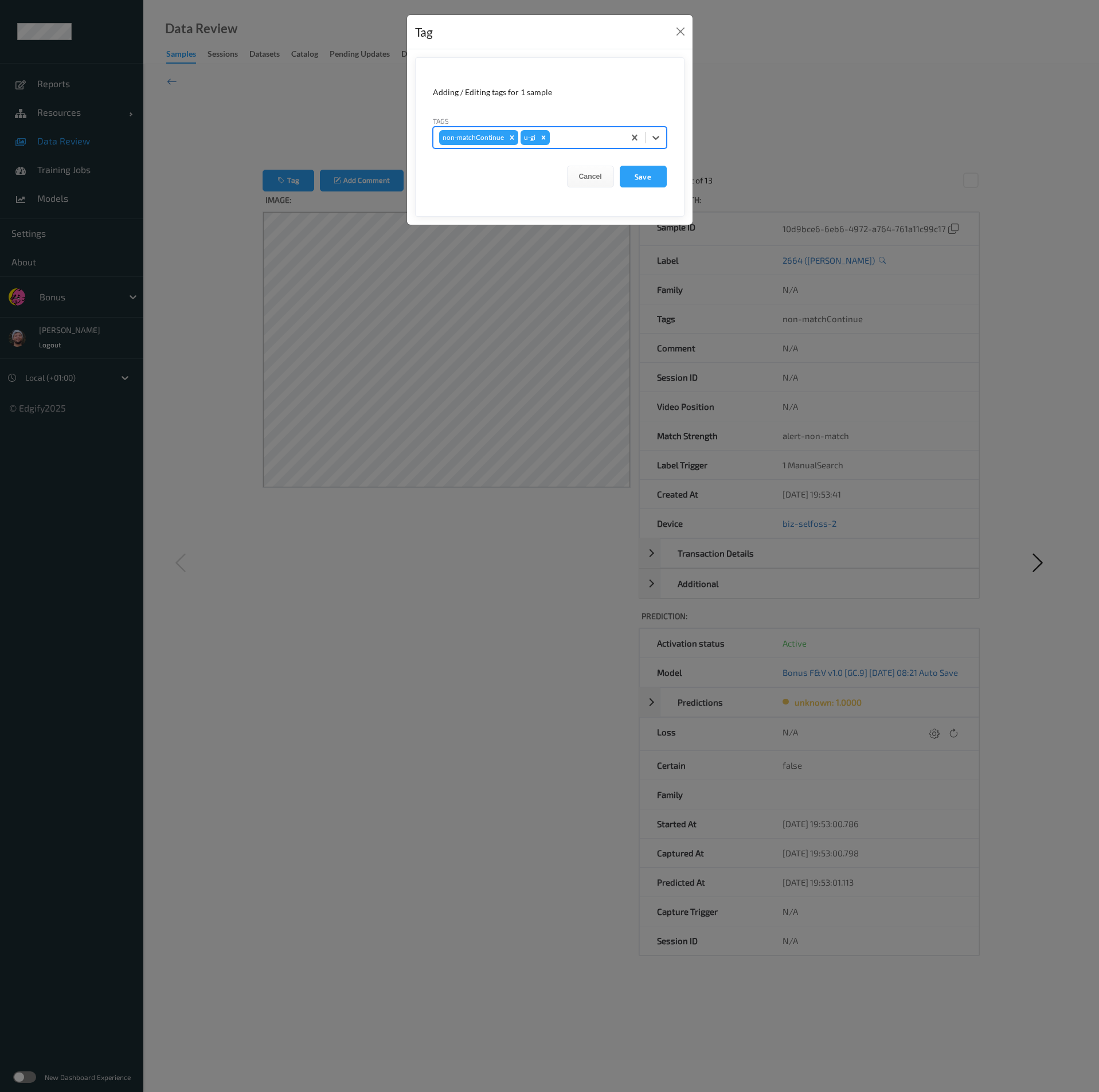
click at [620, 166] on button "Save" at bounding box center [643, 177] width 47 height 22
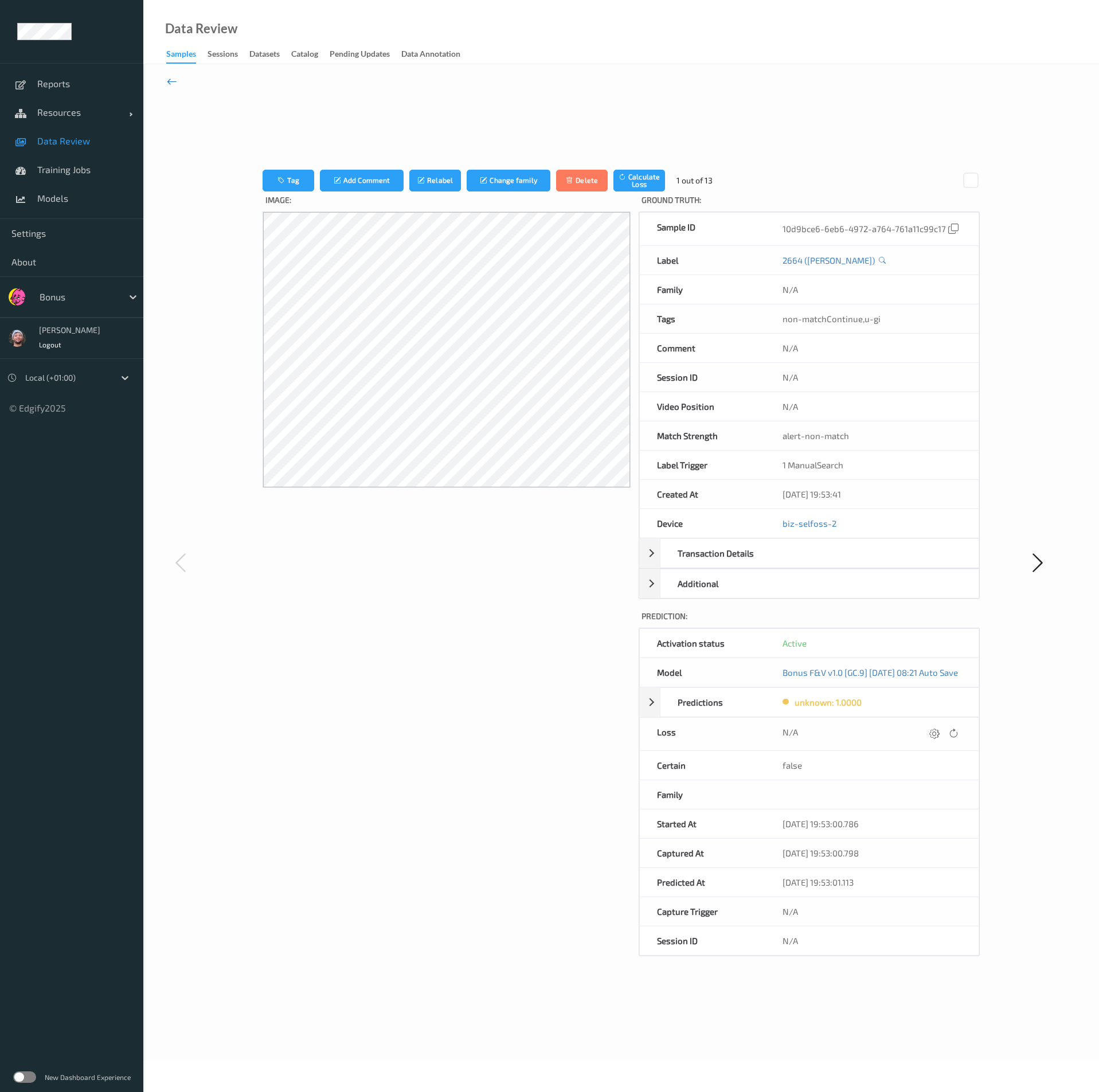
click at [171, 80] on icon at bounding box center [172, 81] width 10 height 13
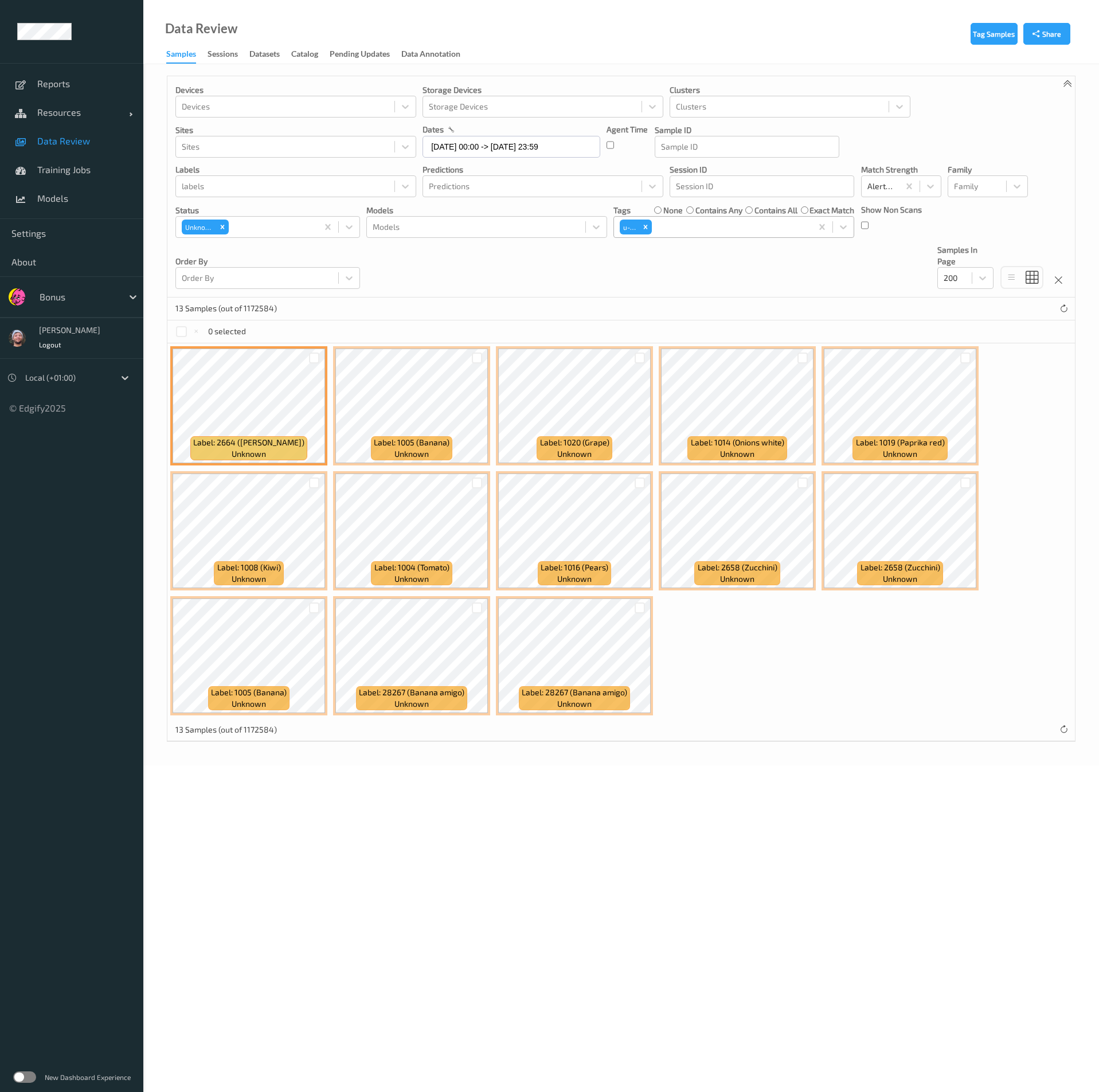
click at [707, 232] on div at bounding box center [730, 227] width 152 height 14
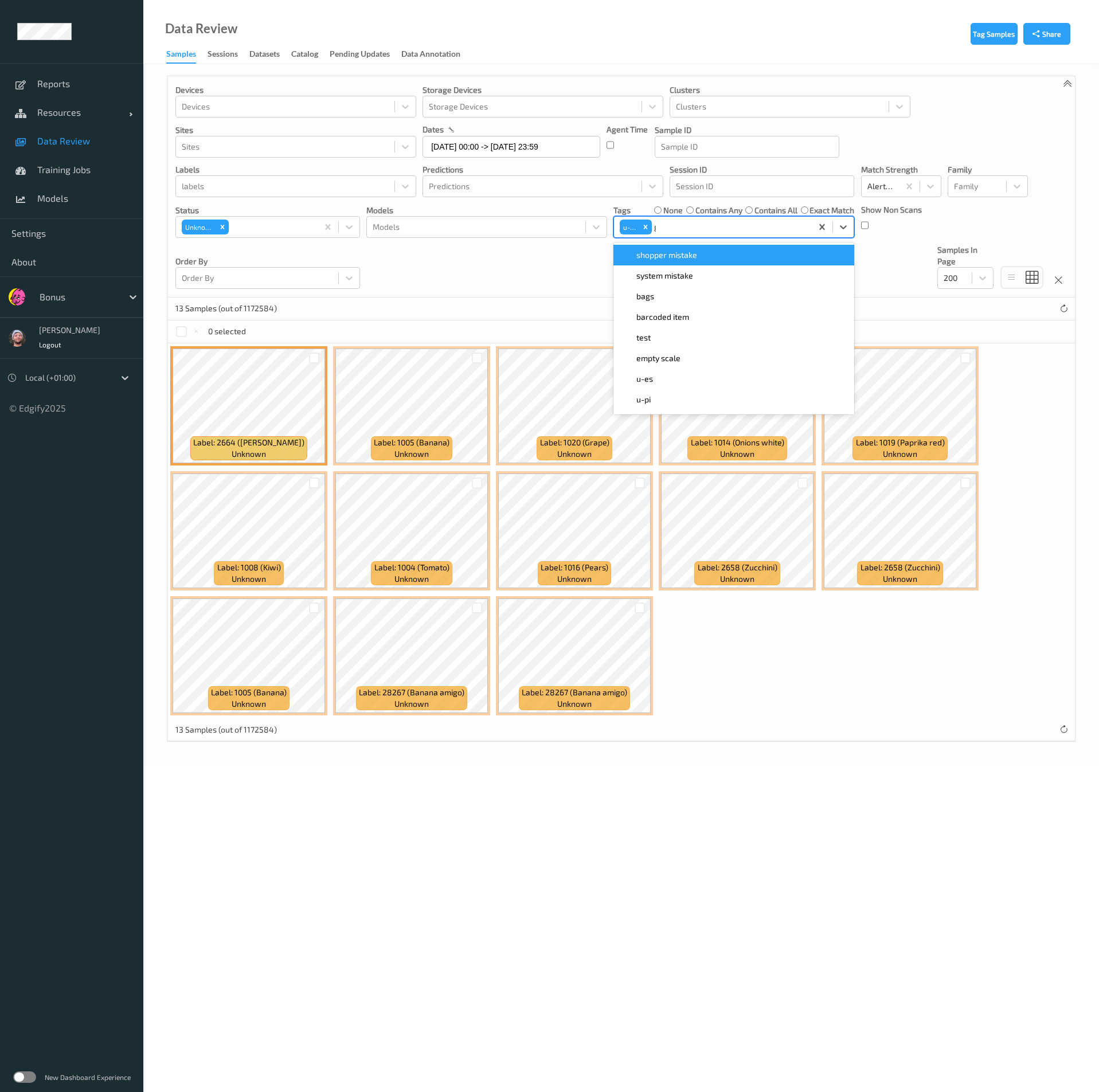
type input "gi"
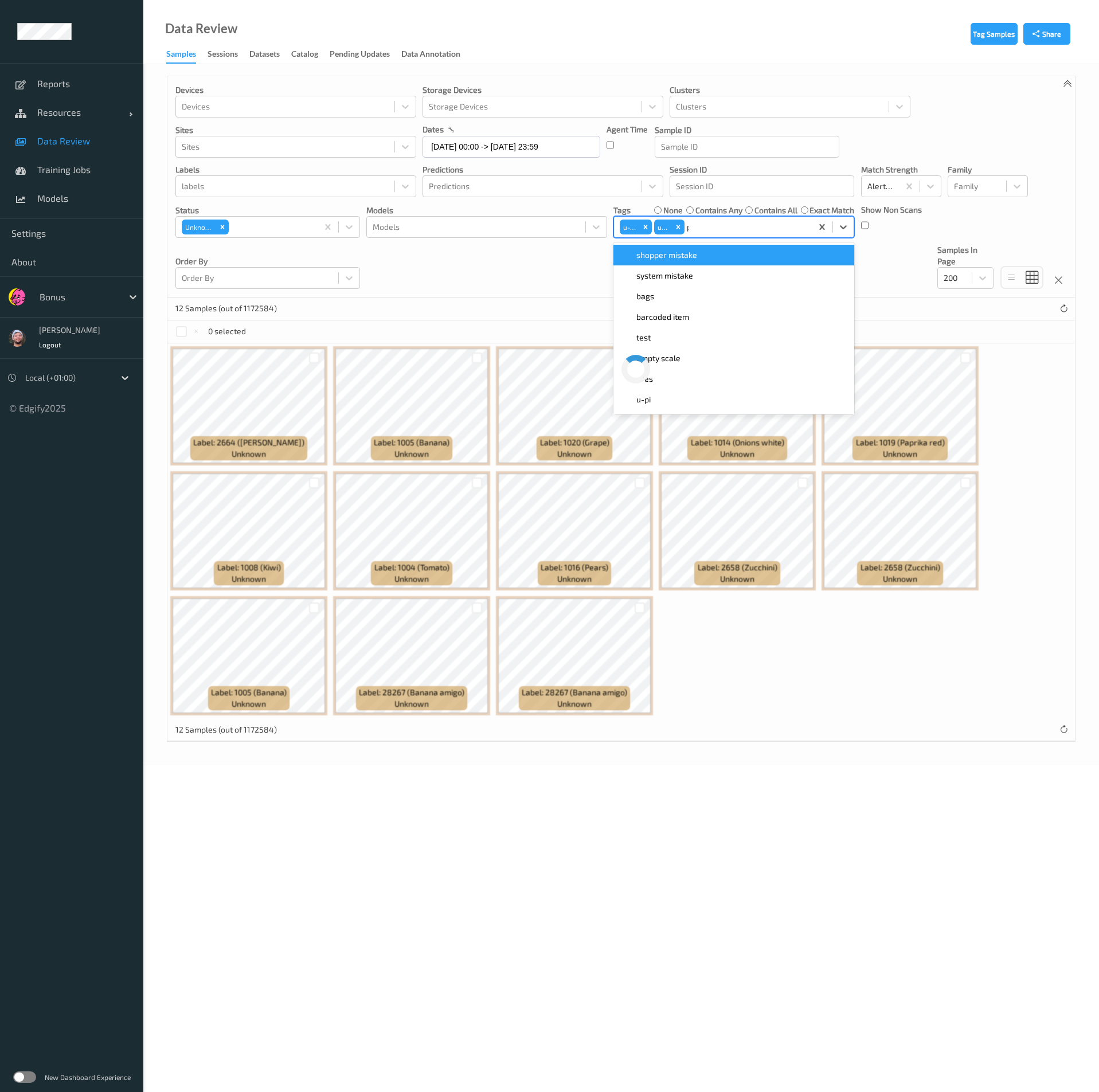
type input "pi"
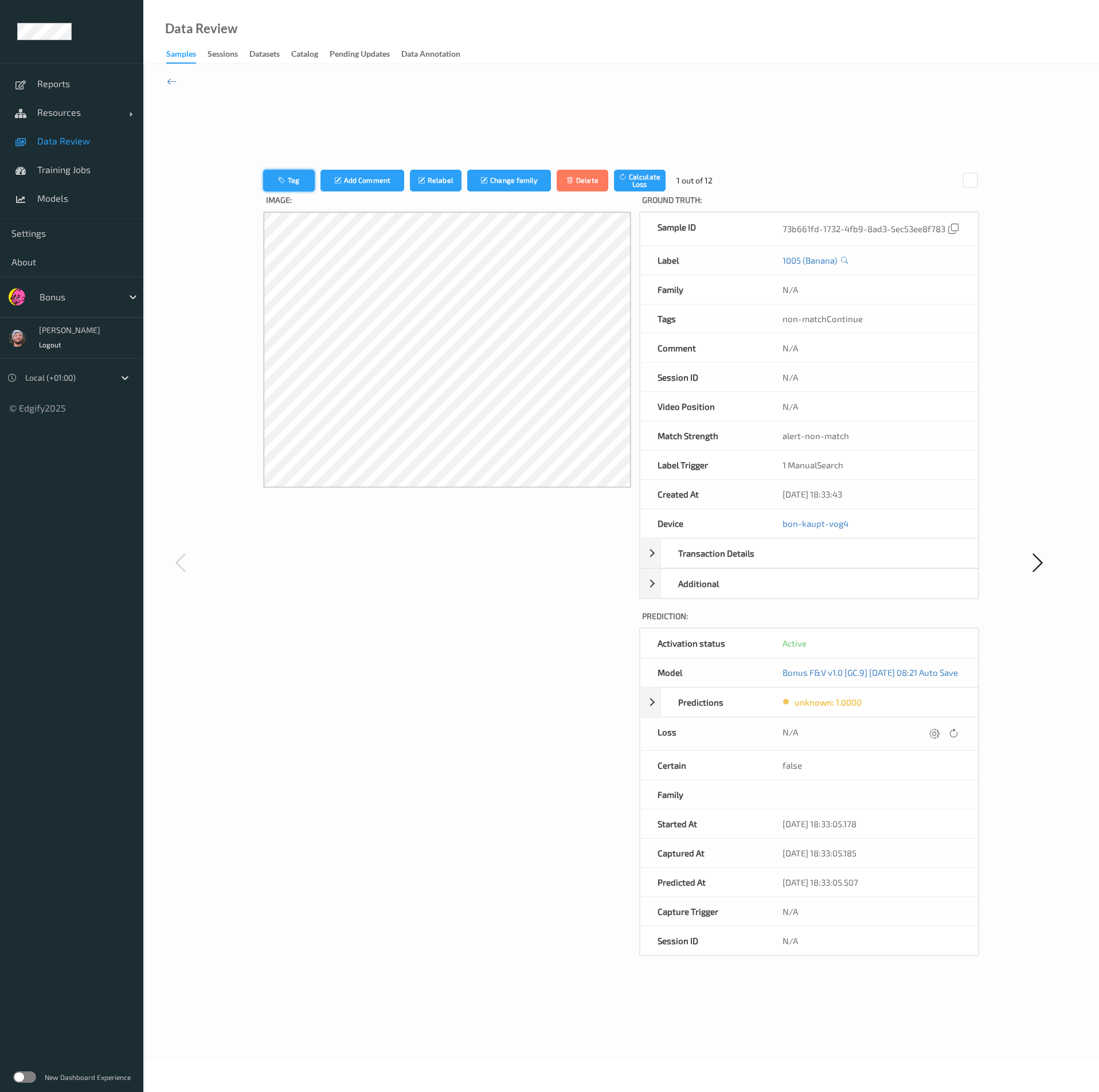
click at [270, 184] on button "Tag" at bounding box center [289, 181] width 51 height 22
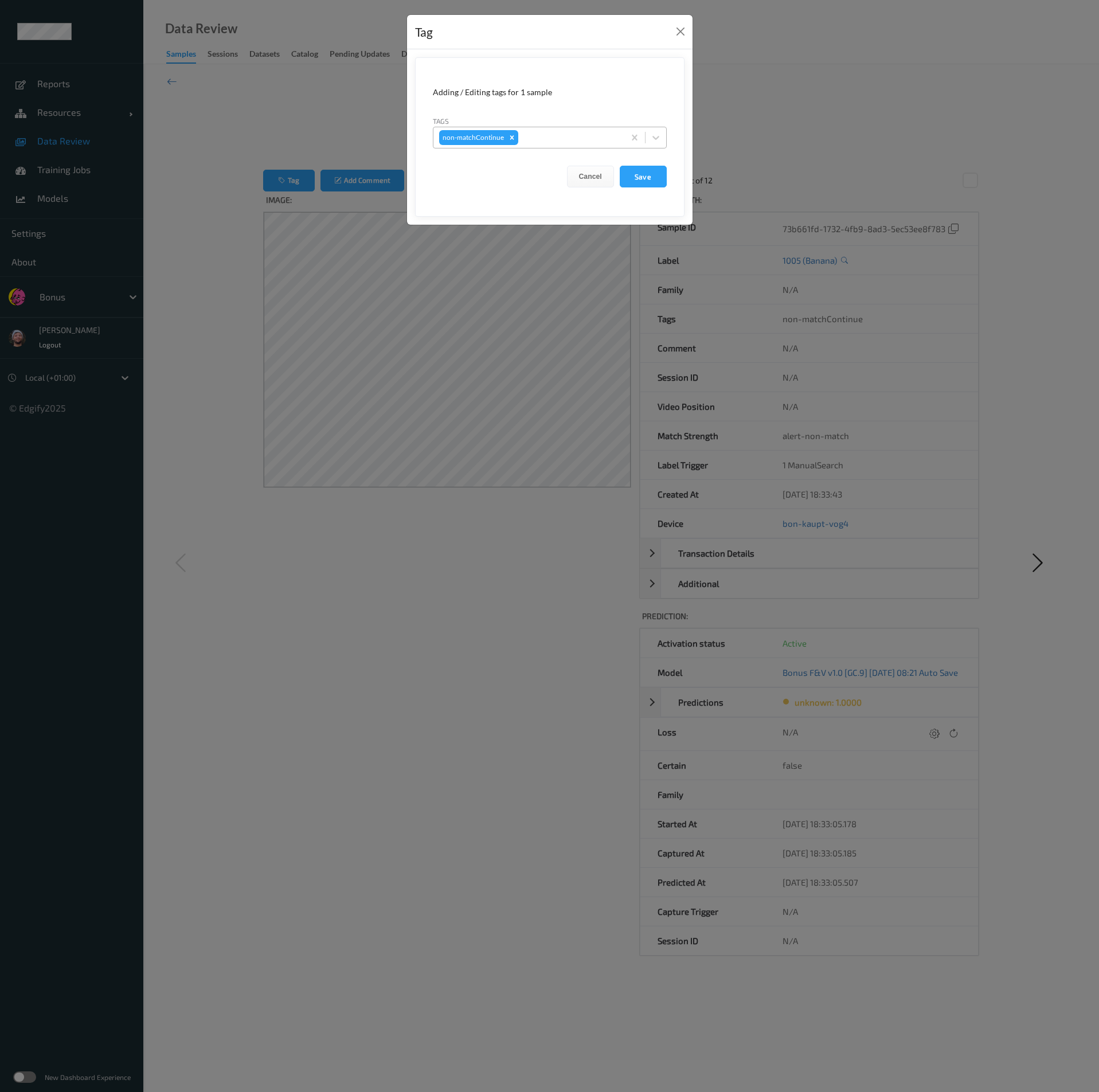
click at [533, 130] on div at bounding box center [569, 137] width 98 height 14
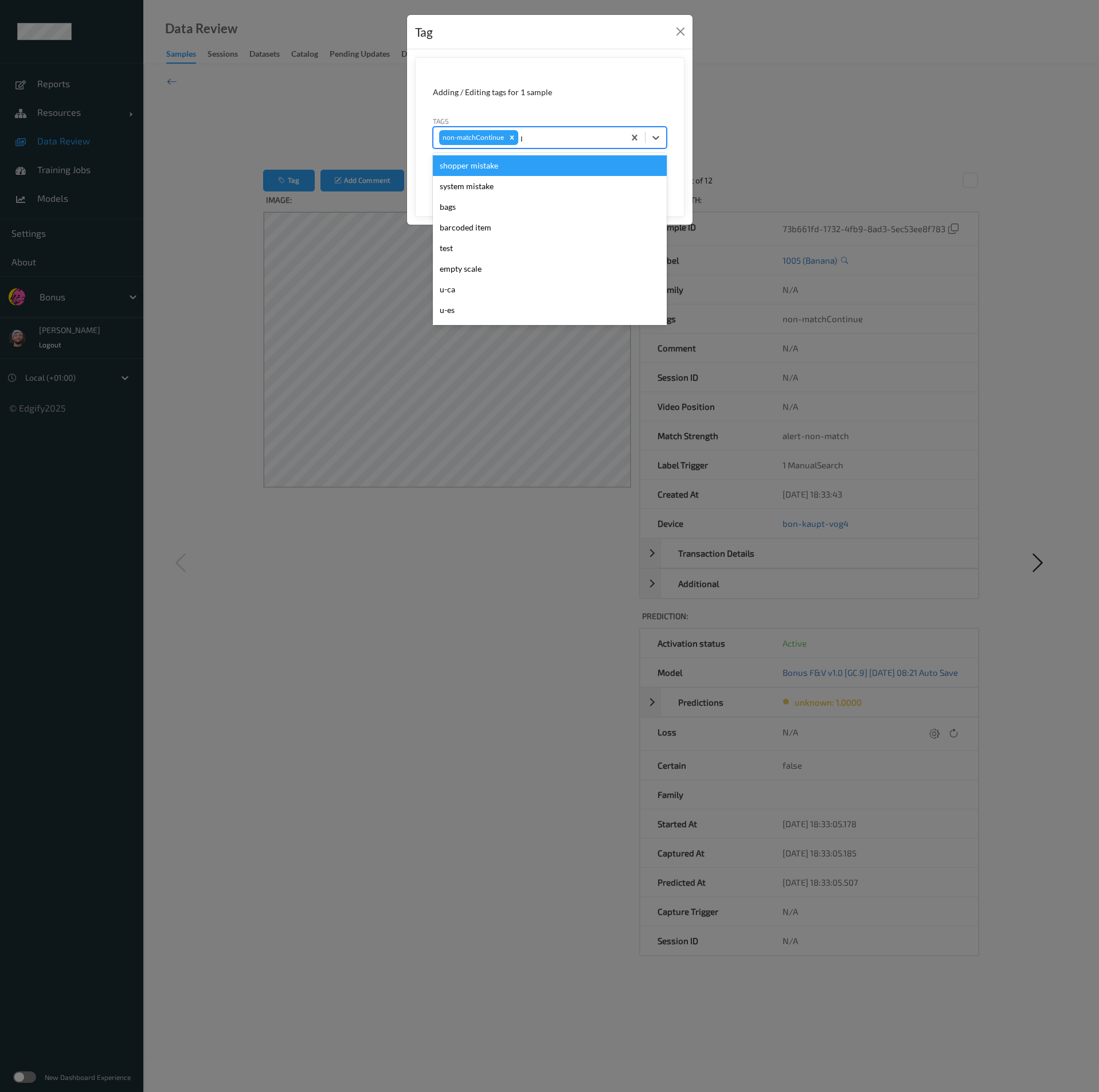
type input "pi"
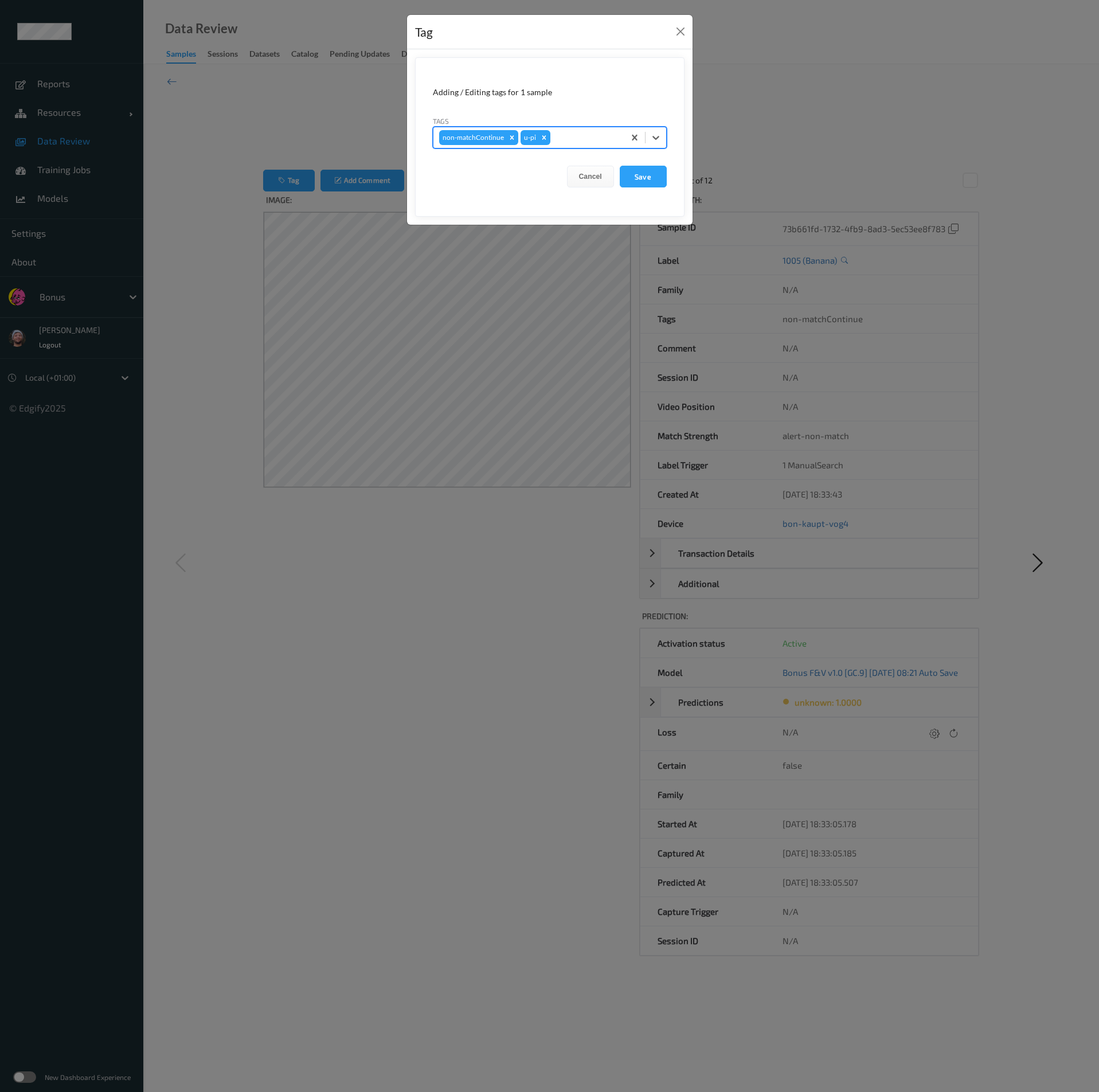
click at [620, 166] on button "Save" at bounding box center [643, 177] width 47 height 22
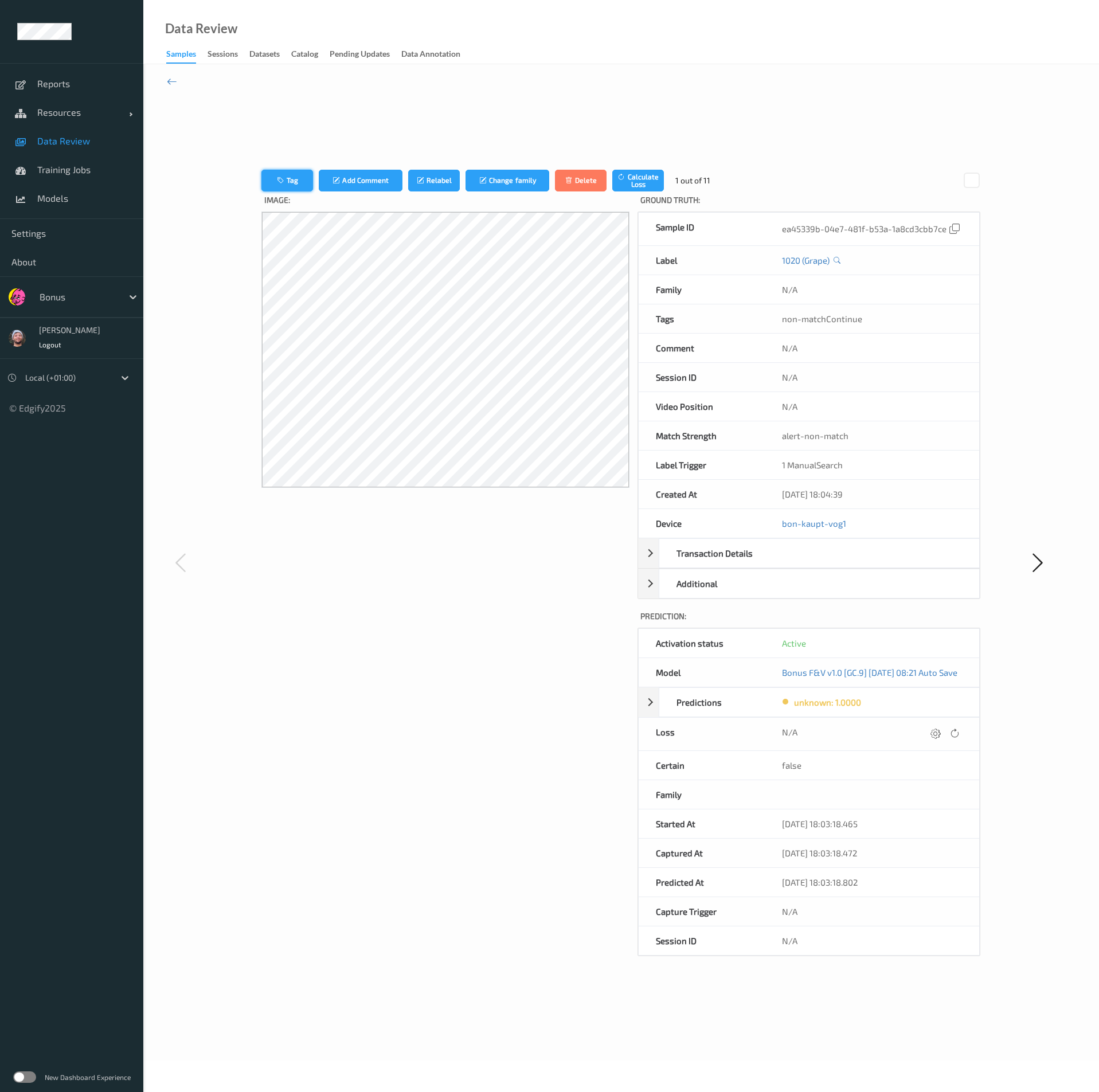
click at [290, 189] on button "Tag" at bounding box center [287, 181] width 51 height 22
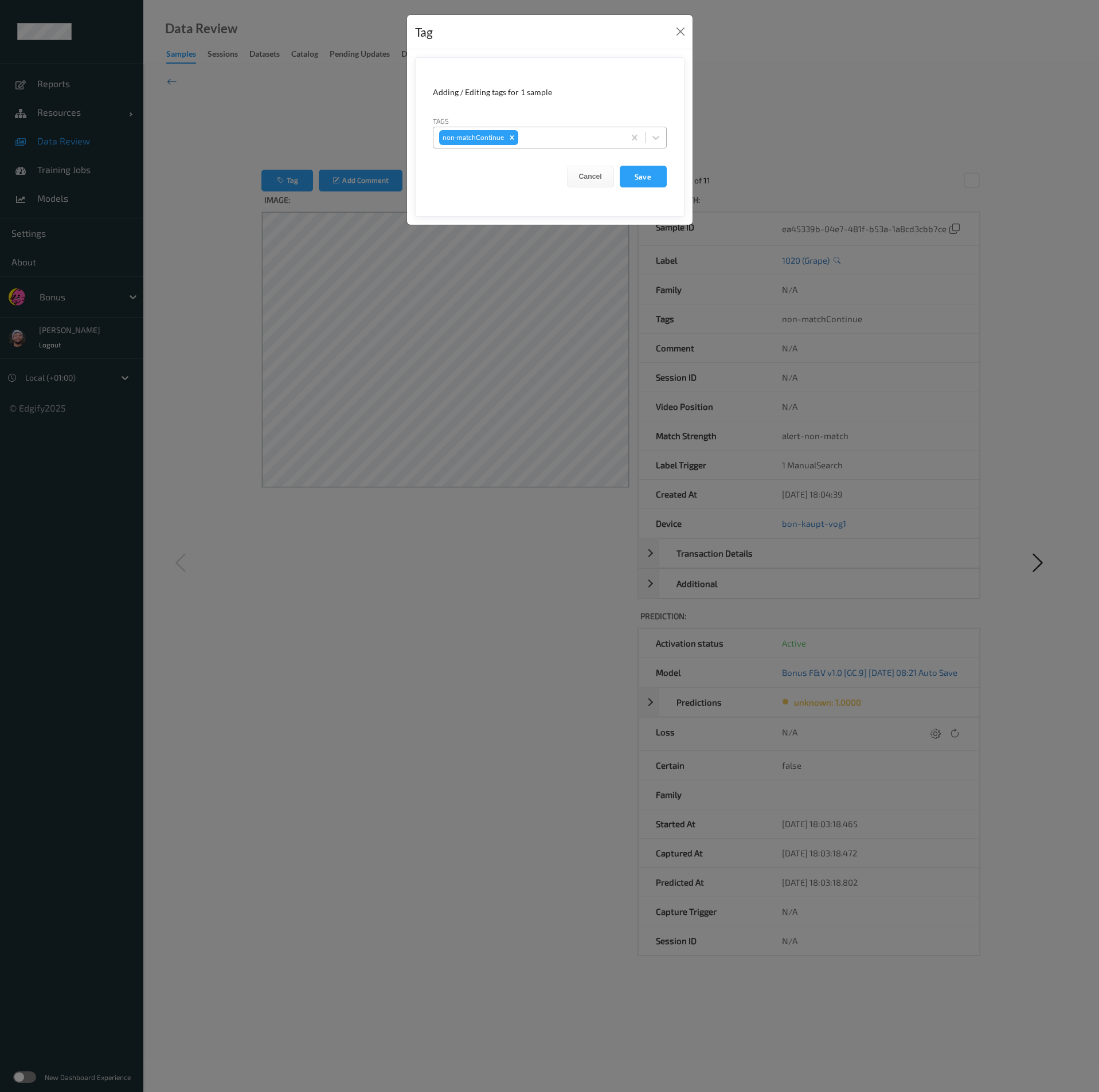
click at [579, 137] on div at bounding box center [569, 137] width 98 height 14
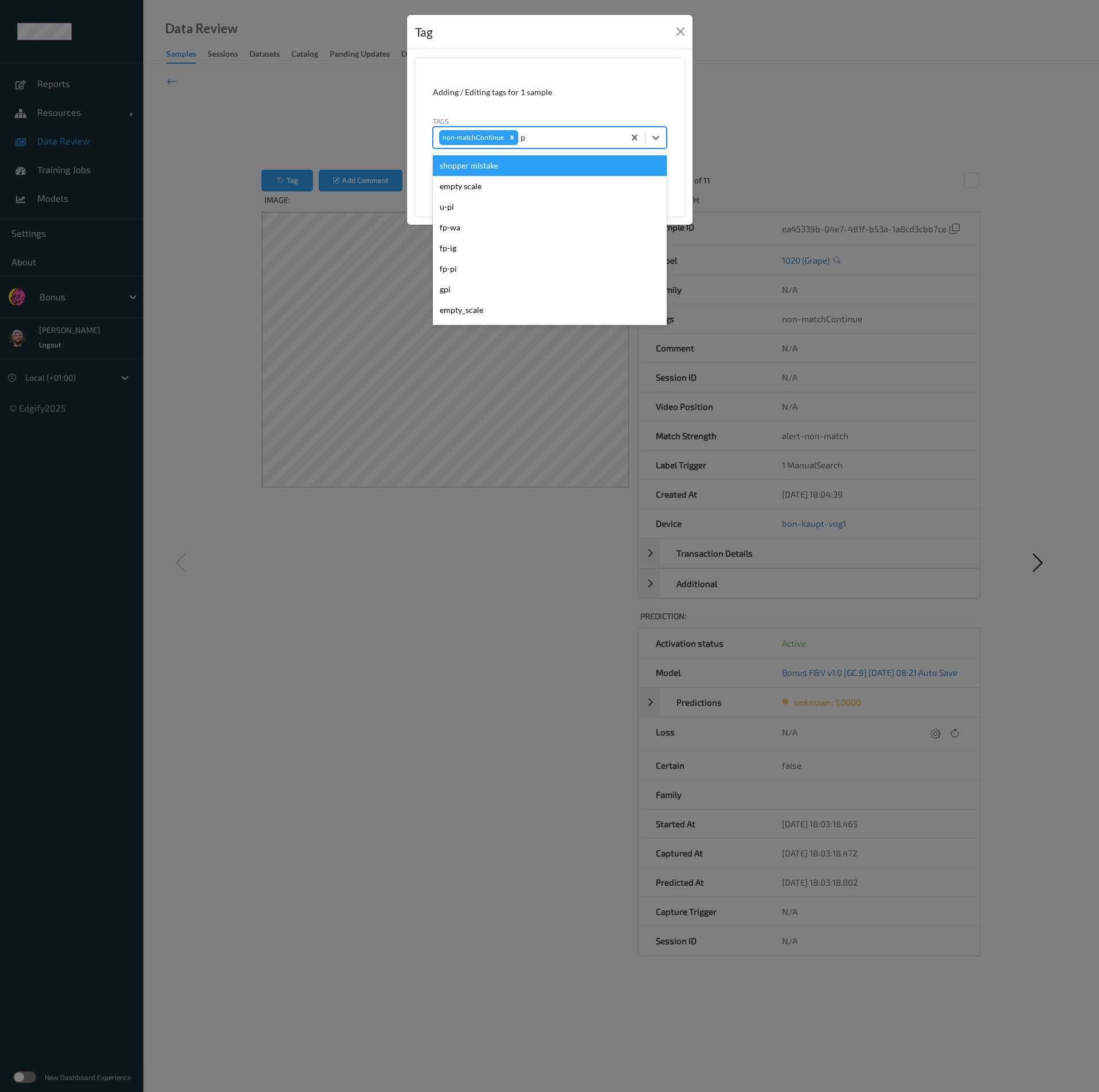
type input "pi"
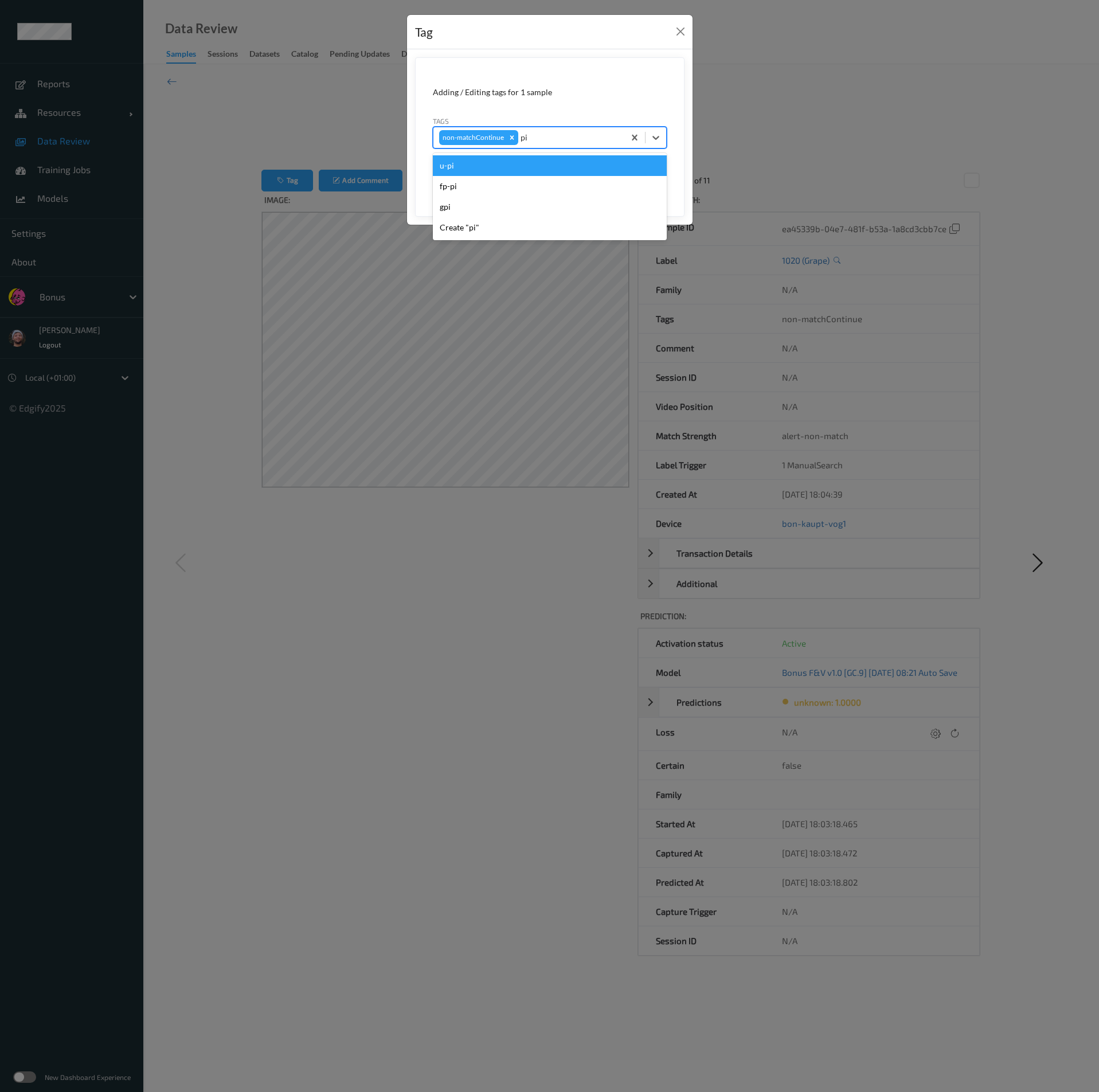
click at [576, 163] on div "u-pi" at bounding box center [550, 165] width 234 height 21
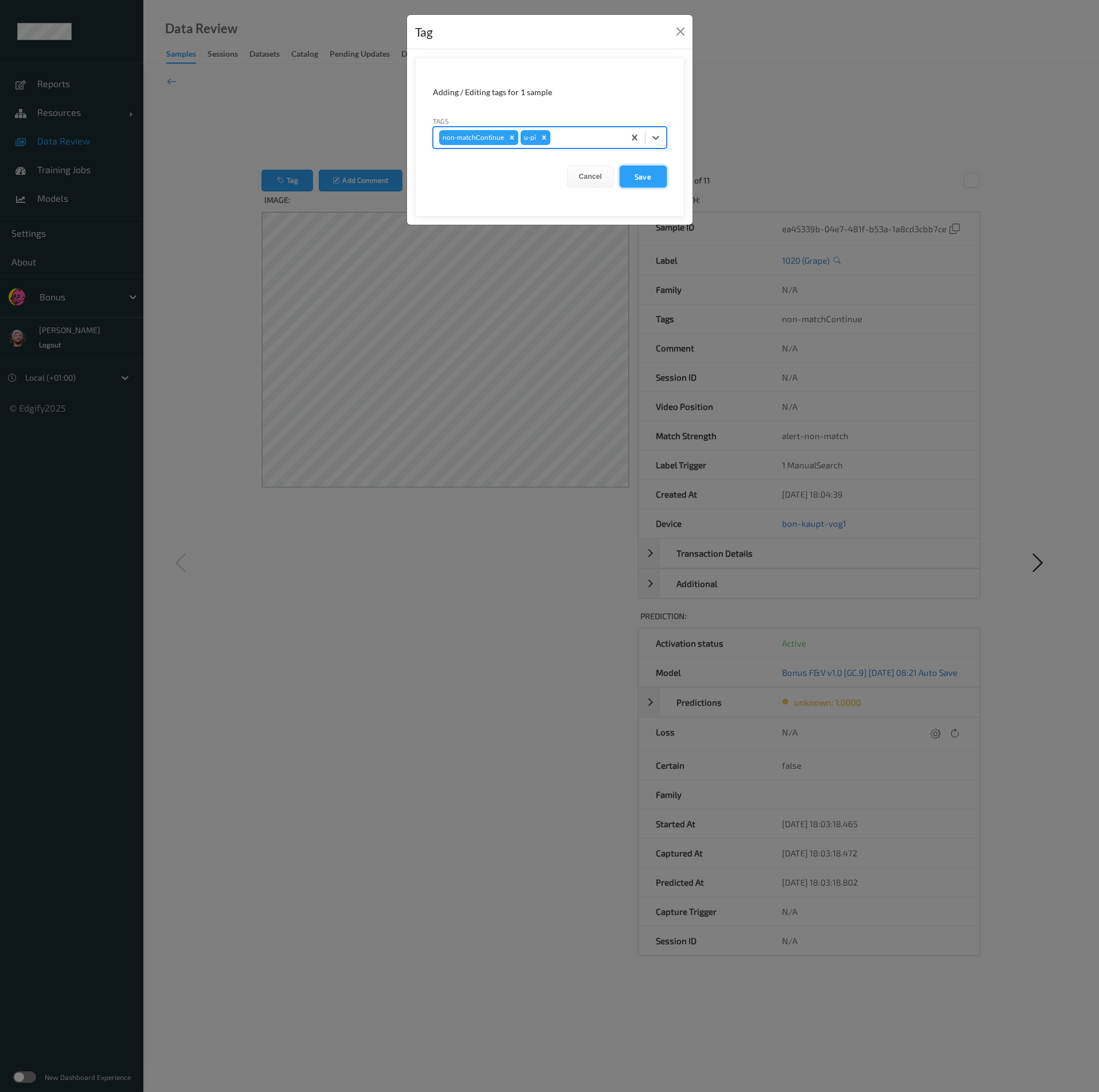
click at [637, 175] on button "Save" at bounding box center [643, 177] width 47 height 22
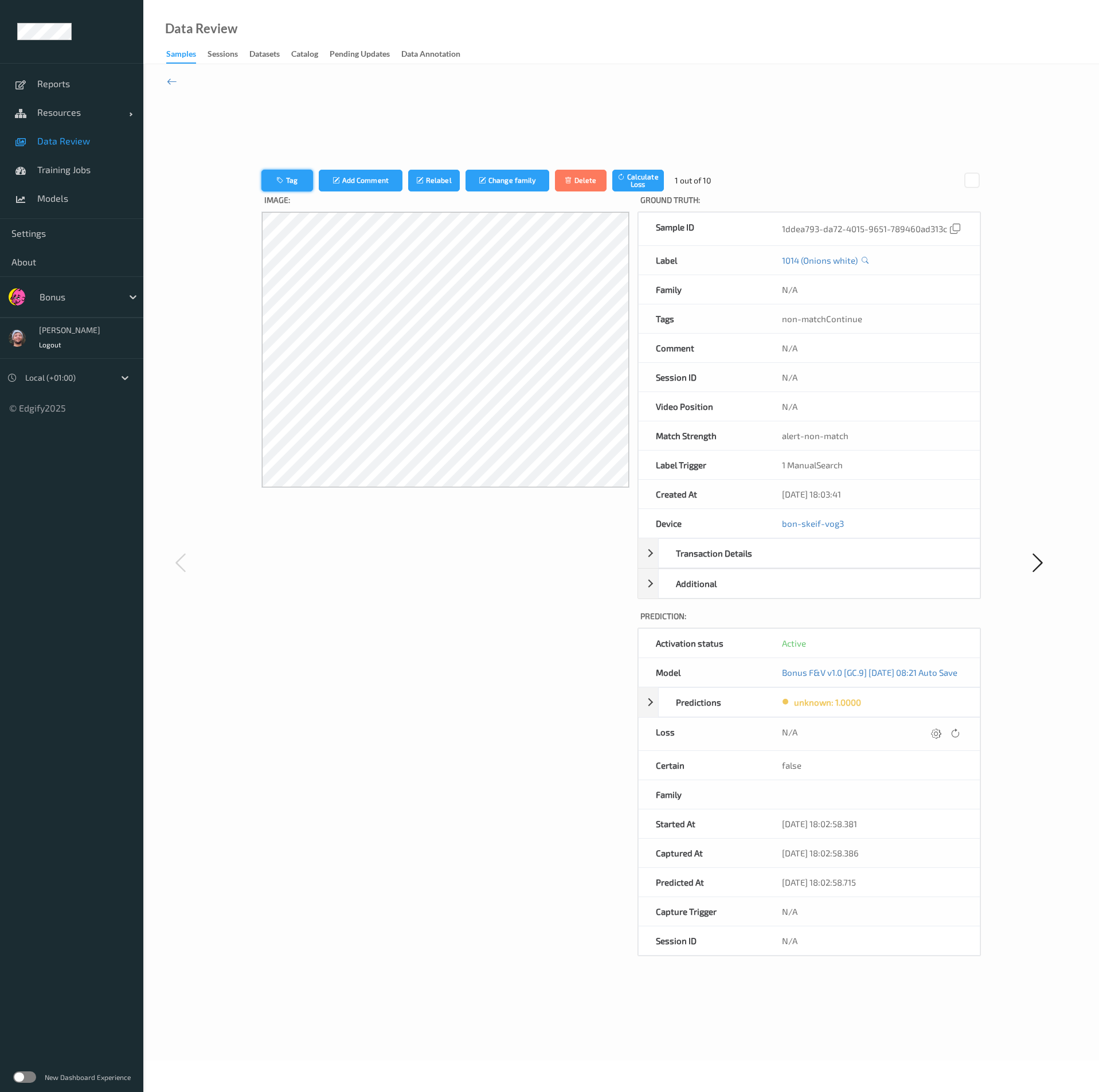
click at [286, 179] on button "Tag" at bounding box center [287, 181] width 51 height 22
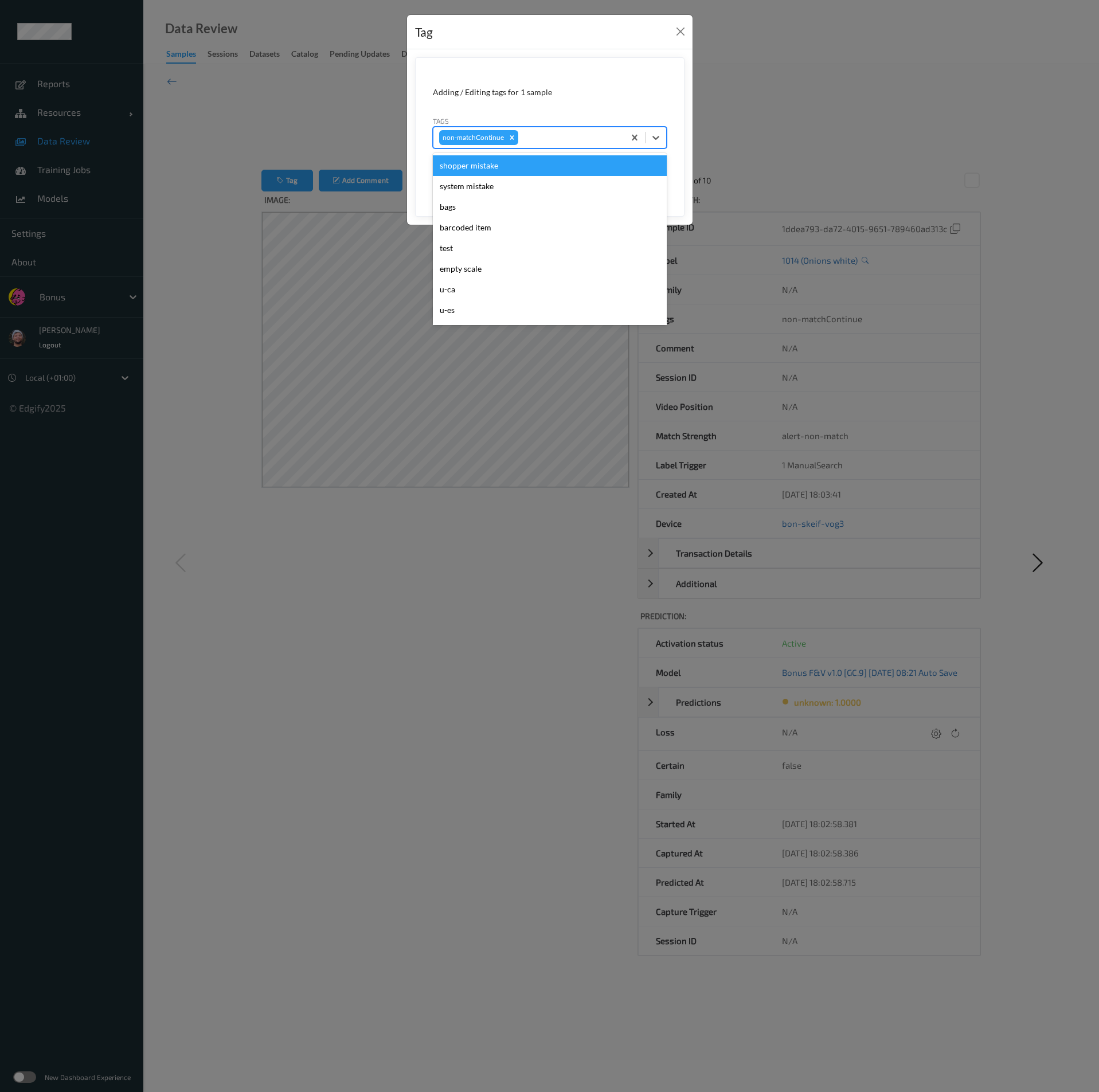
click at [555, 139] on div at bounding box center [569, 137] width 98 height 14
type input "gi"
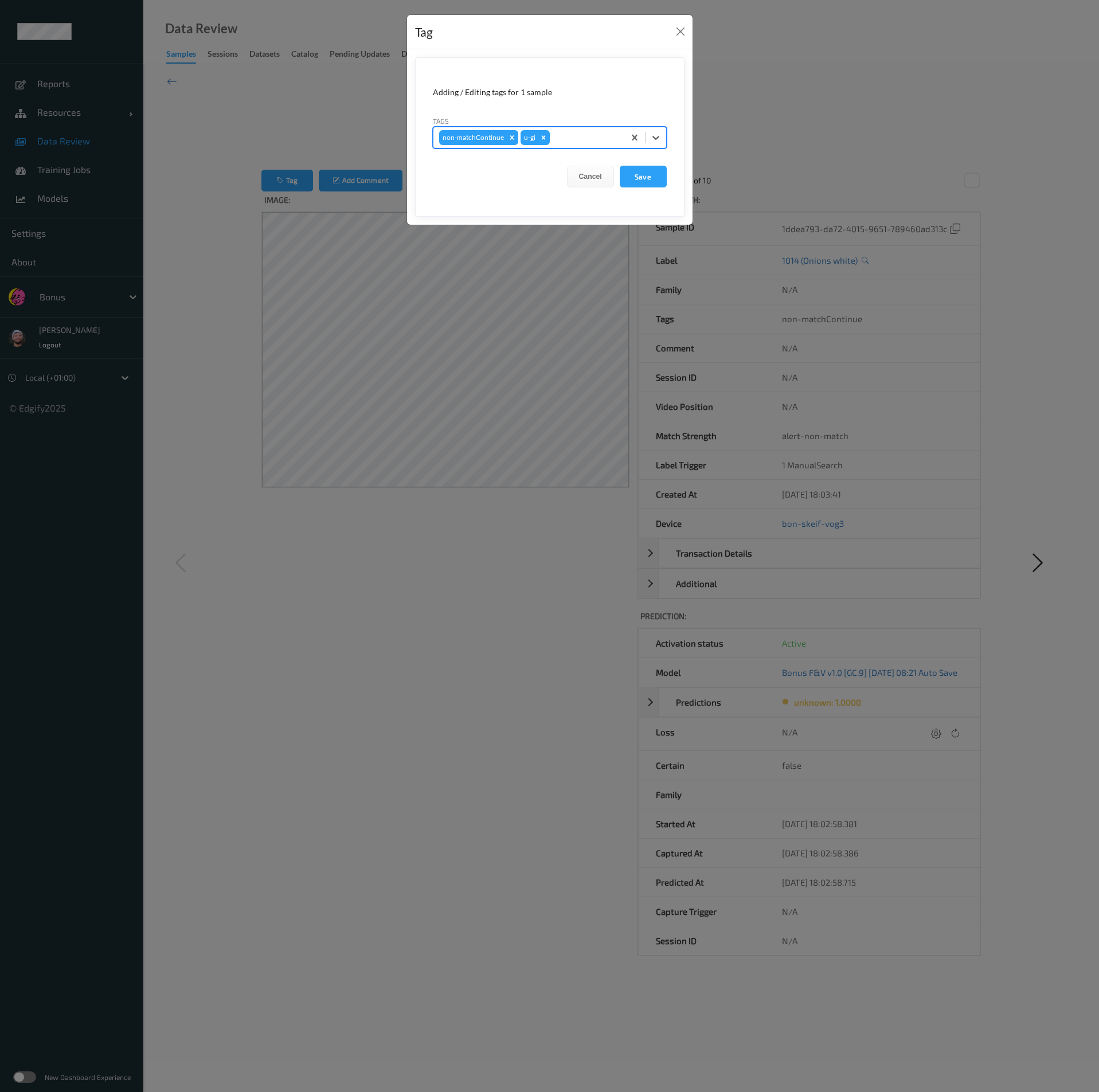
click at [620, 166] on button "Save" at bounding box center [643, 177] width 47 height 22
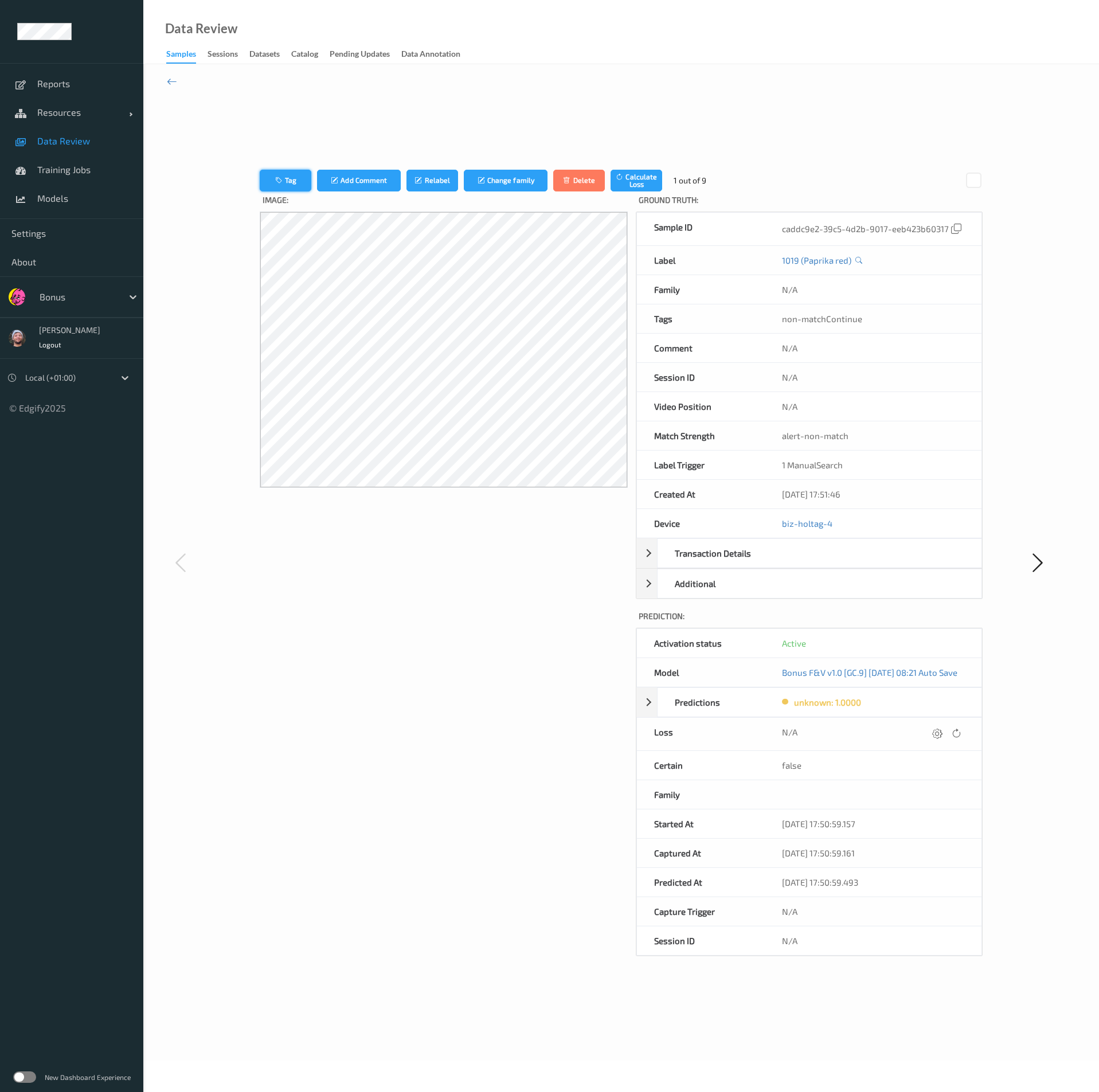
click at [289, 179] on button "Tag" at bounding box center [286, 181] width 51 height 22
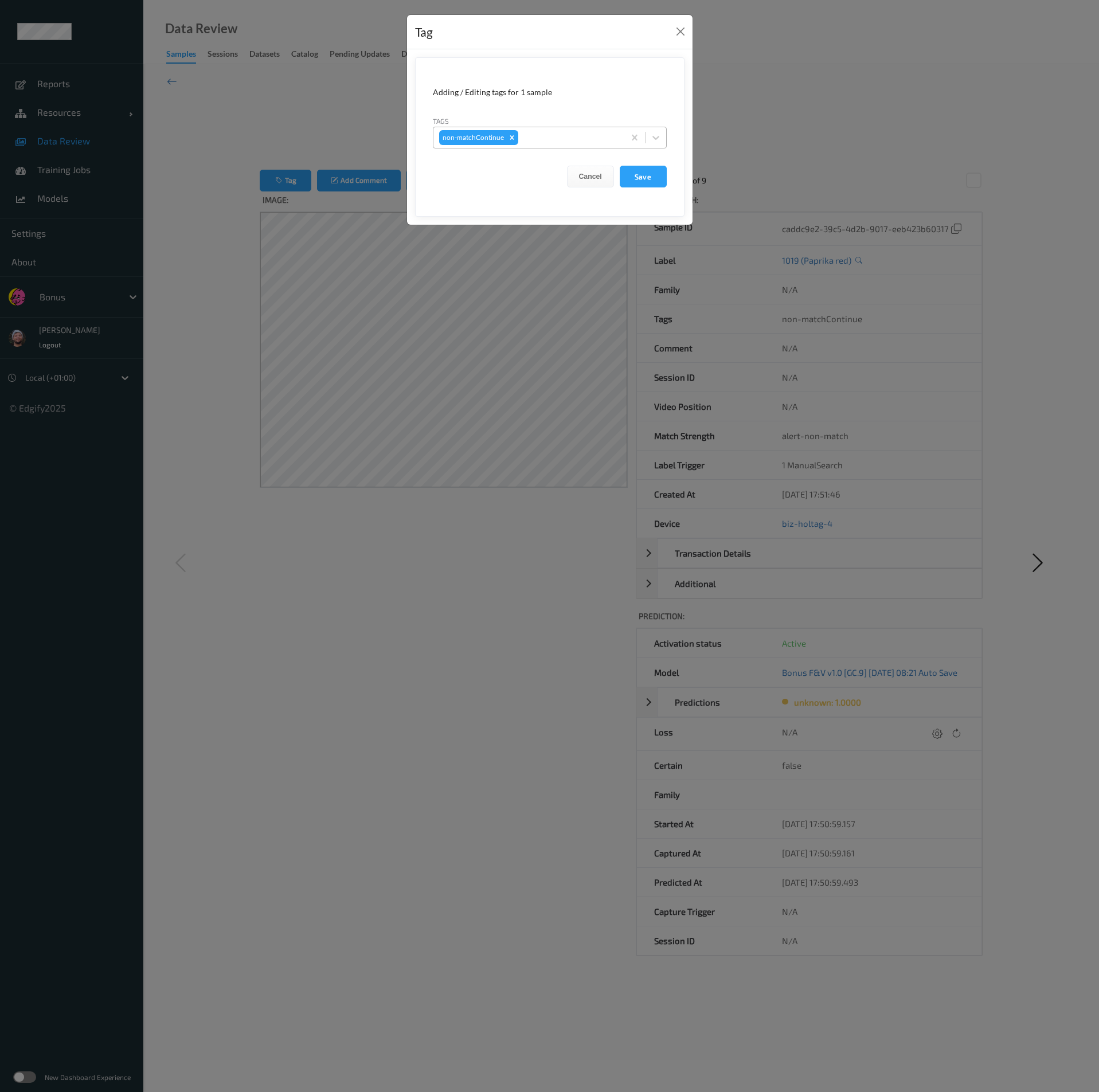
click at [580, 135] on div at bounding box center [569, 137] width 98 height 14
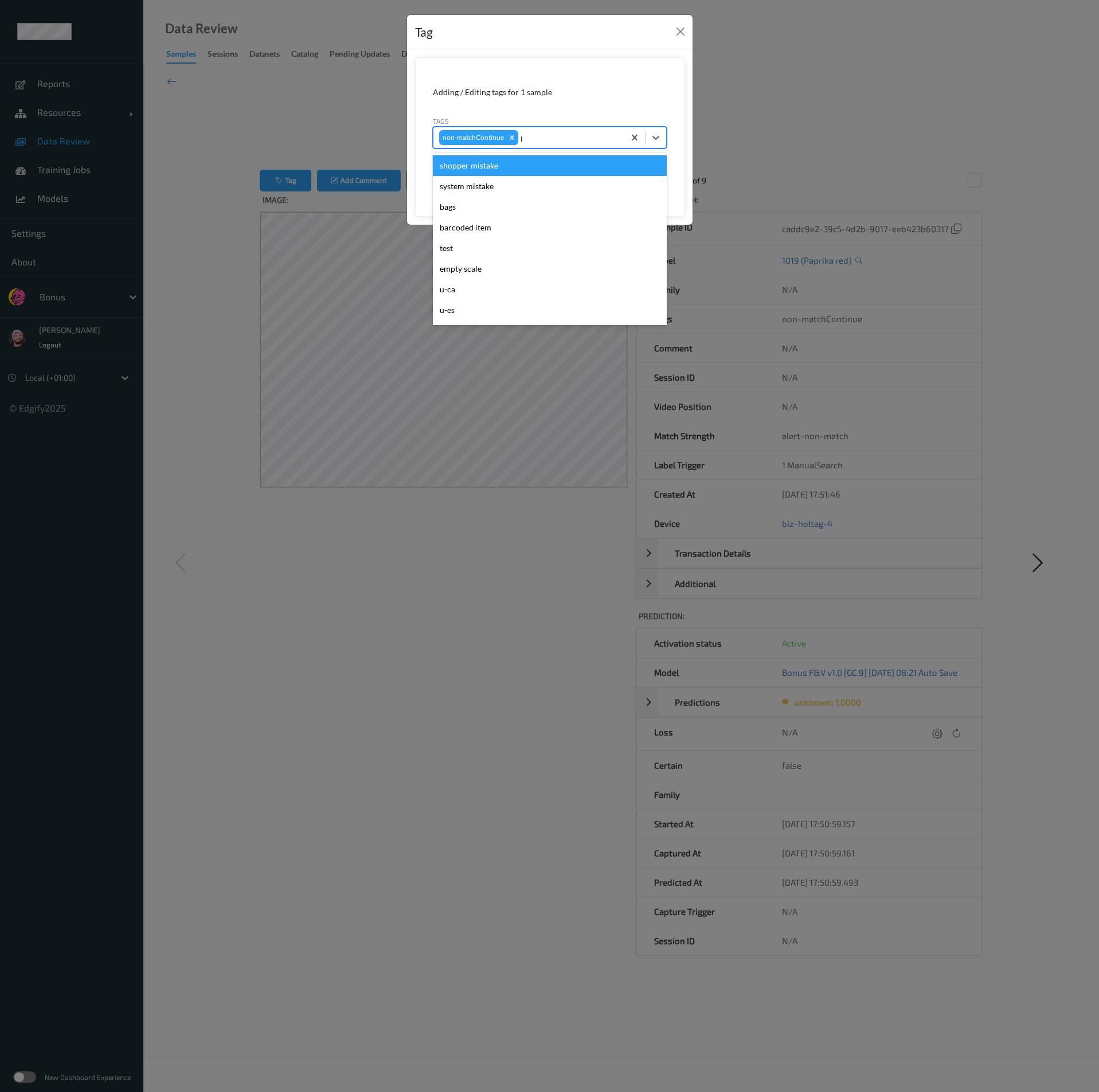
type input "pi"
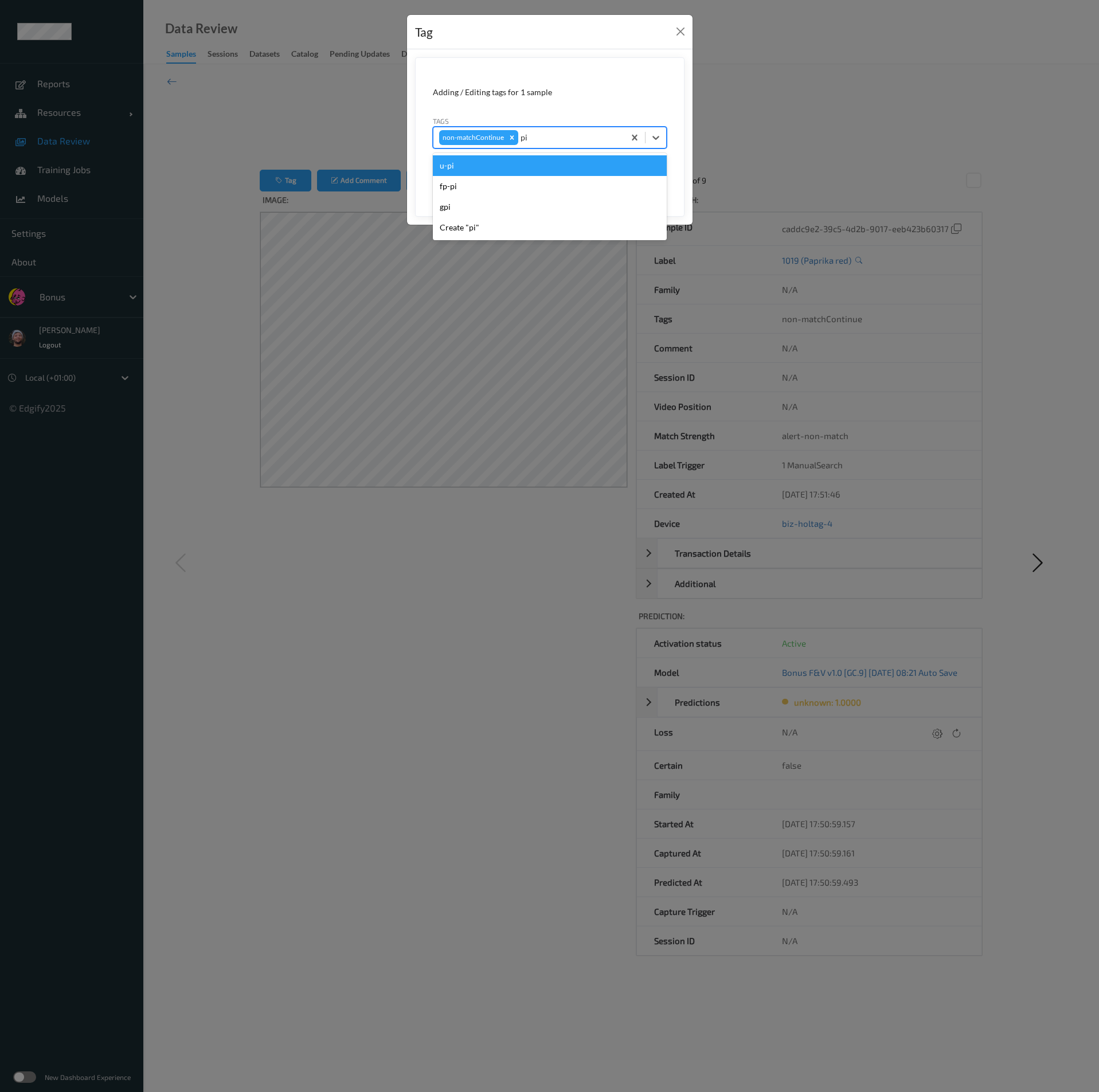
click at [590, 167] on div "u-pi" at bounding box center [550, 165] width 234 height 21
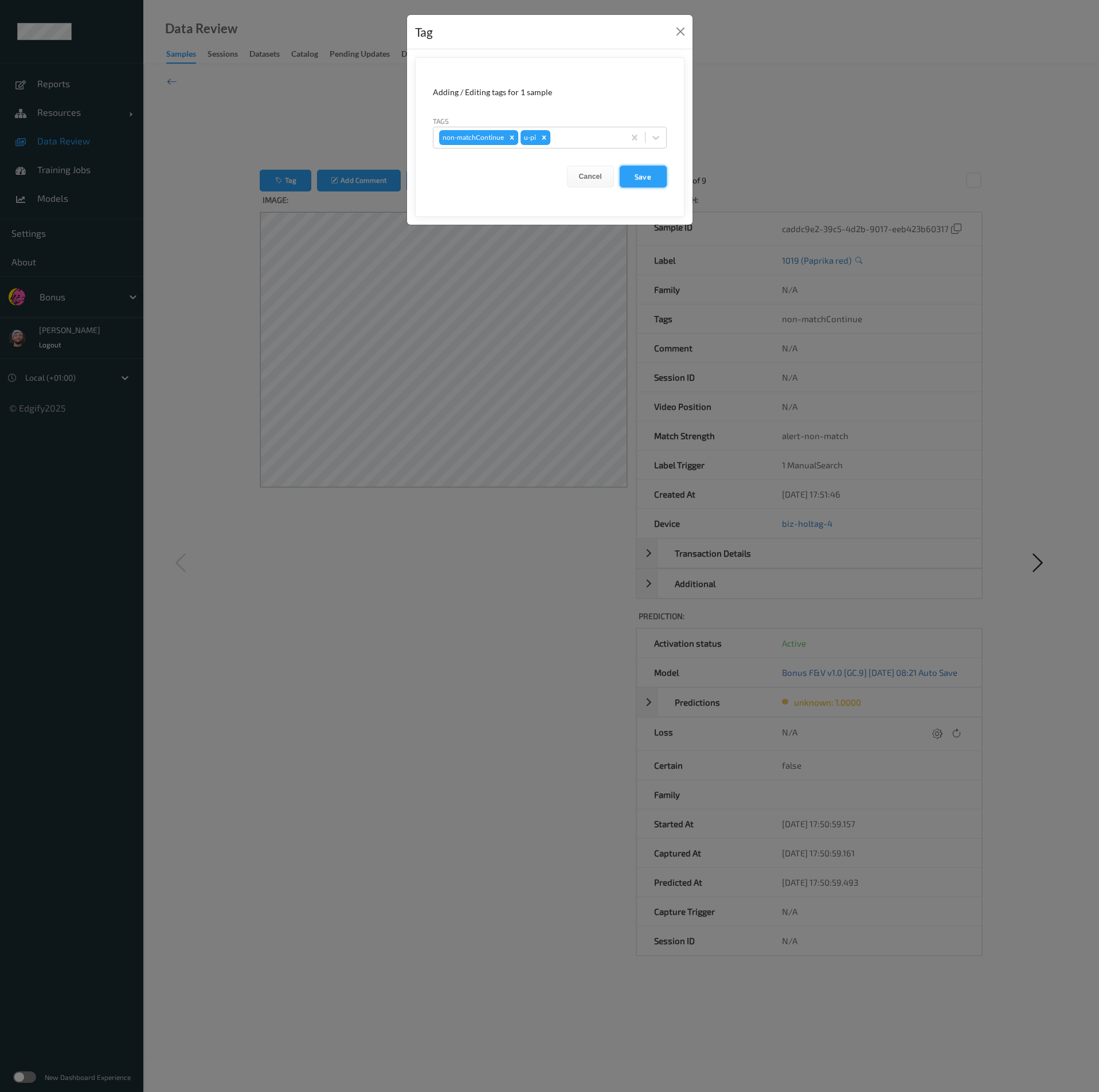
click at [629, 173] on button "Save" at bounding box center [643, 177] width 47 height 22
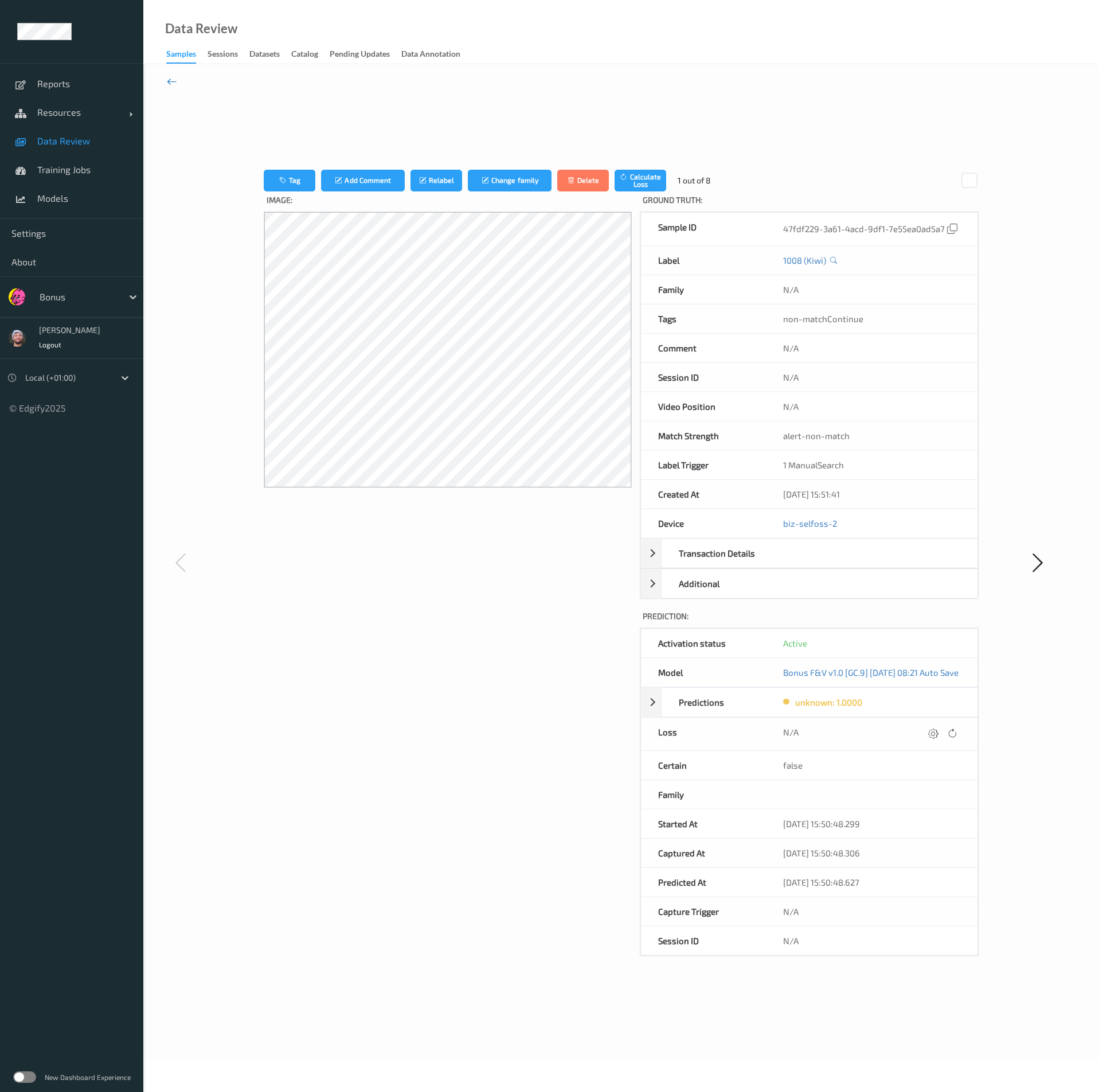
click at [171, 76] on icon at bounding box center [172, 81] width 10 height 13
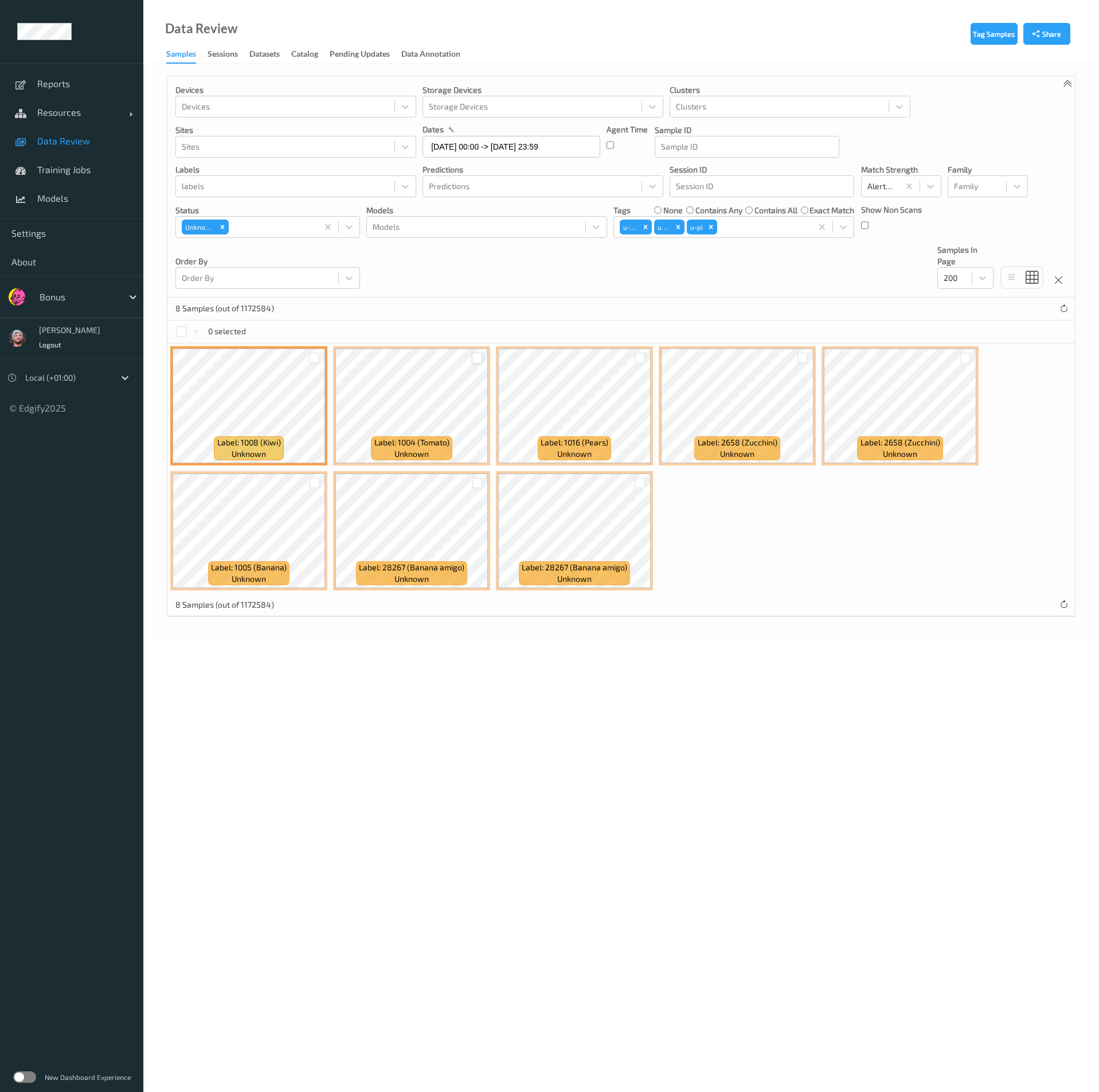
click at [475, 358] on div at bounding box center [476, 358] width 11 height 11
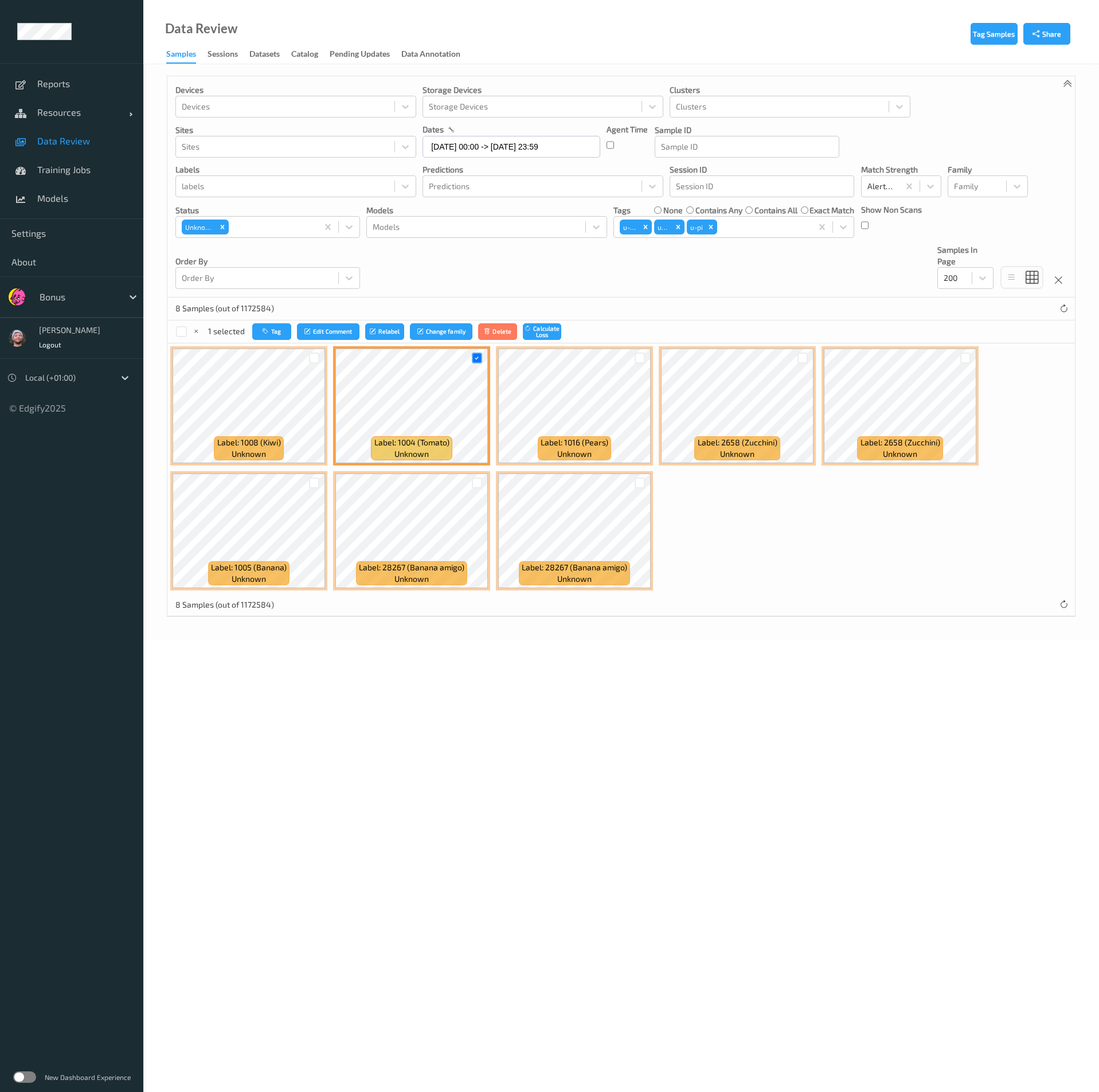
click at [324, 357] on div "Label: 1008 (Kiwi) unknown" at bounding box center [248, 405] width 157 height 120
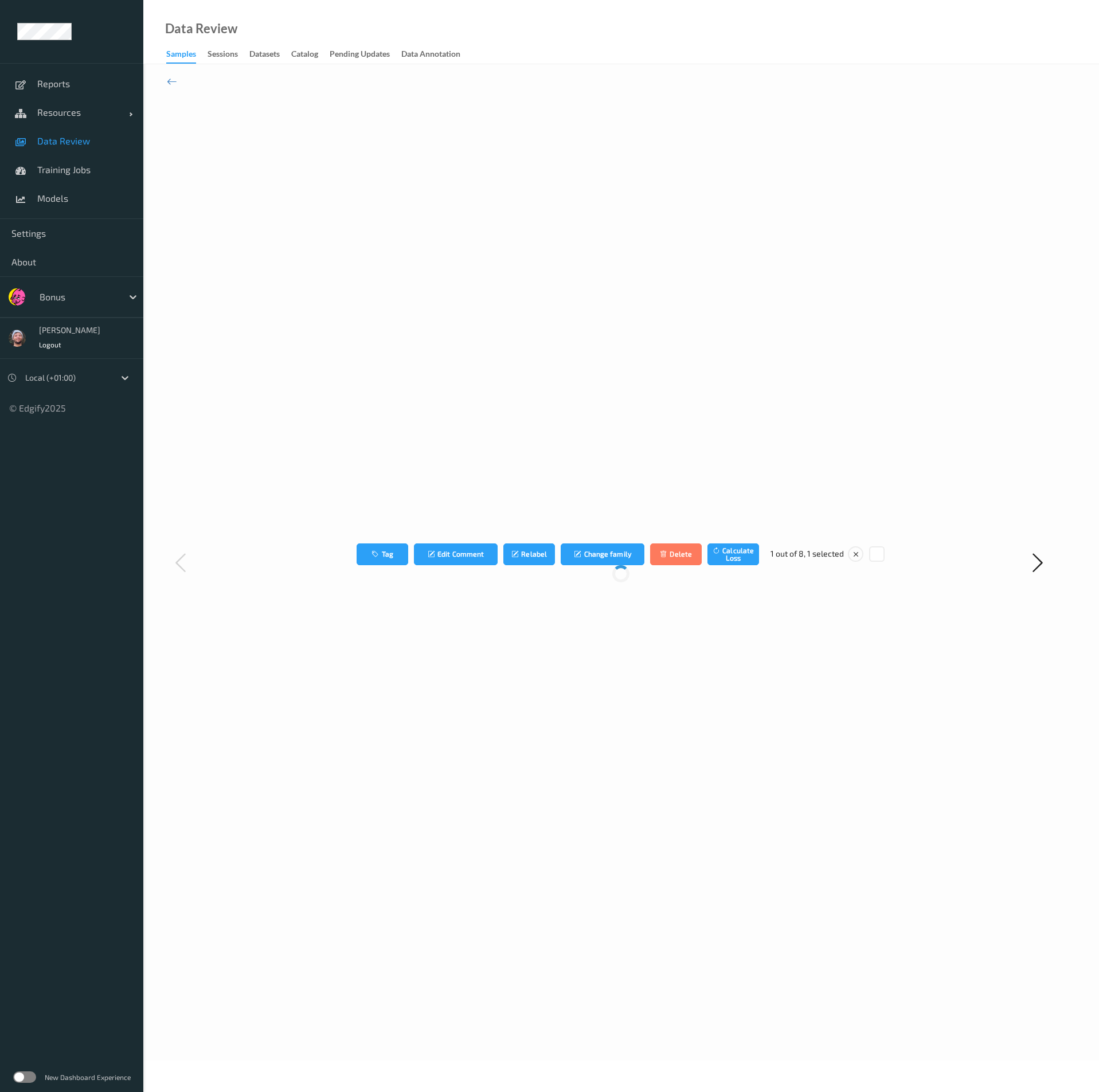
click at [318, 357] on div "Tag Edit Comment Relabel Change family Delete Calculate Loss 1 out of 8, 1 sele…" at bounding box center [621, 562] width 757 height 949
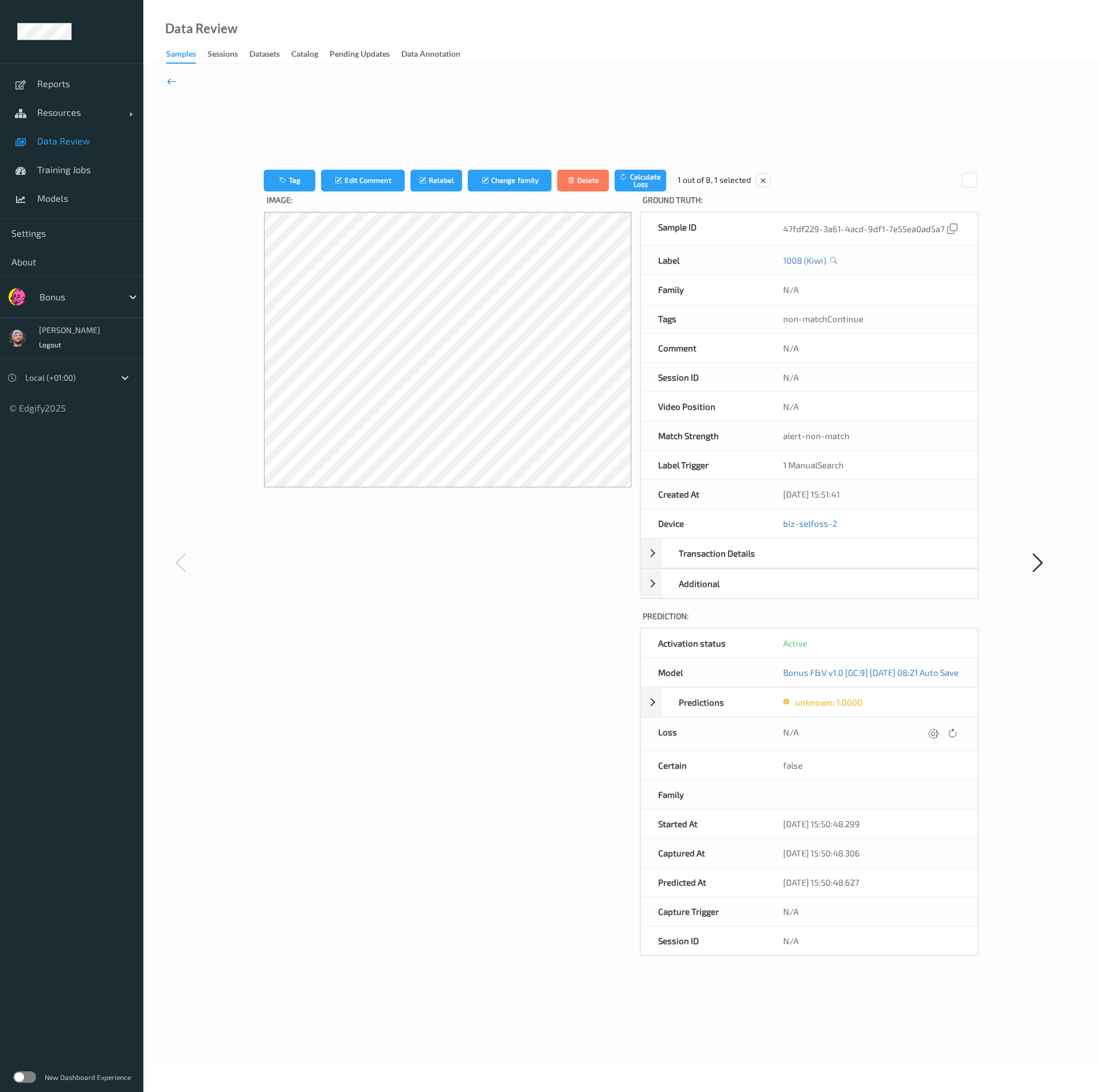
click at [174, 81] on icon at bounding box center [172, 81] width 10 height 13
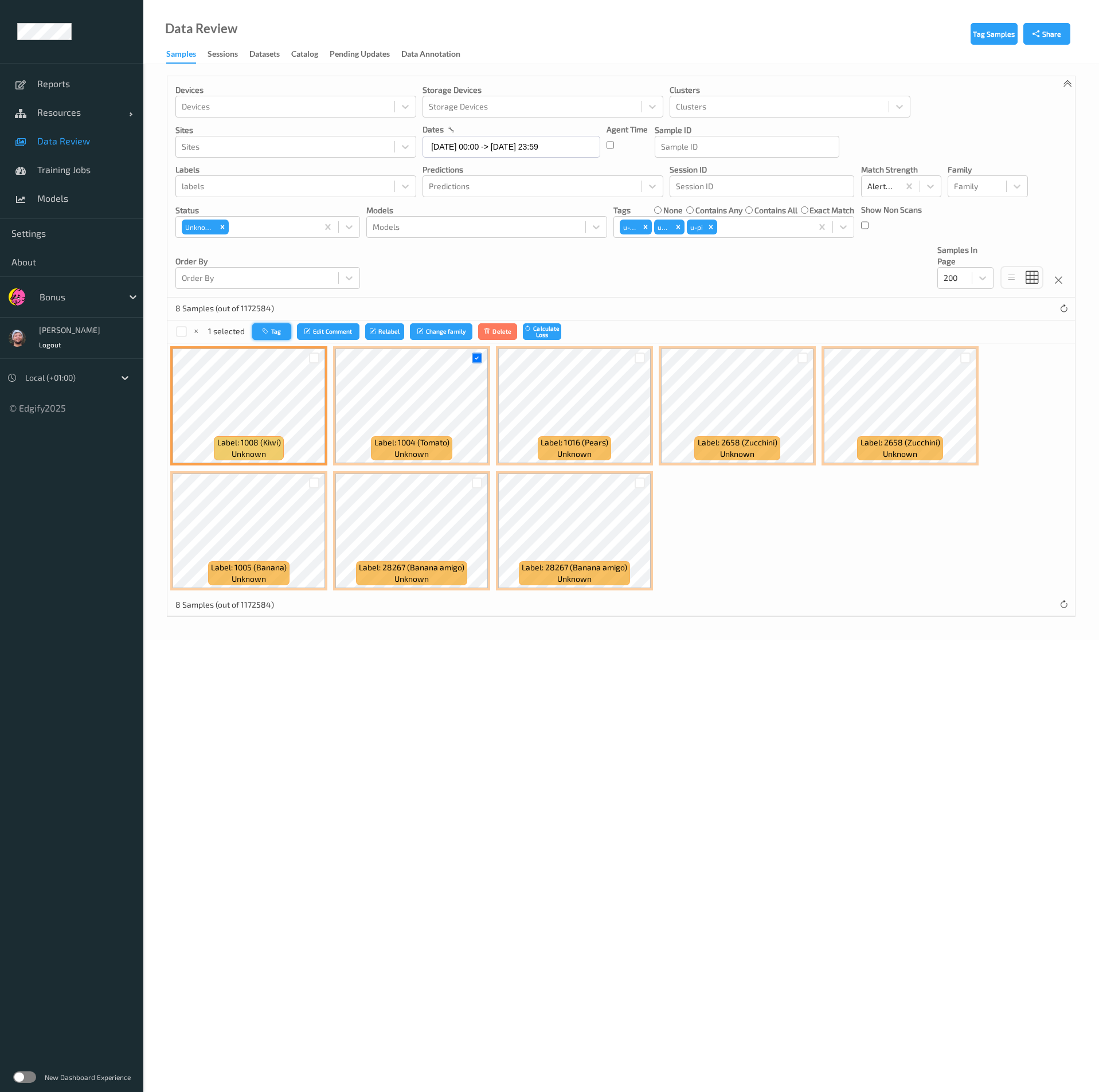
click at [271, 327] on button "Tag" at bounding box center [271, 331] width 39 height 17
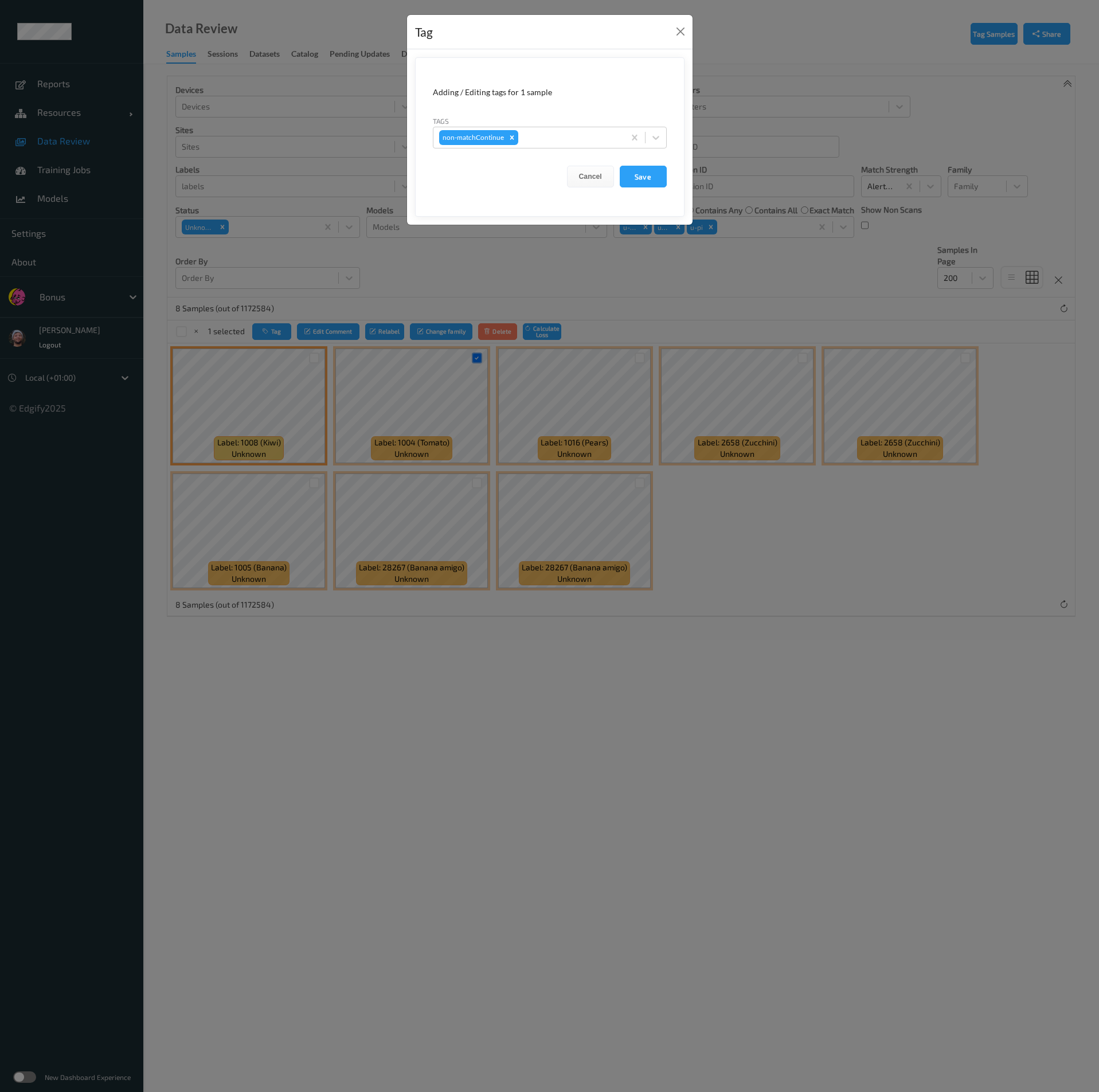
click at [329, 202] on div "Tag Adding / Editing tags for 1 sample Tags non-matchContinue Cancel Save" at bounding box center [550, 546] width 1099 height 1092
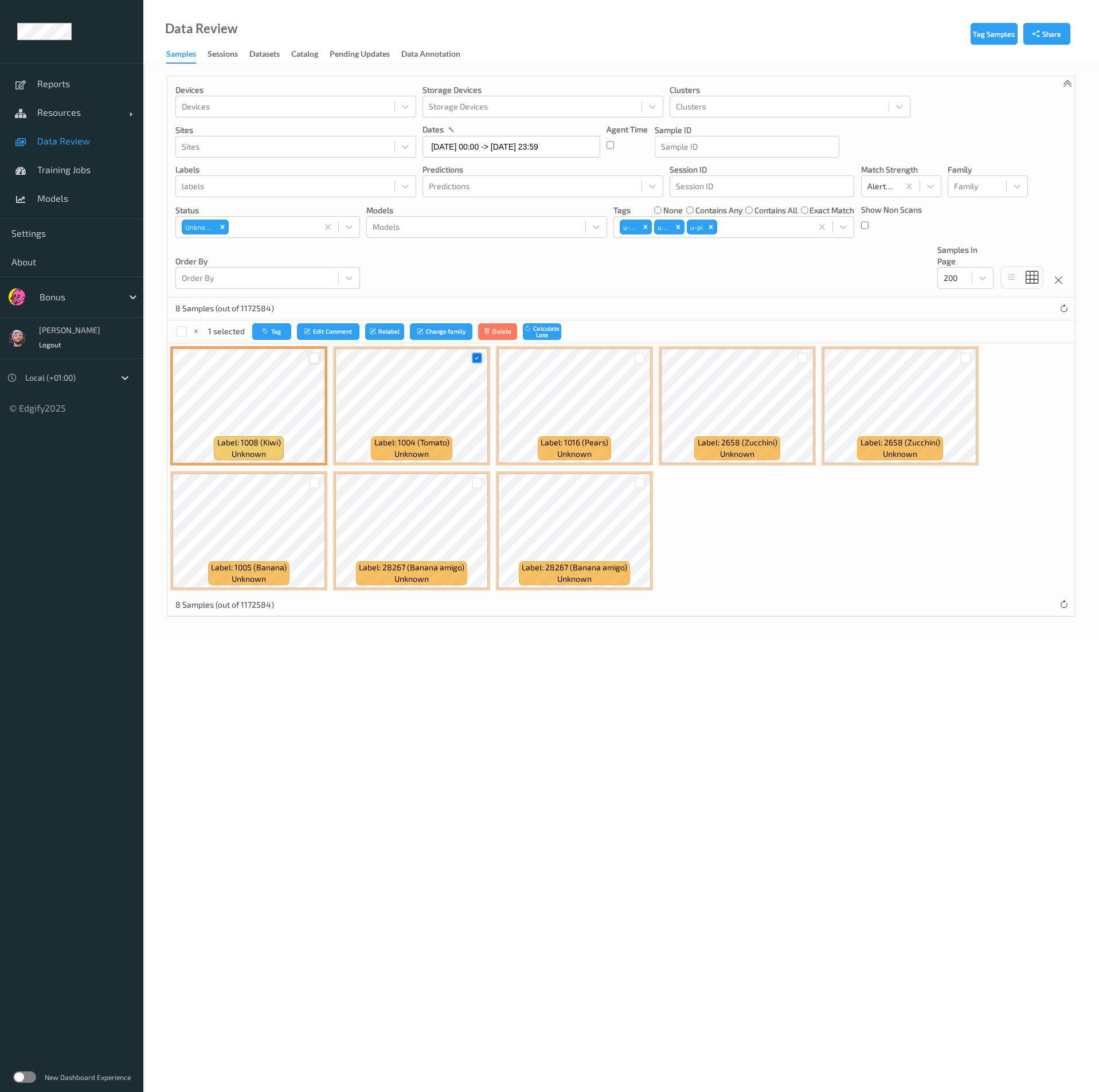
click at [313, 358] on div at bounding box center [314, 358] width 11 height 11
click at [275, 332] on button "Tag" at bounding box center [272, 331] width 39 height 17
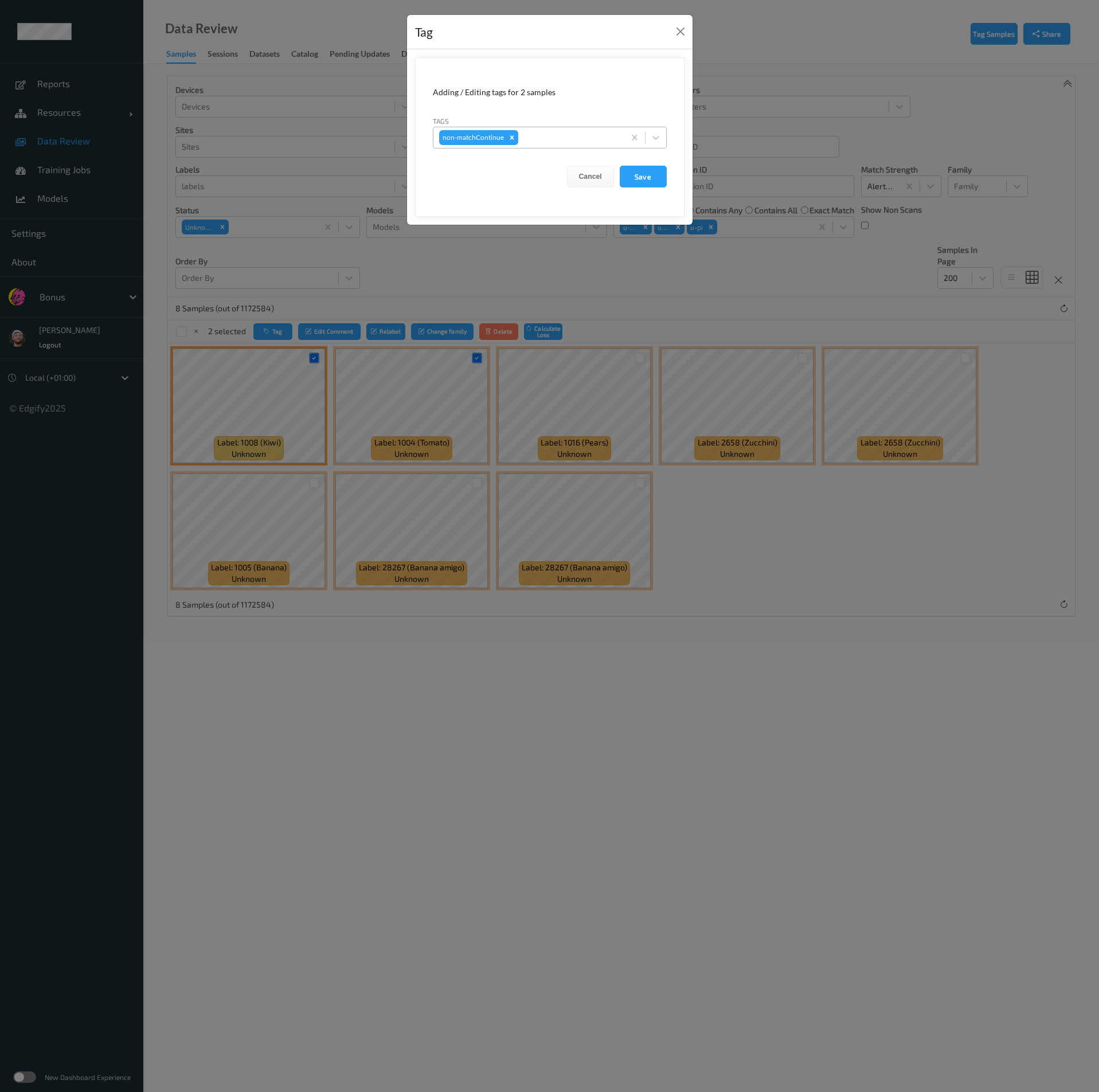
click at [524, 134] on div at bounding box center [569, 137] width 98 height 14
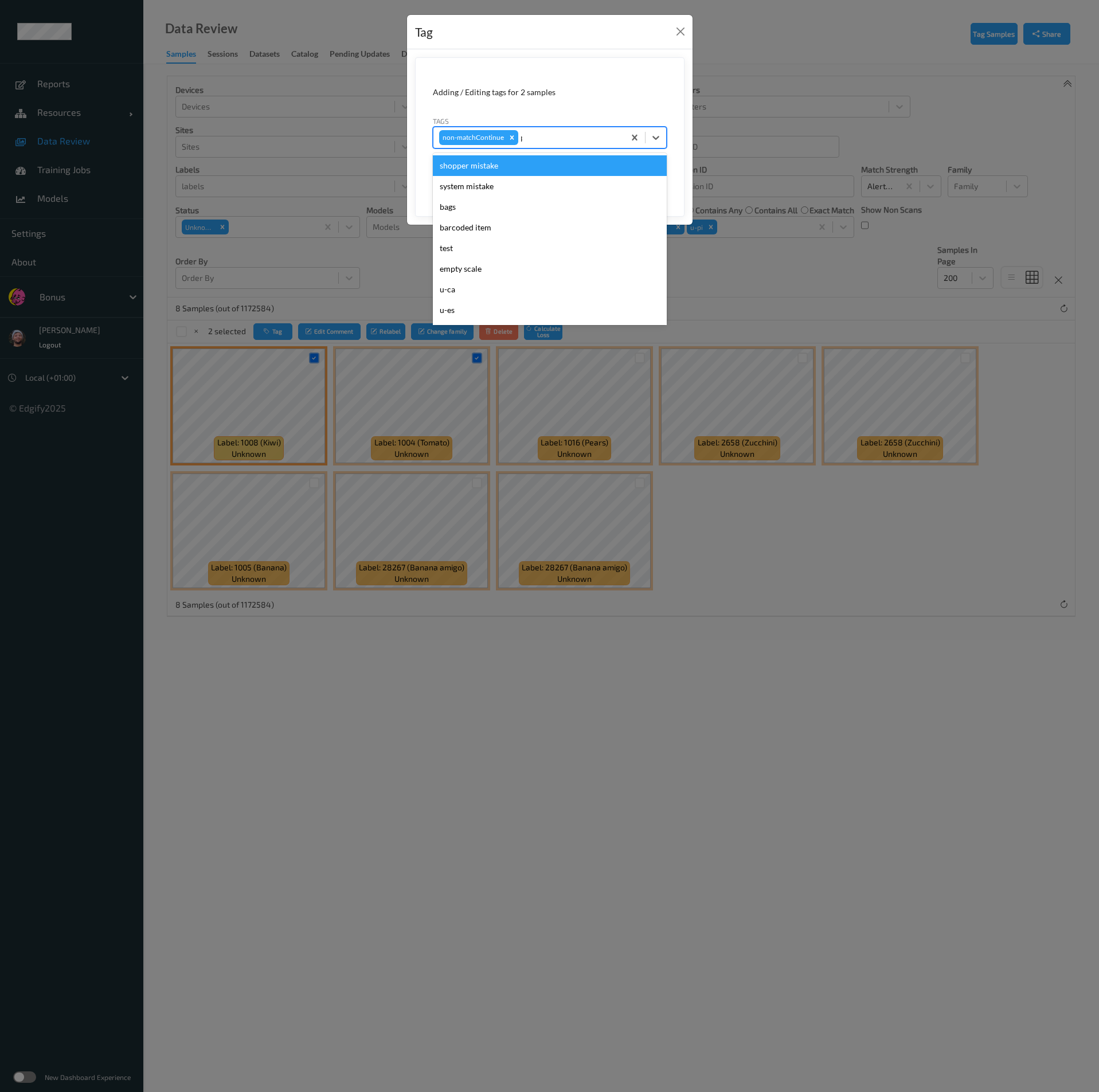
type input "pi"
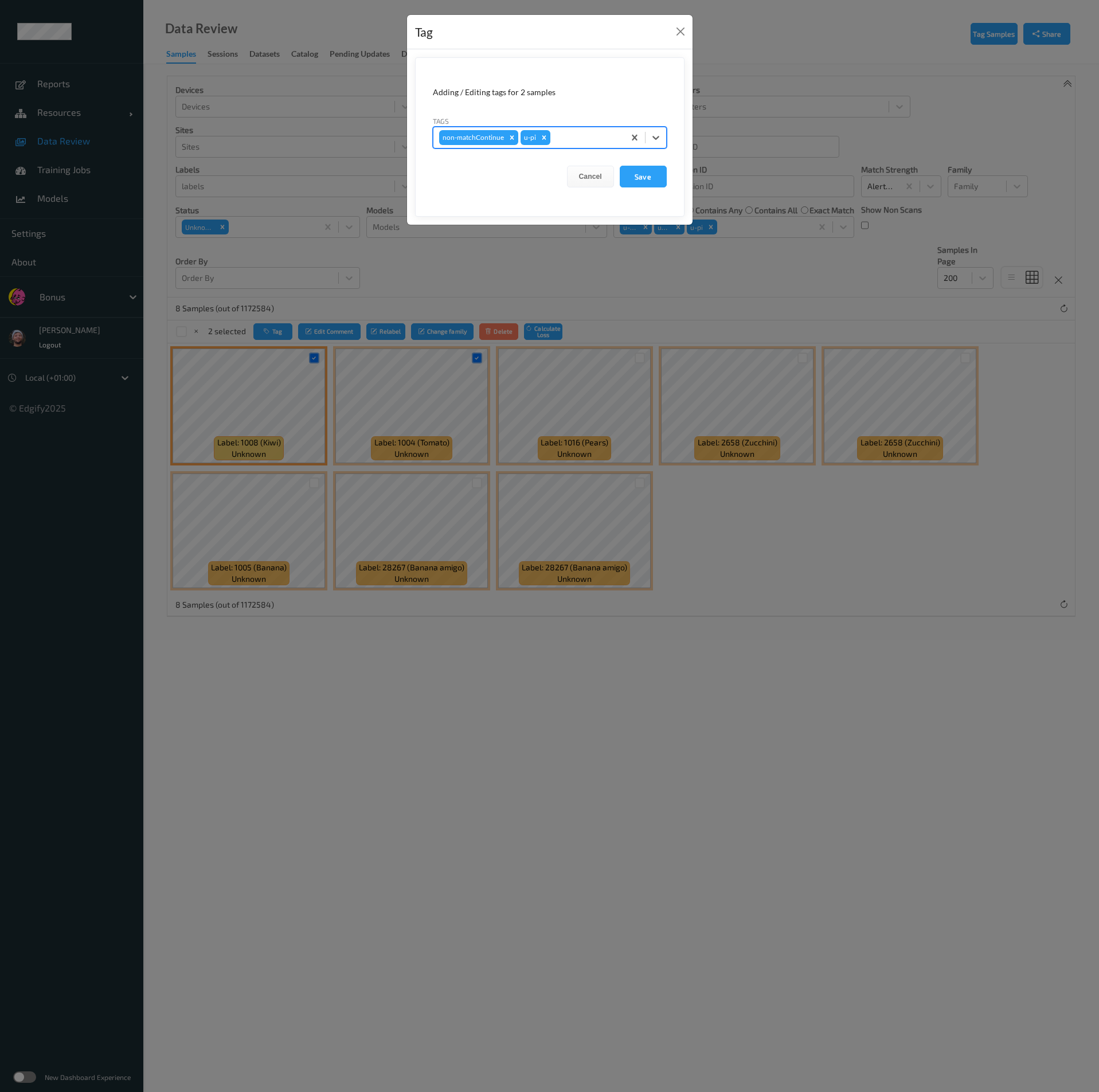
click at [620, 166] on button "Save" at bounding box center [643, 177] width 47 height 22
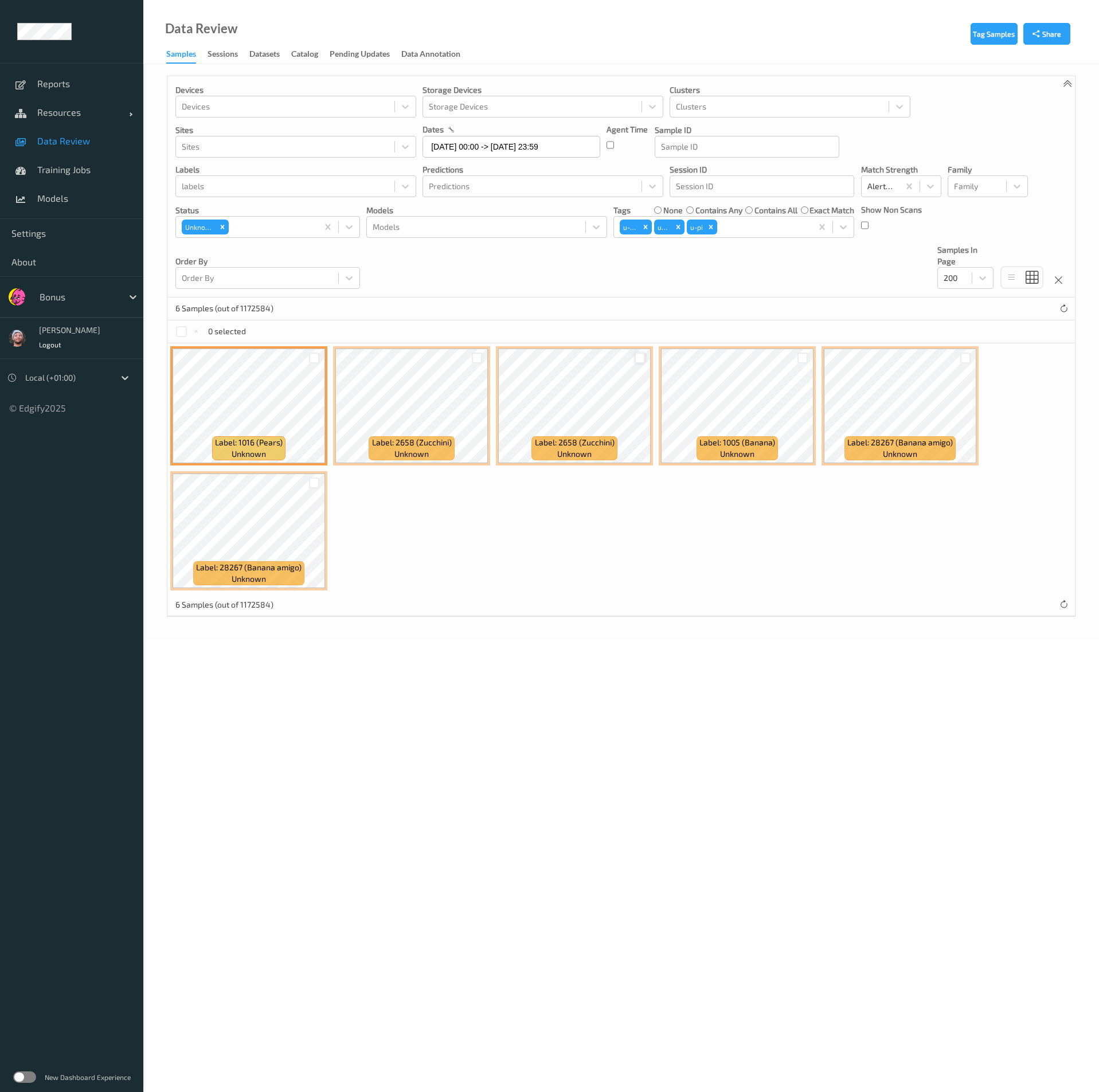
click at [641, 358] on div at bounding box center [639, 358] width 11 height 11
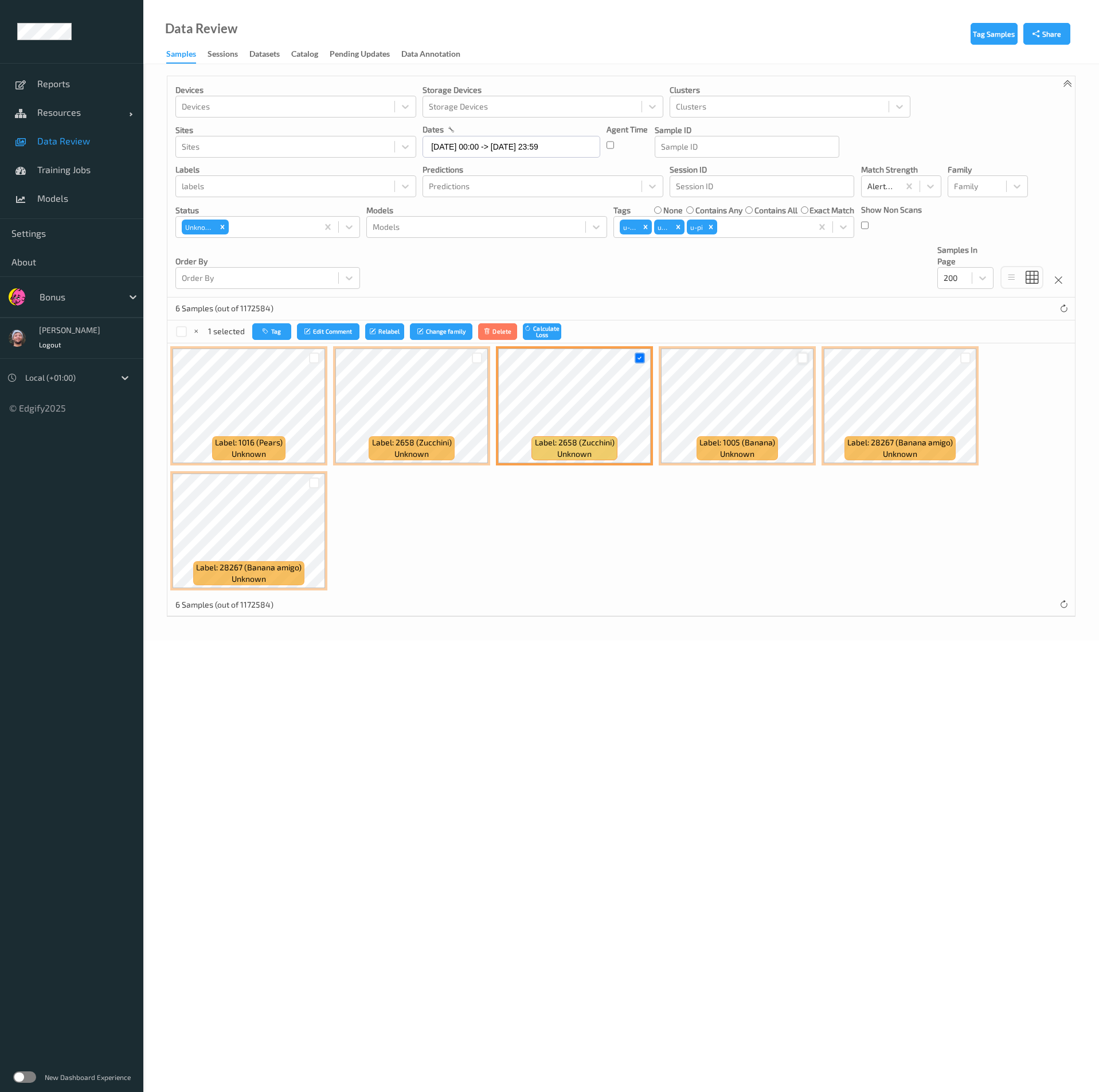
click at [805, 358] on div at bounding box center [803, 358] width 11 height 11
click at [286, 325] on button "Tag" at bounding box center [272, 331] width 39 height 17
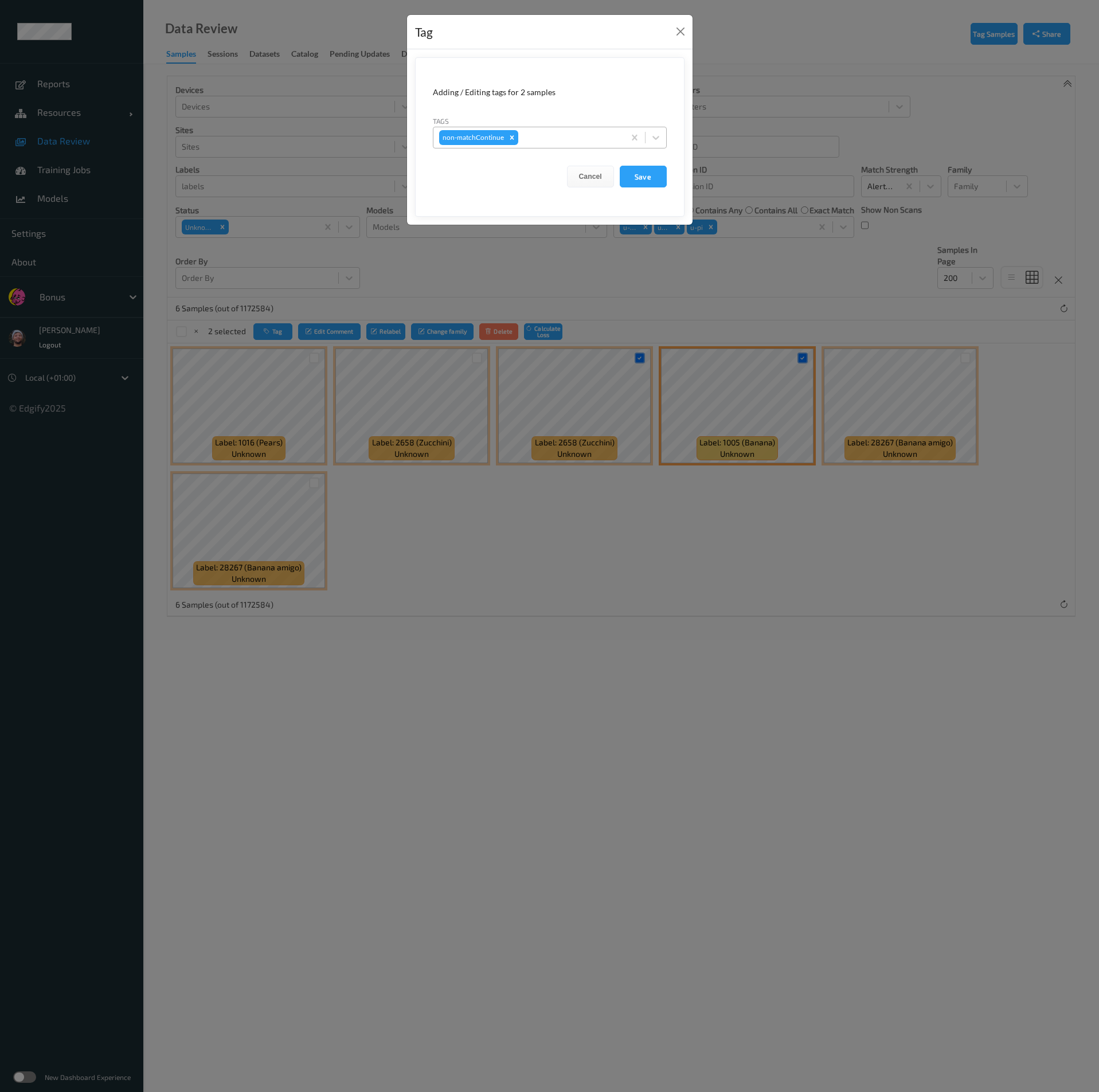
click at [541, 130] on div at bounding box center [569, 137] width 98 height 14
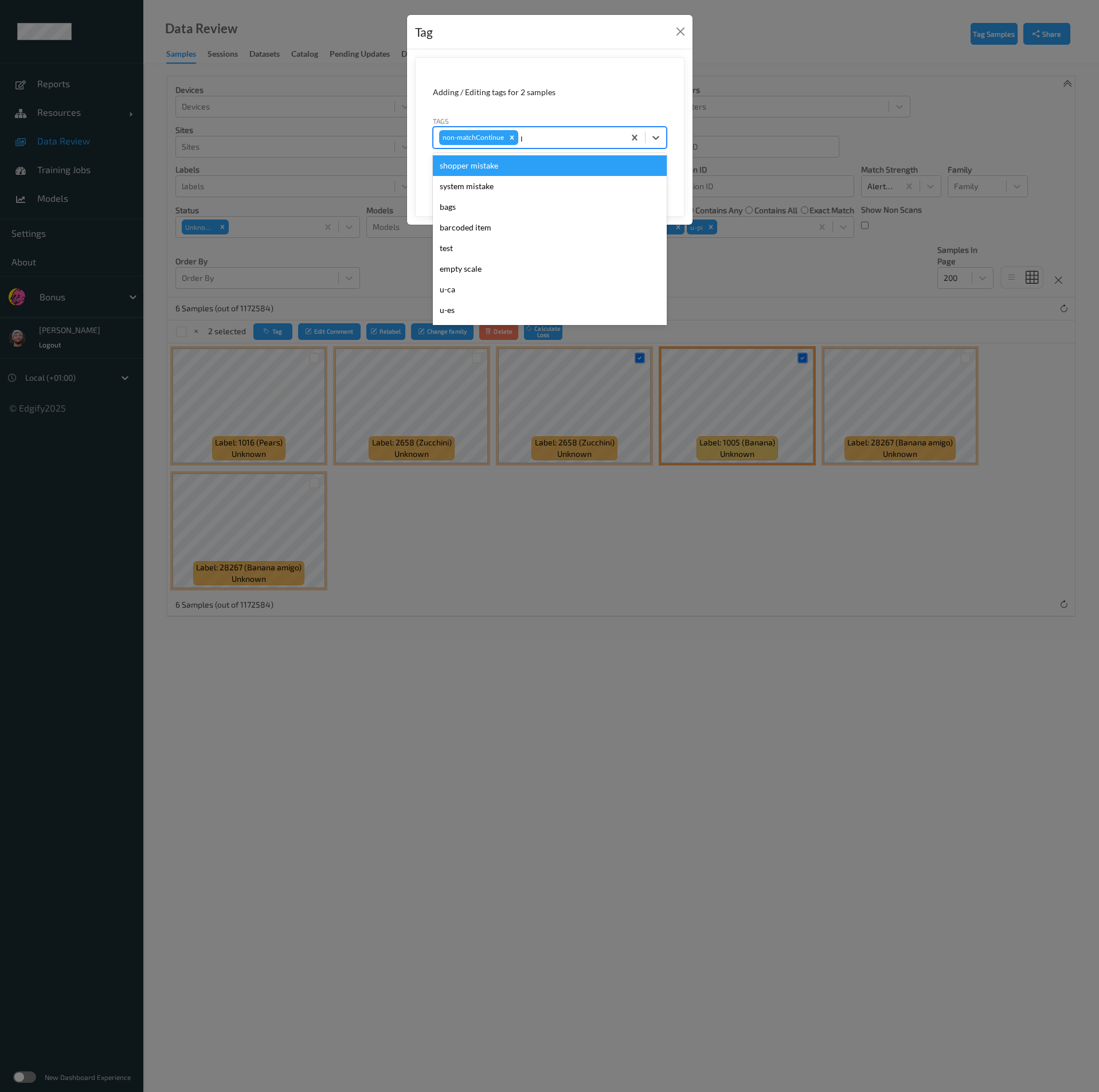
type input "pi"
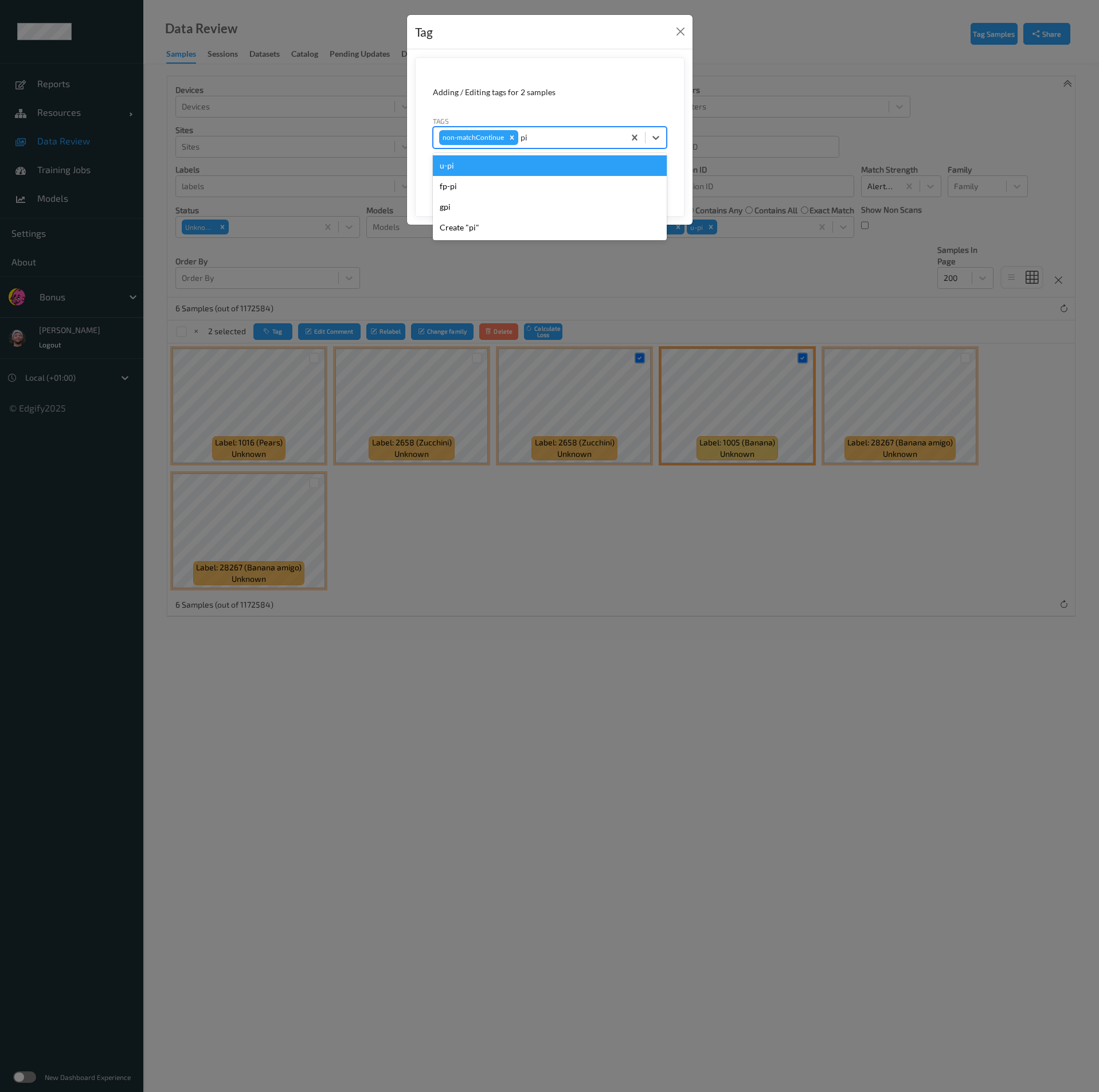
click at [536, 160] on div "u-pi" at bounding box center [550, 165] width 234 height 21
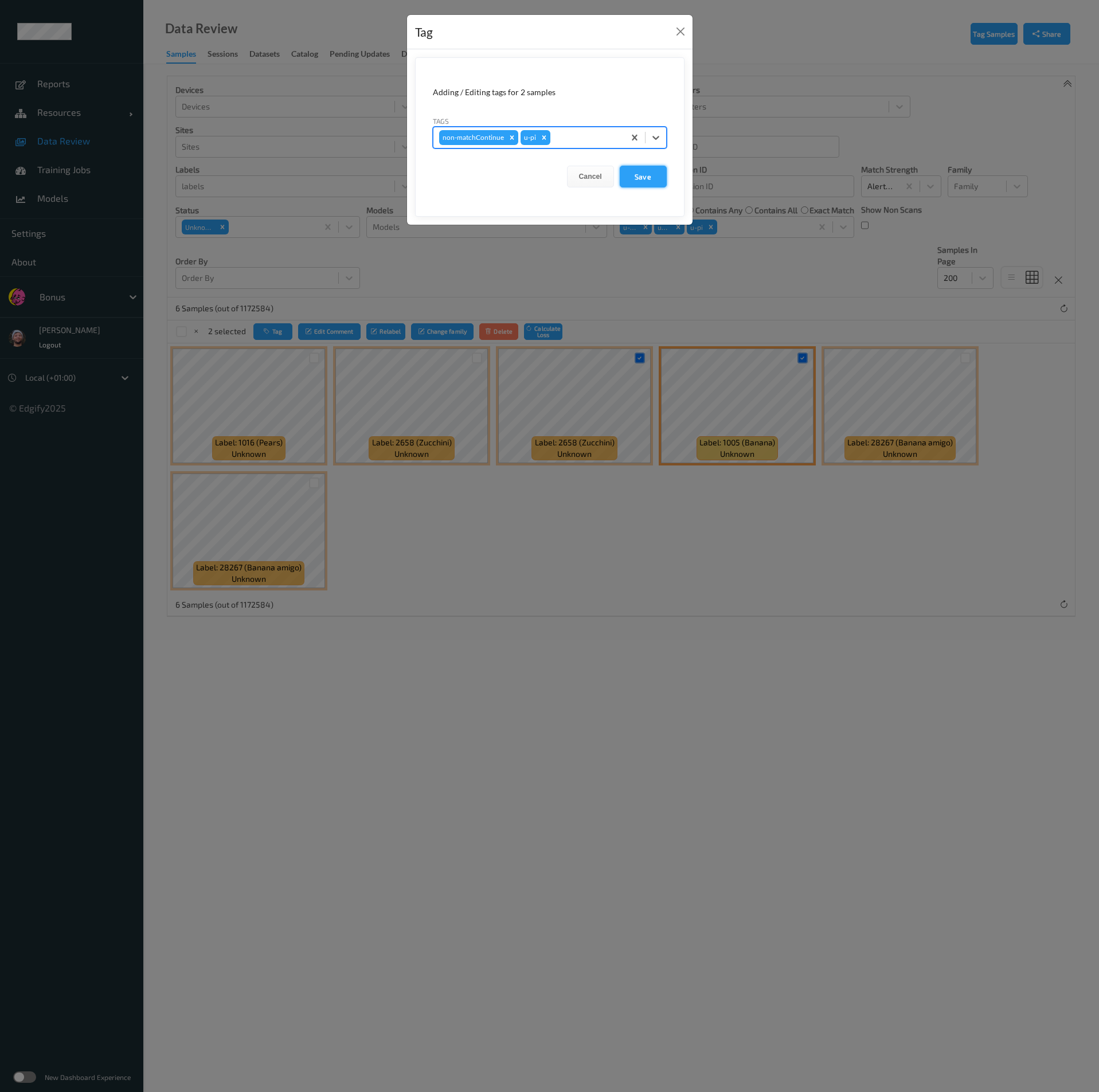
click at [639, 175] on button "Save" at bounding box center [643, 177] width 47 height 22
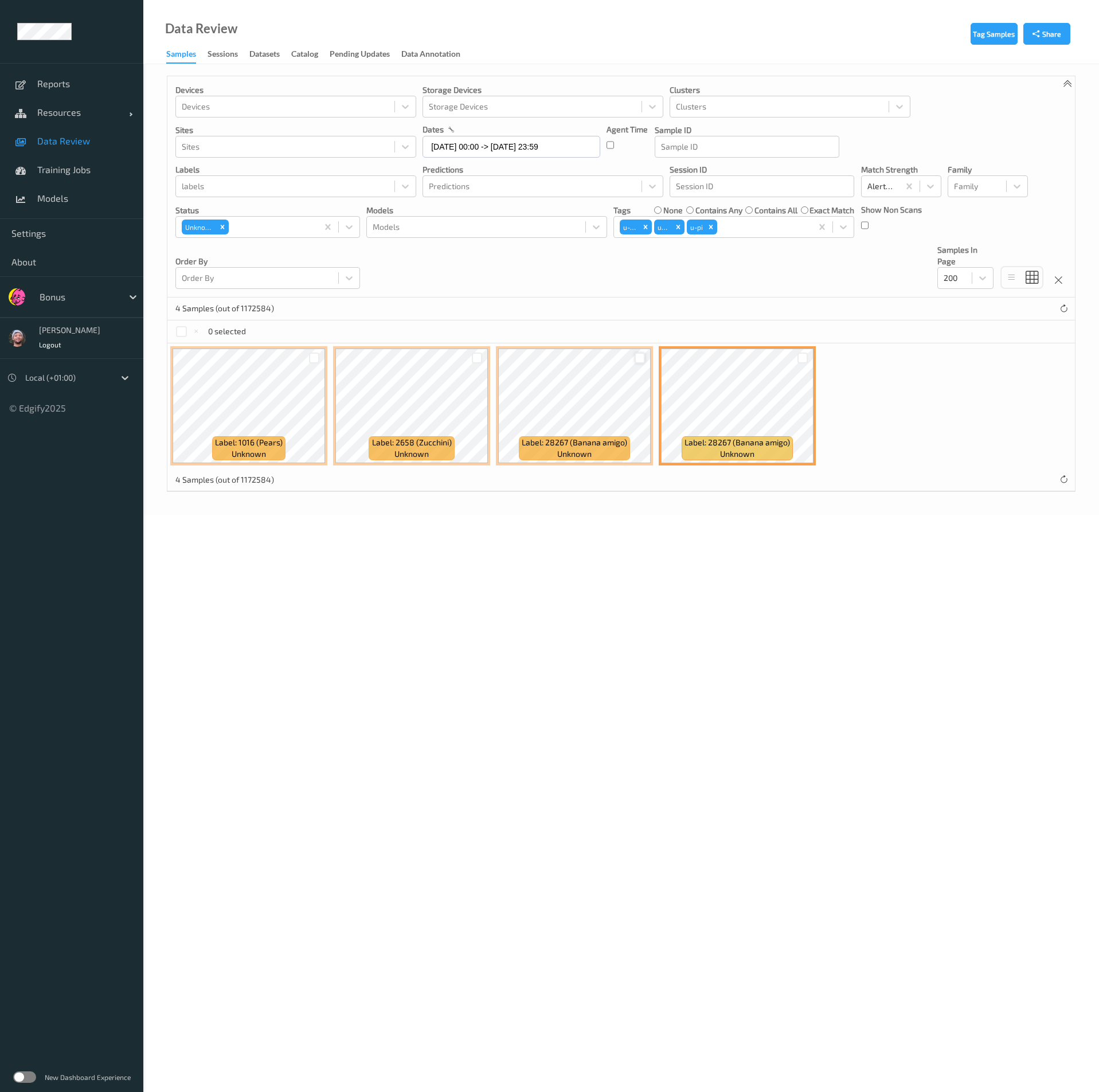
click at [638, 360] on div at bounding box center [639, 358] width 11 height 11
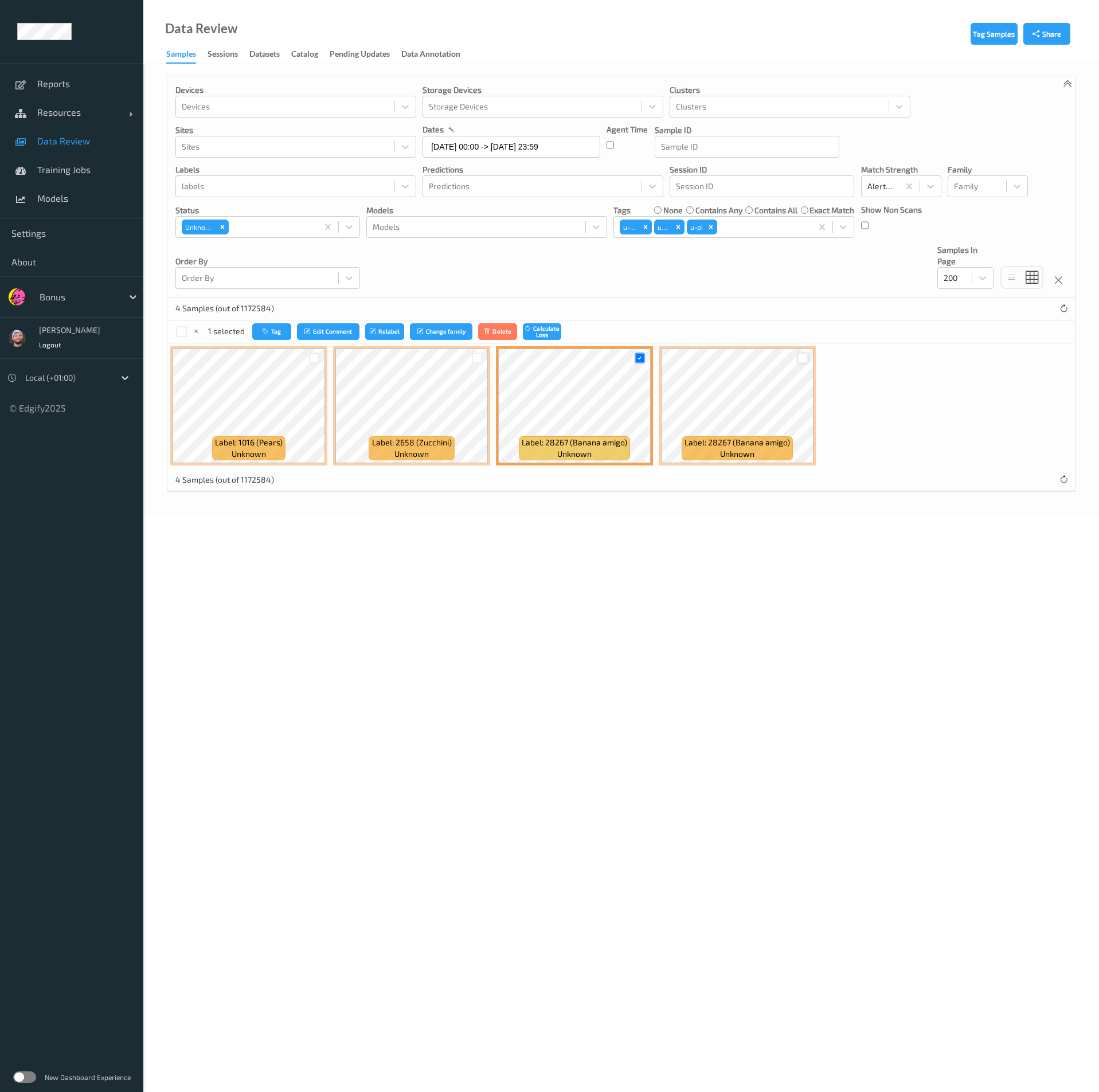
click at [802, 358] on div at bounding box center [803, 358] width 11 height 11
click at [257, 325] on button "Tag" at bounding box center [272, 331] width 39 height 17
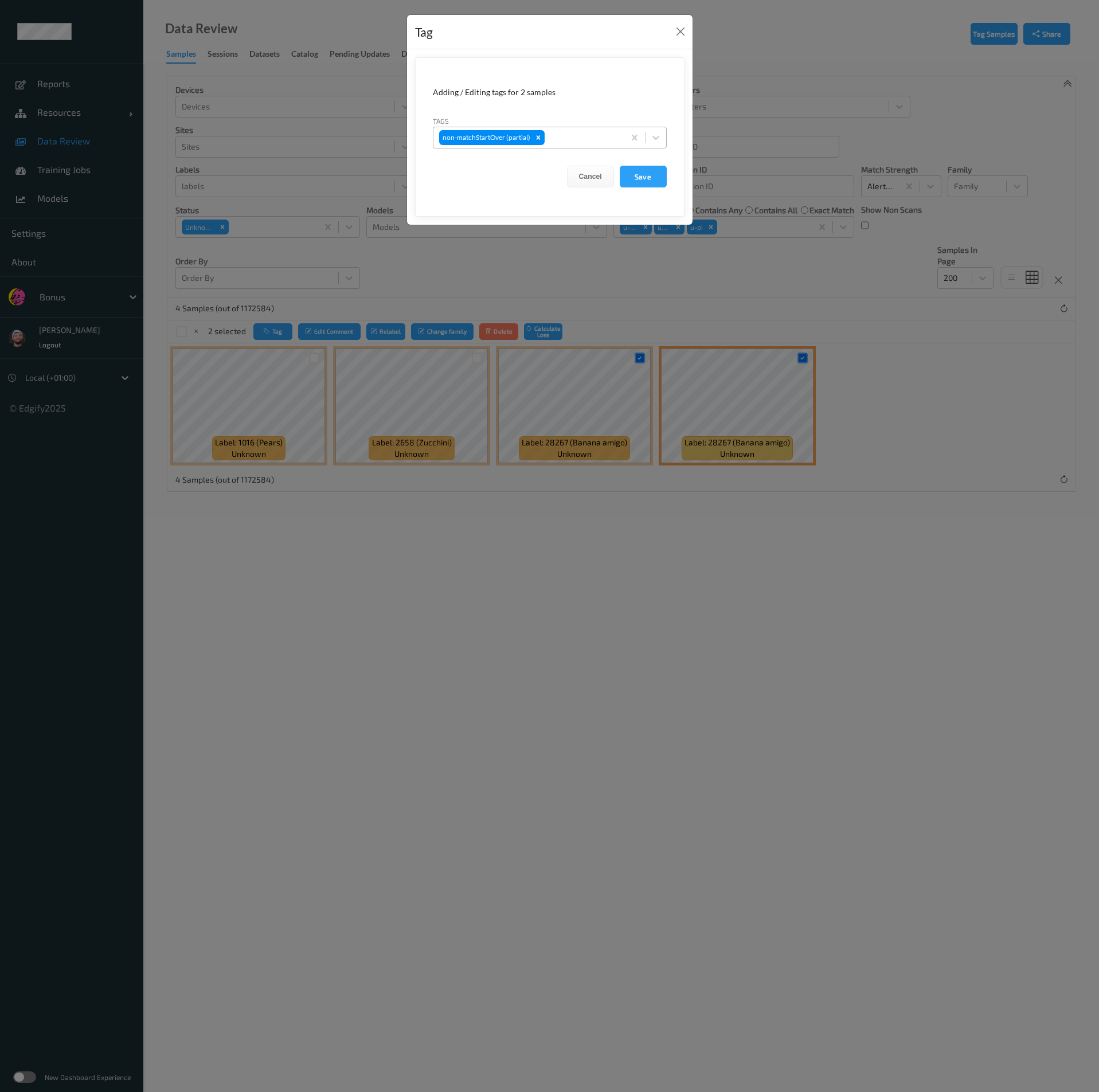
click at [566, 140] on div at bounding box center [582, 137] width 71 height 14
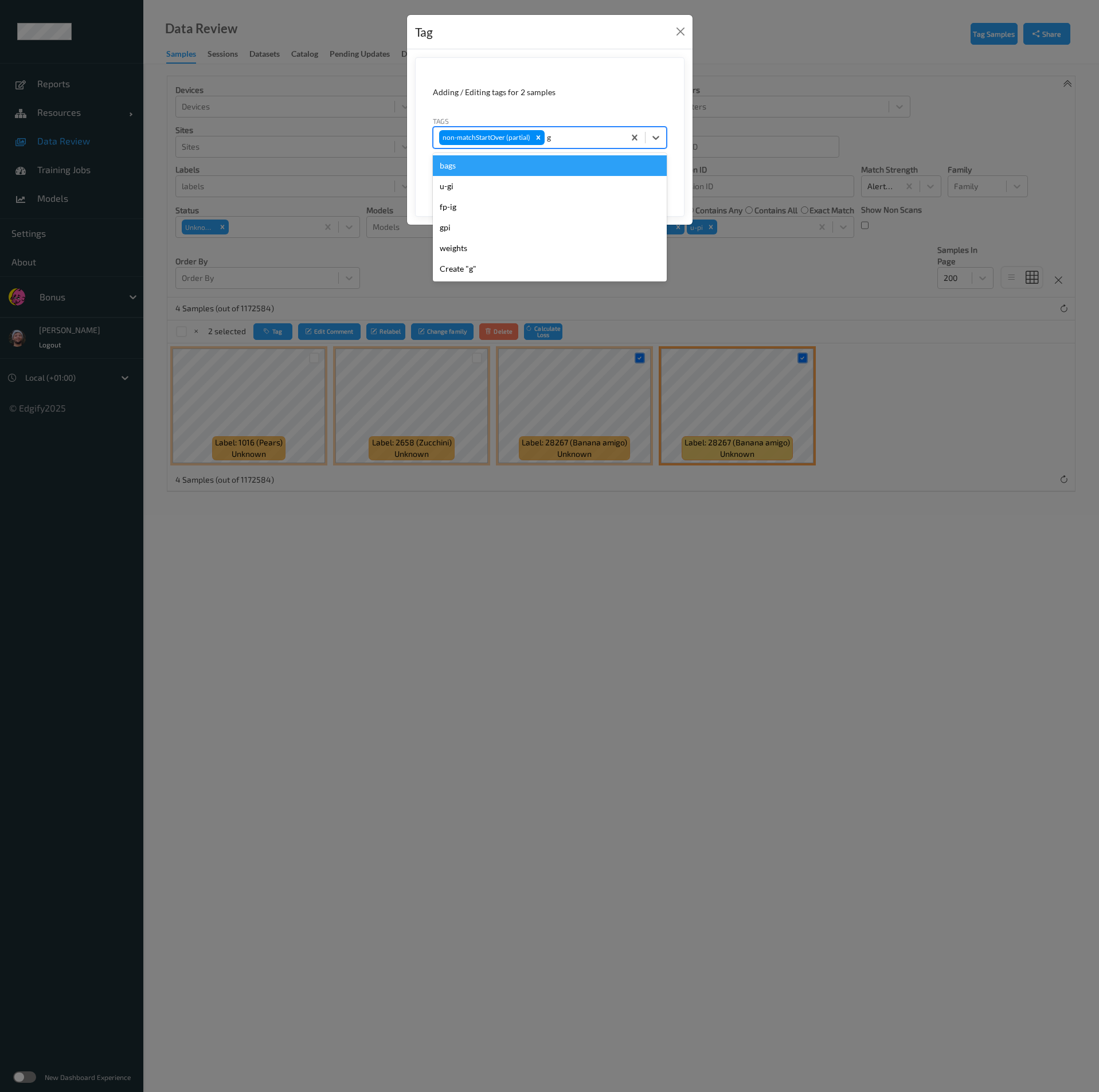
type input "gi"
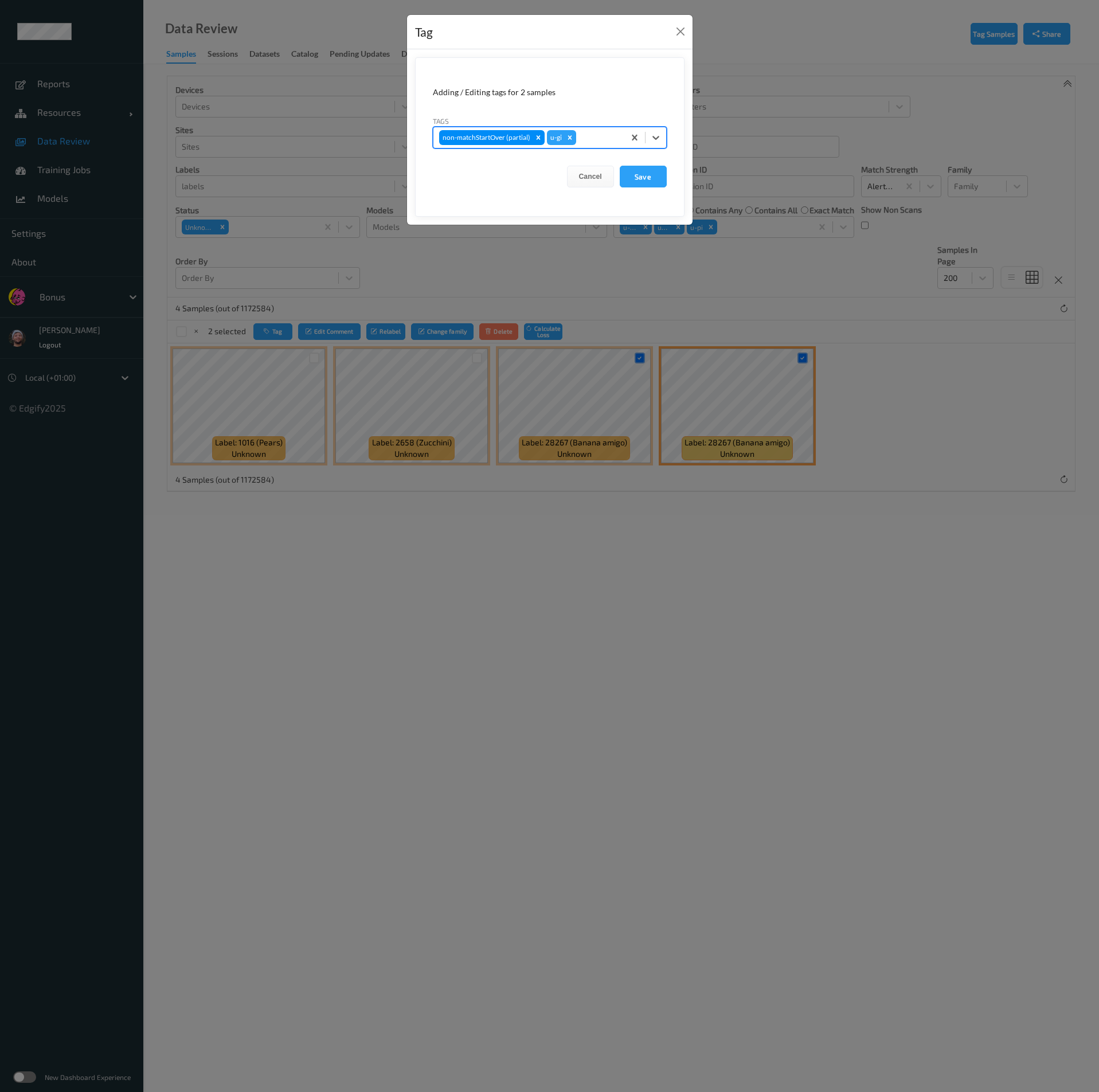
click at [620, 166] on button "Save" at bounding box center [643, 177] width 47 height 22
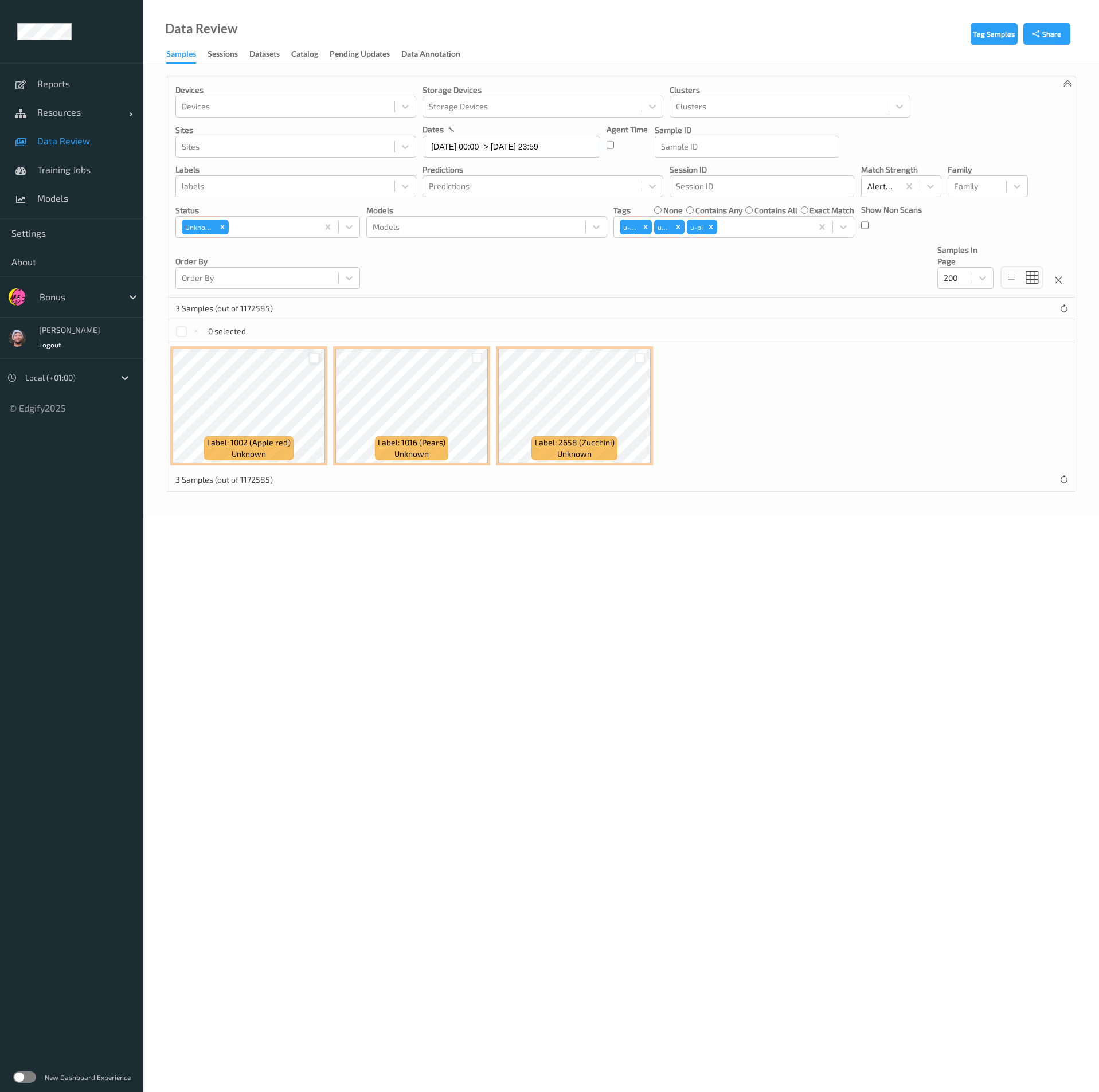
click at [315, 362] on div at bounding box center [314, 358] width 11 height 11
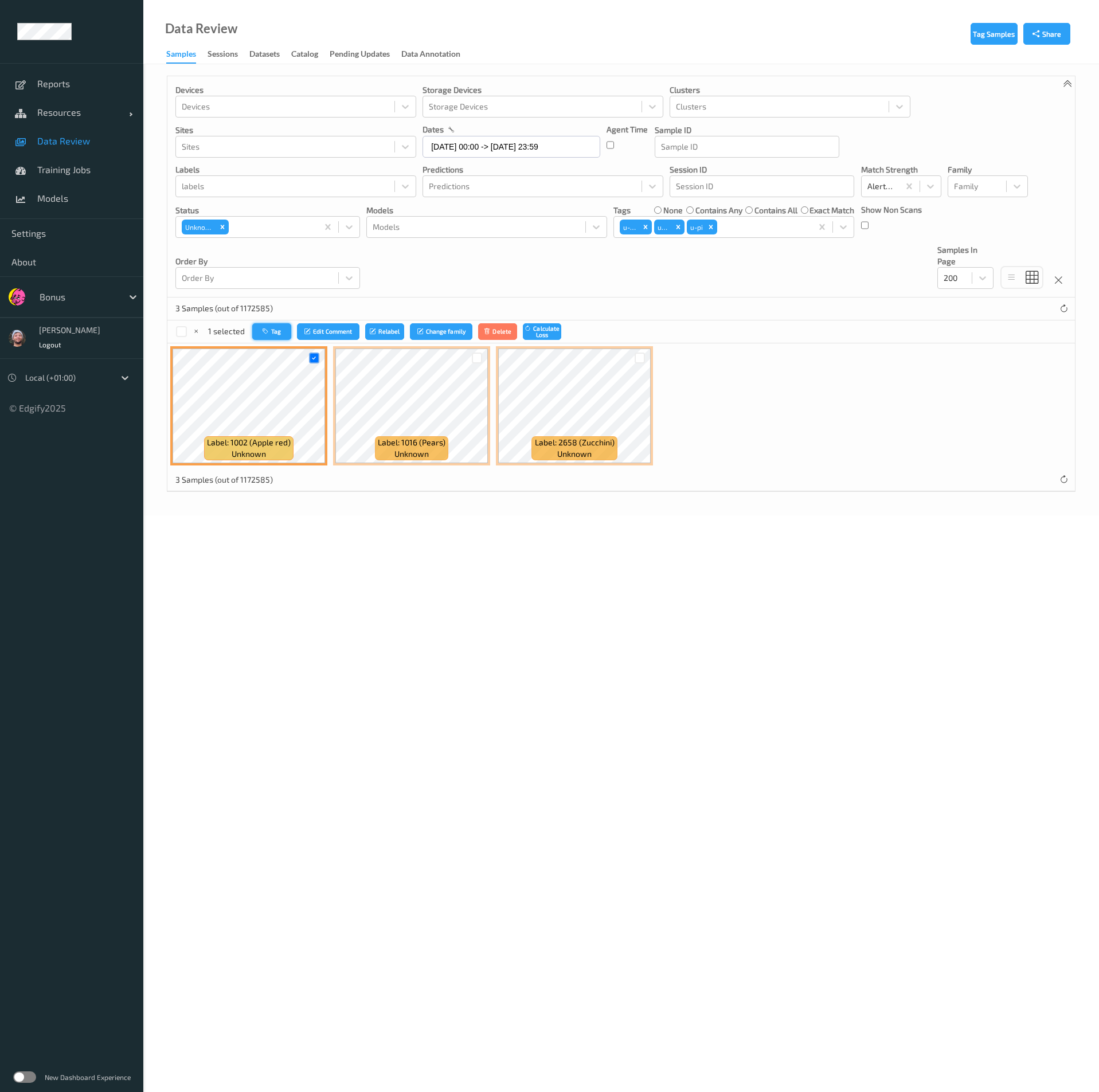
click at [253, 331] on button "Tag" at bounding box center [271, 331] width 39 height 17
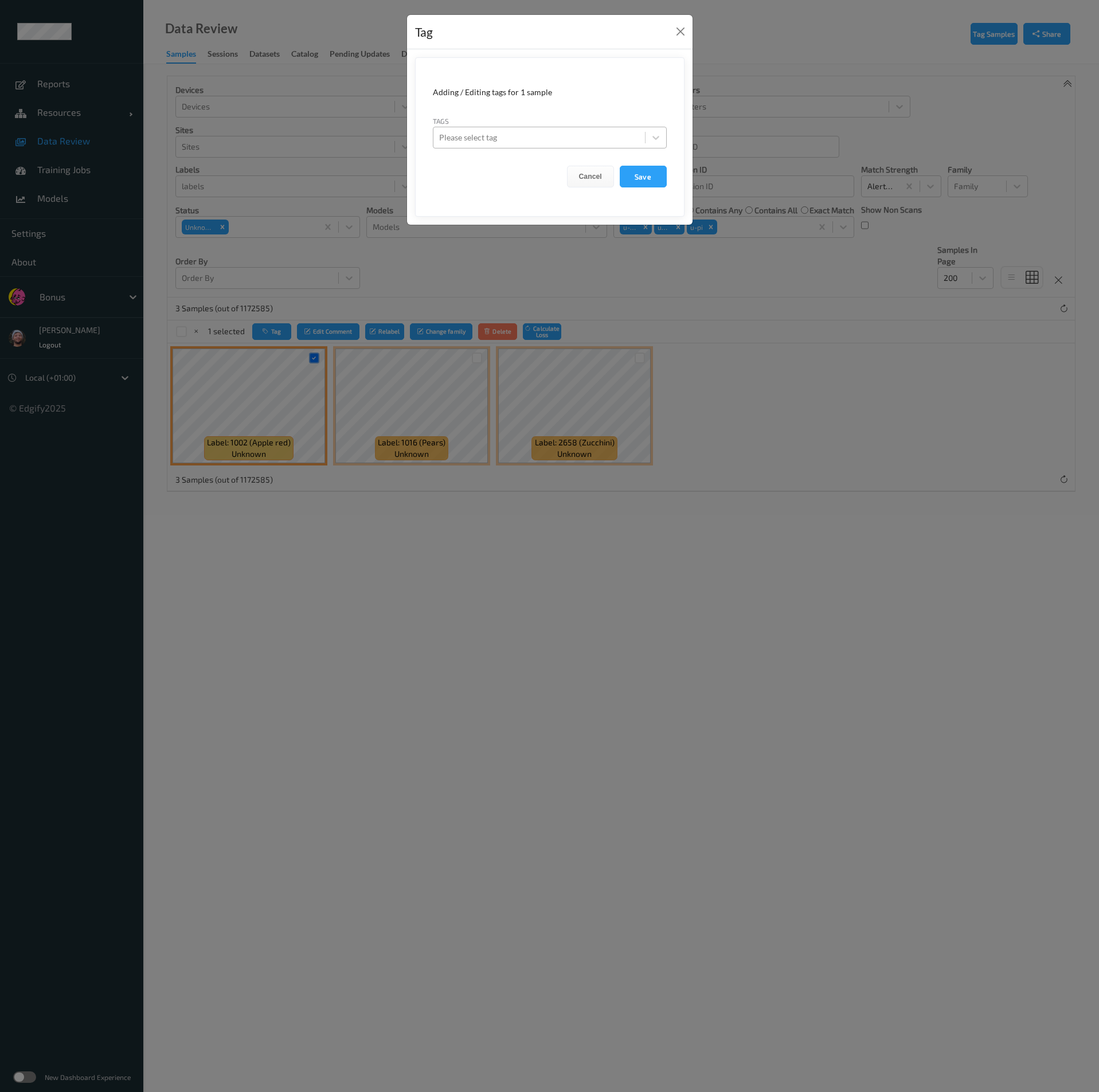
click at [437, 131] on div "Please select tag" at bounding box center [539, 137] width 211 height 19
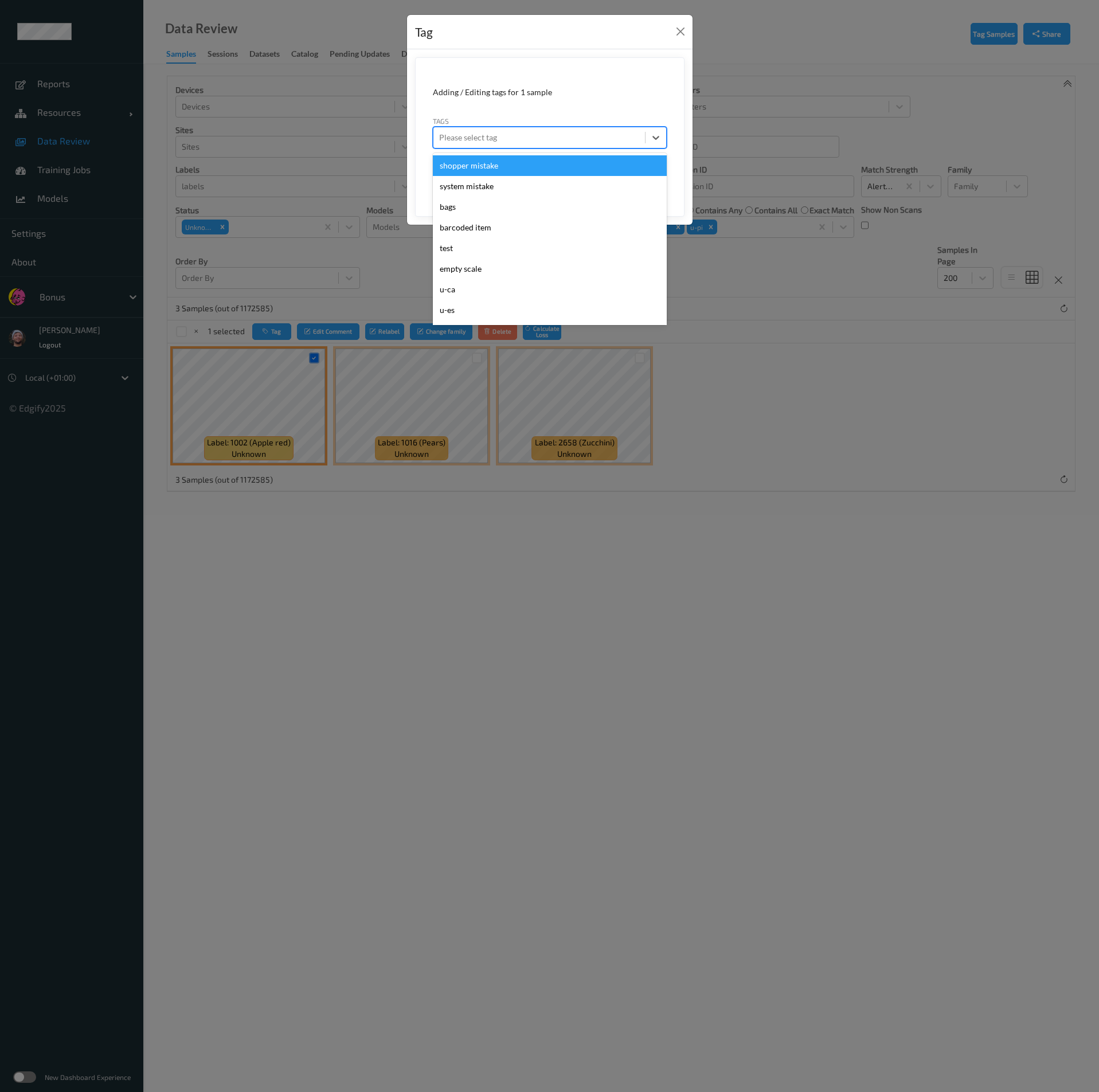
click at [471, 166] on div "shopper mistake" at bounding box center [550, 165] width 234 height 21
click at [511, 141] on div at bounding box center [562, 137] width 110 height 14
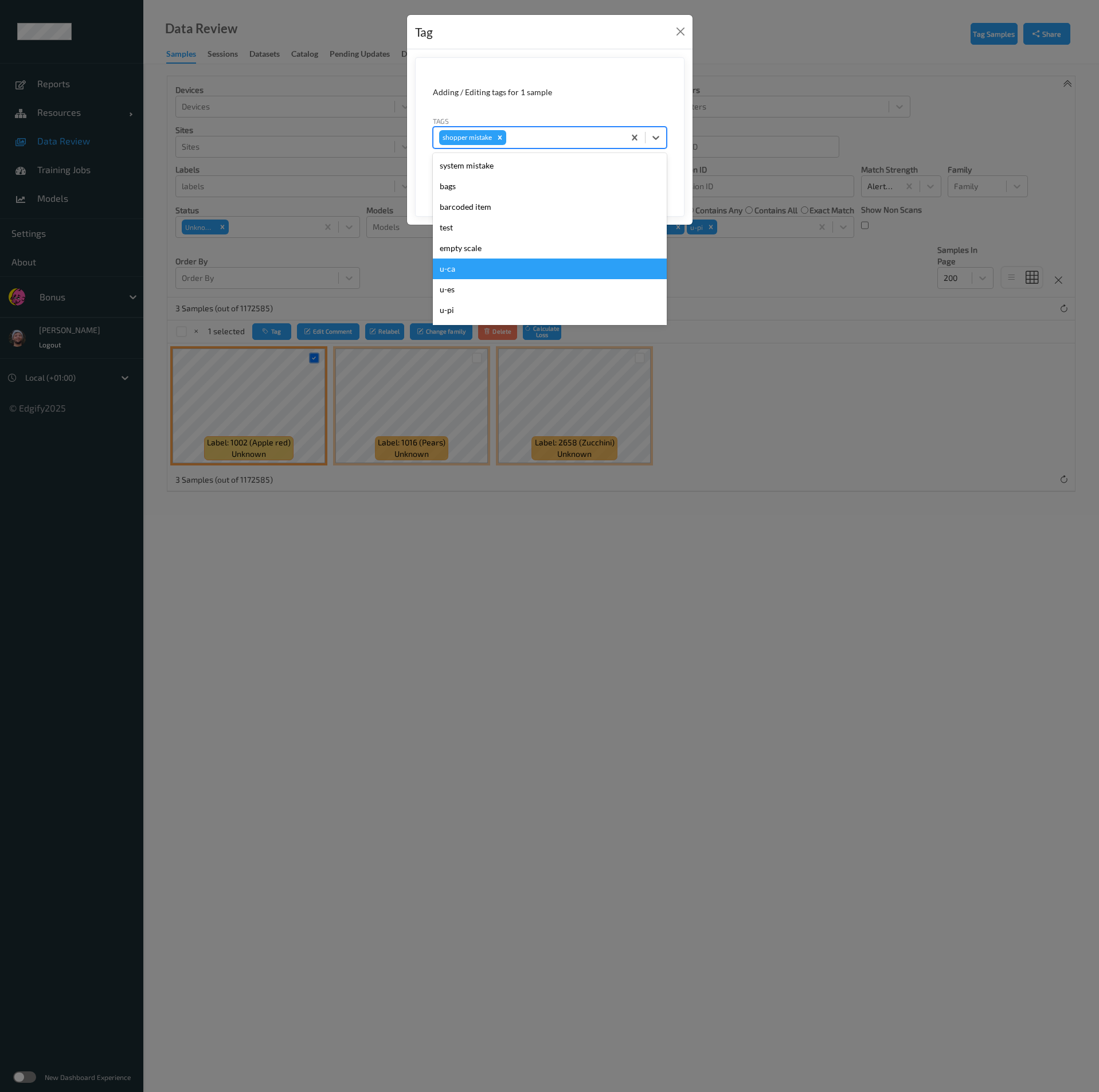
click at [465, 267] on div "u-ca" at bounding box center [550, 269] width 234 height 21
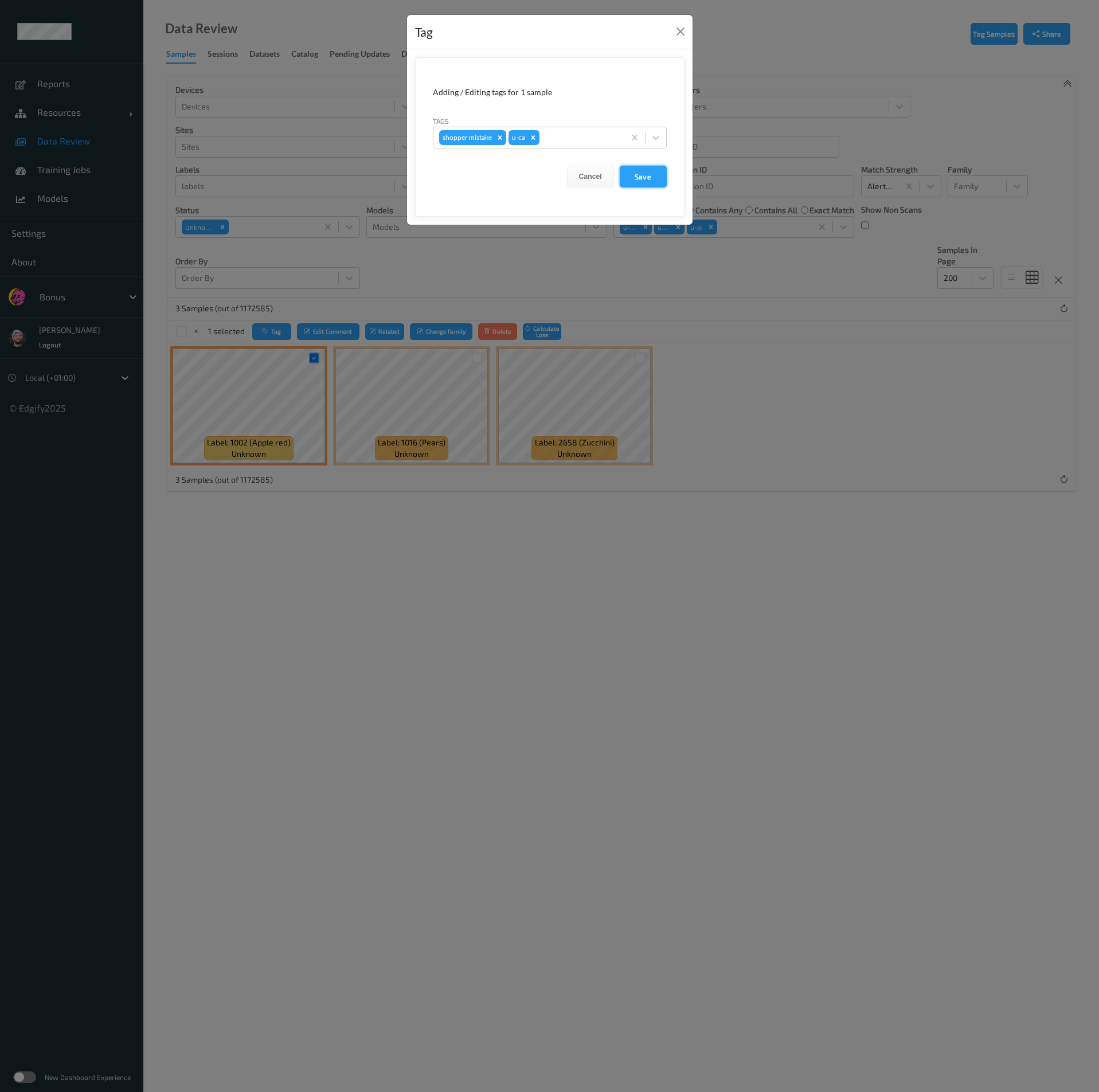
click at [642, 184] on button "Save" at bounding box center [643, 177] width 47 height 22
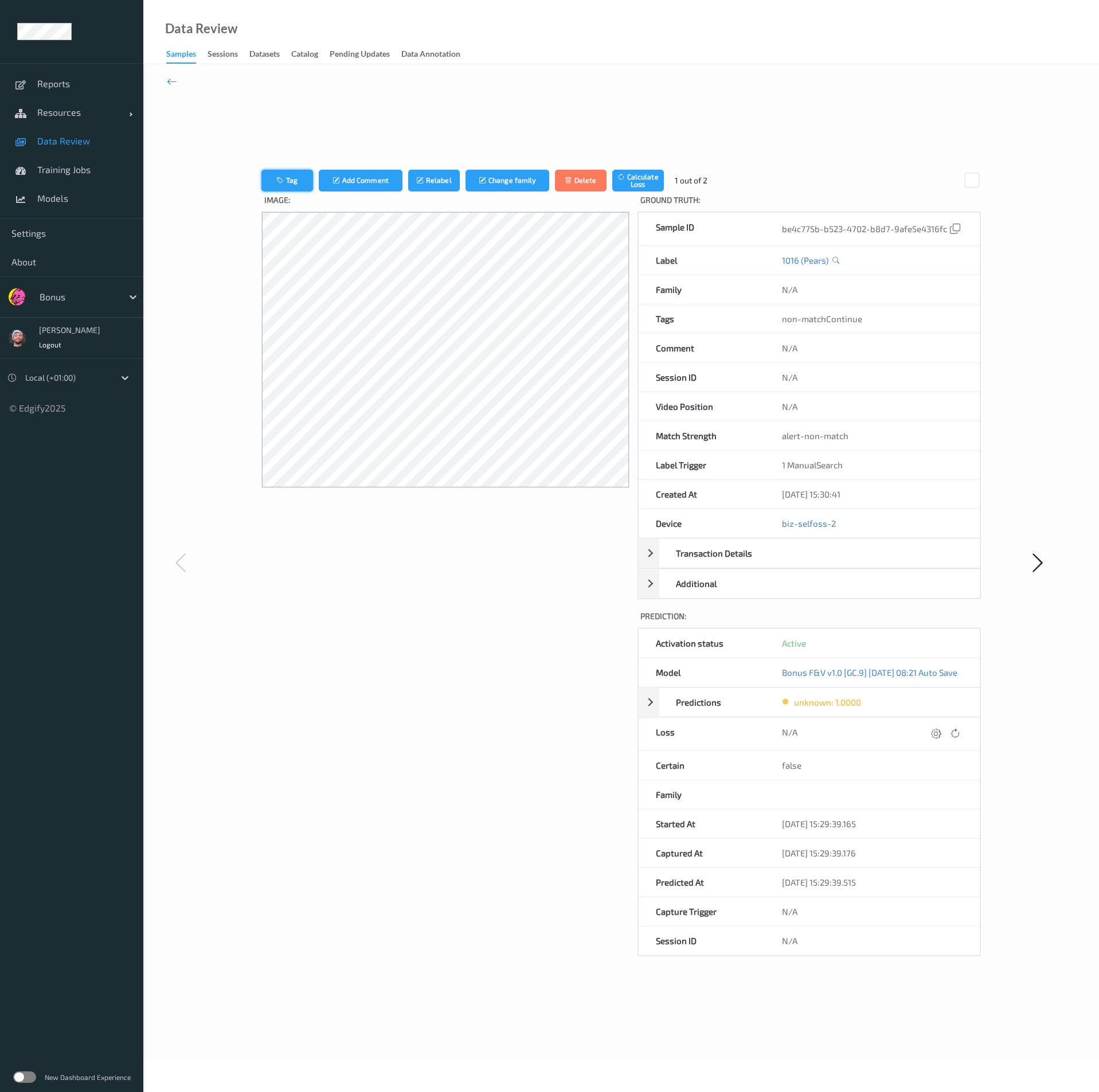
click at [286, 176] on button "Tag" at bounding box center [287, 181] width 51 height 22
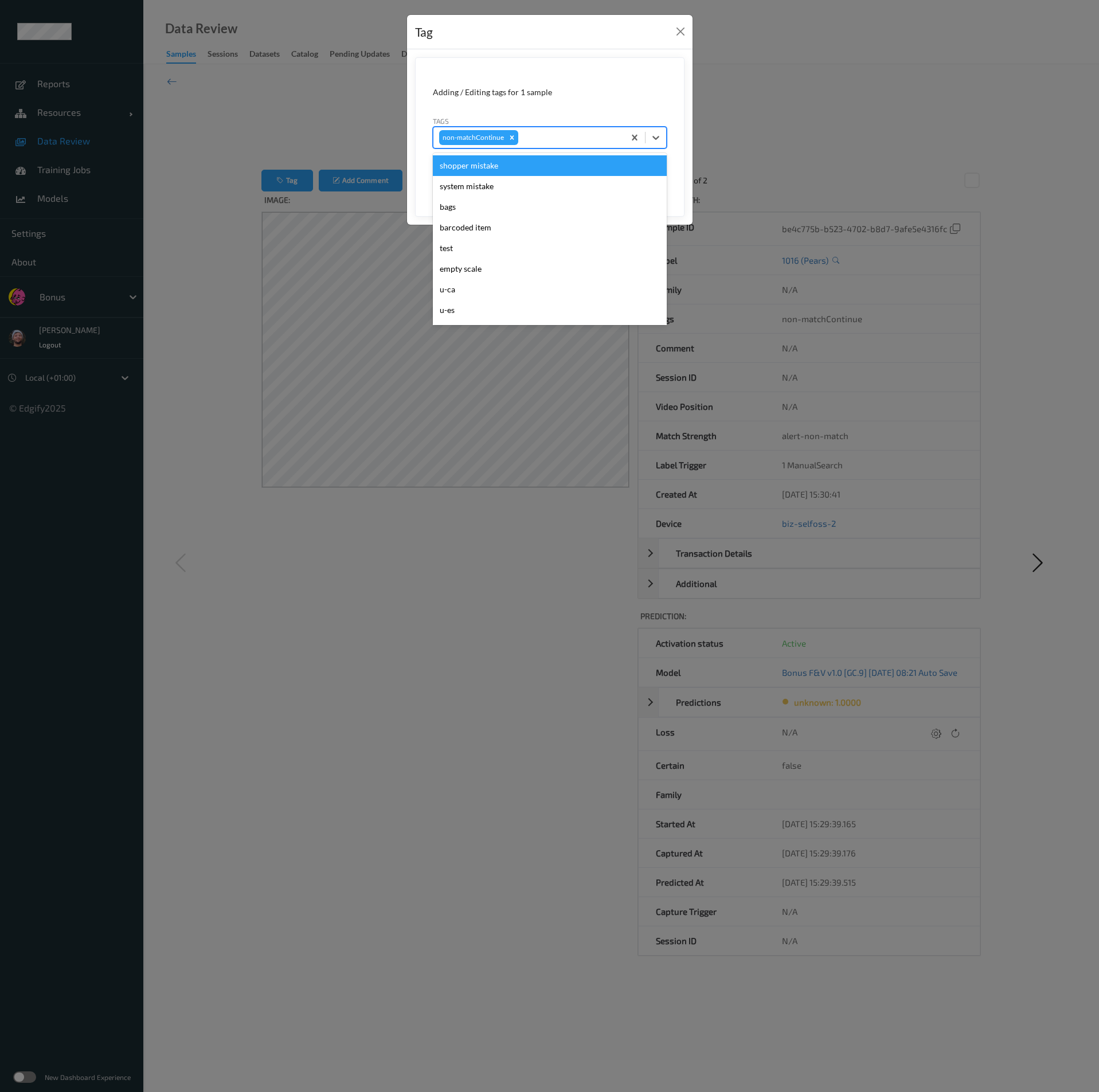
click at [533, 138] on div at bounding box center [569, 137] width 98 height 14
type input "pi"
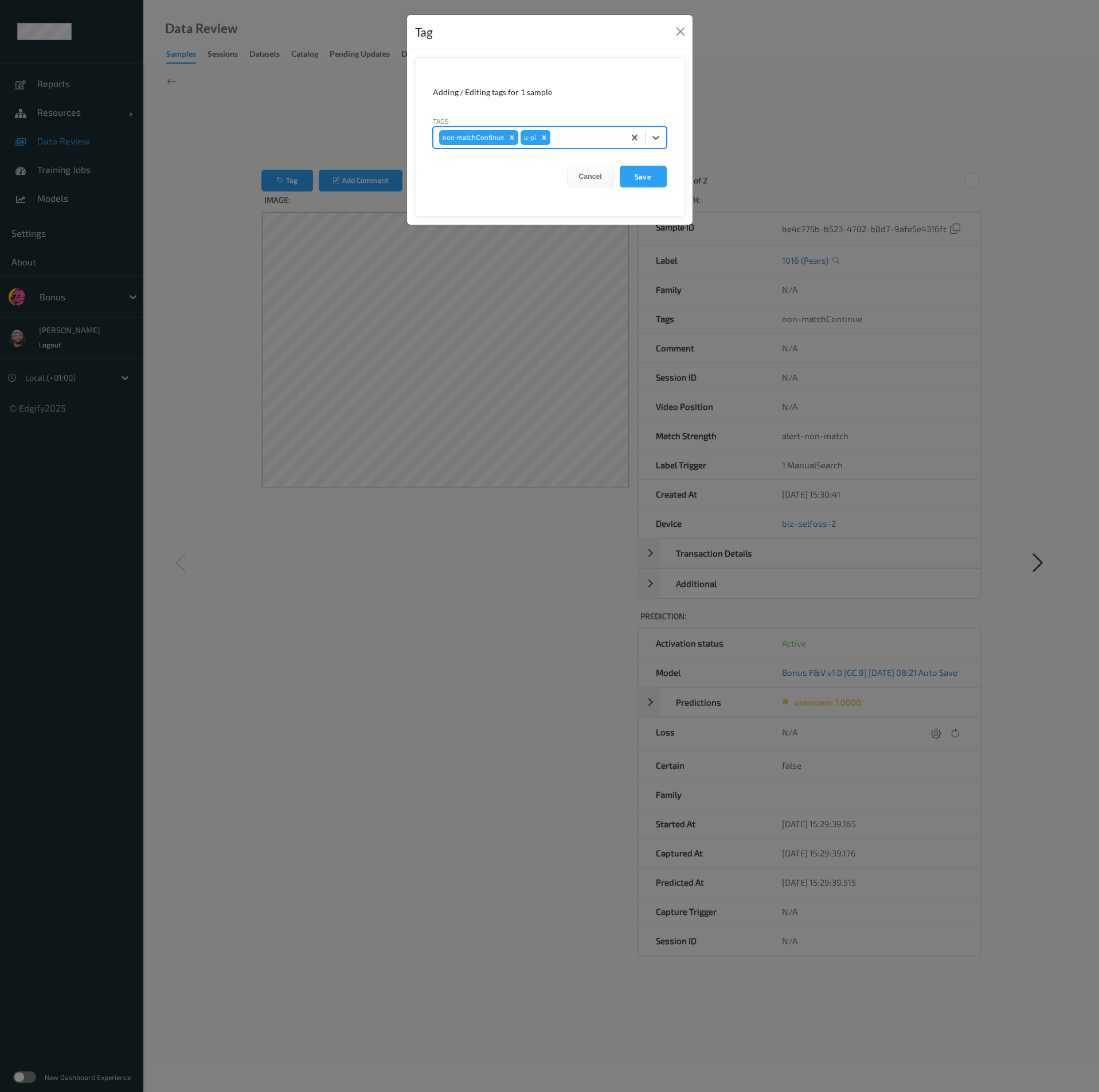
click at [620, 166] on button "Save" at bounding box center [643, 177] width 47 height 22
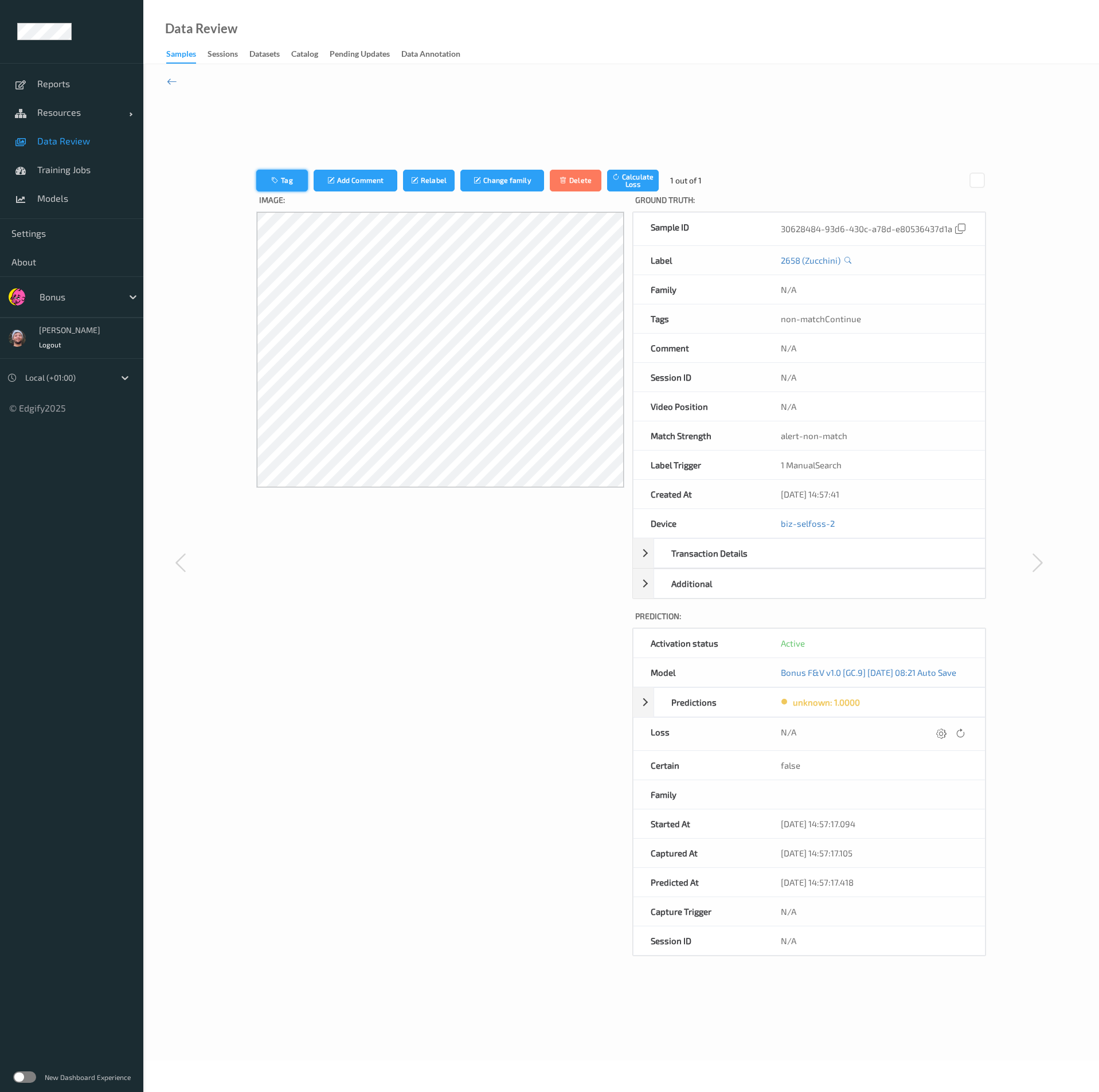
click at [276, 170] on button "Tag" at bounding box center [282, 181] width 51 height 22
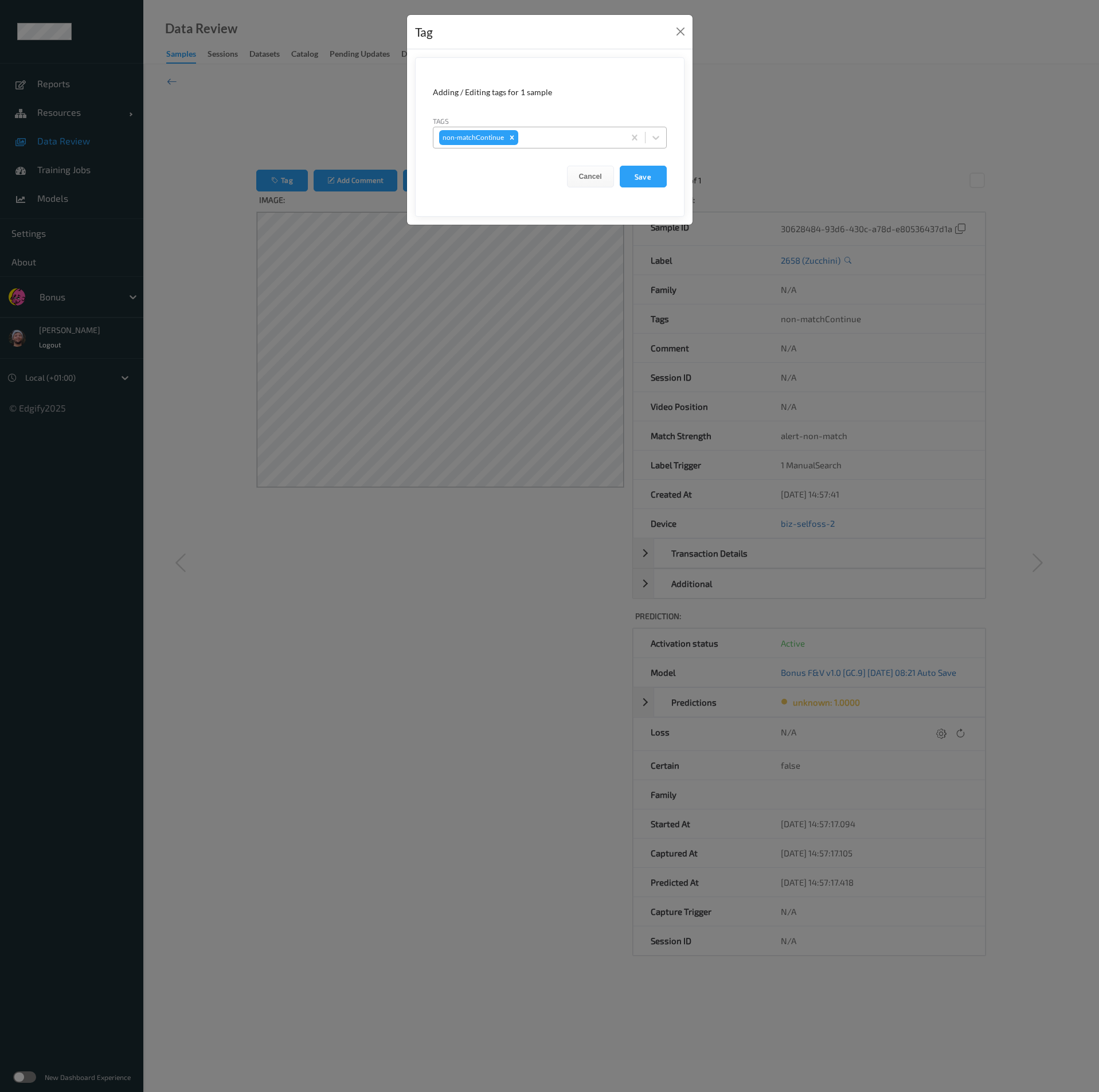
click at [544, 142] on div at bounding box center [569, 137] width 98 height 14
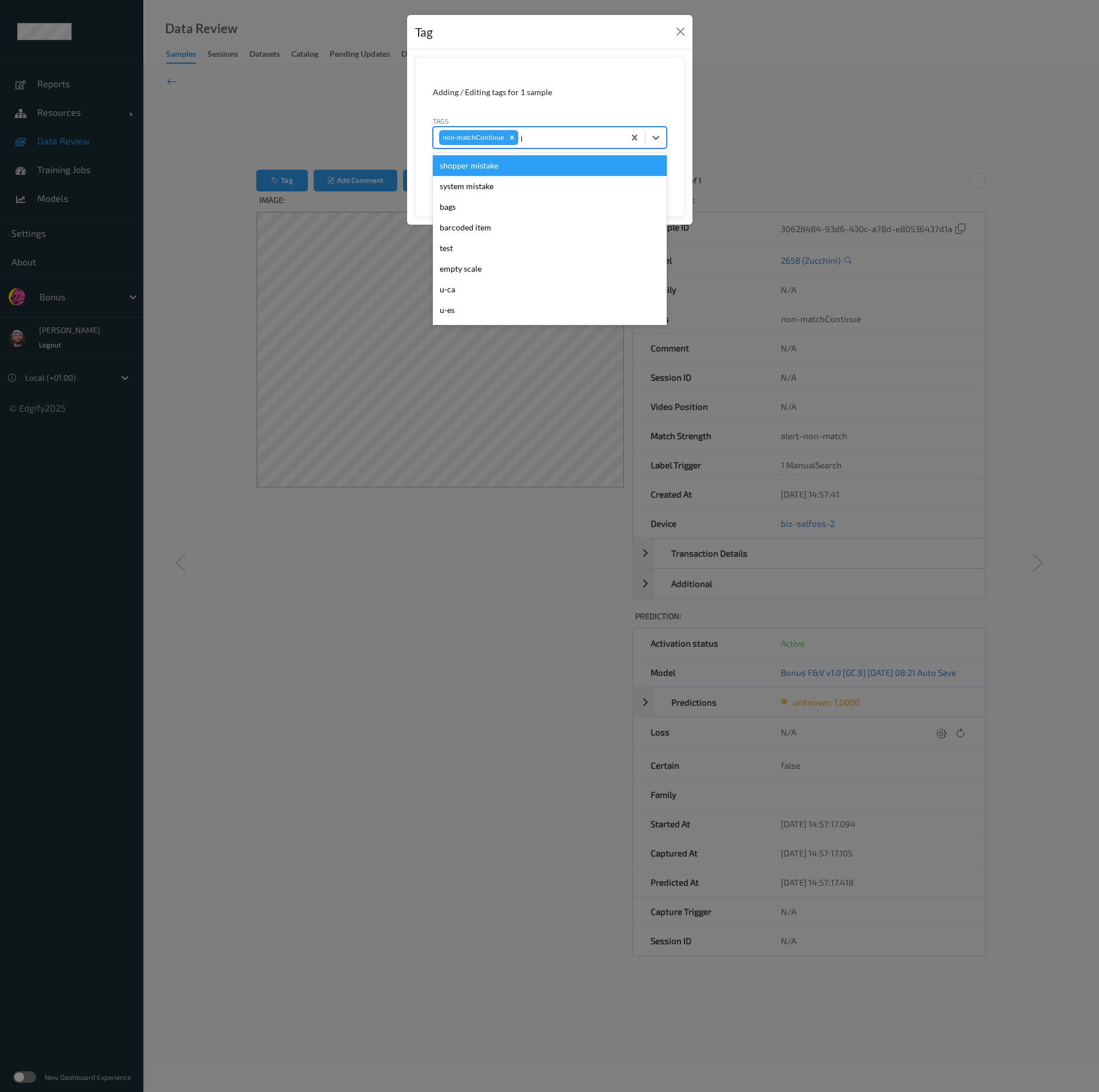
type input "pi"
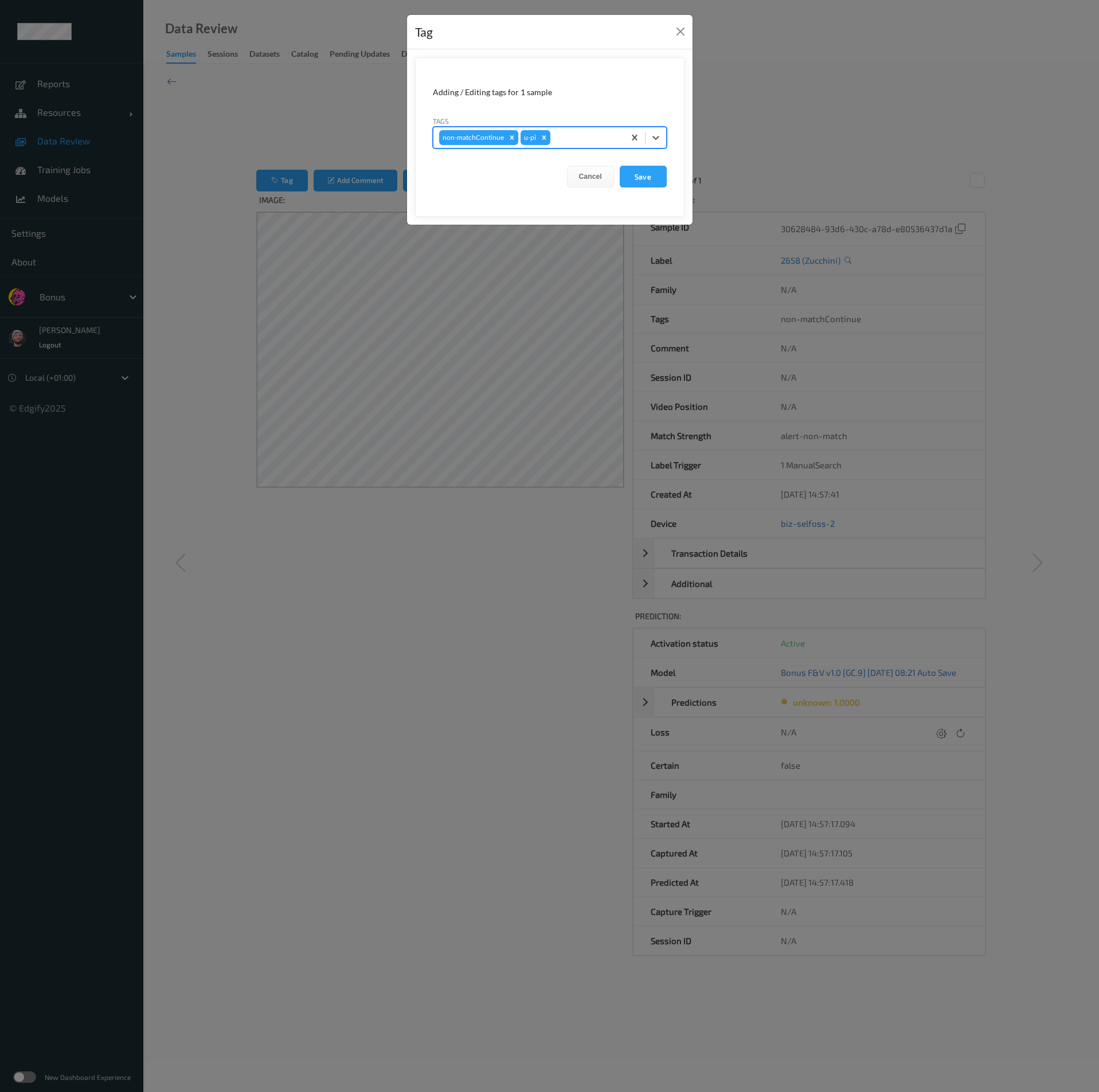
click at [620, 166] on button "Save" at bounding box center [643, 177] width 47 height 22
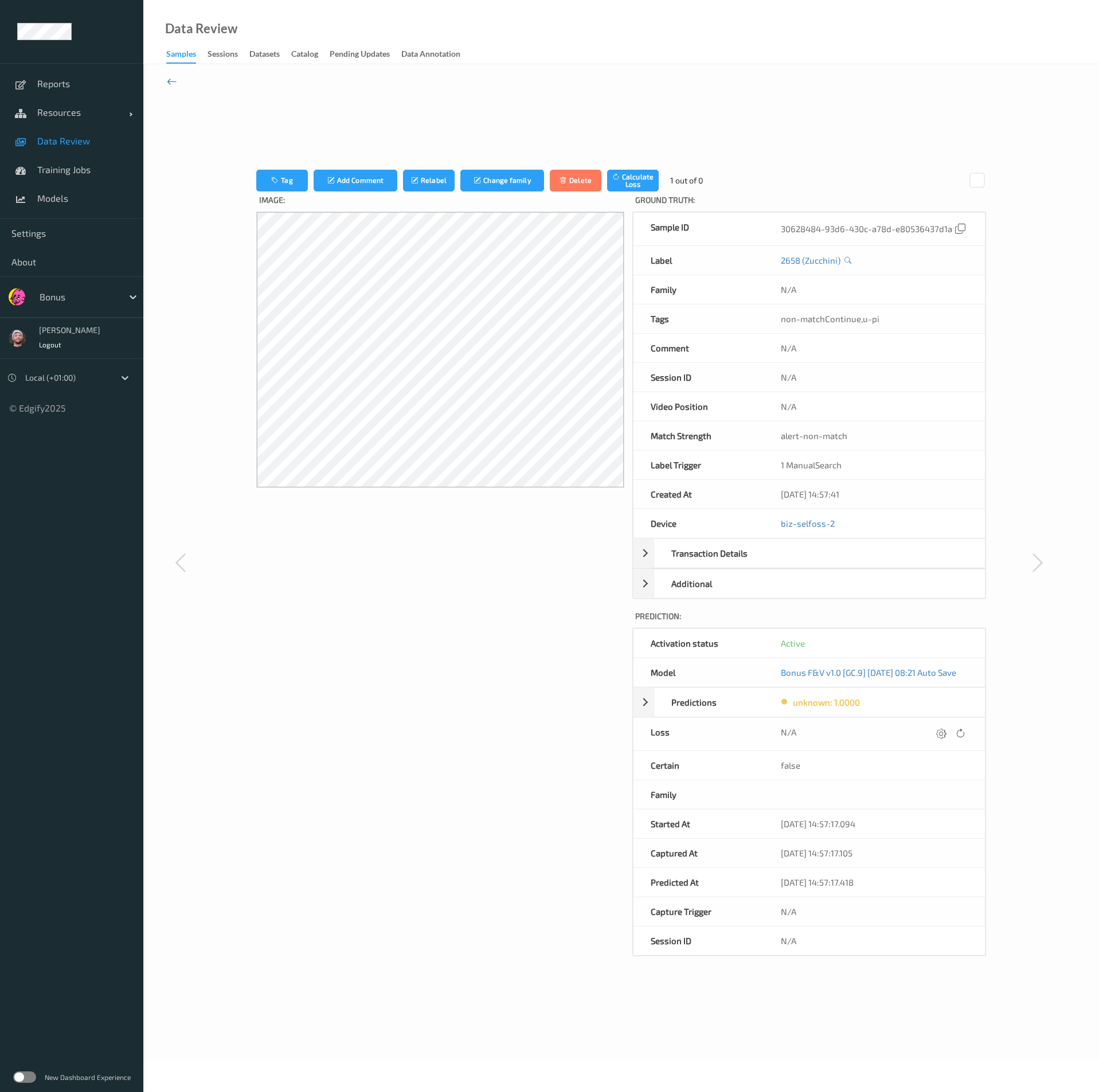
click at [171, 75] on icon at bounding box center [172, 81] width 10 height 13
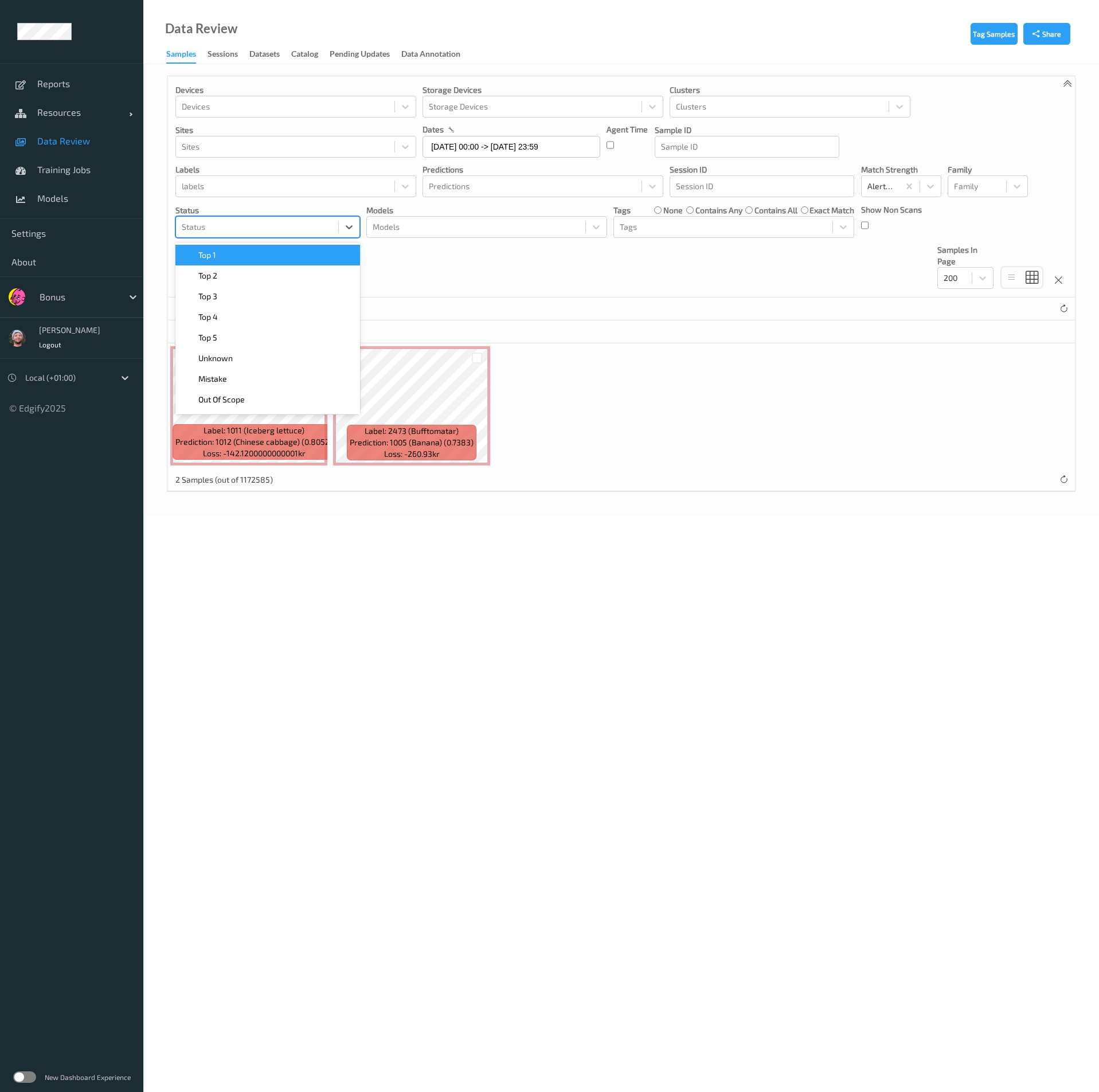
click at [259, 224] on div at bounding box center [257, 227] width 150 height 14
click at [288, 372] on div "Mistake" at bounding box center [267, 378] width 185 height 21
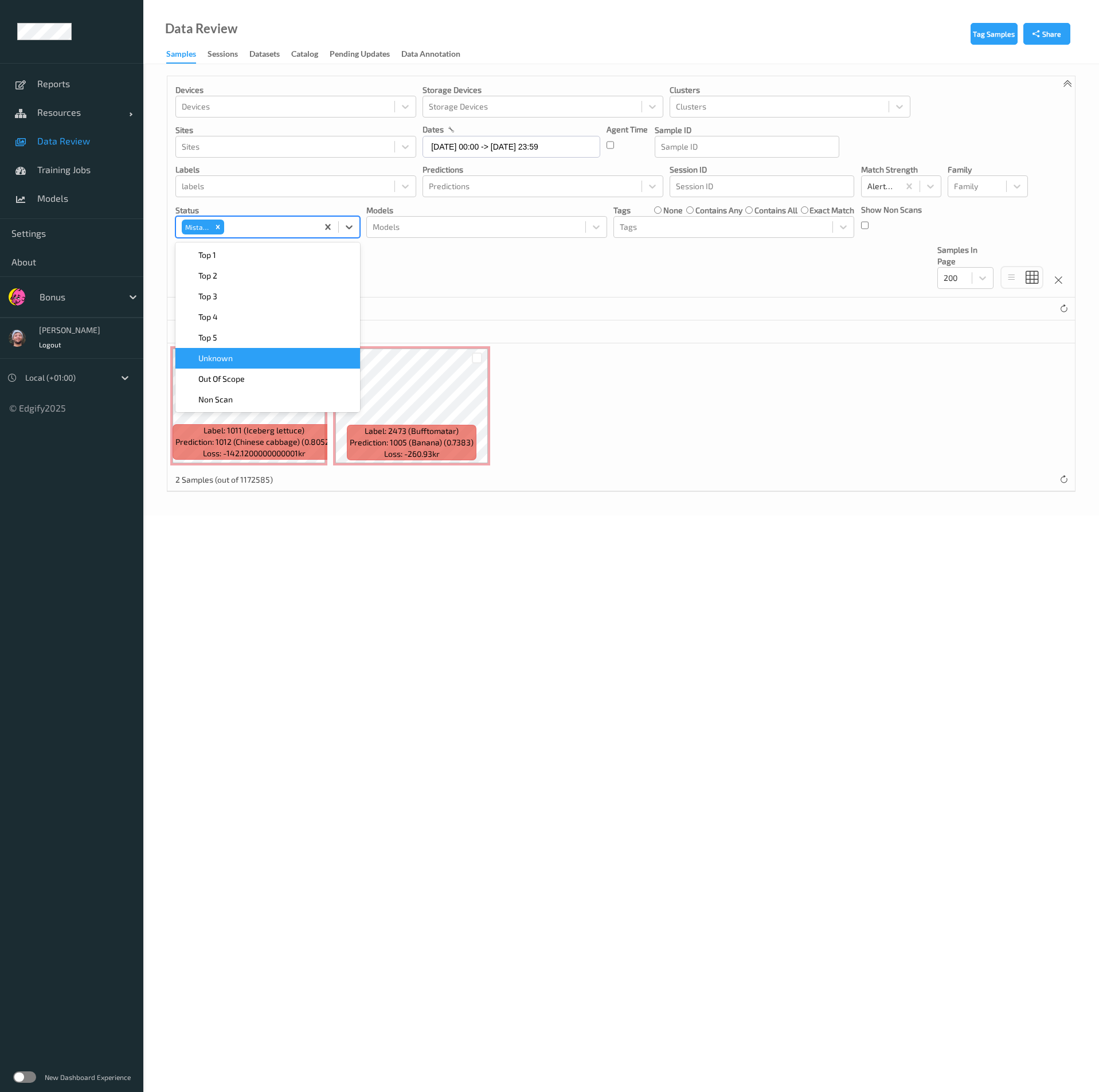
drag, startPoint x: 432, startPoint y: 271, endPoint x: 445, endPoint y: 278, distance: 14.8
click at [432, 271] on div "Devices Devices Storage Devices Storage Devices Clusters Clusters Sites Sites d…" at bounding box center [621, 187] width 907 height 221
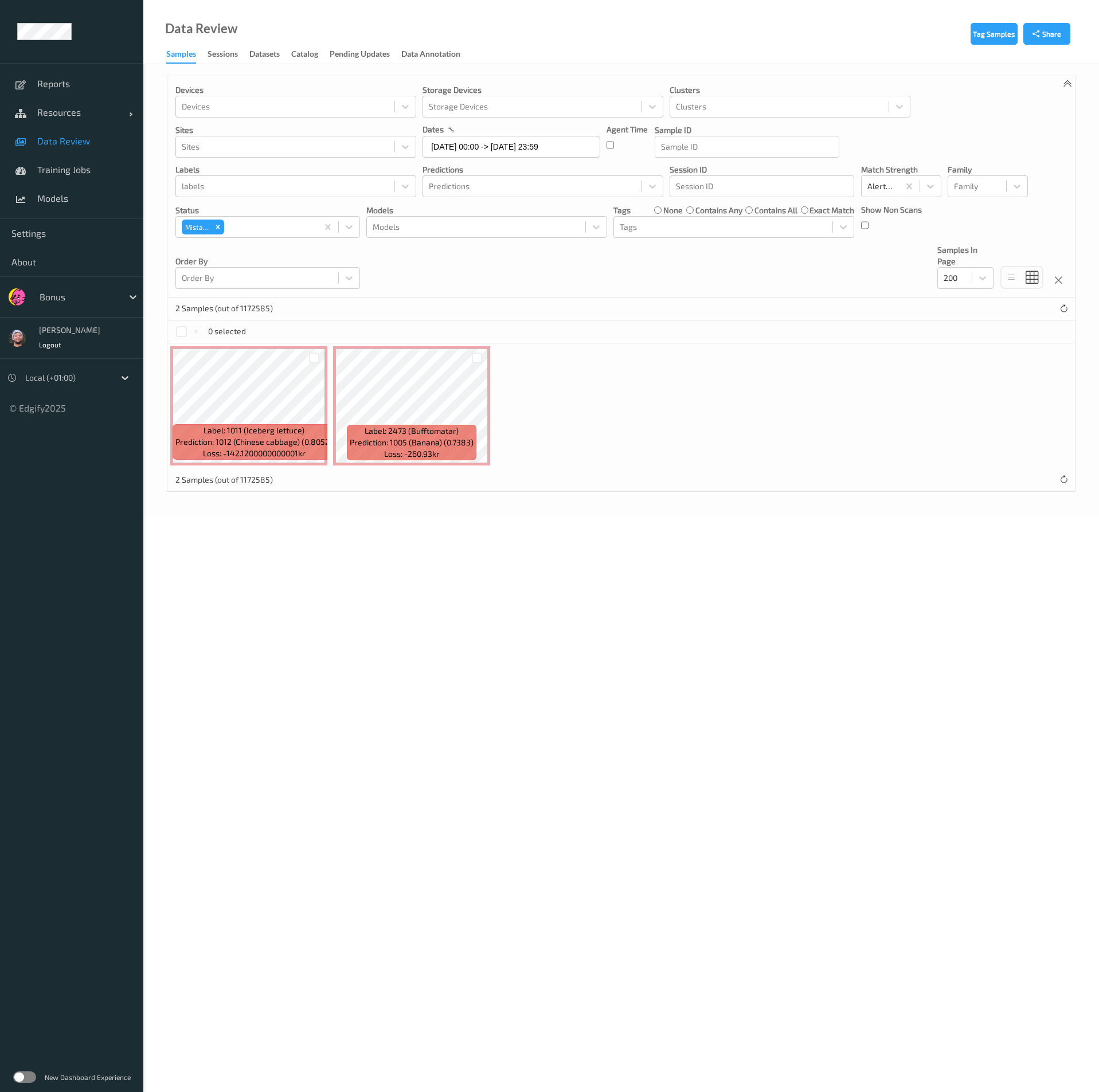
click at [694, 210] on div "contains any" at bounding box center [714, 210] width 56 height 12
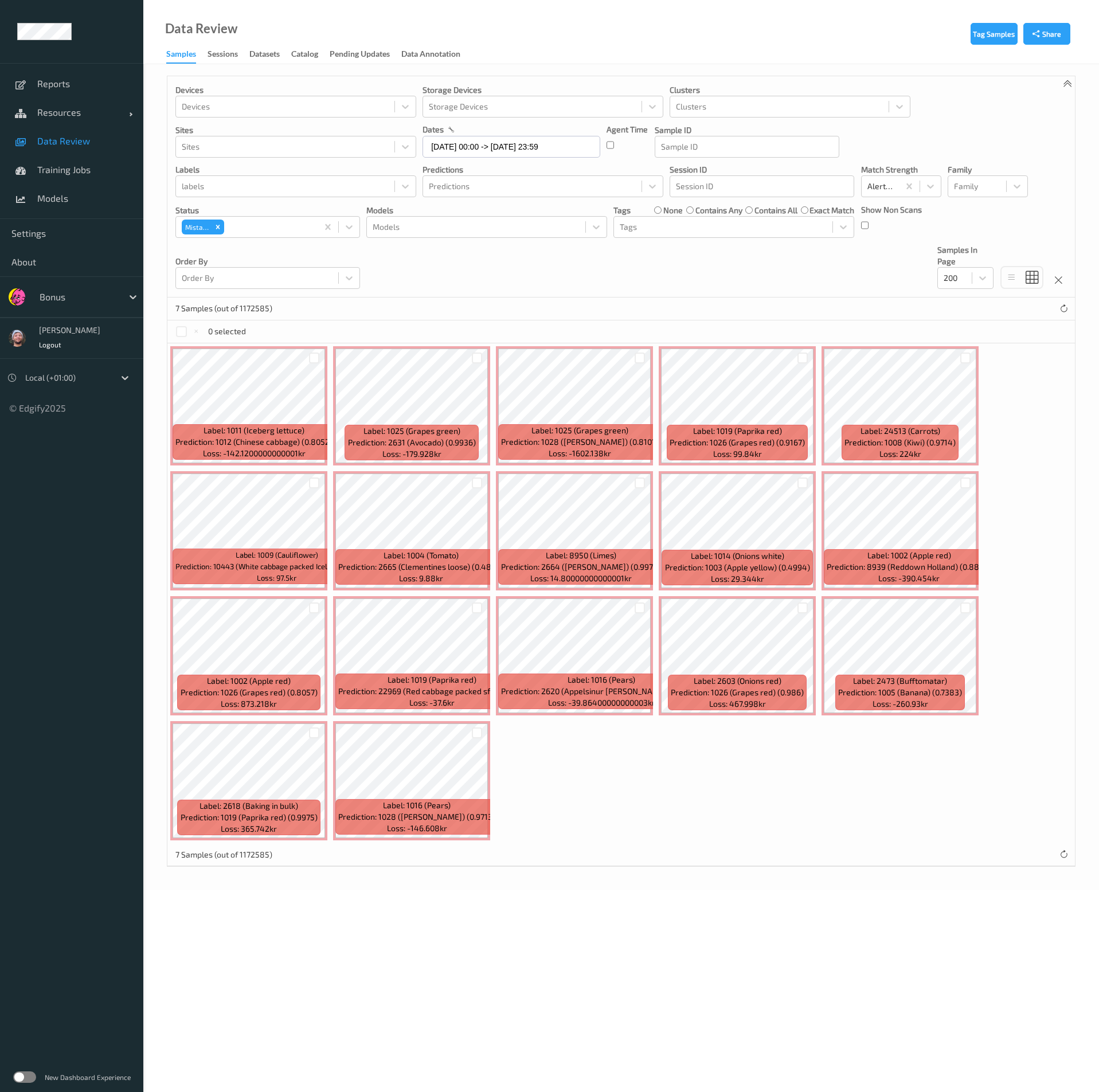
drag, startPoint x: 179, startPoint y: 325, endPoint x: 194, endPoint y: 338, distance: 19.8
click at [179, 326] on div at bounding box center [181, 331] width 11 height 11
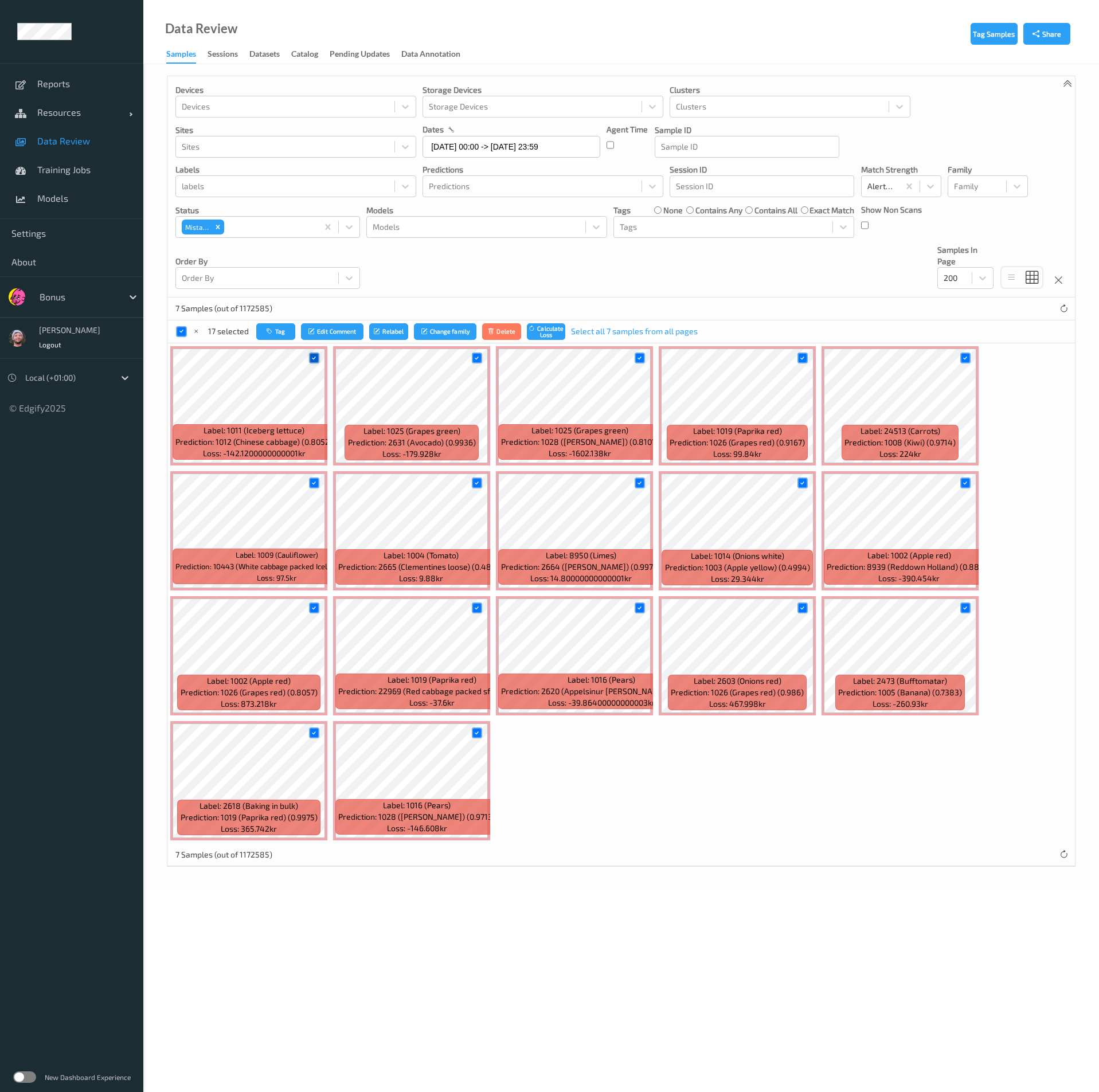
click at [314, 355] on icon at bounding box center [314, 358] width 8 height 8
click at [315, 477] on div at bounding box center [314, 482] width 11 height 11
click at [312, 611] on icon at bounding box center [314, 608] width 8 height 8
click at [803, 485] on icon at bounding box center [803, 483] width 8 height 8
click at [800, 361] on icon at bounding box center [803, 358] width 8 height 8
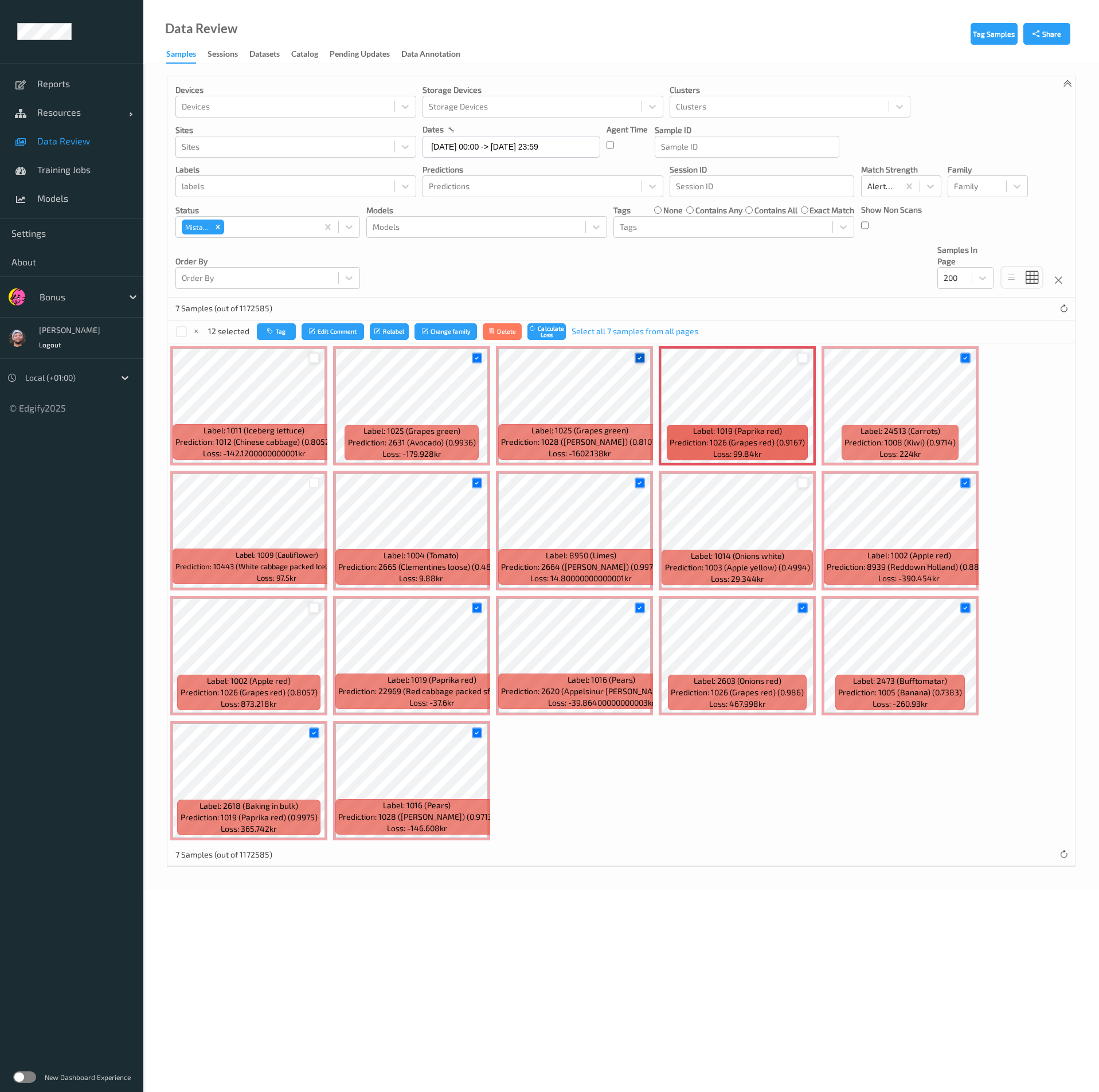
click at [634, 353] on div at bounding box center [639, 358] width 11 height 11
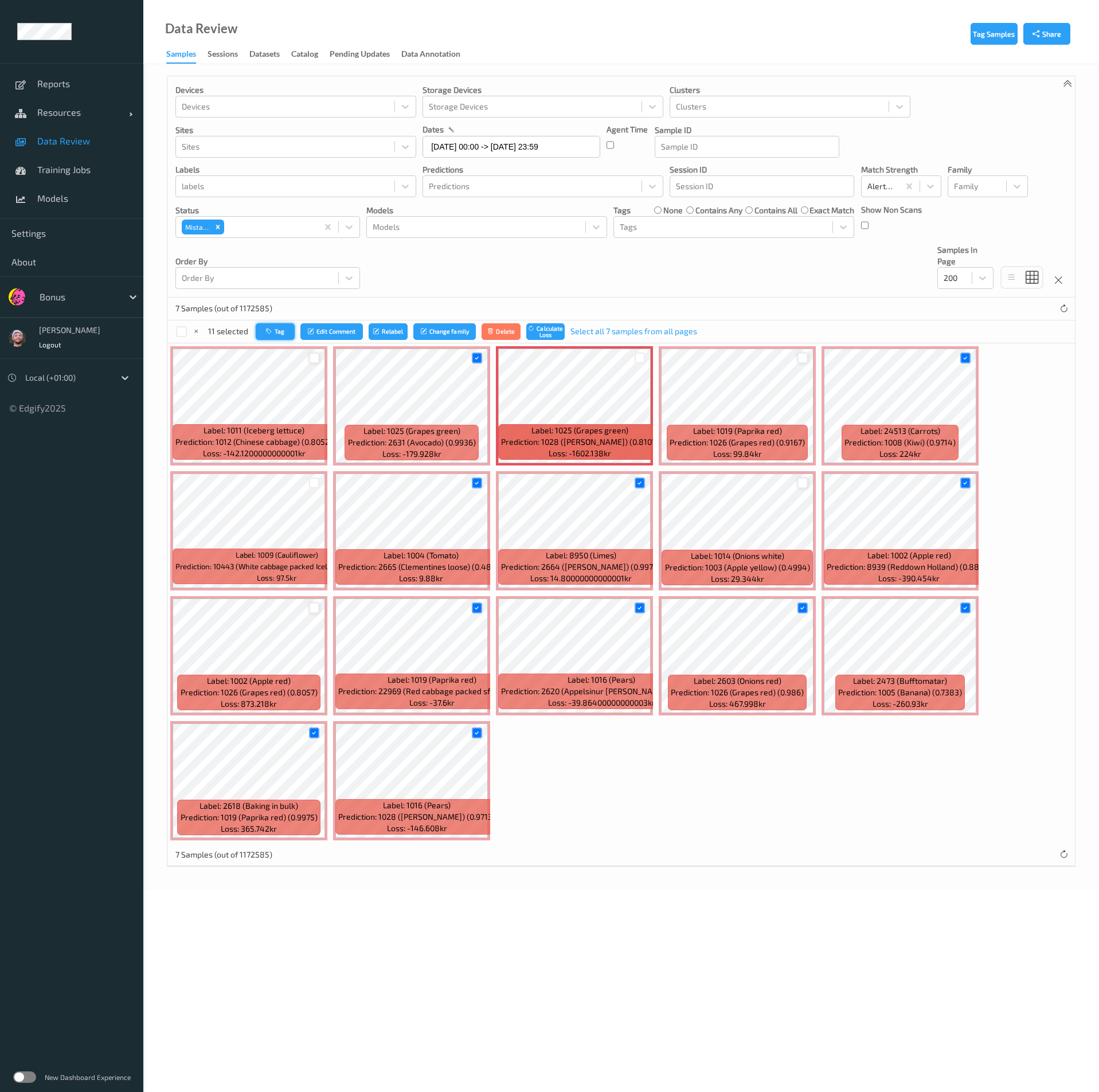
click at [259, 331] on button "Tag" at bounding box center [275, 331] width 39 height 17
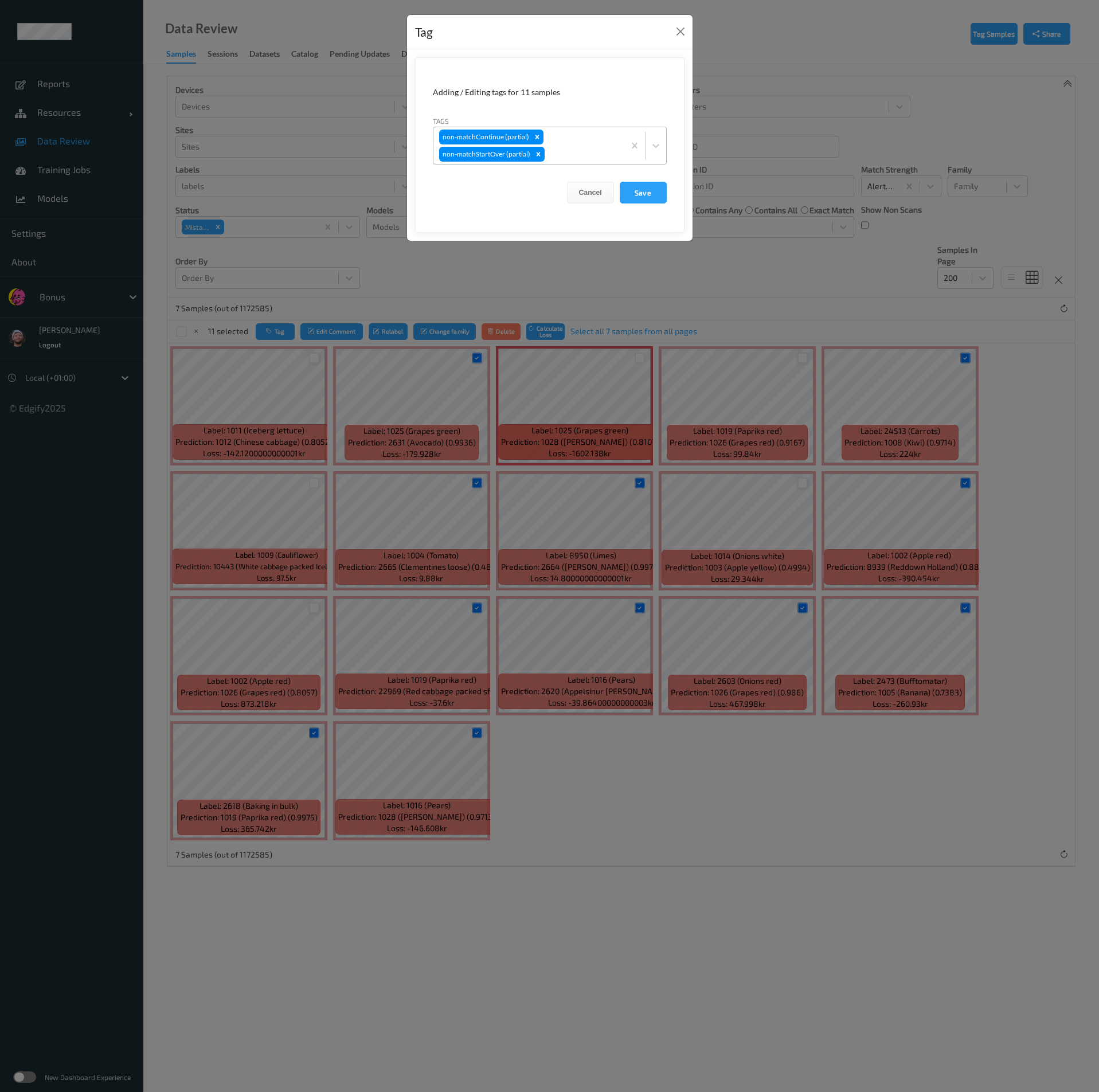
click at [556, 147] on div at bounding box center [582, 154] width 71 height 14
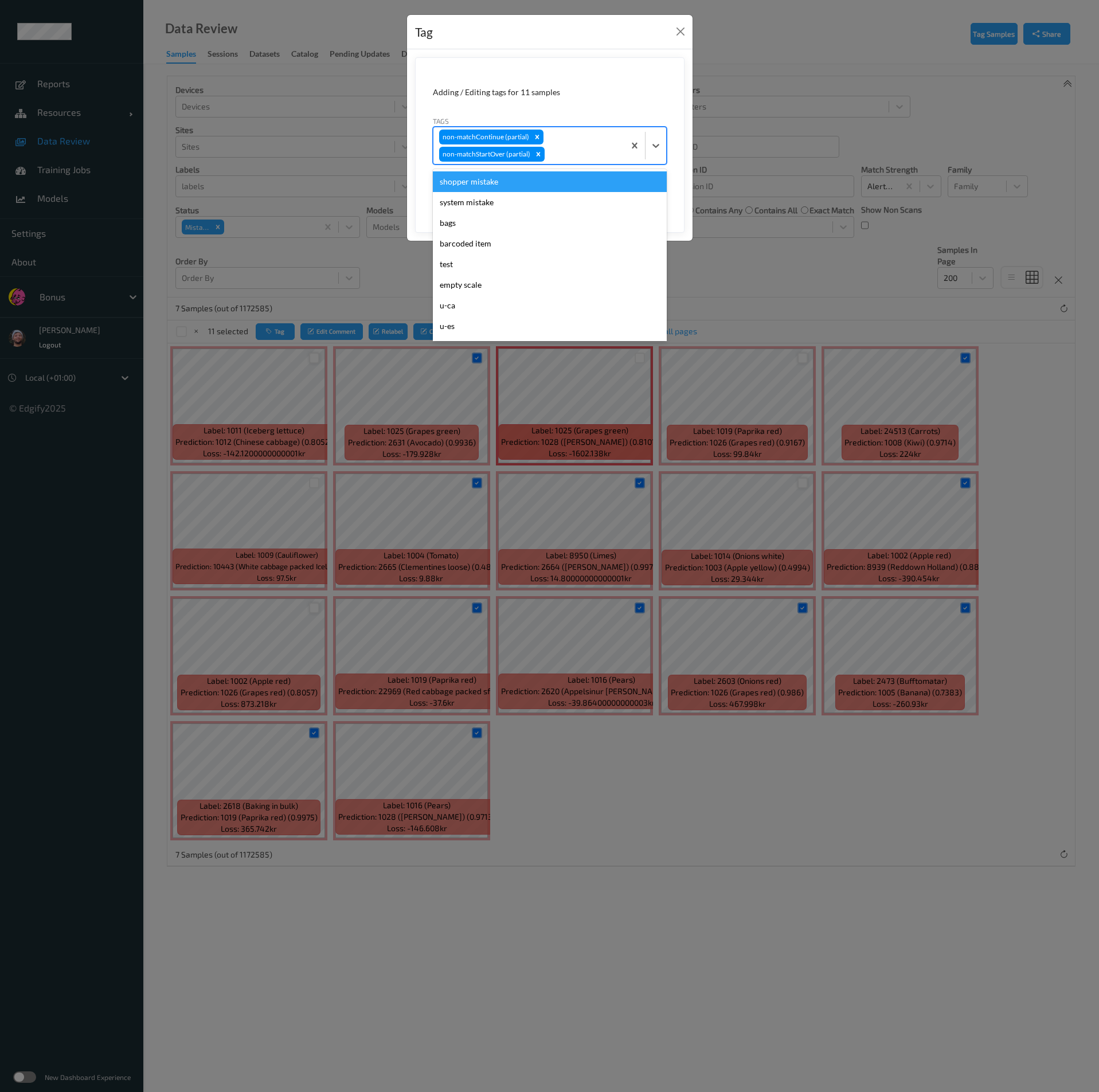
click at [475, 184] on div "shopper mistake" at bounding box center [550, 181] width 234 height 21
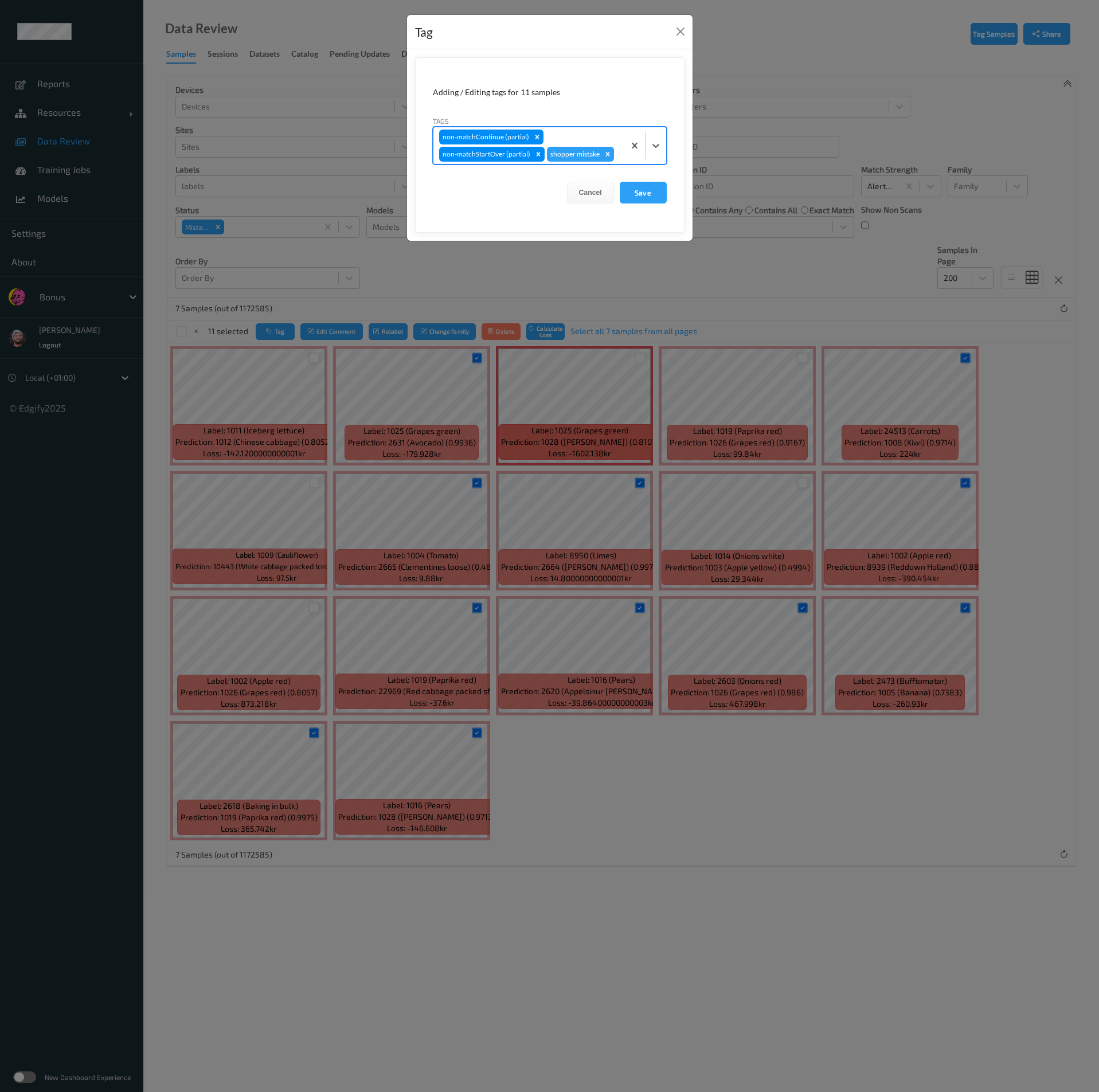
click at [566, 138] on div "non-matchContinue (partial) non-matchStartOver (partial) shopper mistake" at bounding box center [528, 145] width 191 height 37
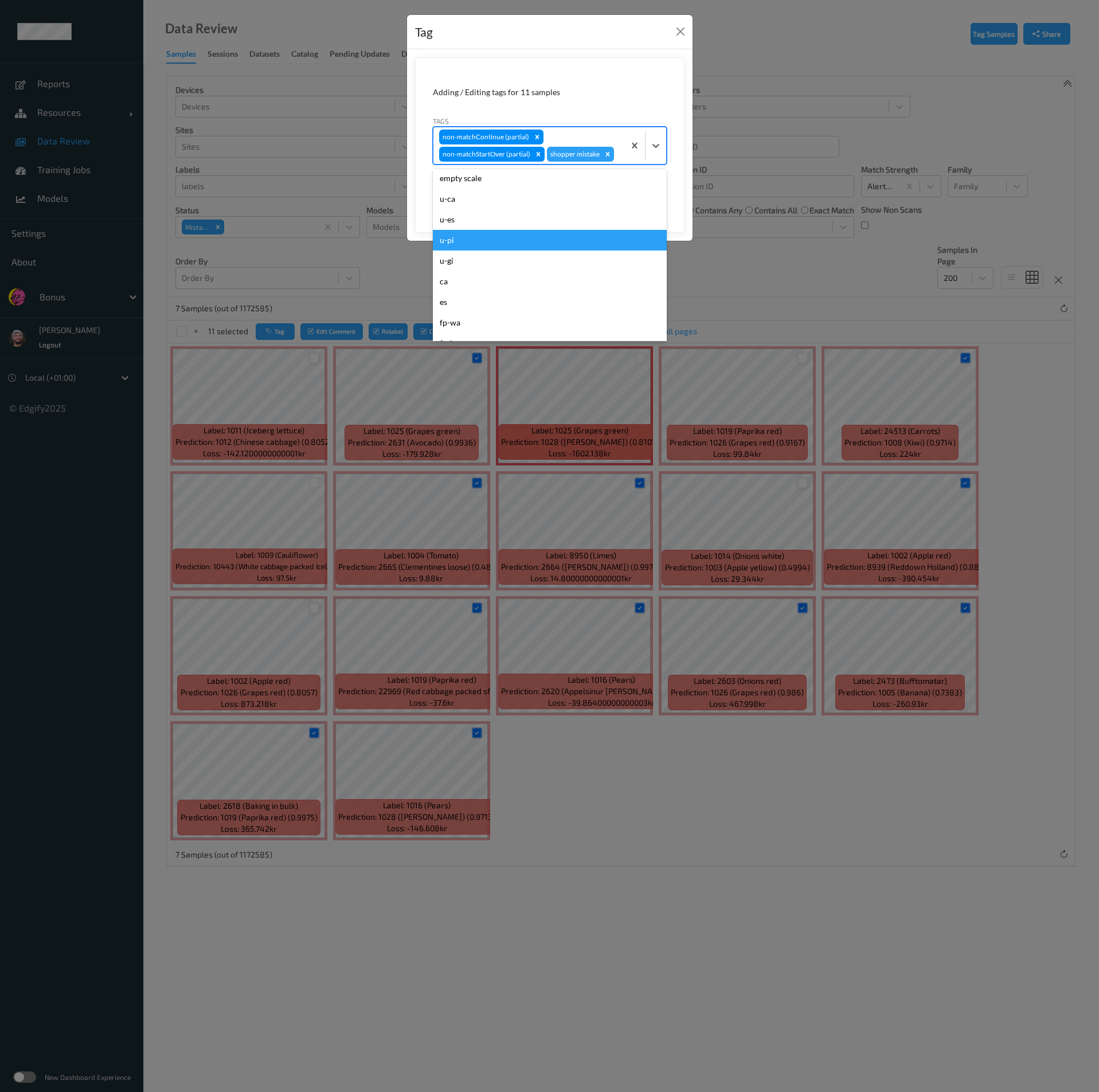
scroll to position [172, 0]
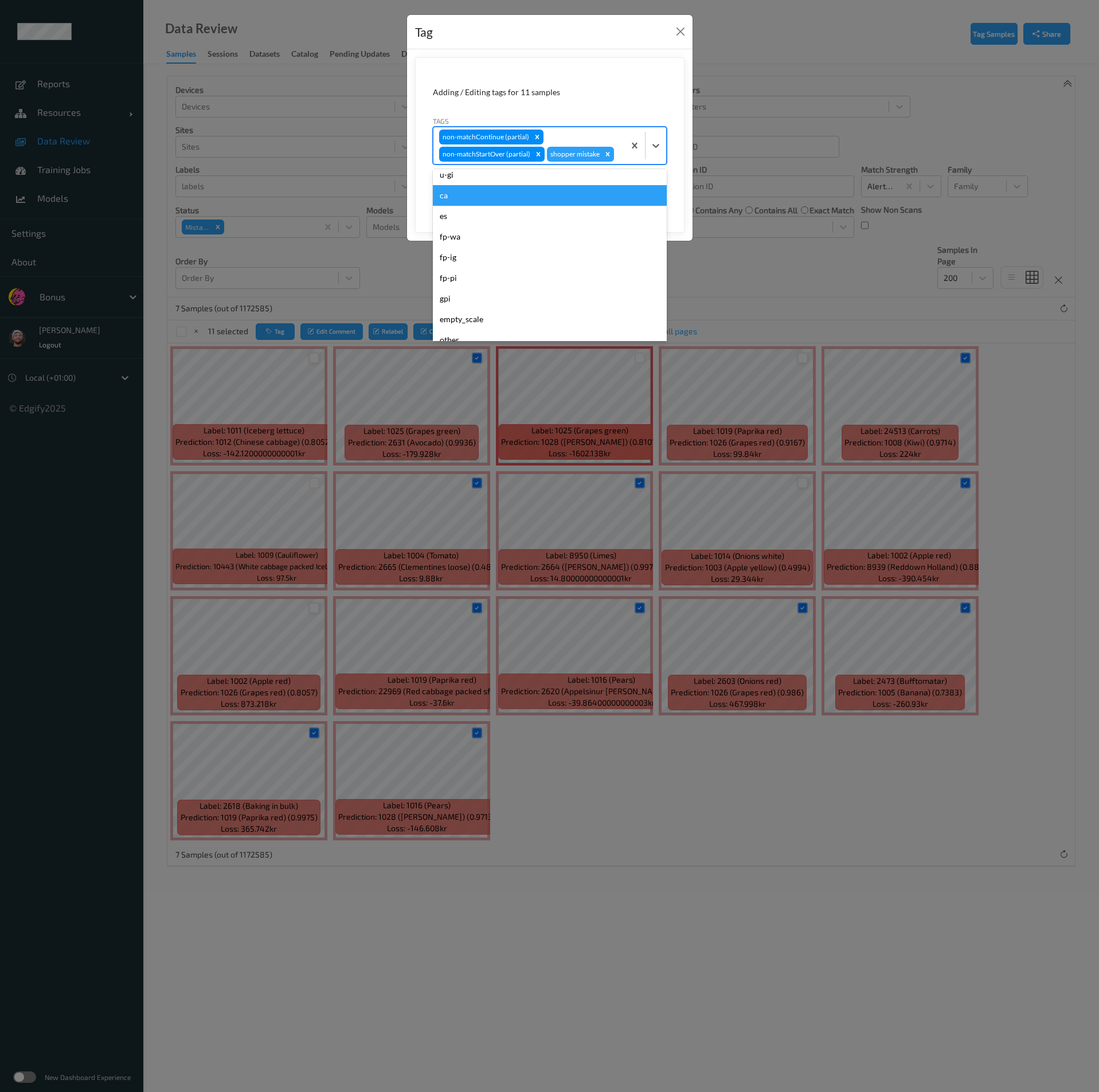
click at [468, 199] on div "ca" at bounding box center [550, 195] width 234 height 21
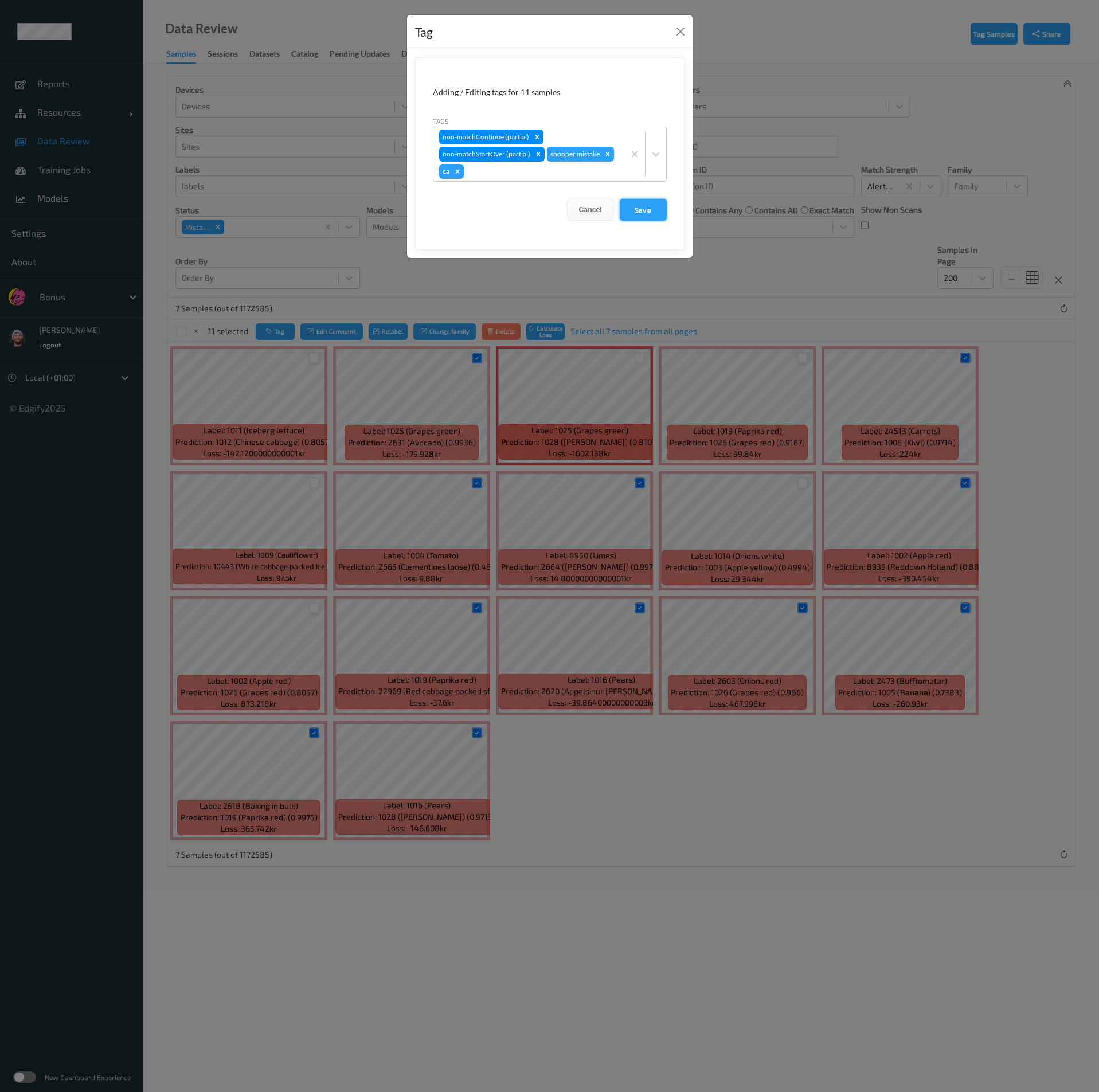
click at [641, 208] on button "Save" at bounding box center [643, 210] width 47 height 22
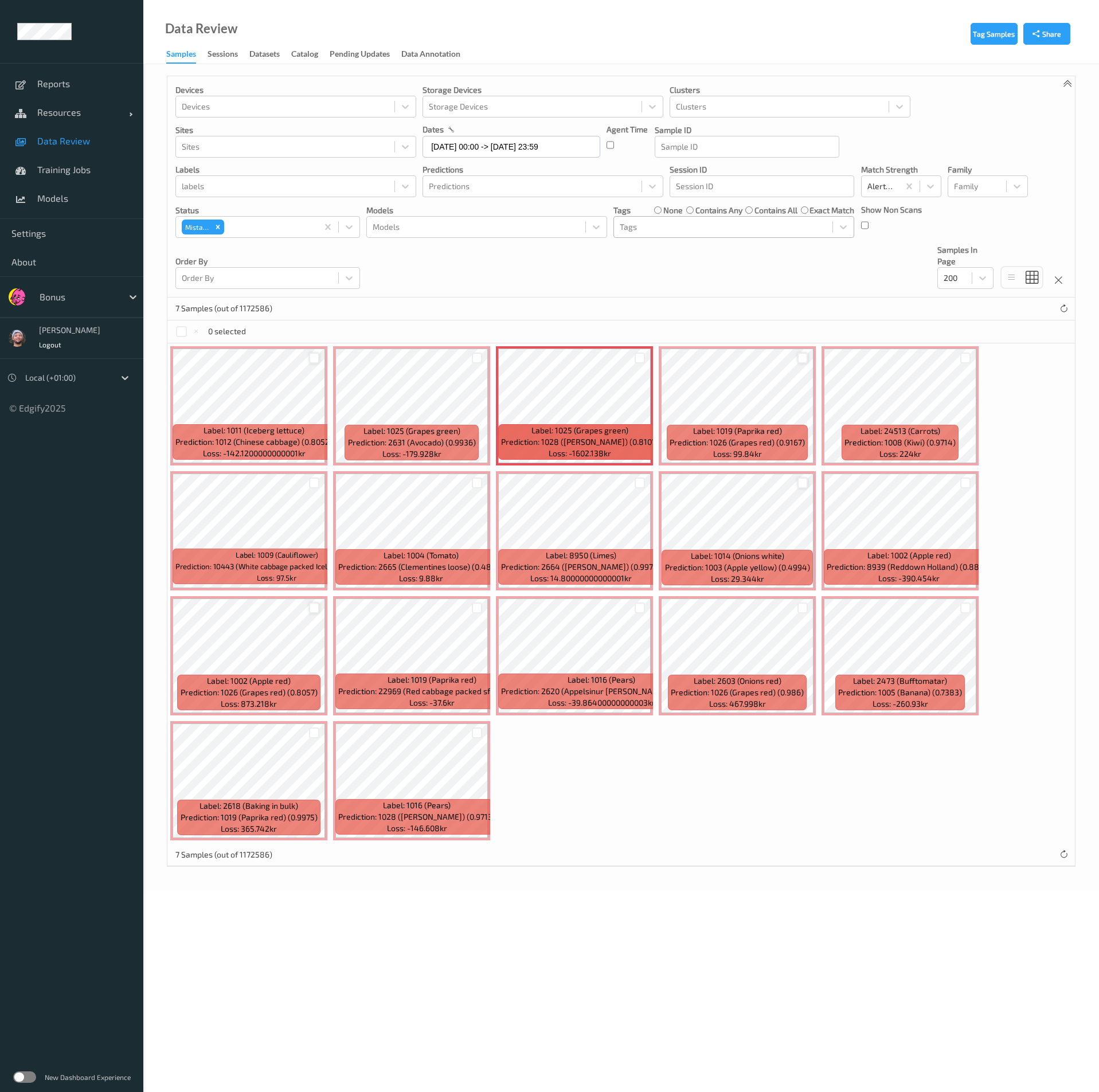
click at [651, 227] on div at bounding box center [722, 227] width 207 height 14
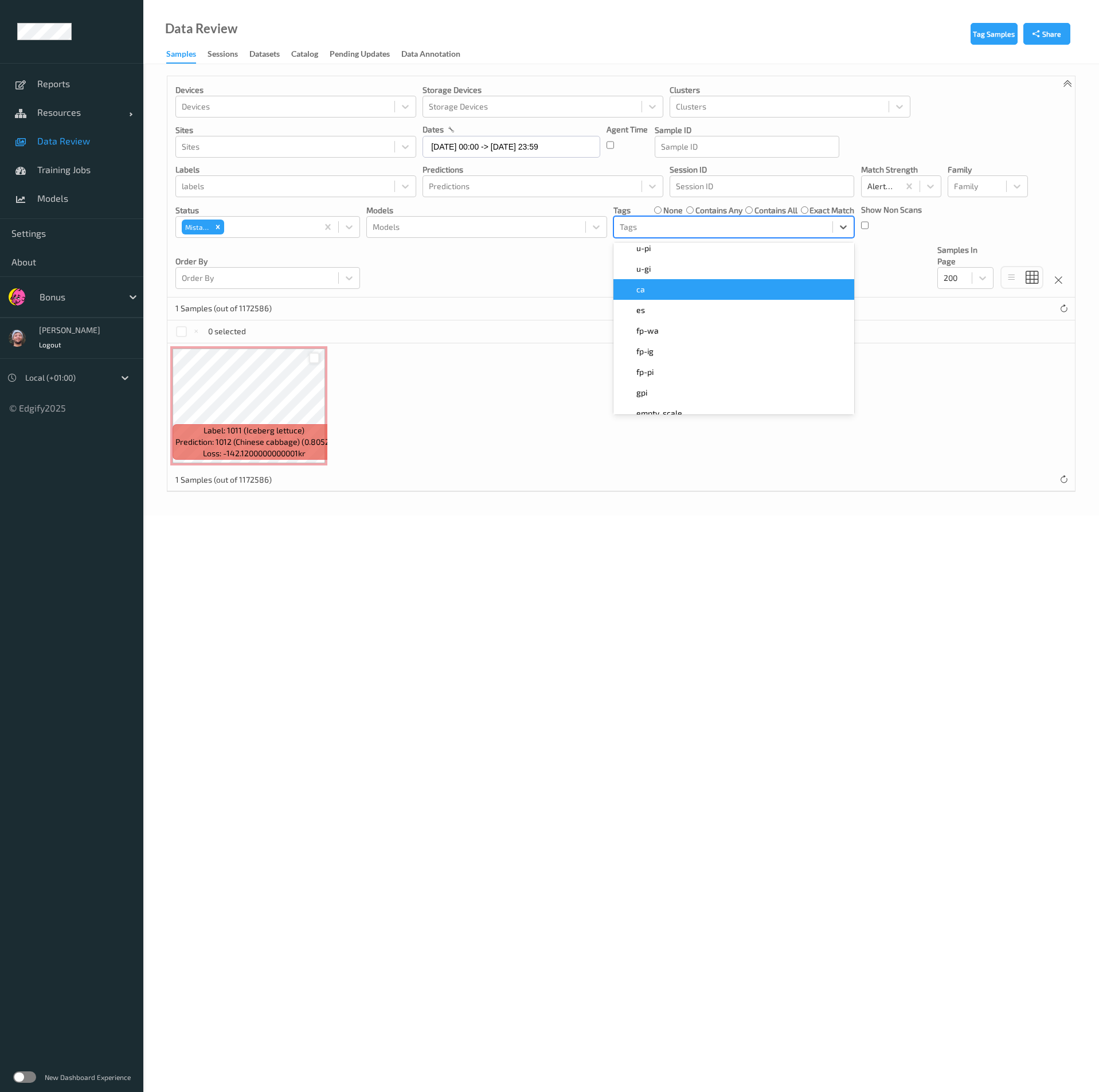
click at [657, 294] on div "ca" at bounding box center [733, 290] width 227 height 12
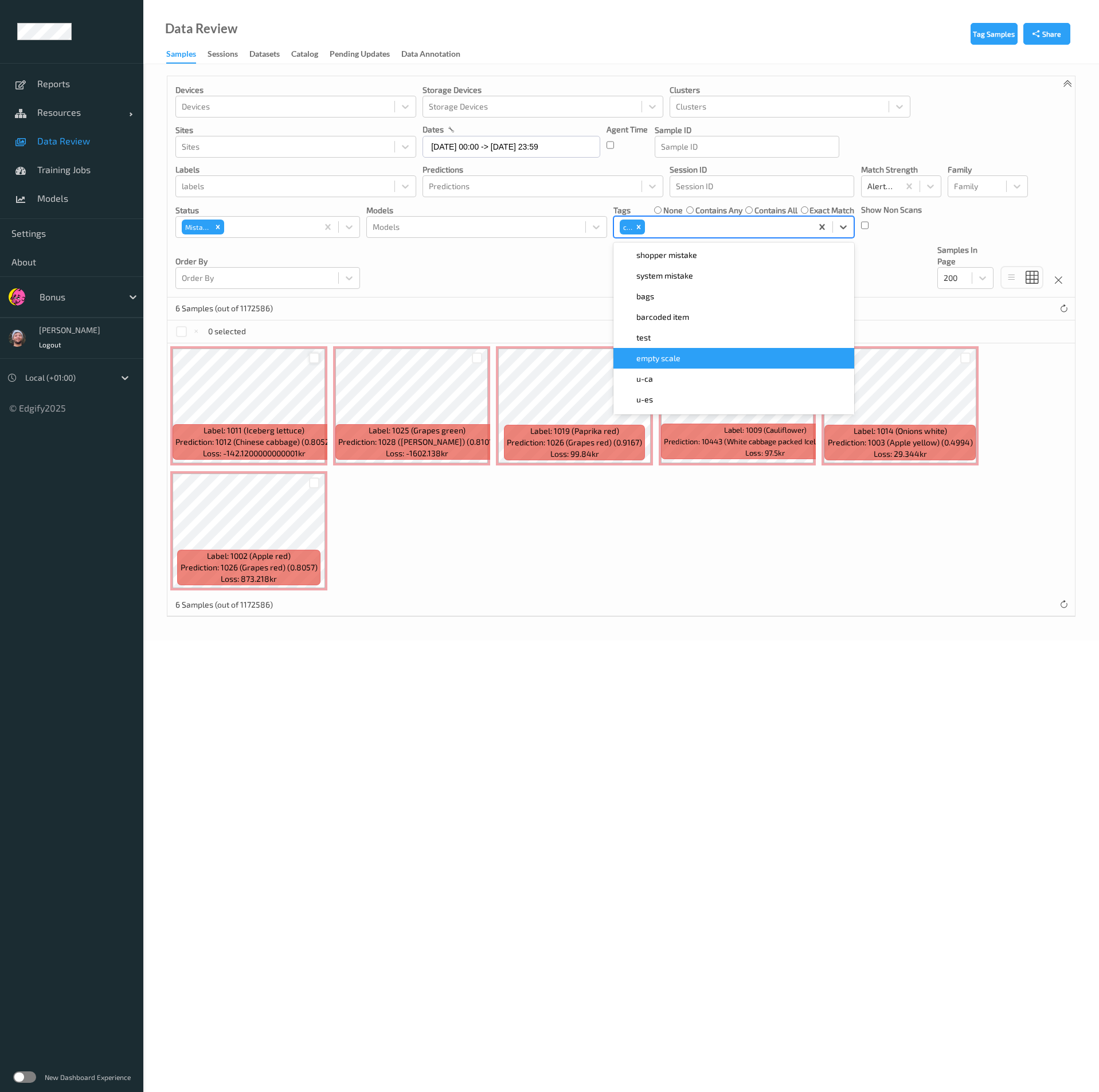
click at [519, 570] on div "Label: 1011 (Iceberg lettuce) Prediction: 1012 (Chinese cabbage) (0.8052) Loss:…" at bounding box center [621, 467] width 907 height 250
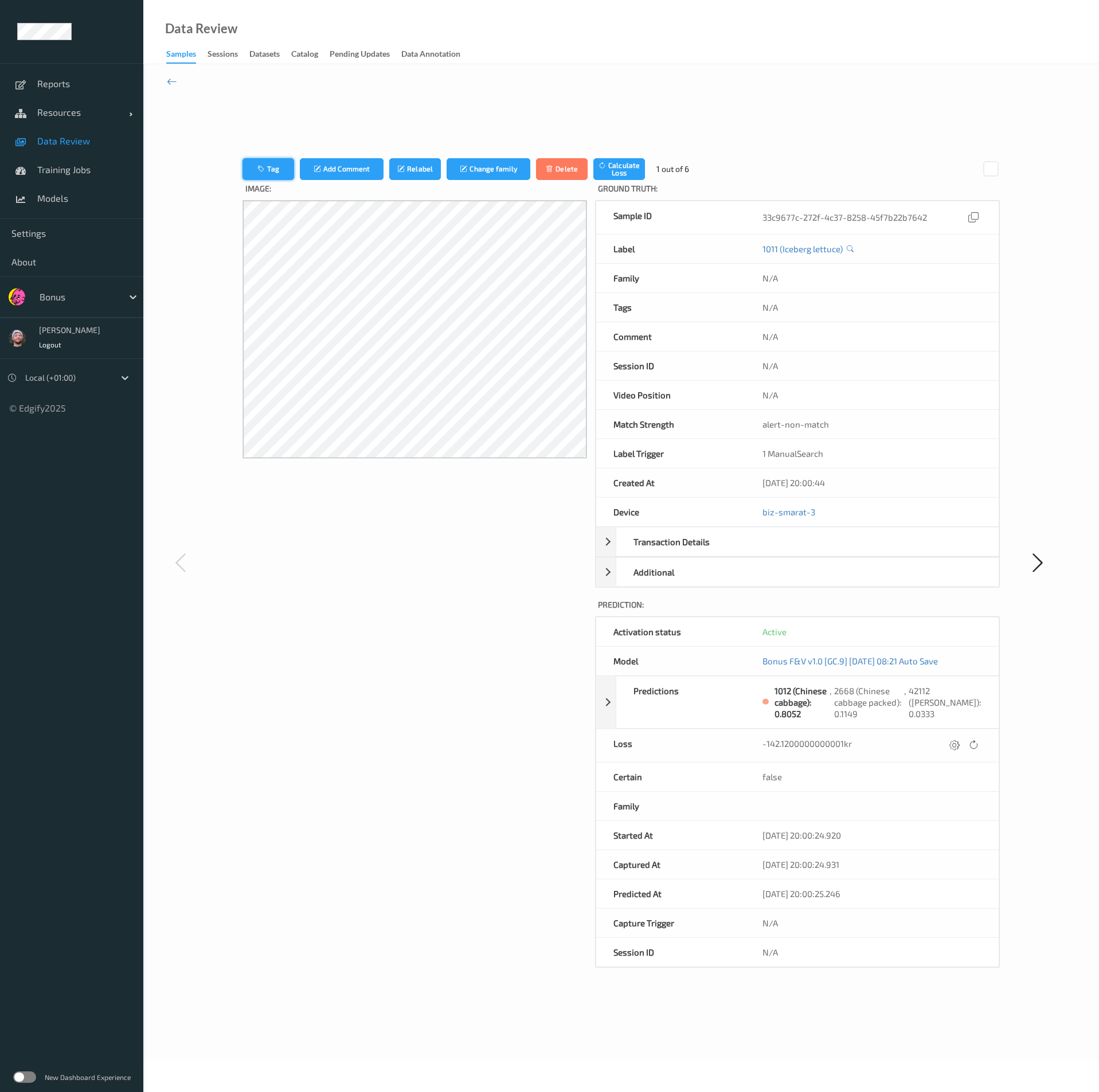
click at [269, 167] on button "Tag" at bounding box center [268, 169] width 51 height 22
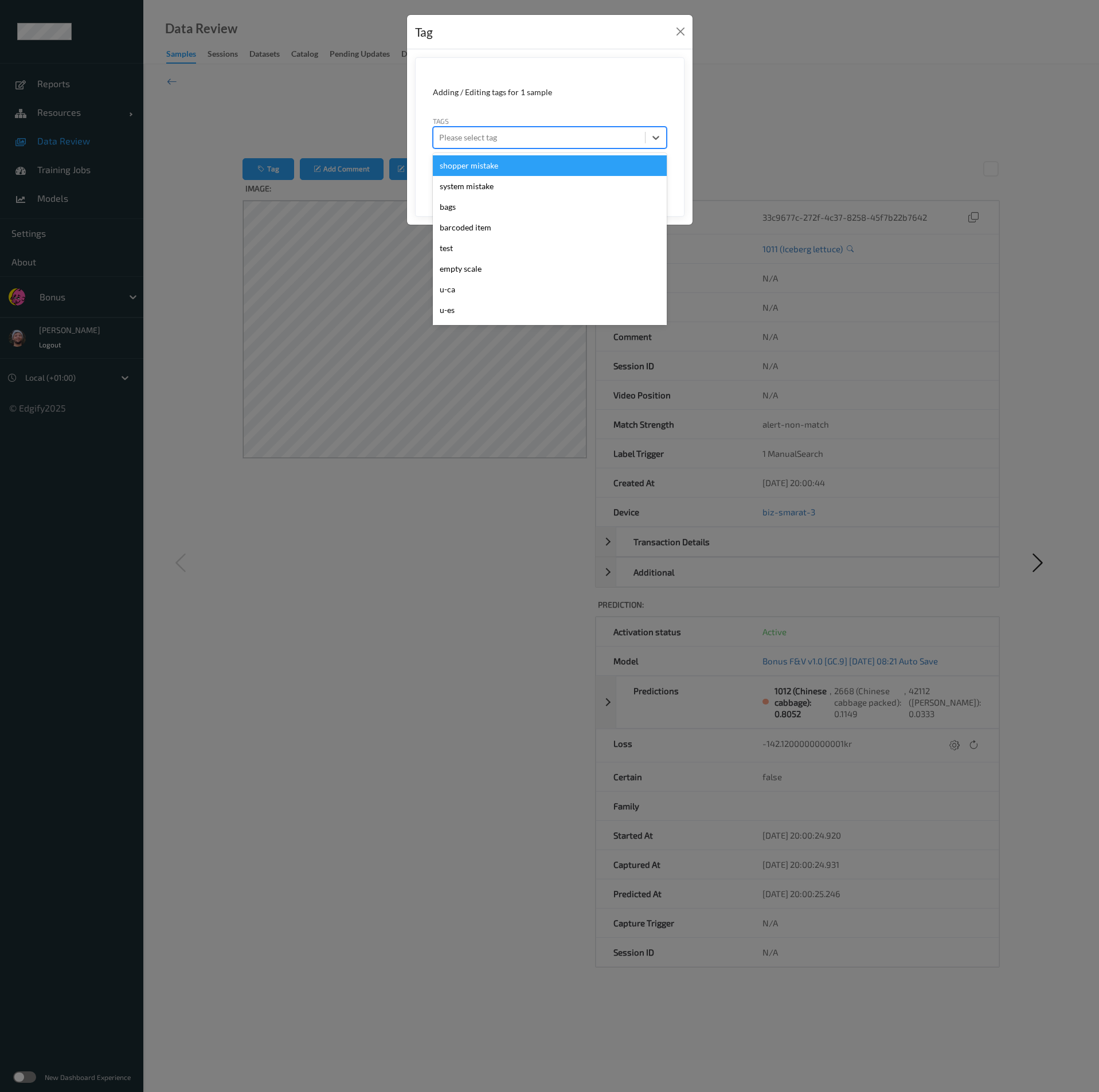
click at [522, 141] on div at bounding box center [539, 137] width 200 height 14
type input "ca"
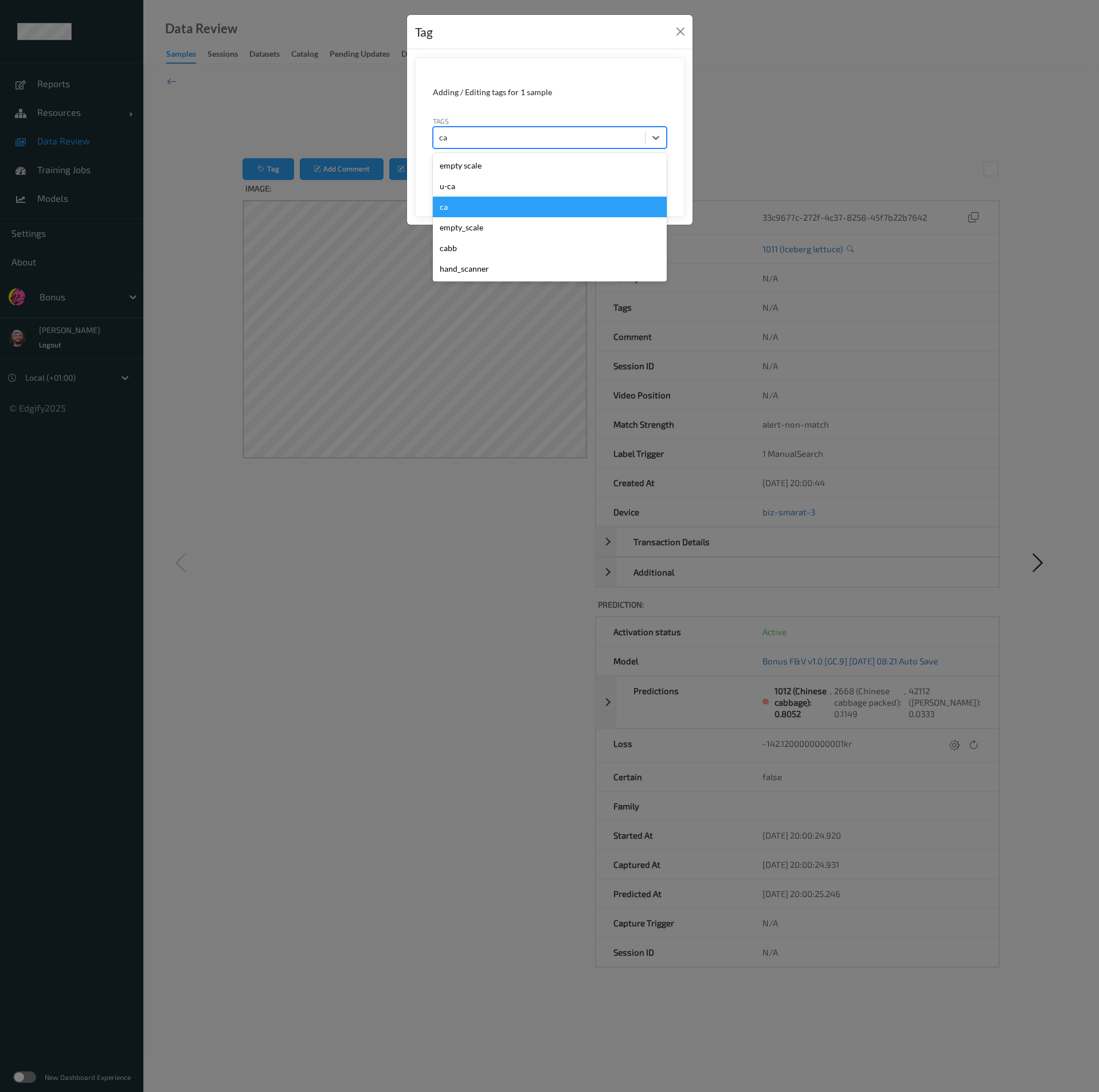
click at [457, 208] on div "ca" at bounding box center [550, 207] width 234 height 21
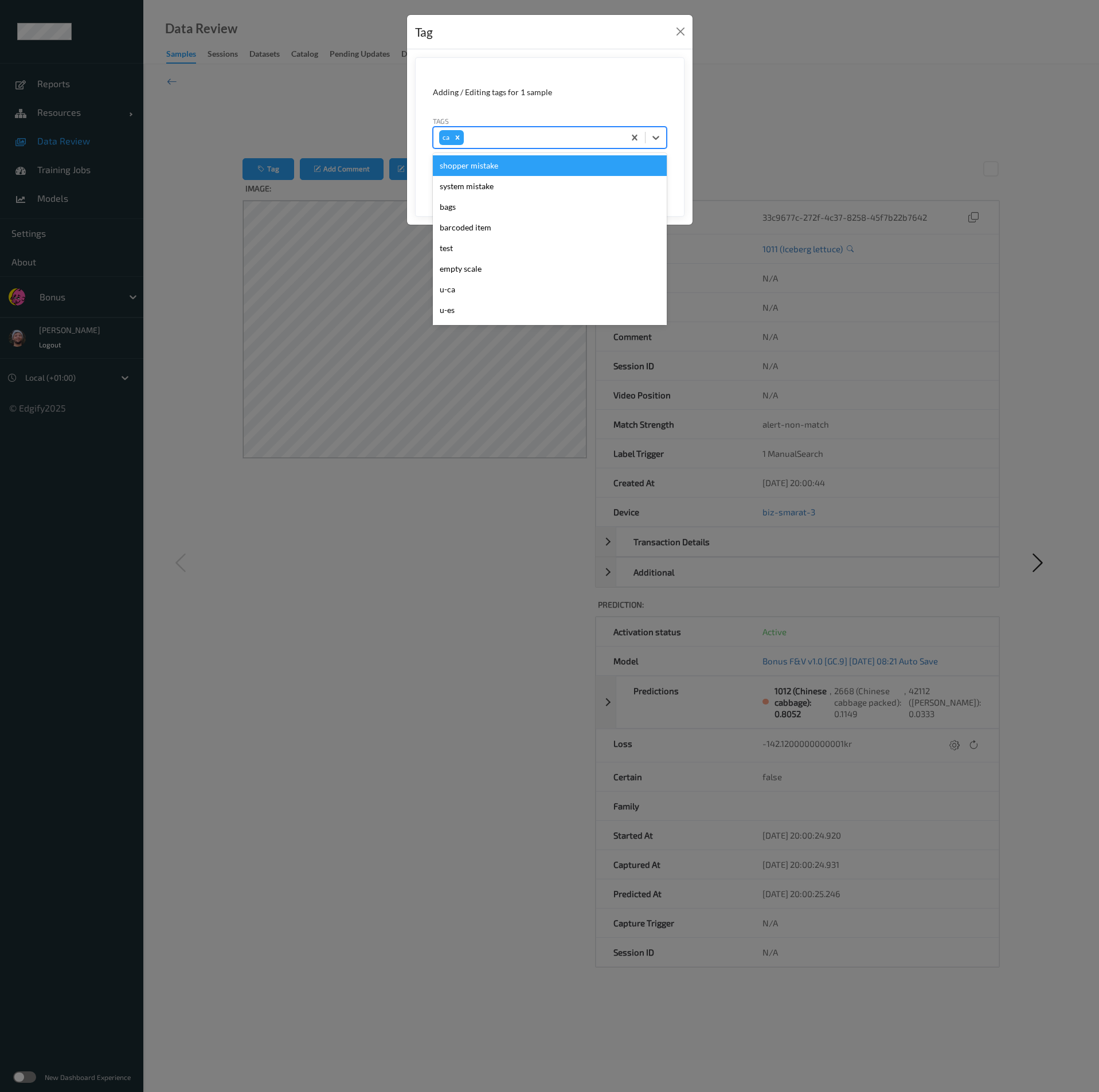
click at [493, 146] on div "ca" at bounding box center [528, 137] width 191 height 20
click at [492, 168] on div "shopper mistake" at bounding box center [550, 165] width 234 height 21
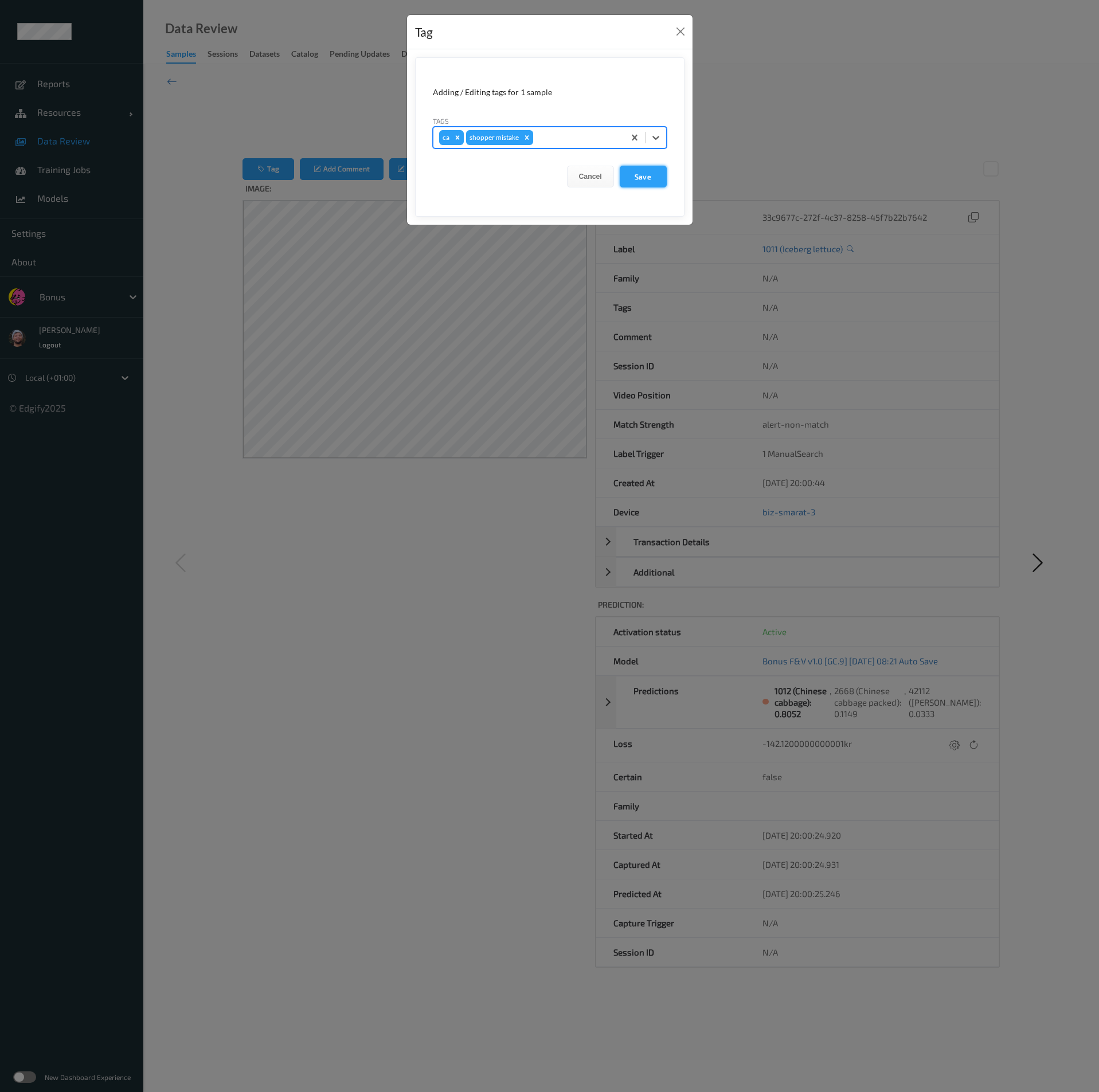
click at [632, 177] on button "Save" at bounding box center [643, 177] width 47 height 22
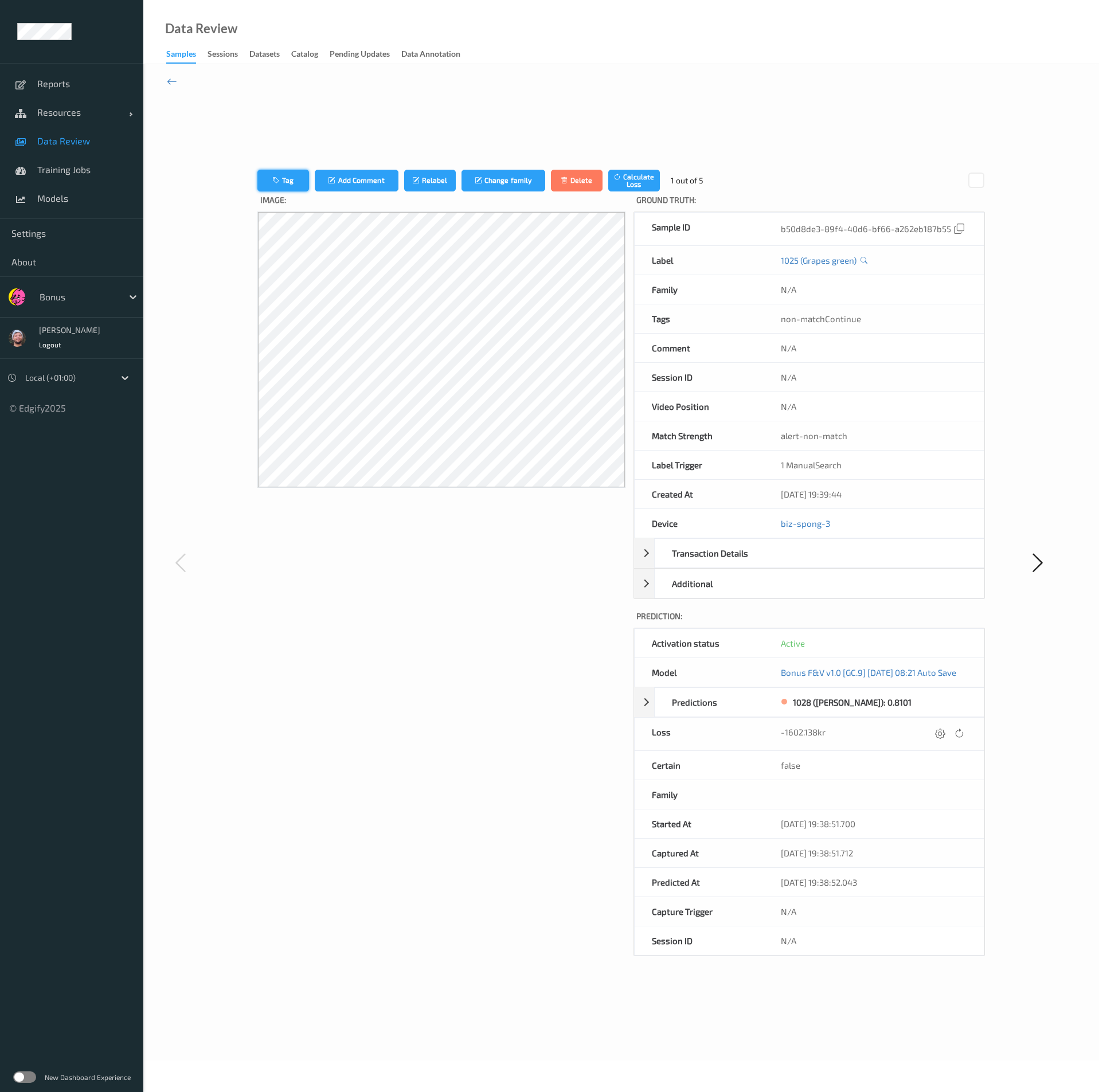
click at [291, 186] on button "Tag" at bounding box center [283, 181] width 51 height 22
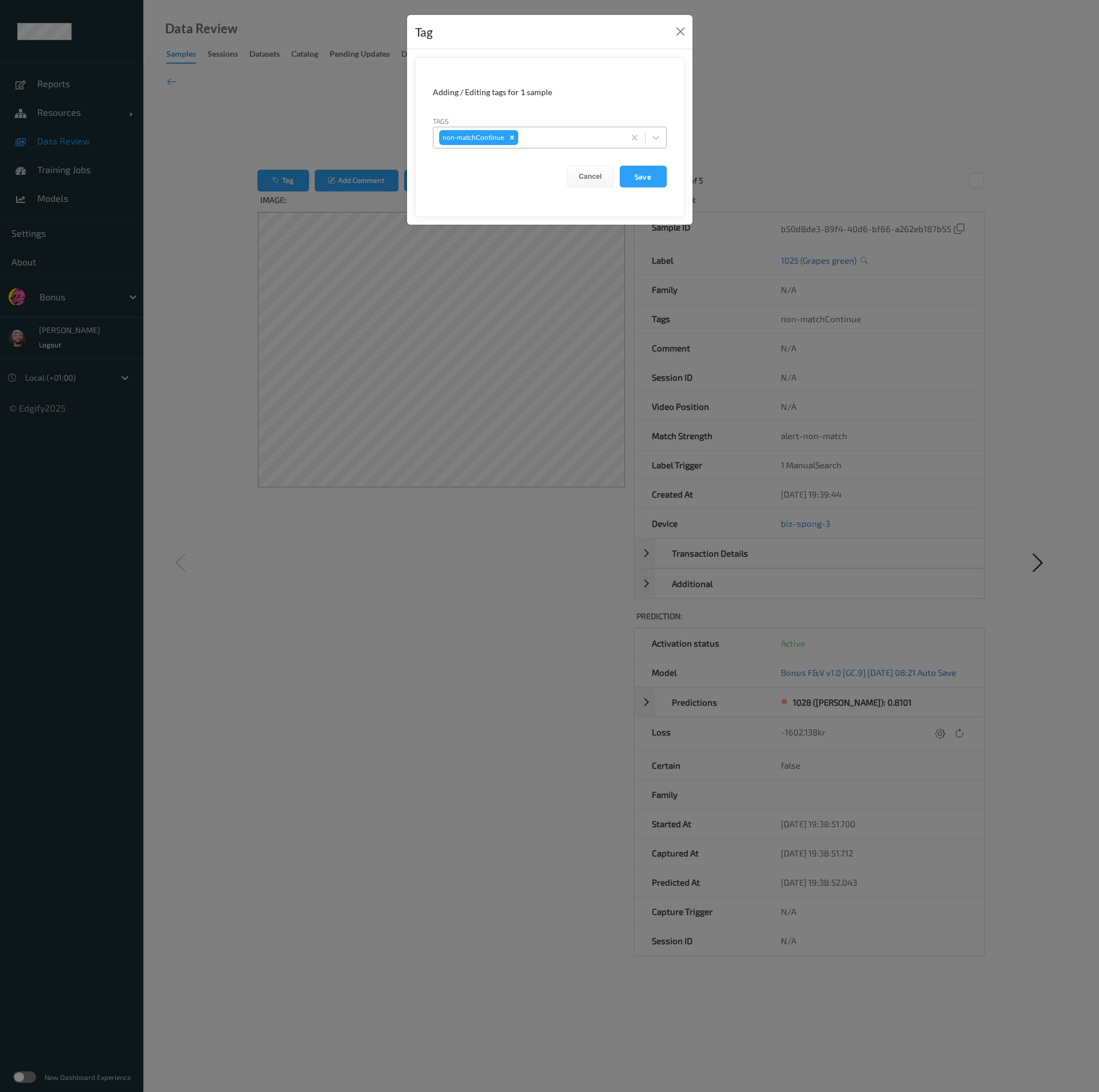
click at [549, 134] on div at bounding box center [569, 137] width 98 height 14
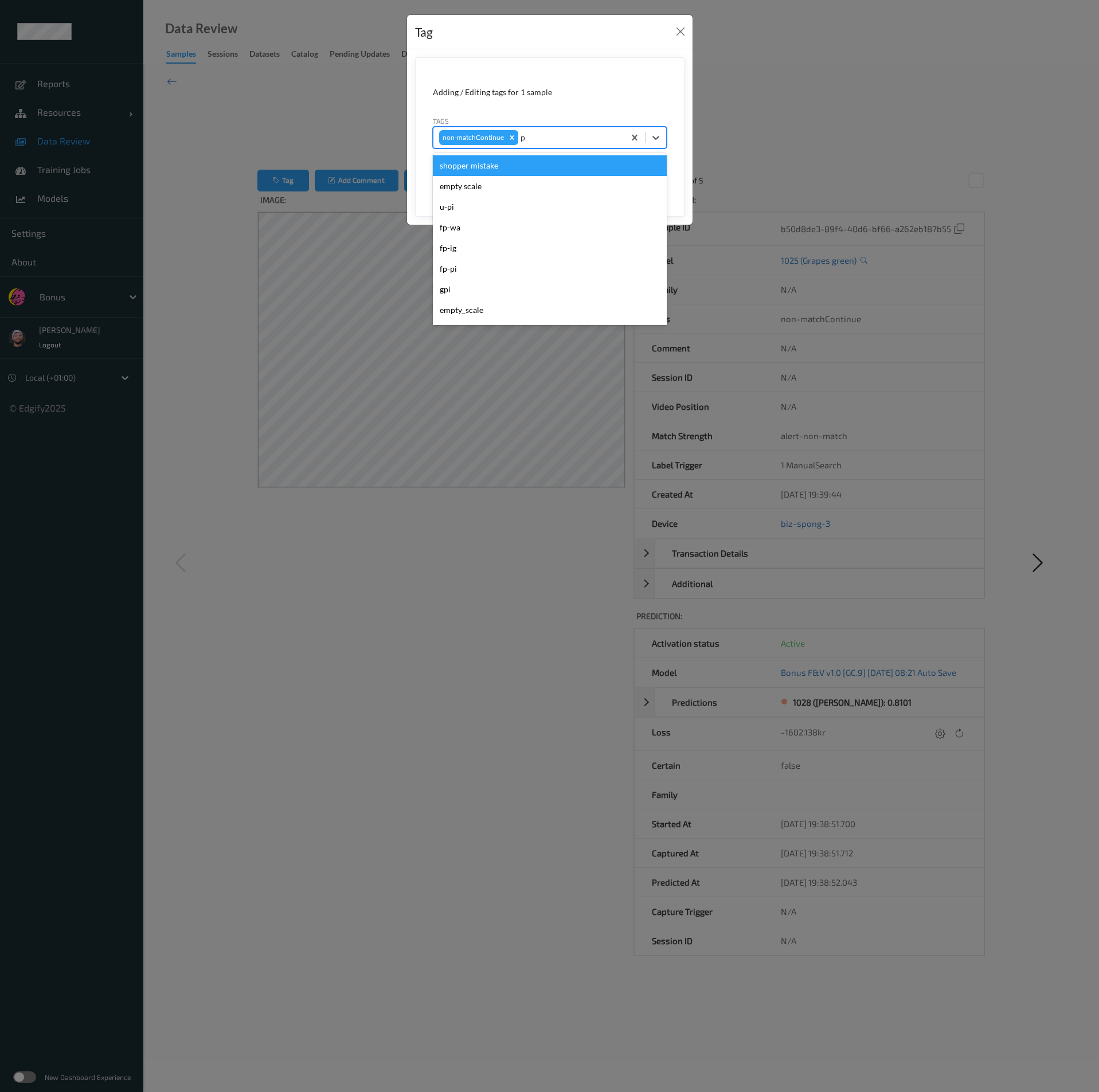
type input "pi"
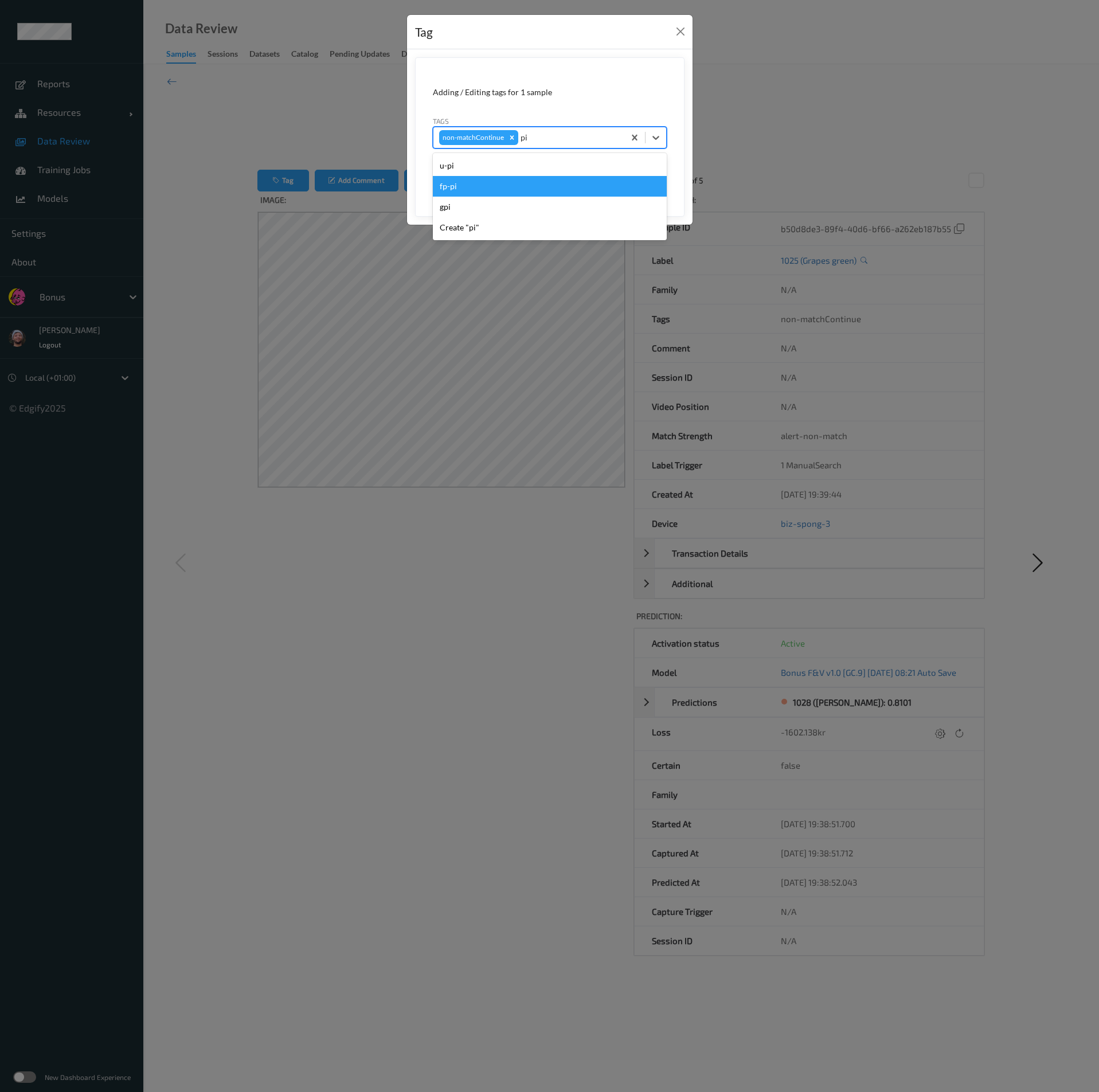
click at [517, 178] on div "fp-pi" at bounding box center [550, 186] width 234 height 21
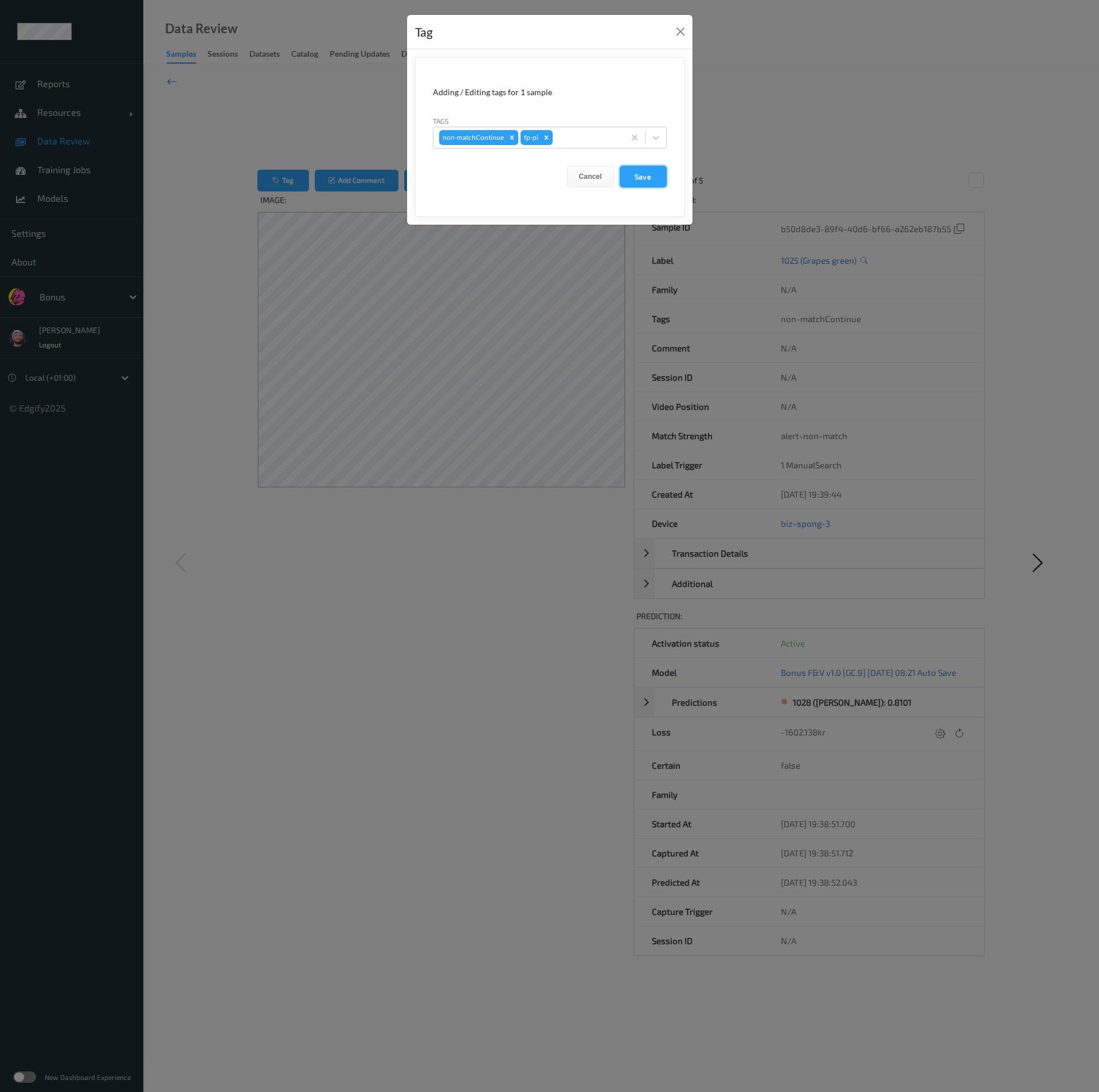
click at [628, 176] on button "Save" at bounding box center [643, 177] width 47 height 22
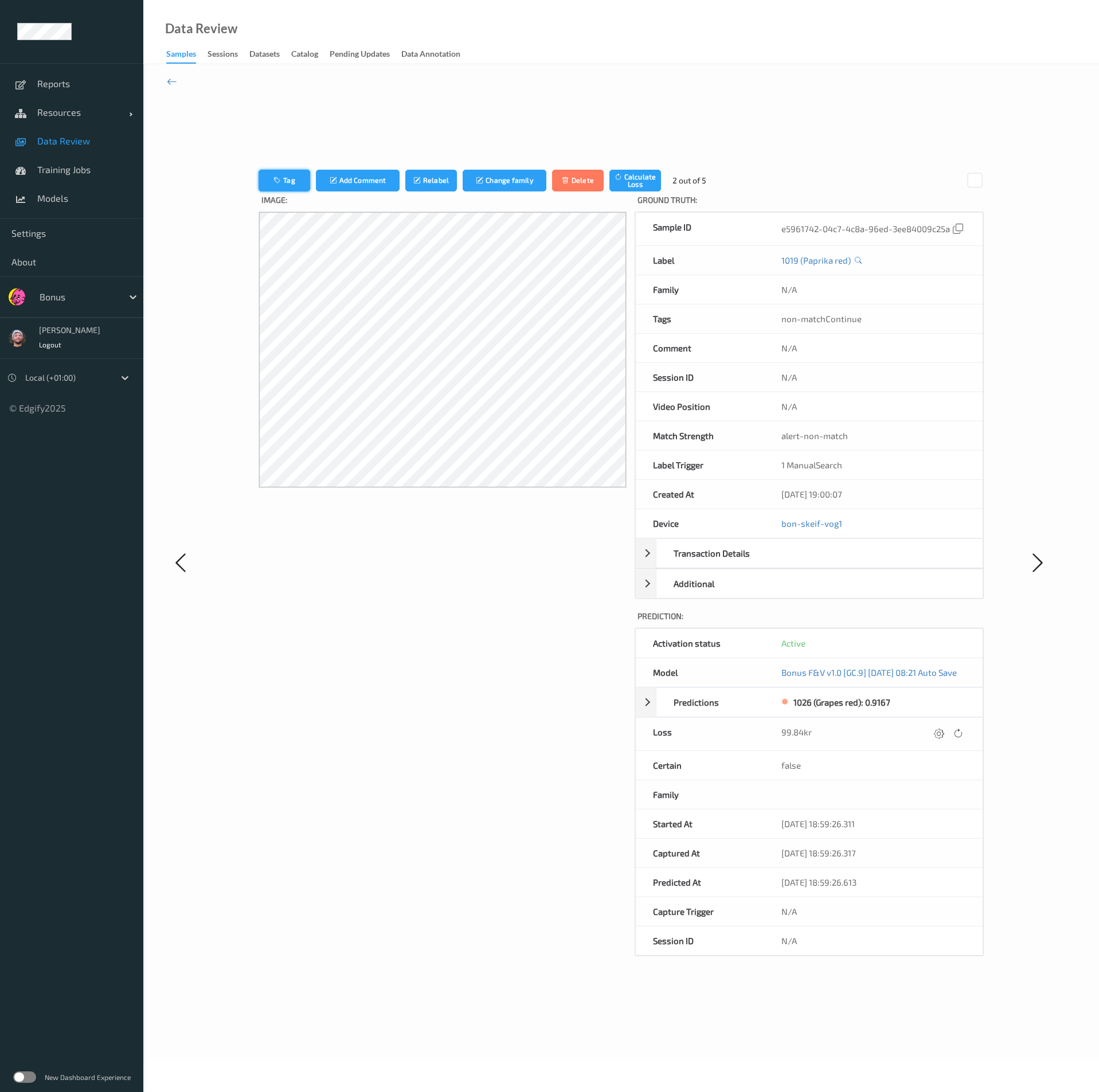
click at [283, 177] on button "Tag" at bounding box center [285, 181] width 51 height 22
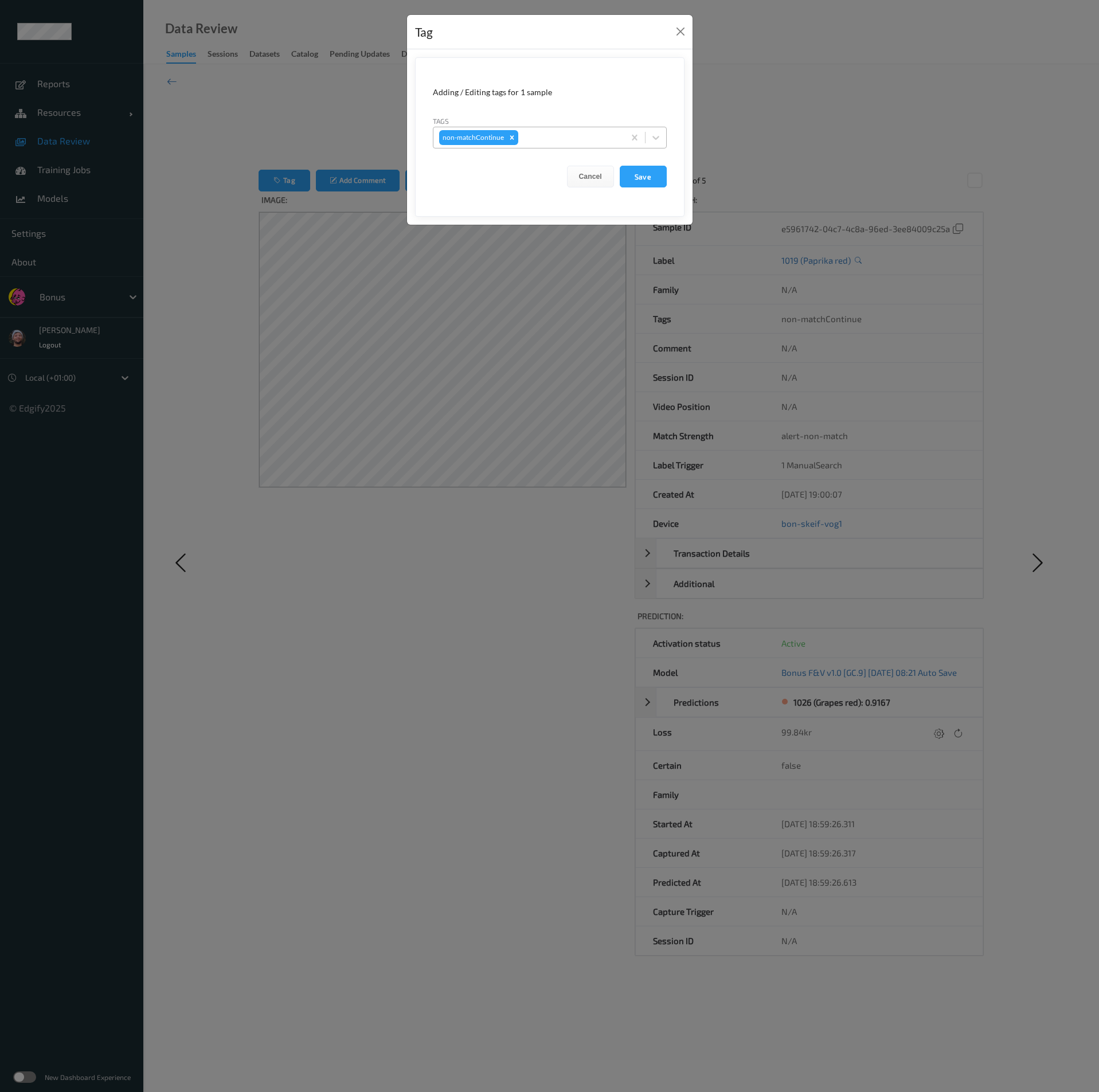
click at [563, 145] on div "non-matchContinue" at bounding box center [528, 137] width 191 height 20
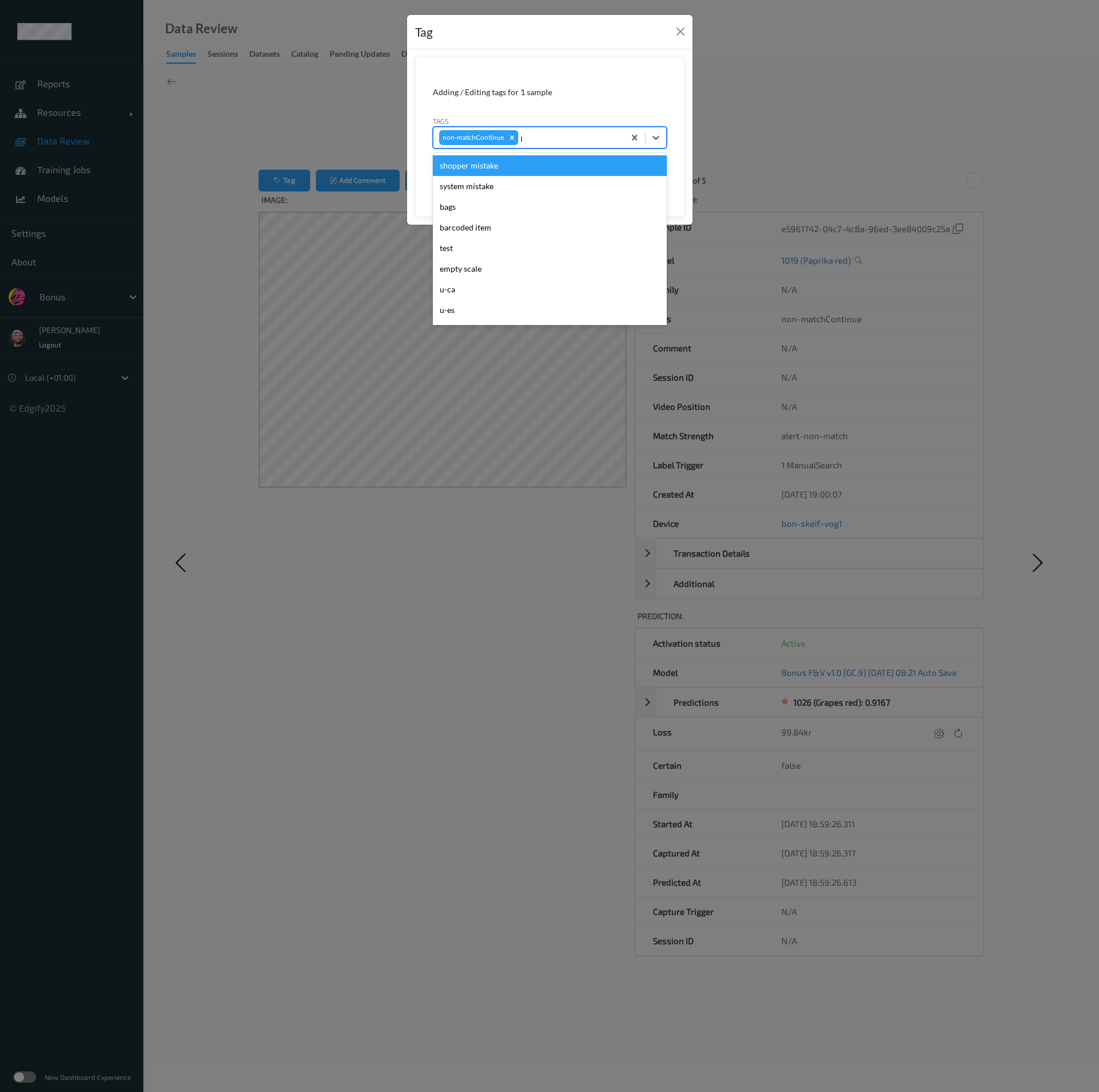
type input "pi"
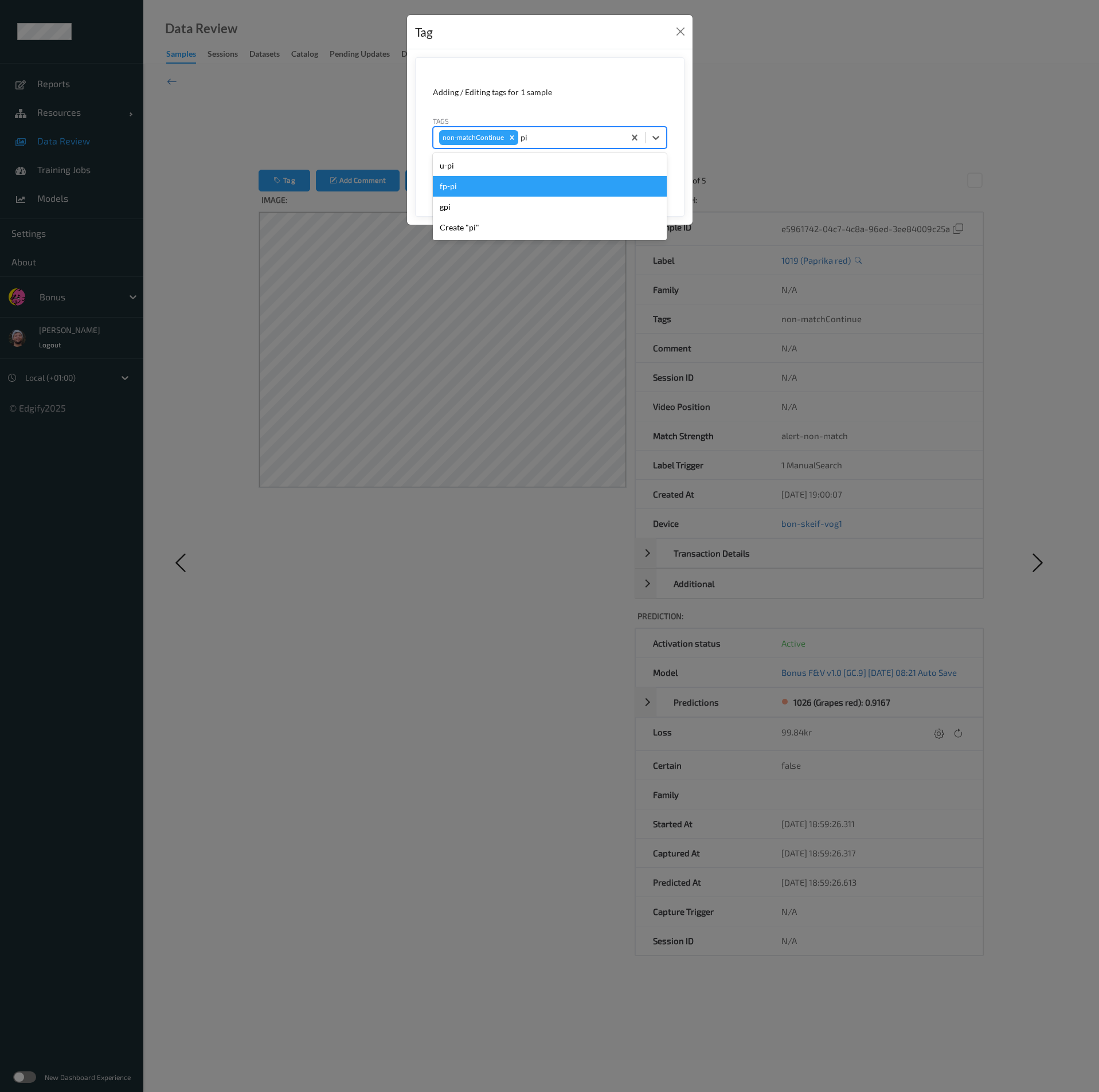
click at [546, 180] on div "fp-pi" at bounding box center [550, 186] width 234 height 21
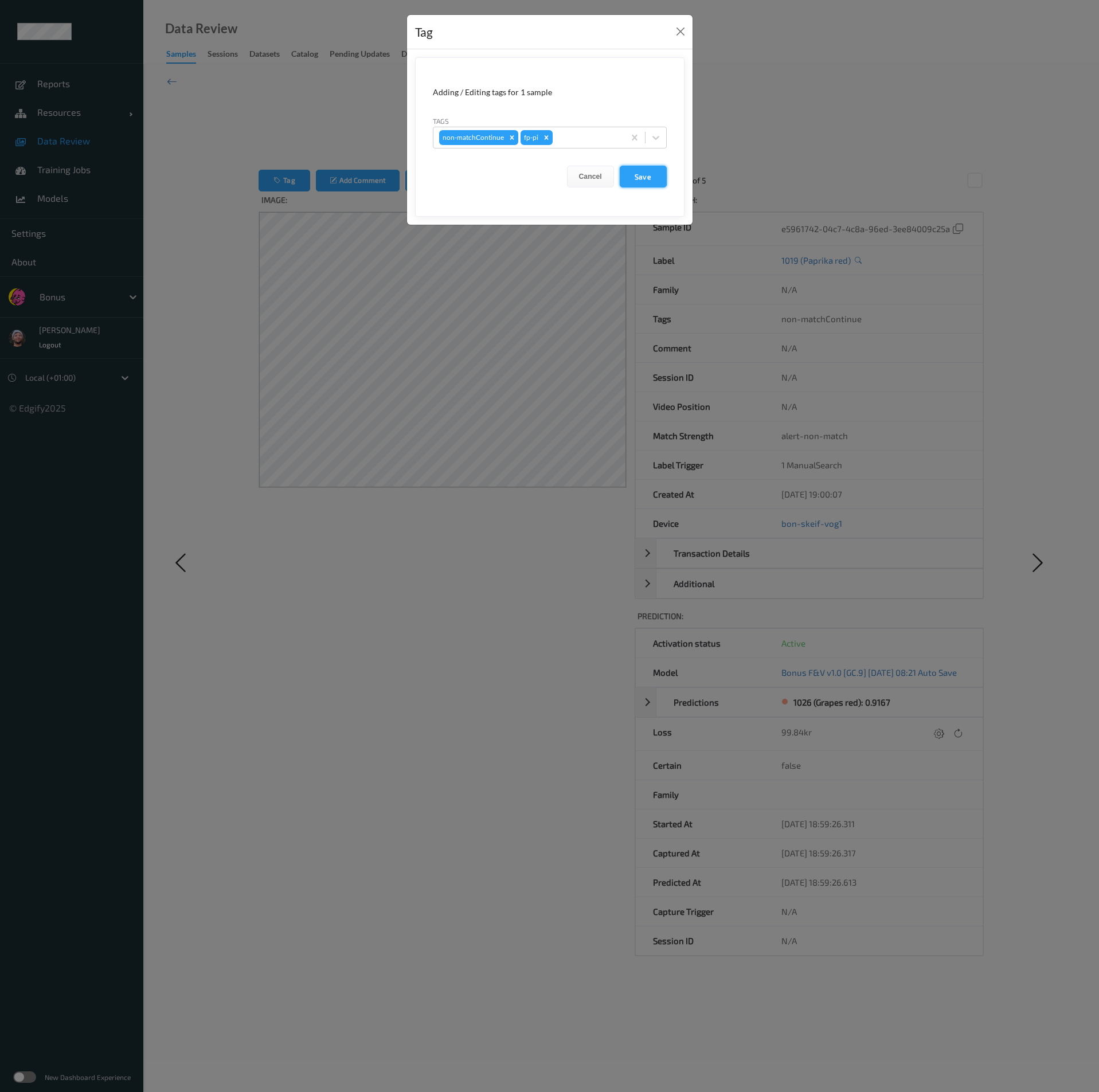
click at [639, 176] on button "Save" at bounding box center [643, 177] width 47 height 22
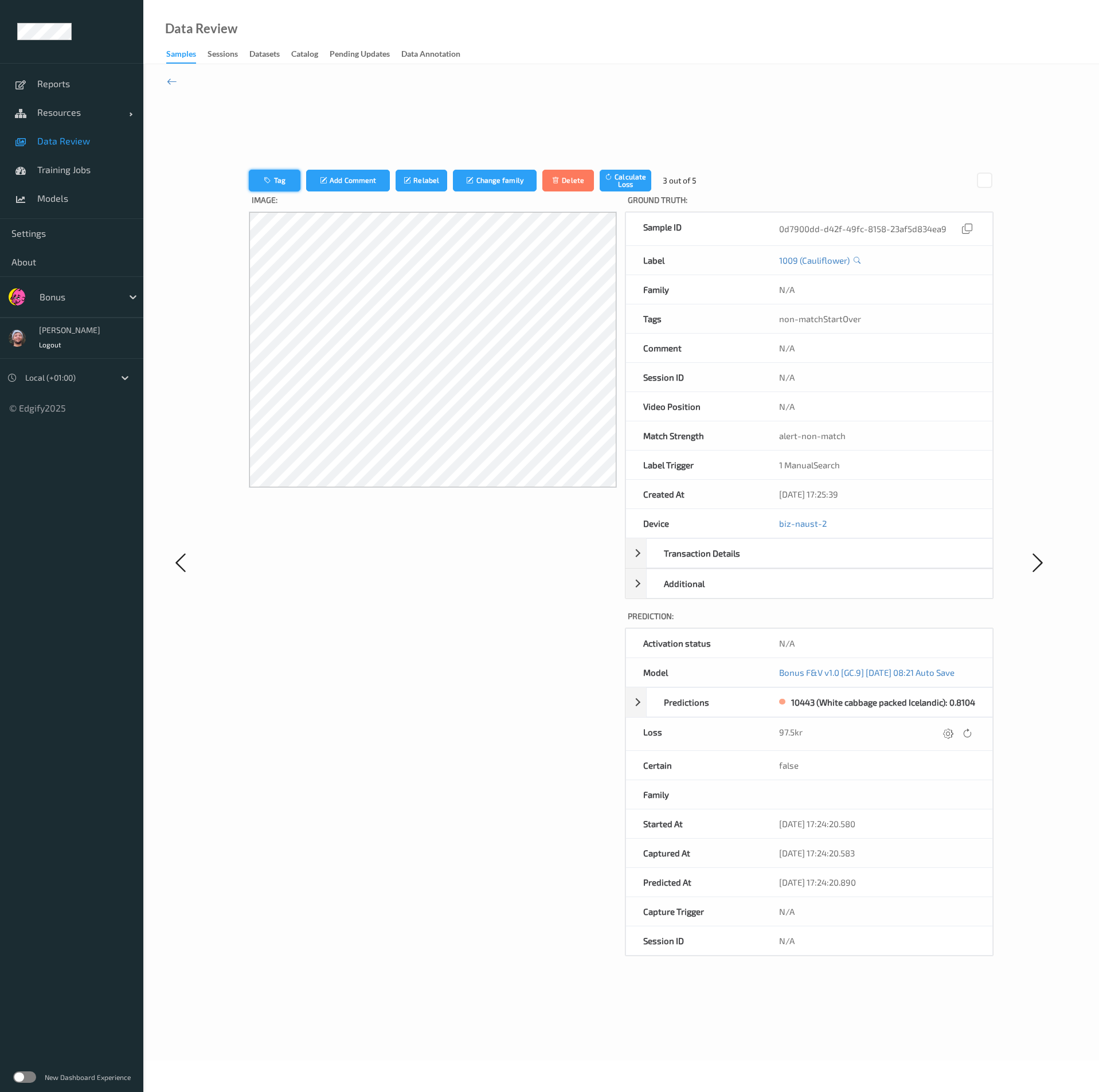
click at [281, 185] on button "Tag" at bounding box center [275, 181] width 51 height 22
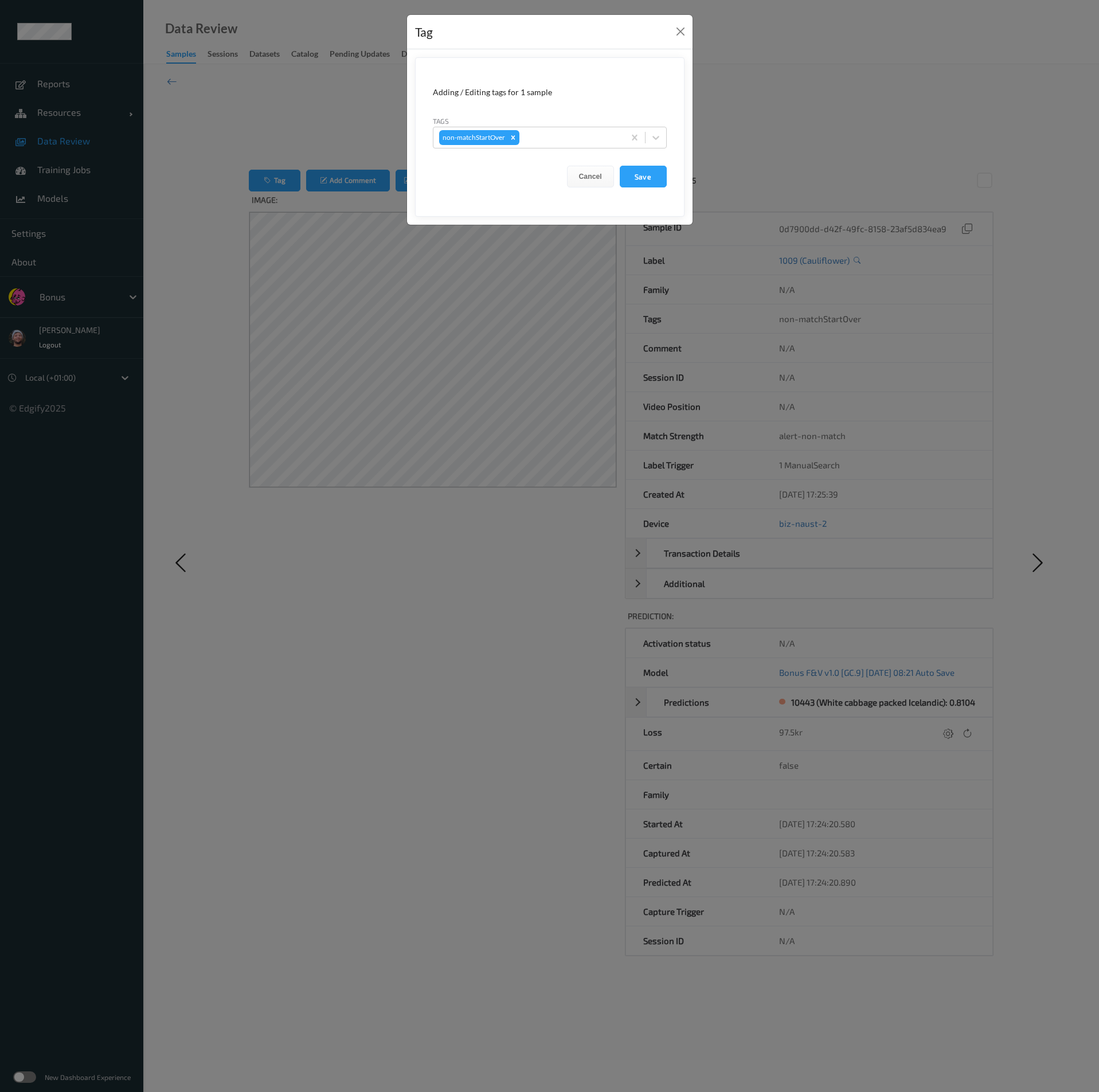
click at [267, 128] on div "Tag Adding / Editing tags for 1 sample Tags non-matchStartOver Cancel Save" at bounding box center [550, 546] width 1099 height 1092
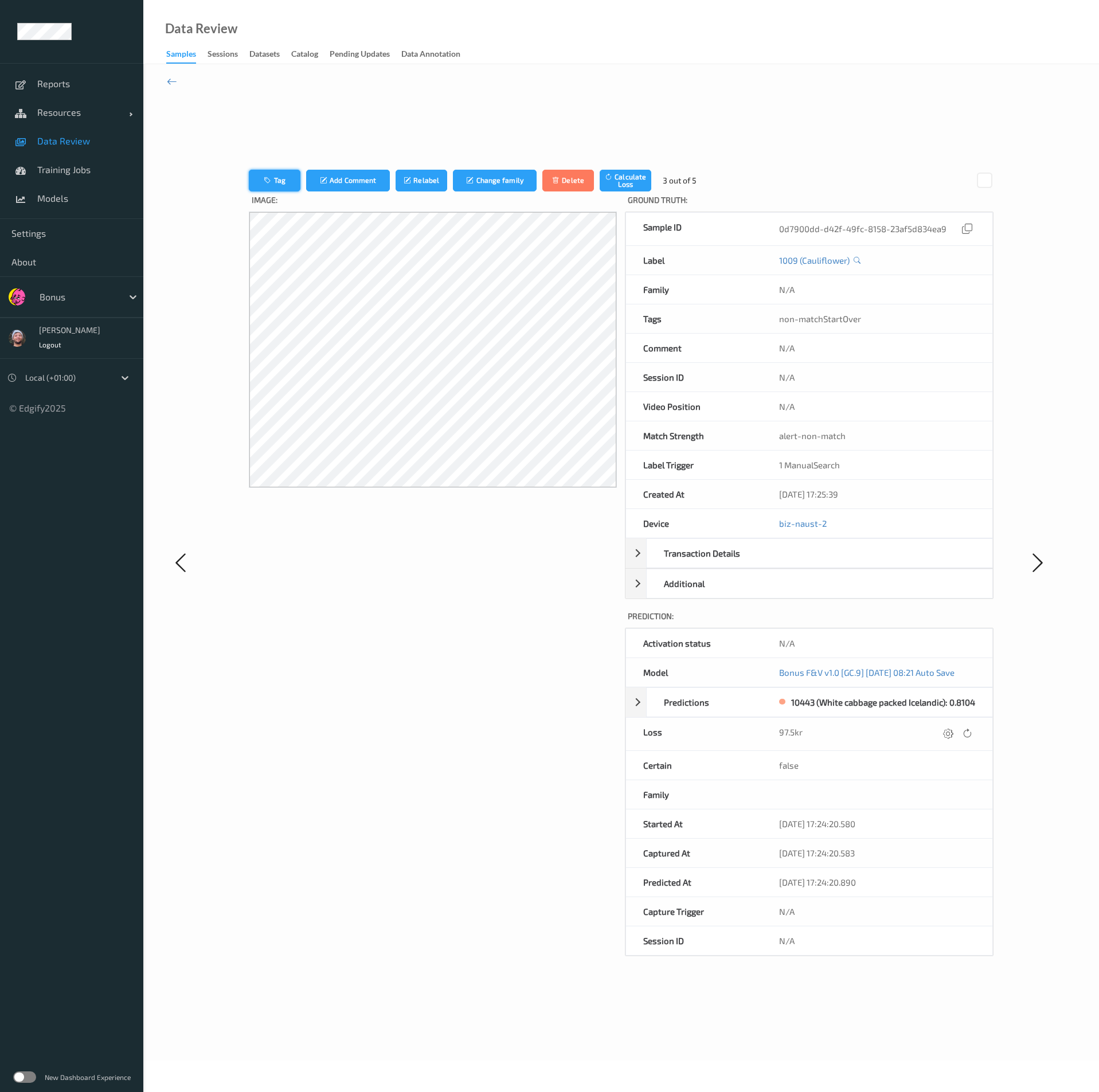
click at [280, 184] on button "Tag" at bounding box center [275, 181] width 51 height 22
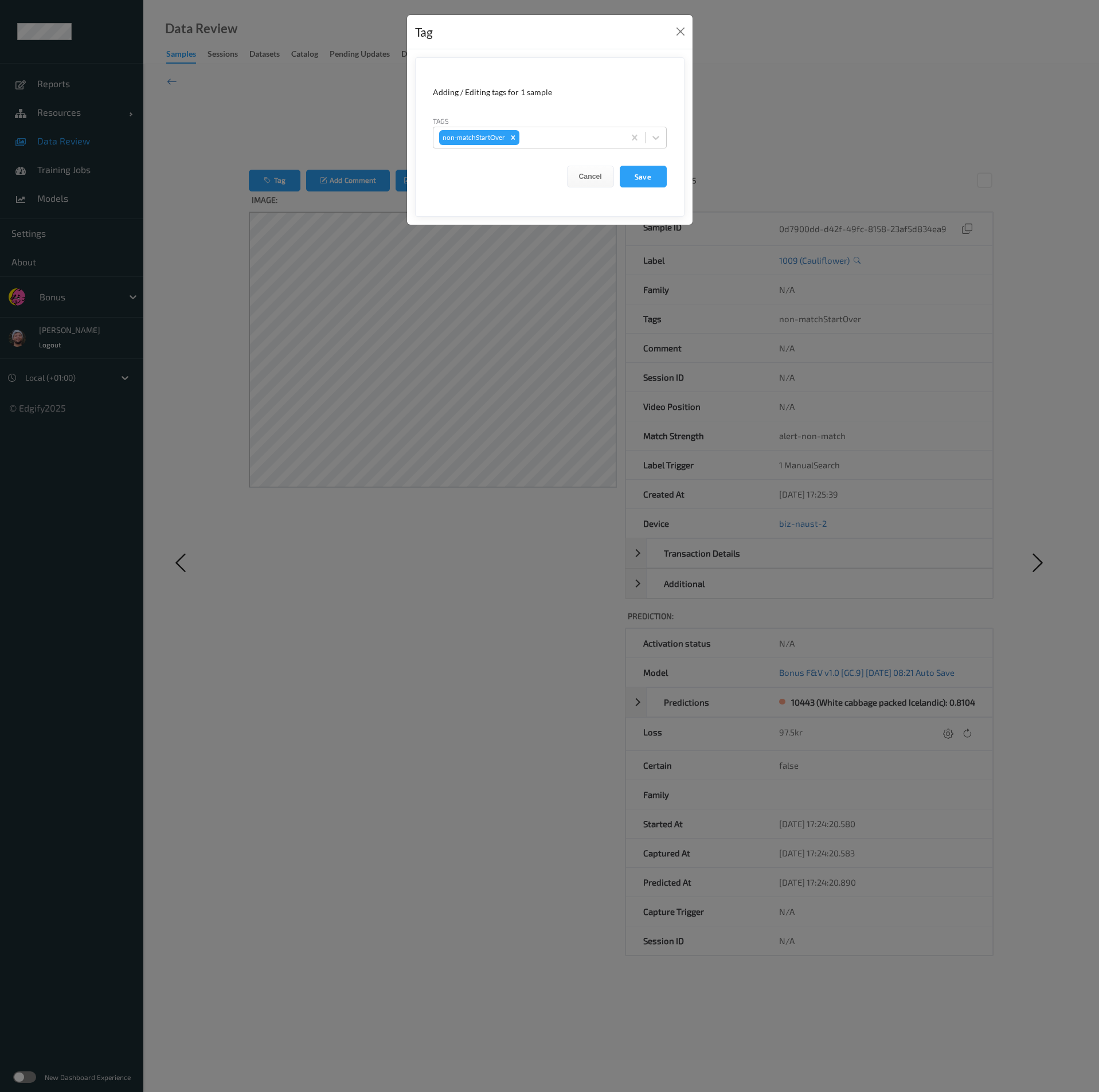
click at [554, 124] on div "Tags non-matchStartOver" at bounding box center [550, 132] width 234 height 34
click at [549, 133] on div at bounding box center [570, 137] width 97 height 14
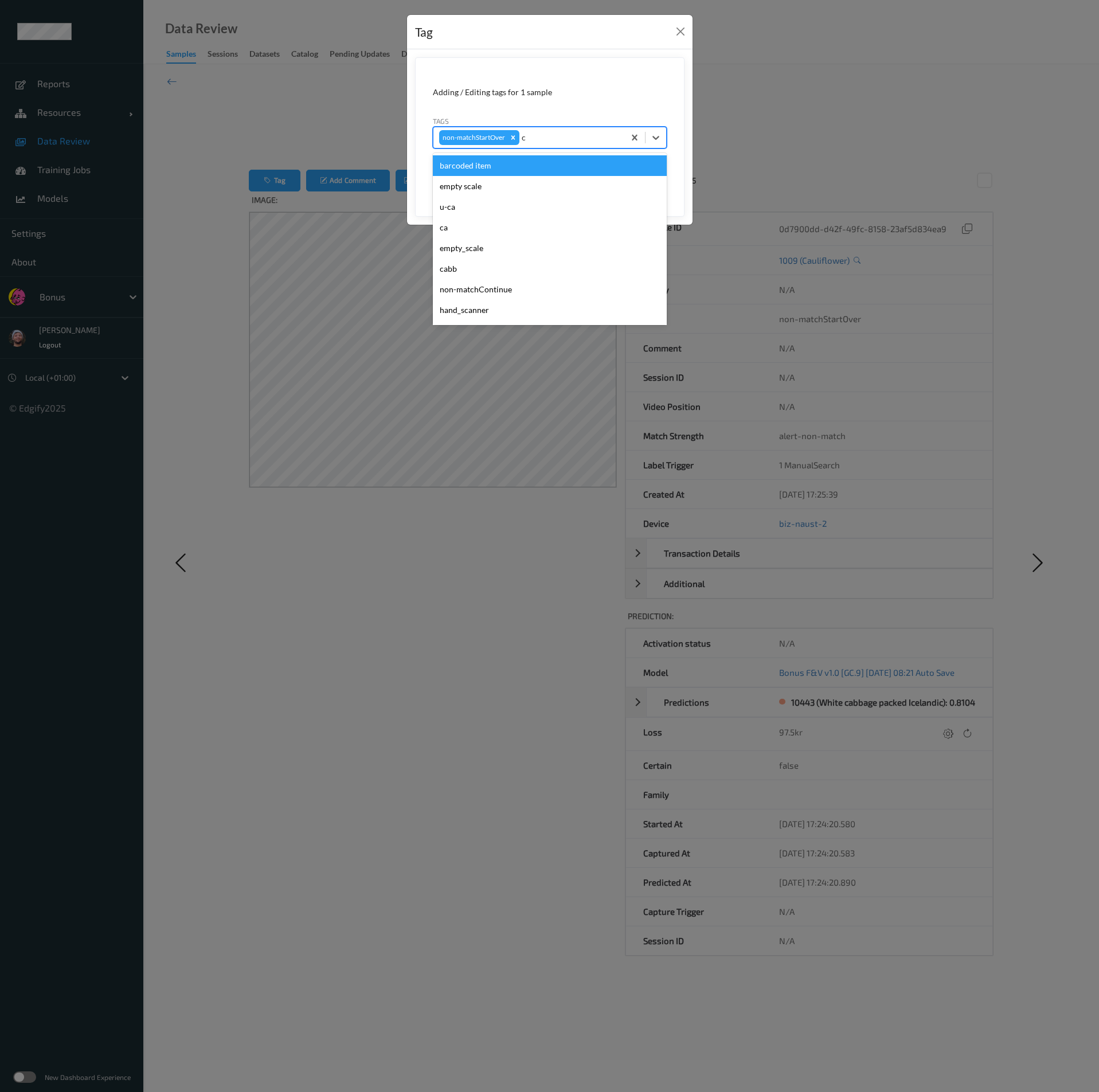
type input "ca"
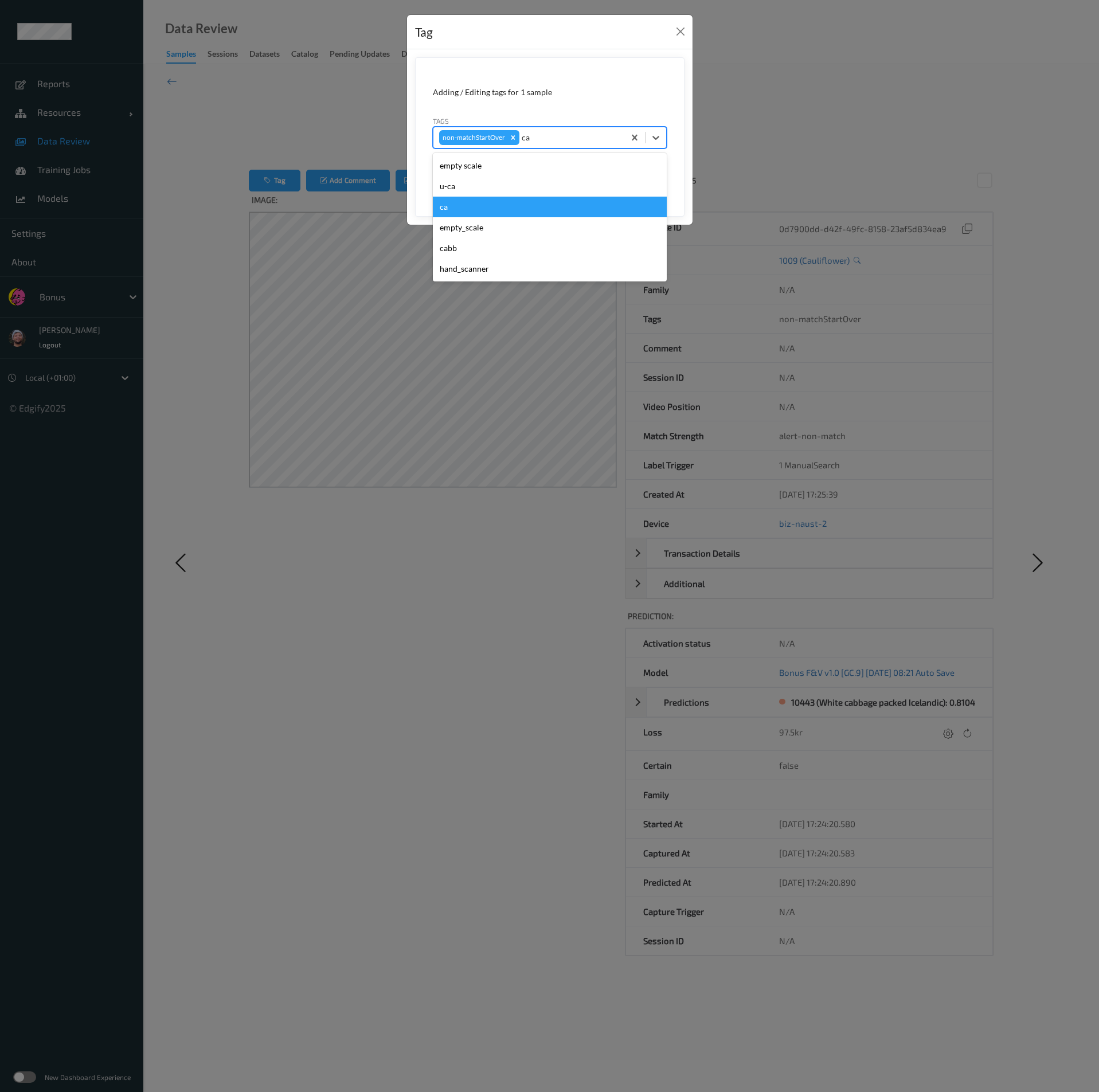
click at [469, 208] on div "ca" at bounding box center [550, 207] width 234 height 21
type input "s"
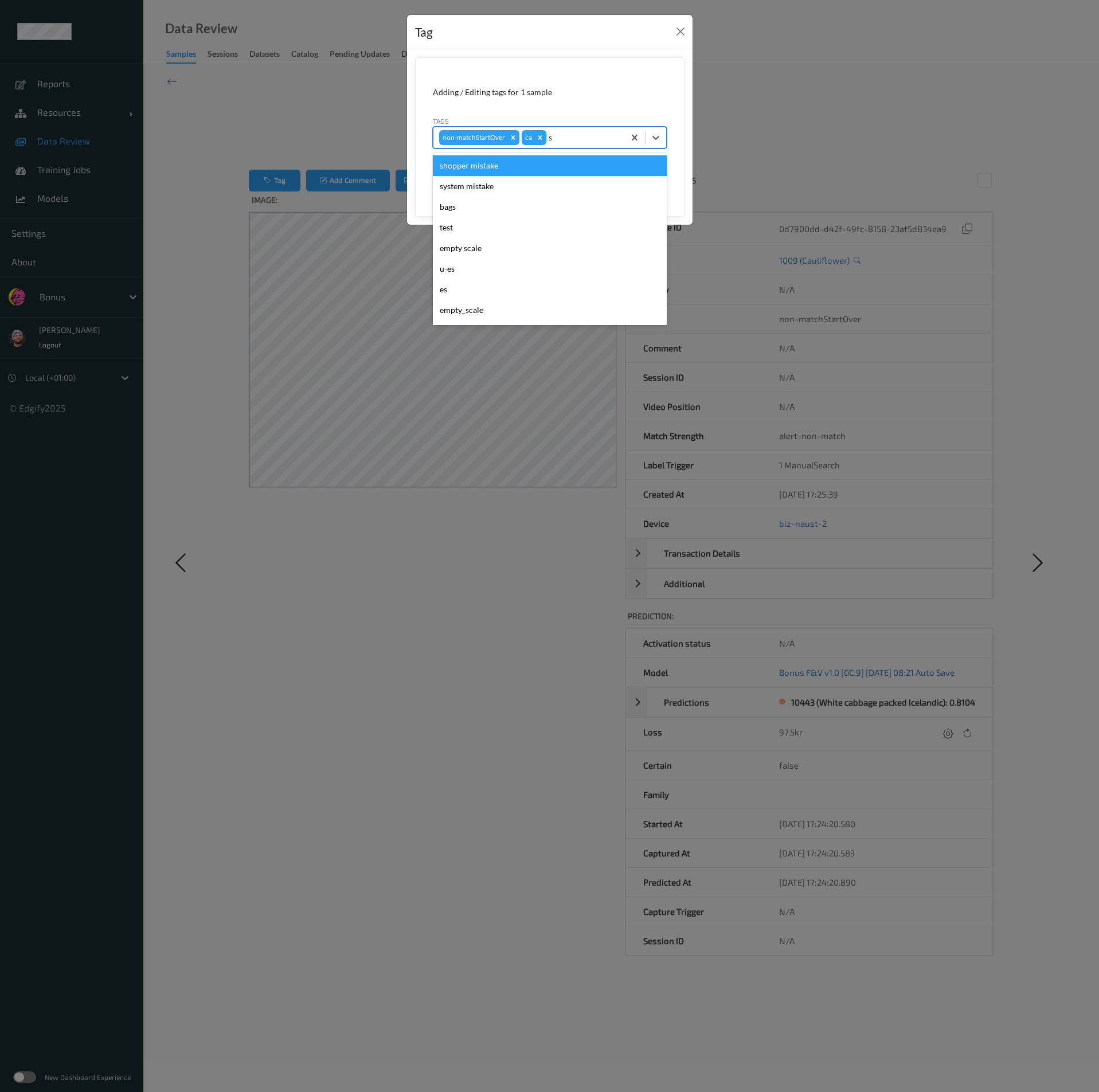
click at [503, 164] on div "shopper mistake" at bounding box center [550, 165] width 234 height 21
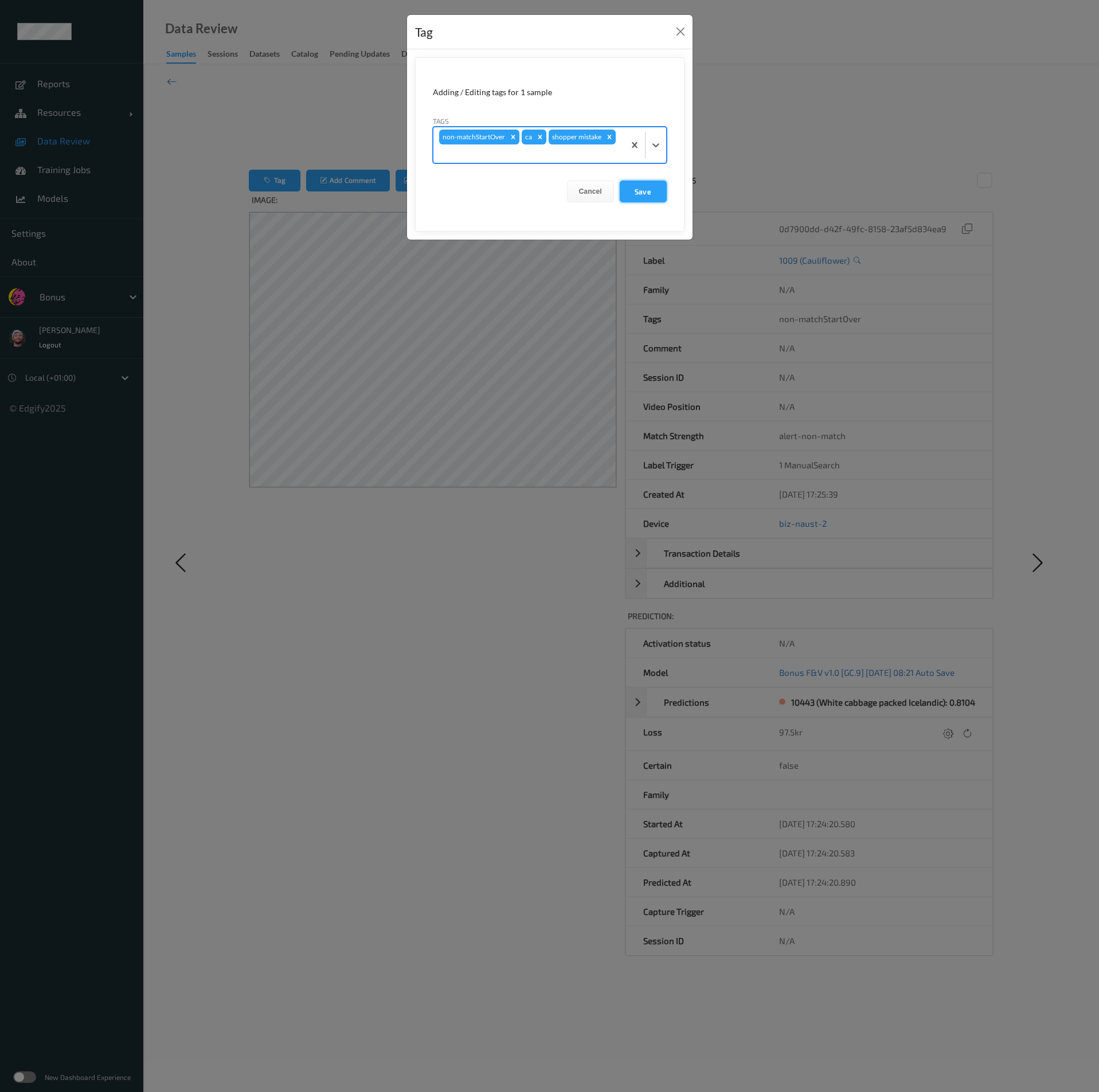
click at [631, 184] on button "Save" at bounding box center [643, 192] width 47 height 22
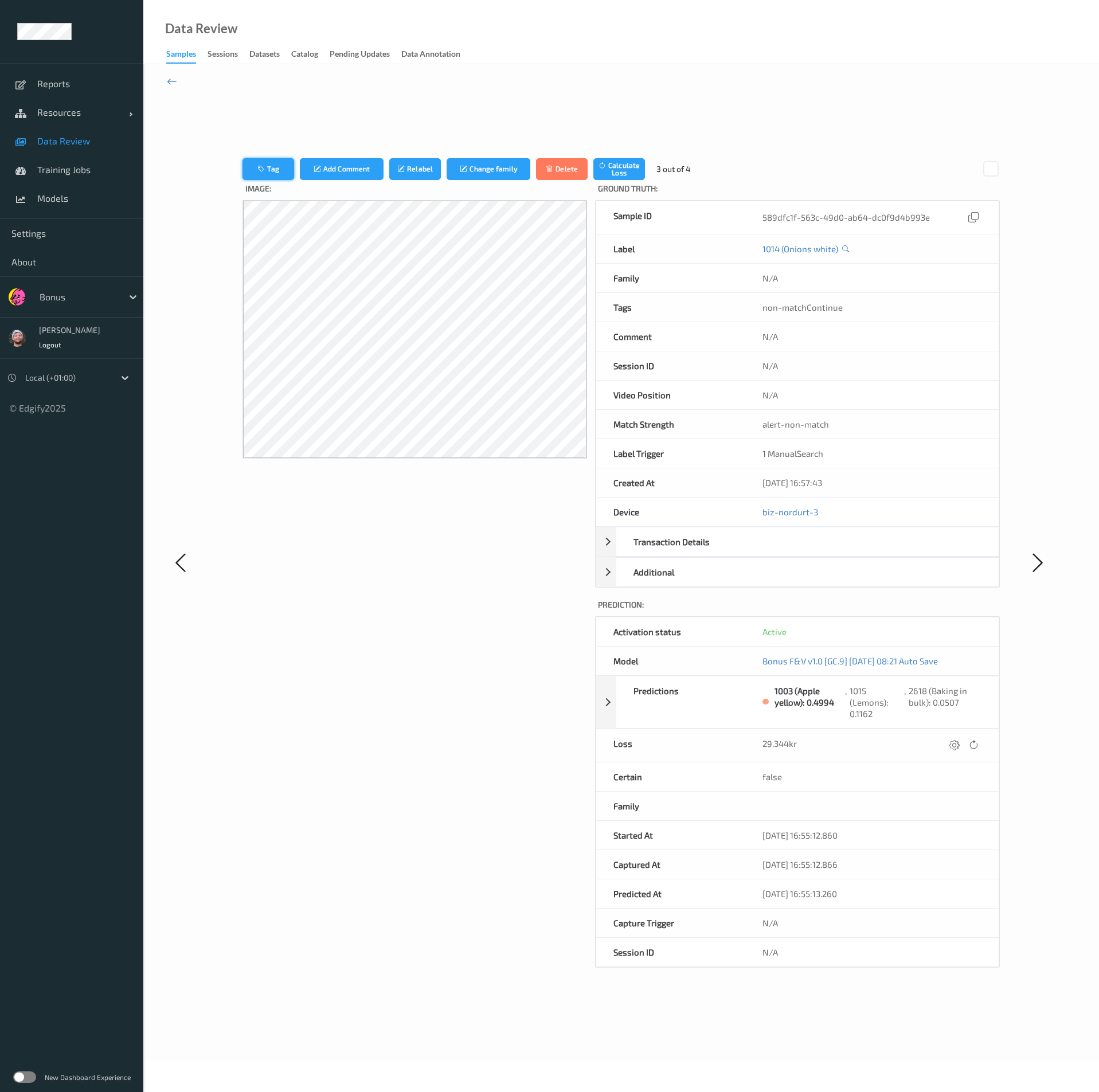
click at [280, 170] on button "Tag" at bounding box center [268, 169] width 51 height 22
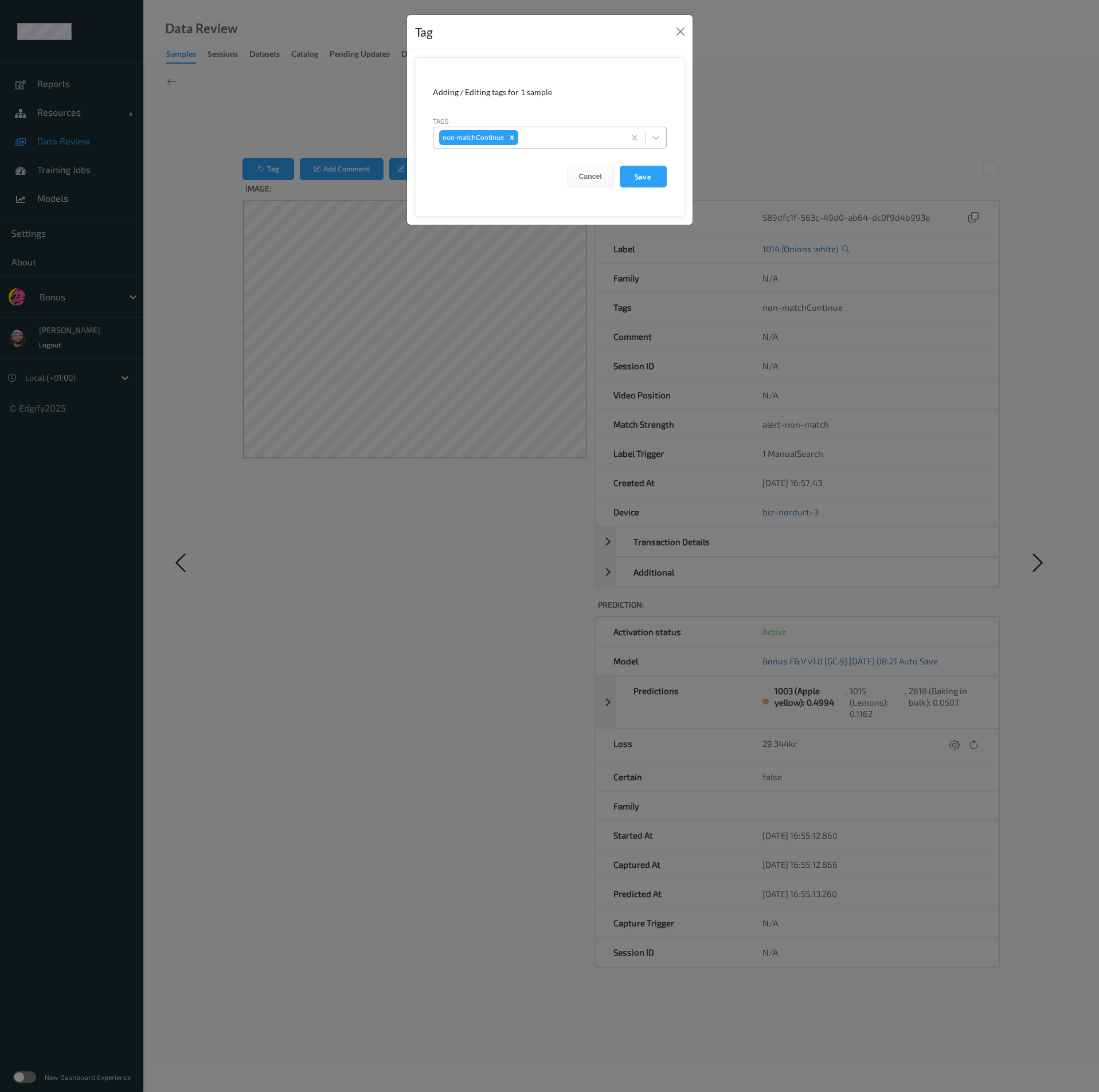
click at [565, 144] on div "non-matchContinue" at bounding box center [528, 137] width 191 height 20
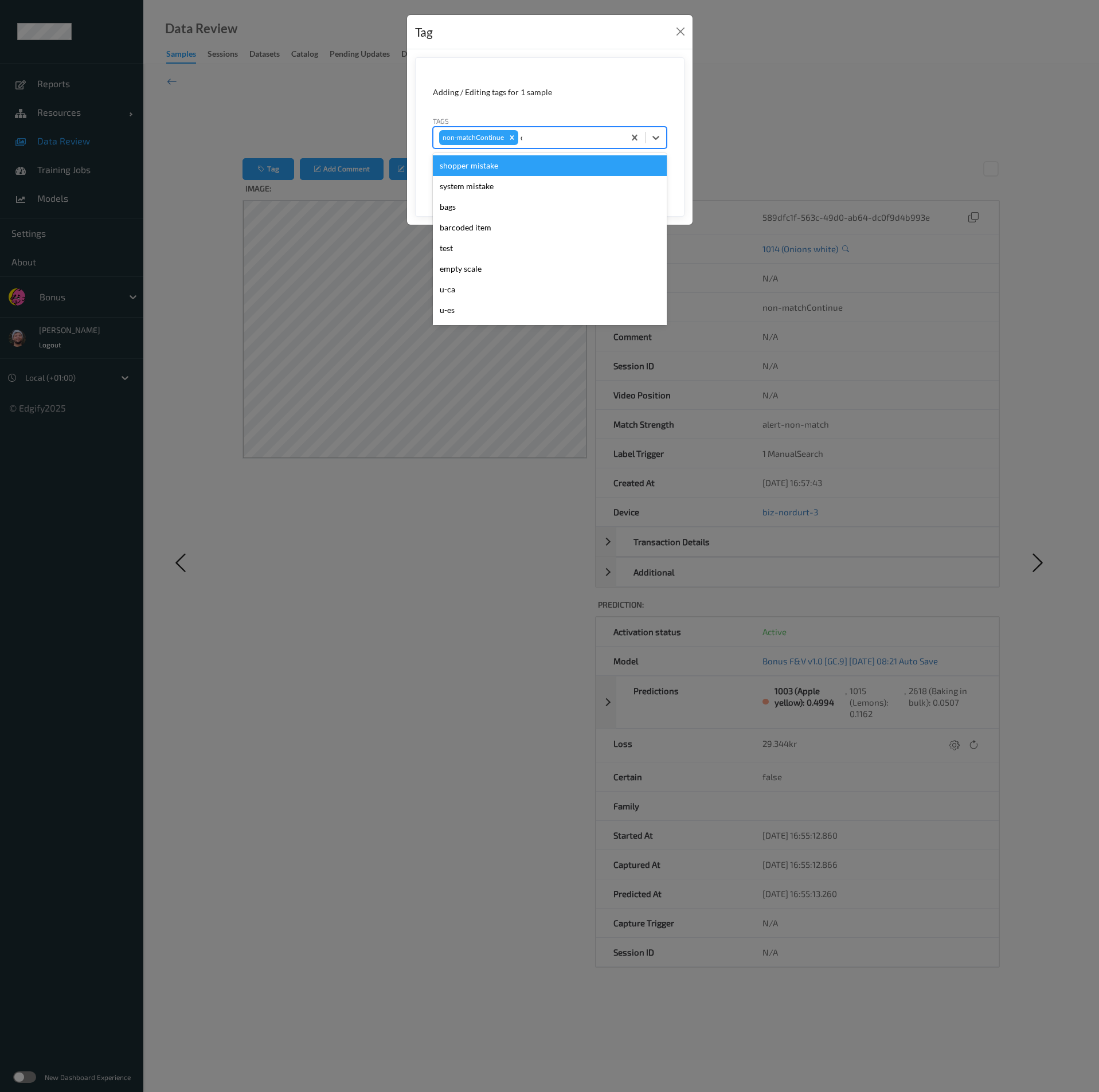
type input "ca"
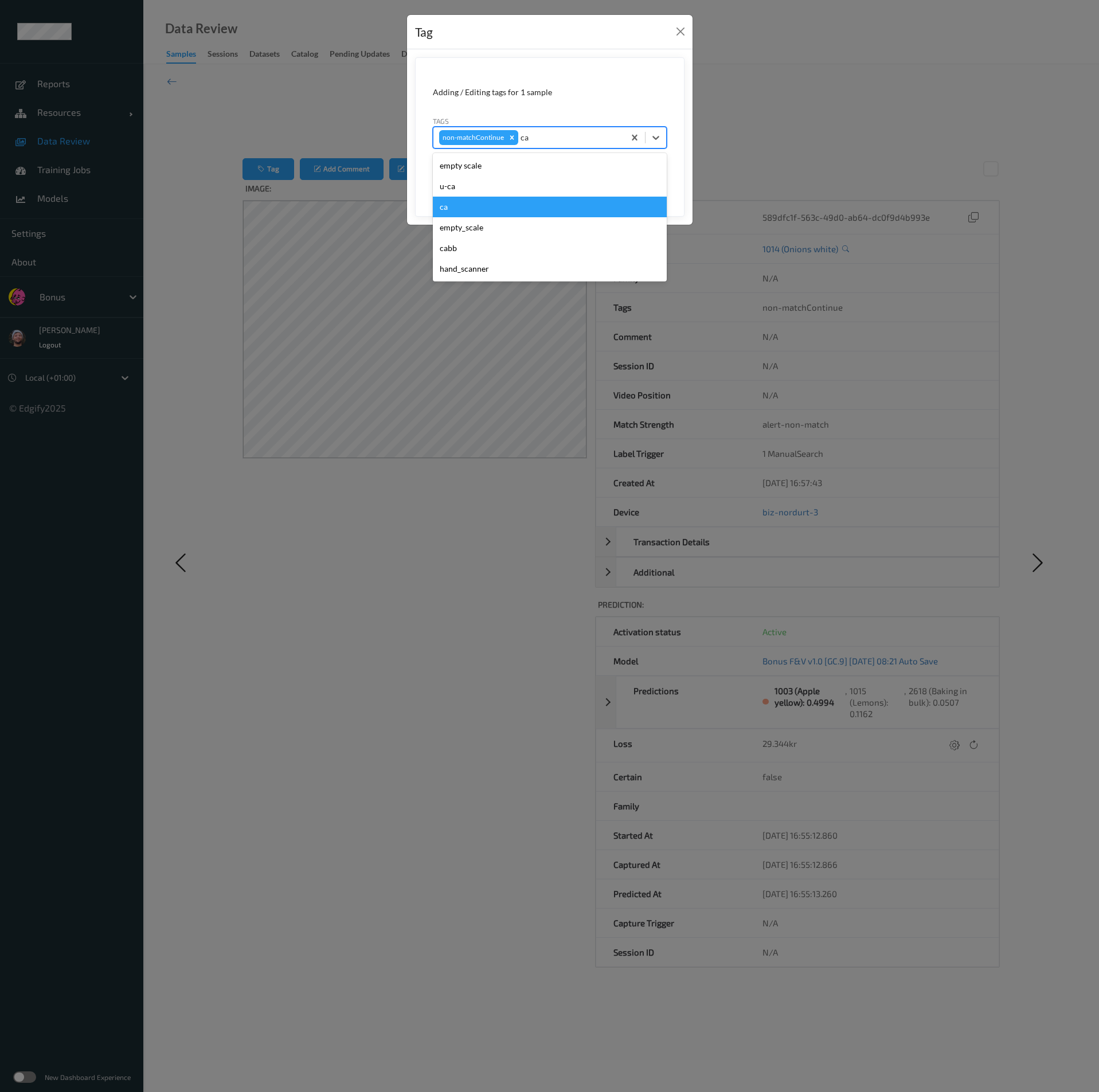
click at [467, 204] on div "ca" at bounding box center [550, 207] width 234 height 21
type input "s"
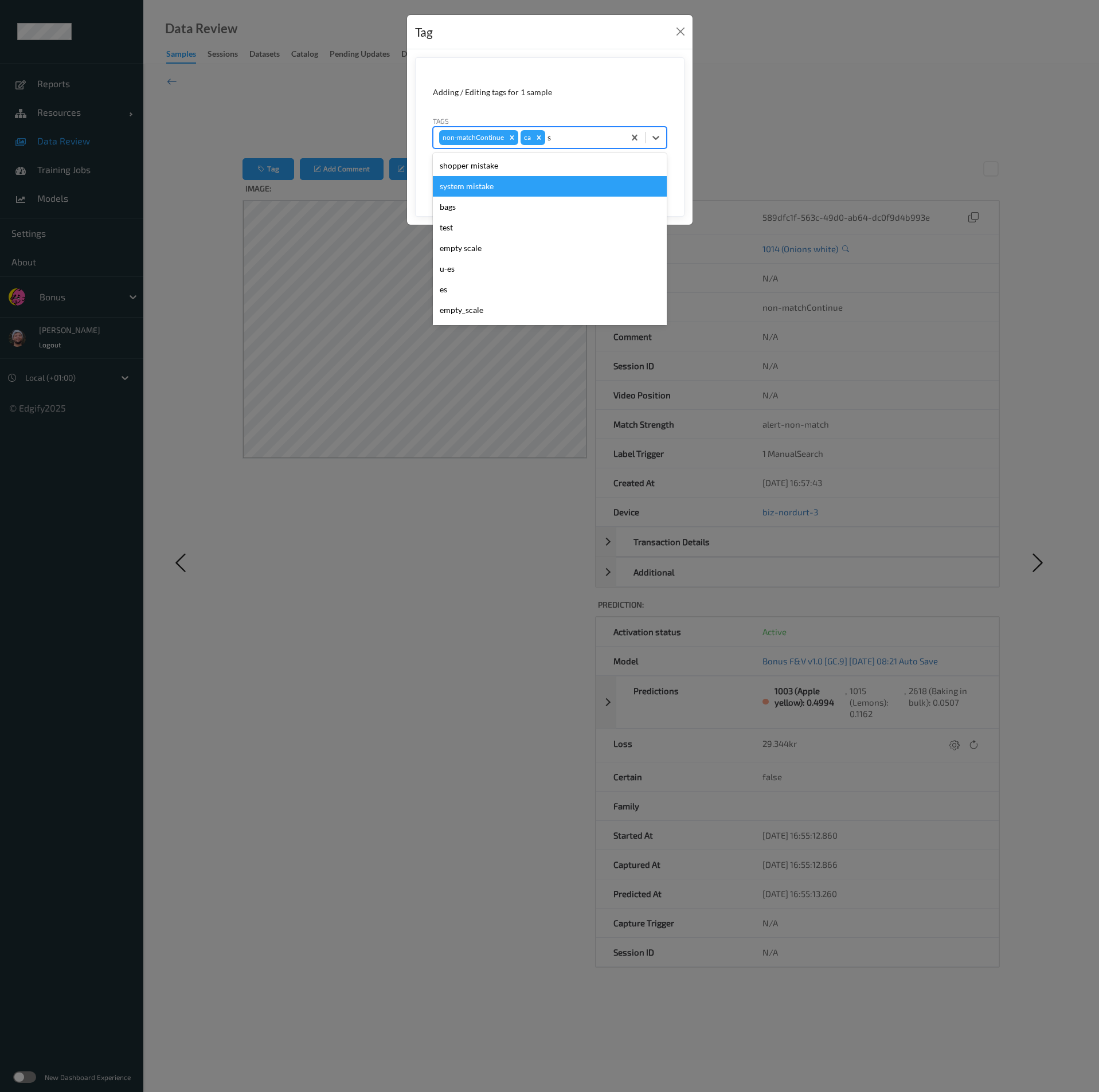
click at [482, 164] on div "shopper mistake" at bounding box center [550, 165] width 234 height 21
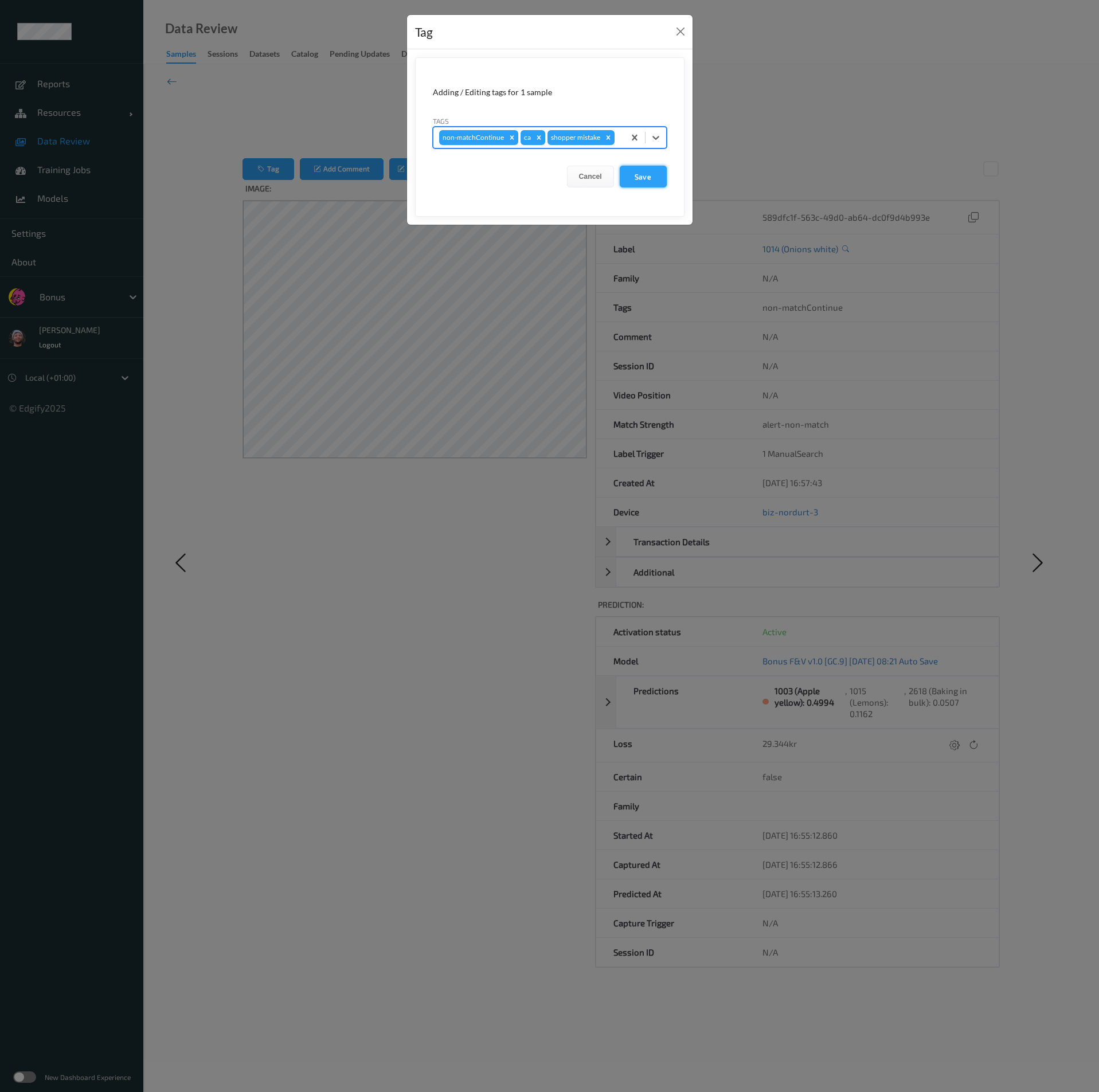
click at [636, 184] on button "Save" at bounding box center [643, 177] width 47 height 22
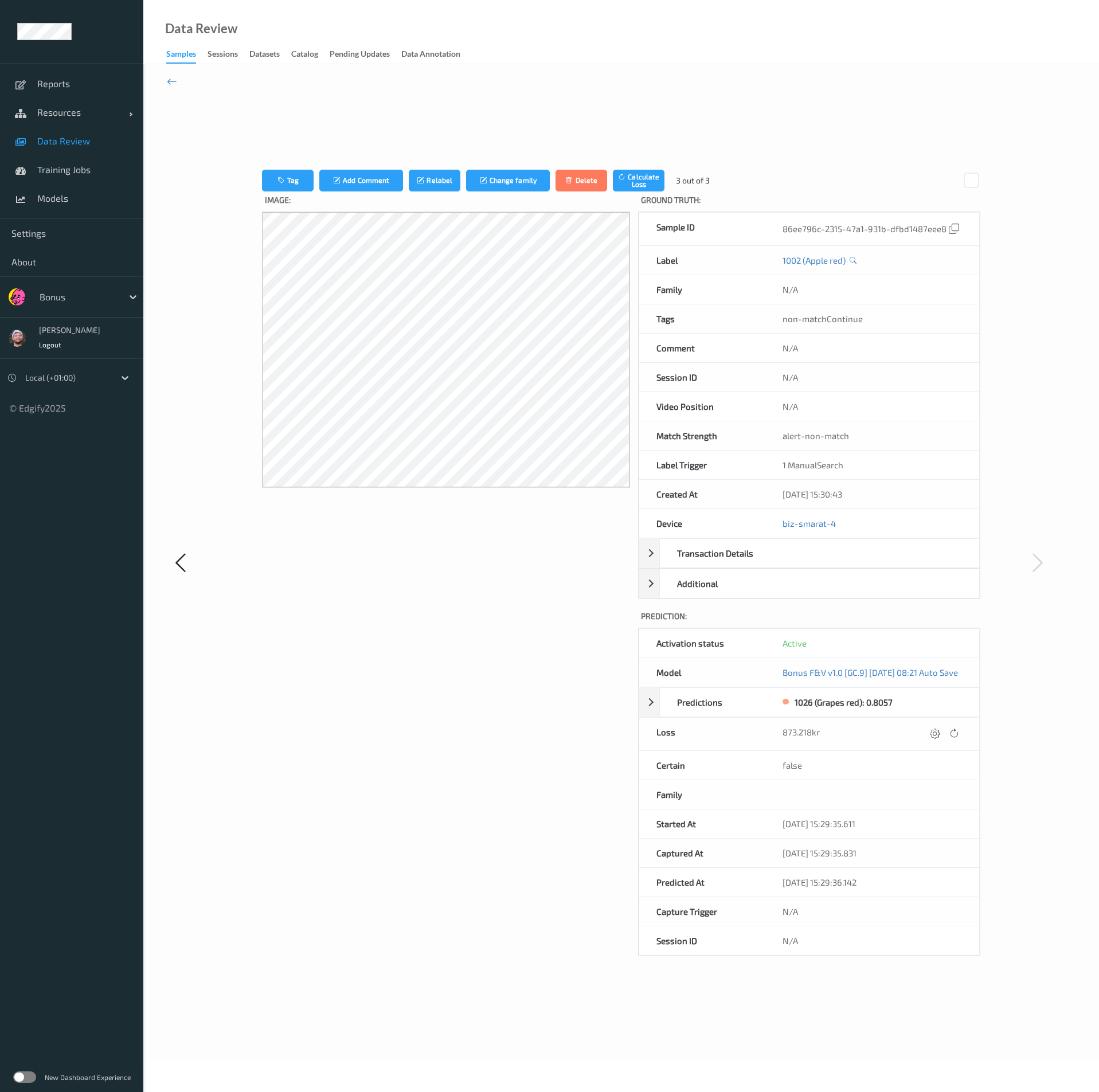
click at [391, 417] on div "Tag Add Comment Relabel Change family Delete Calculate Loss 3 out of 3 Image: G…" at bounding box center [621, 563] width 718 height 787
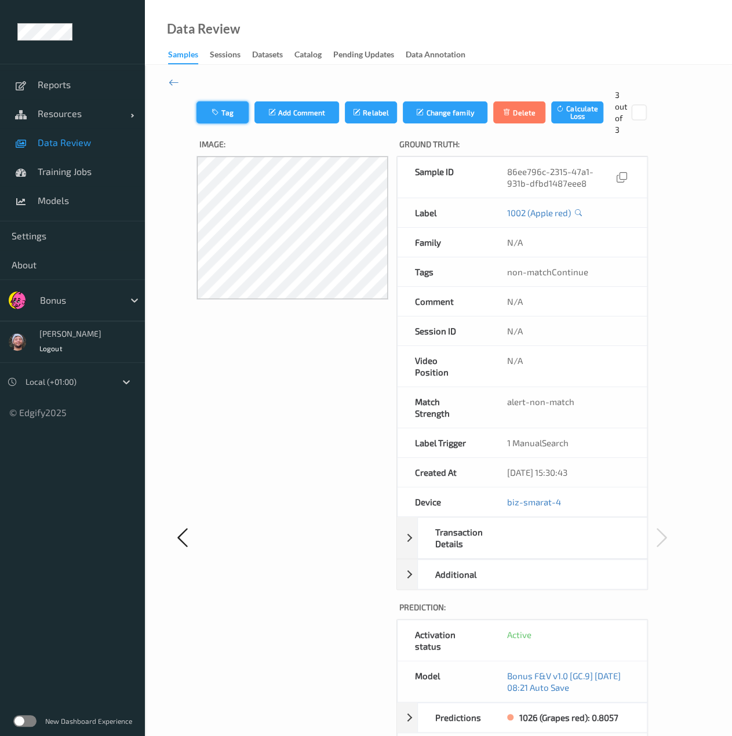
click at [222, 113] on icon "button" at bounding box center [217, 112] width 10 height 8
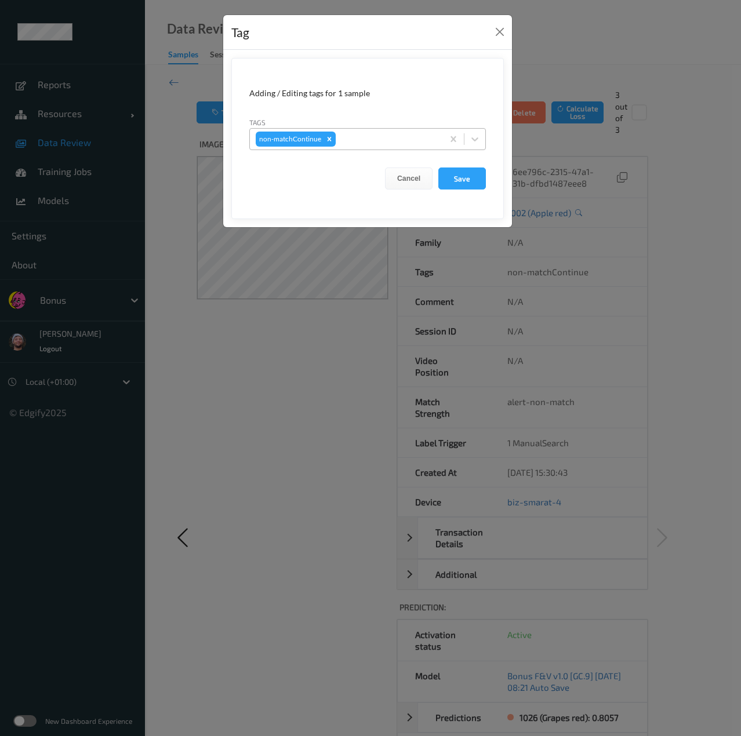
click at [351, 143] on div at bounding box center [387, 139] width 99 height 14
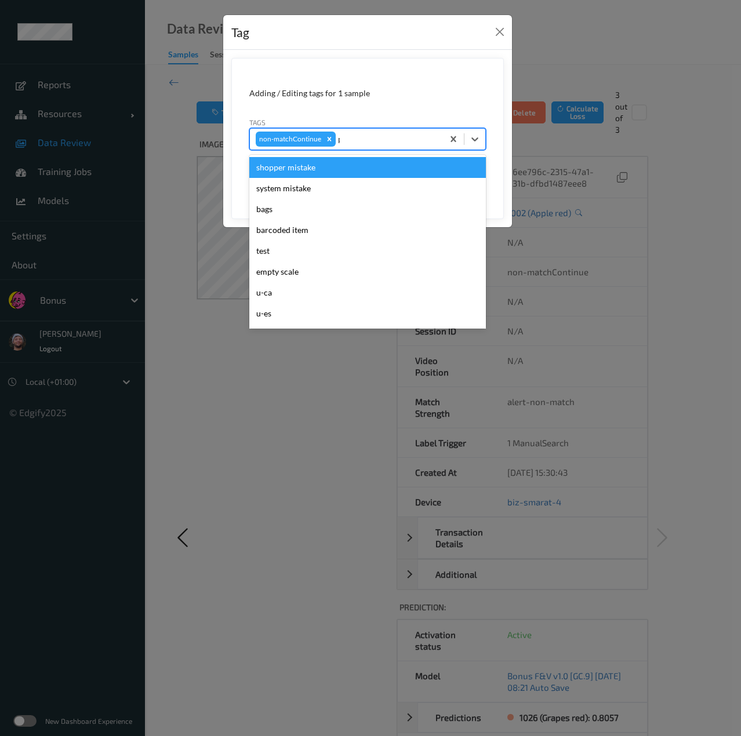
type input "pi"
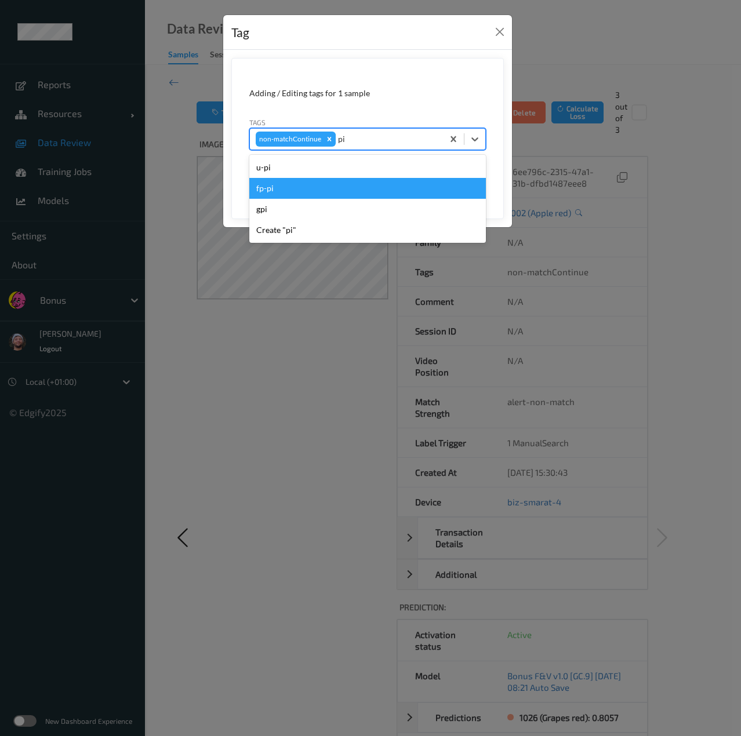
click at [311, 181] on div "fp-pi" at bounding box center [367, 188] width 237 height 21
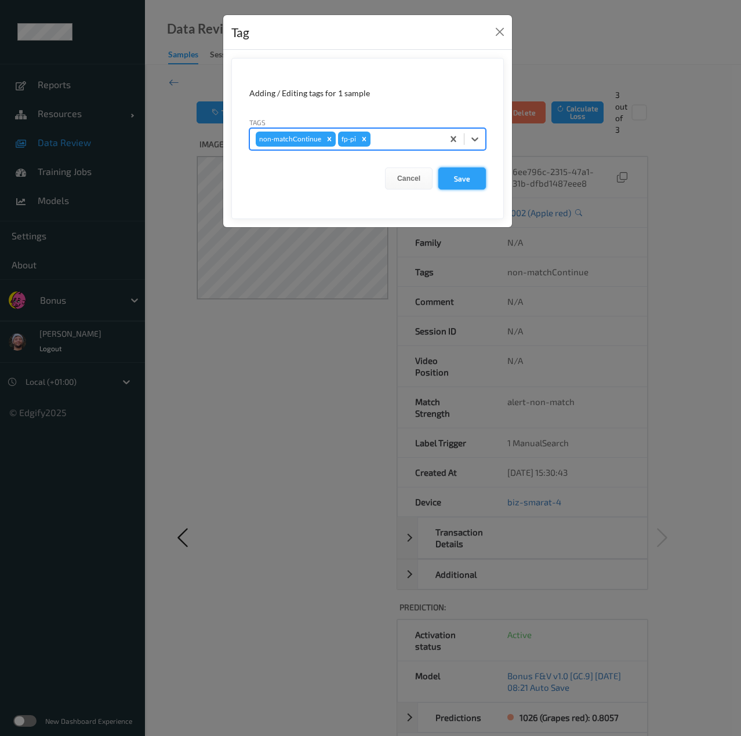
click at [470, 184] on button "Save" at bounding box center [462, 179] width 48 height 22
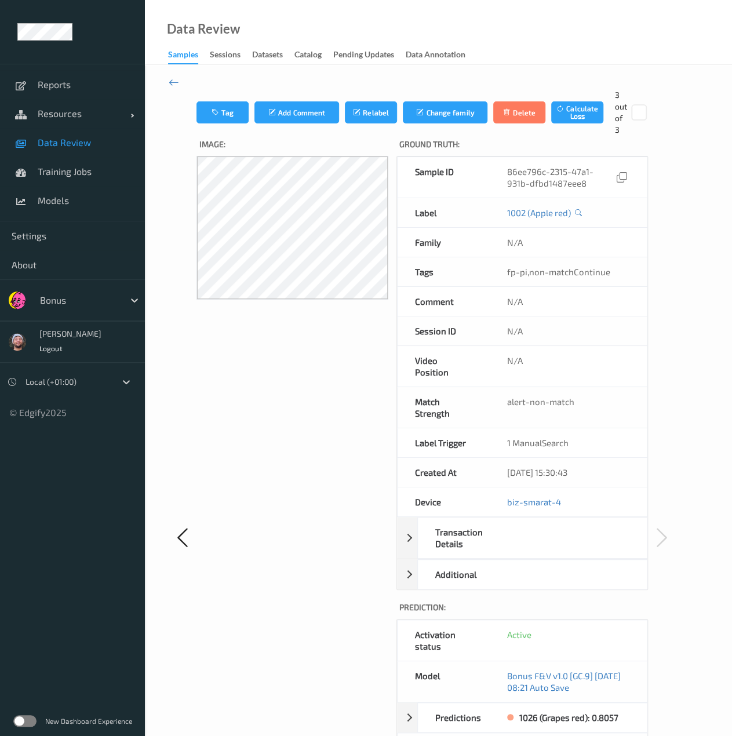
click at [72, 140] on span "Data Review" at bounding box center [86, 143] width 96 height 12
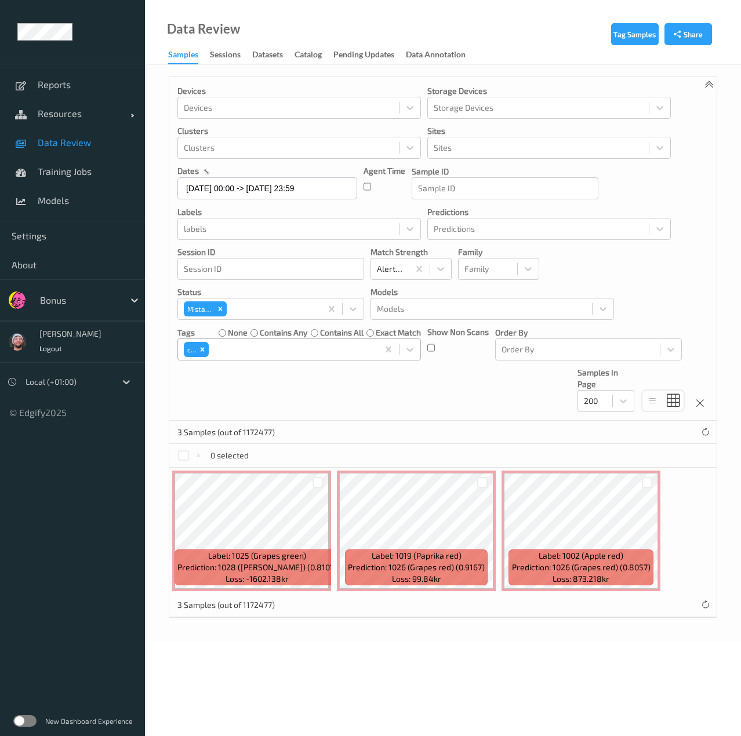
click at [195, 347] on div "ca" at bounding box center [190, 349] width 12 height 15
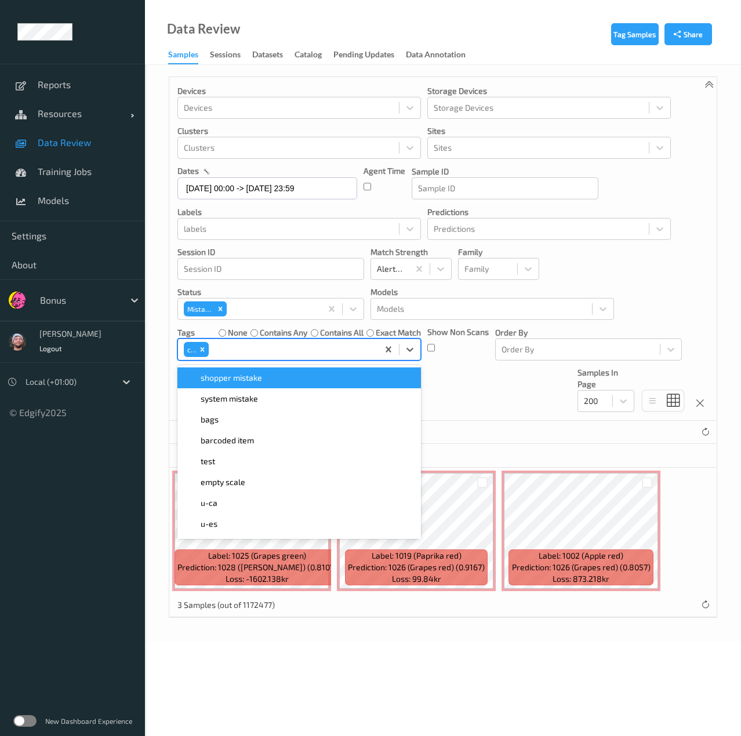
click at [211, 342] on div "ca" at bounding box center [278, 350] width 200 height 20
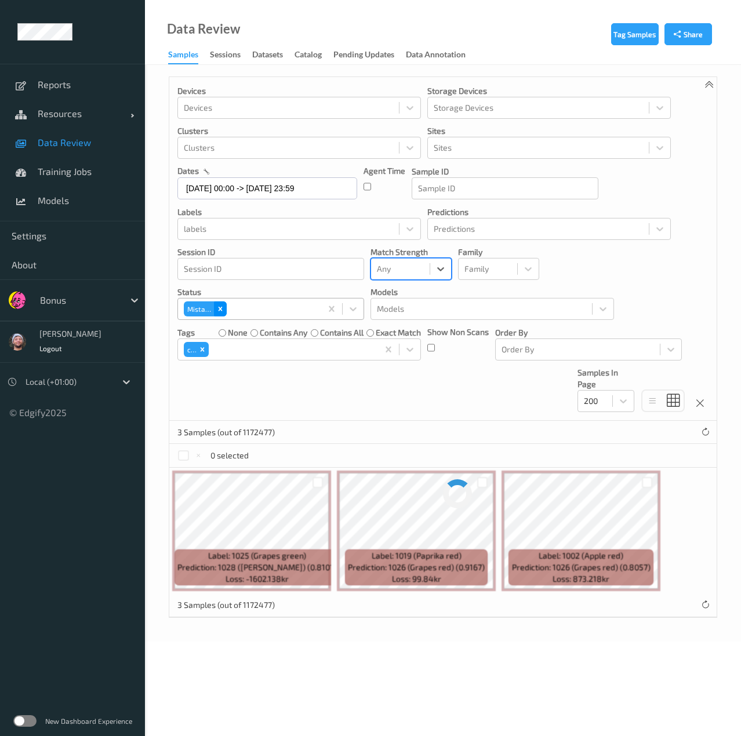
click at [216, 307] on icon "Remove Mistake" at bounding box center [220, 309] width 8 height 8
click at [207, 347] on div "Remove ca" at bounding box center [202, 349] width 13 height 15
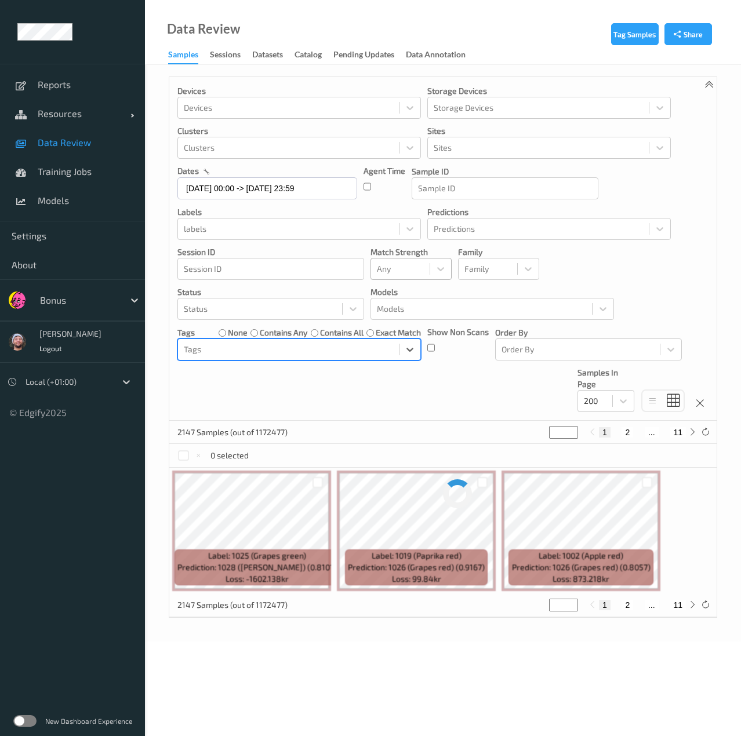
click at [403, 271] on div at bounding box center [400, 269] width 47 height 14
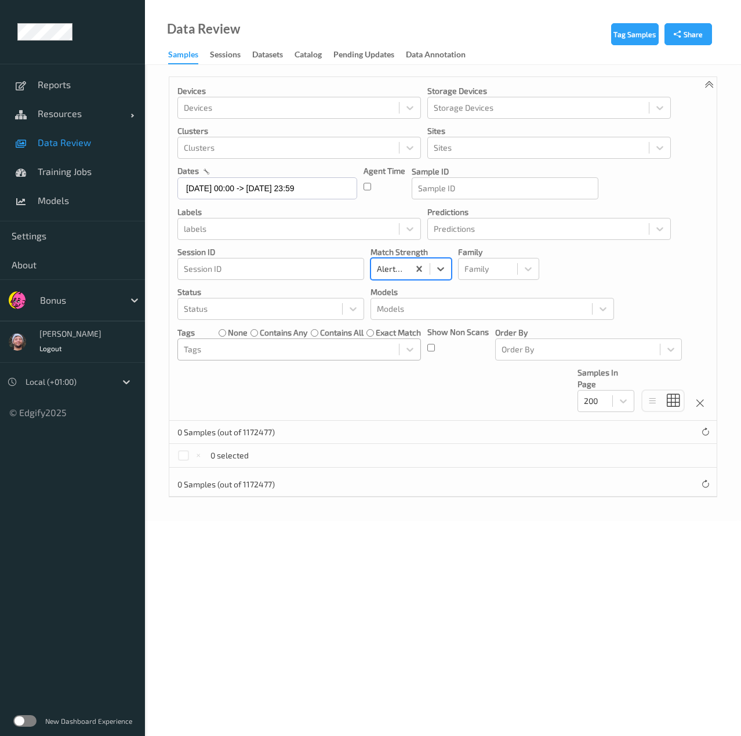
click at [276, 332] on label "contains any" at bounding box center [284, 333] width 48 height 12
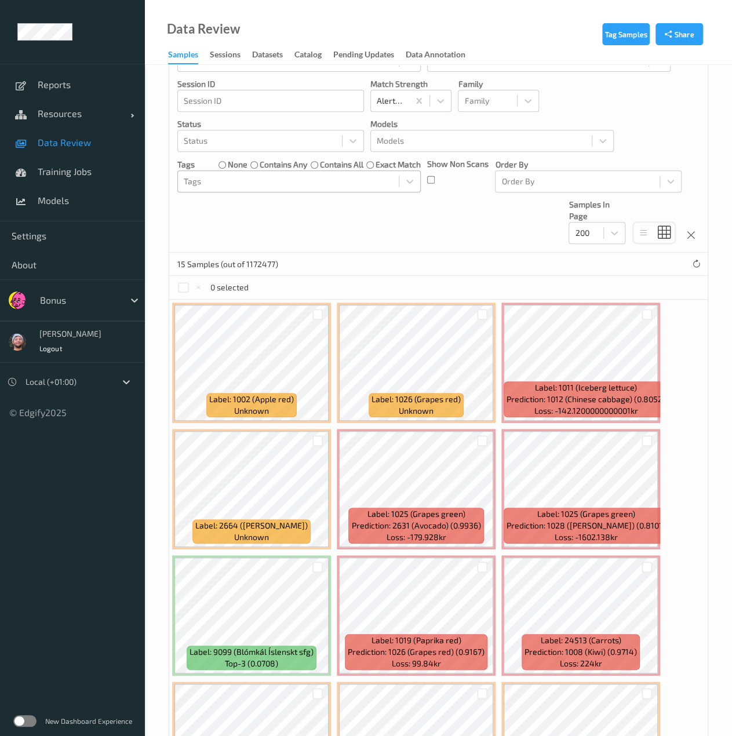
scroll to position [174, 0]
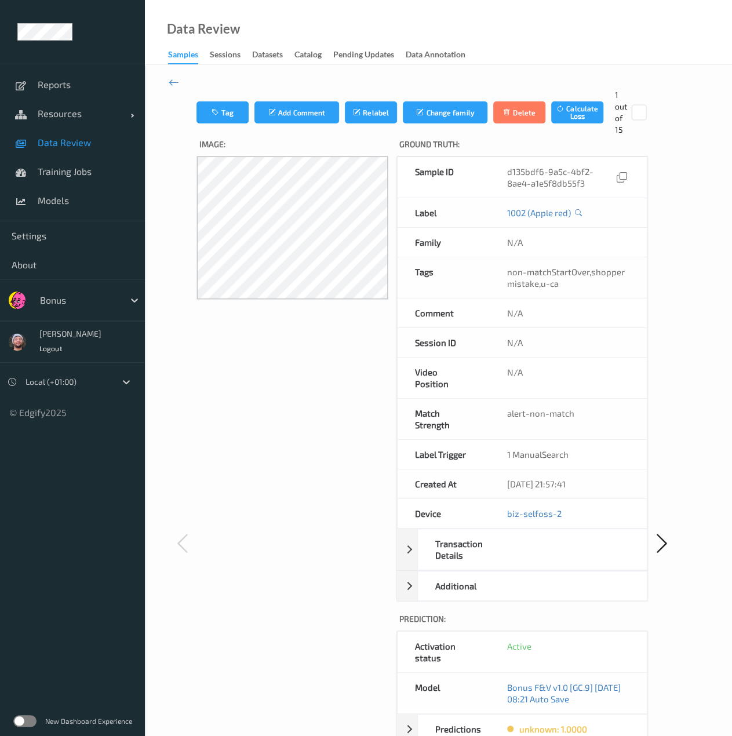
click at [99, 155] on link "Data Review" at bounding box center [72, 142] width 145 height 29
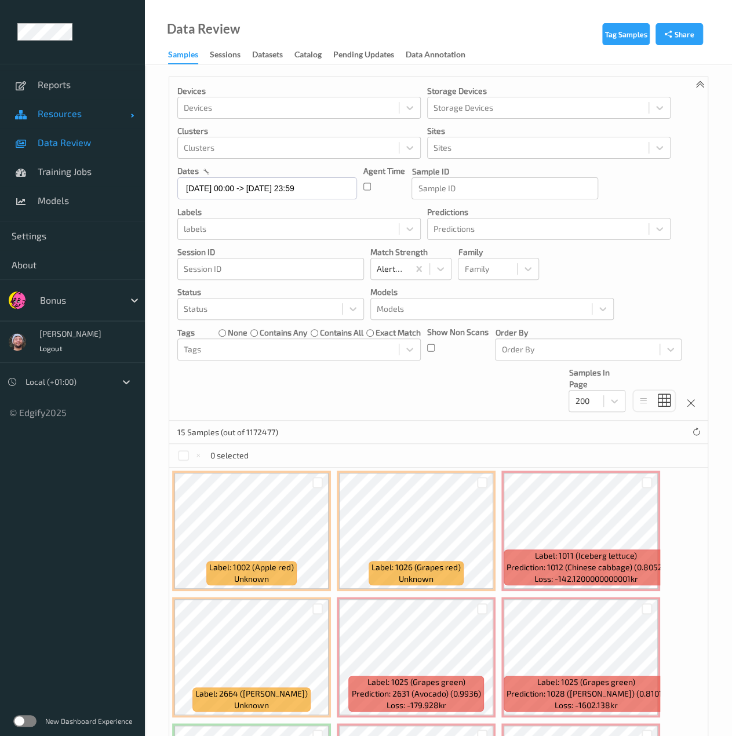
click at [78, 121] on link "Resources" at bounding box center [72, 113] width 145 height 29
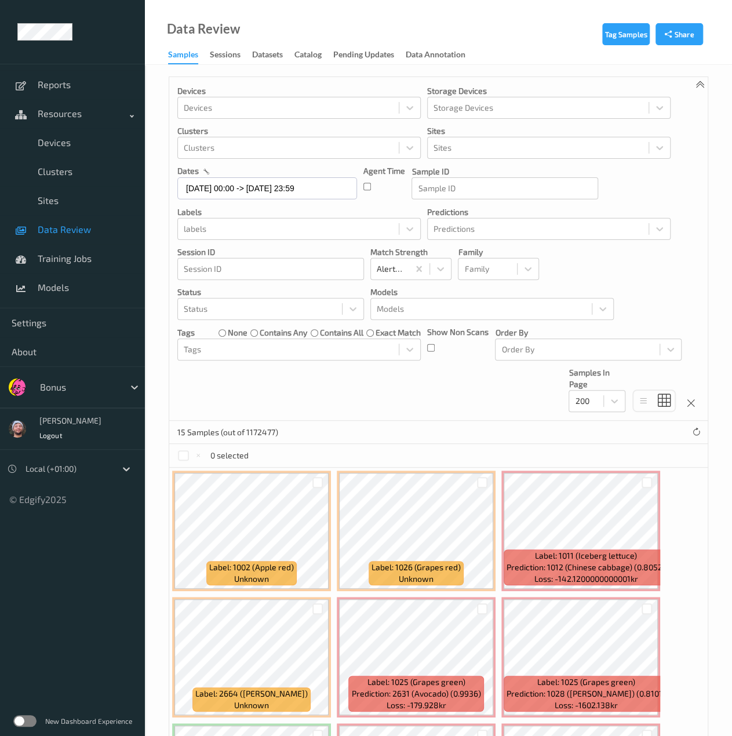
click at [85, 224] on span "Data Review" at bounding box center [86, 230] width 96 height 12
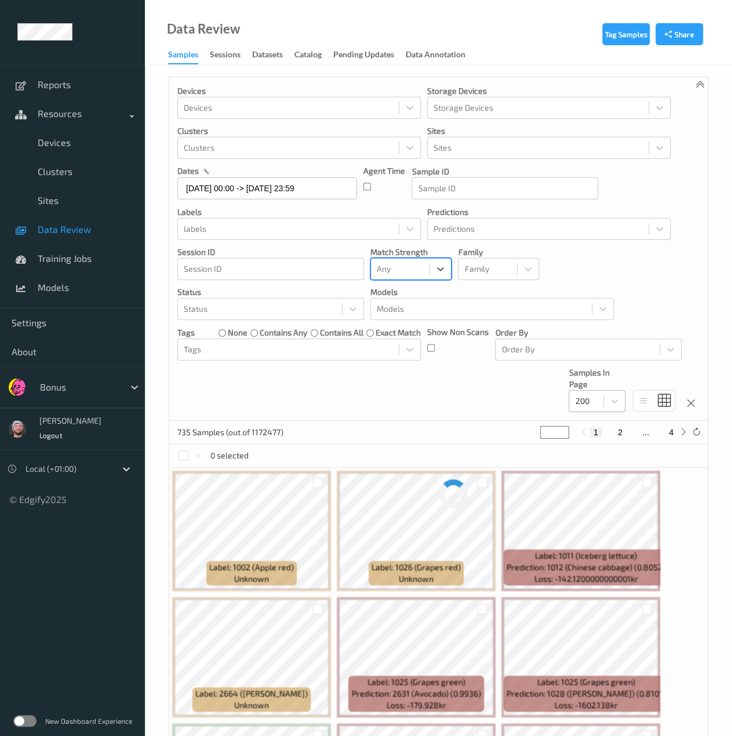
click at [591, 404] on div at bounding box center [586, 401] width 23 height 14
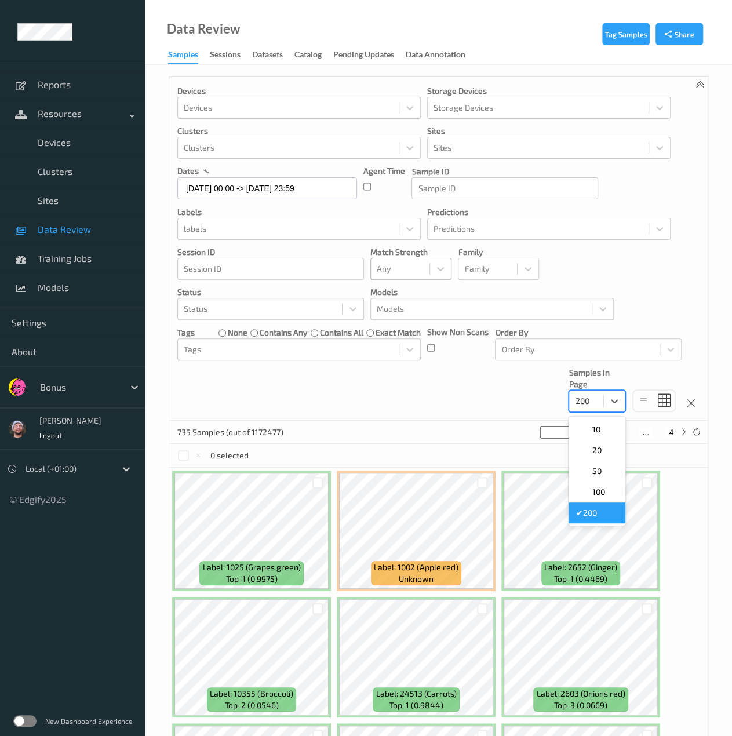
click at [496, 404] on div "Devices Devices Storage Devices Storage Devices Clusters Clusters Sites Sites d…" at bounding box center [438, 249] width 539 height 344
click at [583, 401] on div at bounding box center [586, 401] width 23 height 14
click at [436, 417] on div "Devices Devices Storage Devices Storage Devices Clusters Clusters Sites Sites d…" at bounding box center [438, 249] width 539 height 344
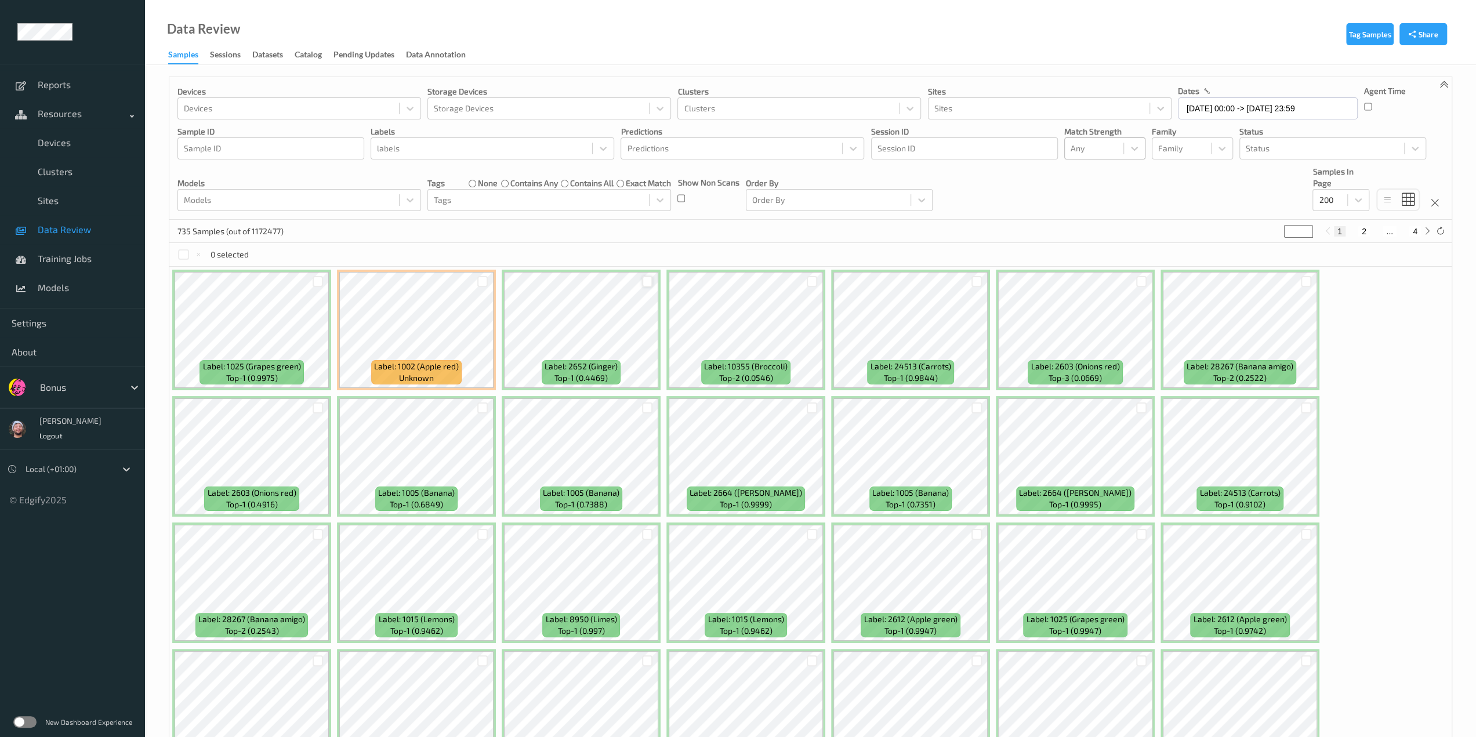
click at [647, 285] on div at bounding box center [647, 281] width 11 height 11
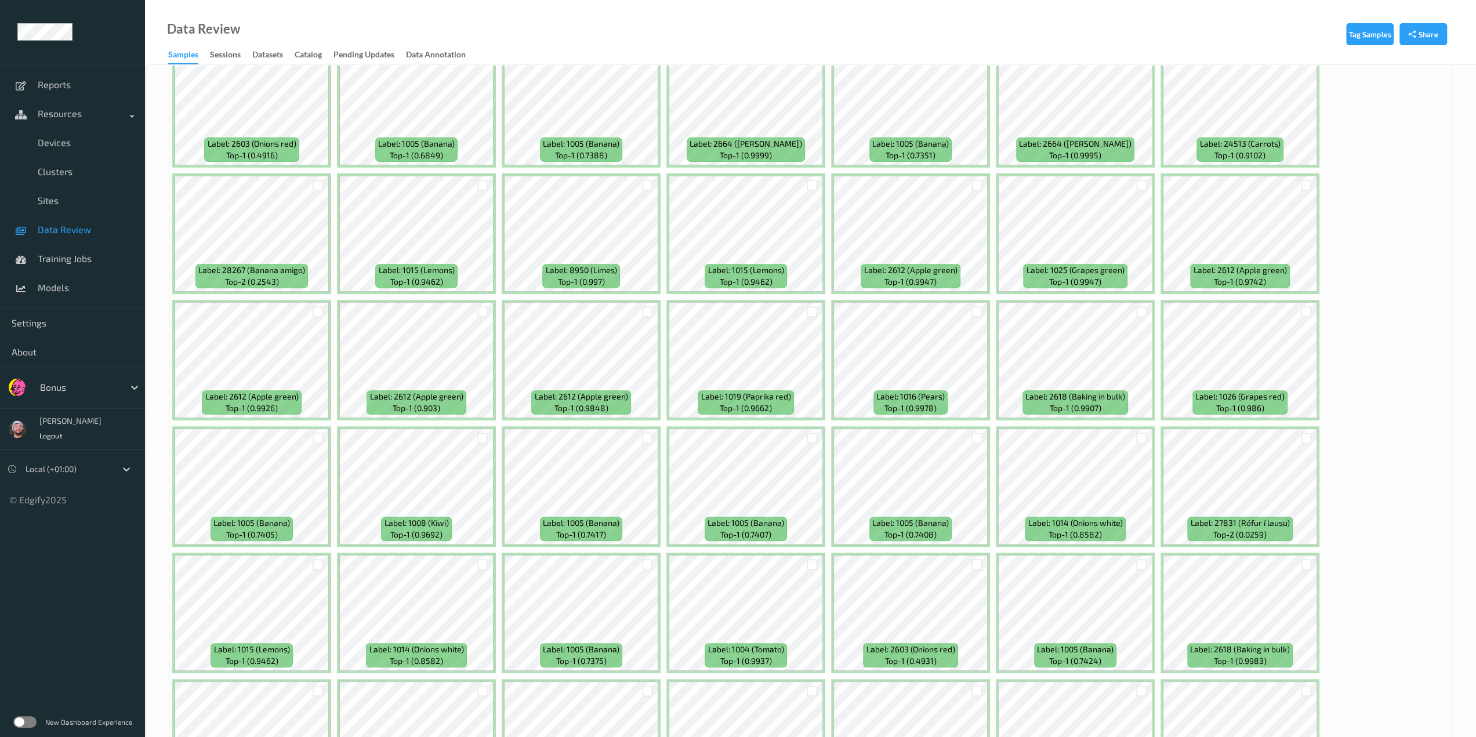
scroll to position [290, 0]
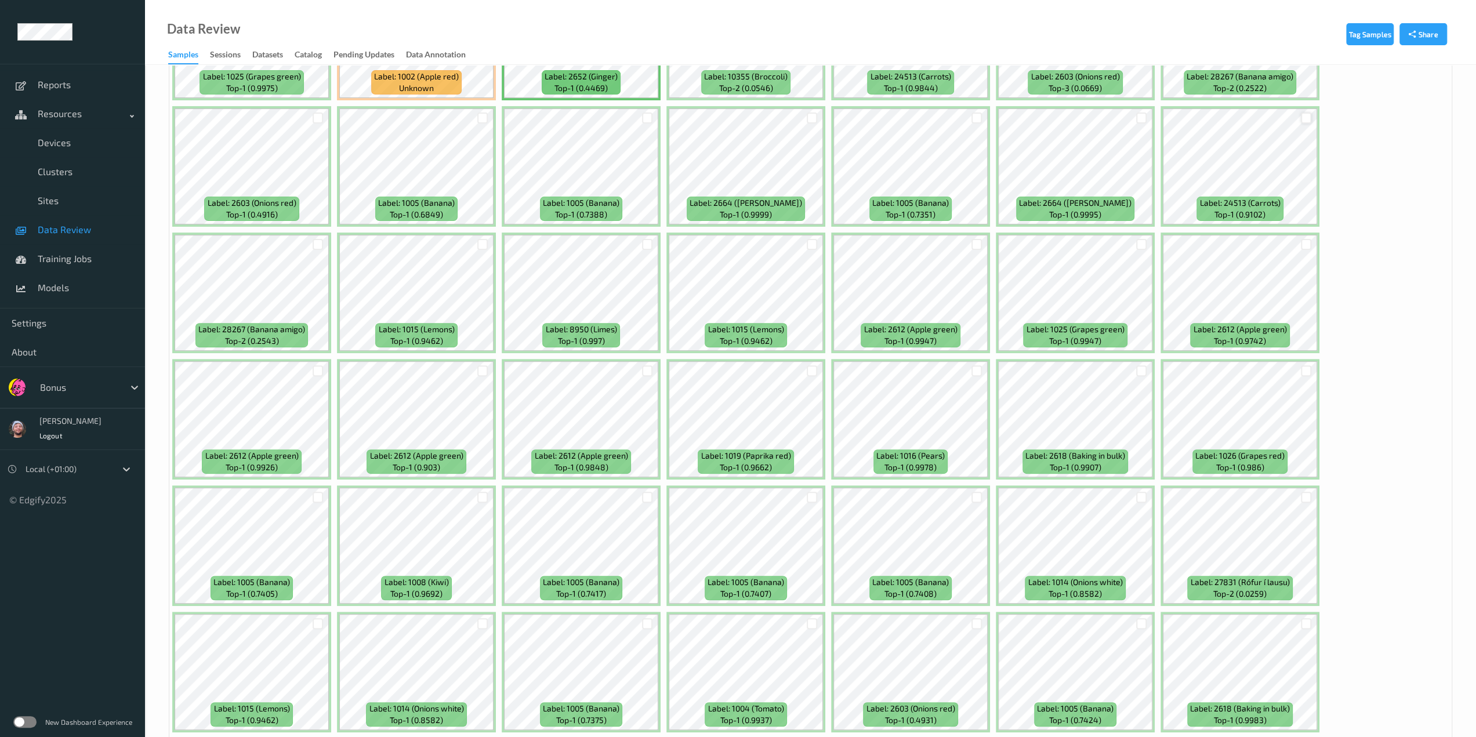
click at [1111, 115] on div at bounding box center [1306, 117] width 11 height 11
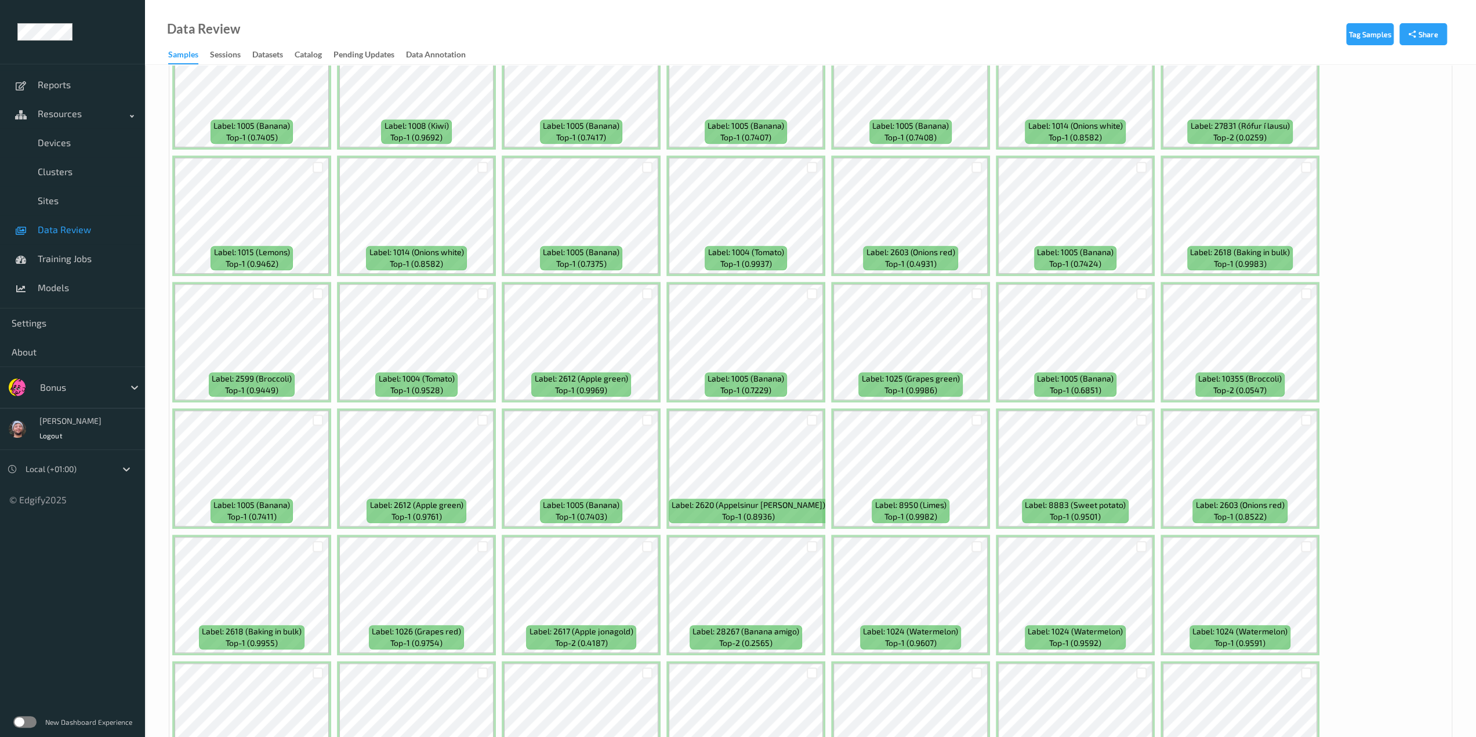
scroll to position [812, 0]
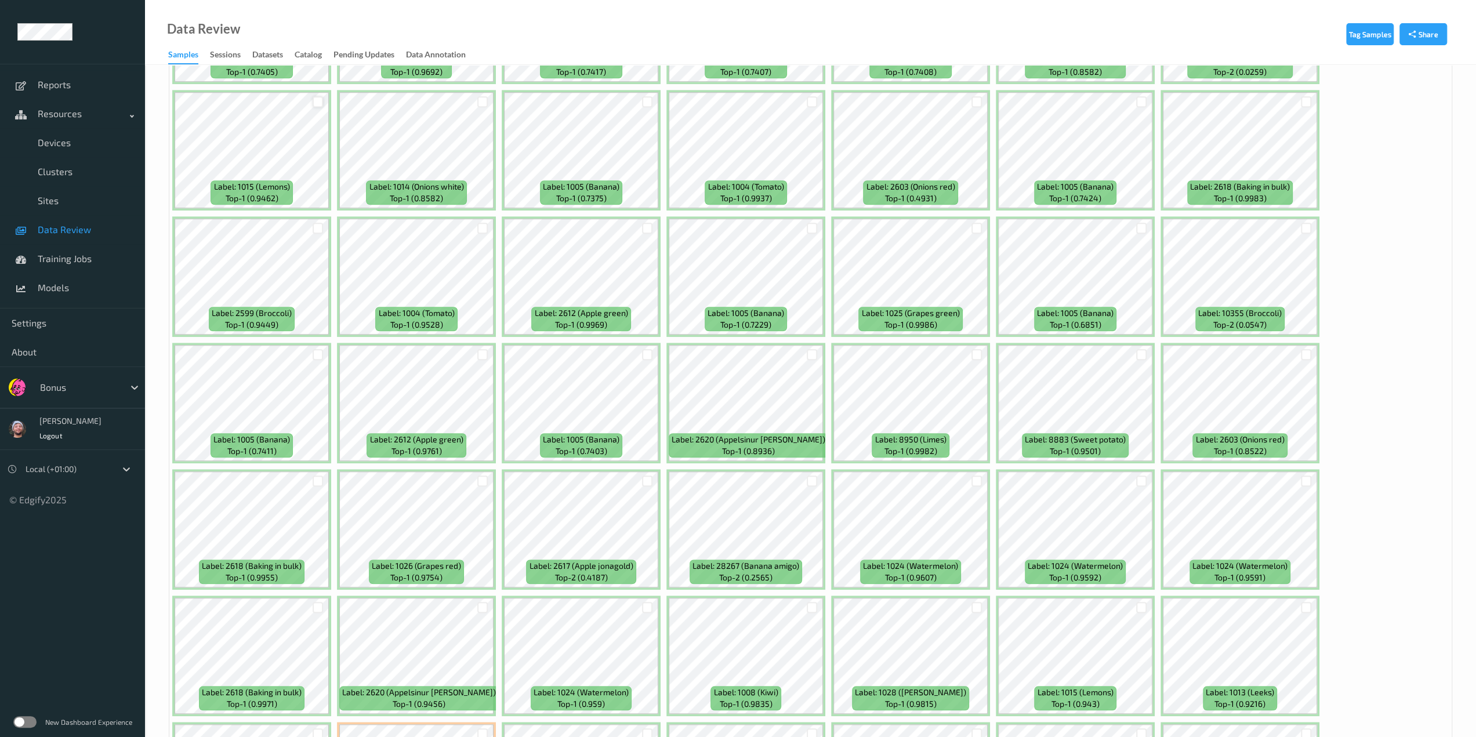
click at [316, 97] on div at bounding box center [318, 101] width 11 height 11
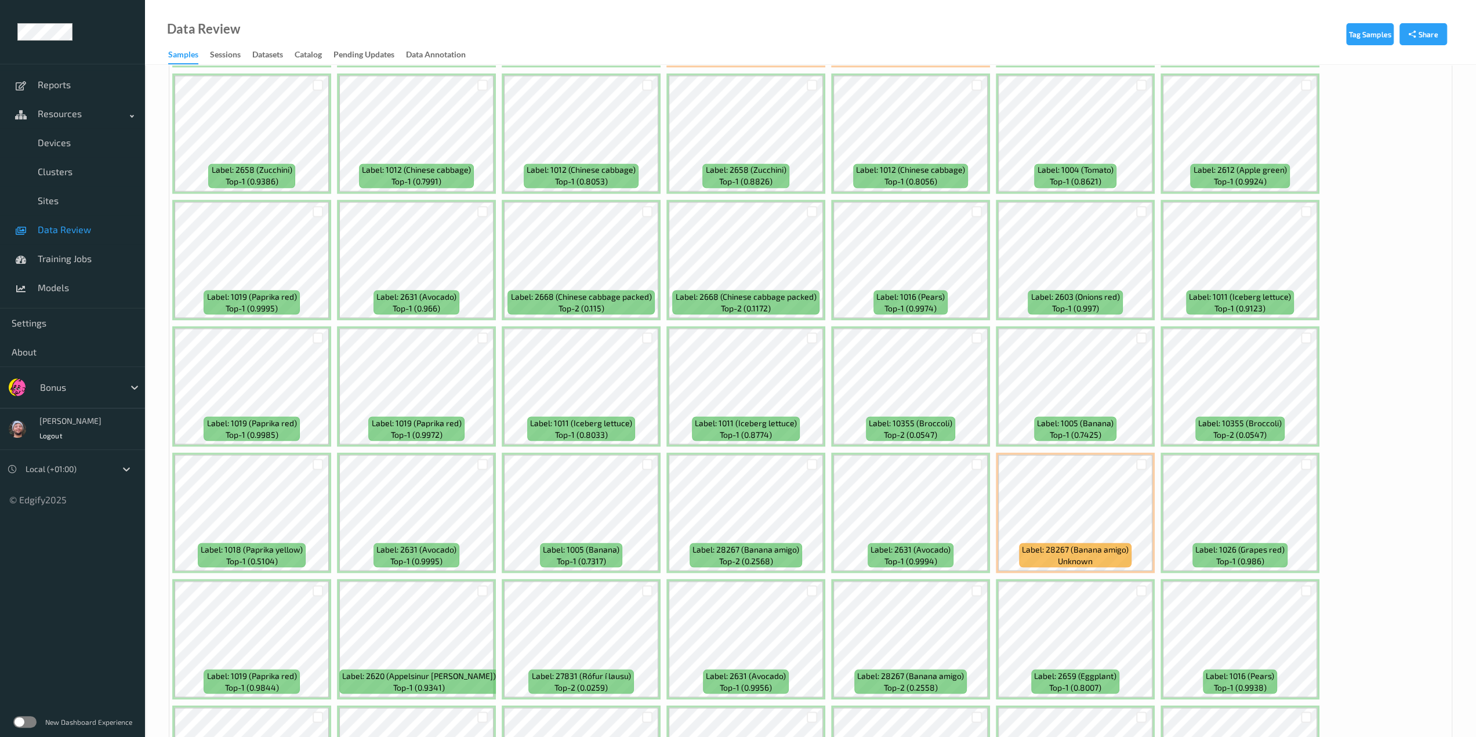
scroll to position [1971, 0]
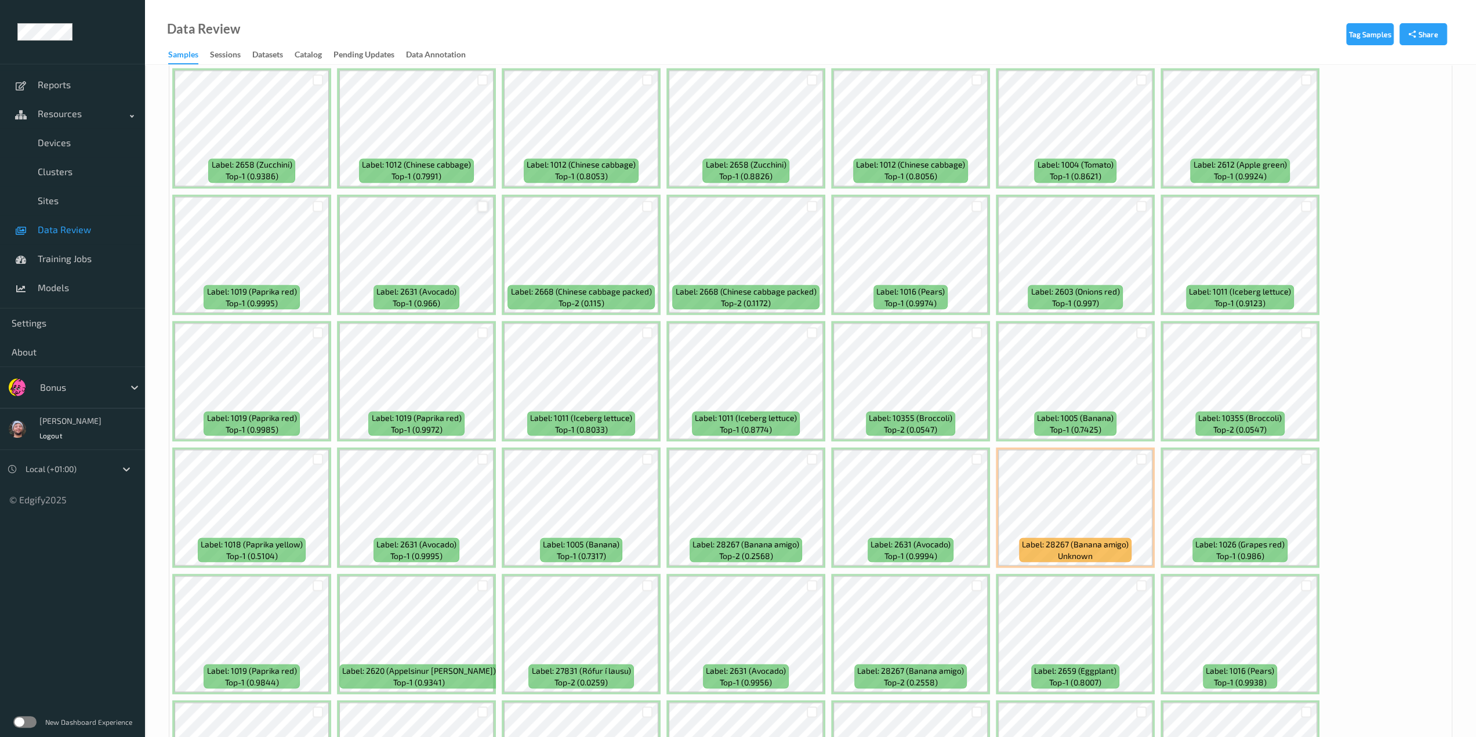
click at [479, 206] on div at bounding box center [482, 206] width 11 height 11
click at [975, 461] on div at bounding box center [976, 458] width 11 height 11
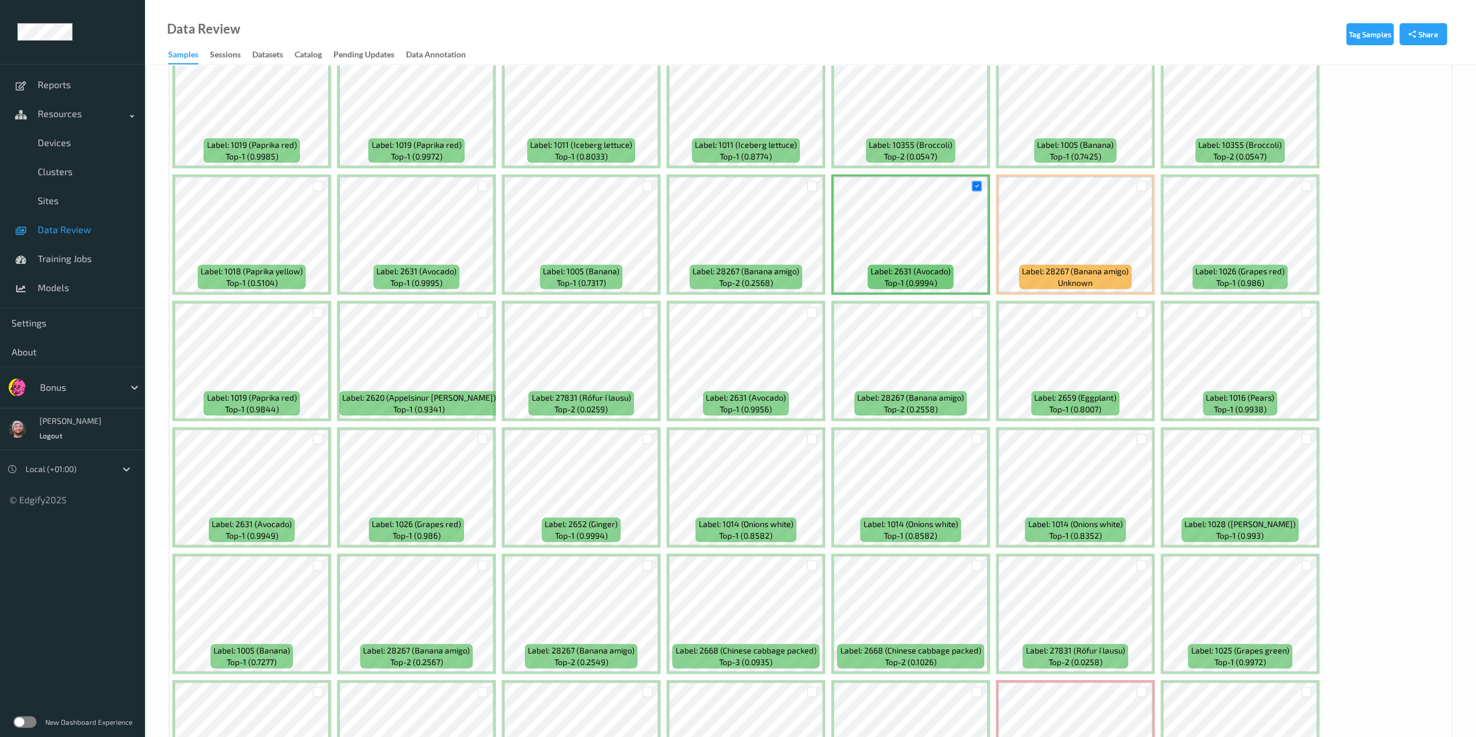
scroll to position [2261, 0]
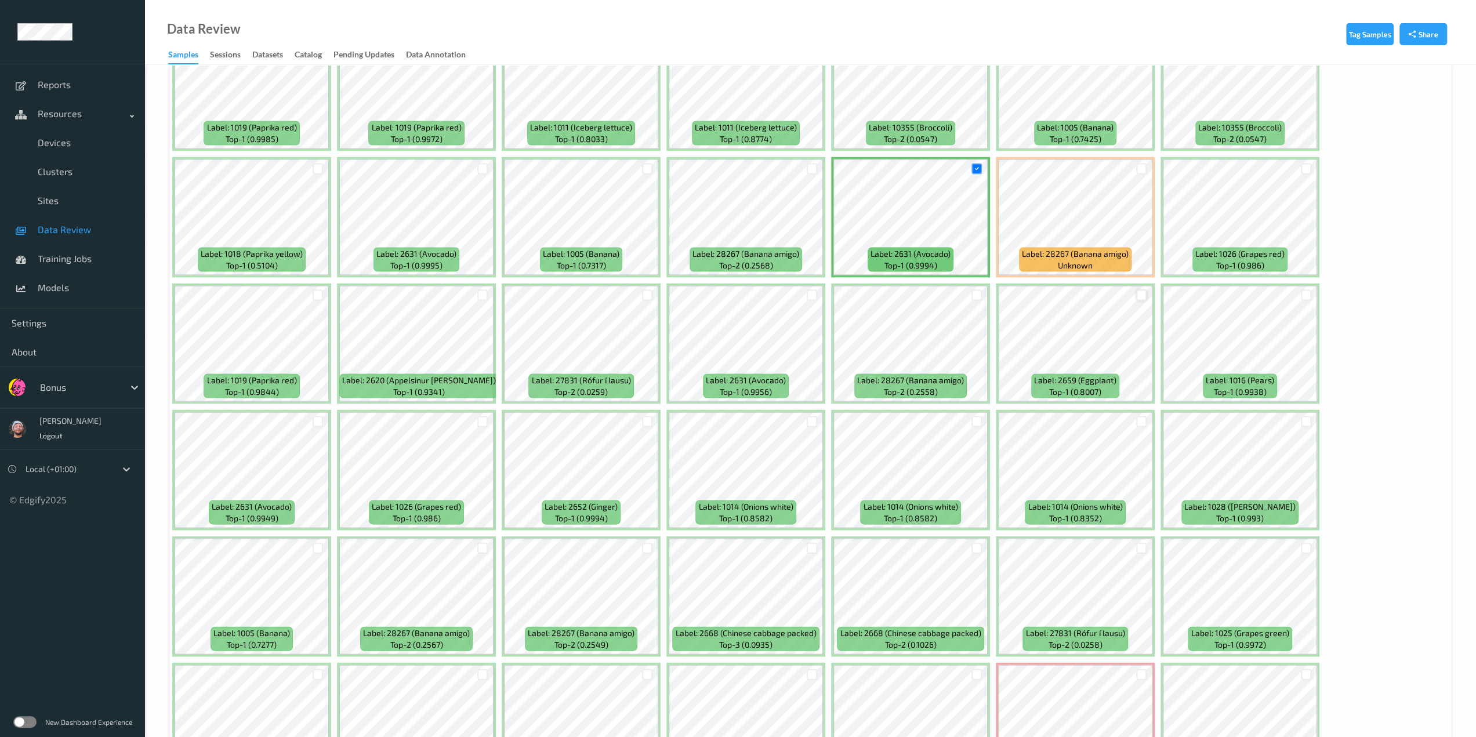
click at [1111, 294] on div at bounding box center [1141, 295] width 11 height 11
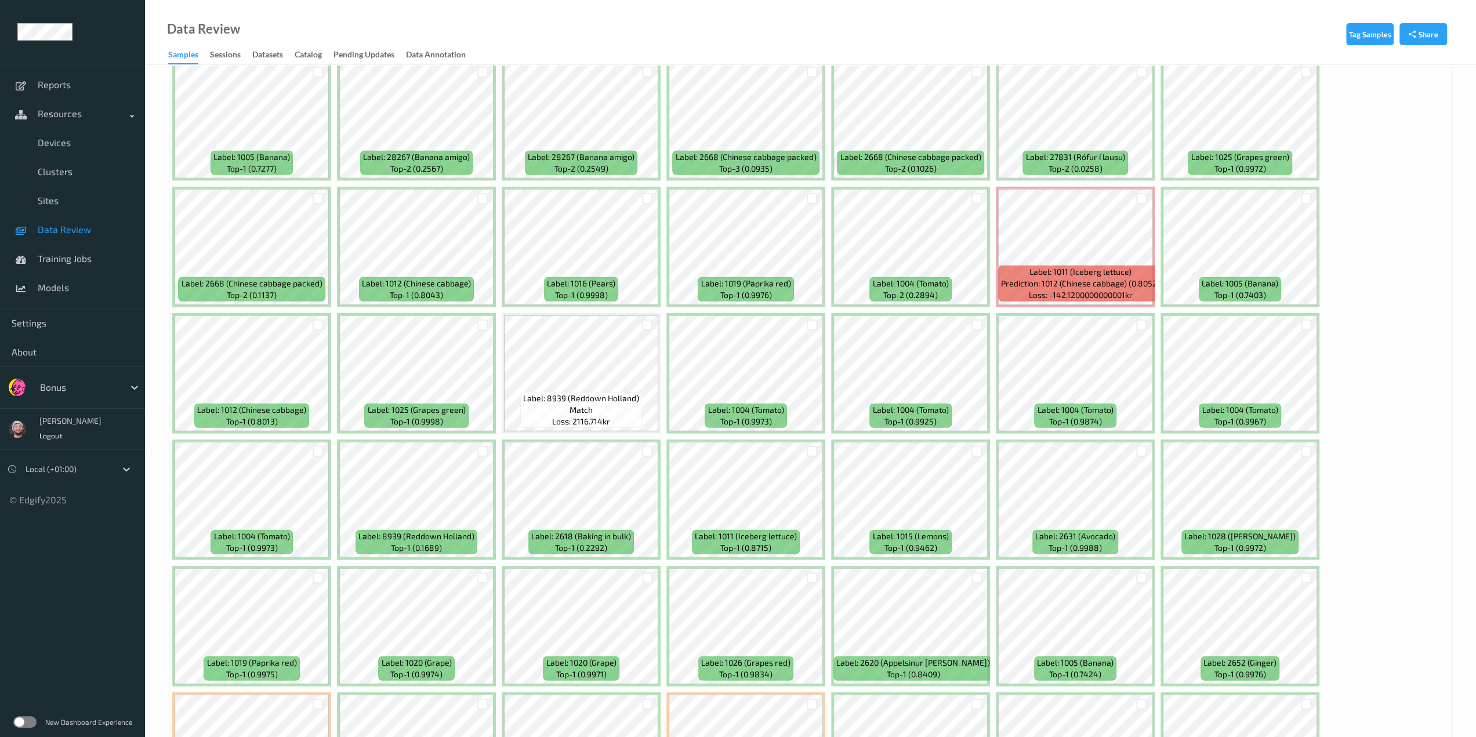
scroll to position [2841, 0]
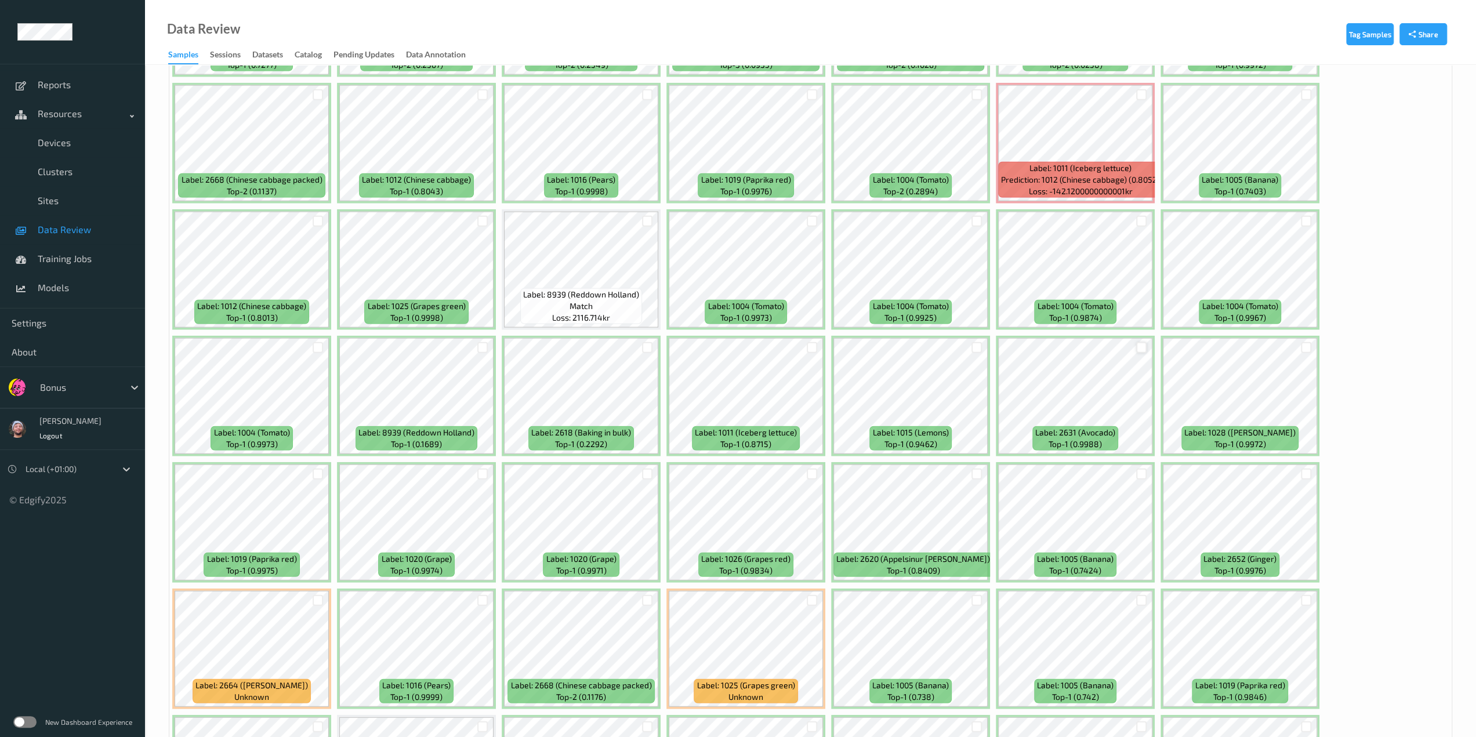
click at [1111, 348] on div at bounding box center [1141, 347] width 11 height 11
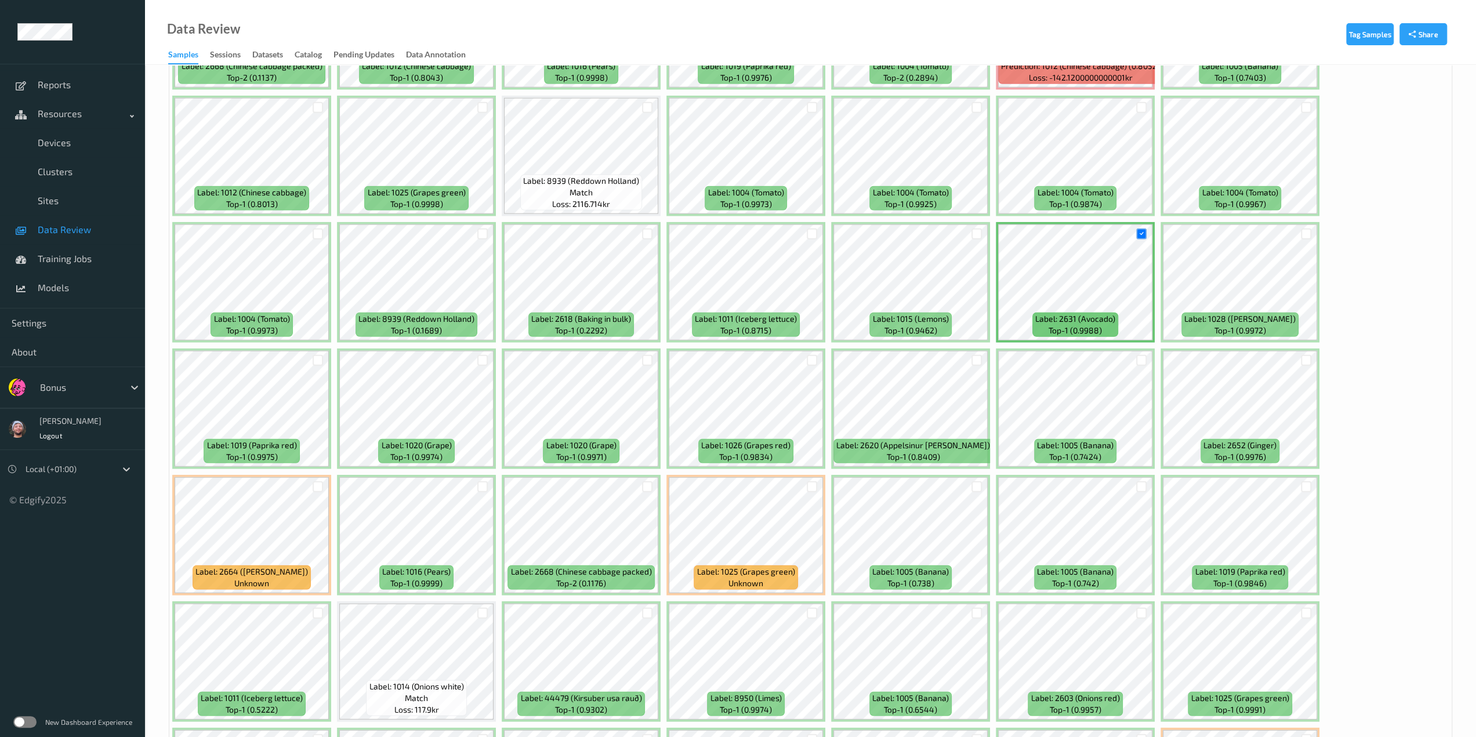
scroll to position [3073, 0]
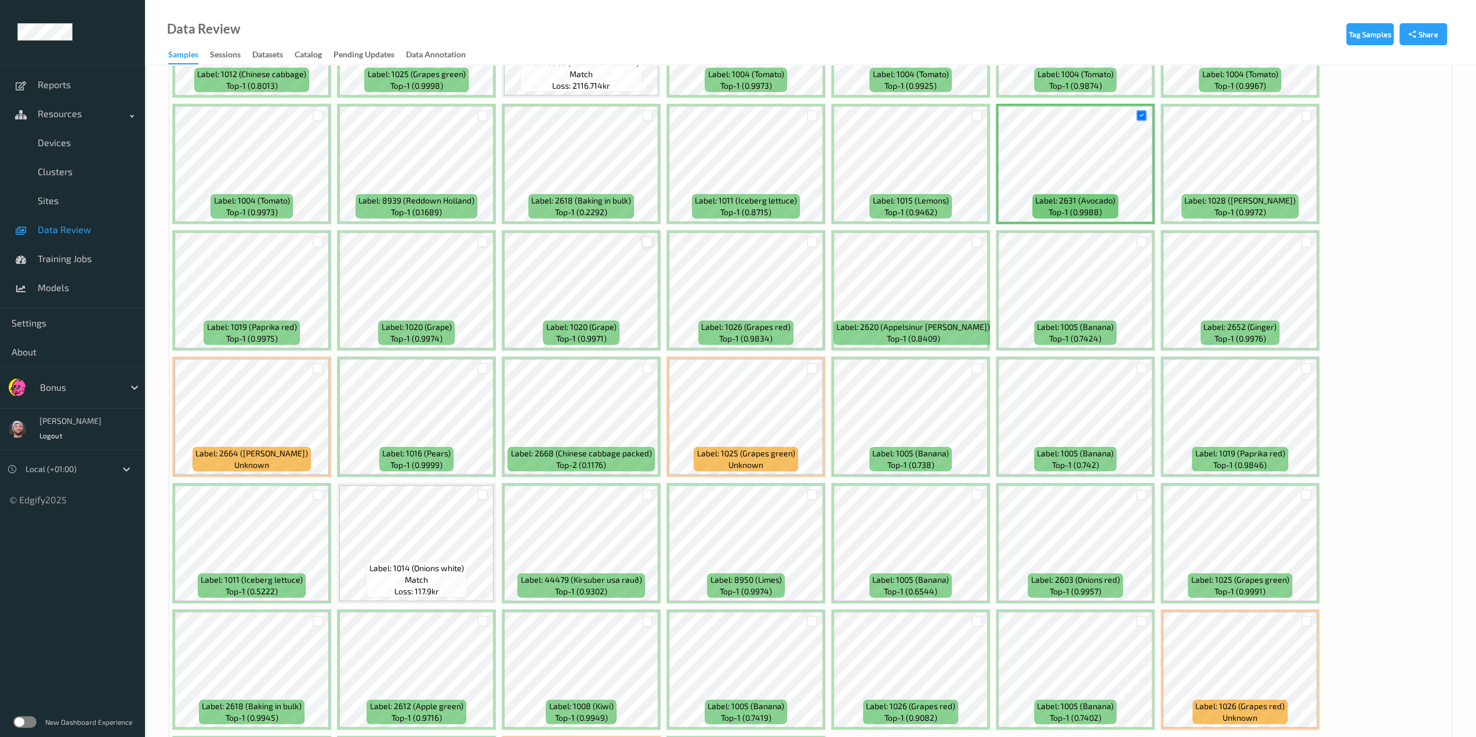
click at [648, 246] on div at bounding box center [647, 242] width 11 height 11
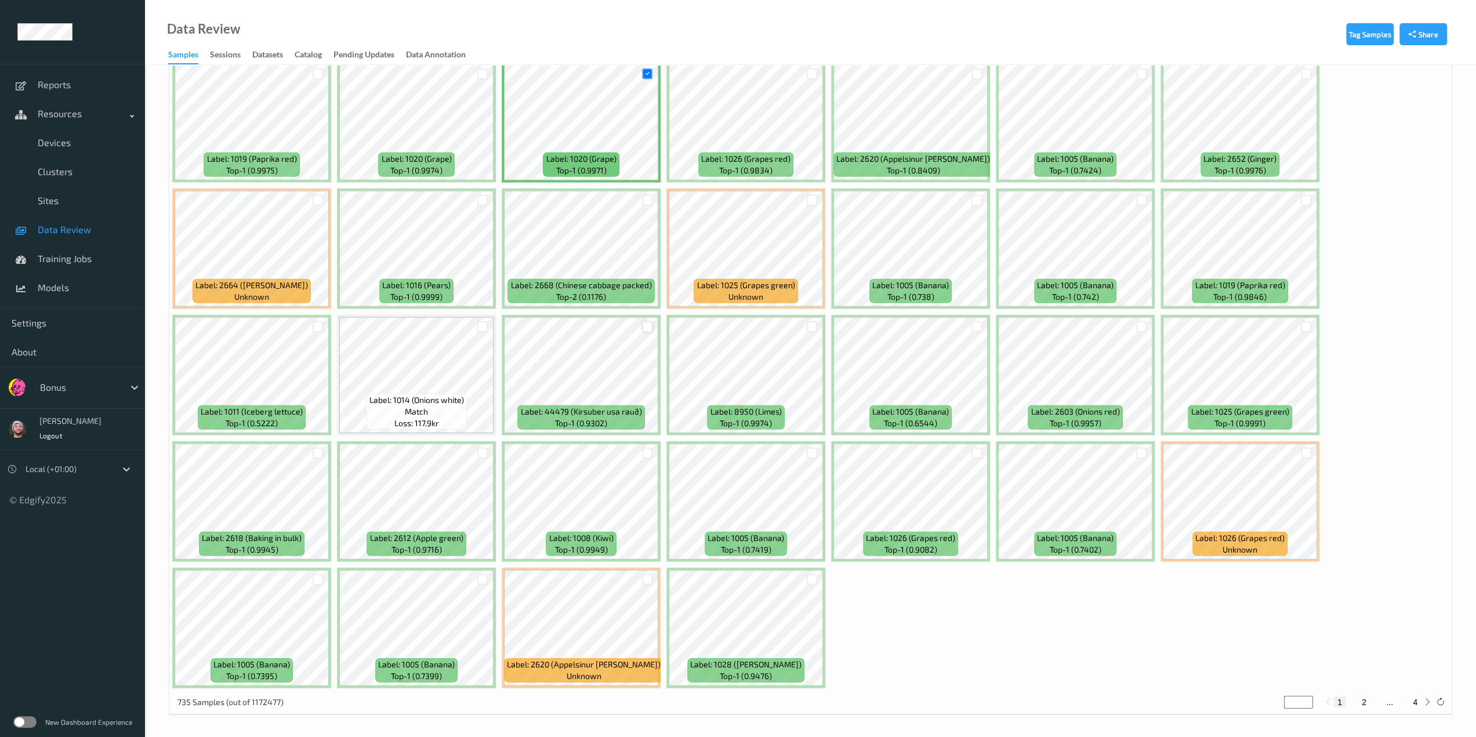
click at [647, 324] on div at bounding box center [647, 326] width 11 height 11
click at [972, 449] on div at bounding box center [976, 453] width 11 height 11
click at [1111, 700] on button "2" at bounding box center [1364, 702] width 12 height 10
type input "*"
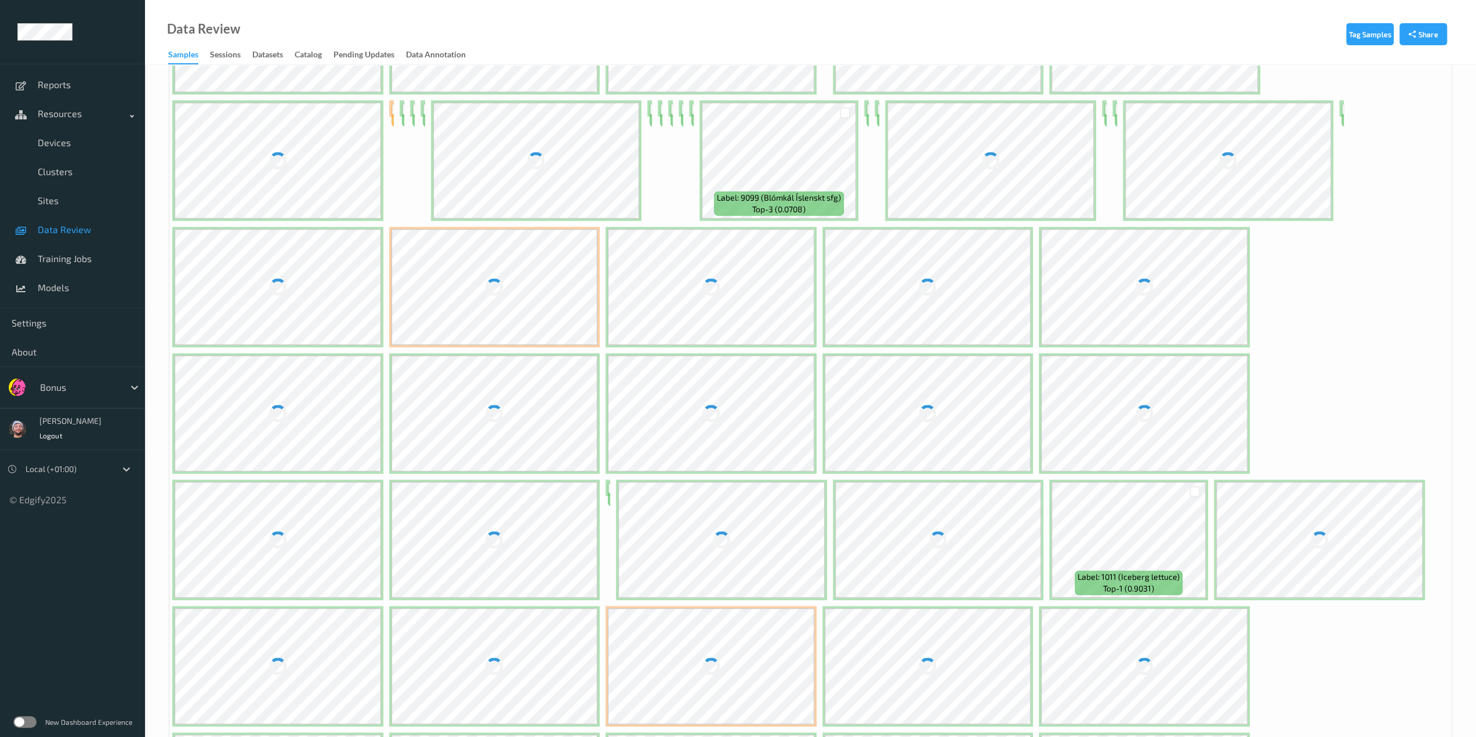
scroll to position [0, 0]
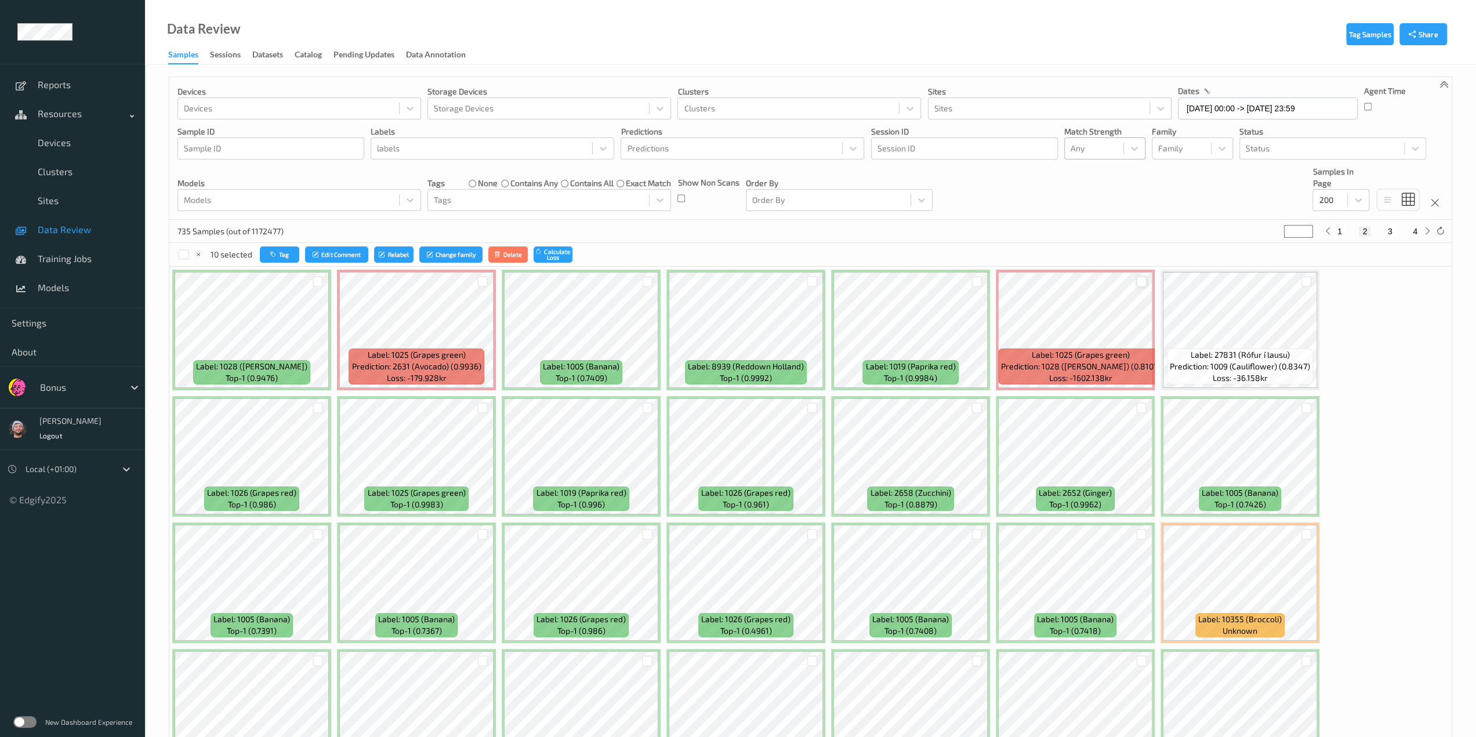
click at [1111, 282] on div at bounding box center [1141, 281] width 11 height 11
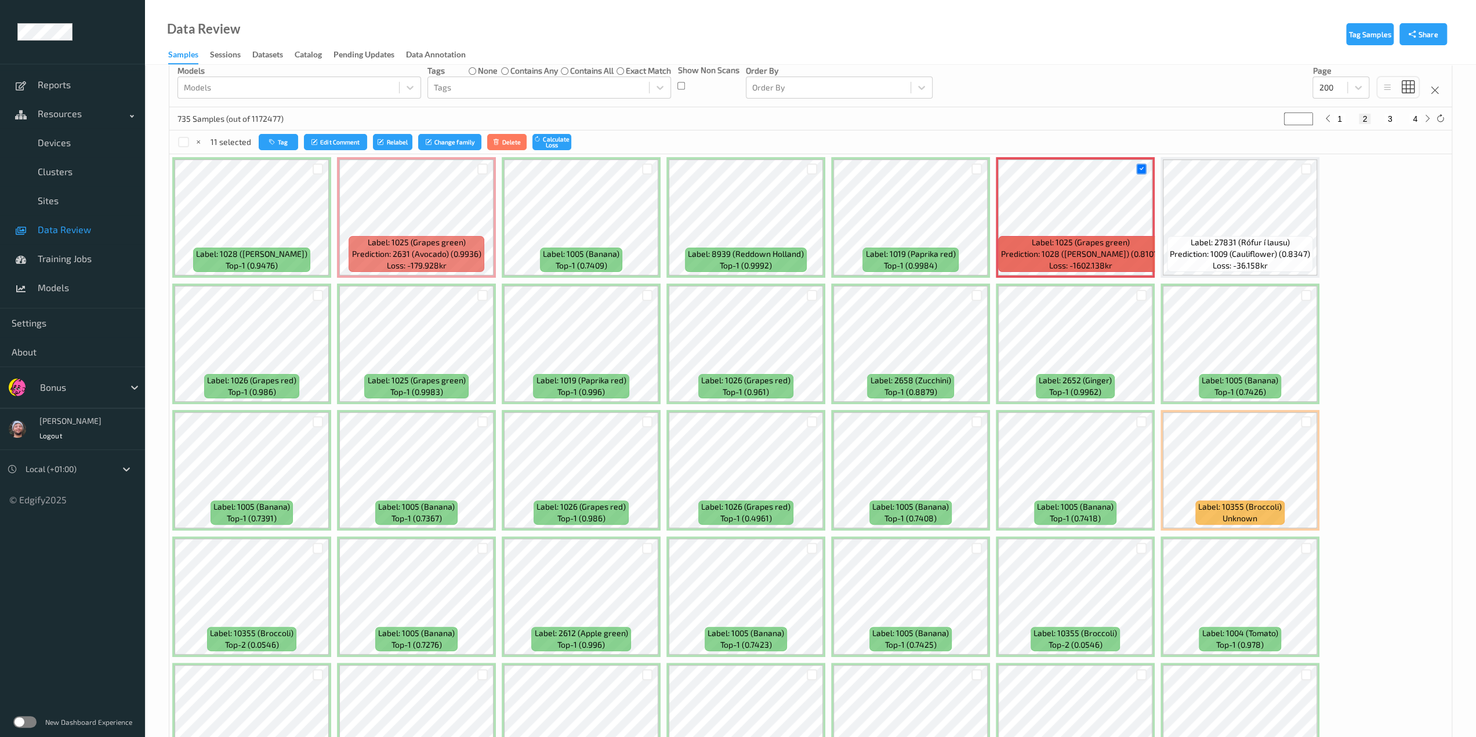
scroll to position [174, 0]
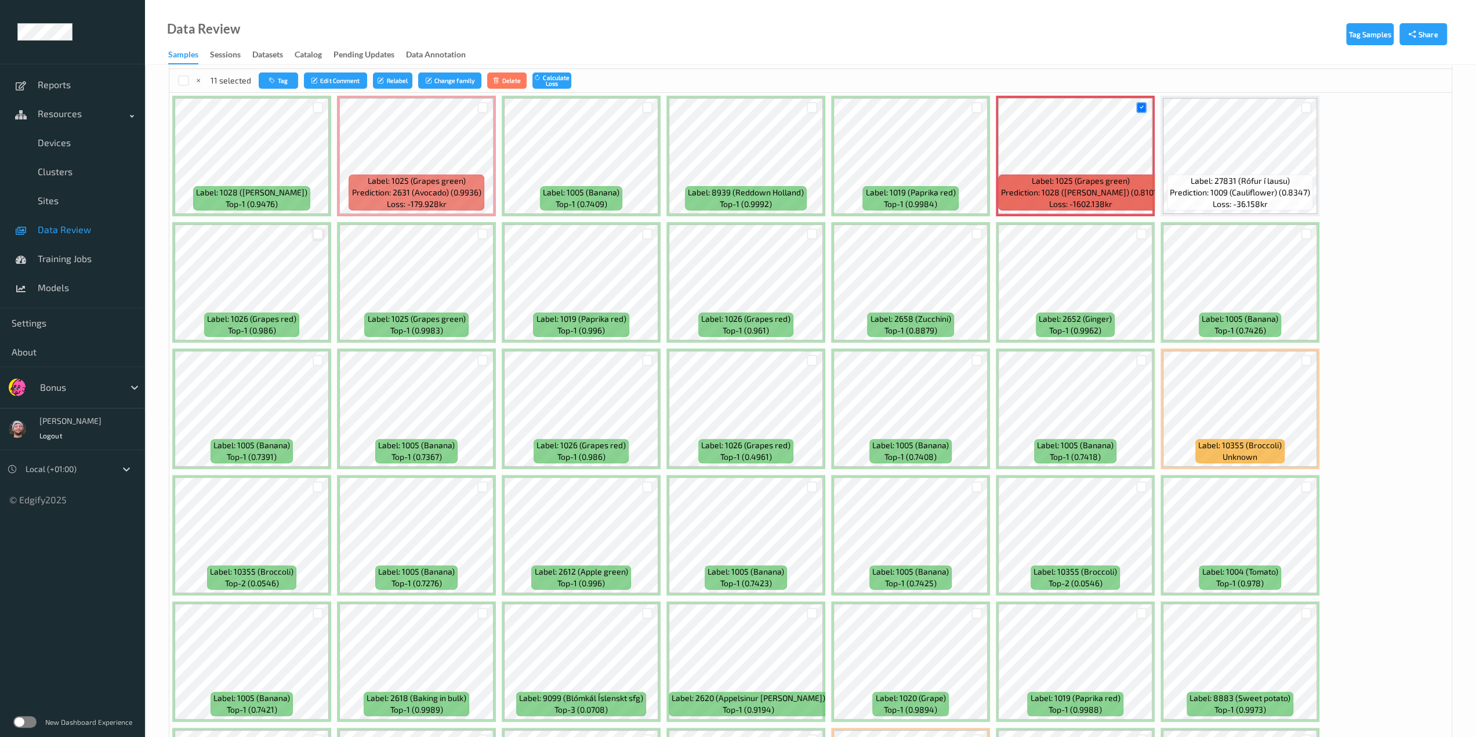
click at [318, 236] on div at bounding box center [318, 233] width 11 height 11
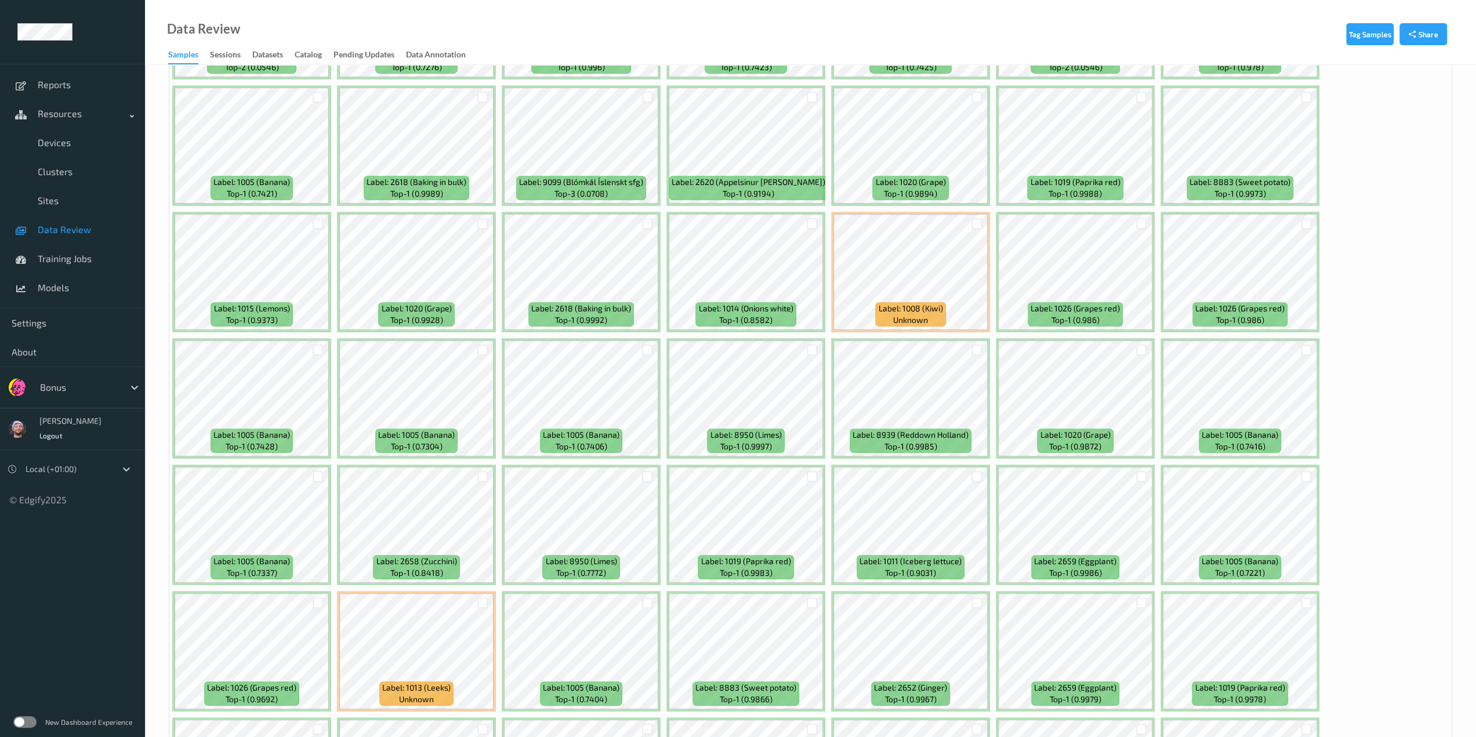
scroll to position [696, 0]
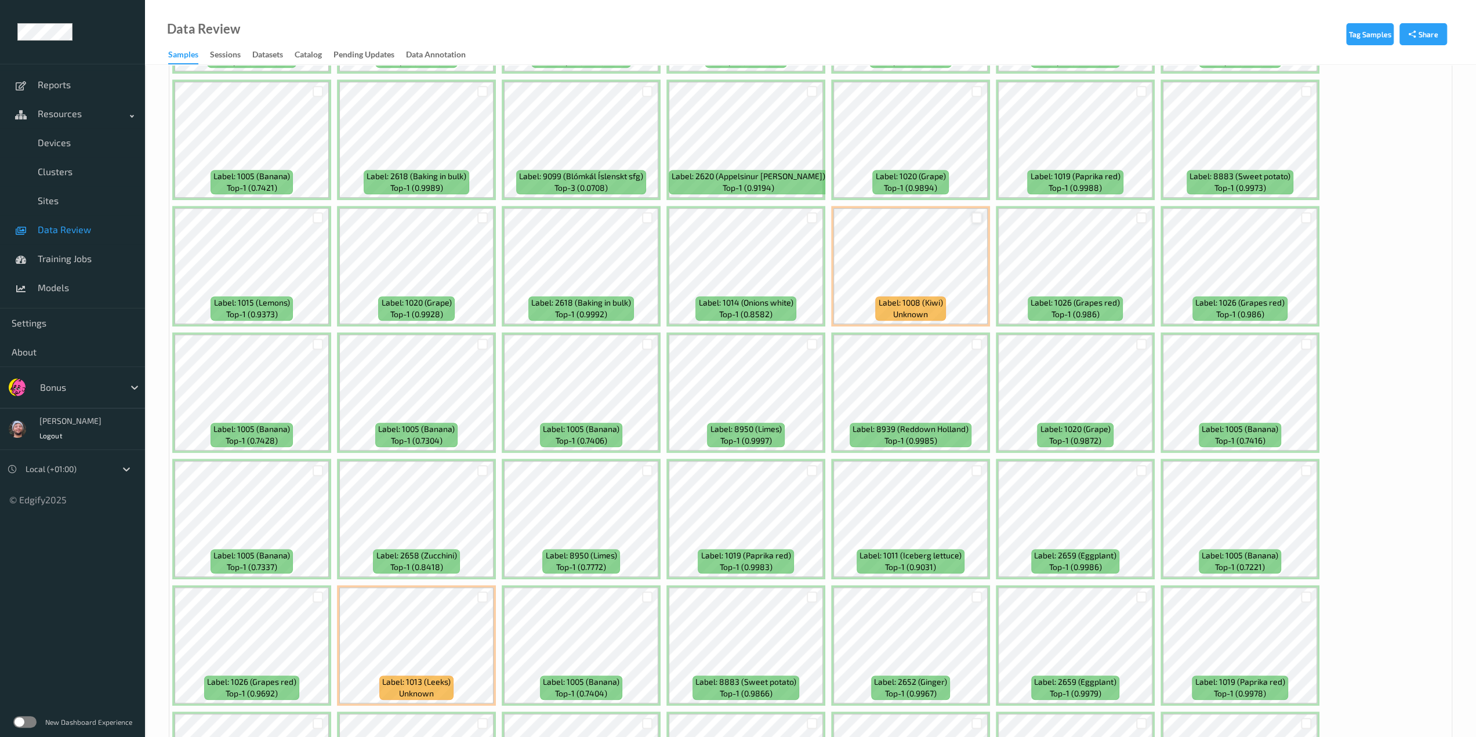
click at [981, 217] on div at bounding box center [976, 217] width 11 height 11
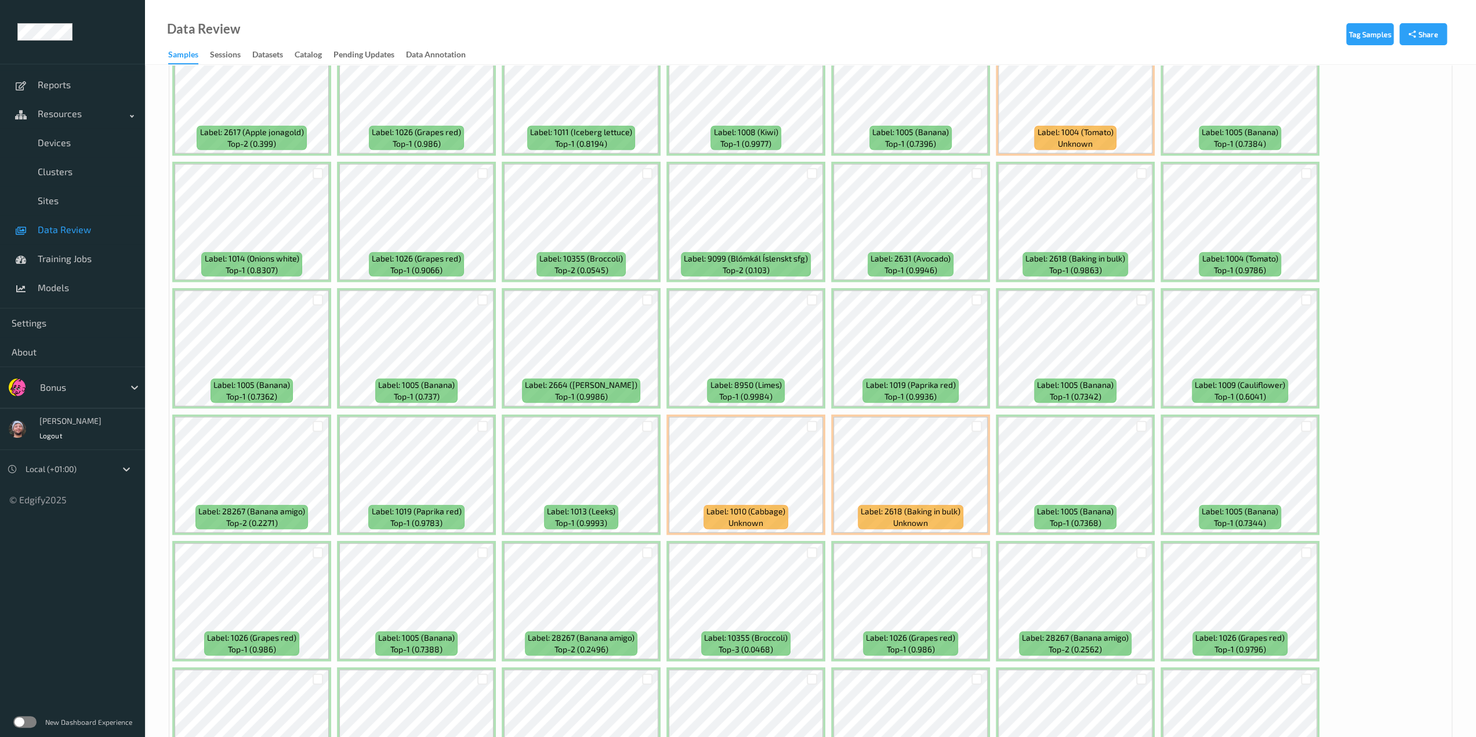
scroll to position [3241, 0]
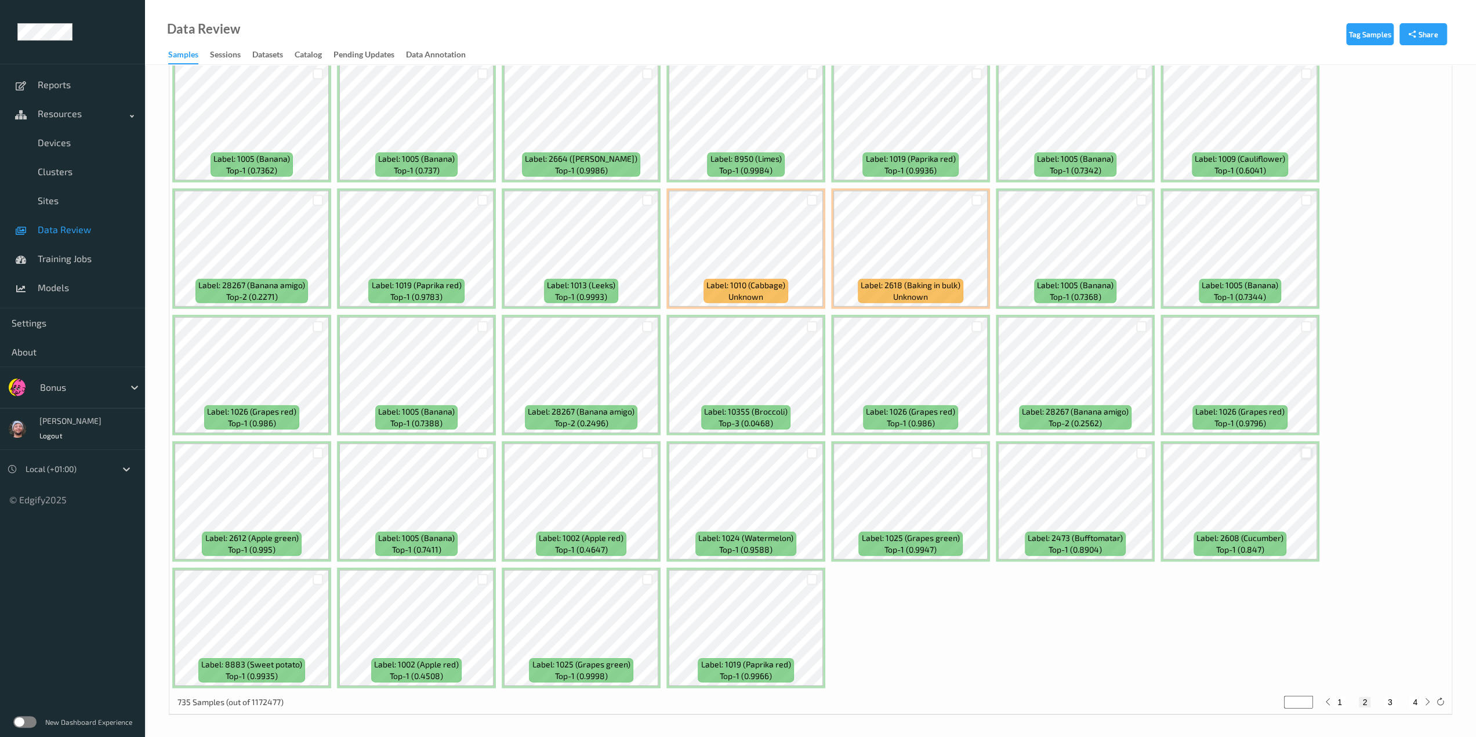
drag, startPoint x: 1312, startPoint y: 453, endPoint x: 1303, endPoint y: 453, distance: 8.1
click at [1111, 453] on div at bounding box center [1306, 453] width 22 height 19
click at [1111, 453] on div at bounding box center [1306, 453] width 11 height 11
click at [1111, 703] on button "3" at bounding box center [1390, 702] width 12 height 10
type input "*"
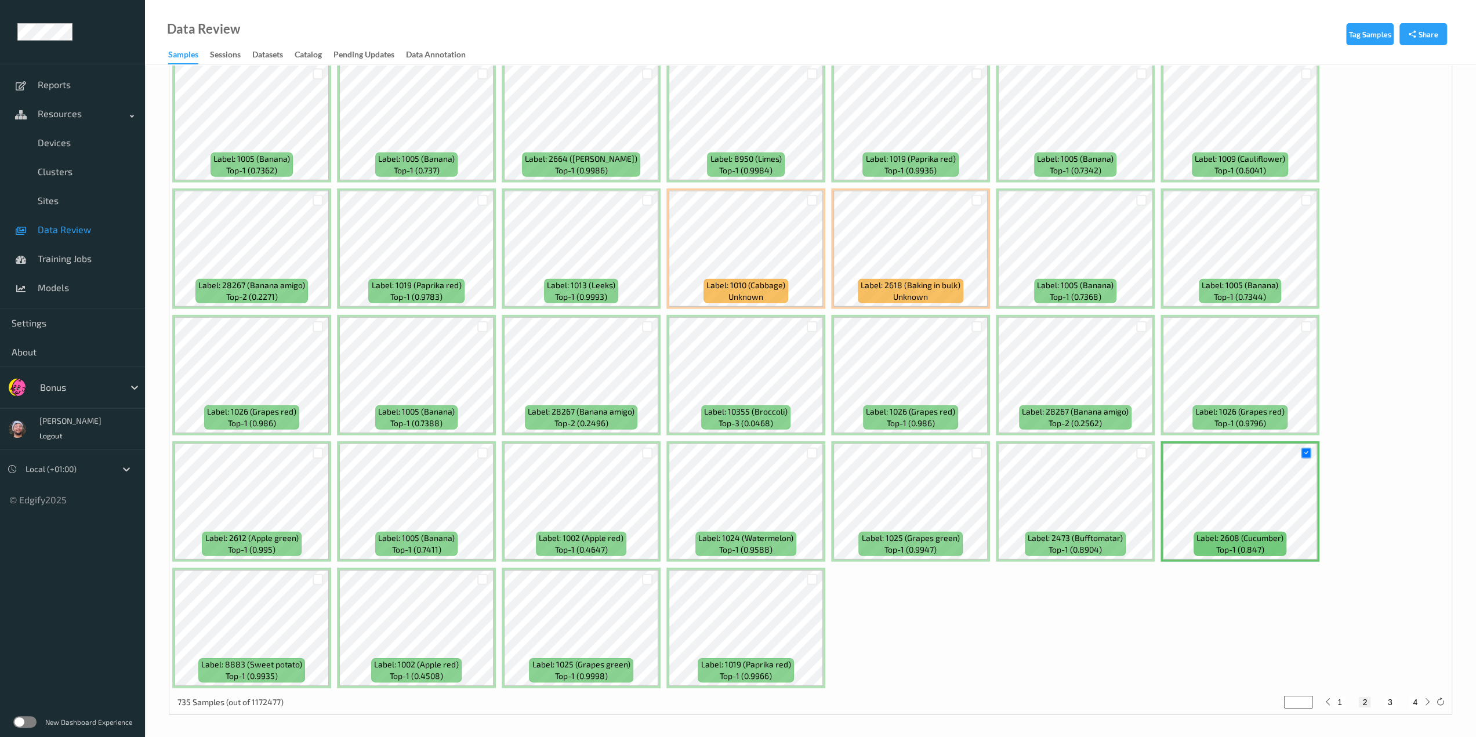
type input "*"
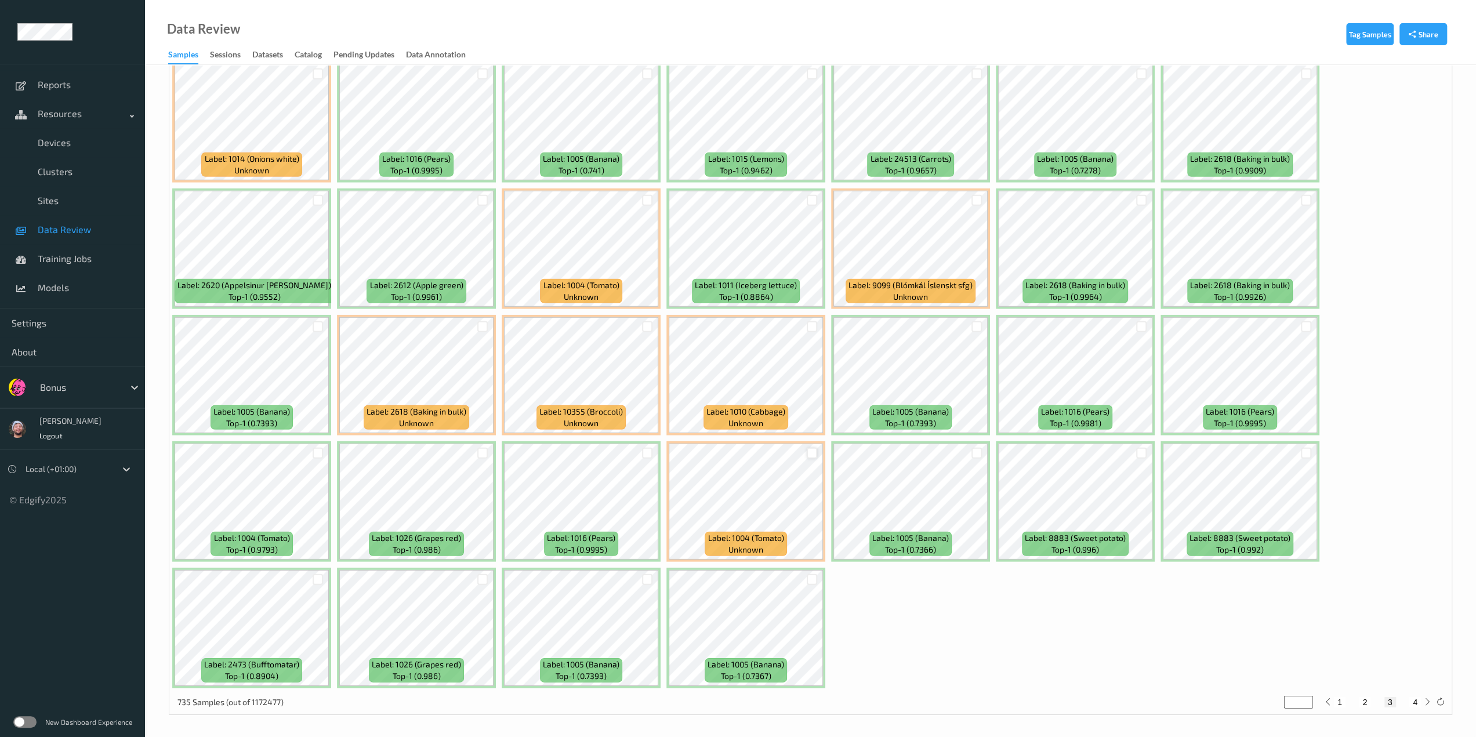
click at [814, 455] on div at bounding box center [812, 453] width 11 height 11
click at [1111, 702] on button "4" at bounding box center [1415, 702] width 12 height 10
type input "*"
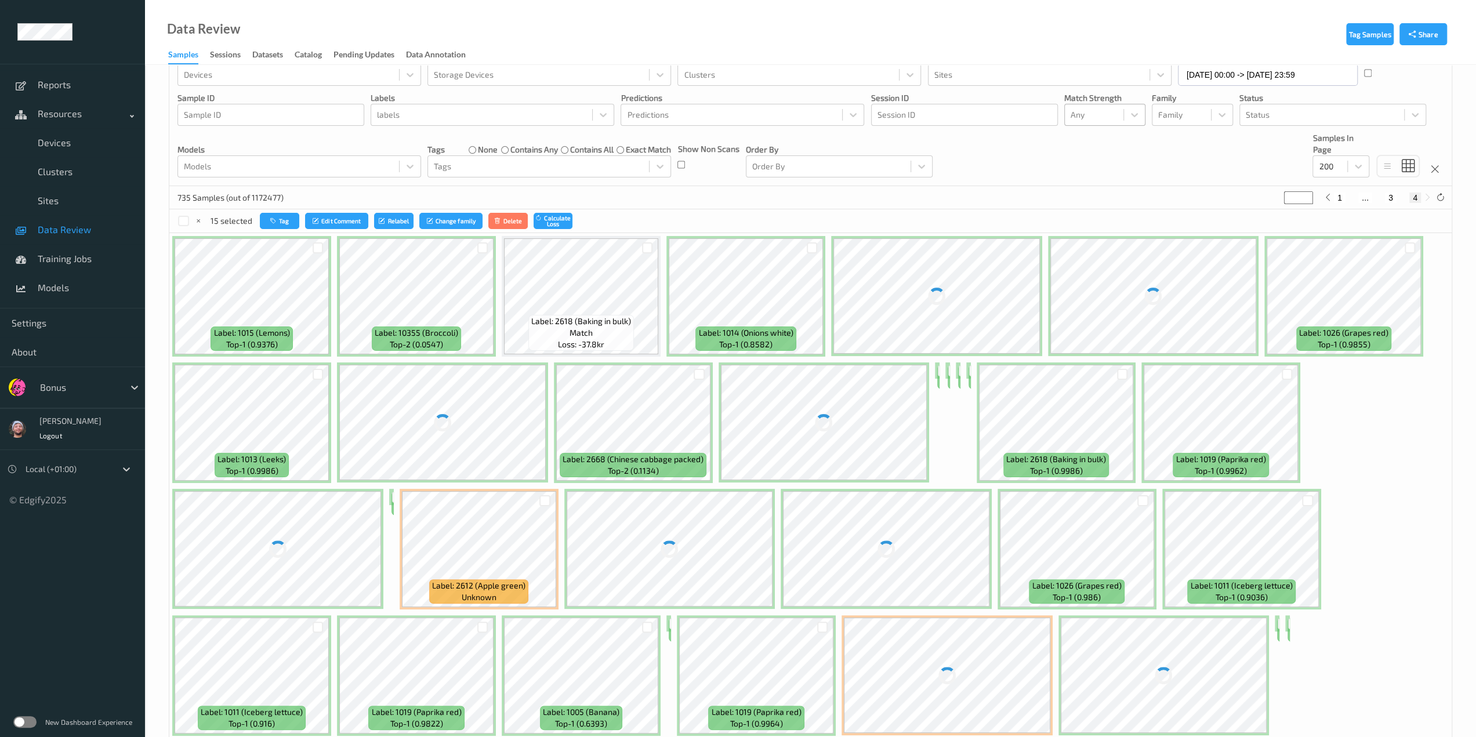
scroll to position [0, 0]
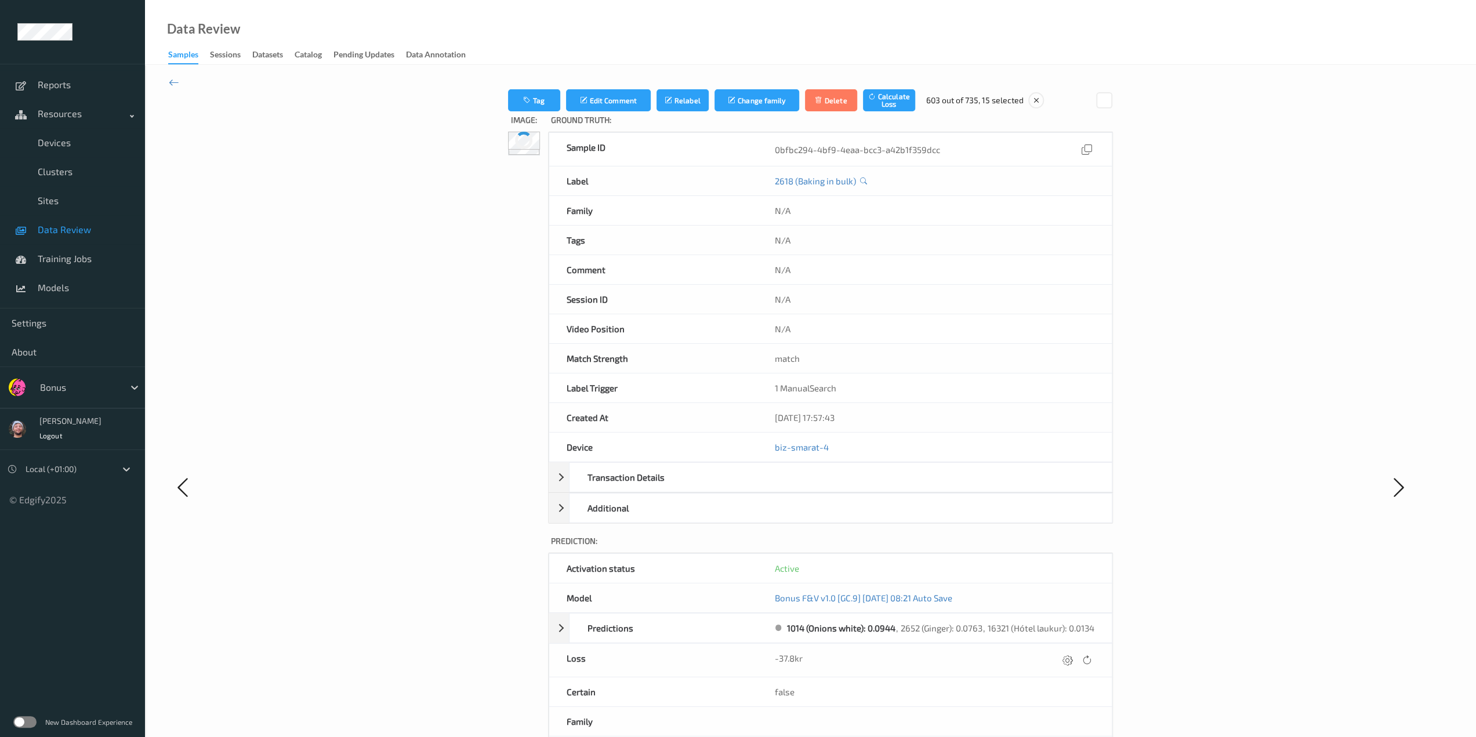
click at [540, 150] on div at bounding box center [524, 141] width 32 height 18
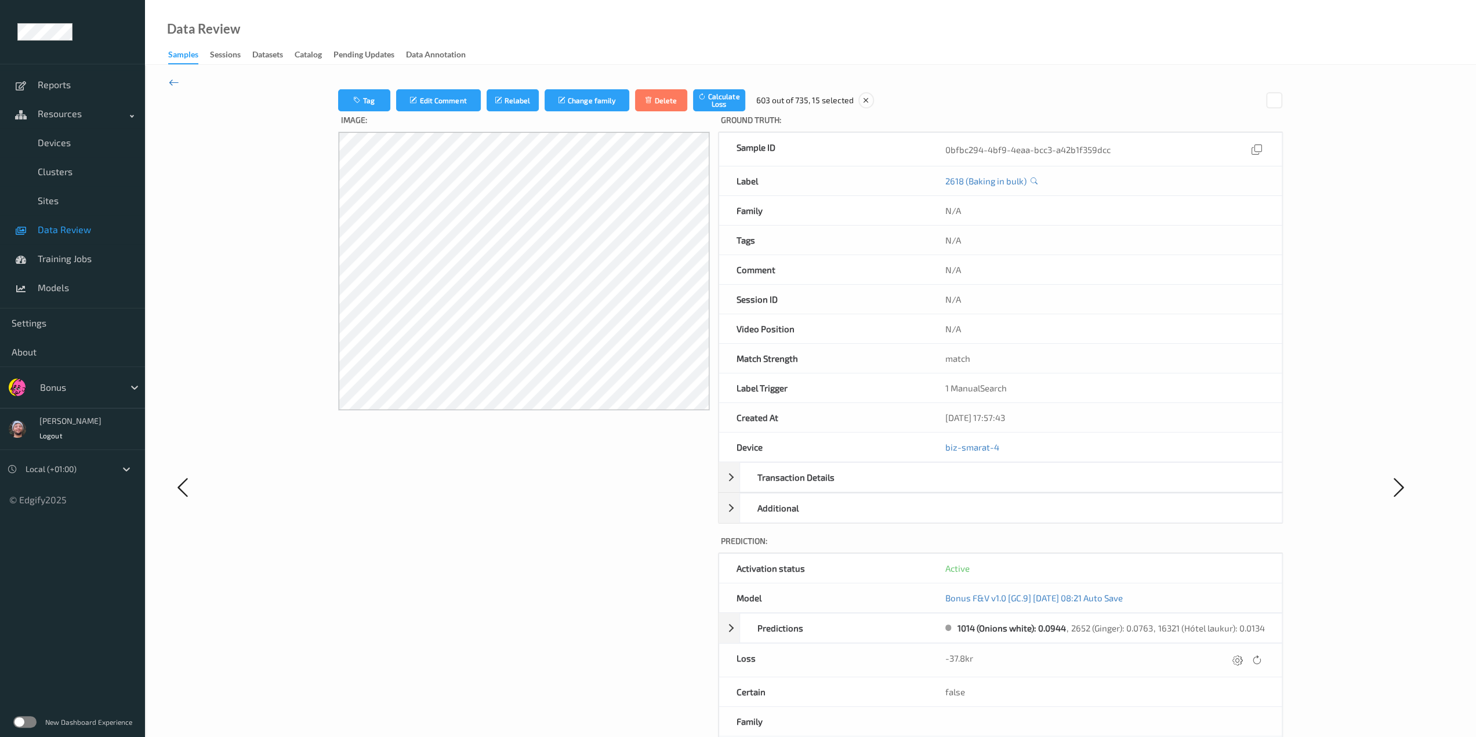
click at [171, 85] on icon at bounding box center [174, 82] width 10 height 13
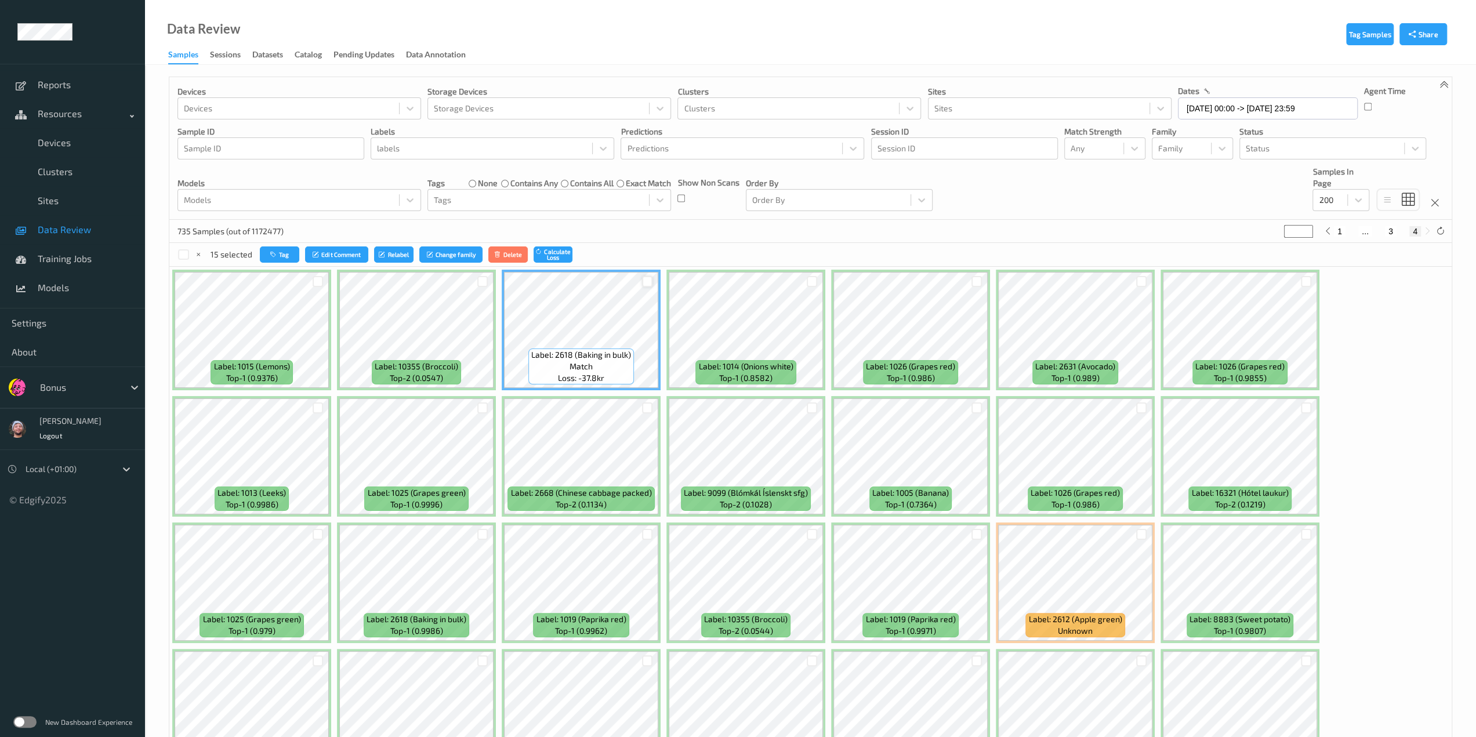
click at [645, 282] on div at bounding box center [647, 281] width 11 height 11
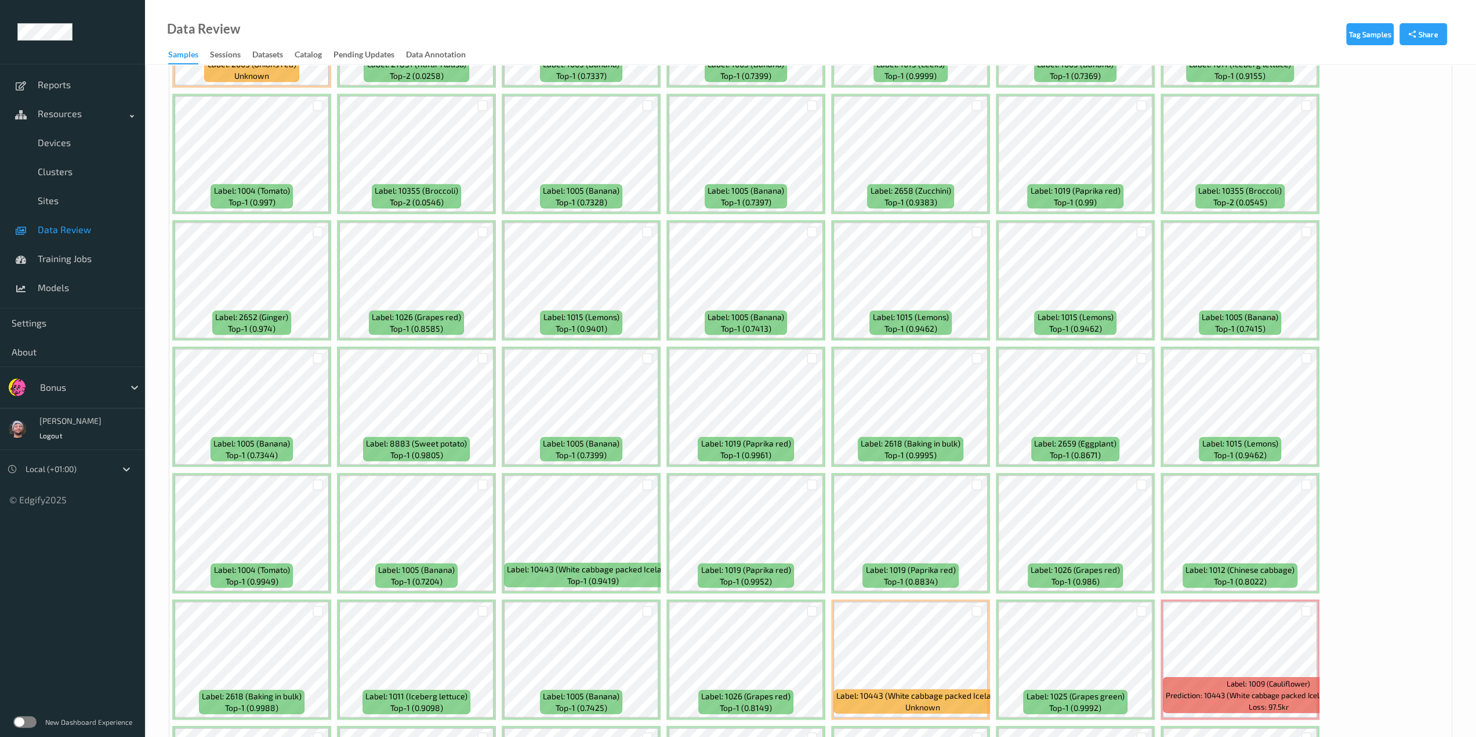
scroll to position [2261, 0]
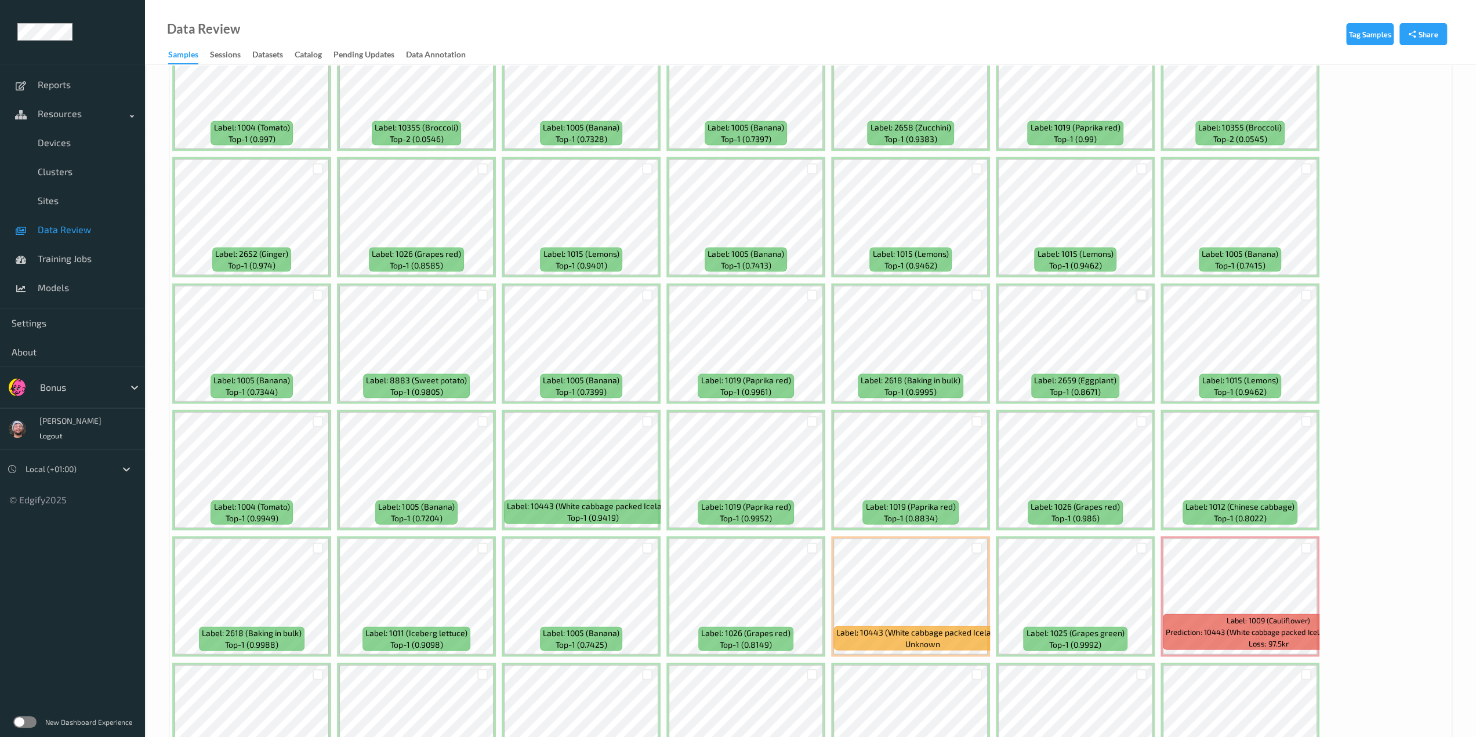
click at [1111, 290] on div at bounding box center [1141, 295] width 11 height 11
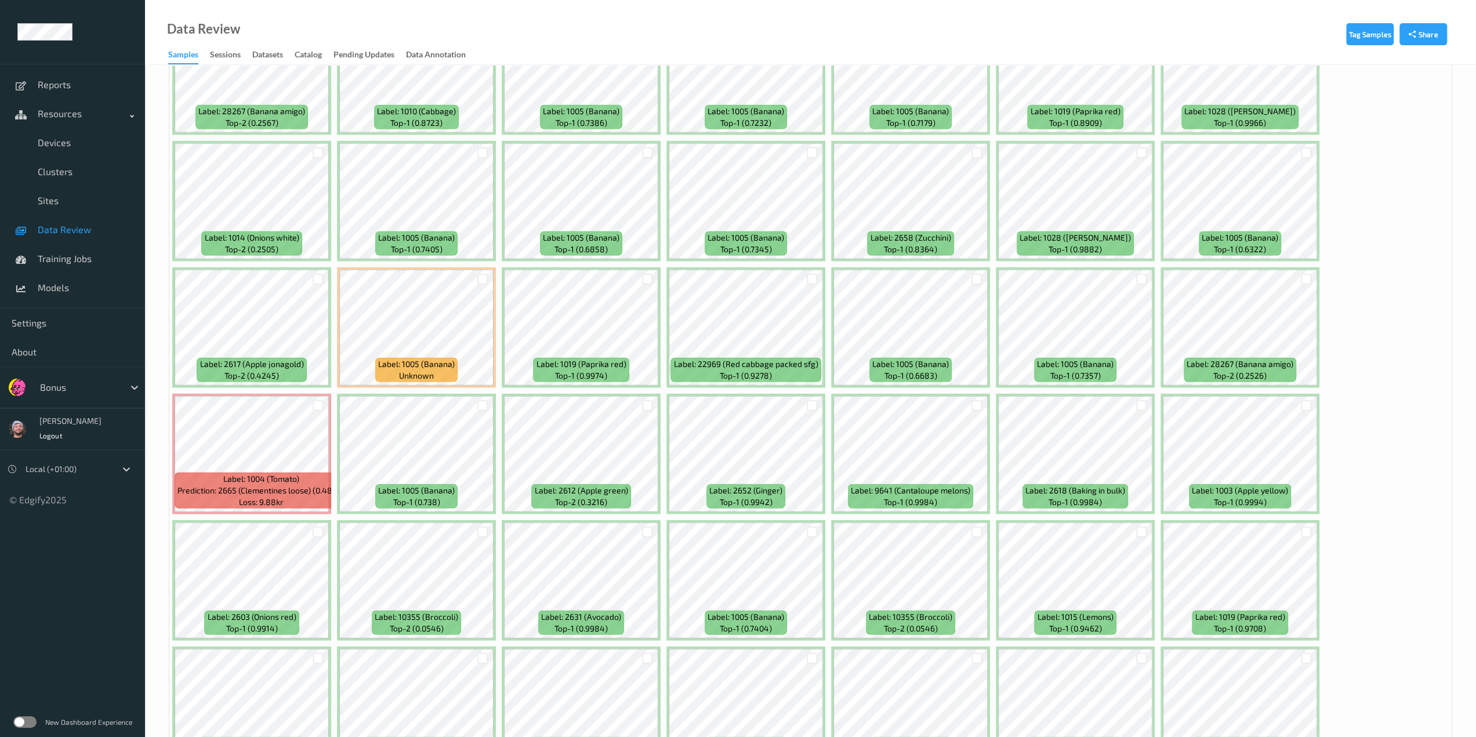
scroll to position [2951, 0]
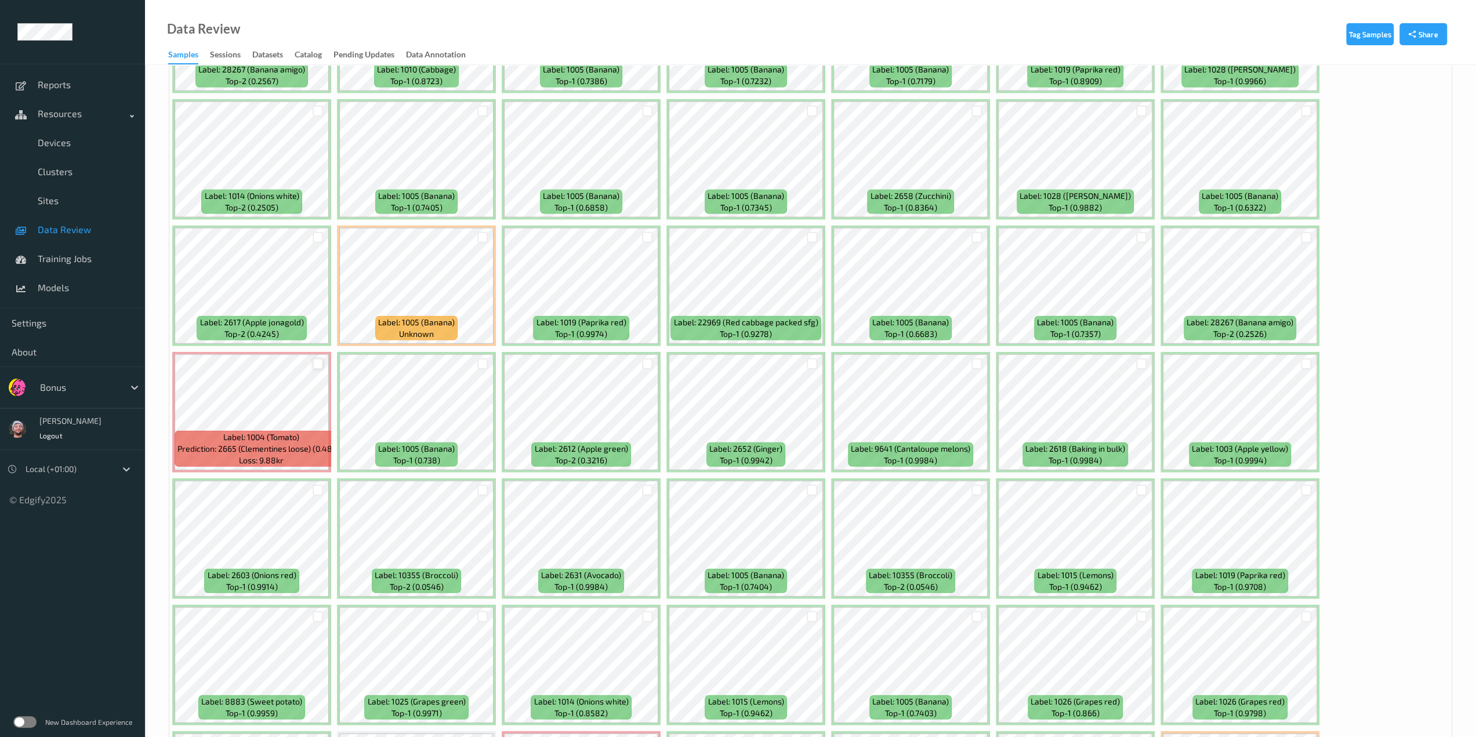
click at [318, 365] on div at bounding box center [318, 363] width 11 height 11
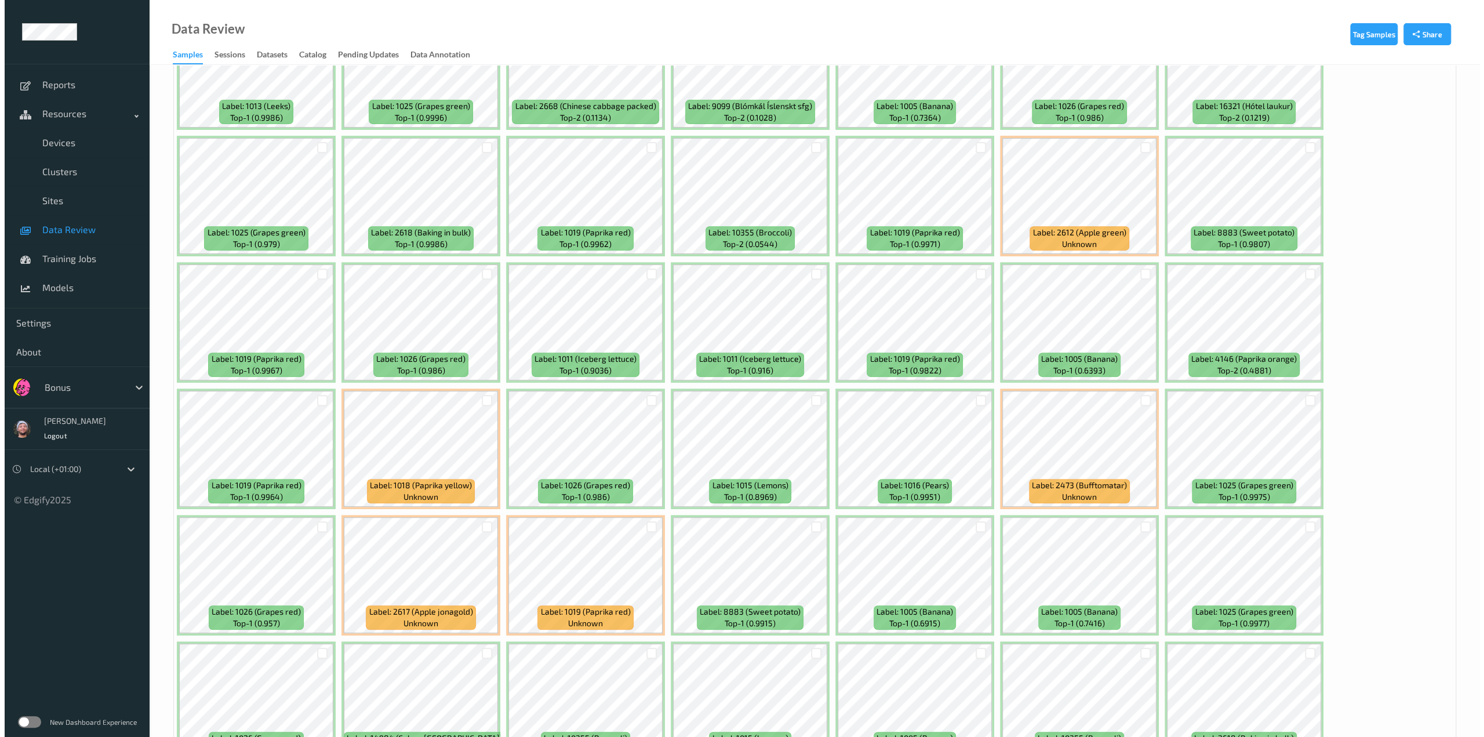
scroll to position [0, 0]
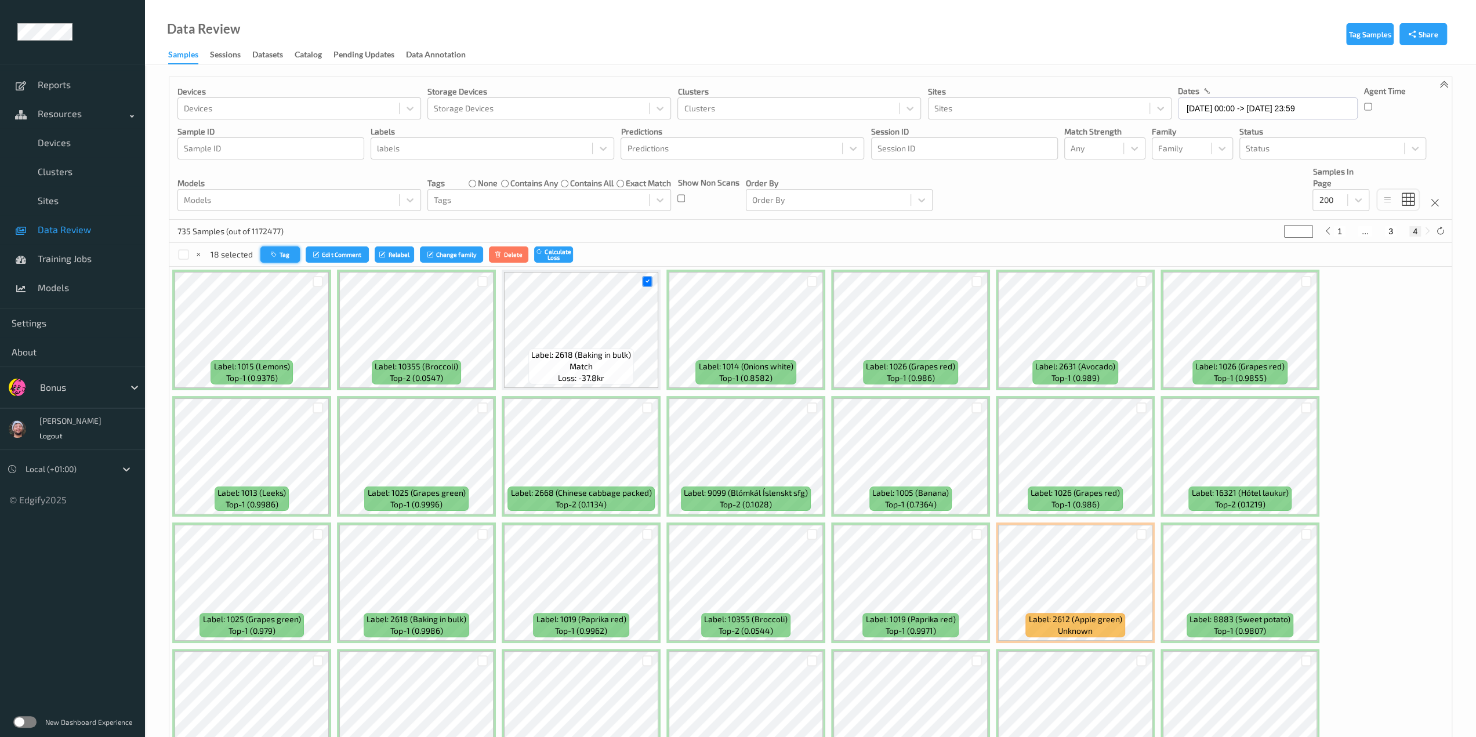
click at [272, 252] on icon "button" at bounding box center [275, 254] width 9 height 7
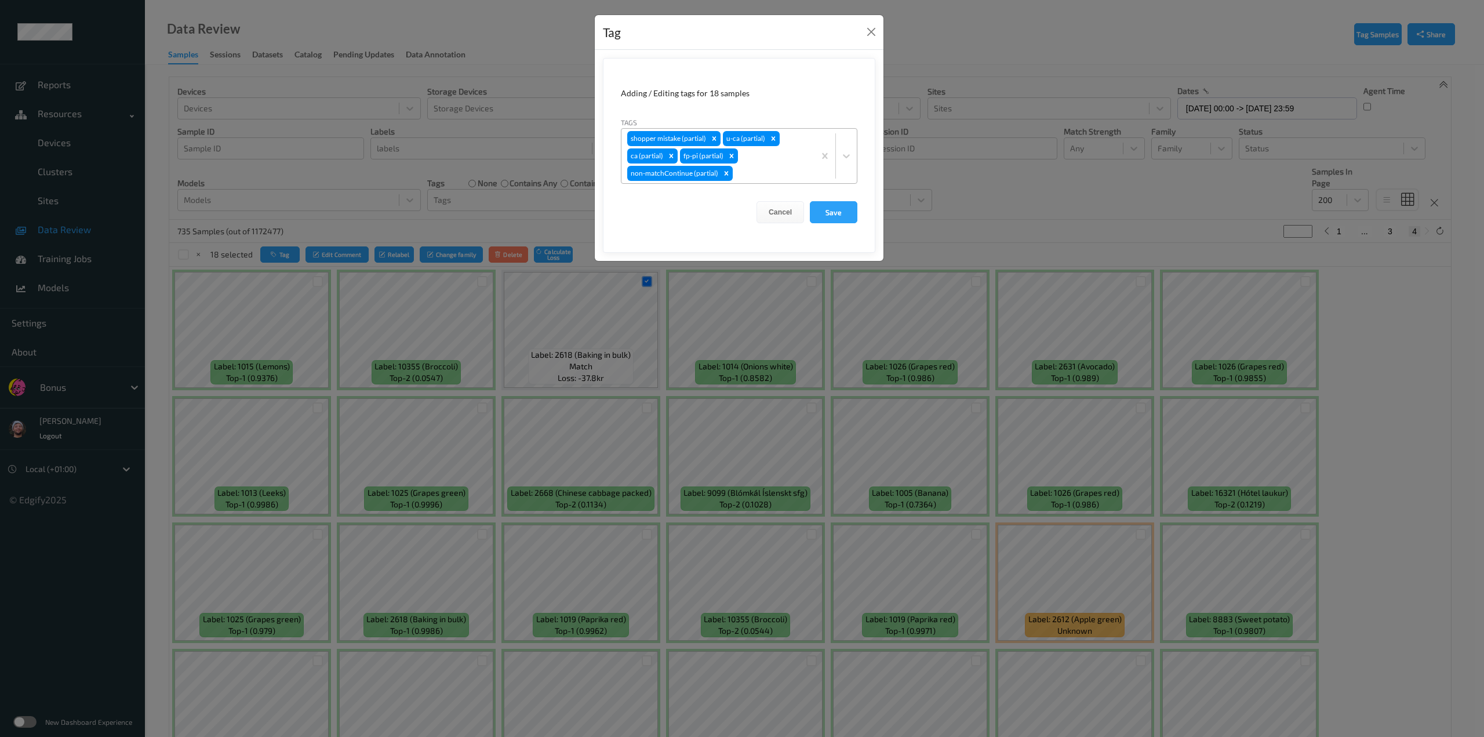
click at [742, 175] on div at bounding box center [772, 173] width 74 height 14
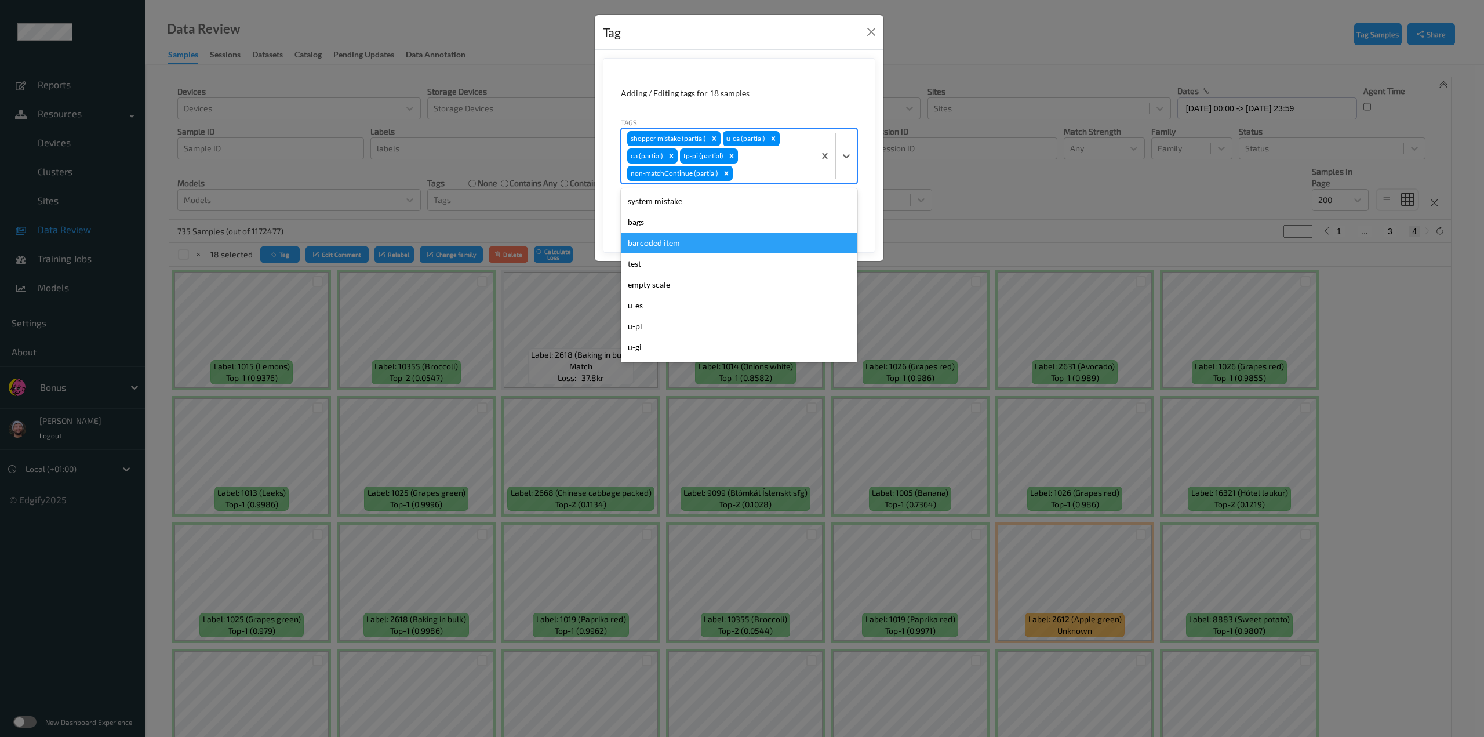
click at [678, 234] on div "barcoded item" at bounding box center [739, 243] width 237 height 21
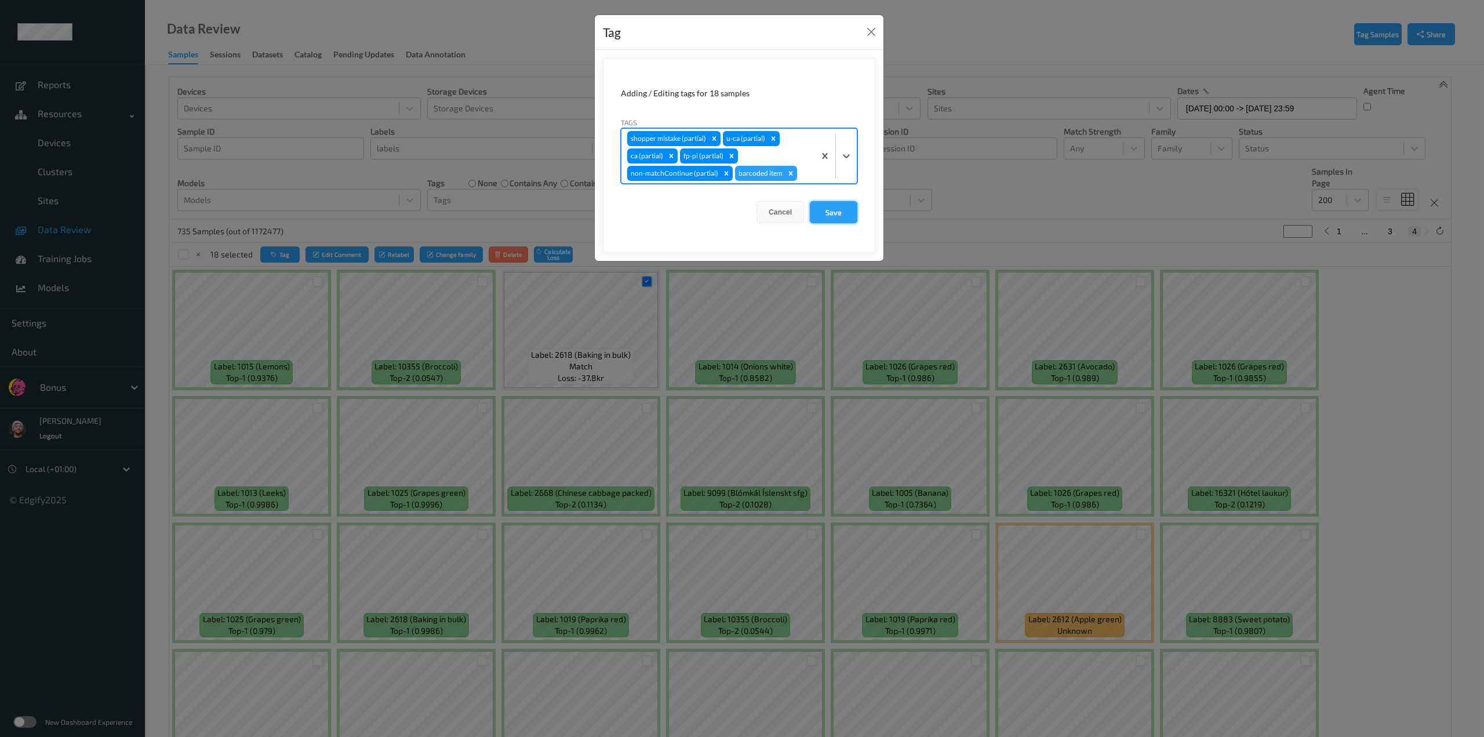
click at [848, 214] on button "Save" at bounding box center [834, 212] width 48 height 22
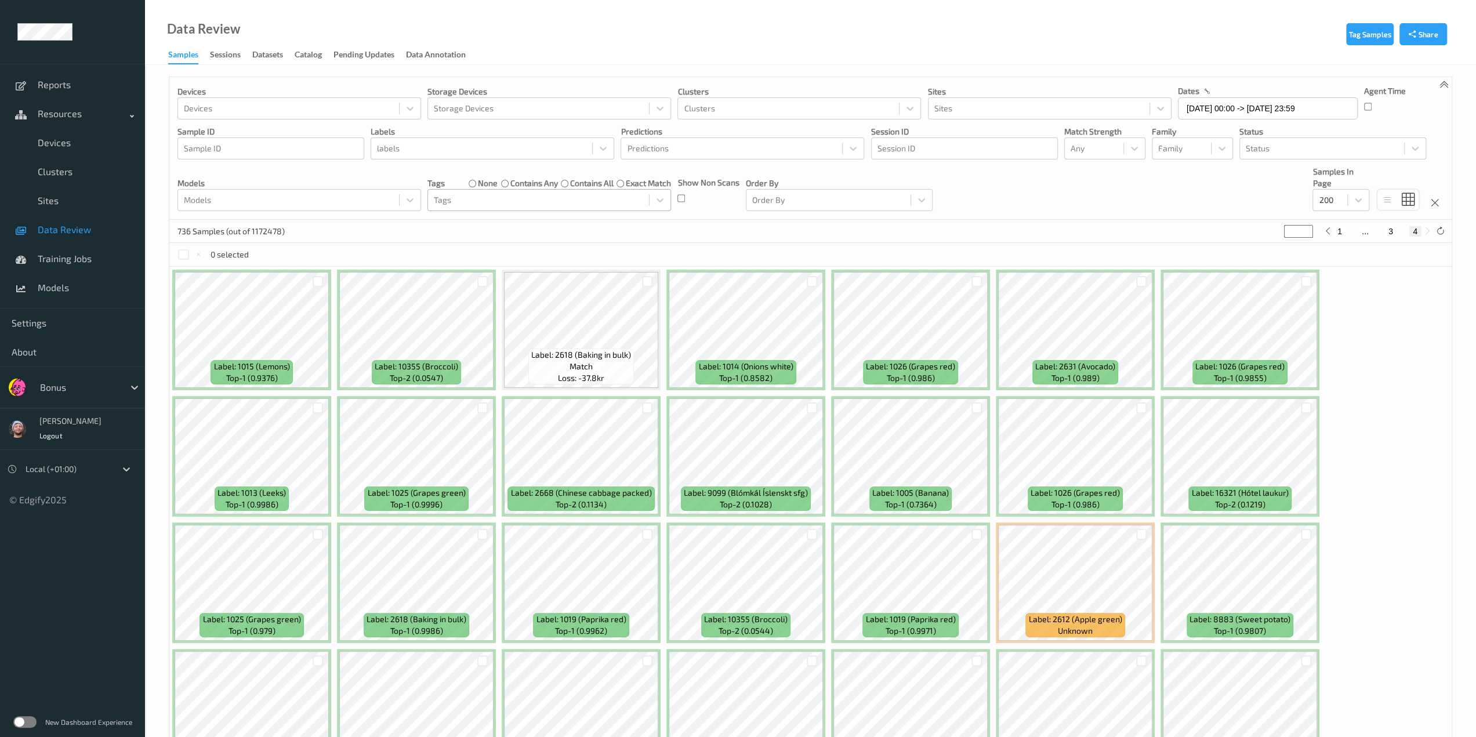
click at [482, 198] on div at bounding box center [538, 200] width 209 height 14
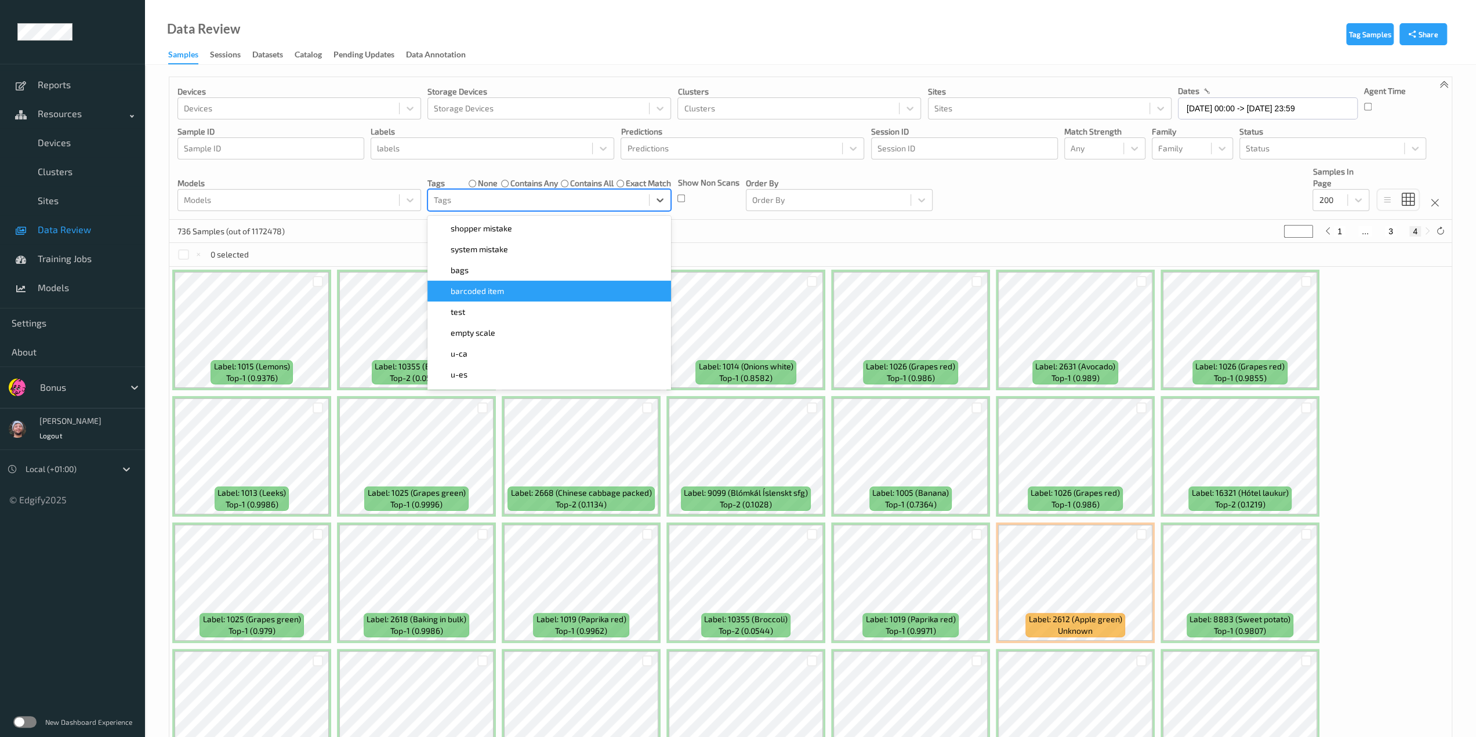
click at [482, 292] on span "barcoded item" at bounding box center [477, 291] width 53 height 12
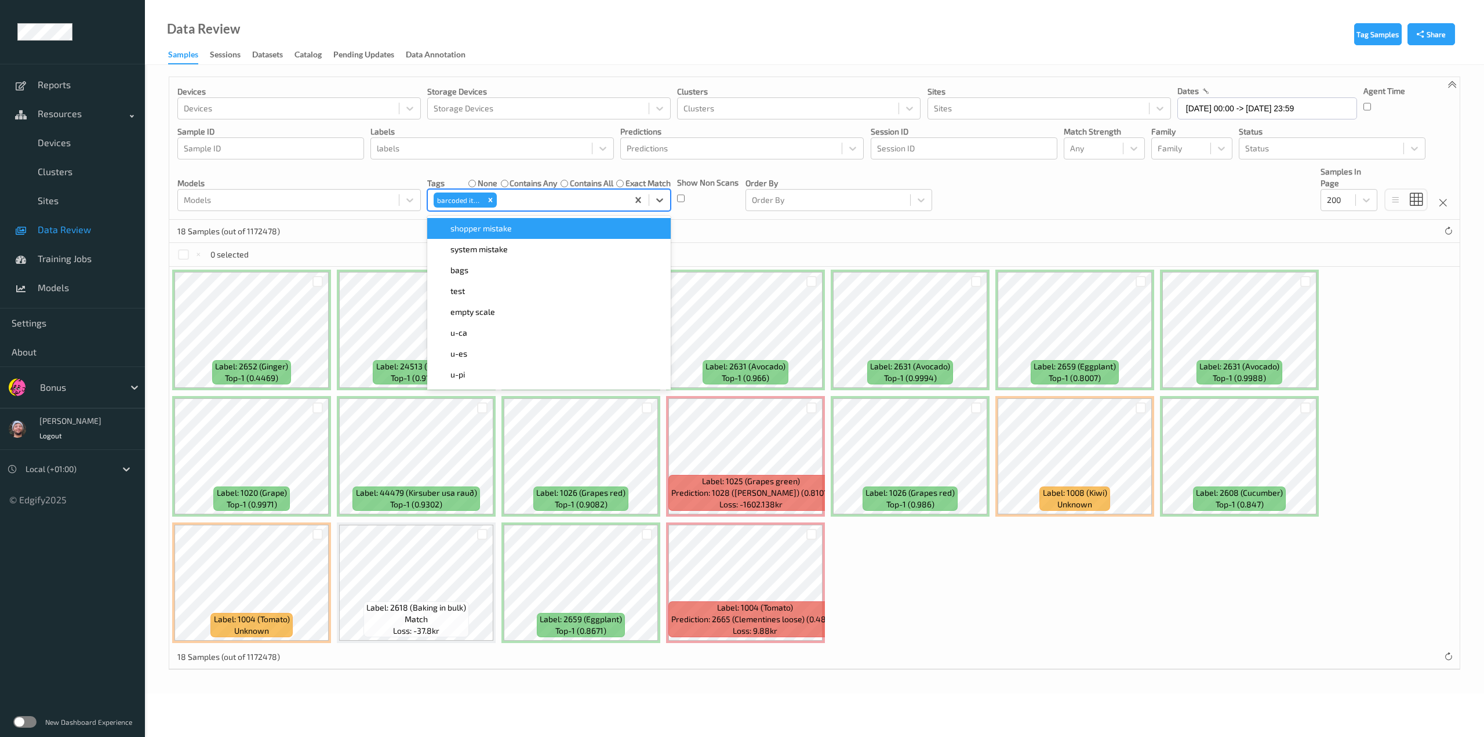
click at [695, 240] on div "18 Samples (out of 1172478)" at bounding box center [814, 231] width 1291 height 23
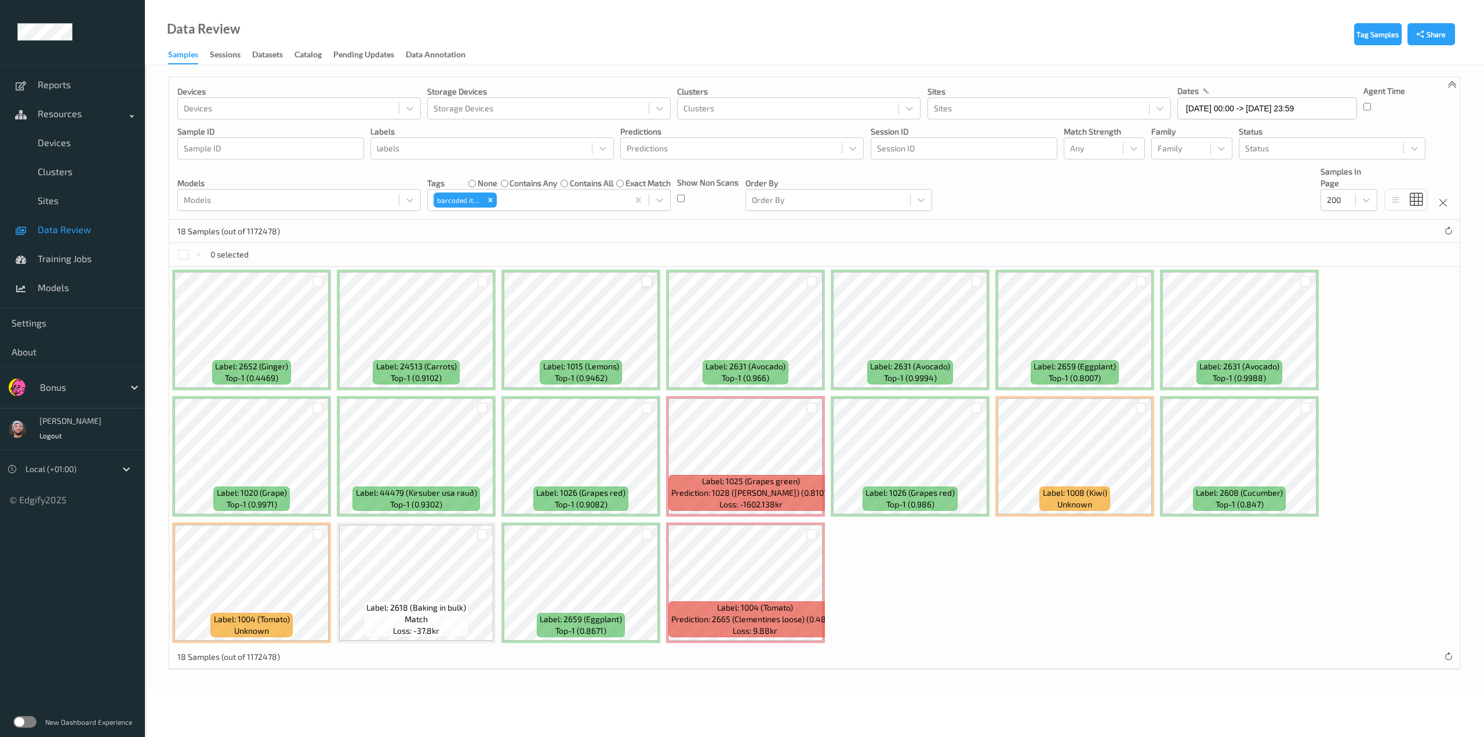
click at [648, 282] on div at bounding box center [647, 281] width 11 height 11
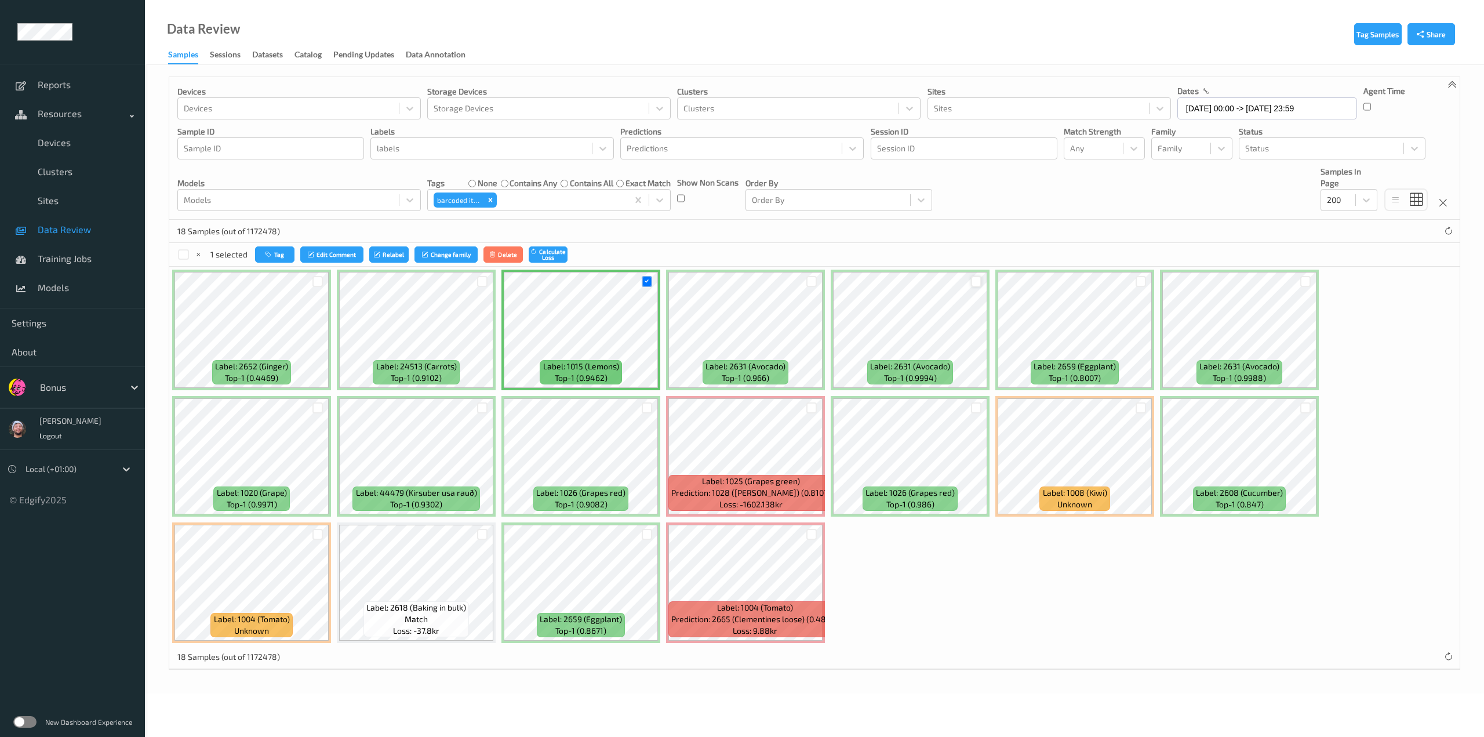
click at [974, 282] on div at bounding box center [976, 281] width 11 height 11
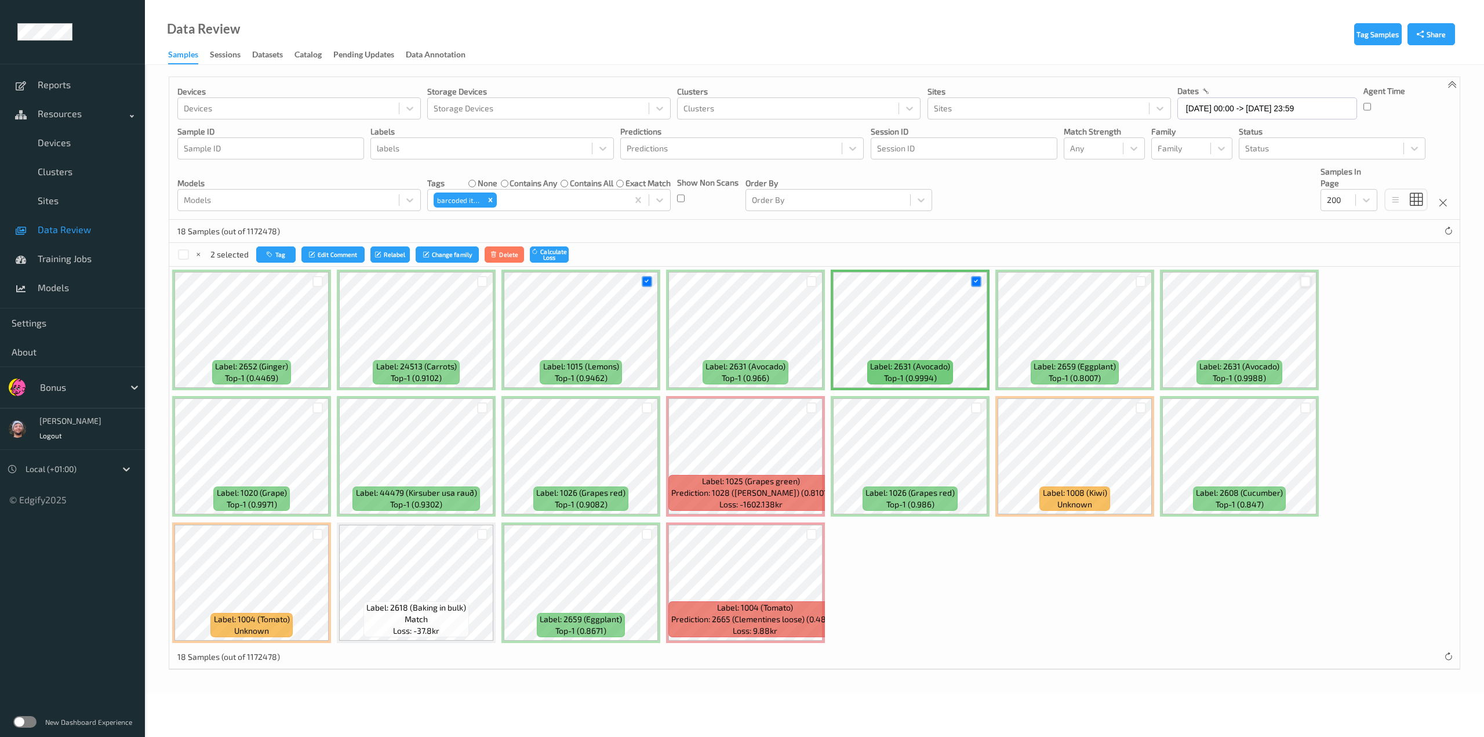
click at [1111, 280] on div at bounding box center [1306, 281] width 11 height 11
click at [1111, 408] on div at bounding box center [1306, 407] width 11 height 11
click at [1111, 411] on div at bounding box center [1141, 407] width 11 height 11
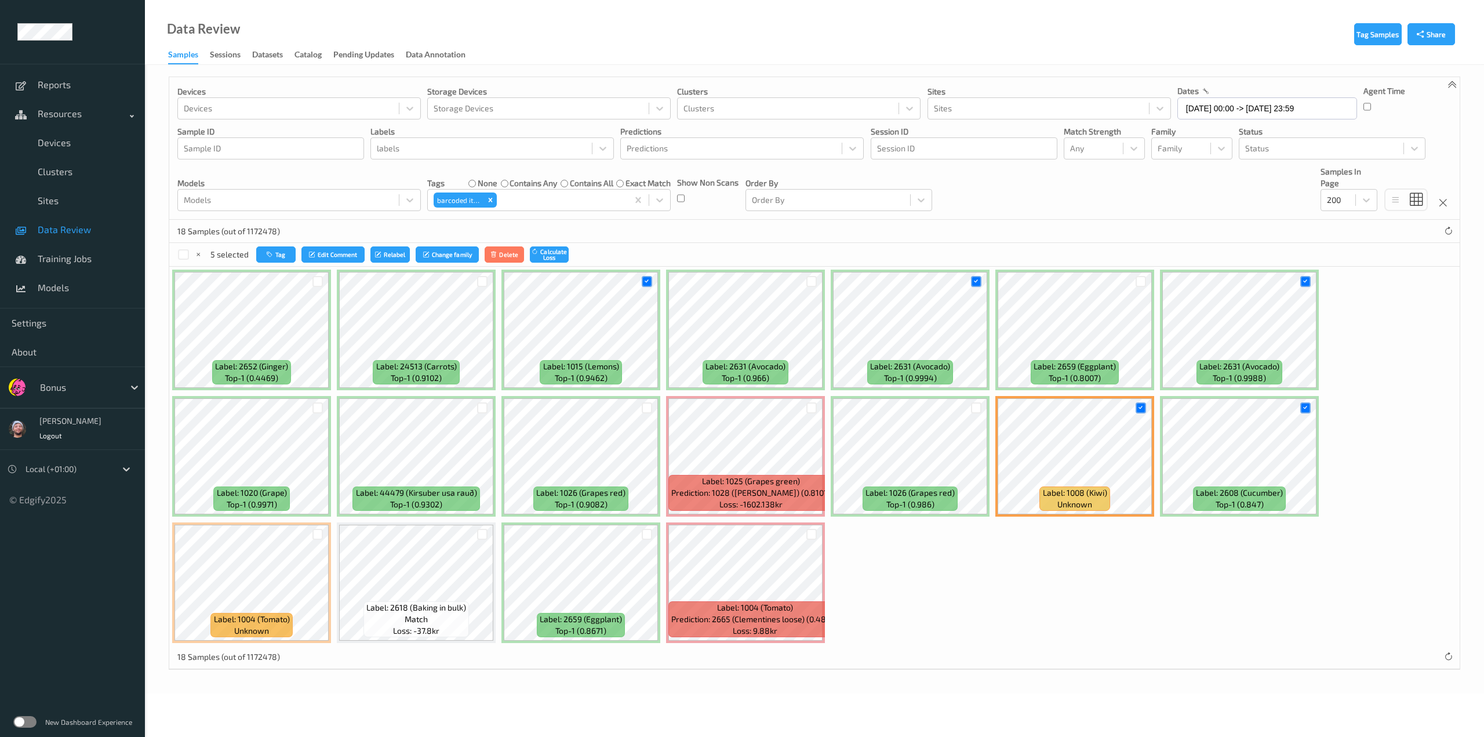
click at [480, 540] on div at bounding box center [482, 534] width 22 height 19
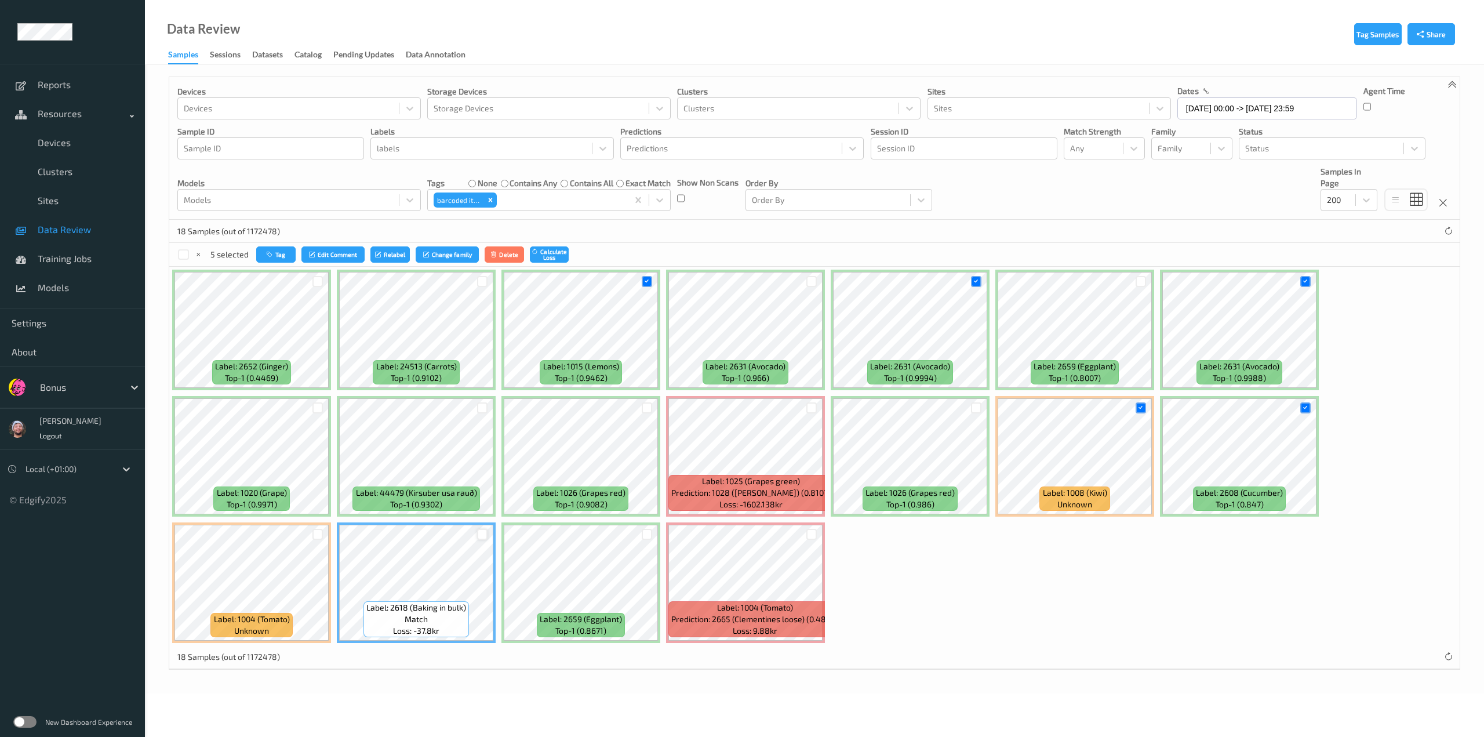
click at [484, 534] on div at bounding box center [482, 534] width 11 height 11
click at [321, 405] on div at bounding box center [318, 407] width 11 height 11
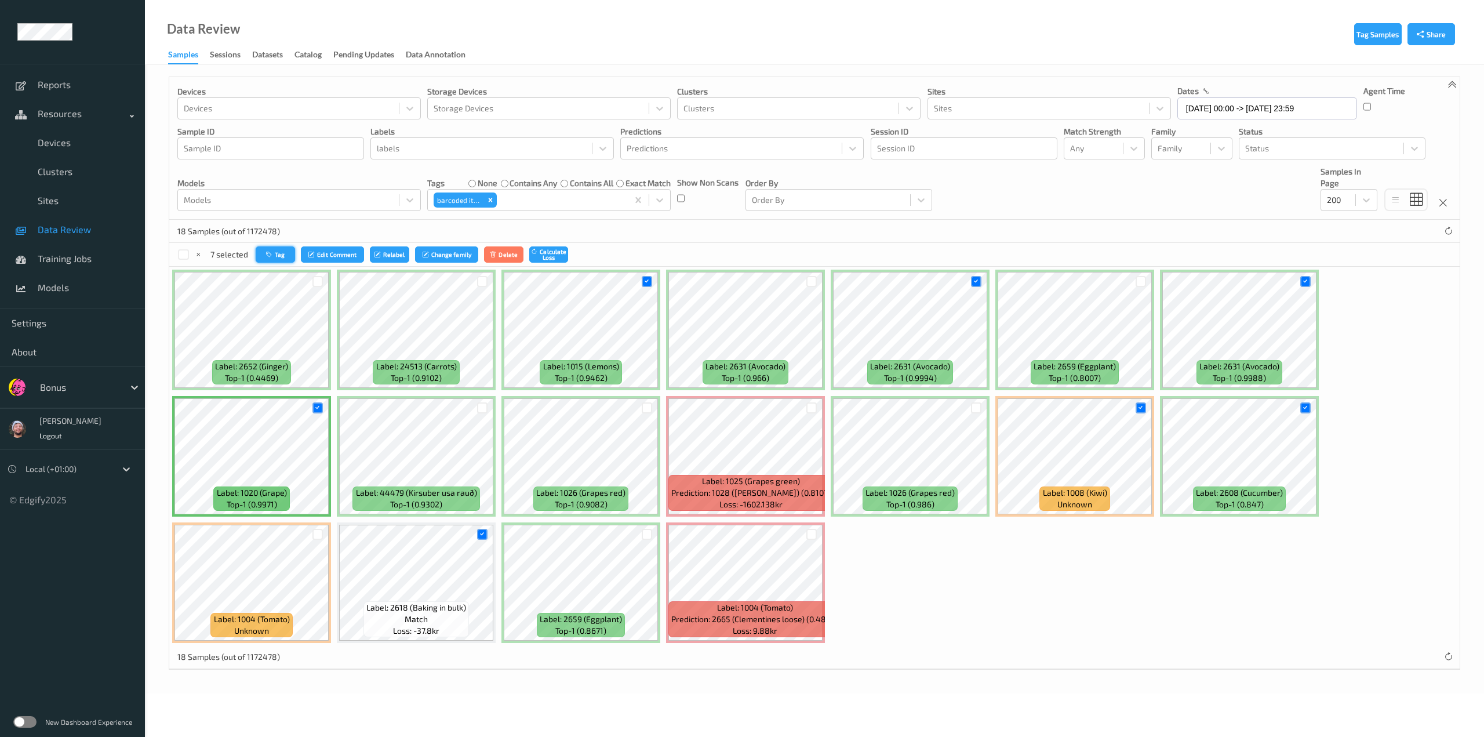
click at [282, 256] on button "Tag" at bounding box center [275, 254] width 39 height 17
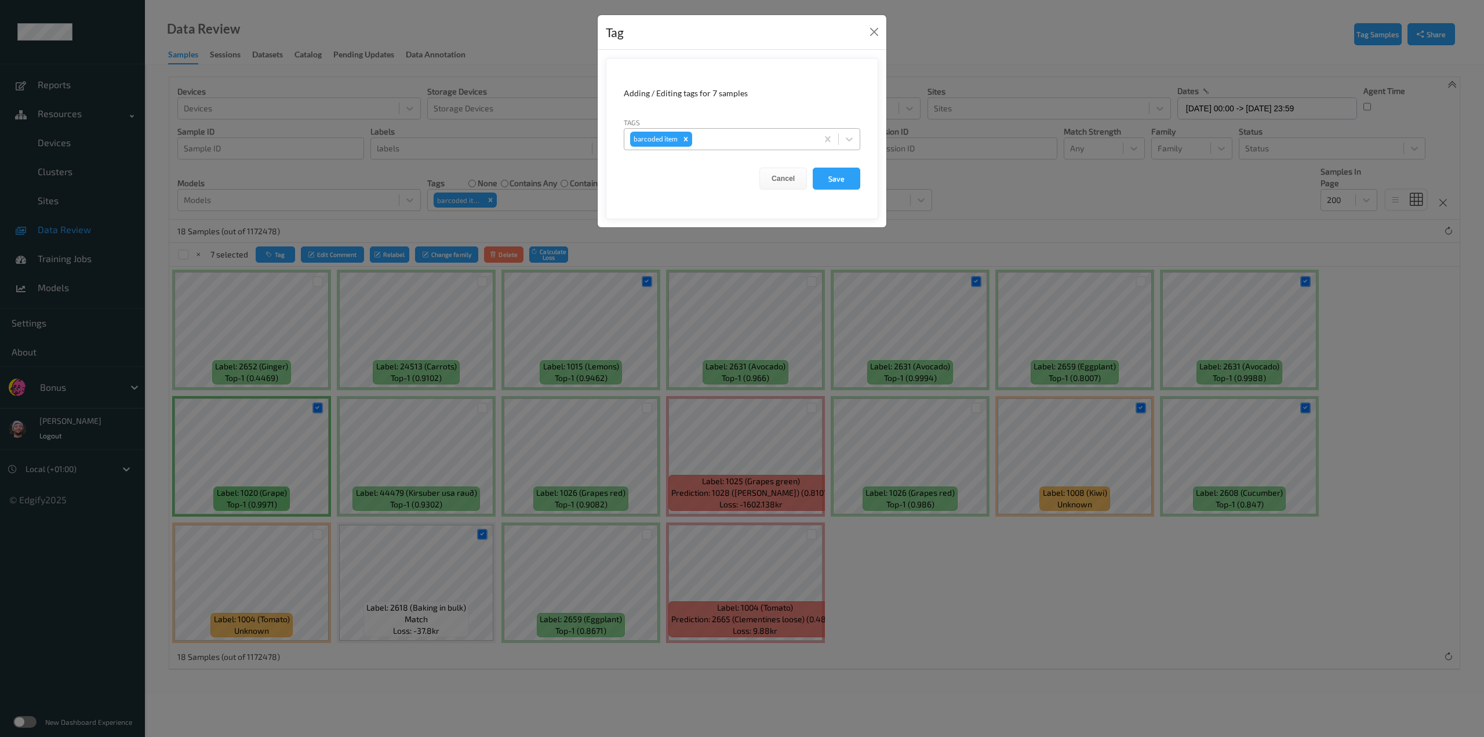
click at [727, 141] on div at bounding box center [753, 139] width 117 height 14
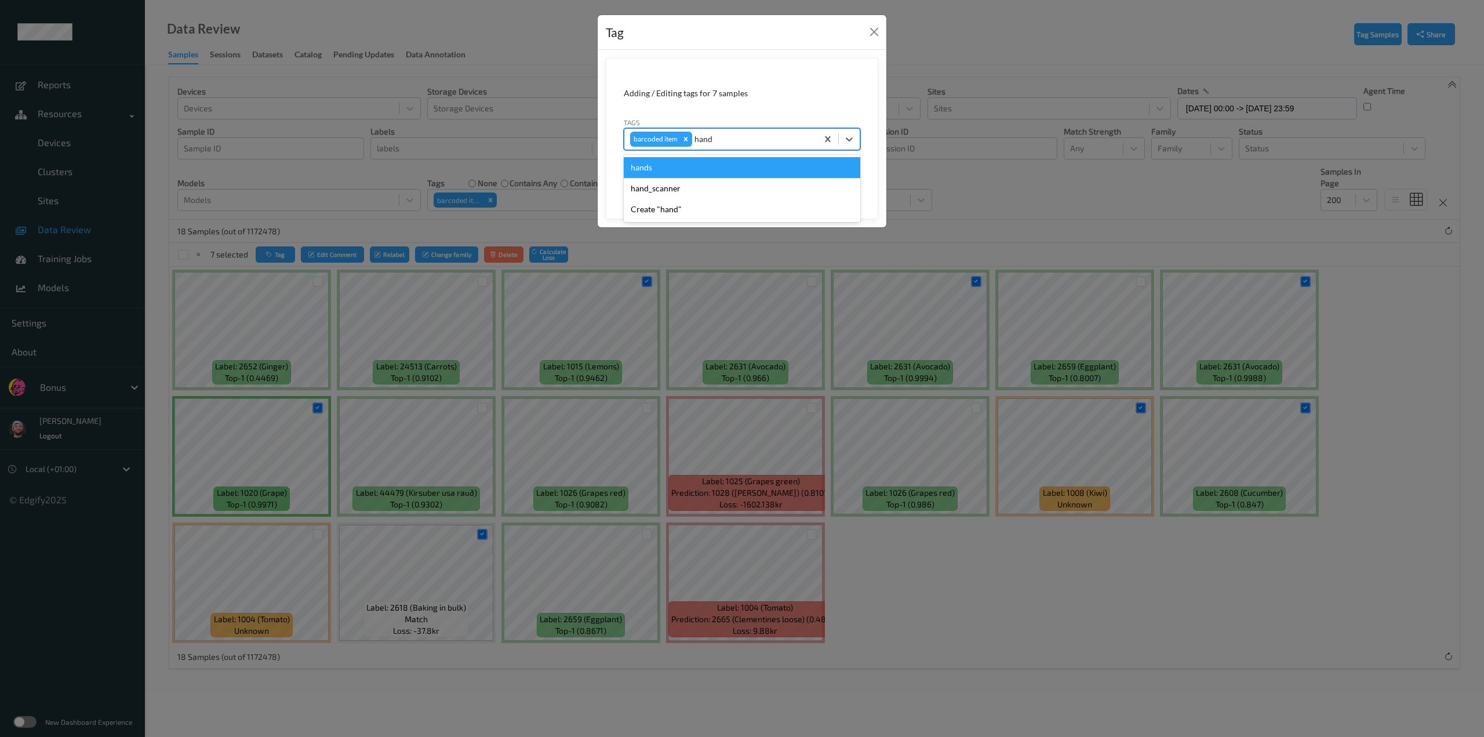
type input "hands"
click at [724, 166] on div "hands" at bounding box center [742, 167] width 237 height 21
click at [686, 137] on icon "Remove barcoded item" at bounding box center [686, 139] width 4 height 4
click at [840, 180] on button "Save" at bounding box center [837, 179] width 48 height 22
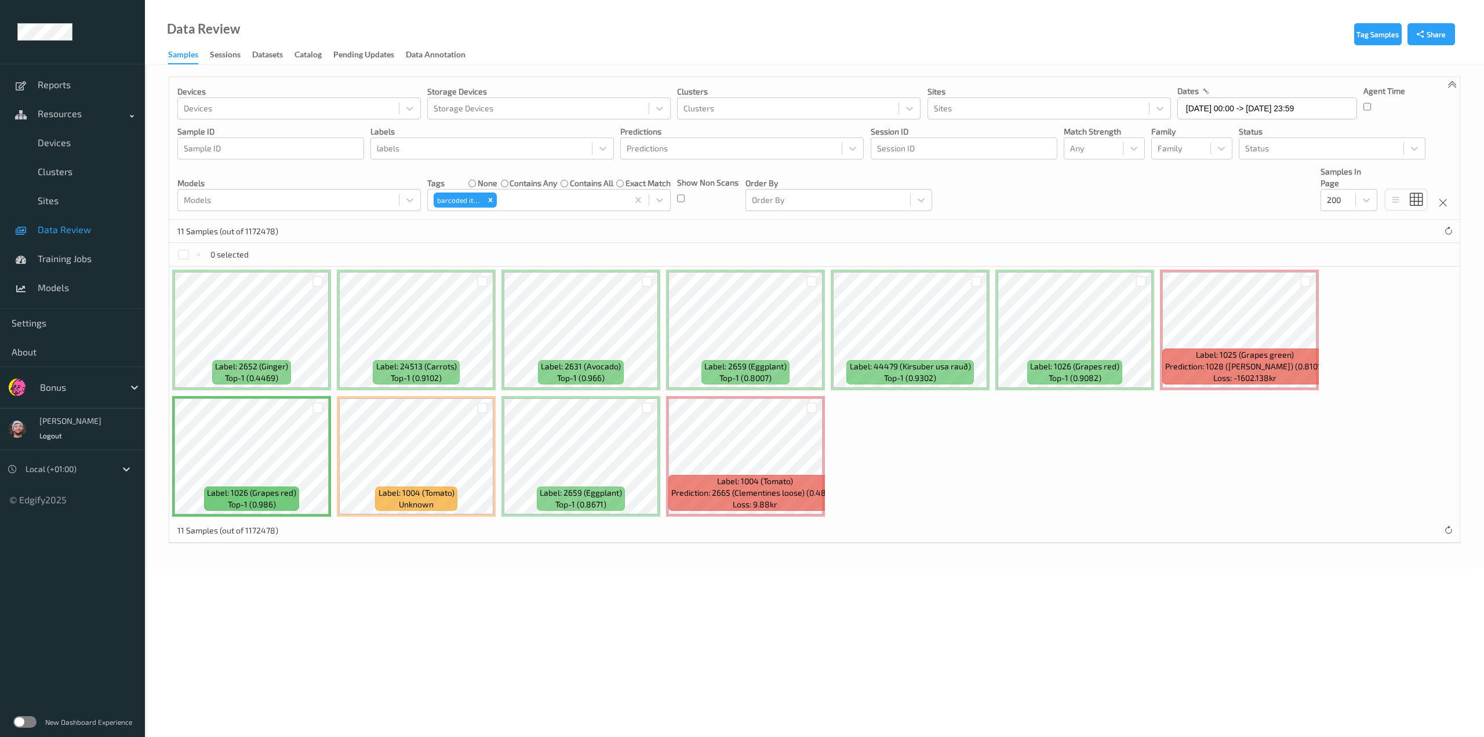
click at [652, 411] on div at bounding box center [647, 407] width 22 height 19
click at [649, 410] on div at bounding box center [647, 407] width 11 height 11
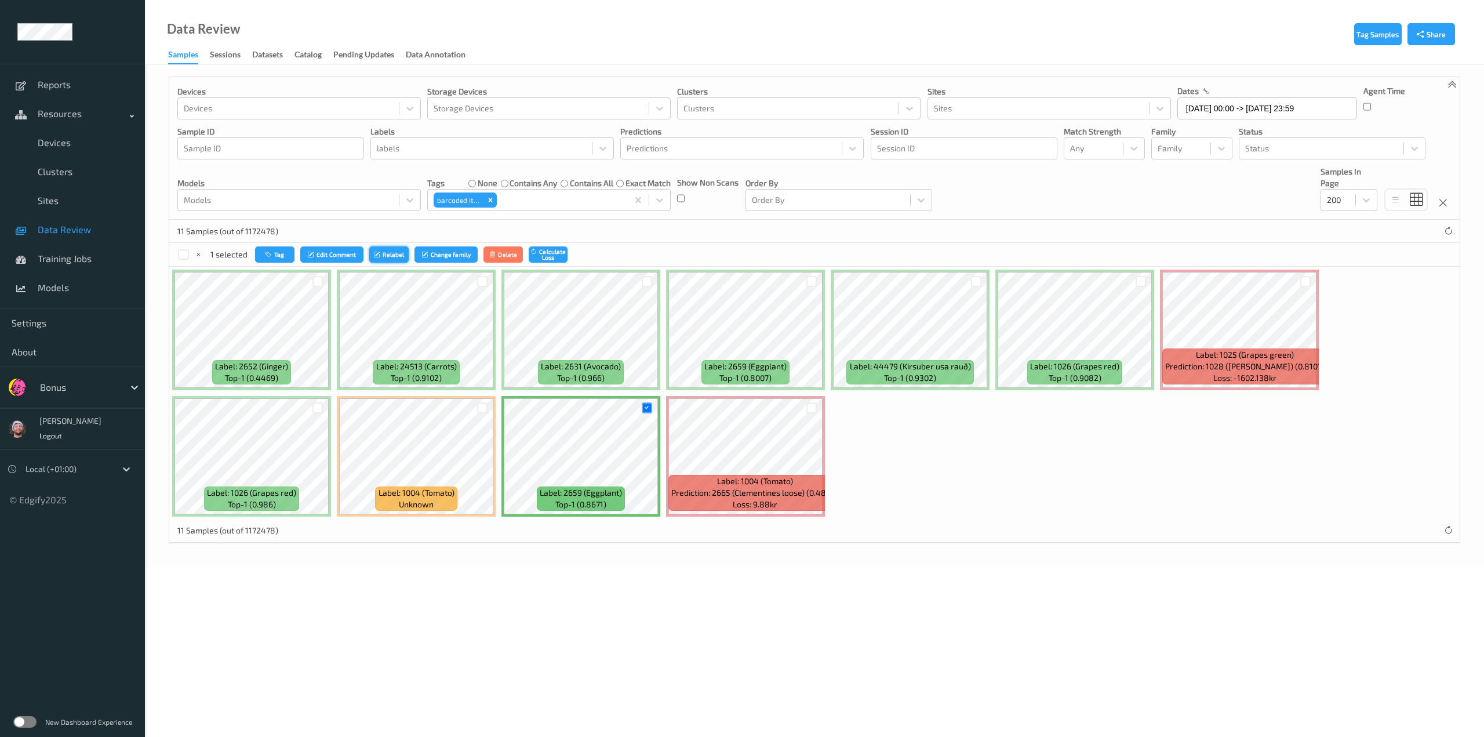
click at [386, 255] on button "Relabel" at bounding box center [388, 254] width 39 height 17
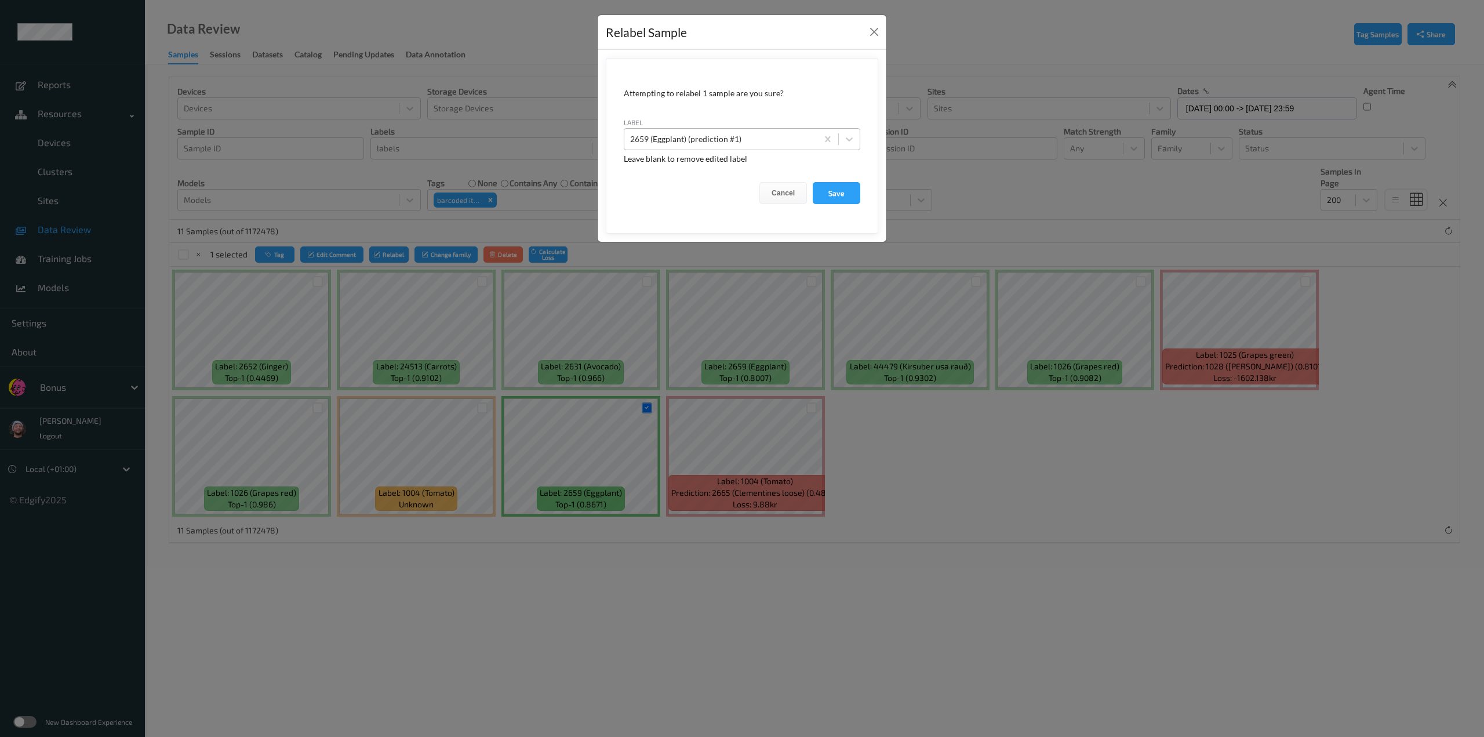
click at [690, 144] on div at bounding box center [720, 139] width 181 height 14
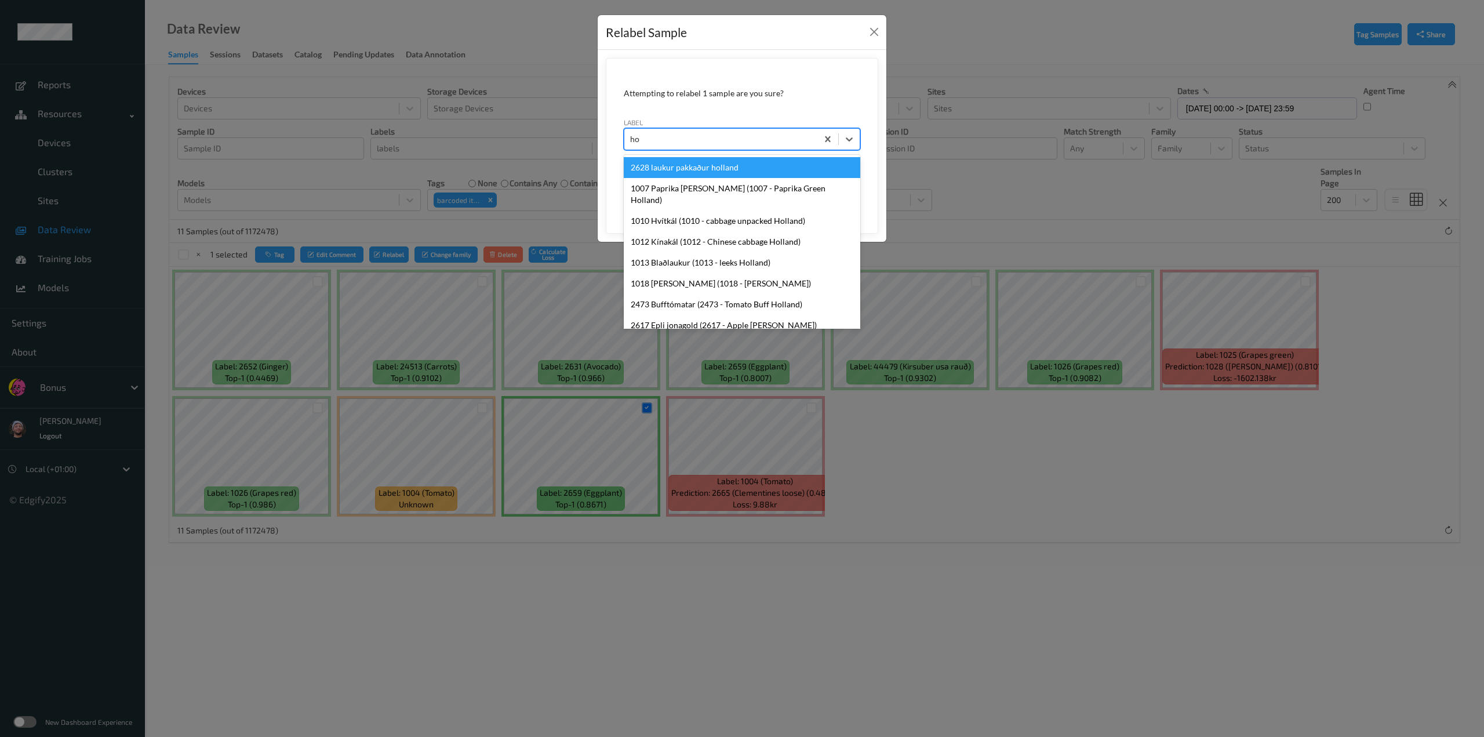
type input "hos"
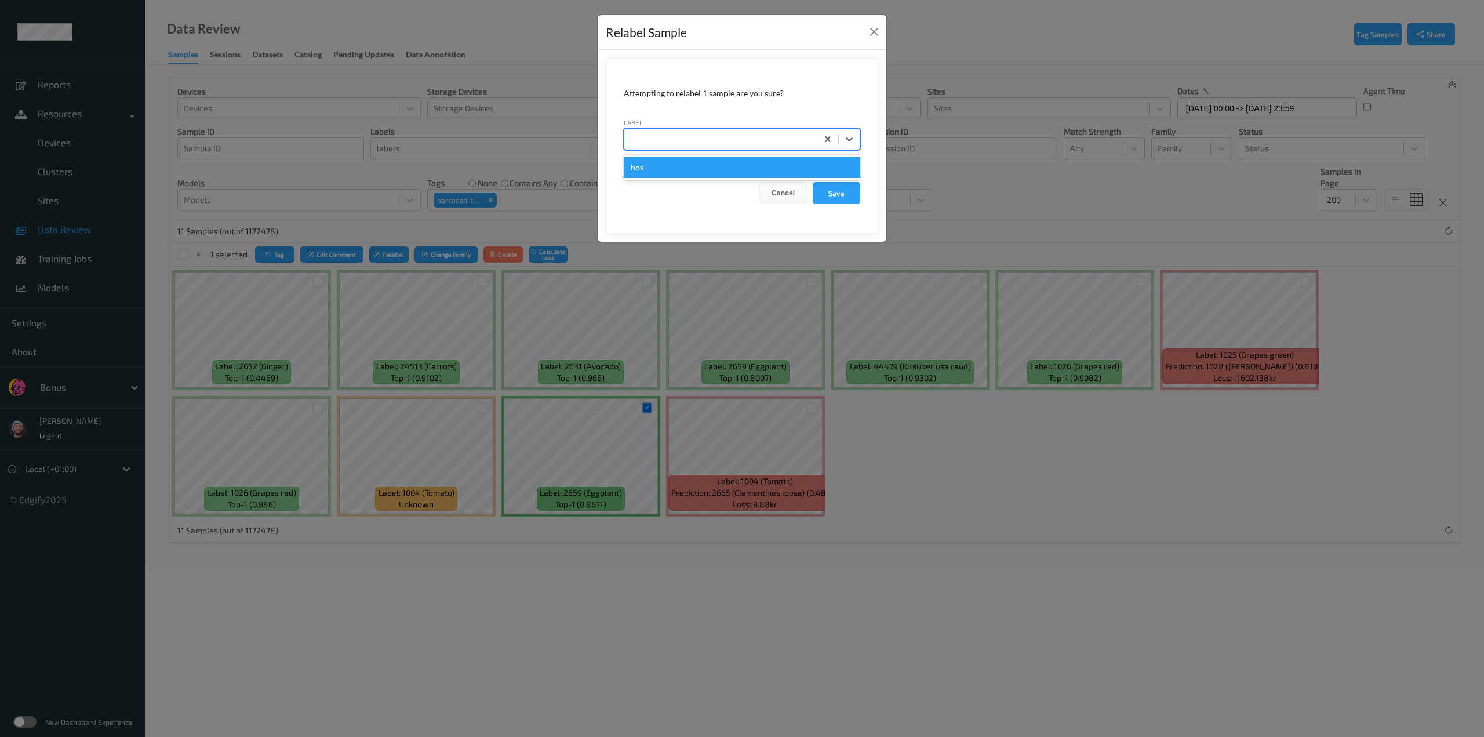
click at [813, 182] on button "Save" at bounding box center [837, 193] width 48 height 22
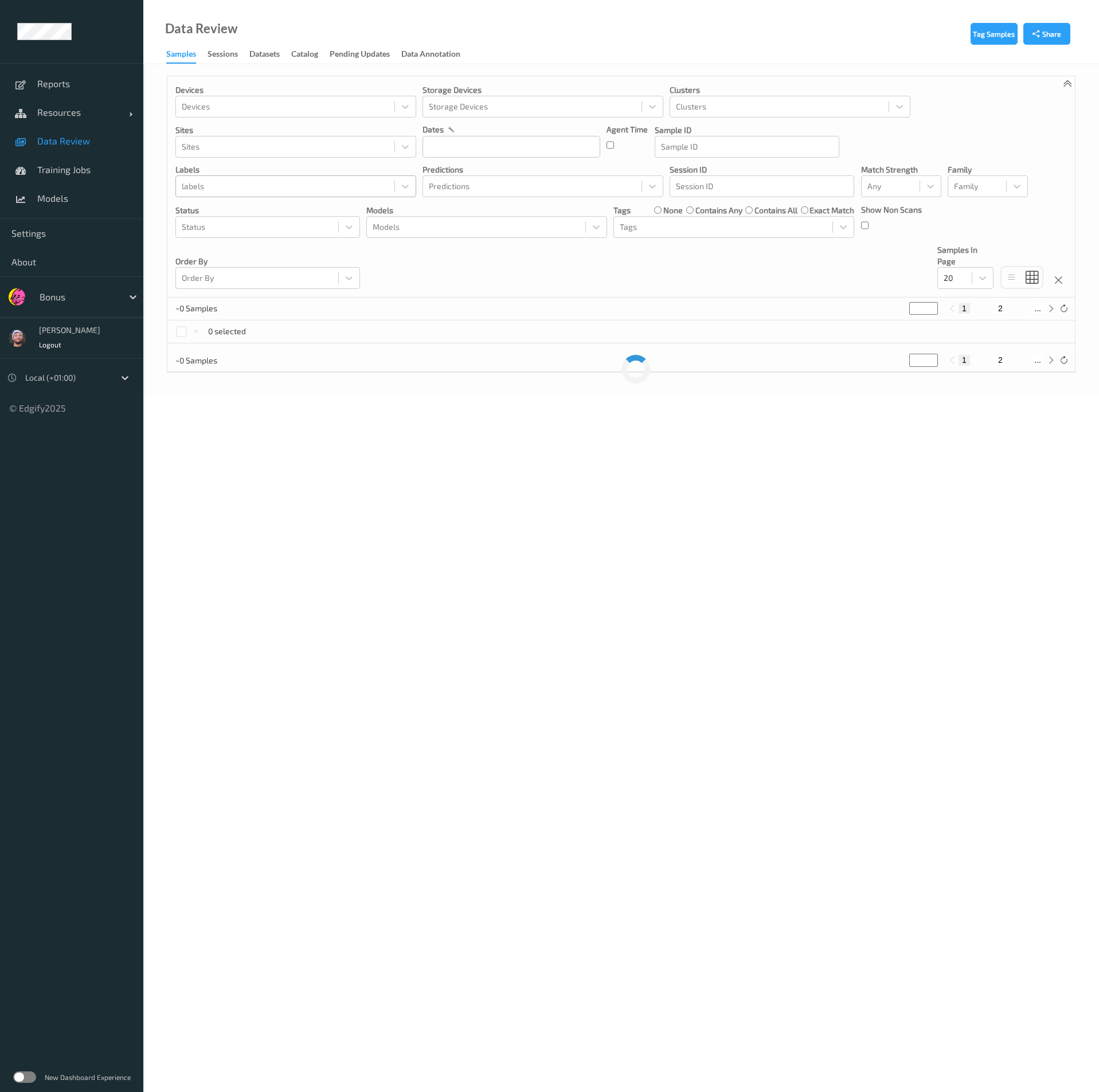
click at [239, 182] on div at bounding box center [285, 186] width 207 height 14
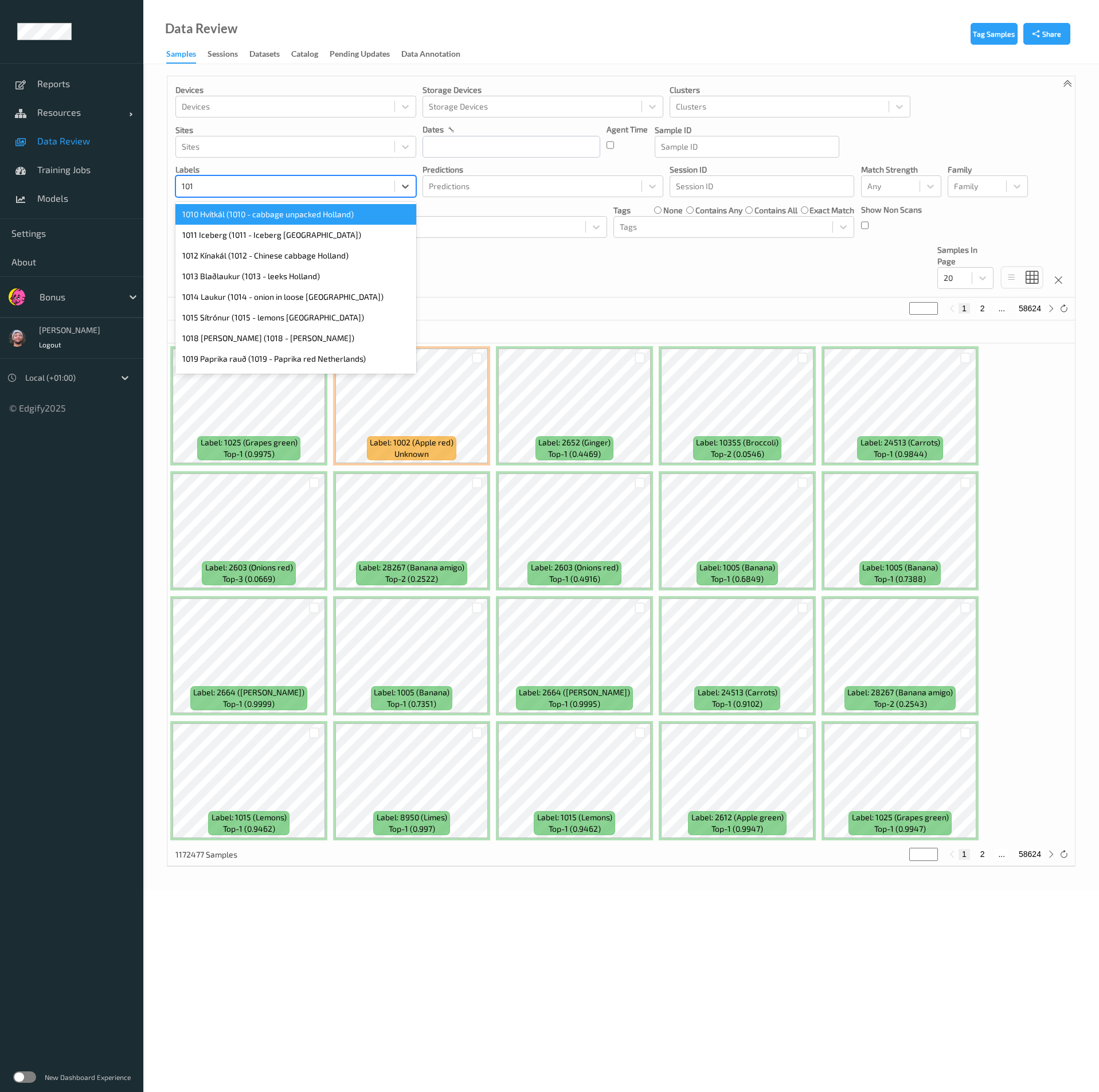
type input "1011"
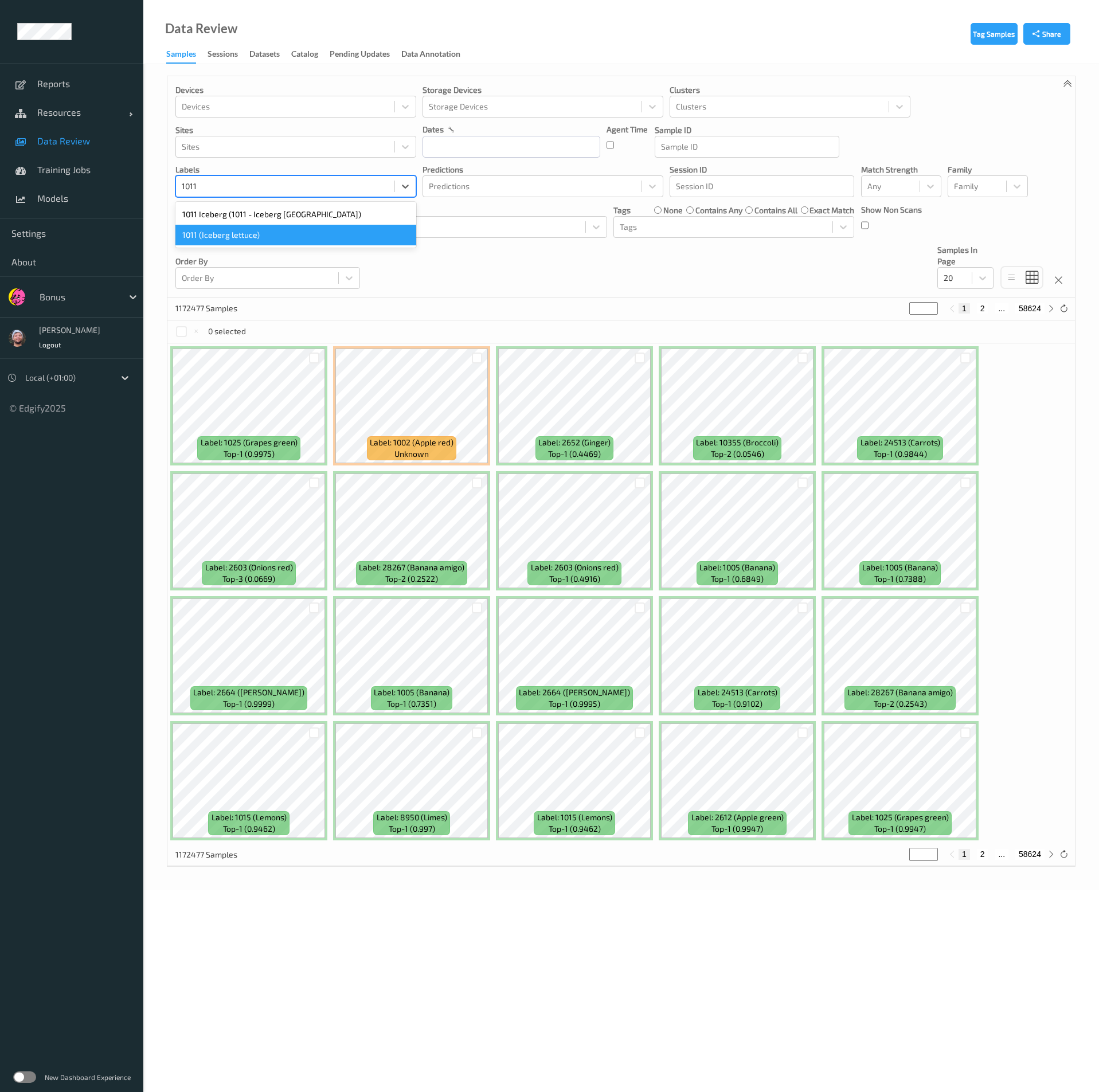
click at [305, 241] on div "1011 (Iceberg lettuce)" at bounding box center [296, 234] width 241 height 21
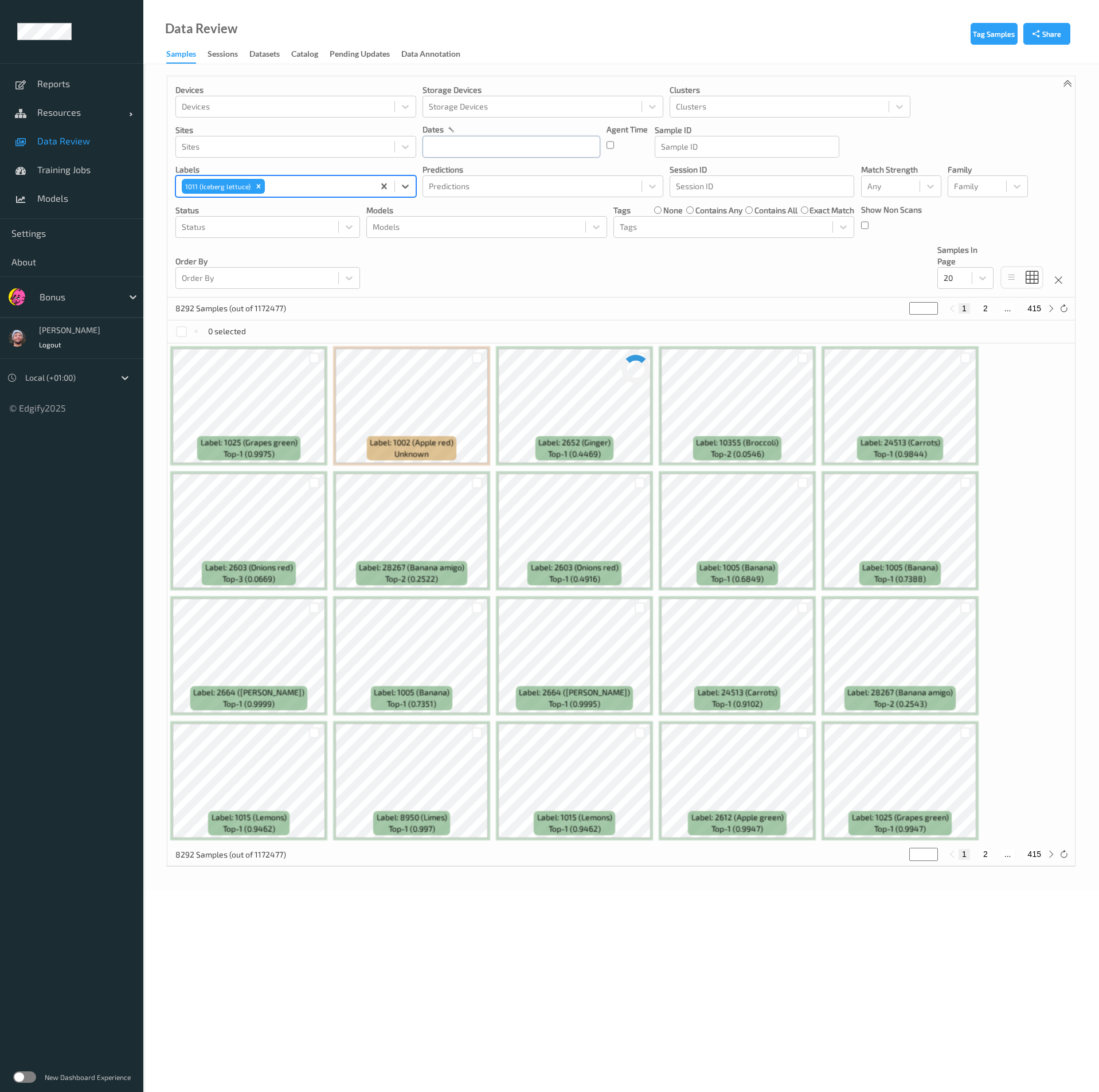
click at [475, 146] on input "text" at bounding box center [511, 146] width 178 height 22
click at [443, 299] on span "28" at bounding box center [437, 300] width 16 height 16
type input "[DATE] 00:00 -> [DATE] 23:59"
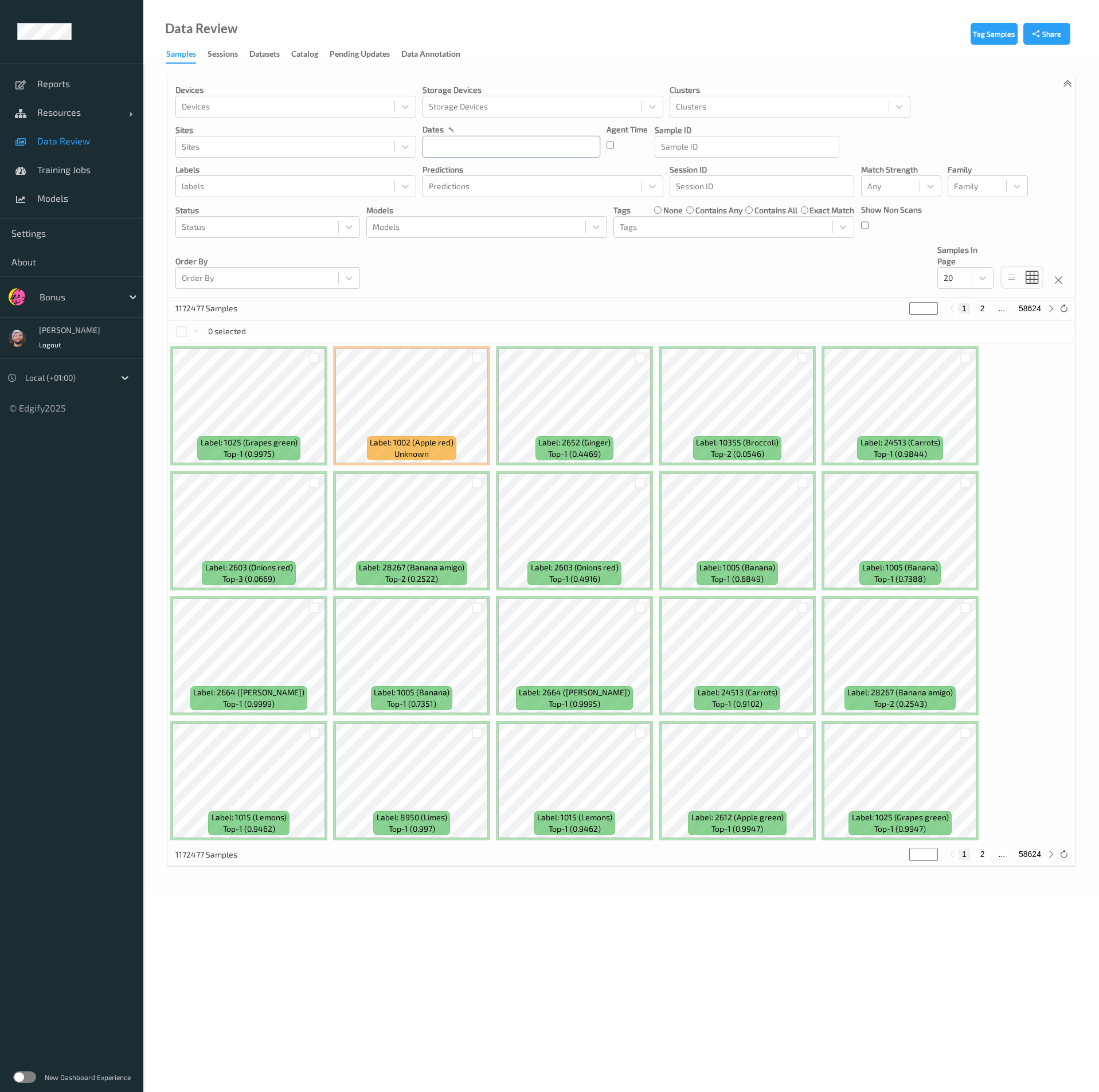
click at [550, 141] on input "text" at bounding box center [511, 146] width 178 height 22
click at [436, 301] on span "28" at bounding box center [437, 300] width 16 height 16
type input "[DATE] 00:00 -> [DATE] 23:59"
click at [336, 170] on p "labels" at bounding box center [296, 170] width 241 height 12
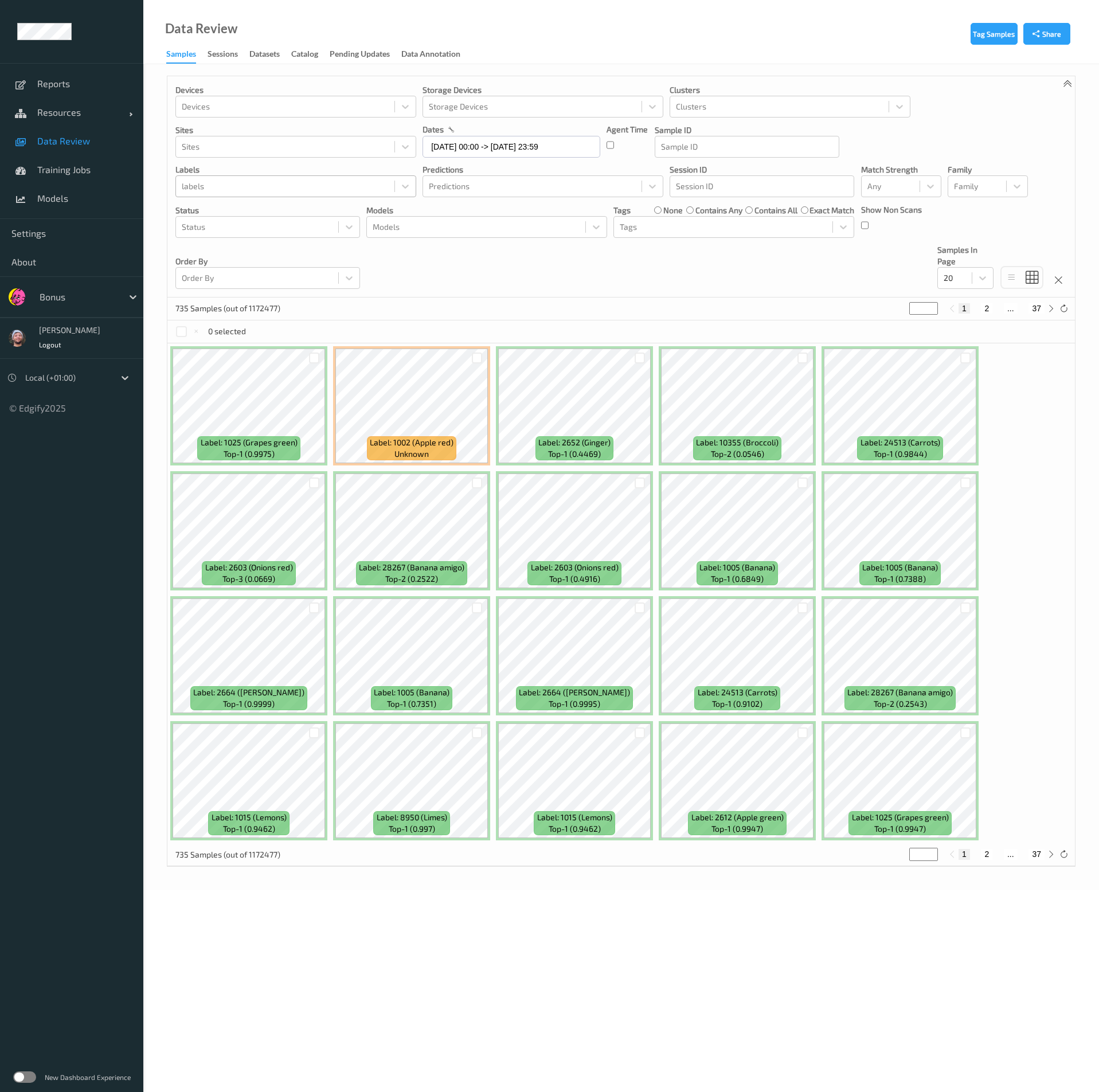
click at [335, 177] on div "labels" at bounding box center [285, 186] width 218 height 19
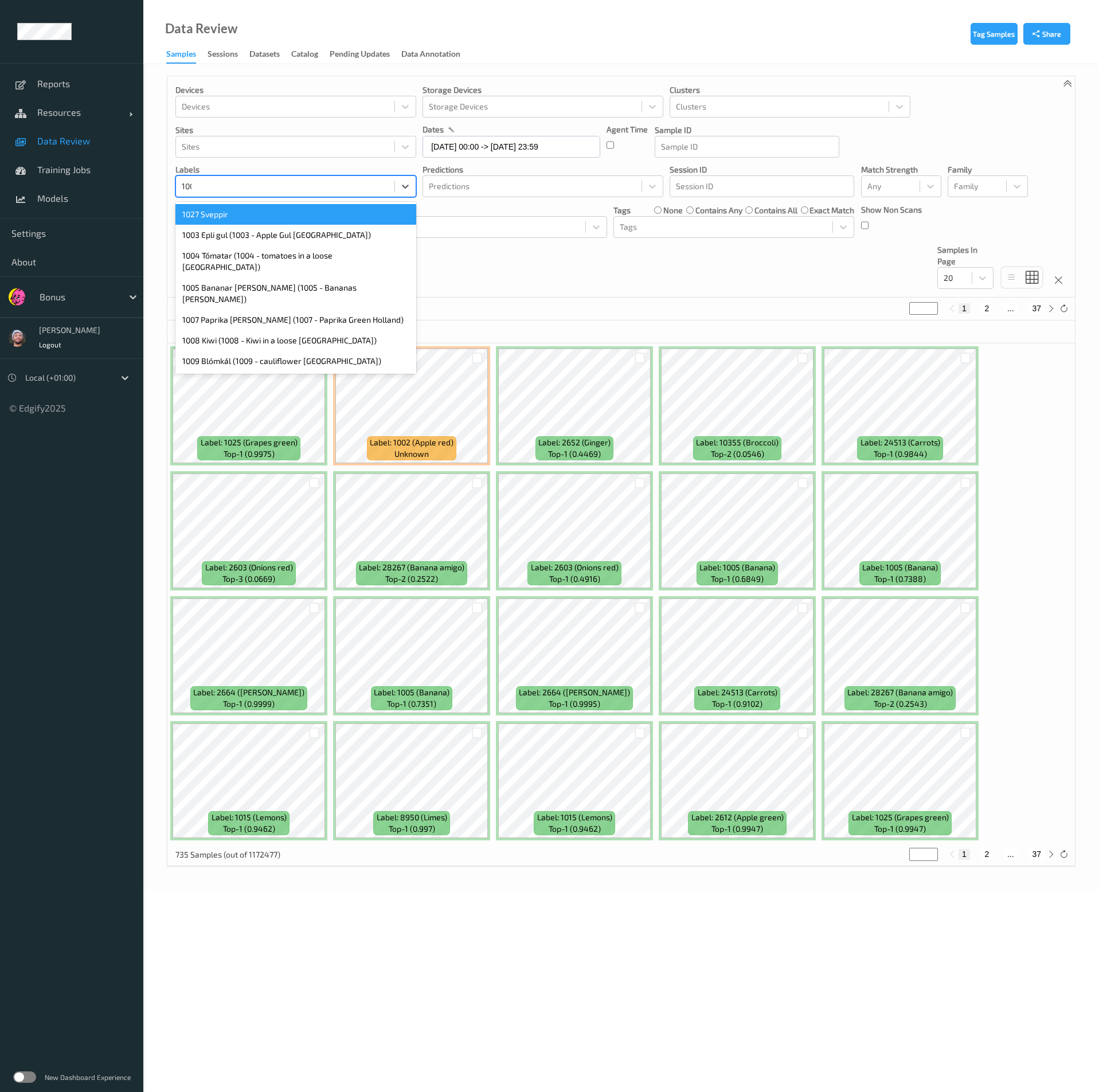
type input "1009"
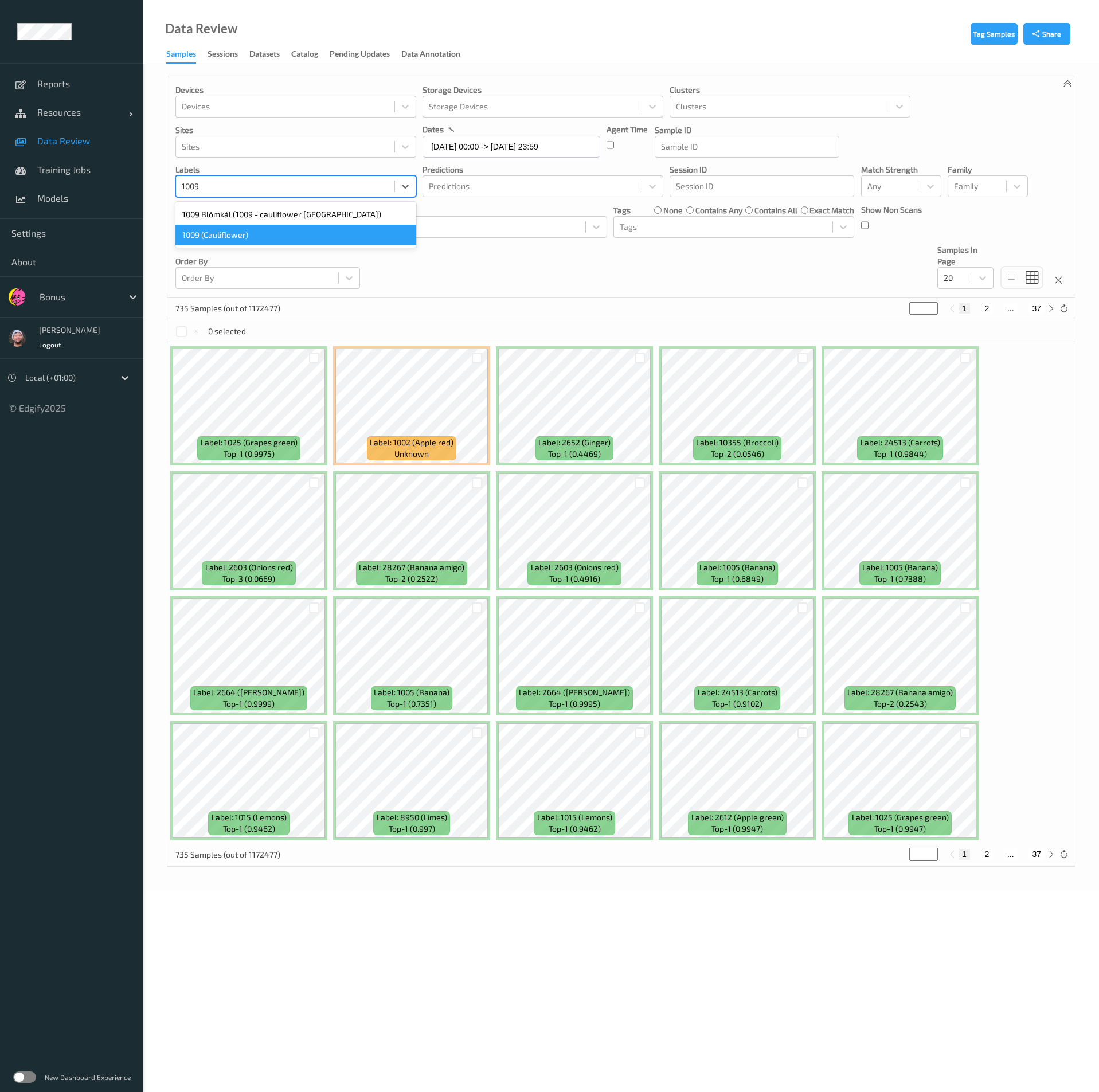
click at [358, 230] on div "1009 (Cauliflower)" at bounding box center [296, 234] width 241 height 21
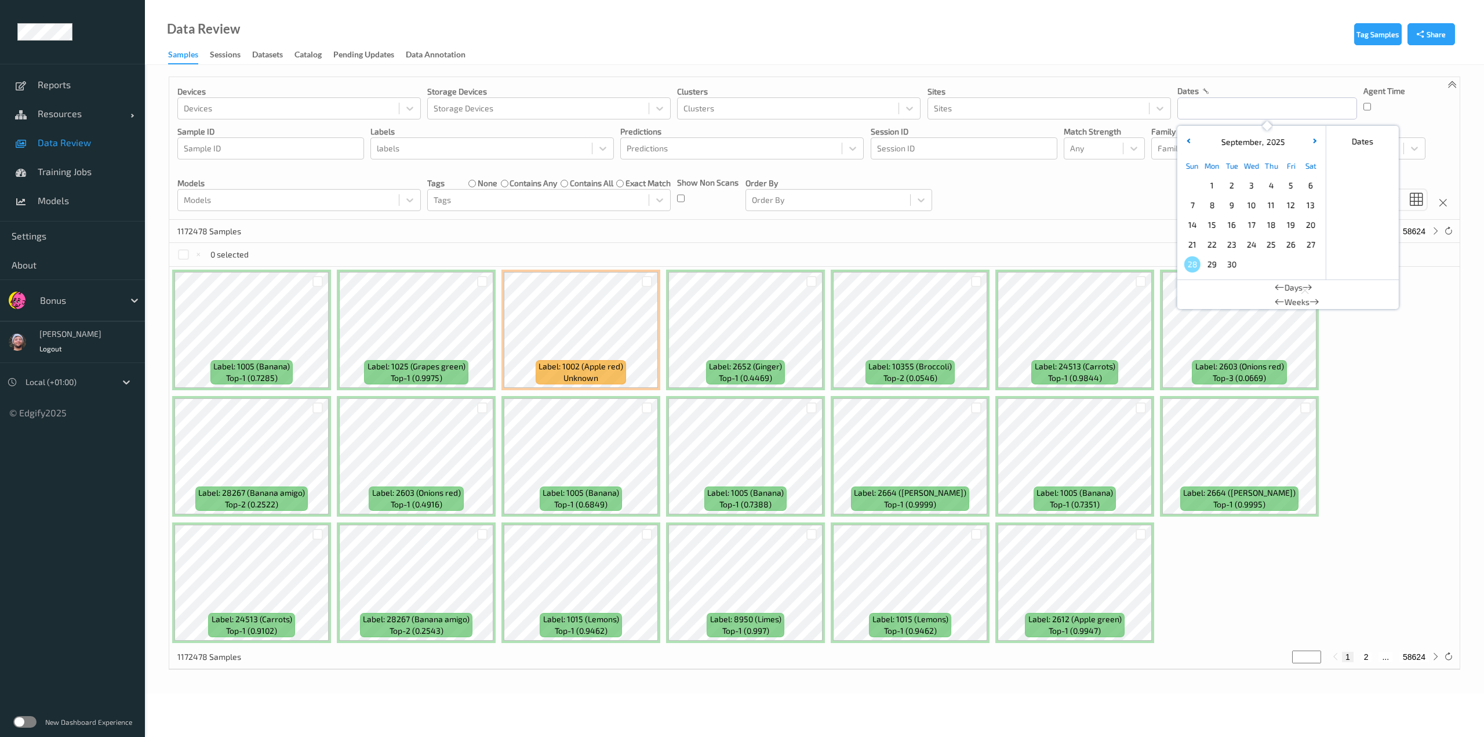
click at [1197, 261] on span "28" at bounding box center [1193, 264] width 16 height 16
type input "28/09/2025 00:00 -> 28/09/2025 23:59"
click at [455, 201] on div at bounding box center [538, 200] width 209 height 14
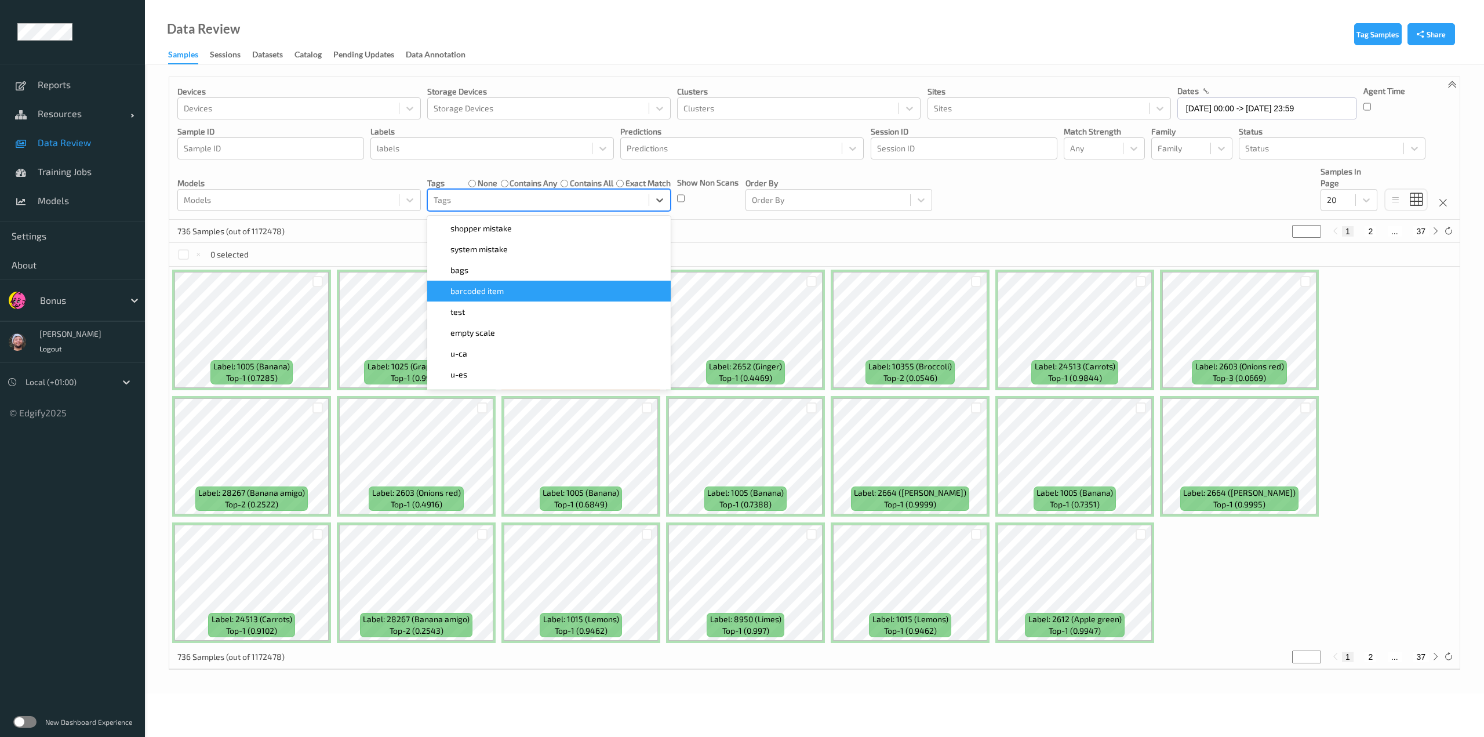
click at [487, 288] on span "barcoded item" at bounding box center [477, 291] width 53 height 12
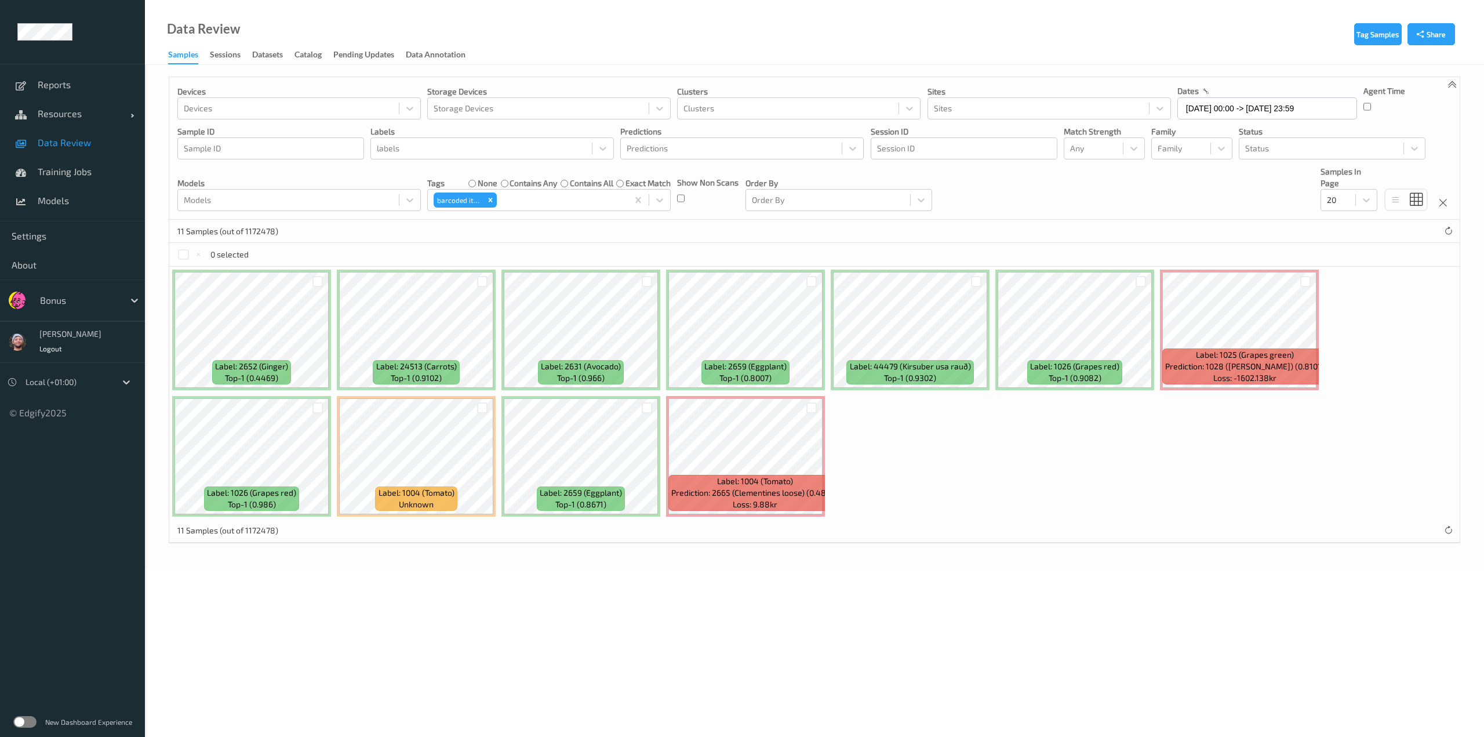
click at [731, 246] on div "0 selected" at bounding box center [814, 254] width 1291 height 23
click at [645, 412] on div at bounding box center [647, 407] width 11 height 11
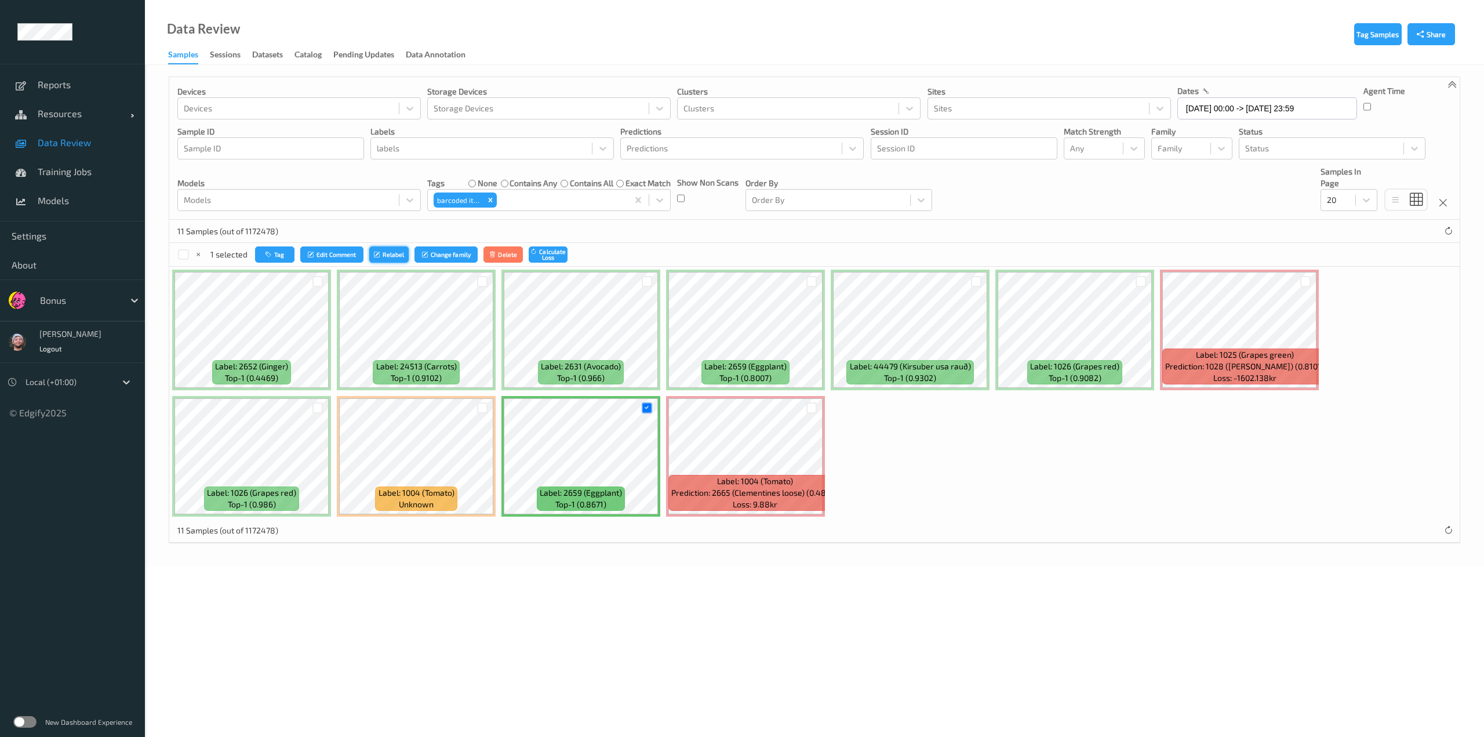
click at [377, 255] on icon "submit" at bounding box center [378, 254] width 9 height 7
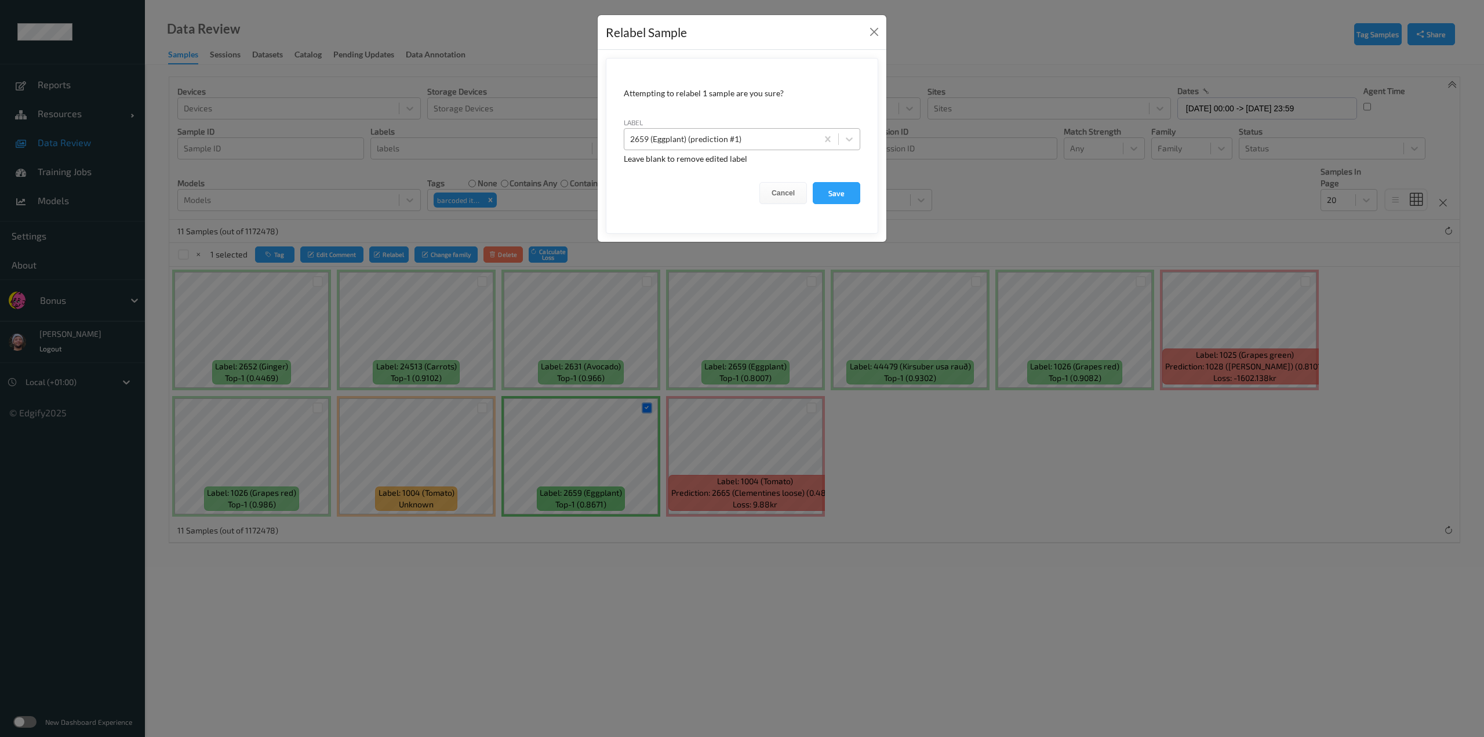
click at [684, 132] on div at bounding box center [720, 139] width 181 height 14
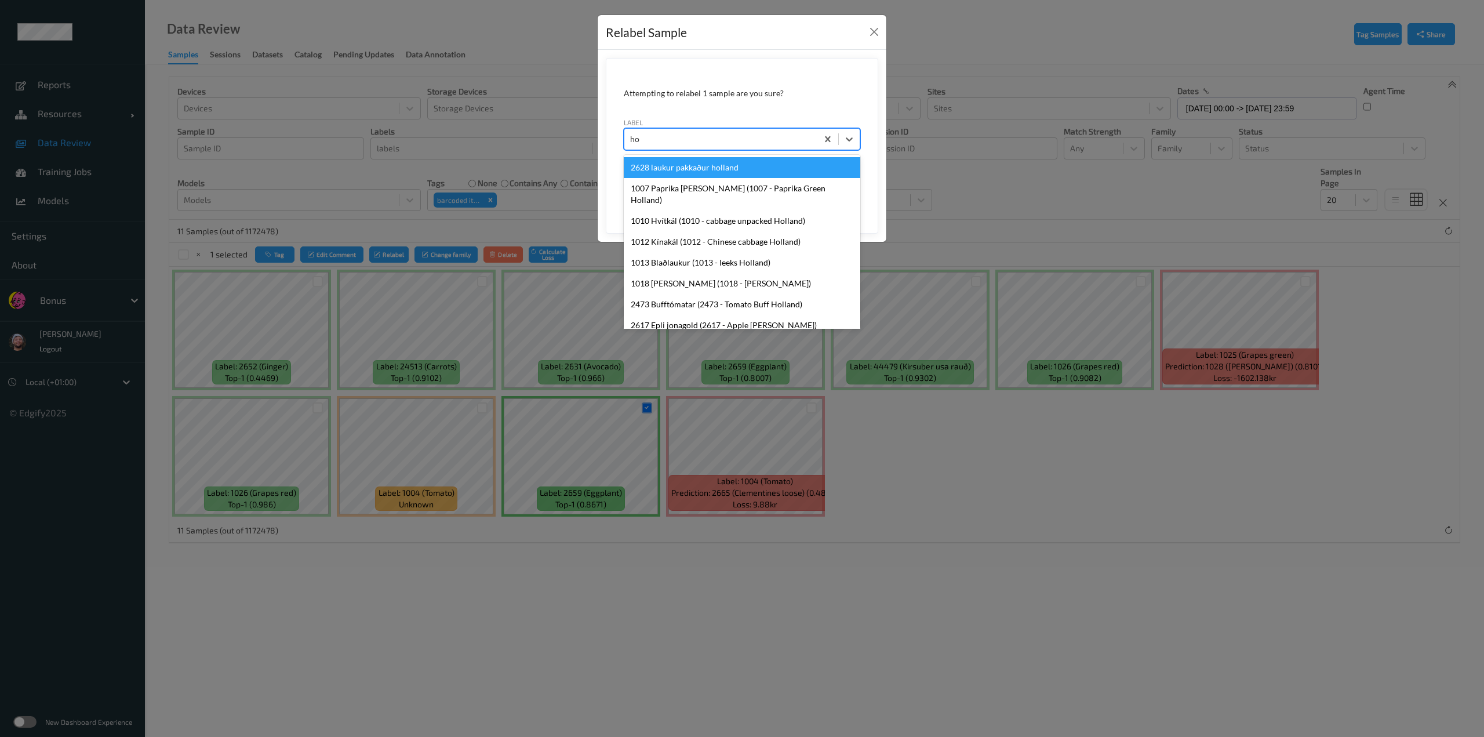
type input "hos"
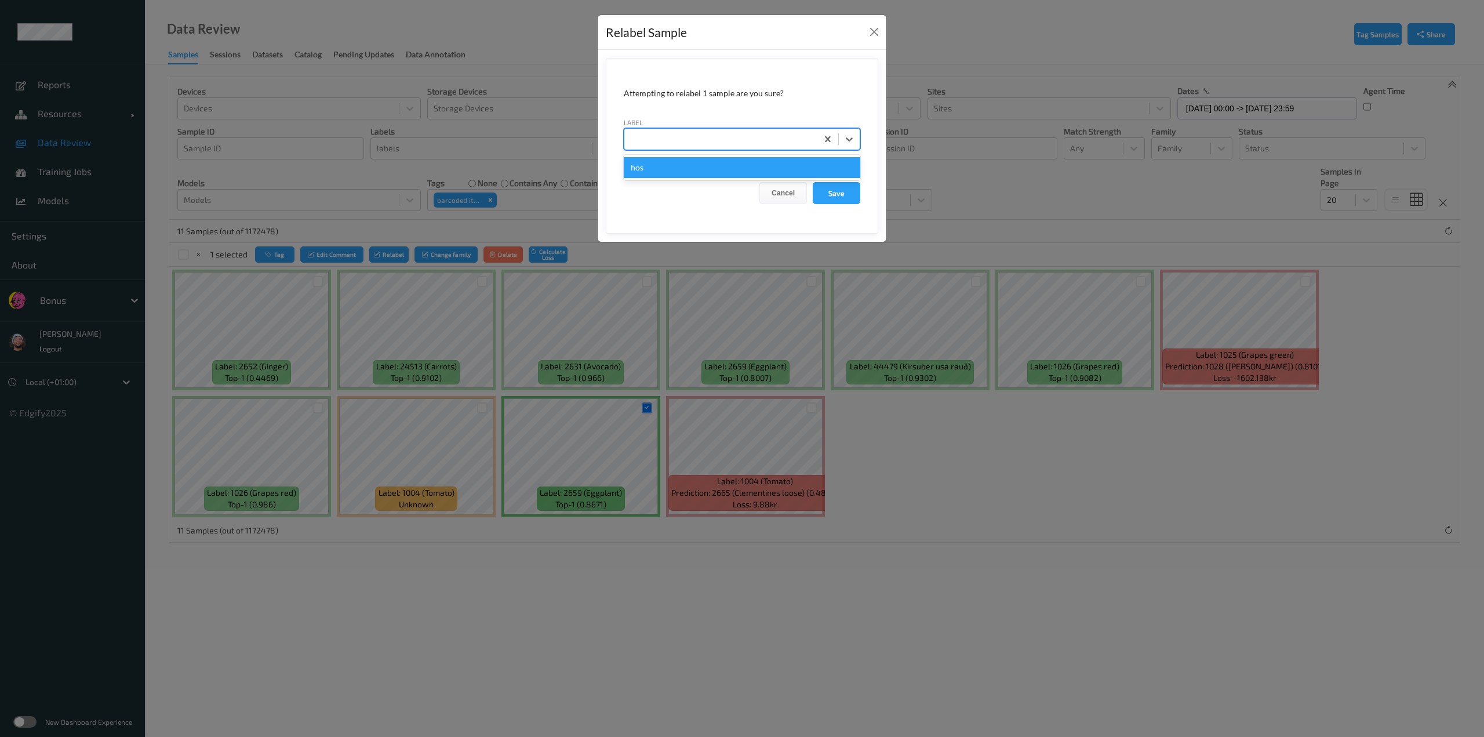
click at [813, 182] on button "Save" at bounding box center [837, 193] width 48 height 22
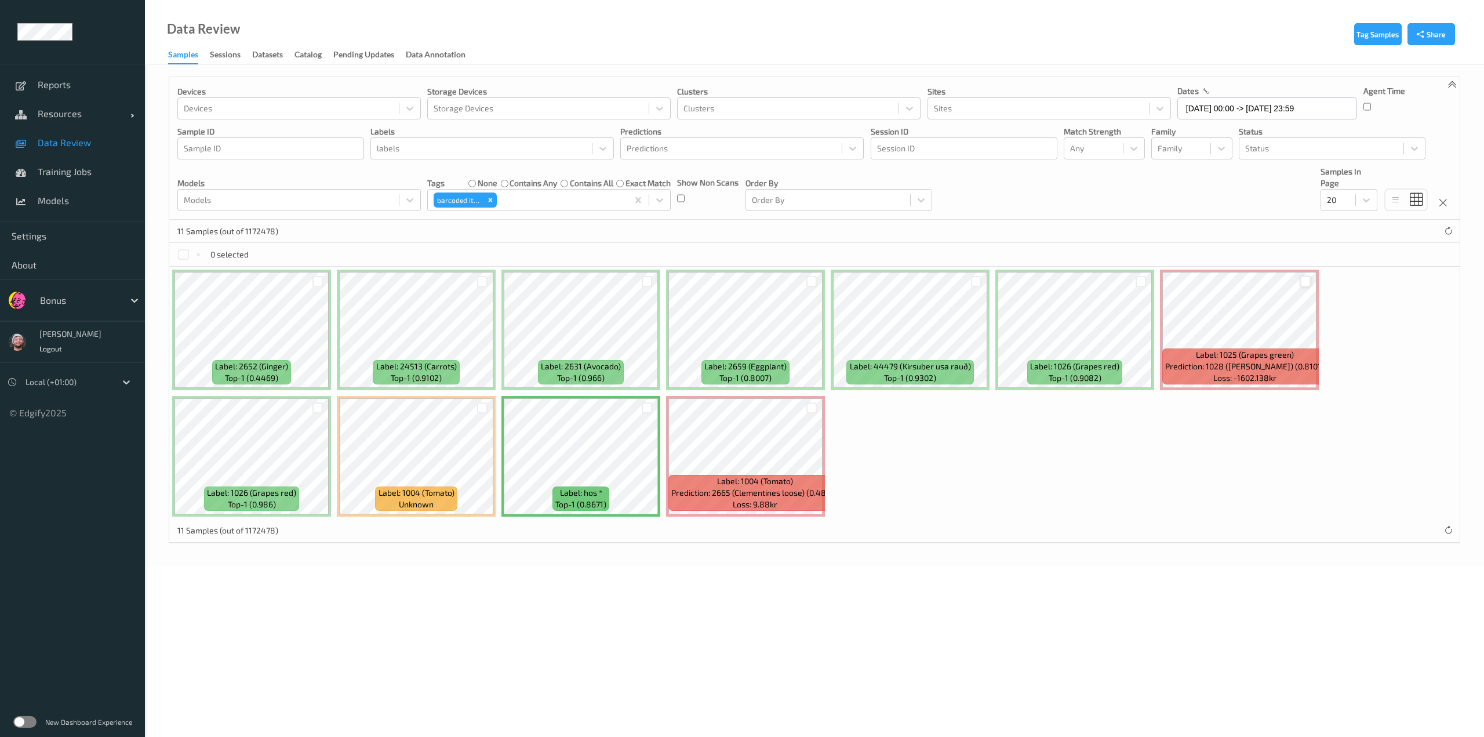
click at [1305, 280] on div at bounding box center [1306, 281] width 11 height 11
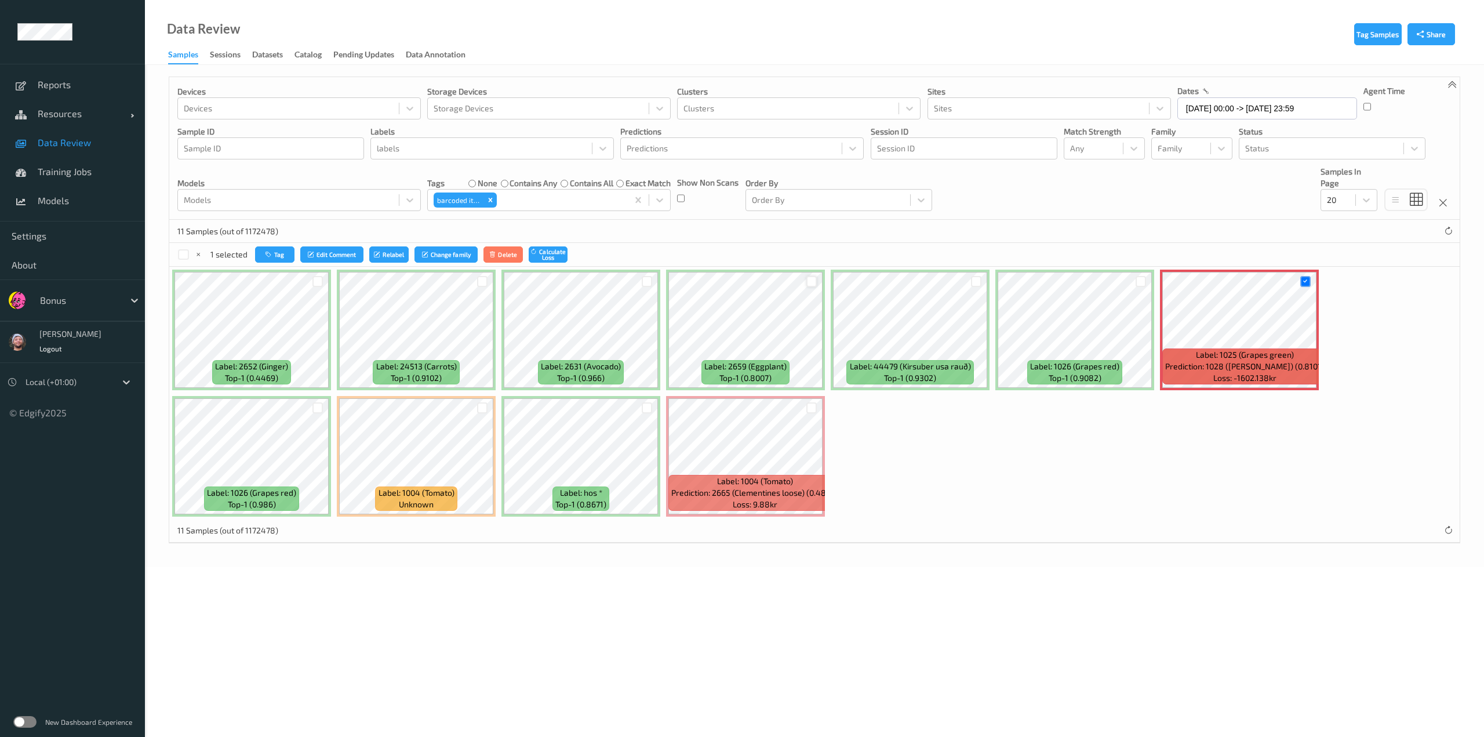
click at [816, 285] on div at bounding box center [812, 281] width 11 height 11
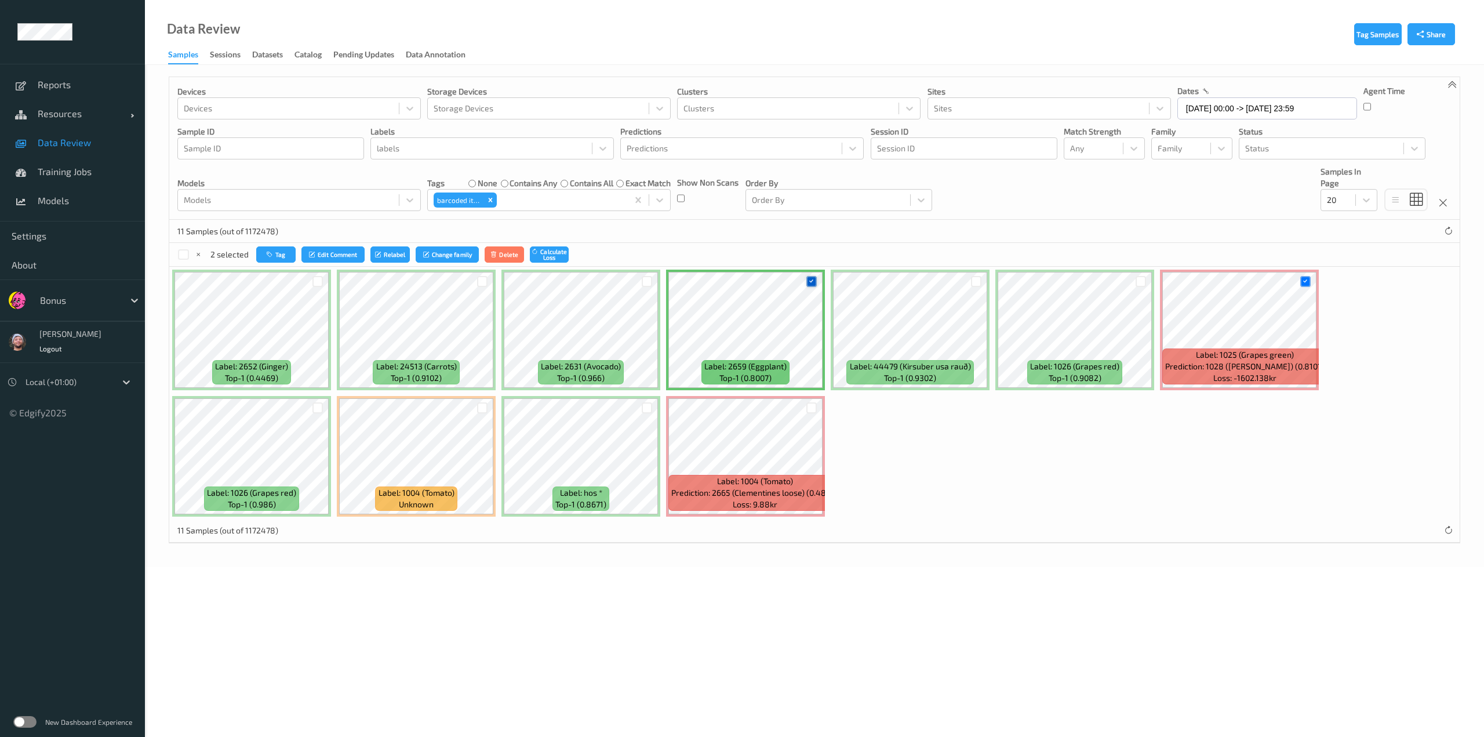
click at [815, 285] on div at bounding box center [812, 281] width 11 height 11
click at [391, 256] on button "Relabel" at bounding box center [388, 254] width 39 height 17
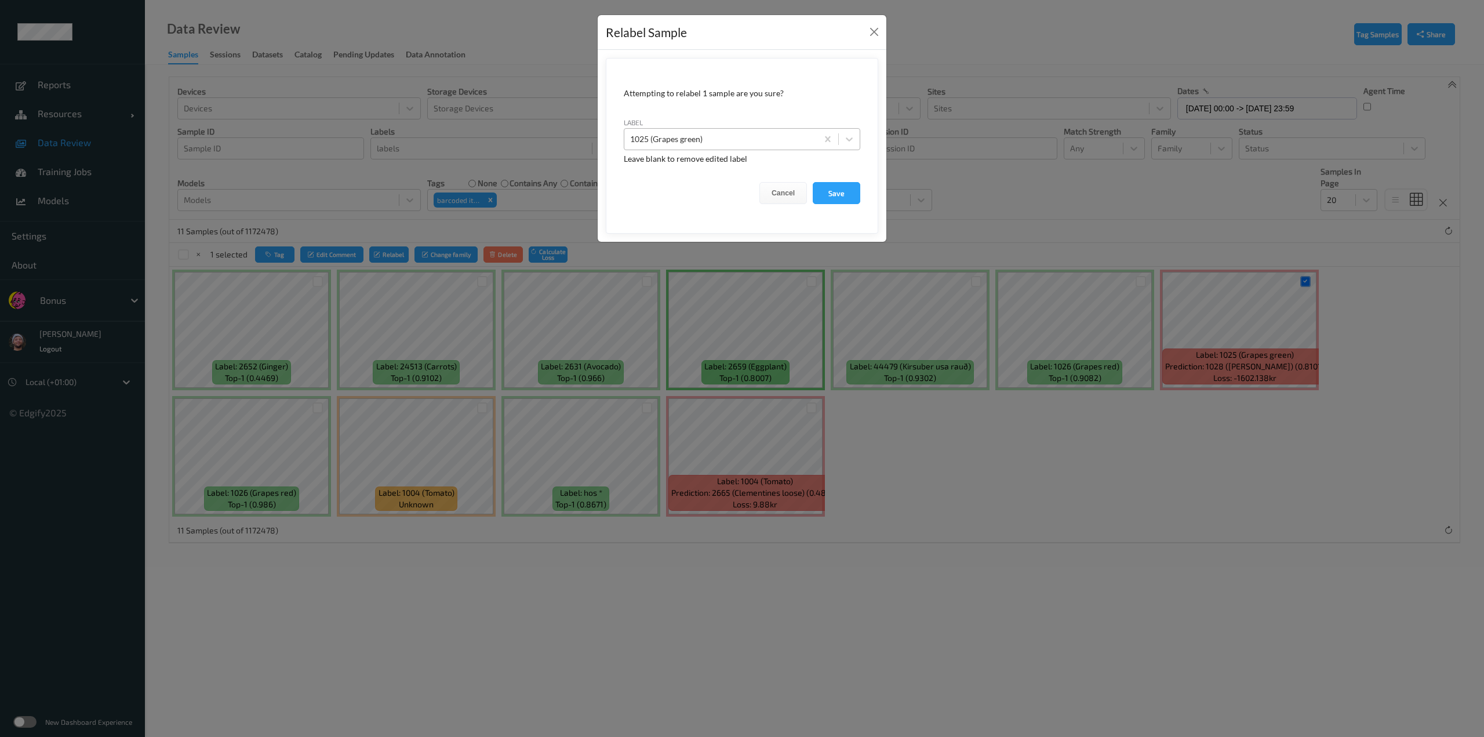
click at [743, 129] on div "1025 (Grapes green)" at bounding box center [742, 139] width 237 height 22
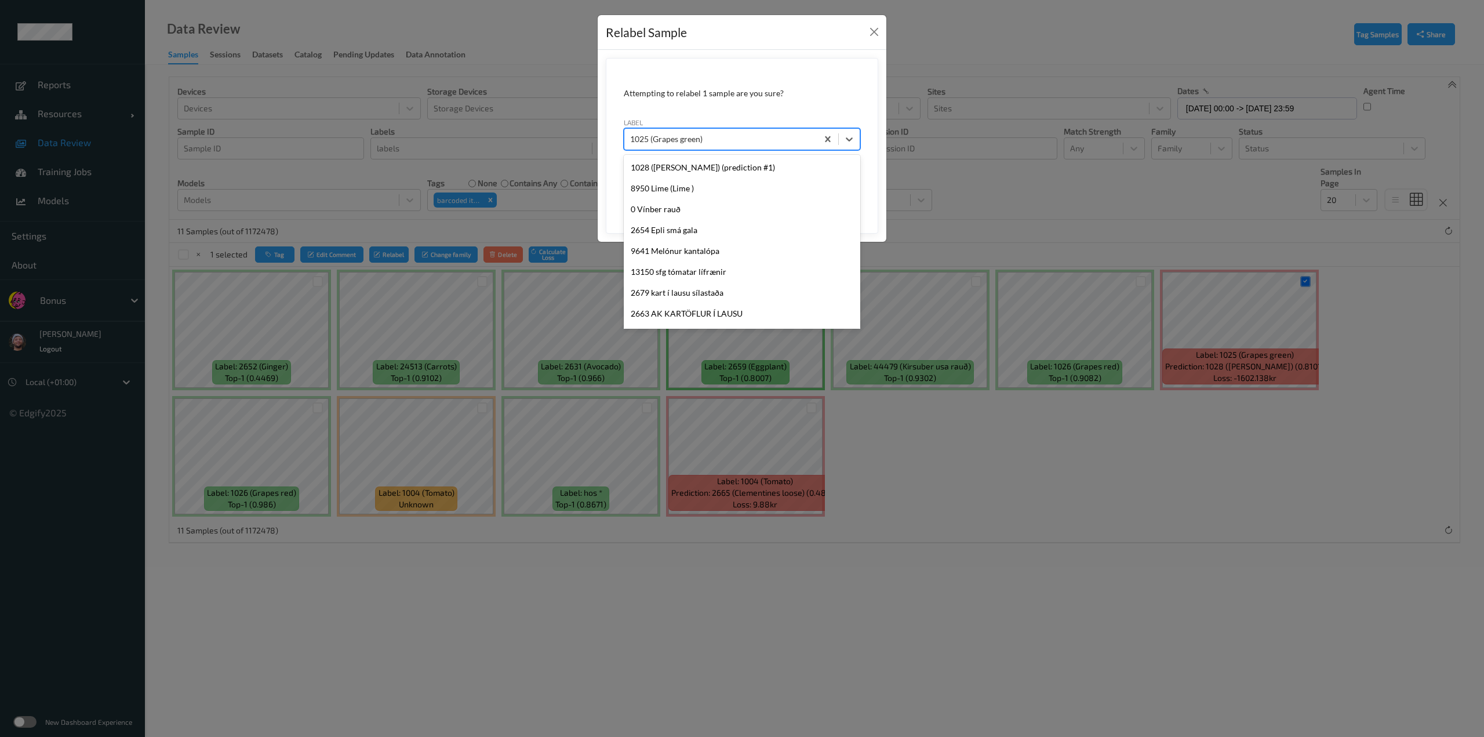
scroll to position [2616, 0]
click at [739, 141] on div at bounding box center [720, 139] width 181 height 14
type input "other"
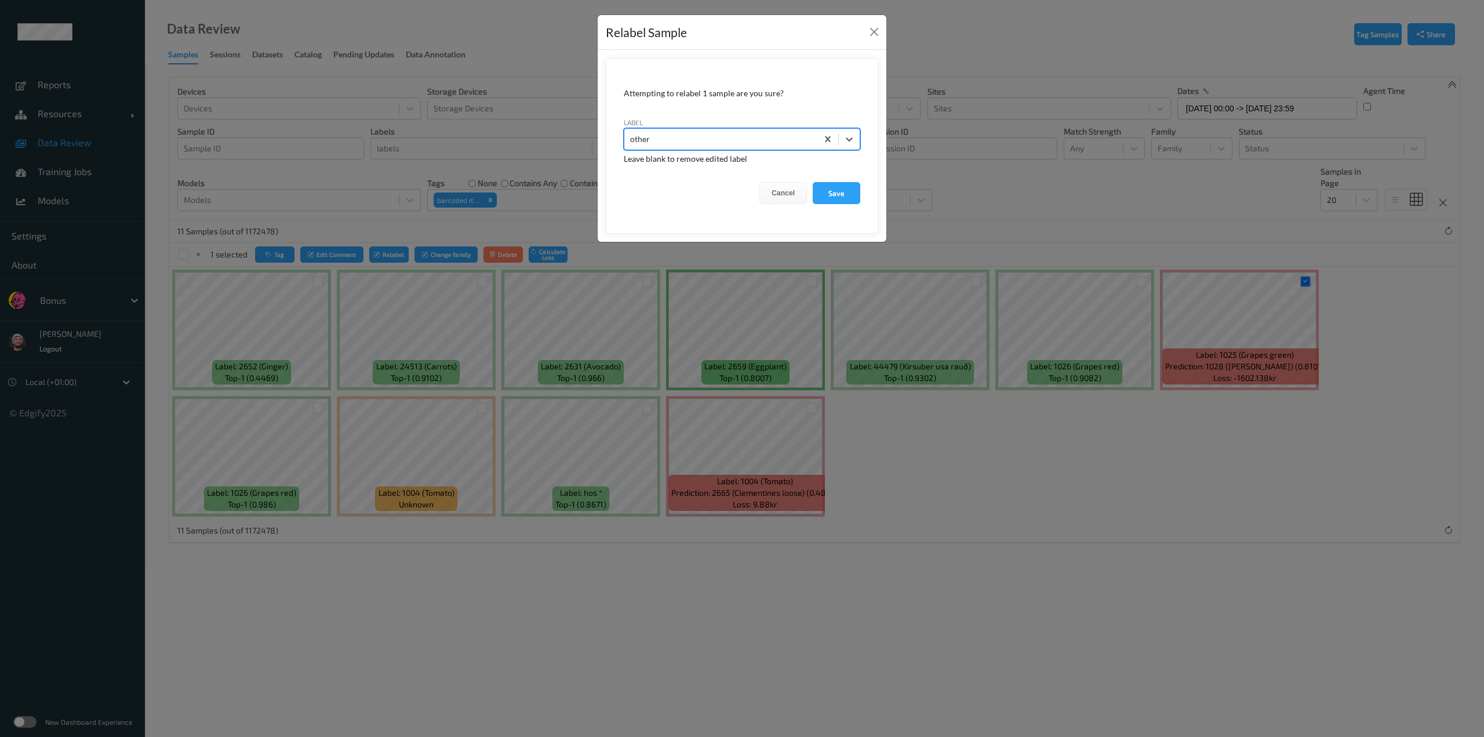
click at [813, 182] on button "Save" at bounding box center [837, 193] width 48 height 22
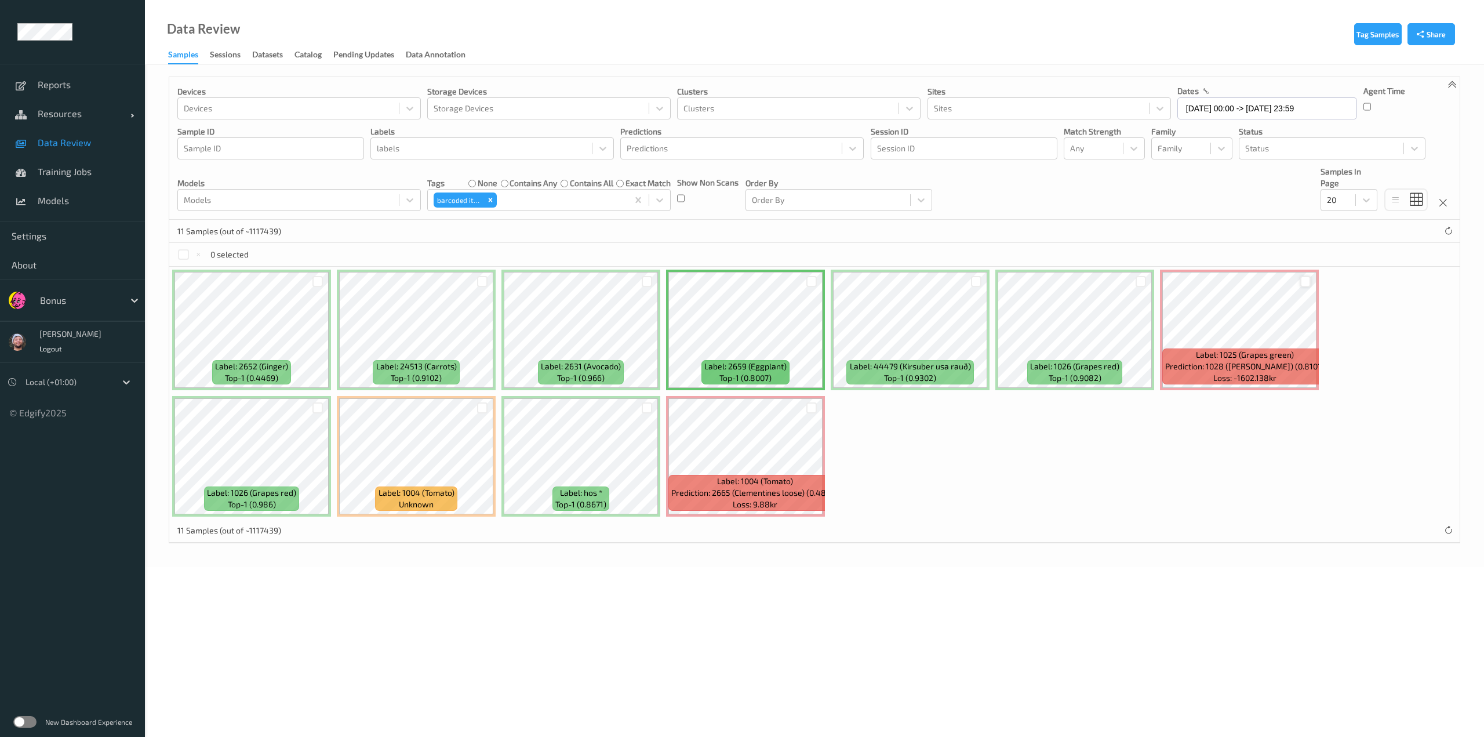
click at [1303, 279] on div at bounding box center [1306, 281] width 11 height 11
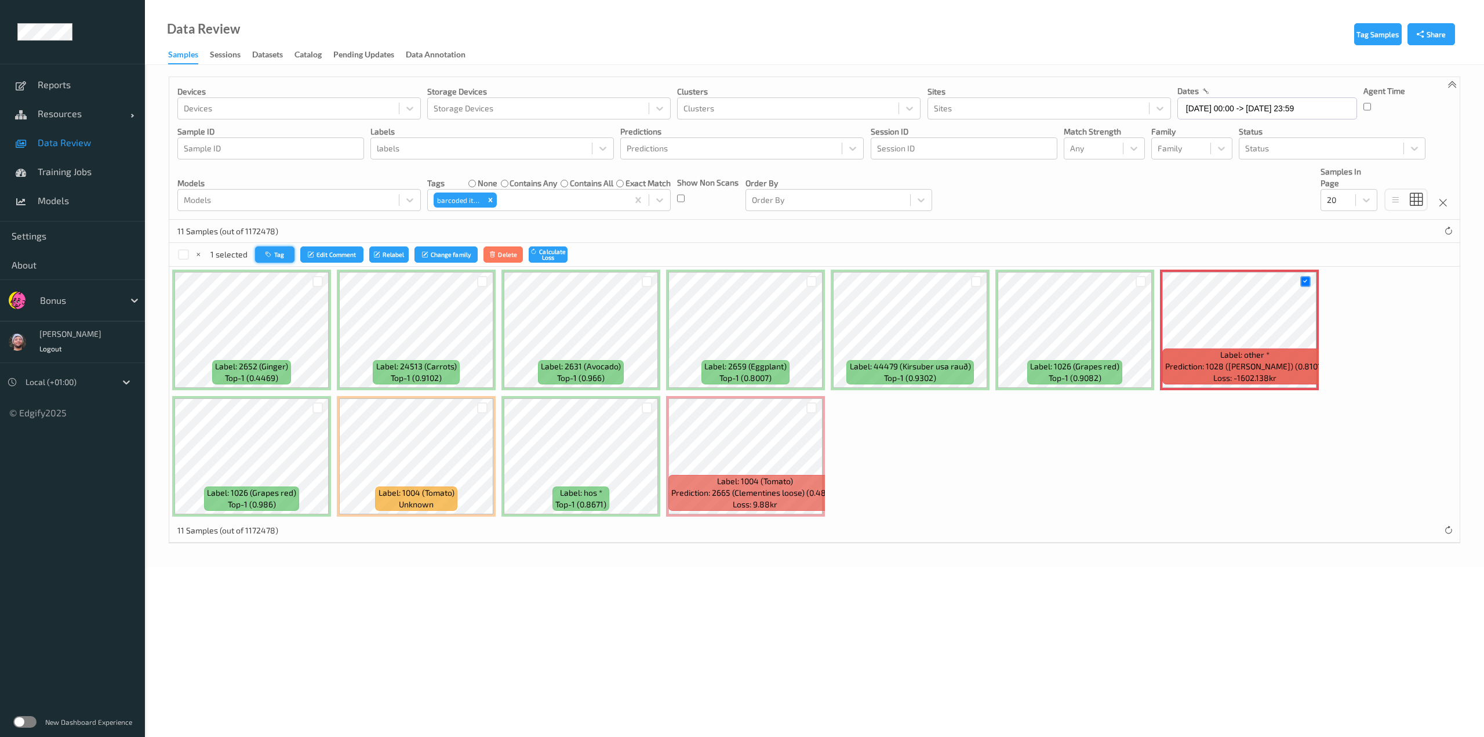
click at [255, 256] on button "Tag" at bounding box center [274, 254] width 39 height 17
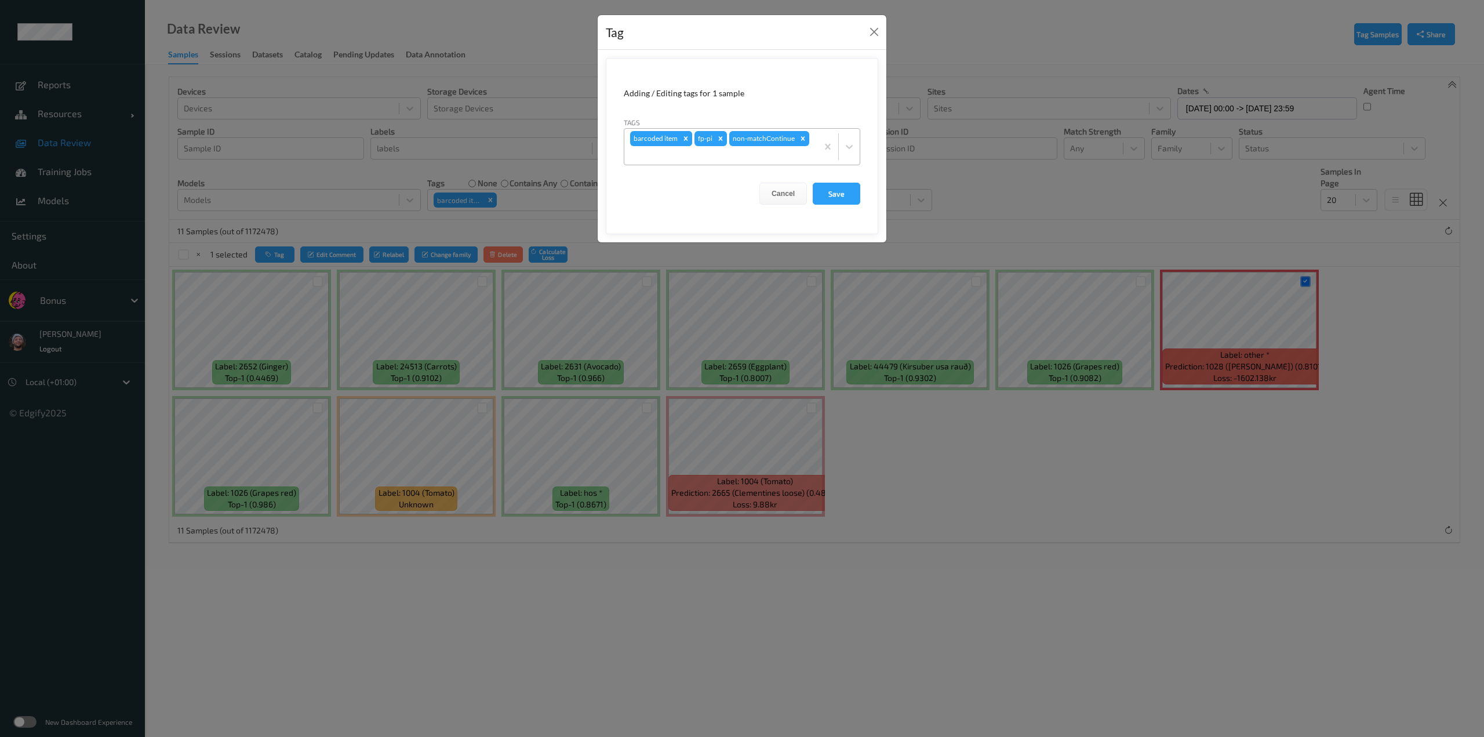
click at [685, 139] on icon "Remove barcoded item" at bounding box center [686, 138] width 4 height 4
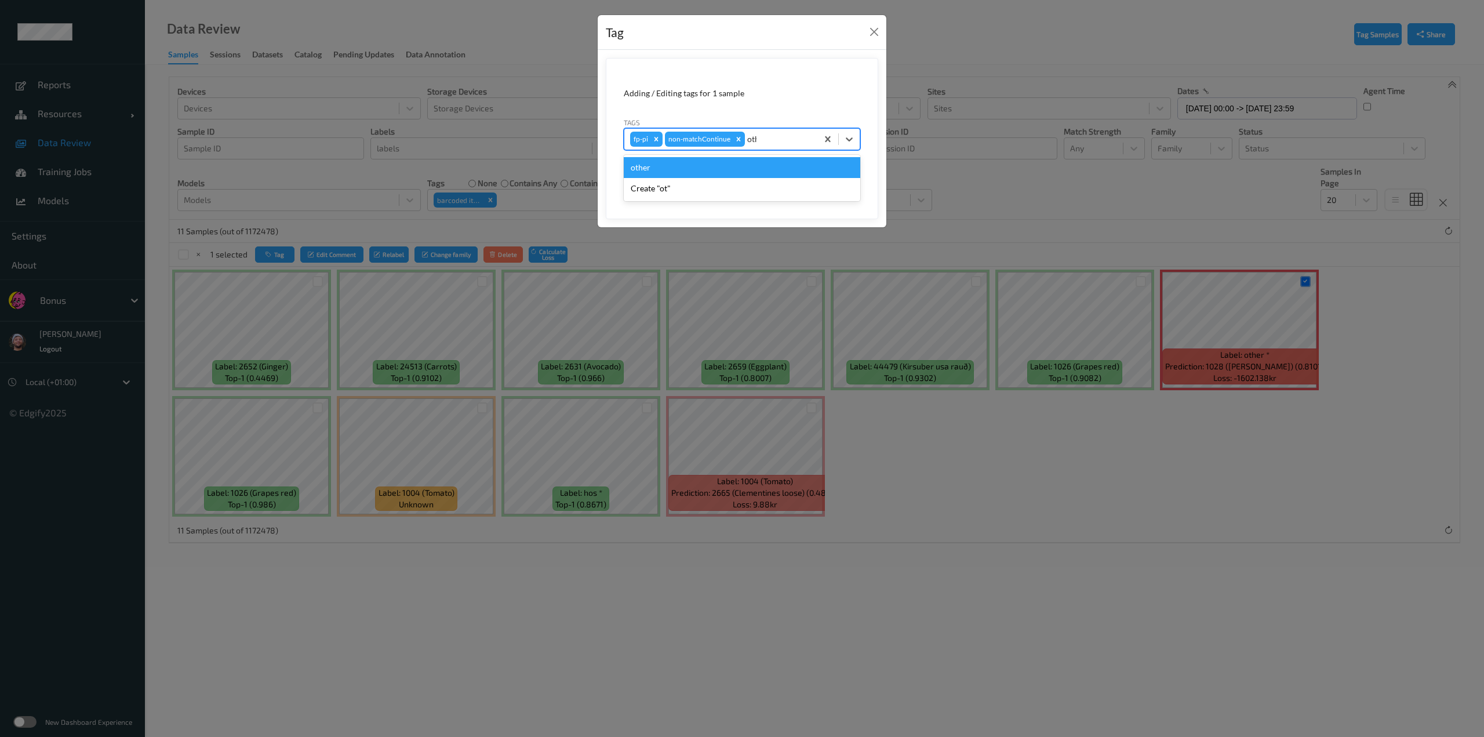
type input "other"
click at [813, 168] on button "Save" at bounding box center [837, 179] width 48 height 22
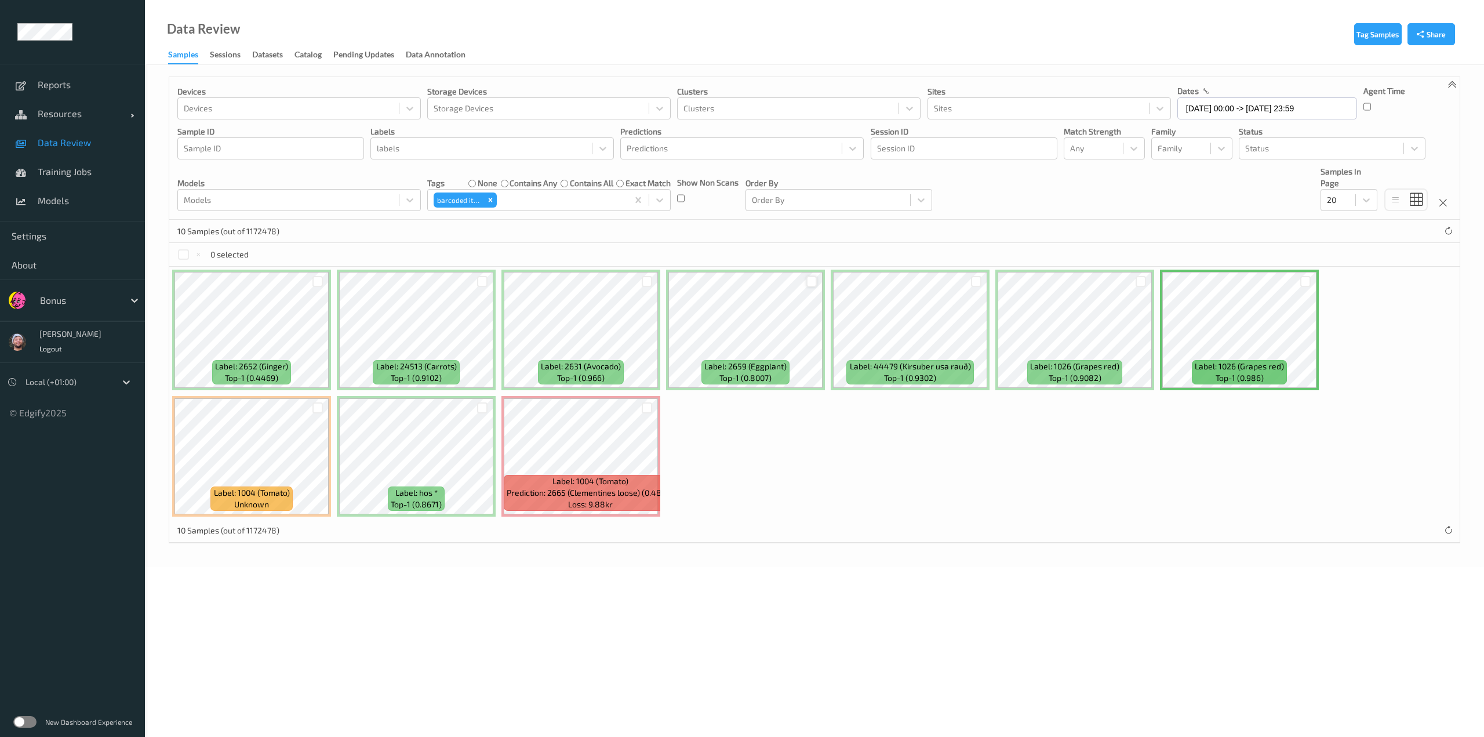
click at [811, 285] on div at bounding box center [812, 281] width 11 height 11
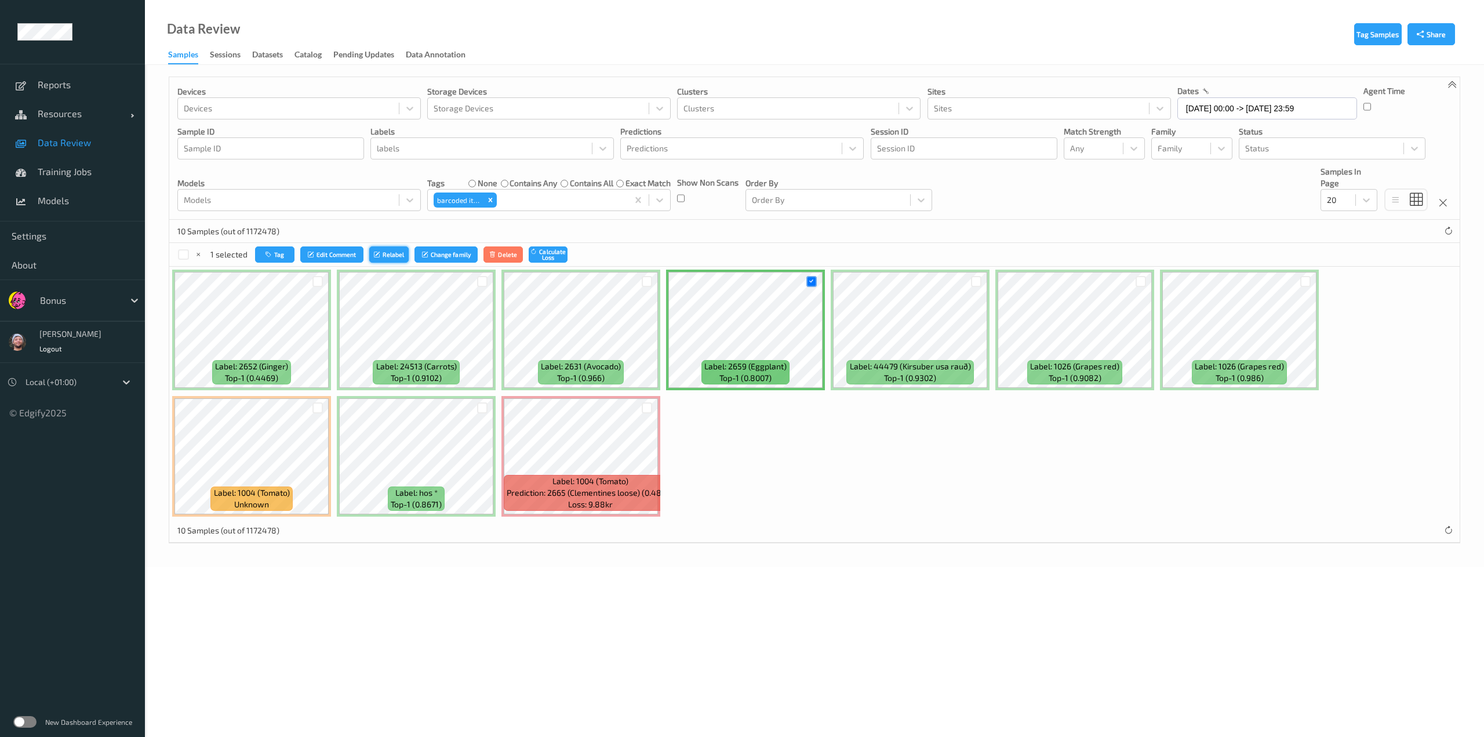
click at [377, 255] on icon "submit" at bounding box center [378, 254] width 9 height 7
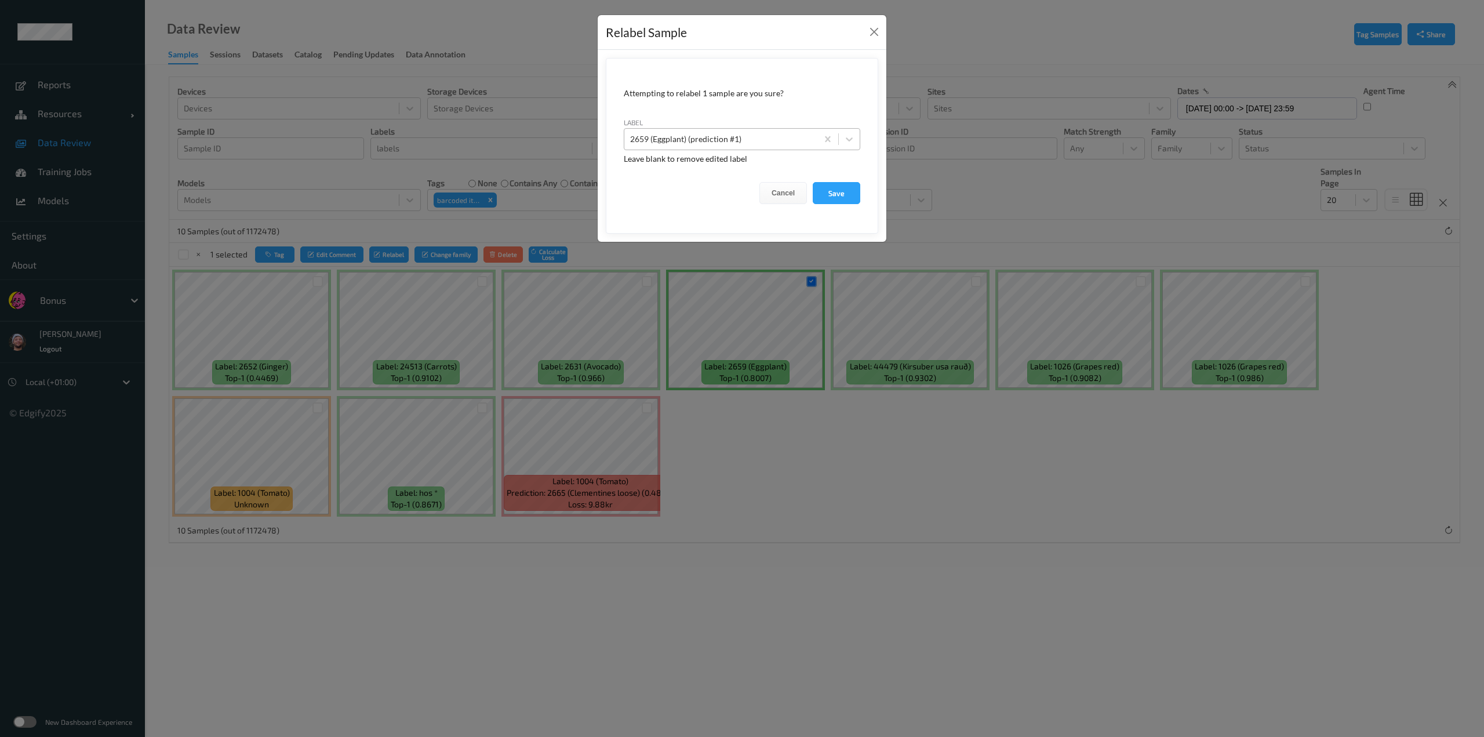
click at [659, 132] on div at bounding box center [720, 139] width 181 height 14
type input "hand_scanner"
click at [813, 182] on button "Save" at bounding box center [837, 193] width 48 height 22
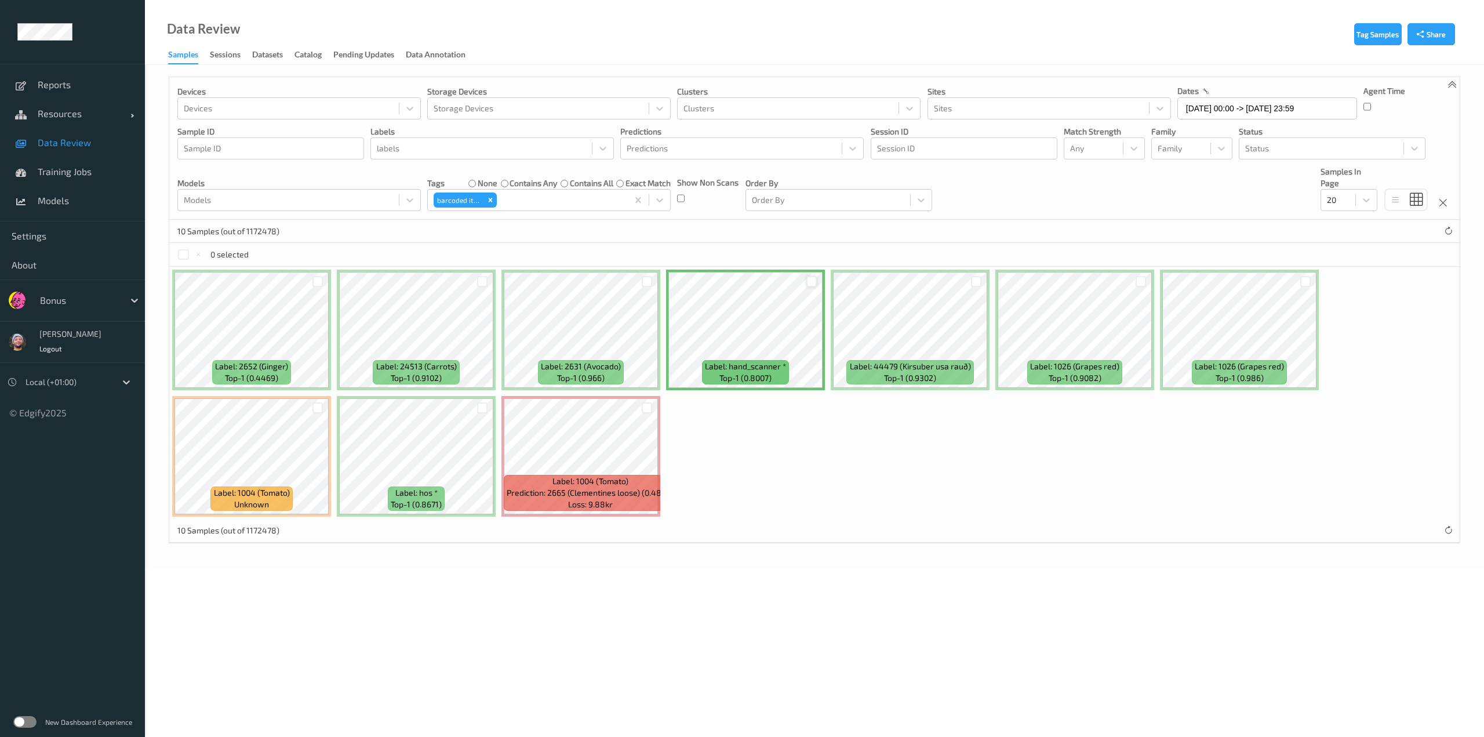
click at [811, 282] on div at bounding box center [812, 281] width 11 height 11
click at [270, 251] on icon "button" at bounding box center [270, 254] width 9 height 7
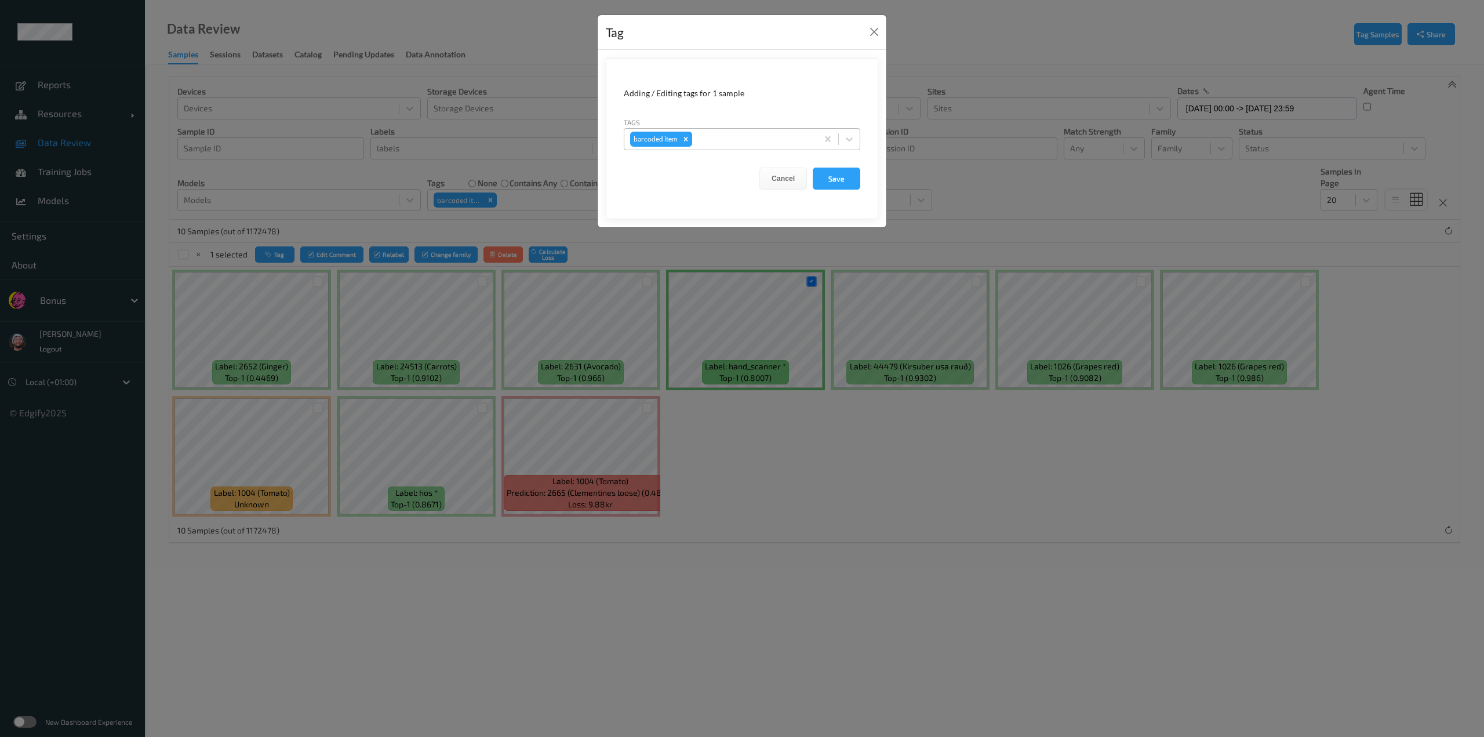
click at [682, 136] on icon "Remove barcoded item" at bounding box center [686, 139] width 8 height 8
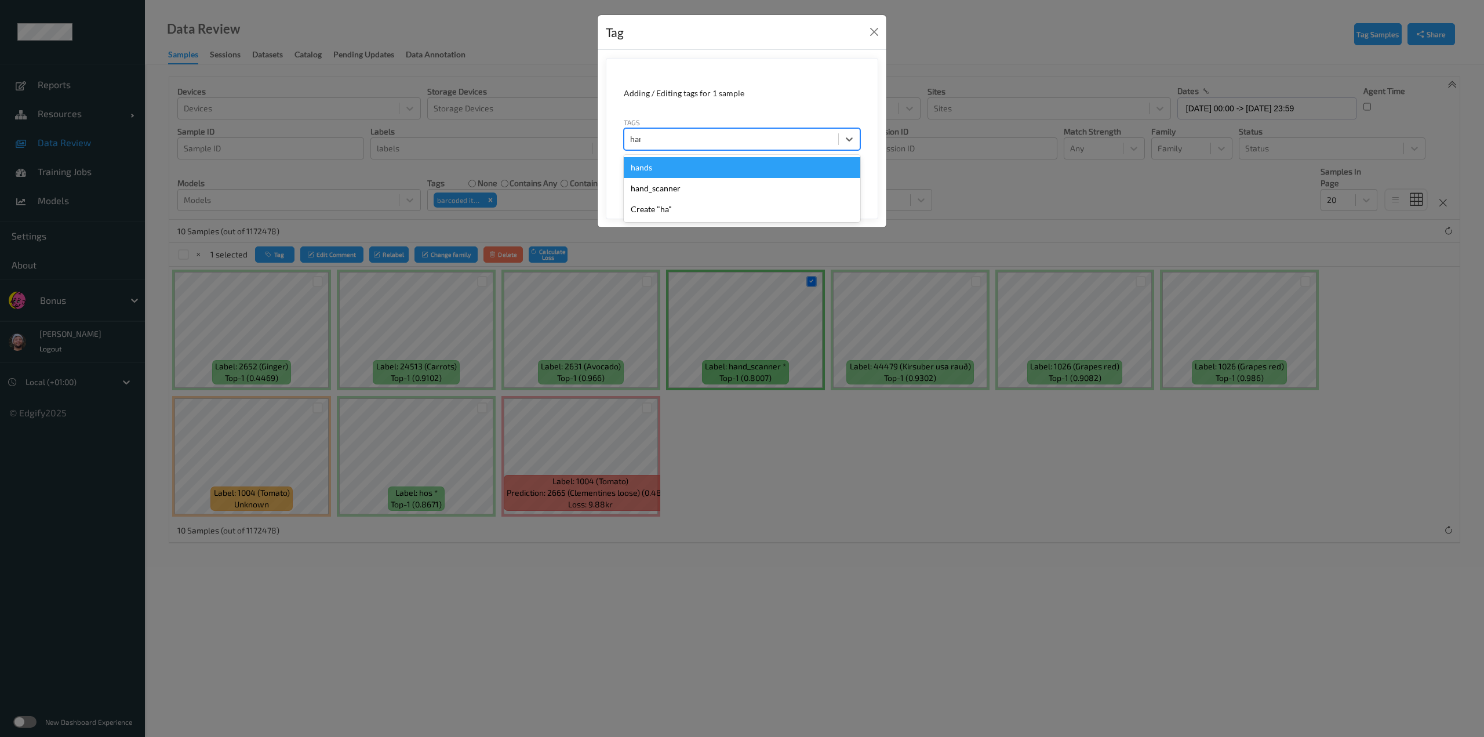
type input "hand"
type input "hand_"
click at [813, 168] on button "Save" at bounding box center [837, 179] width 48 height 22
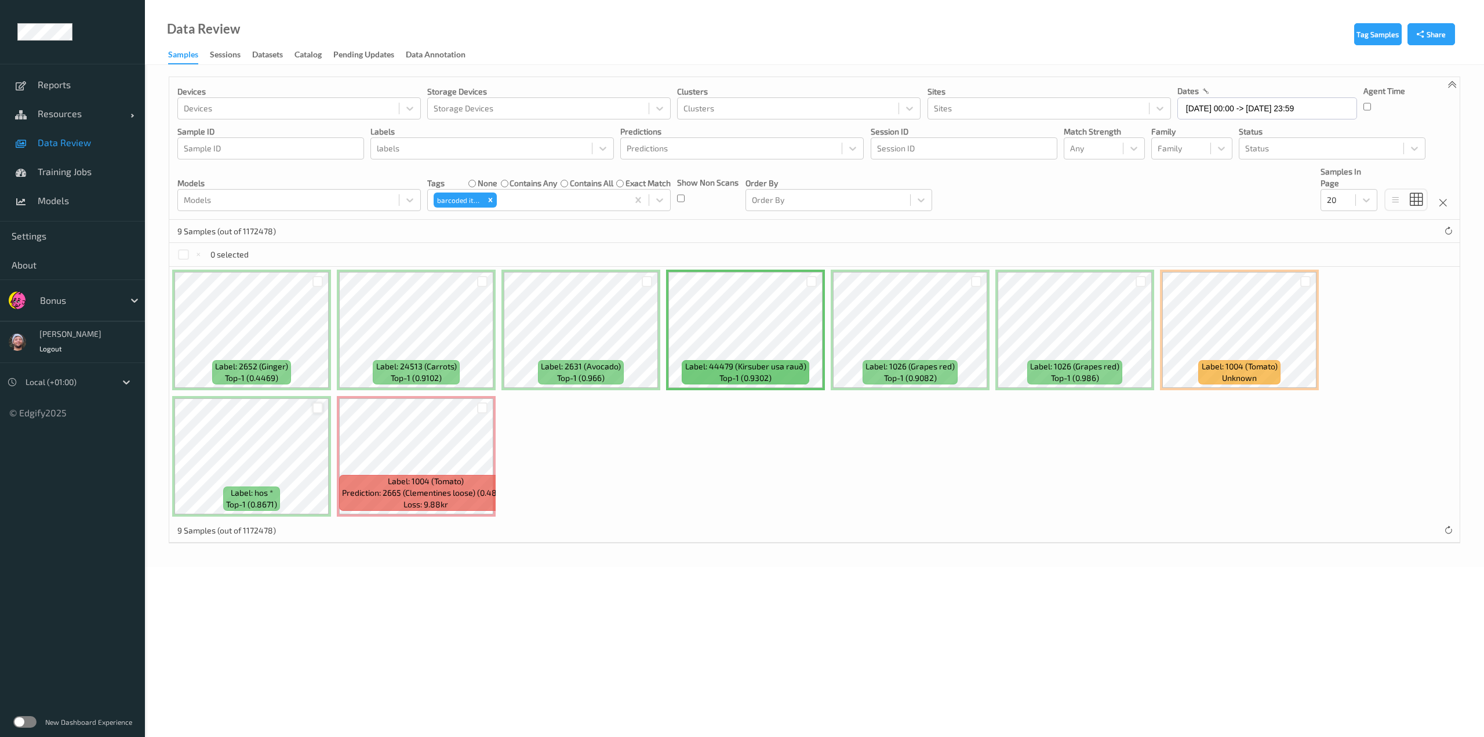
click at [313, 408] on div at bounding box center [318, 407] width 11 height 11
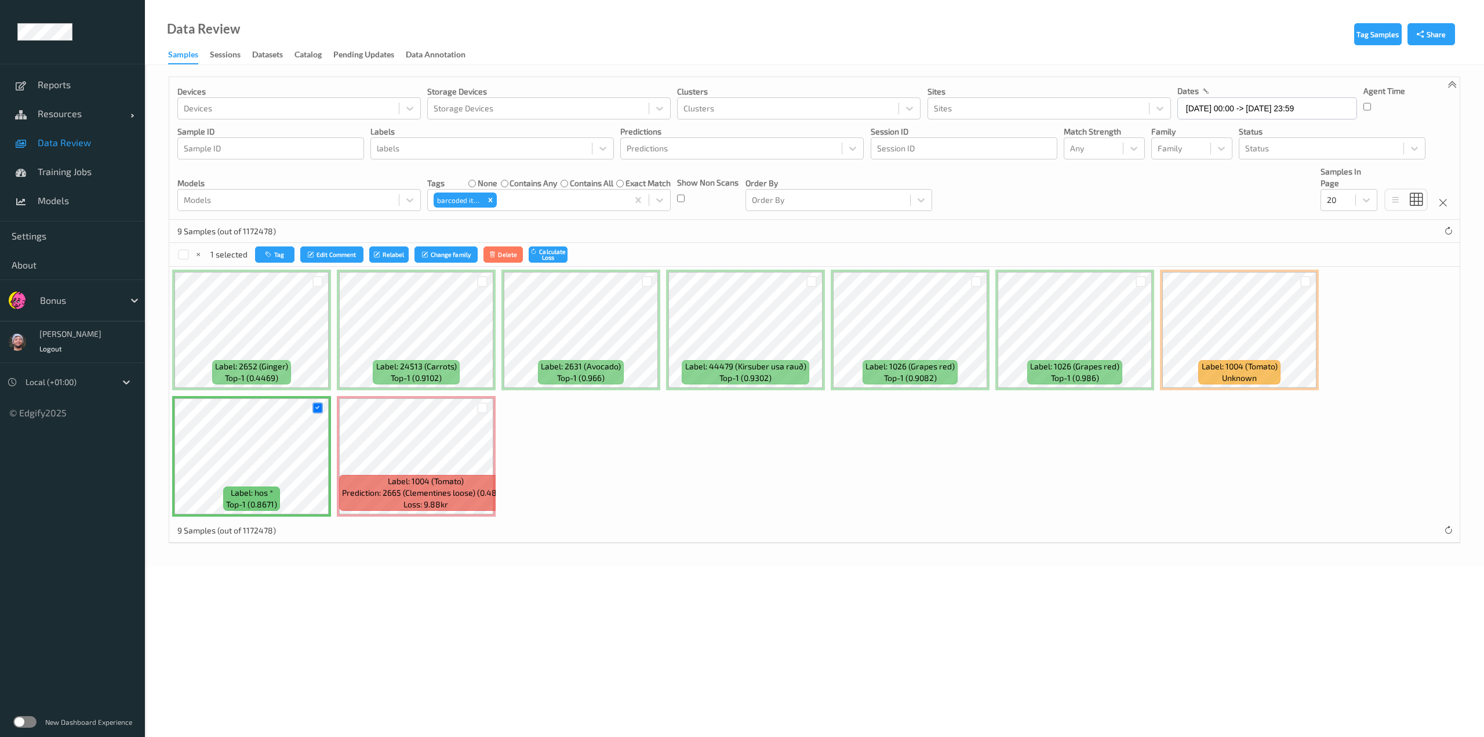
click at [247, 260] on div "1 selected Tag Edit Comment Relabel Change family Delete Calculate Loss" at bounding box center [372, 254] width 390 height 17
click at [261, 250] on button "Tag" at bounding box center [274, 254] width 39 height 17
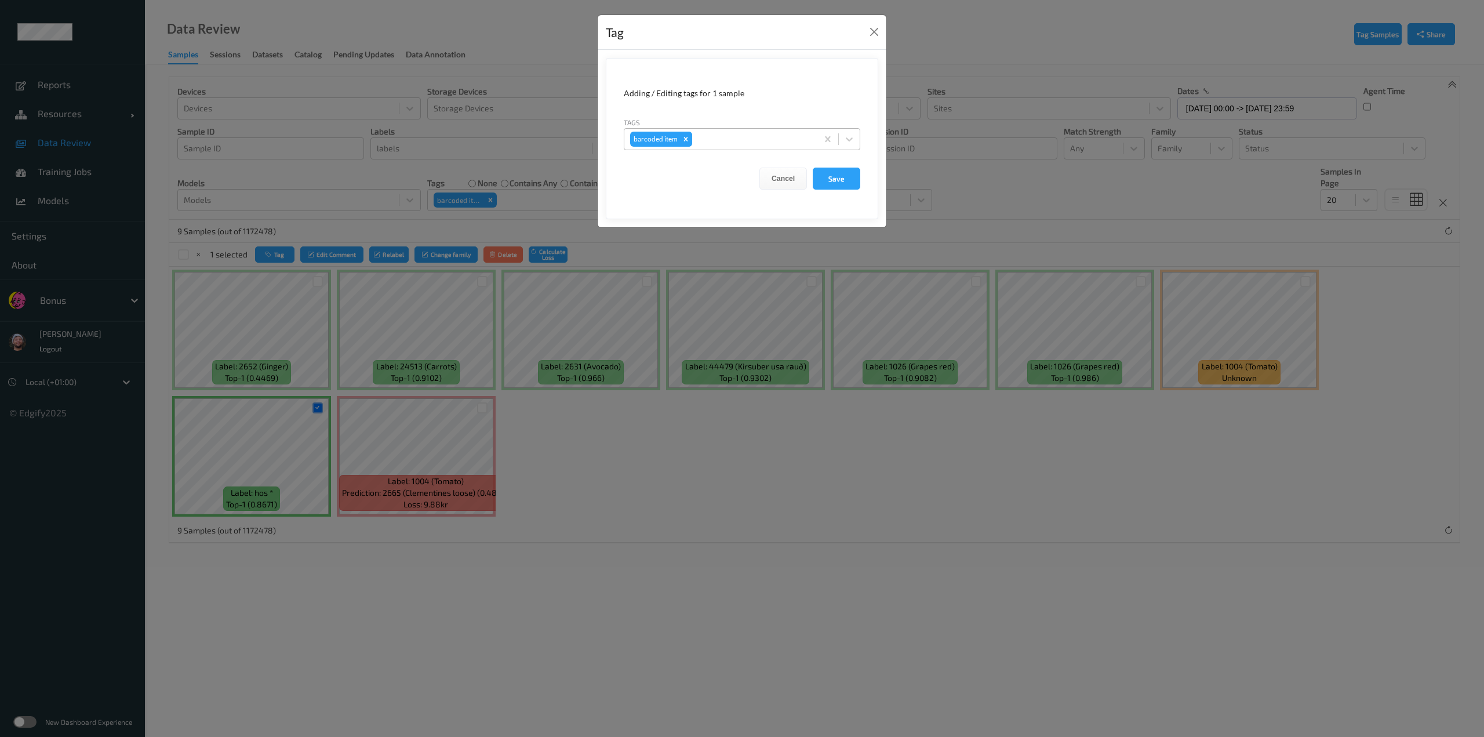
click at [680, 139] on div "Remove barcoded item" at bounding box center [686, 139] width 13 height 15
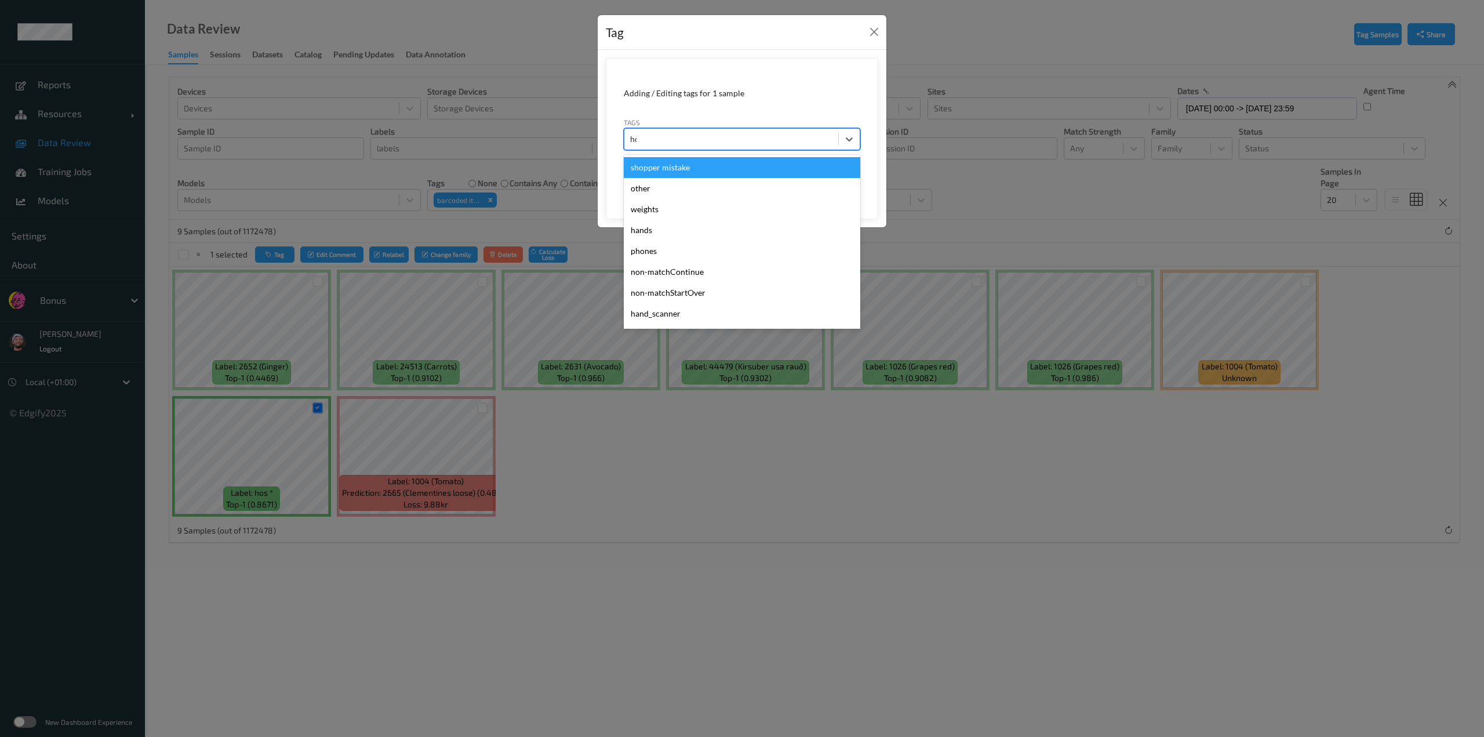
type input "hos"
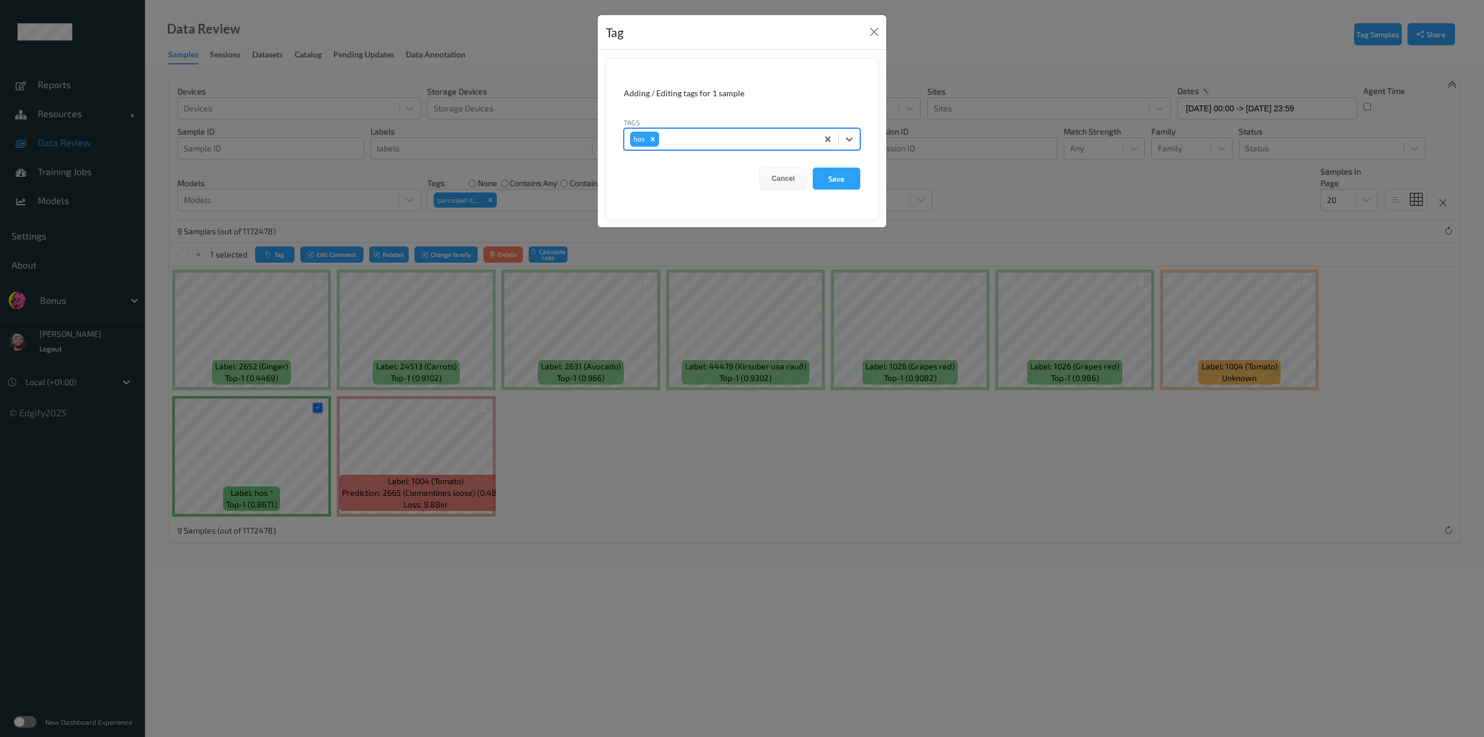
click at [813, 168] on button "Save" at bounding box center [837, 179] width 48 height 22
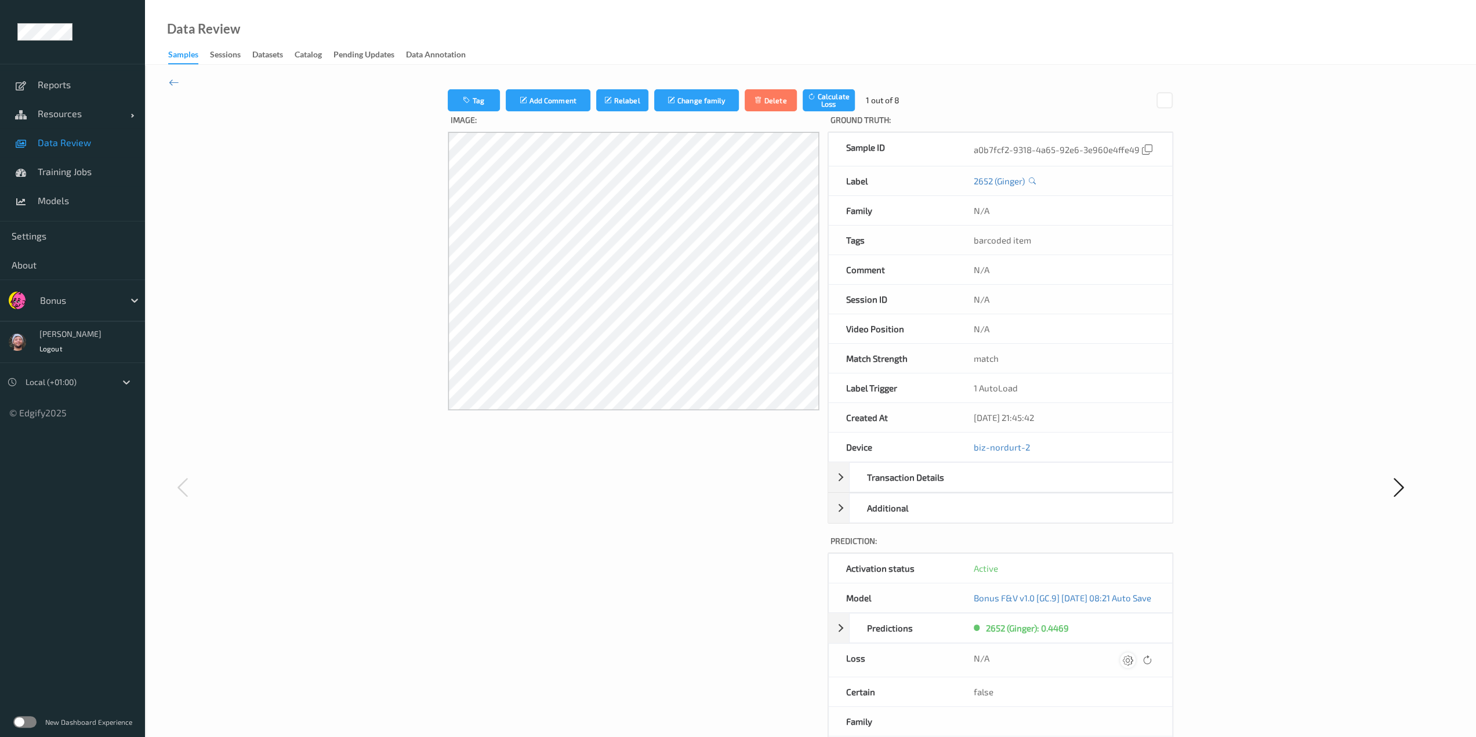
click at [1133, 655] on icon at bounding box center [1128, 660] width 10 height 10
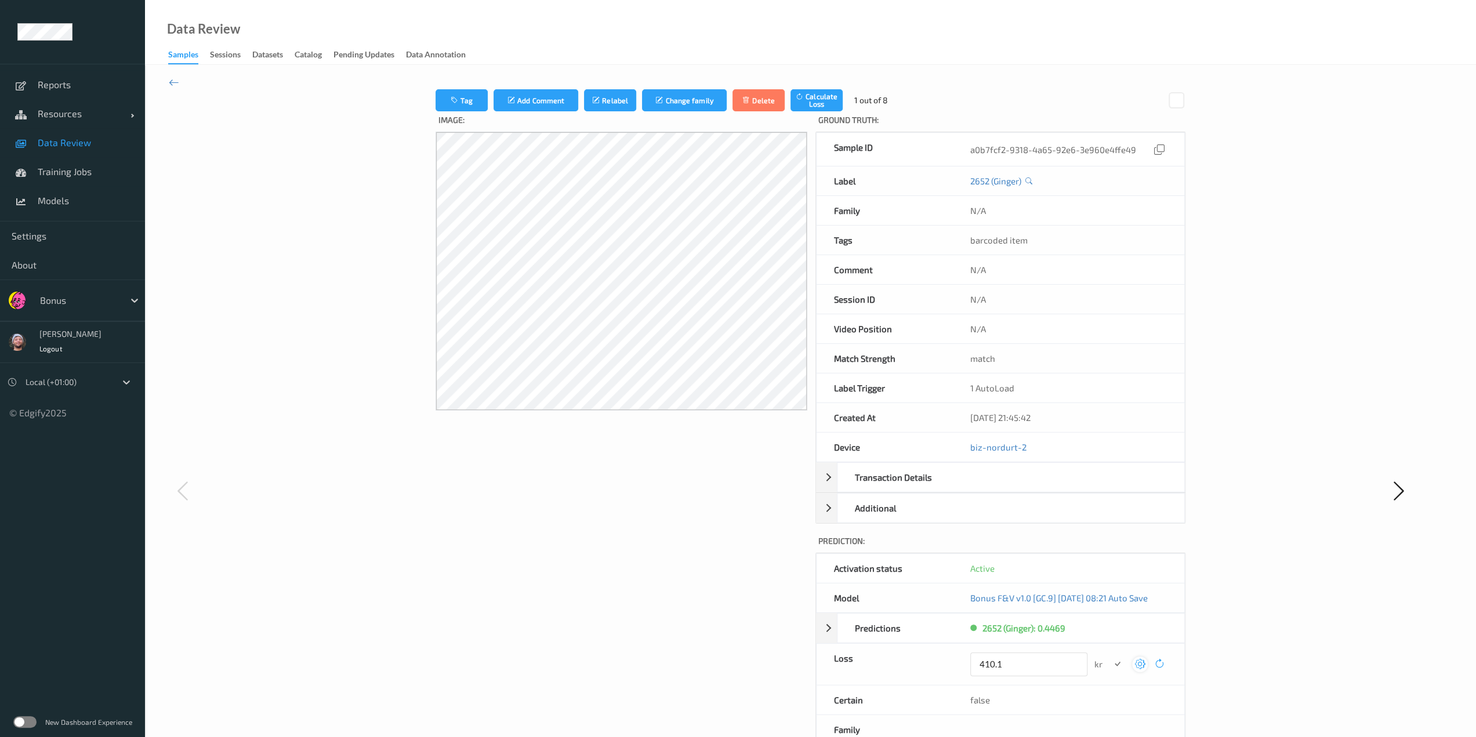
type input "410.1"
click at [1109, 656] on button "submit" at bounding box center [1117, 664] width 16 height 16
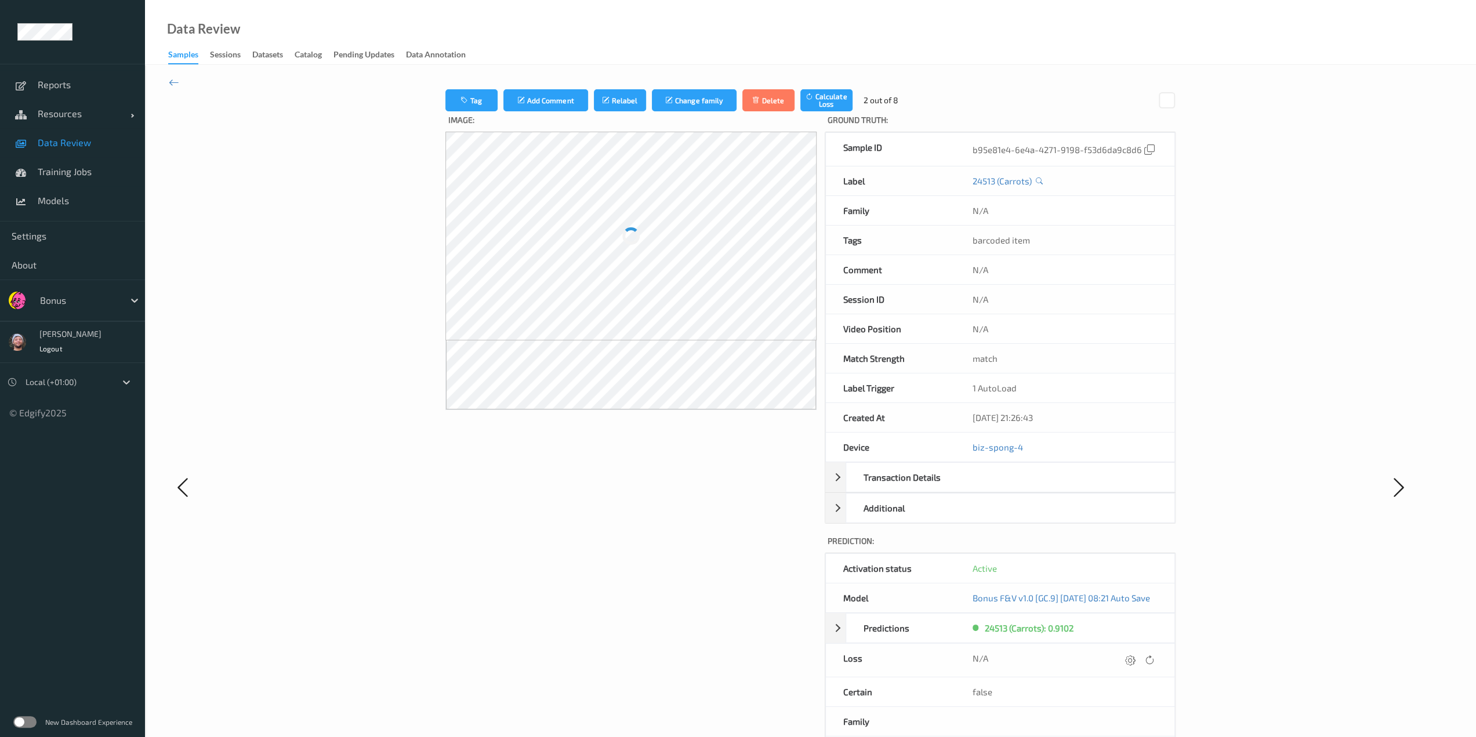
click at [1135, 655] on icon at bounding box center [1130, 660] width 10 height 10
click at [1109, 656] on button "submit" at bounding box center [1117, 664] width 16 height 16
click at [1135, 655] on icon at bounding box center [1130, 660] width 10 height 10
click at [1109, 656] on button "submit" at bounding box center [1117, 664] width 16 height 16
click at [1130, 655] on icon at bounding box center [1125, 660] width 10 height 10
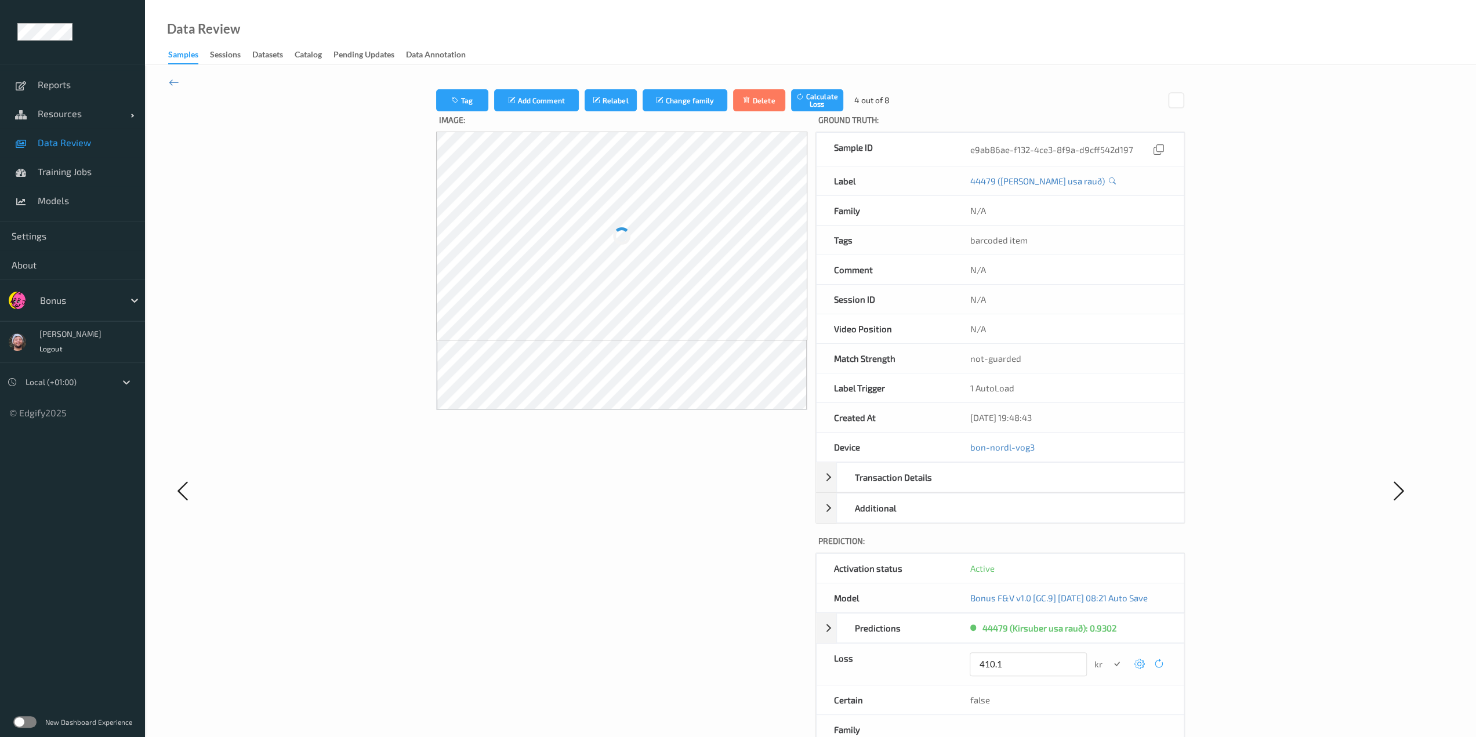
click at [1109, 656] on button "submit" at bounding box center [1117, 664] width 16 height 16
click at [1138, 655] on icon at bounding box center [1132, 660] width 10 height 10
click at [1109, 656] on button "submit" at bounding box center [1117, 664] width 16 height 16
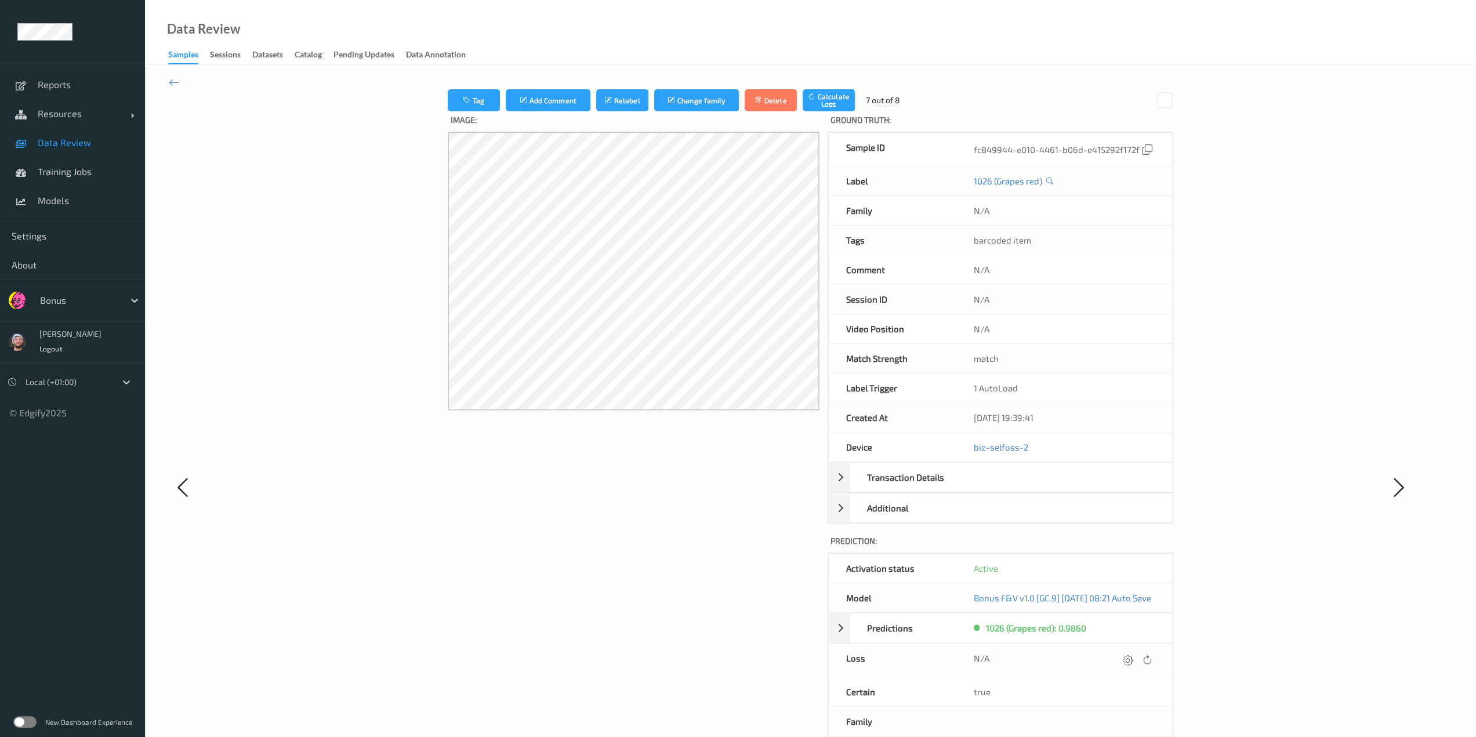
click at [1133, 655] on icon at bounding box center [1128, 660] width 10 height 10
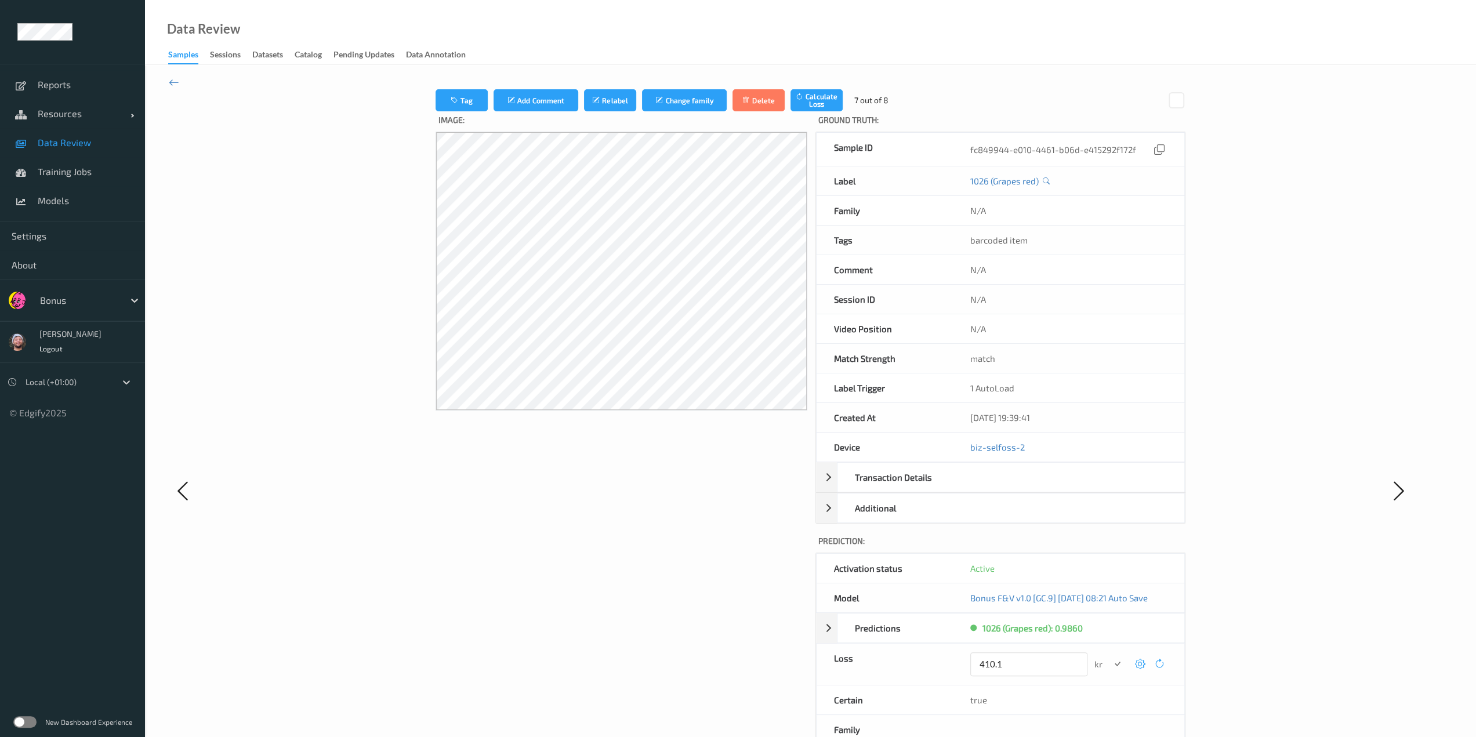
click at [1109, 656] on button "submit" at bounding box center [1117, 664] width 16 height 16
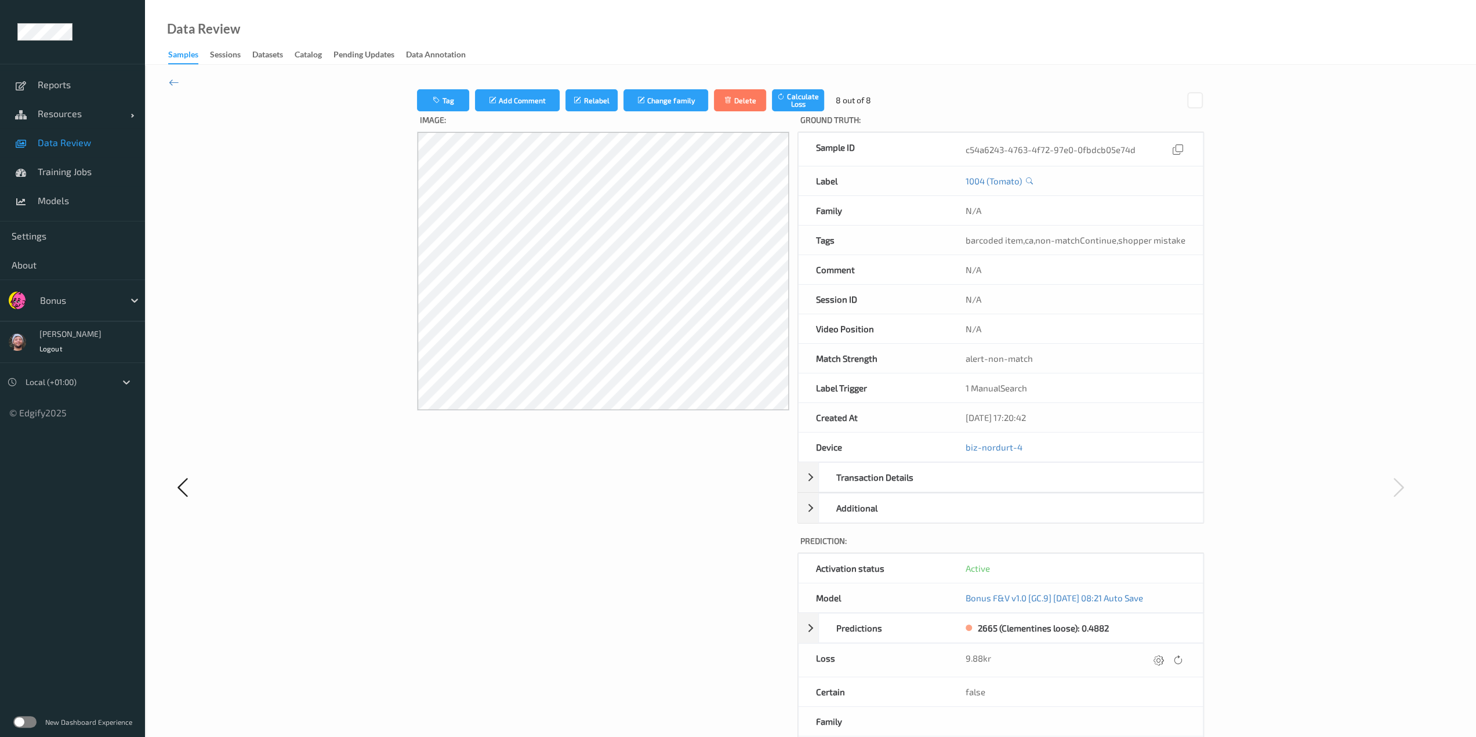
click at [1163, 658] on div at bounding box center [1167, 660] width 35 height 16
click at [1160, 655] on icon at bounding box center [1158, 660] width 10 height 10
click at [1128, 656] on button "submit" at bounding box center [1136, 664] width 16 height 16
click at [177, 81] on icon at bounding box center [174, 82] width 10 height 13
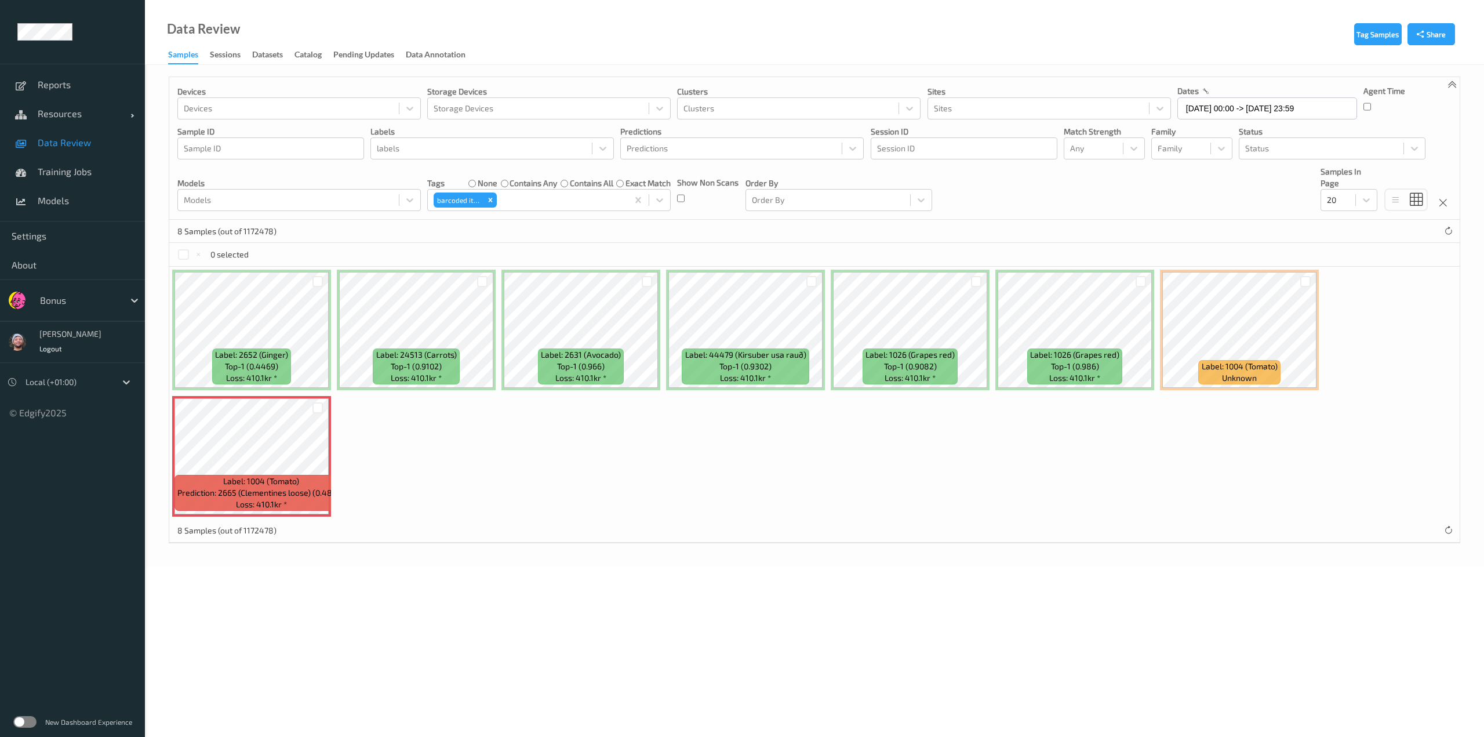
click at [750, 467] on div "Label: 2652 (Ginger) top-1 (0.4469) Loss: 410.1kr * Label: 24513 (Carrots) top-…" at bounding box center [814, 393] width 1291 height 253
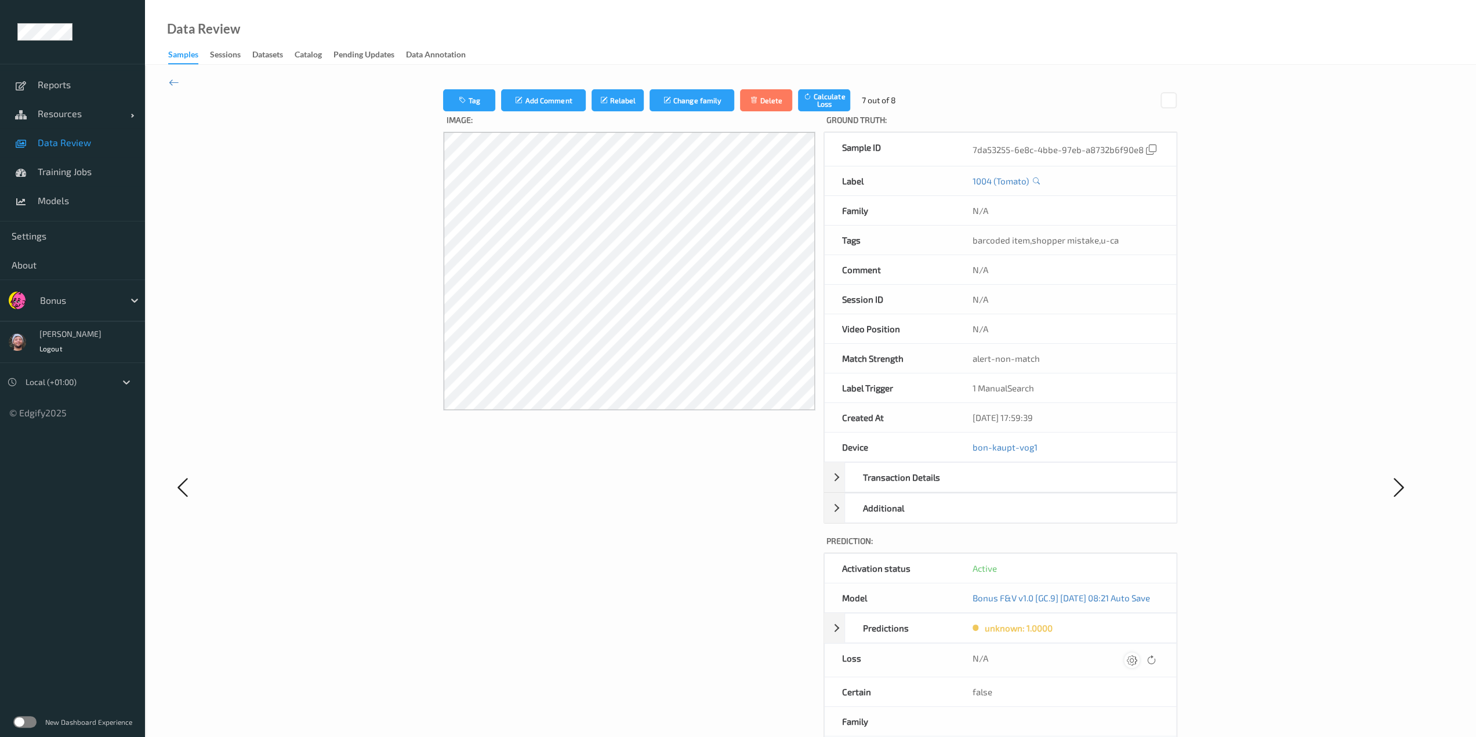
click at [1137, 655] on icon at bounding box center [1132, 660] width 10 height 10
type input "410.1"
click at [1109, 656] on button "submit" at bounding box center [1117, 664] width 16 height 16
click at [65, 154] on link "Data Review" at bounding box center [72, 142] width 145 height 29
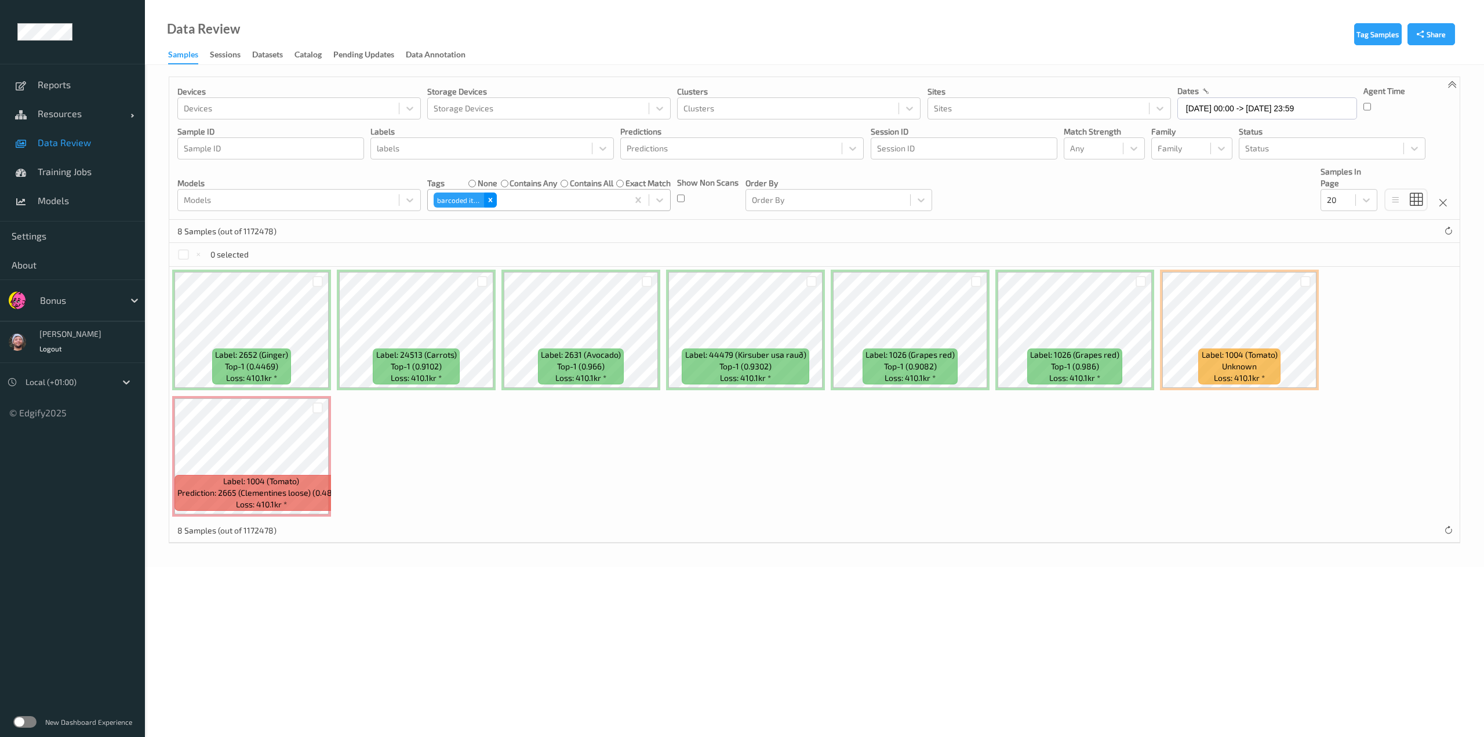
click at [491, 204] on icon "Remove barcoded item" at bounding box center [490, 200] width 8 height 8
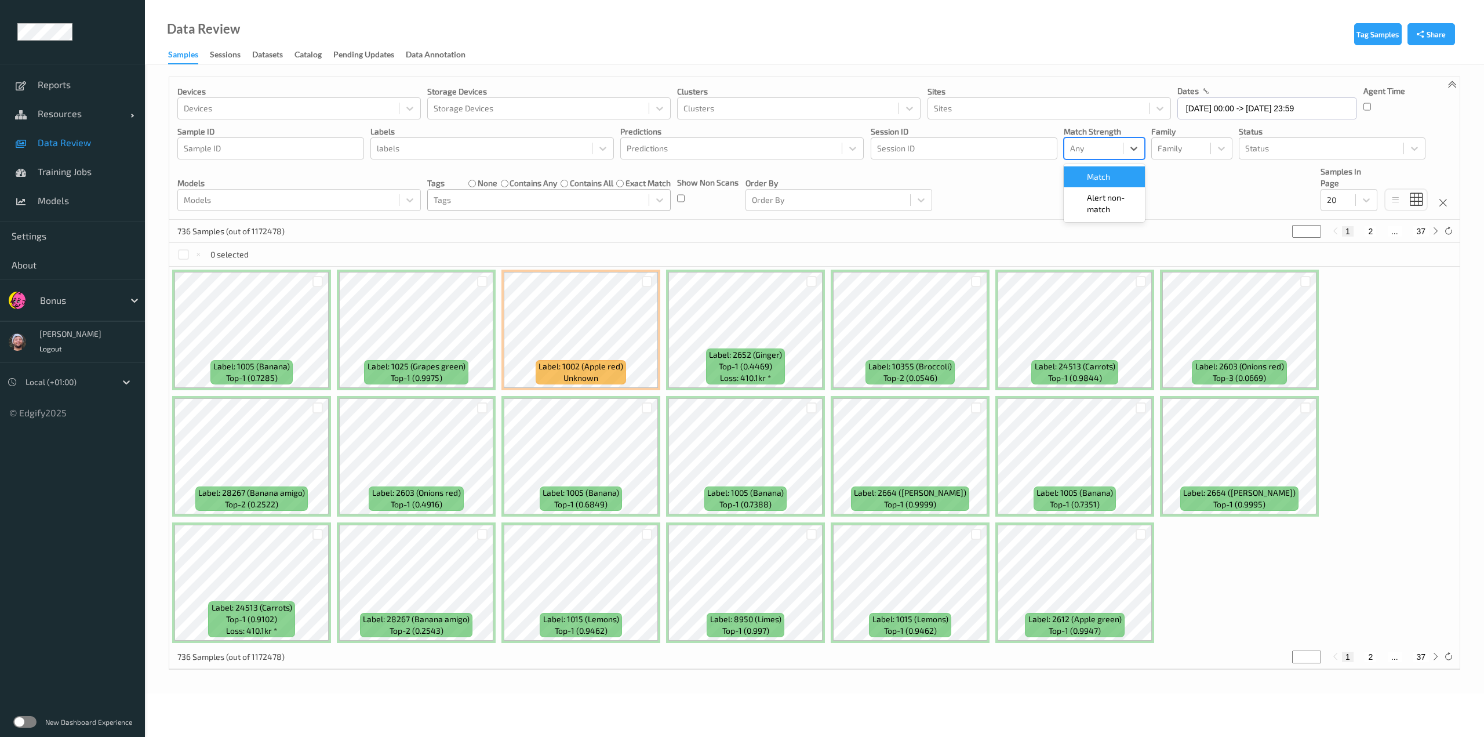
click at [1103, 154] on div at bounding box center [1093, 148] width 47 height 14
click at [1039, 176] on div "Devices Devices Storage Devices Storage Devices Clusters Clusters Sites Sites d…" at bounding box center [814, 148] width 1291 height 143
click at [1101, 155] on div "Any" at bounding box center [1094, 148] width 59 height 19
click at [1084, 201] on span at bounding box center [1079, 203] width 16 height 23
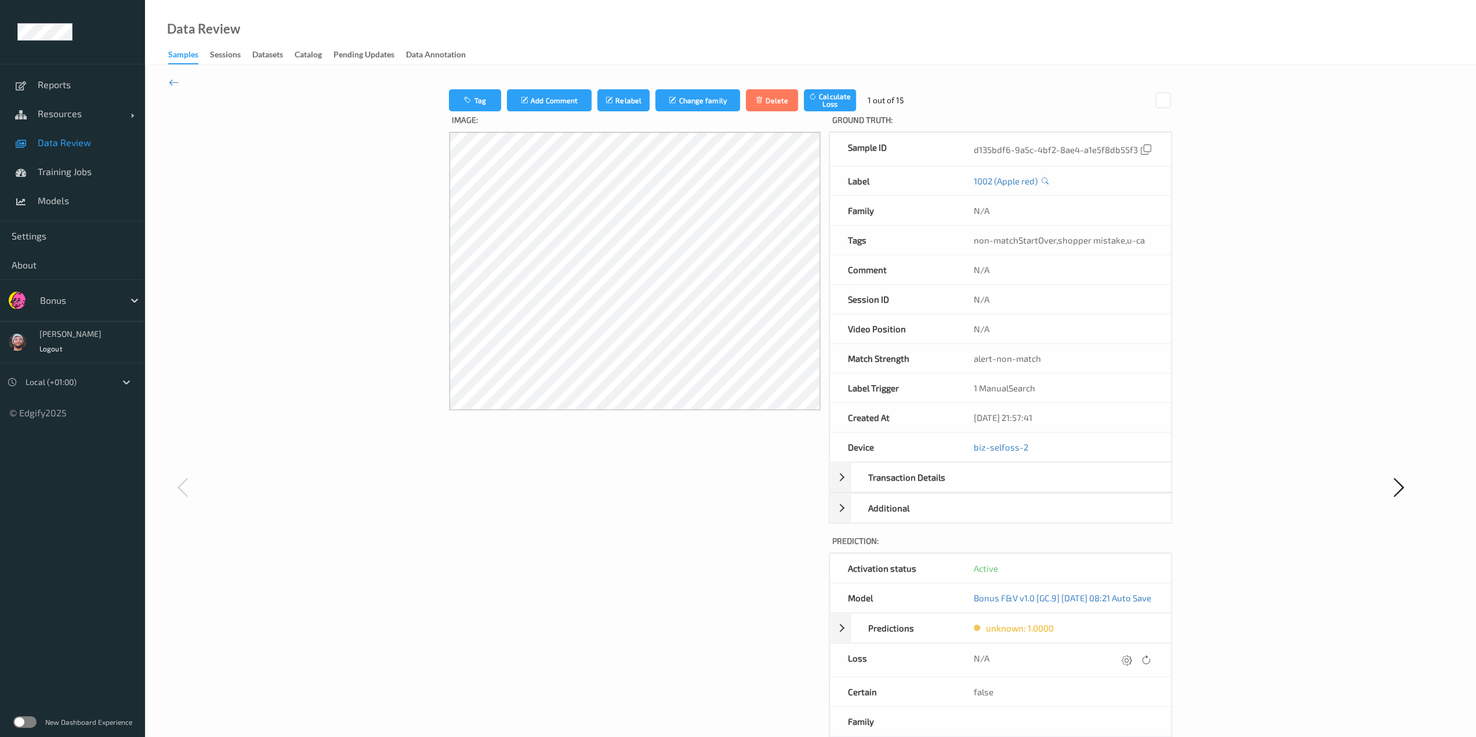
click at [169, 89] on div "Tag Add Comment Relabel Change family Delete Calculate Loss 1 out of 15 Image: …" at bounding box center [810, 487] width 1331 height 844
click at [171, 86] on icon at bounding box center [174, 82] width 10 height 13
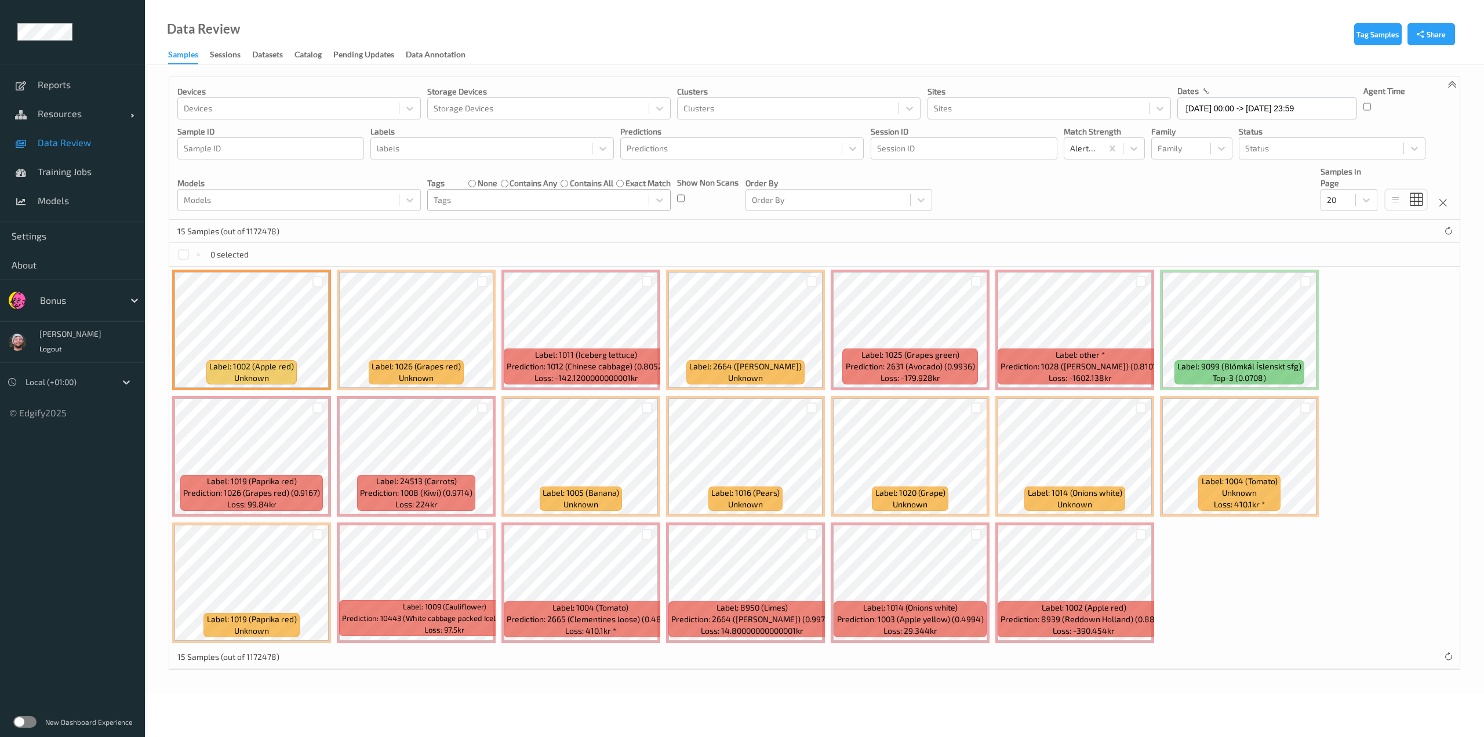
click at [507, 198] on div at bounding box center [538, 200] width 209 height 14
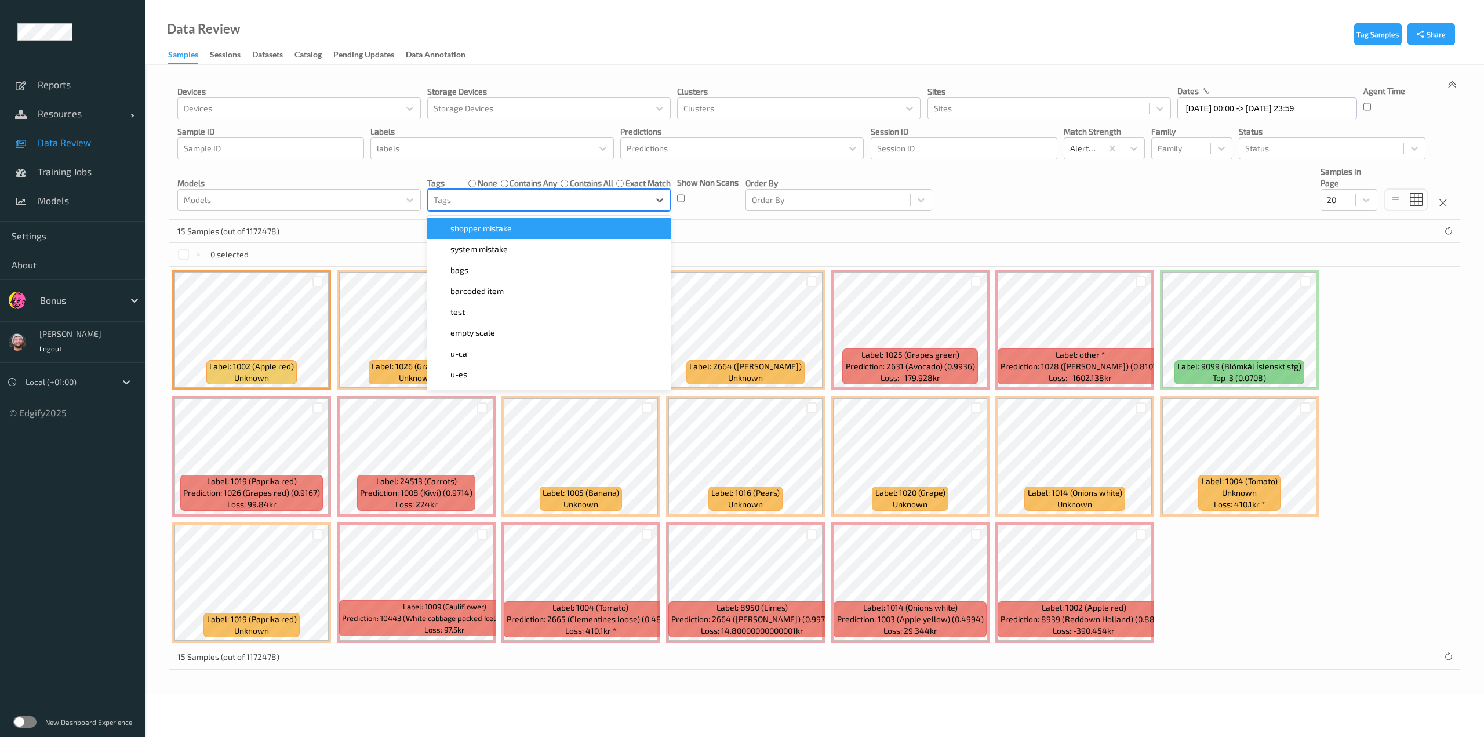
click at [500, 225] on span "shopper mistake" at bounding box center [481, 229] width 61 height 12
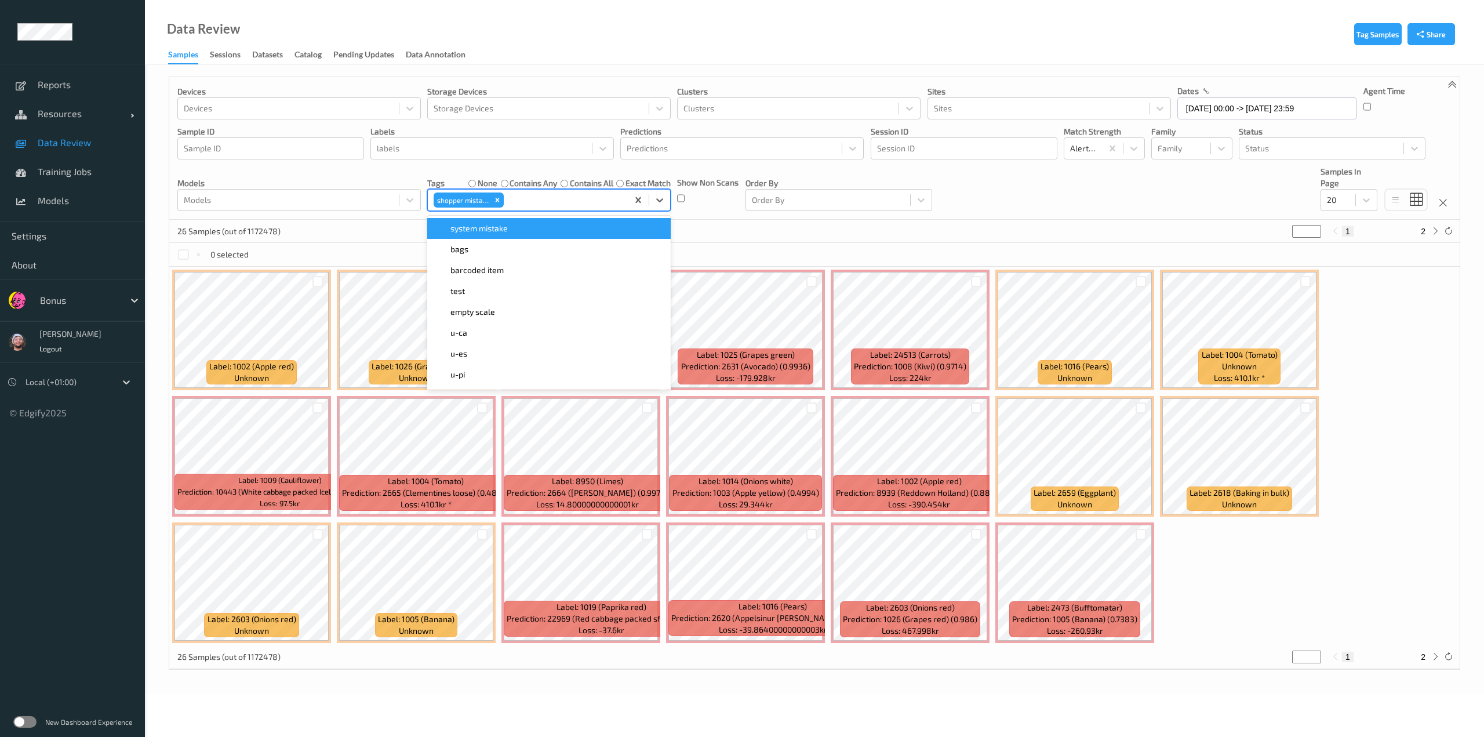
click at [821, 238] on div "26 Samples (out of 1172478) * 1 2" at bounding box center [814, 231] width 1291 height 23
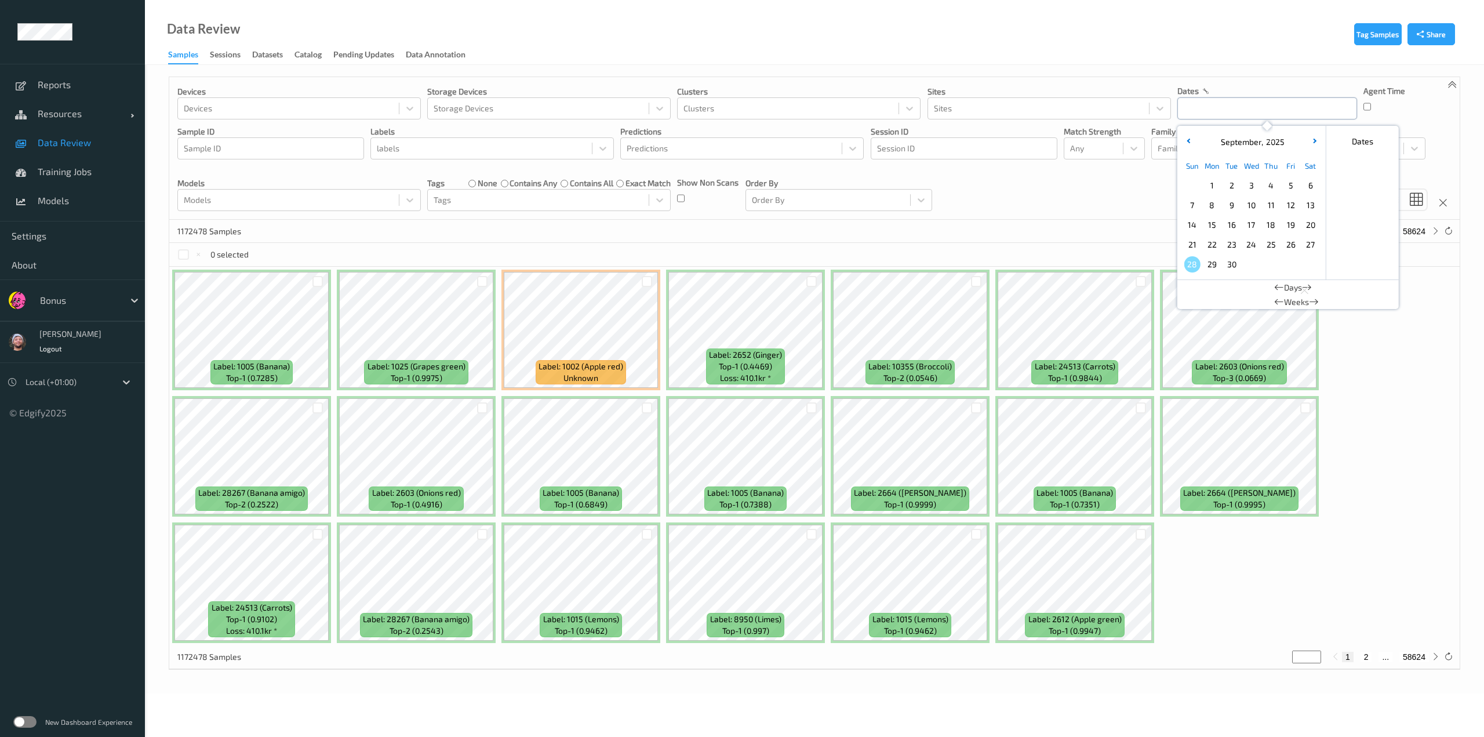
click at [1186, 104] on input "text" at bounding box center [1268, 108] width 180 height 22
click at [1090, 214] on div "Devices Devices Storage Devices Storage Devices Clusters Clusters Sites Sites d…" at bounding box center [814, 148] width 1291 height 143
